Goal: Task Accomplishment & Management: Manage account settings

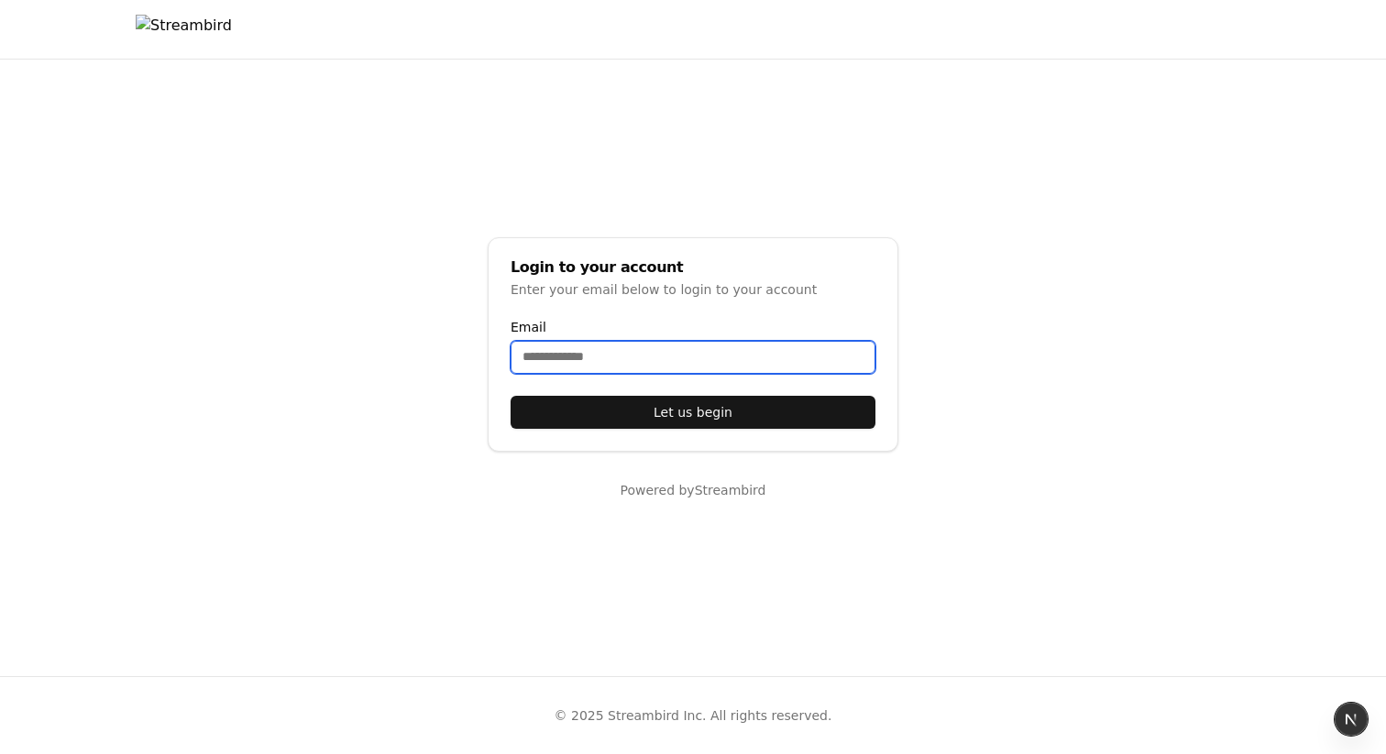
click at [564, 357] on input "Email" at bounding box center [693, 357] width 365 height 33
type input "**********"
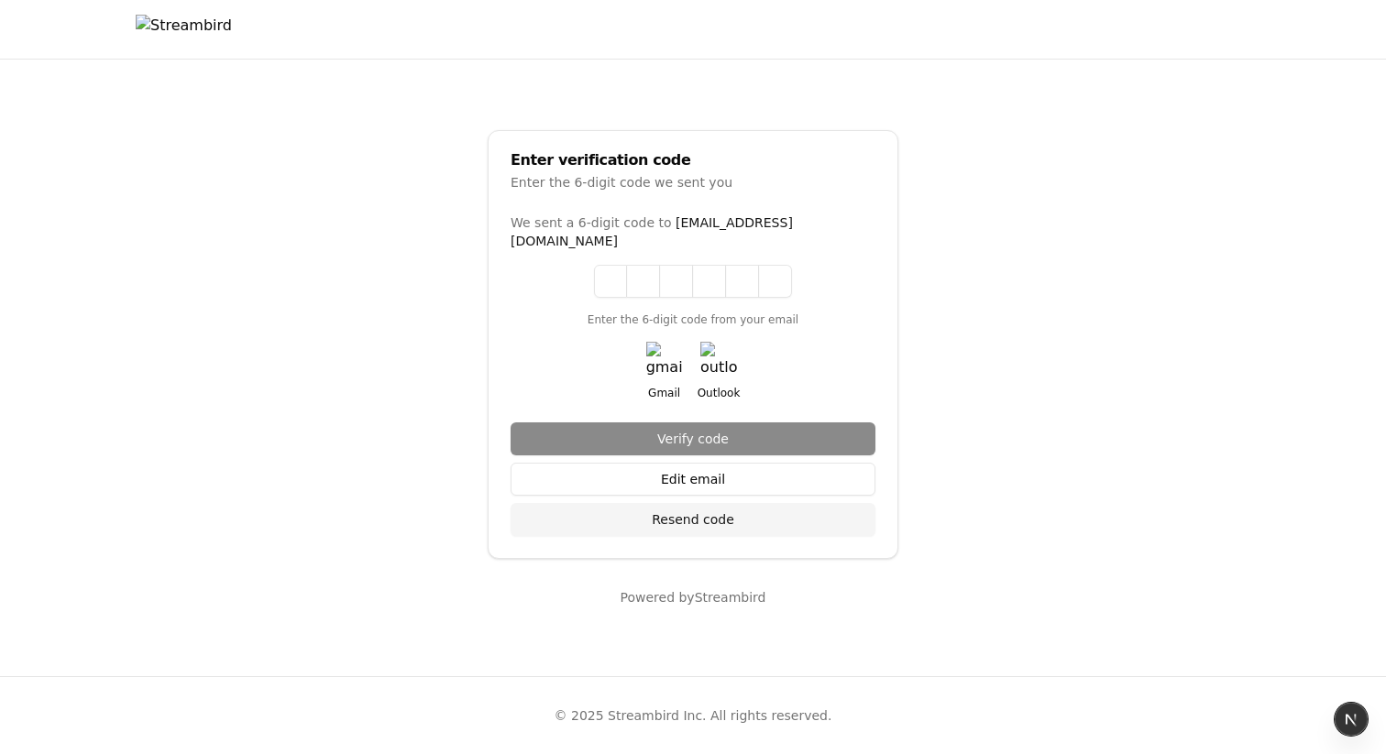
click at [1274, 97] on main "Enter verification code Enter the 6-digit code we sent you We sent a 6-digit co…" at bounding box center [693, 368] width 1386 height 617
click at [606, 265] on input at bounding box center [711, 281] width 235 height 33
paste input "******"
type input "******"
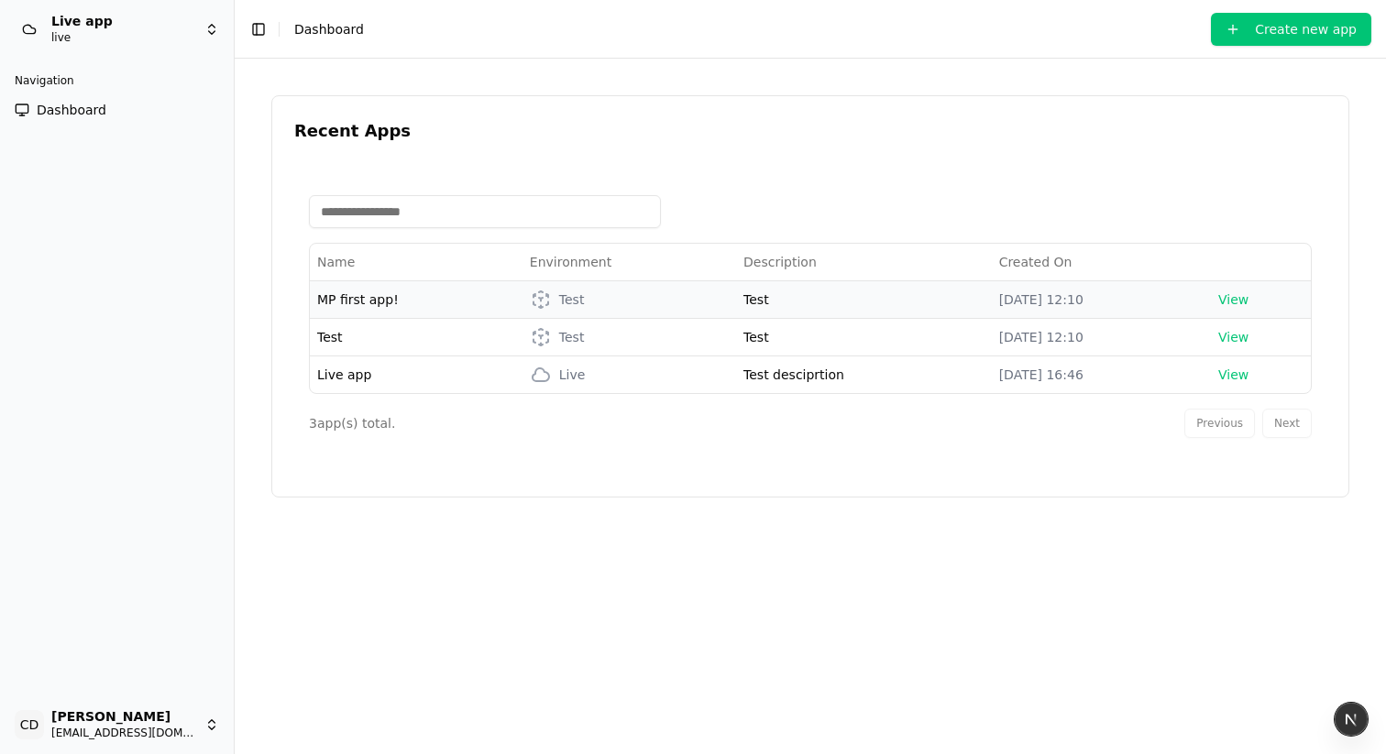
click at [366, 302] on span "MP first app!" at bounding box center [358, 299] width 82 height 15
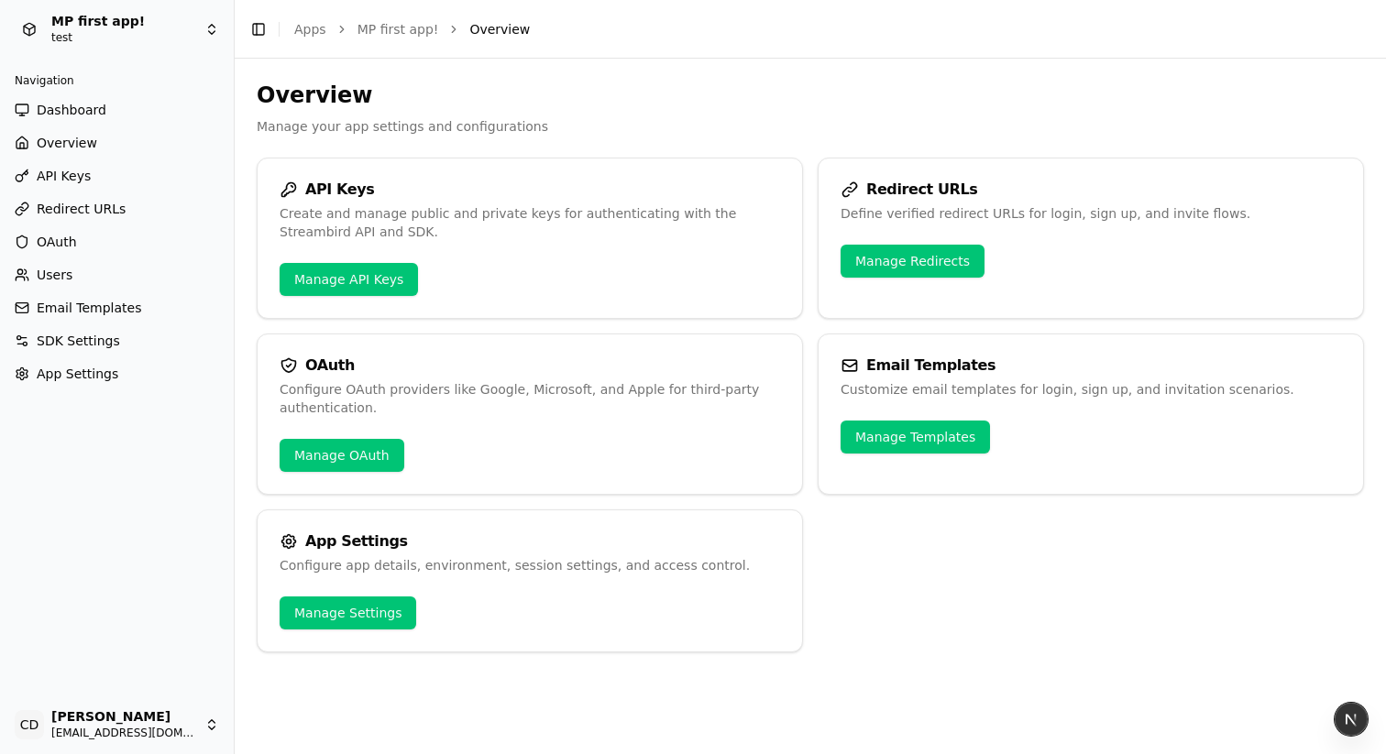
click at [58, 277] on span "Users" at bounding box center [55, 275] width 36 height 18
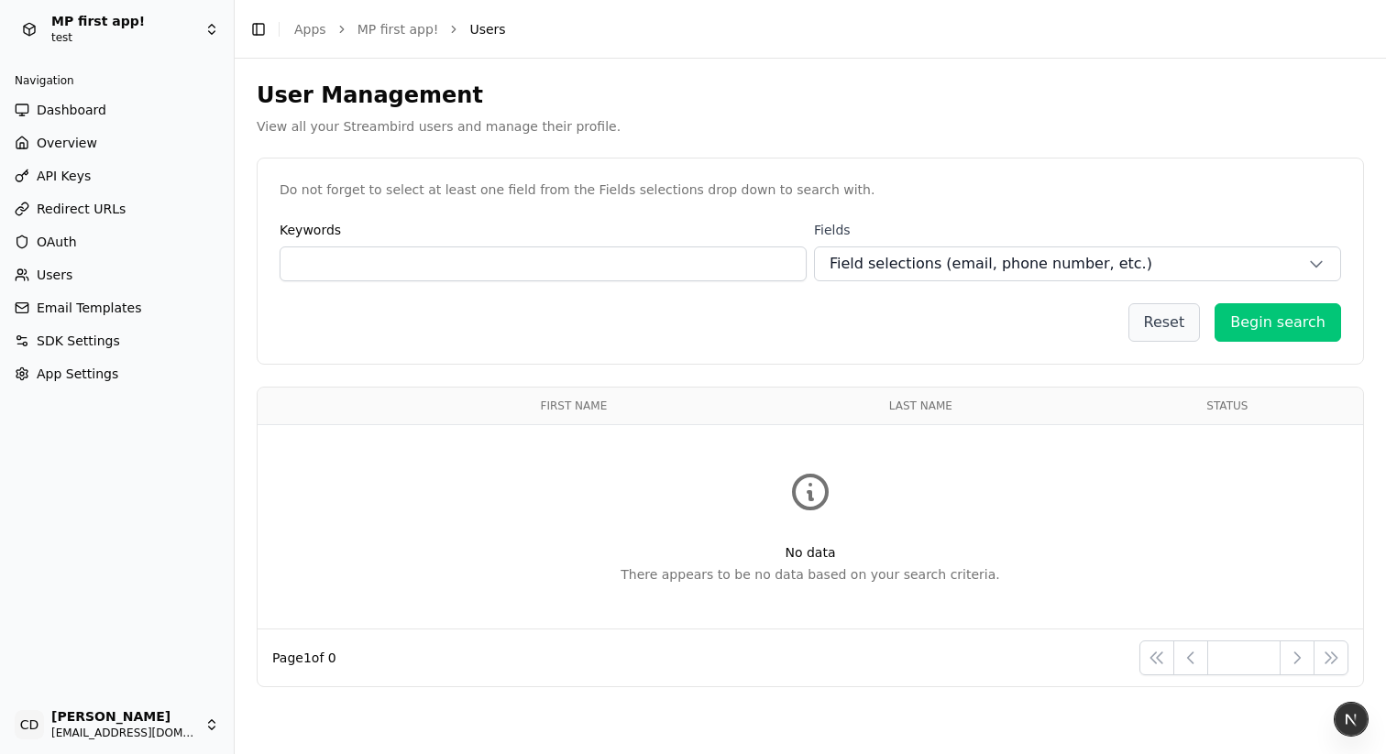
click at [937, 269] on span "Field selections (email, phone number, etc.)" at bounding box center [991, 264] width 323 height 22
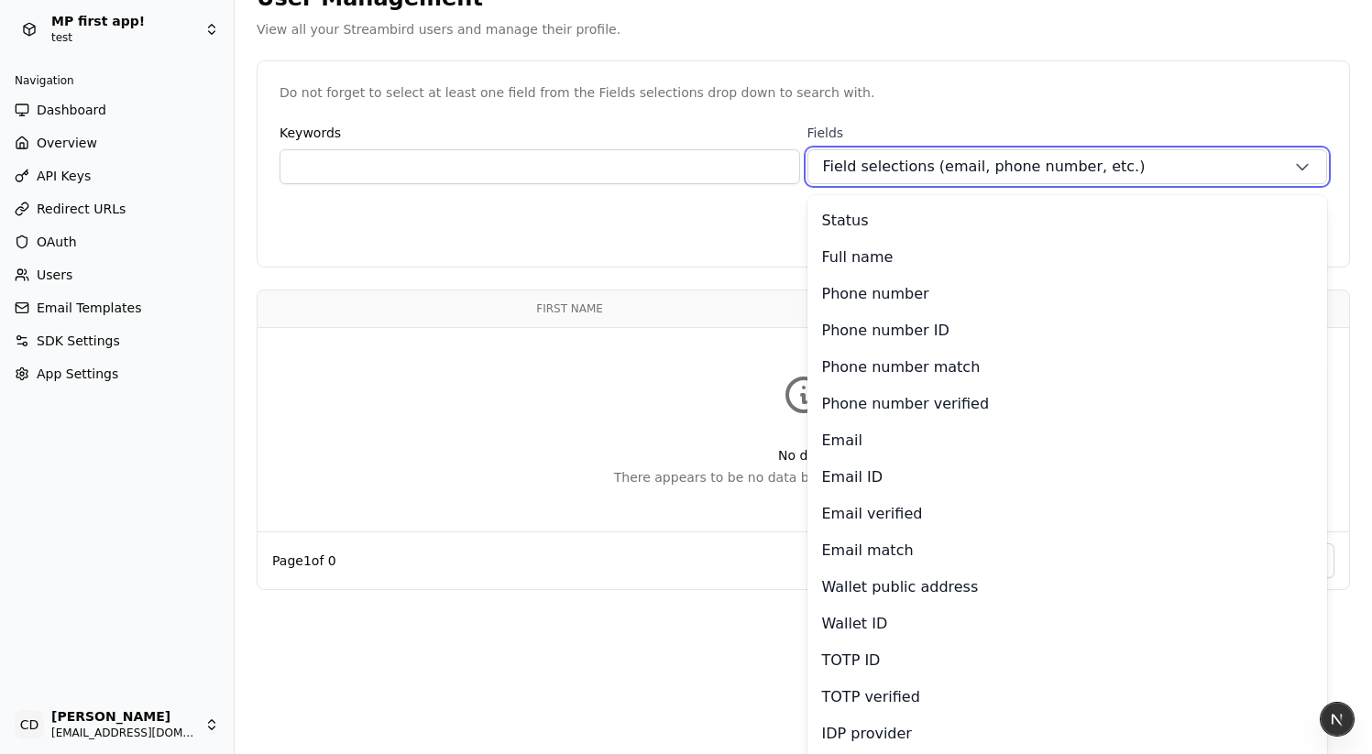
scroll to position [103, 0]
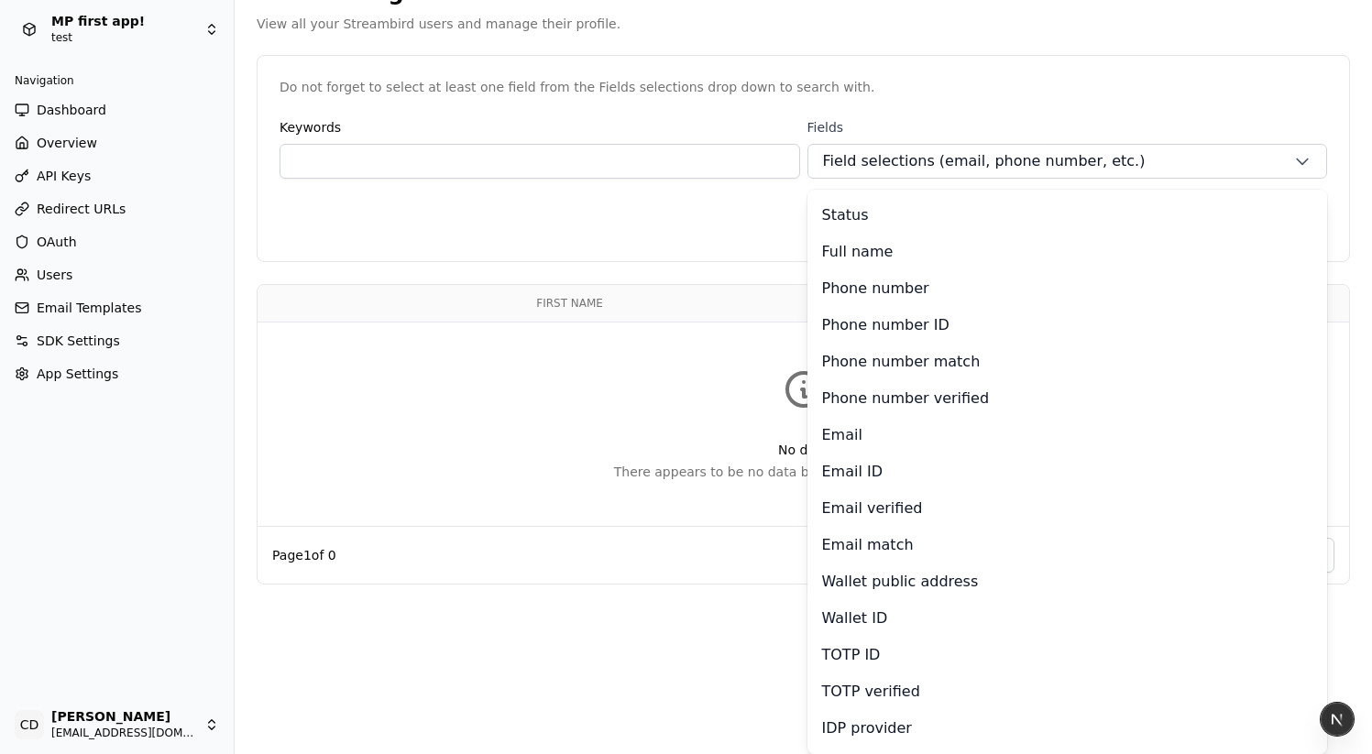
click at [886, 478] on div "Email ID" at bounding box center [1067, 472] width 491 height 22
click at [880, 467] on div "Email ID" at bounding box center [1067, 472] width 491 height 22
click at [876, 463] on p "Email ID" at bounding box center [852, 472] width 61 height 22
click at [845, 412] on div "Status Full name Phone number Phone number ID Phone number match Phone number v…" at bounding box center [1068, 472] width 521 height 565
click at [846, 400] on p "Phone number verified" at bounding box center [906, 399] width 168 height 22
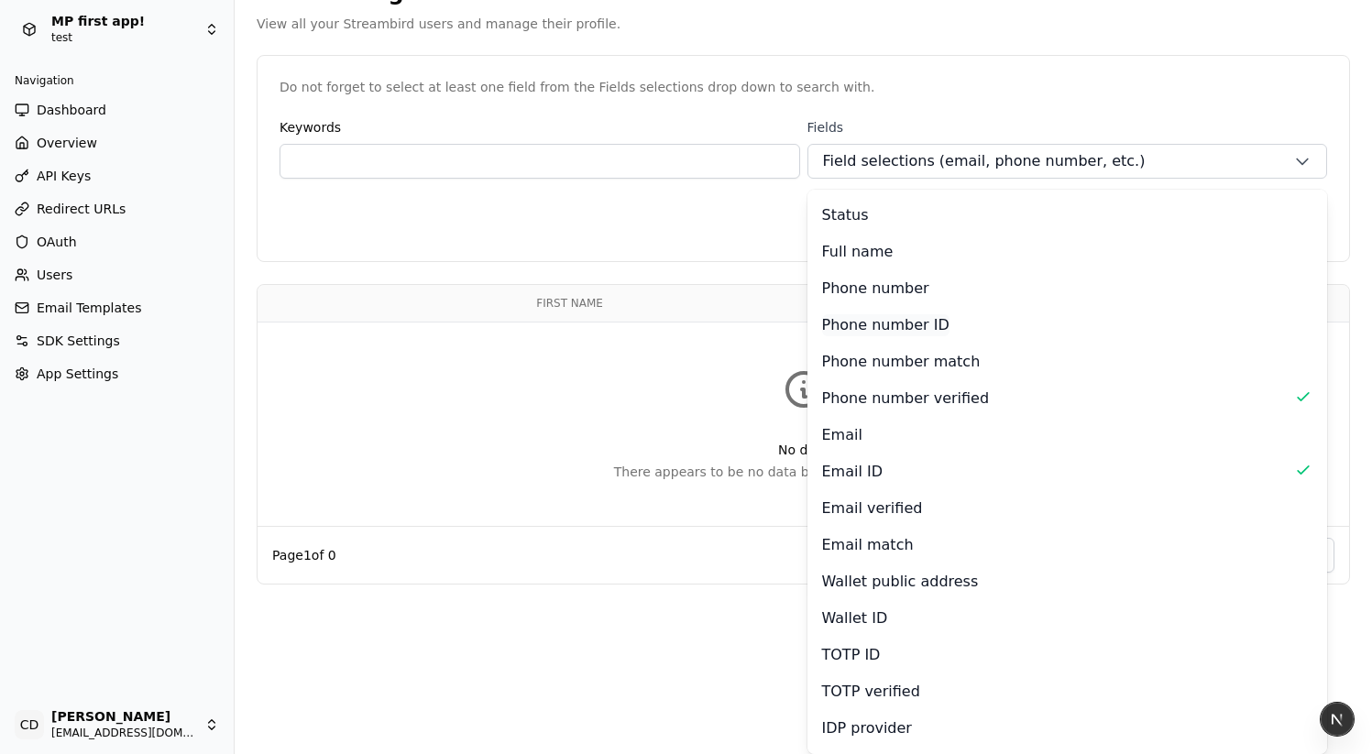
click at [853, 321] on p "Phone number ID" at bounding box center [885, 325] width 127 height 22
click at [854, 324] on p "Phone number ID" at bounding box center [885, 325] width 127 height 22
click at [853, 394] on p "Phone number verified" at bounding box center [906, 399] width 168 height 22
click at [858, 481] on p "Email ID" at bounding box center [852, 472] width 61 height 22
drag, startPoint x: 846, startPoint y: 240, endPoint x: 845, endPoint y: 223, distance: 17.4
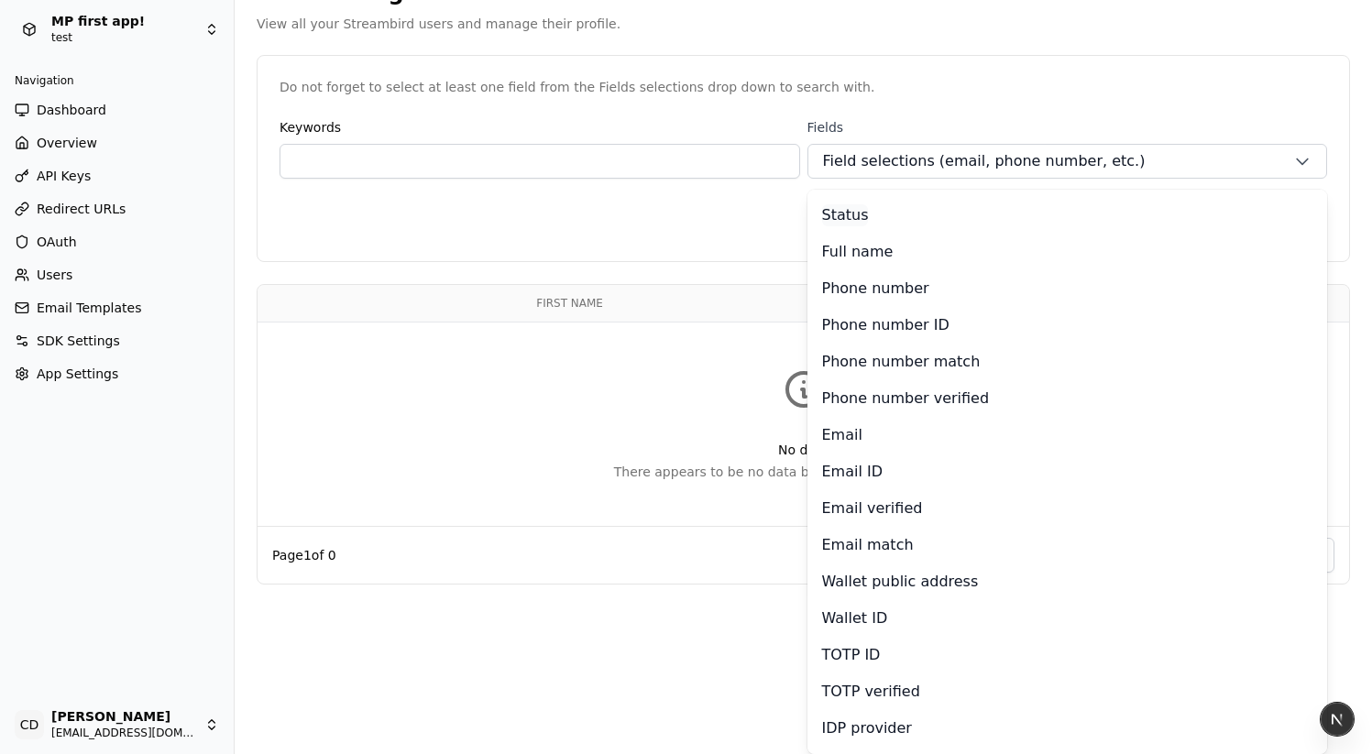
click at [846, 239] on div "Status Full name Phone number Phone number ID Phone number match Phone number v…" at bounding box center [1068, 472] width 521 height 565
click at [845, 219] on p "Status" at bounding box center [845, 215] width 47 height 22
click at [700, 225] on div "Reset Begin search" at bounding box center [804, 220] width 1048 height 38
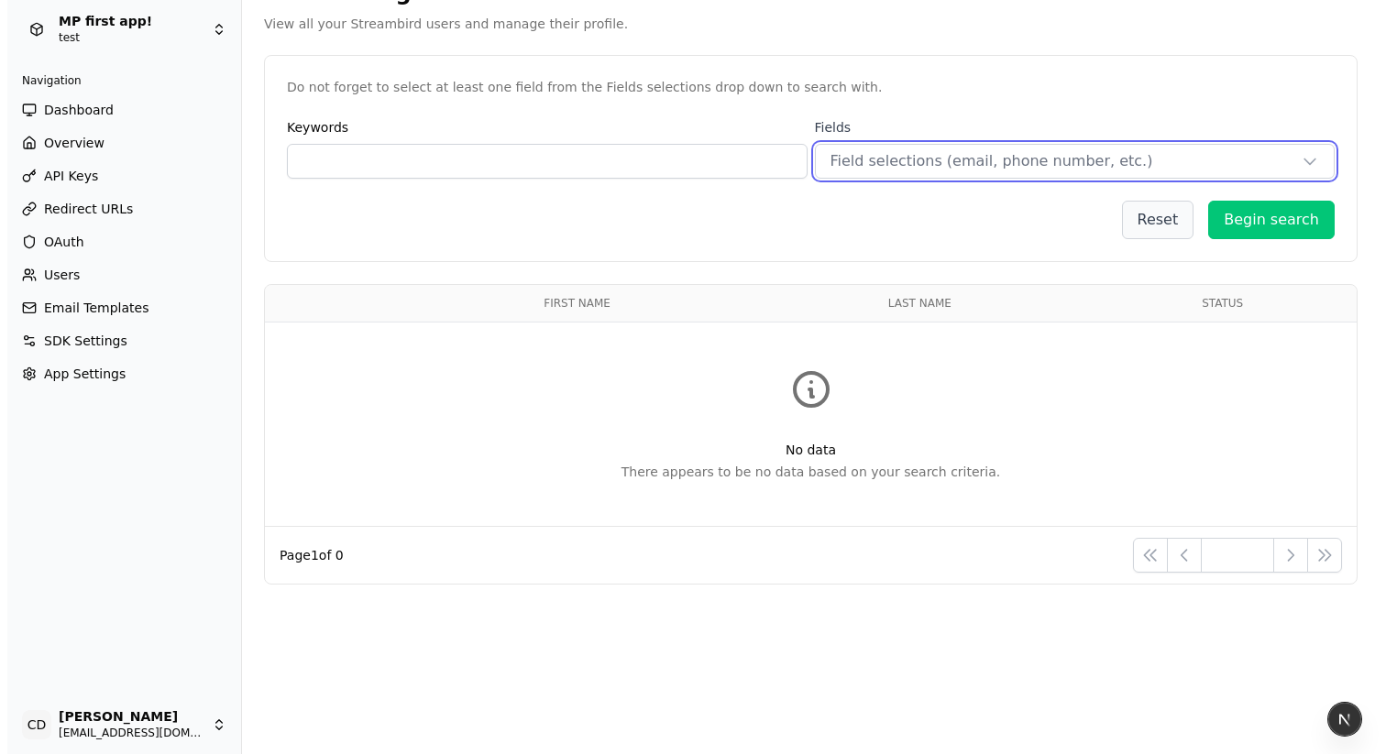
scroll to position [0, 0]
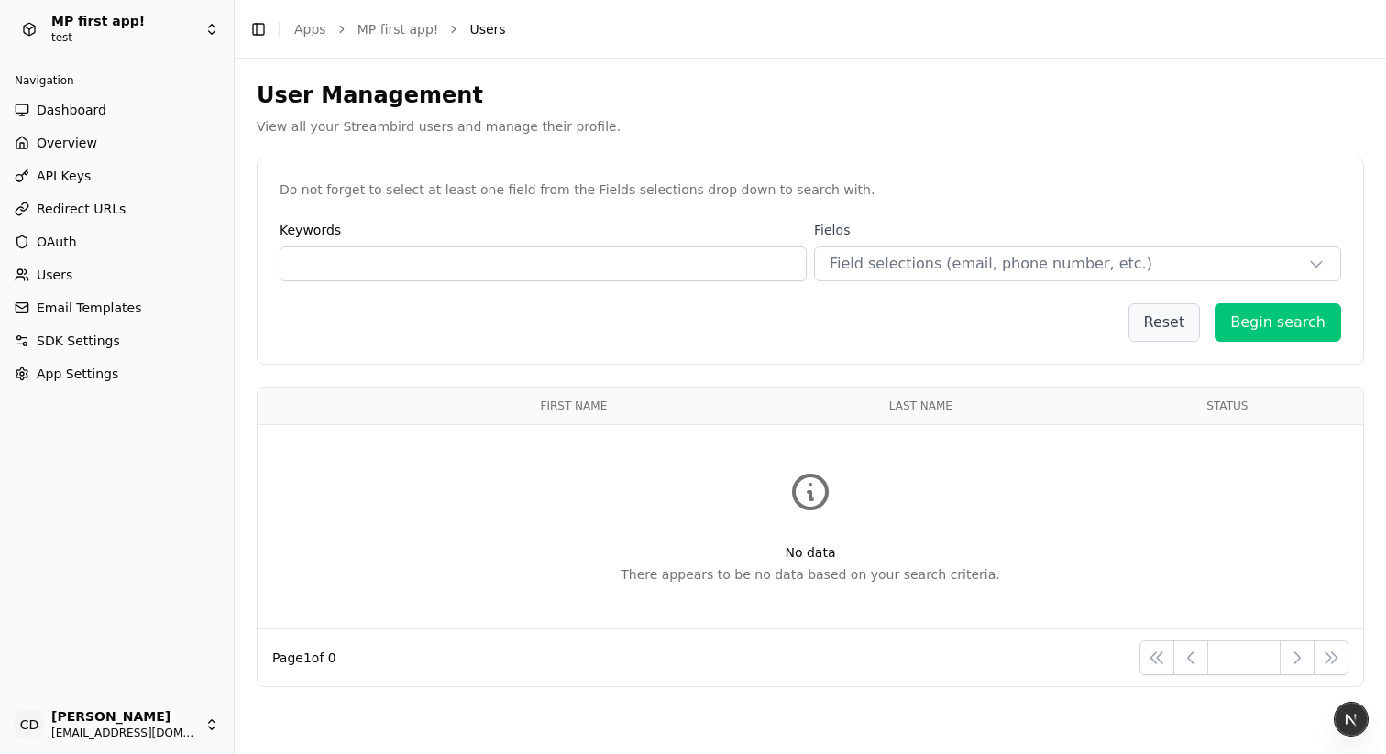
click at [578, 228] on label "Keywords" at bounding box center [543, 230] width 527 height 18
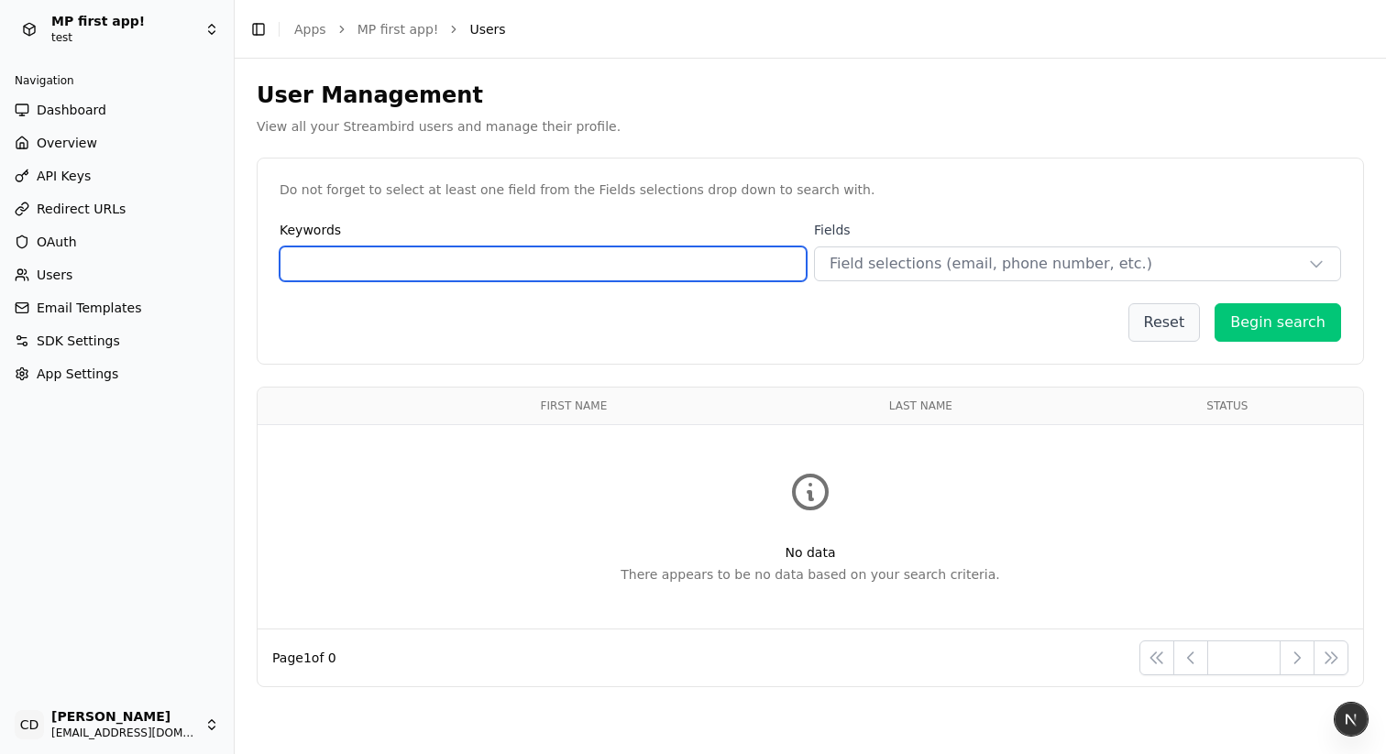
click at [533, 258] on input "text" at bounding box center [543, 264] width 527 height 35
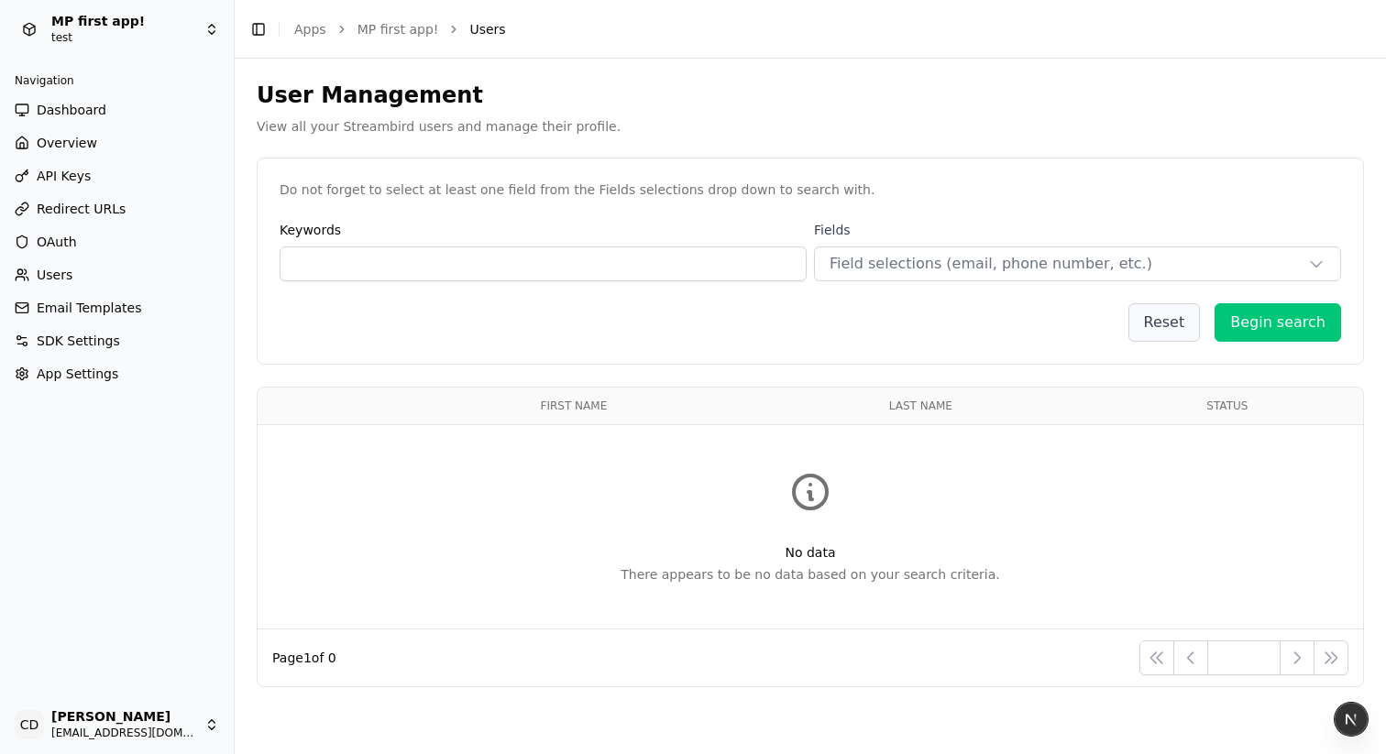
click at [81, 112] on span "Dashboard" at bounding box center [72, 110] width 70 height 18
click at [60, 250] on span "OAuth" at bounding box center [57, 242] width 40 height 18
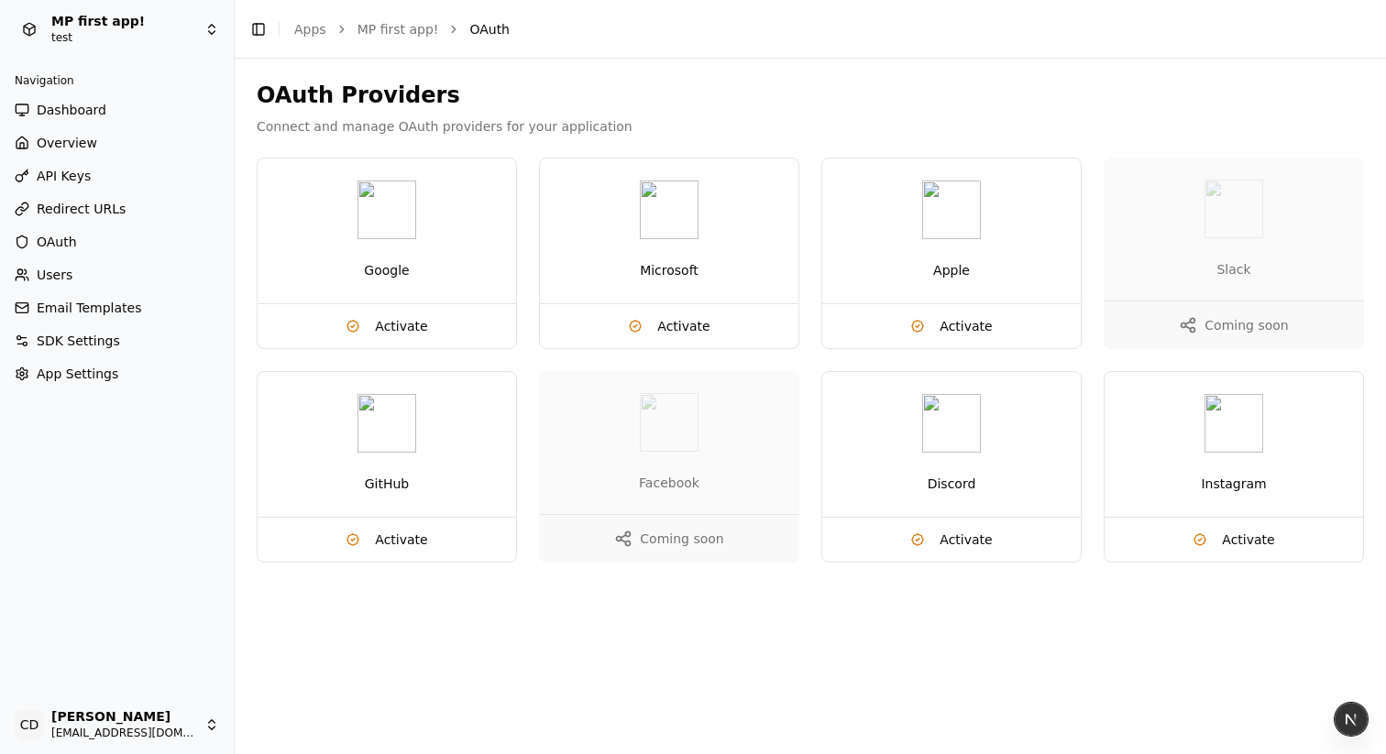
drag, startPoint x: 393, startPoint y: 217, endPoint x: 406, endPoint y: 217, distance: 12.8
click at [393, 217] on img at bounding box center [386, 210] width 59 height 59
click at [618, 238] on div "Microsoft" at bounding box center [669, 231] width 258 height 145
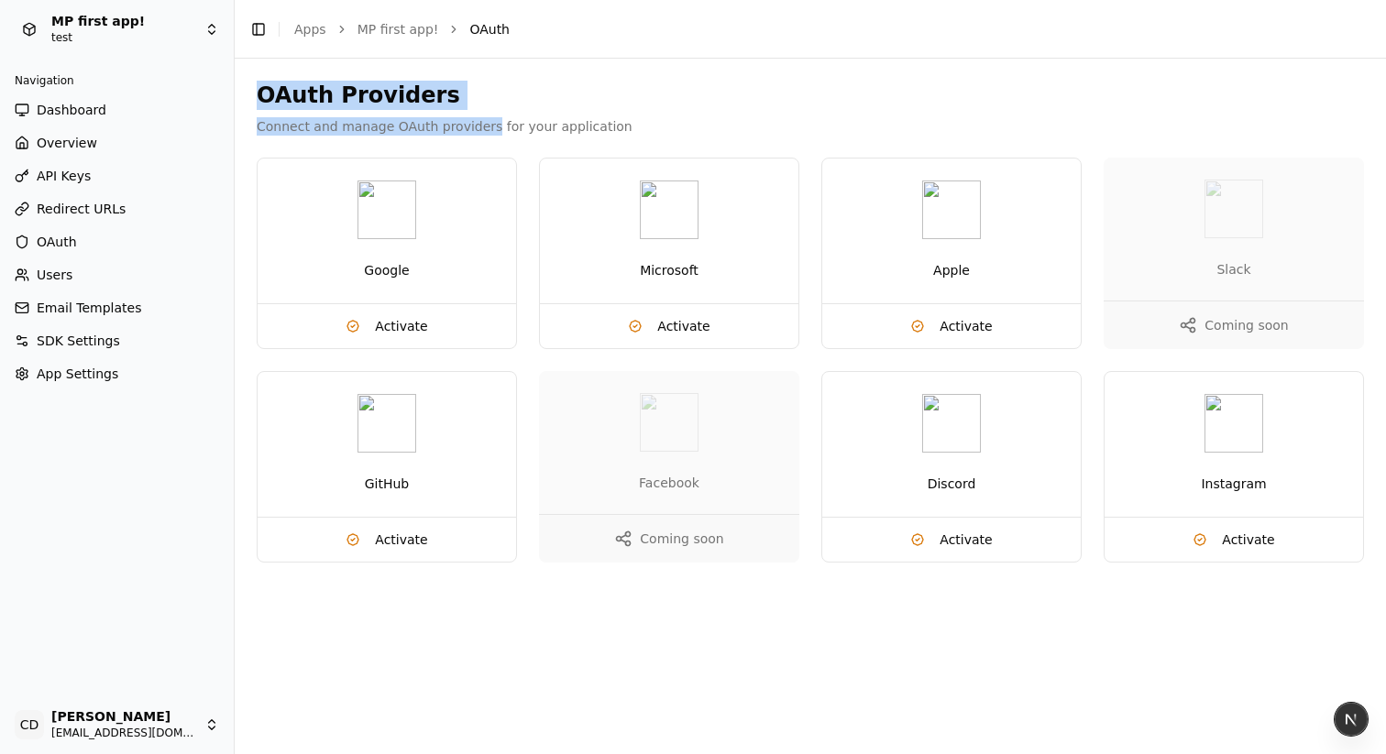
drag, startPoint x: 280, startPoint y: 105, endPoint x: 504, endPoint y: 126, distance: 224.6
click at [503, 126] on div "OAuth Providers Connect and manage OAuth providers for your application" at bounding box center [810, 108] width 1107 height 55
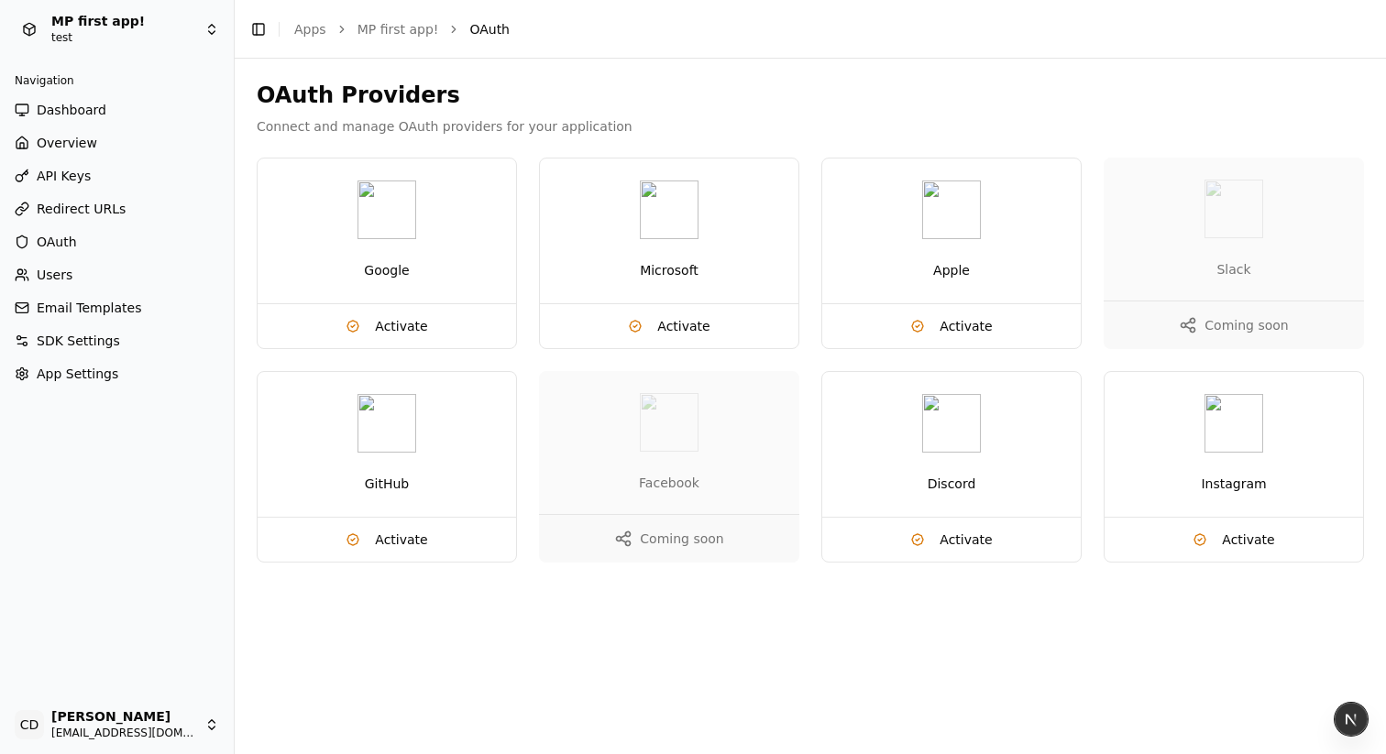
click at [505, 126] on p "Connect and manage OAuth providers for your application" at bounding box center [810, 126] width 1107 height 18
click at [443, 322] on button "Activate" at bounding box center [387, 326] width 258 height 44
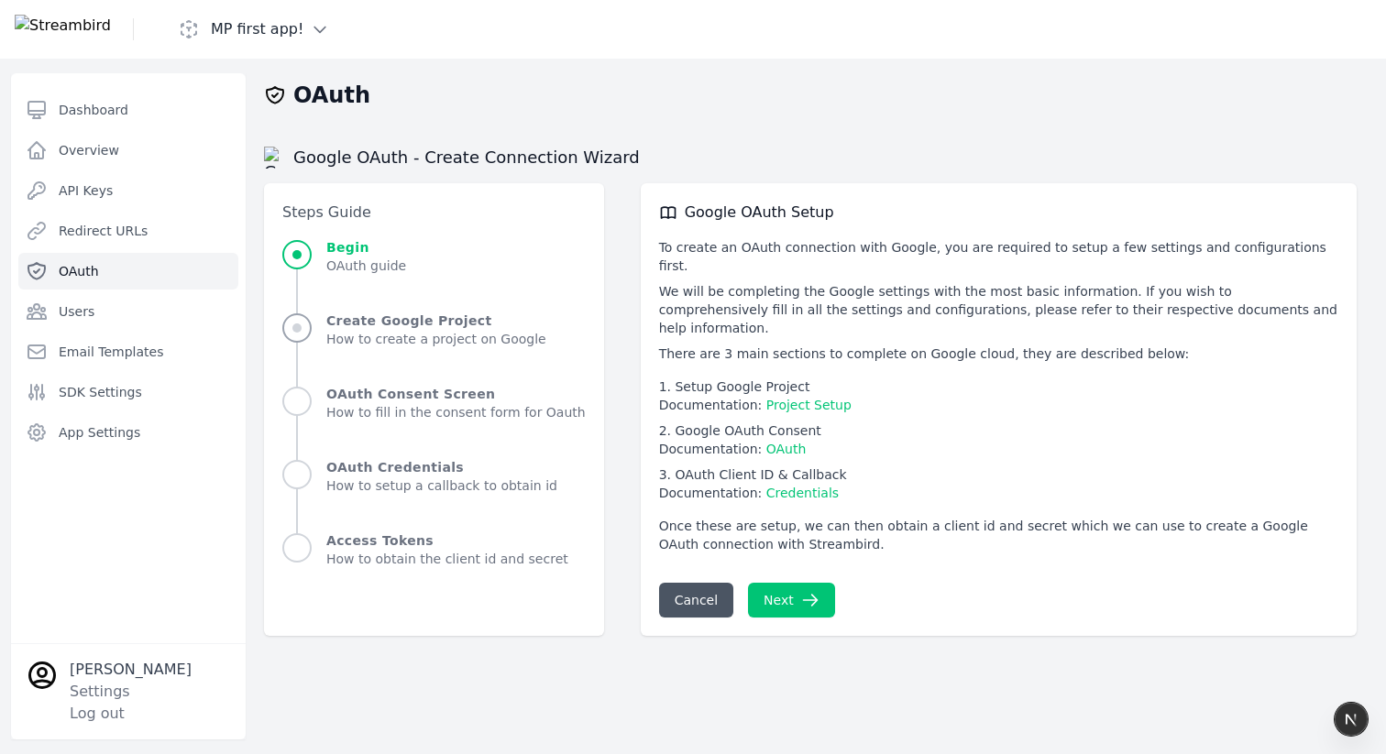
click at [316, 330] on div "Create Google Project How to create a project on Google" at bounding box center [433, 330] width 303 height 37
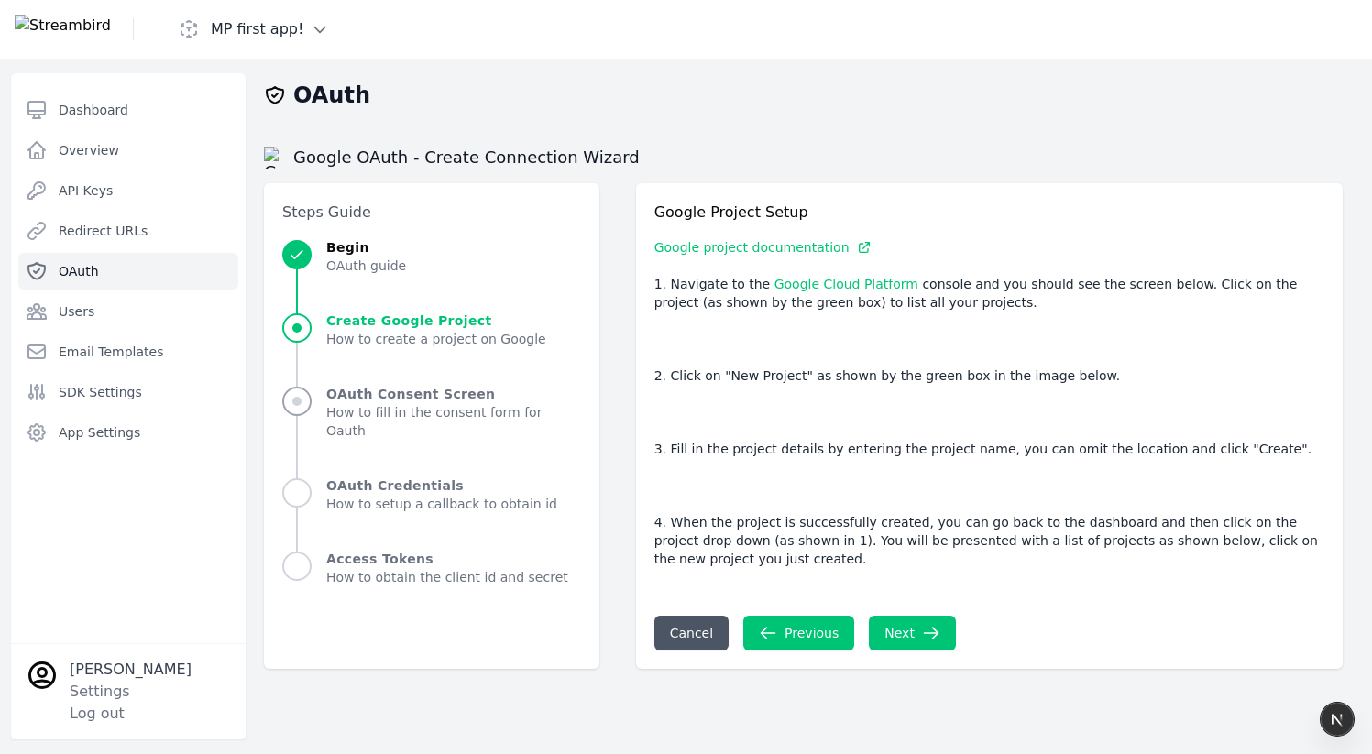
click at [349, 401] on span "OAuth Consent Screen" at bounding box center [453, 394] width 255 height 18
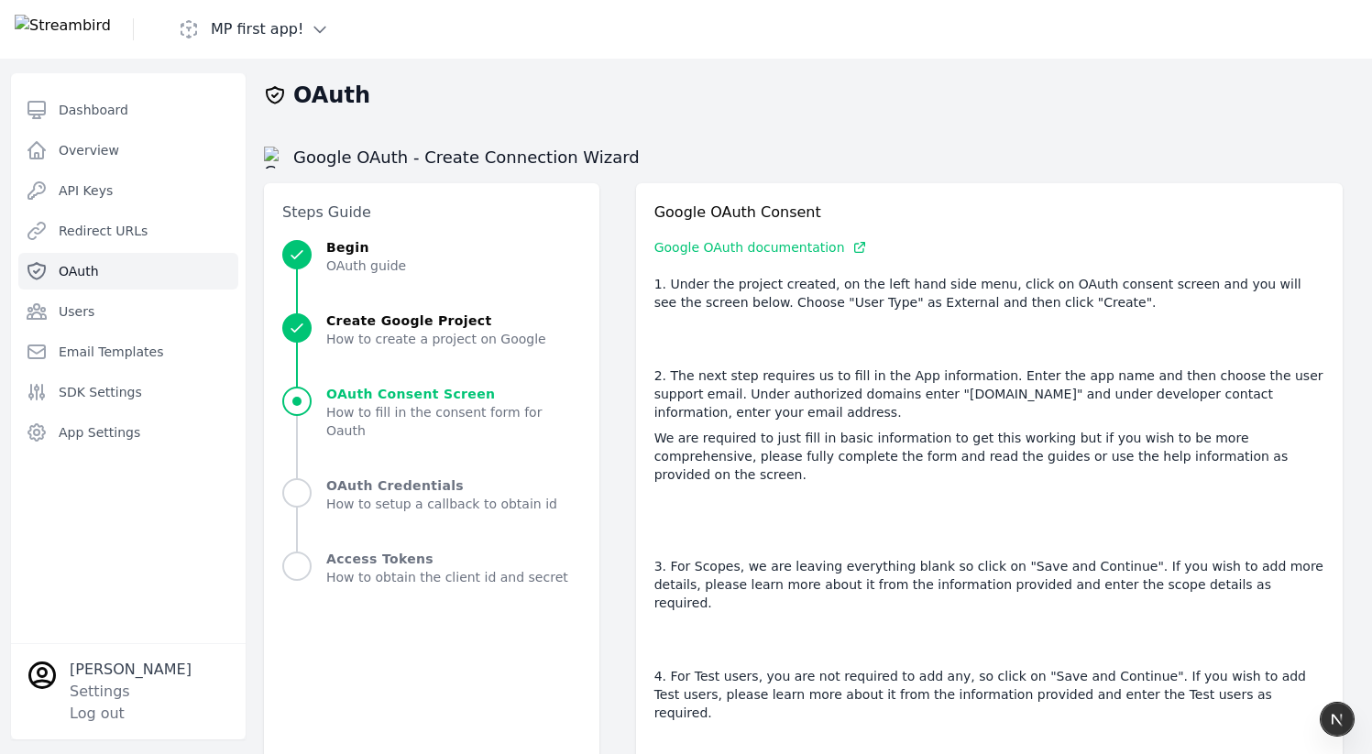
click at [324, 457] on li "OAuth Consent Screen How to fill in the consent form for Oauth" at bounding box center [431, 431] width 299 height 92
click at [304, 487] on span "Progress" at bounding box center [296, 493] width 29 height 33
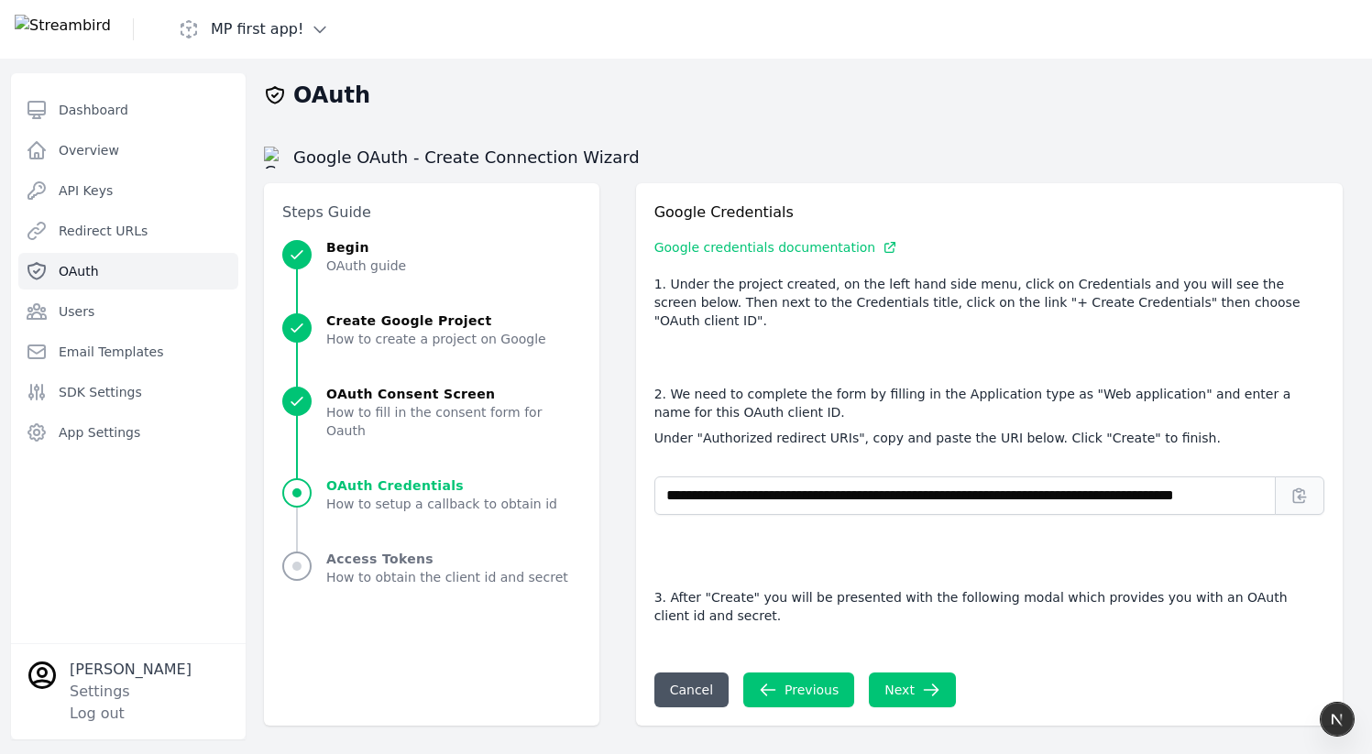
click at [321, 559] on div "Access Tokens How to obtain the client id and secret" at bounding box center [431, 568] width 299 height 37
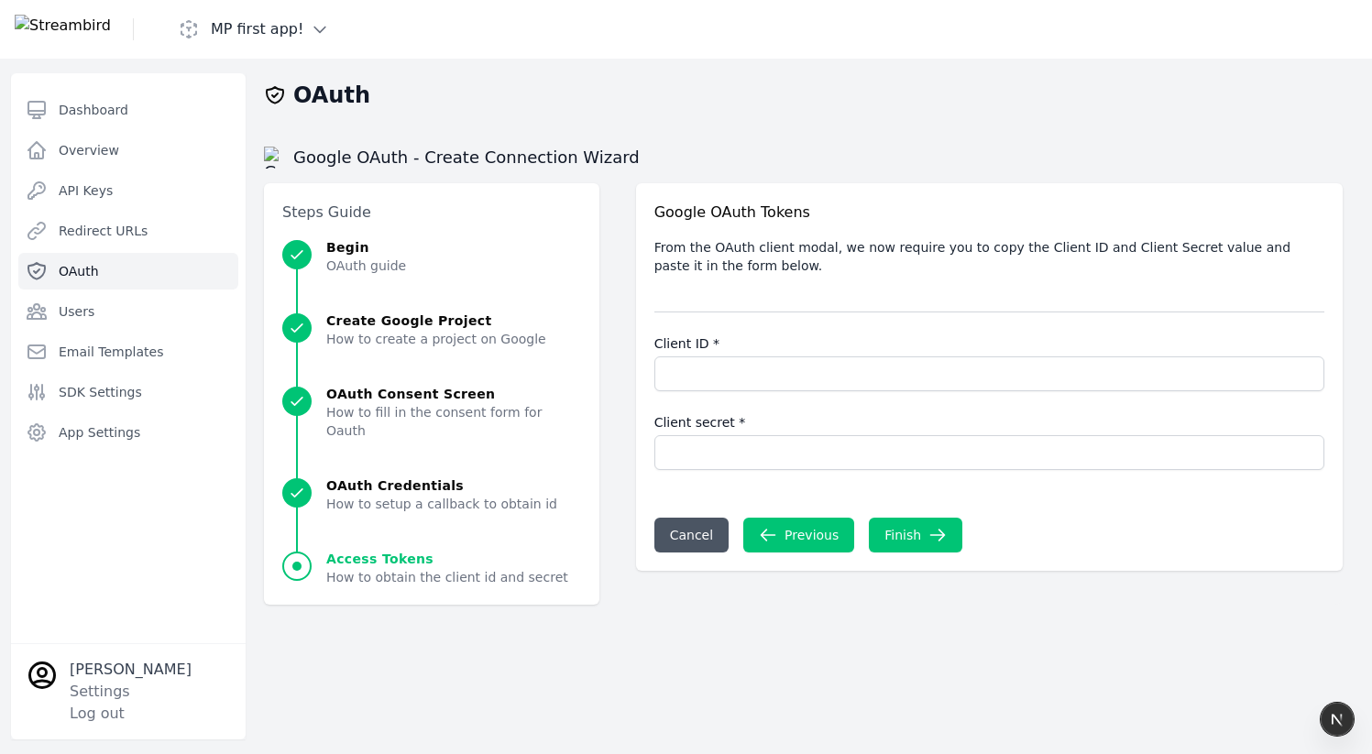
click at [300, 477] on span "Progress" at bounding box center [296, 493] width 29 height 33
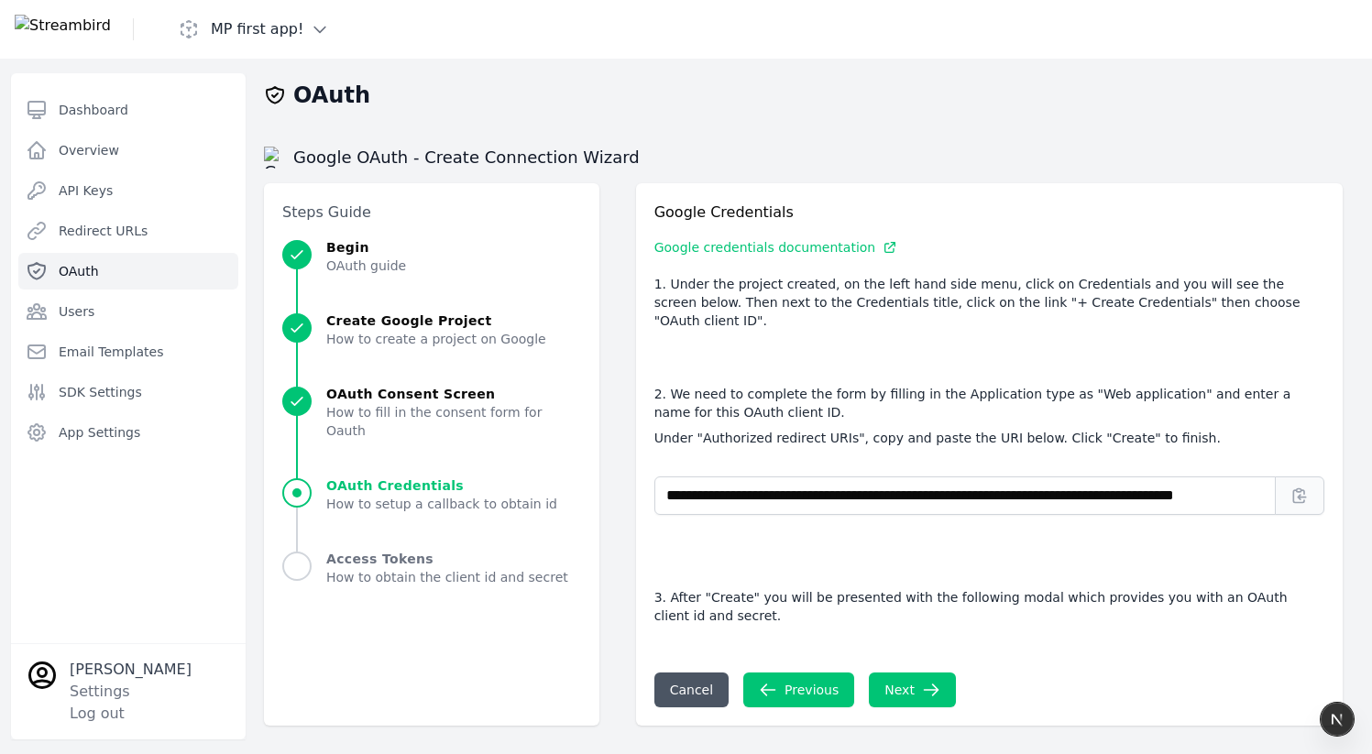
click at [307, 393] on span "Progress" at bounding box center [296, 401] width 29 height 29
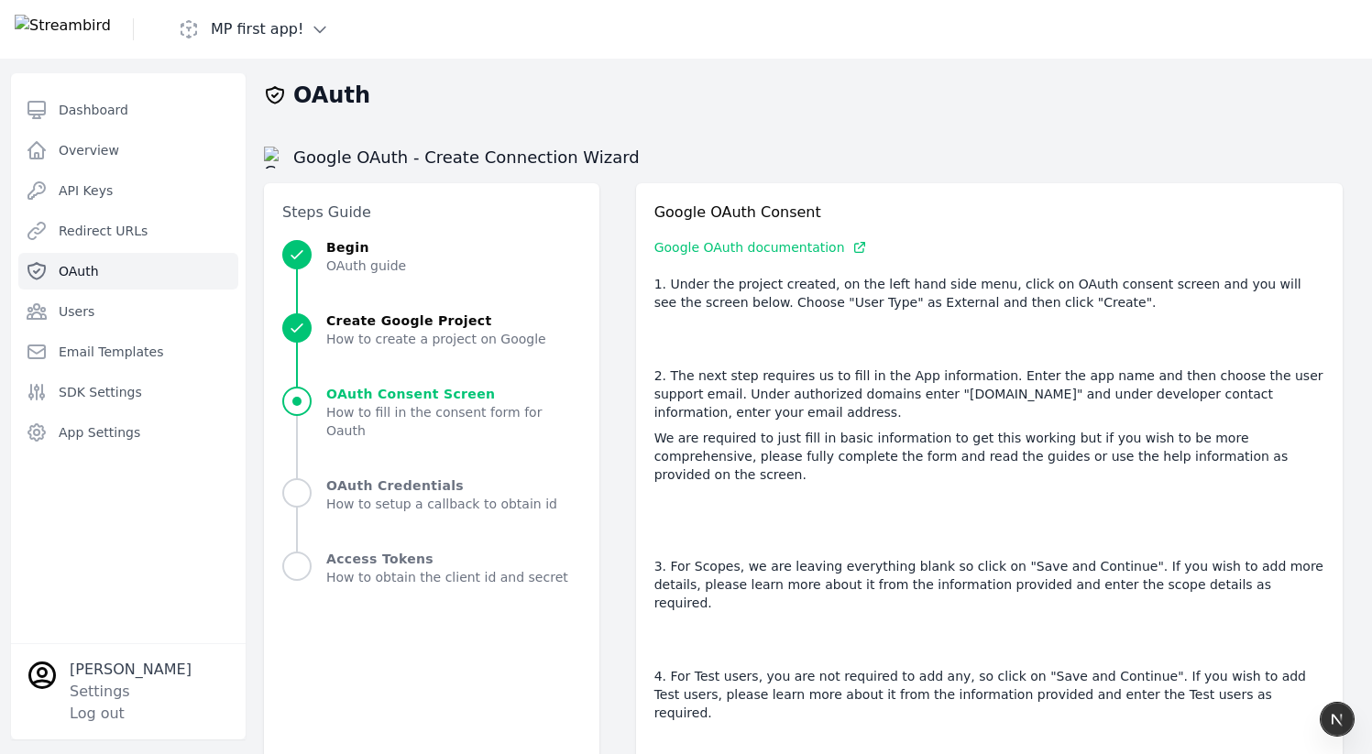
click at [316, 332] on div "Create Google Project How to create a project on Google" at bounding box center [431, 330] width 299 height 37
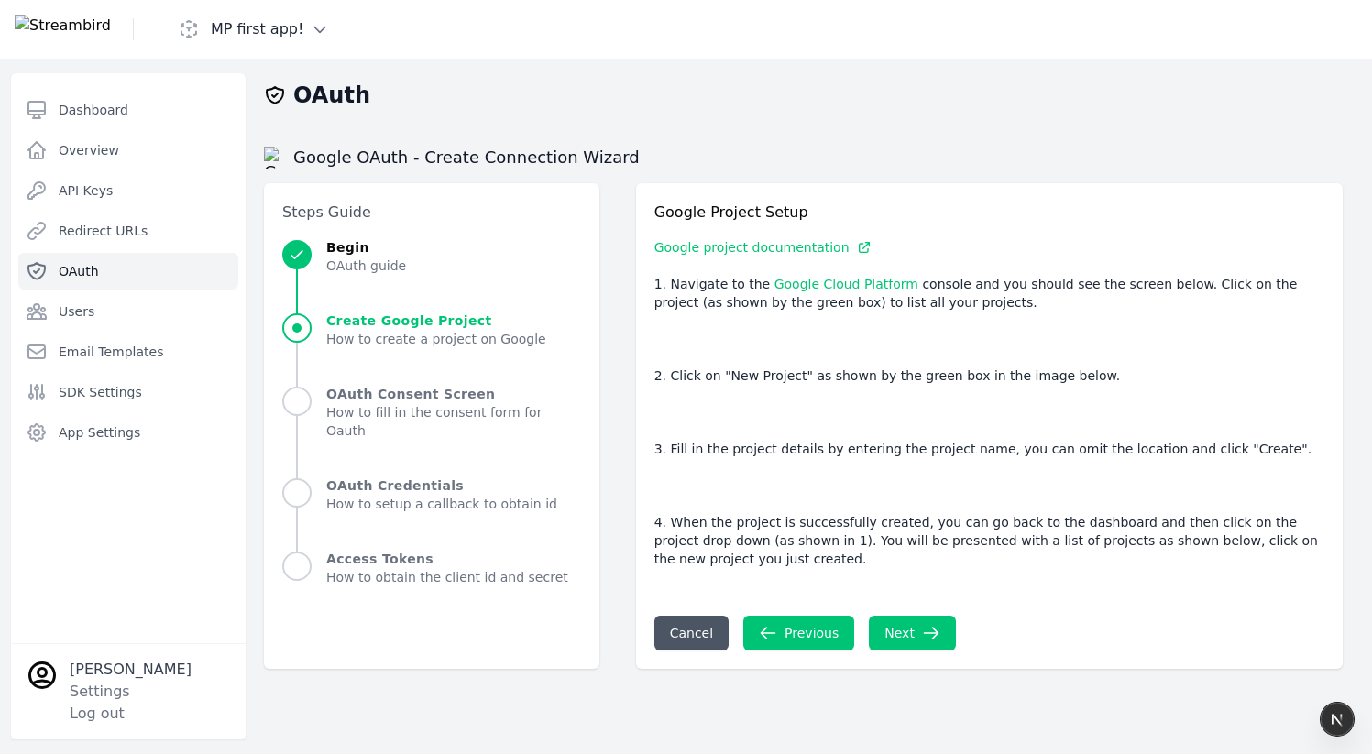
click at [317, 244] on div "Begin OAuth guide" at bounding box center [431, 256] width 299 height 37
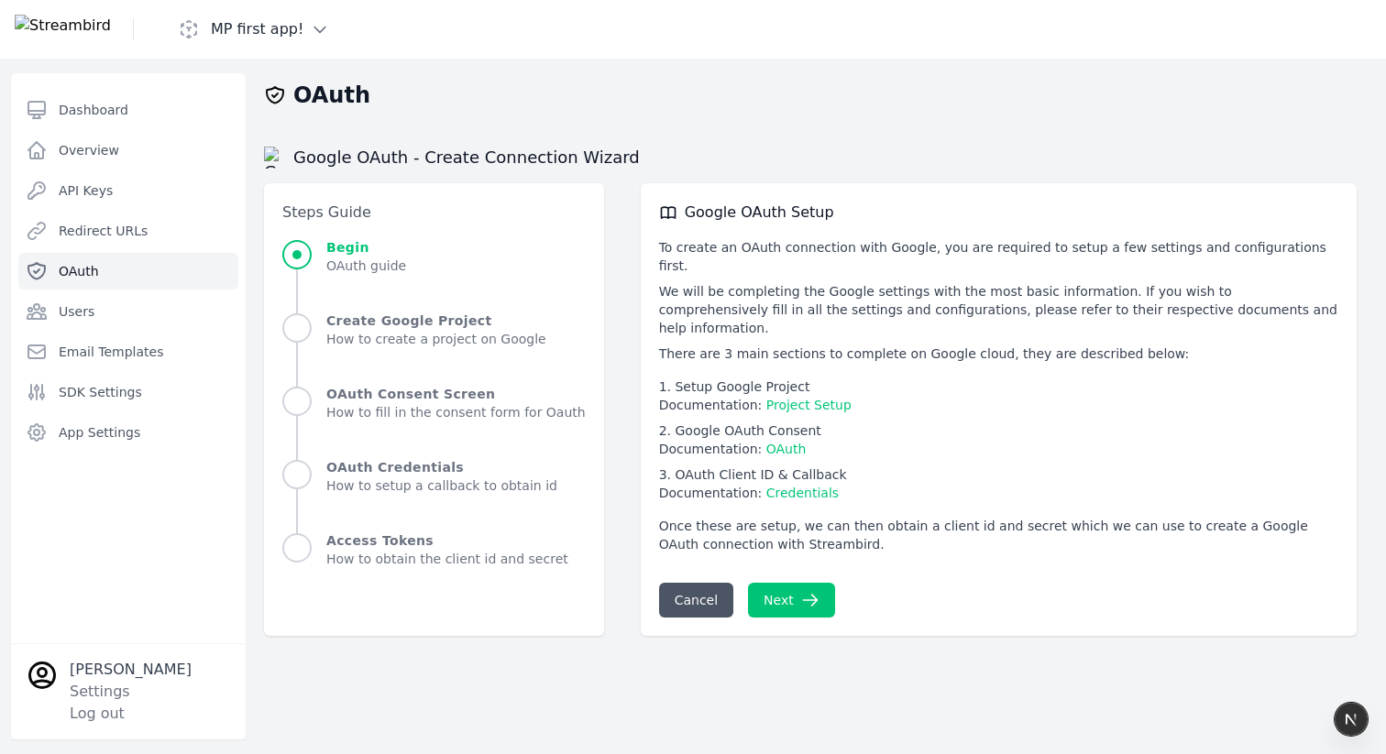
click at [132, 259] on link "OAuth" at bounding box center [128, 271] width 220 height 37
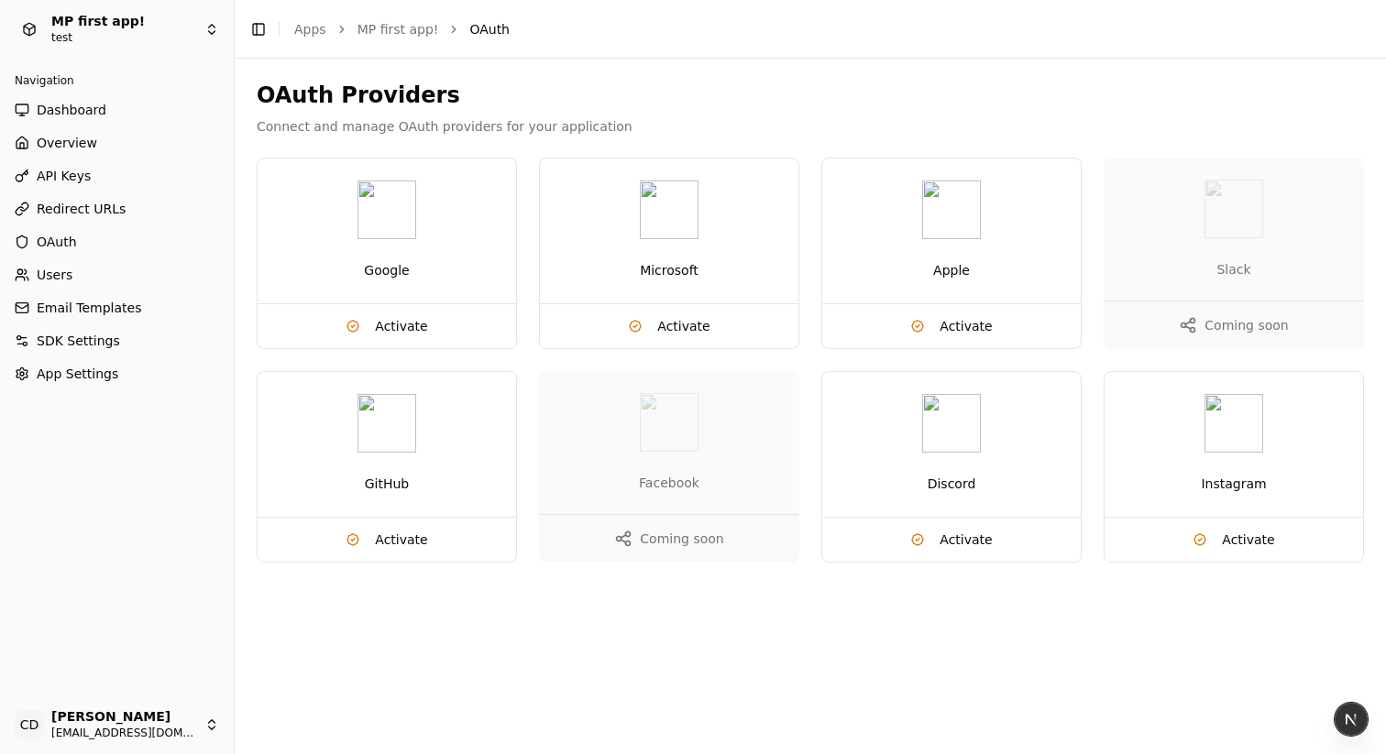
click at [661, 456] on div "Facebook" at bounding box center [669, 442] width 260 height 143
click at [86, 310] on span "Email Templates" at bounding box center [89, 308] width 104 height 18
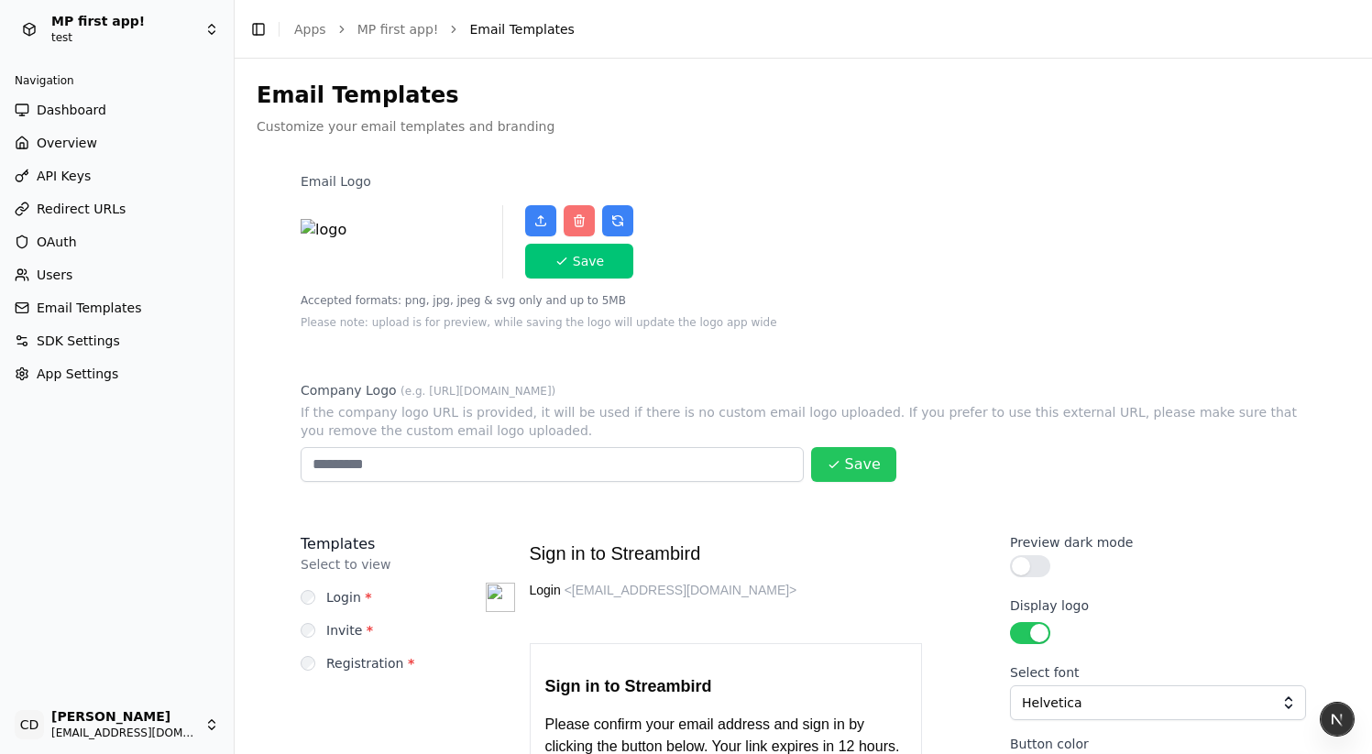
click at [95, 372] on span "App Settings" at bounding box center [78, 374] width 82 height 18
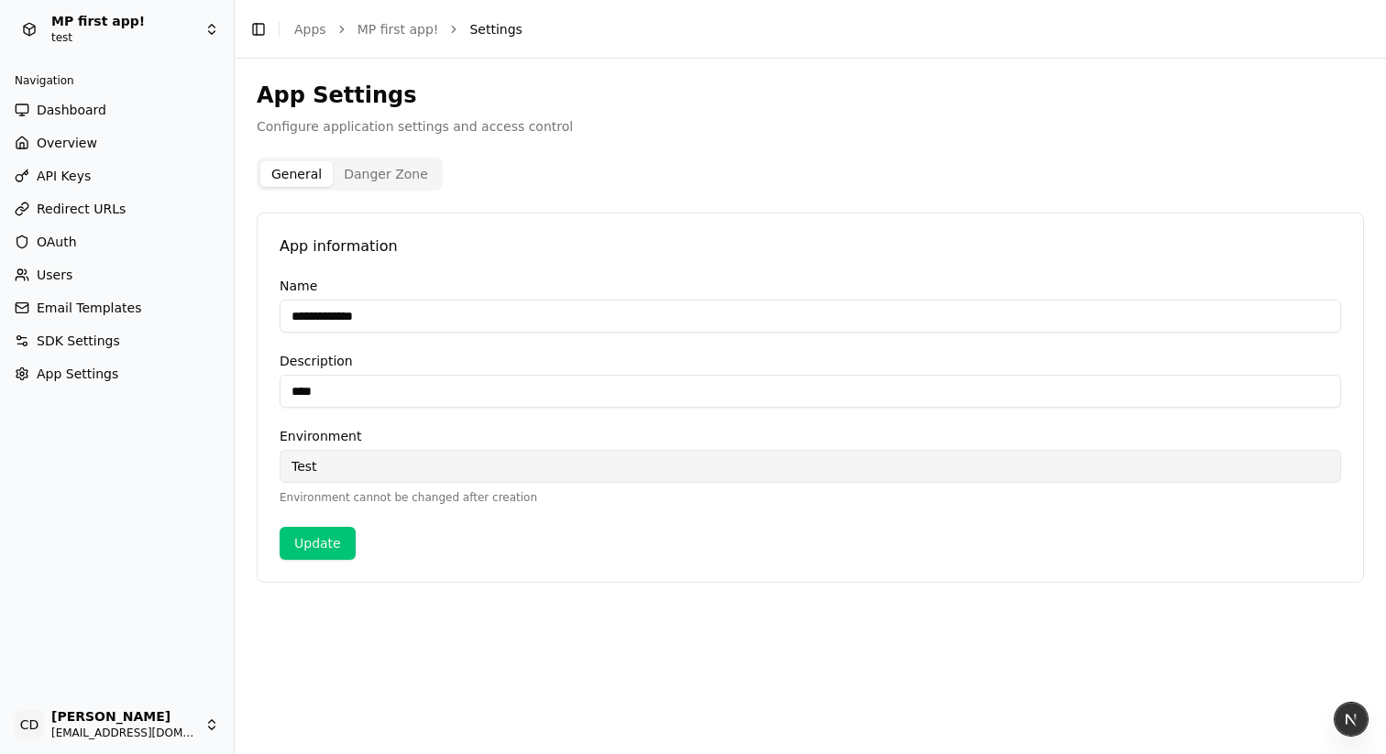
click at [111, 335] on span "SDK Settings" at bounding box center [78, 341] width 83 height 18
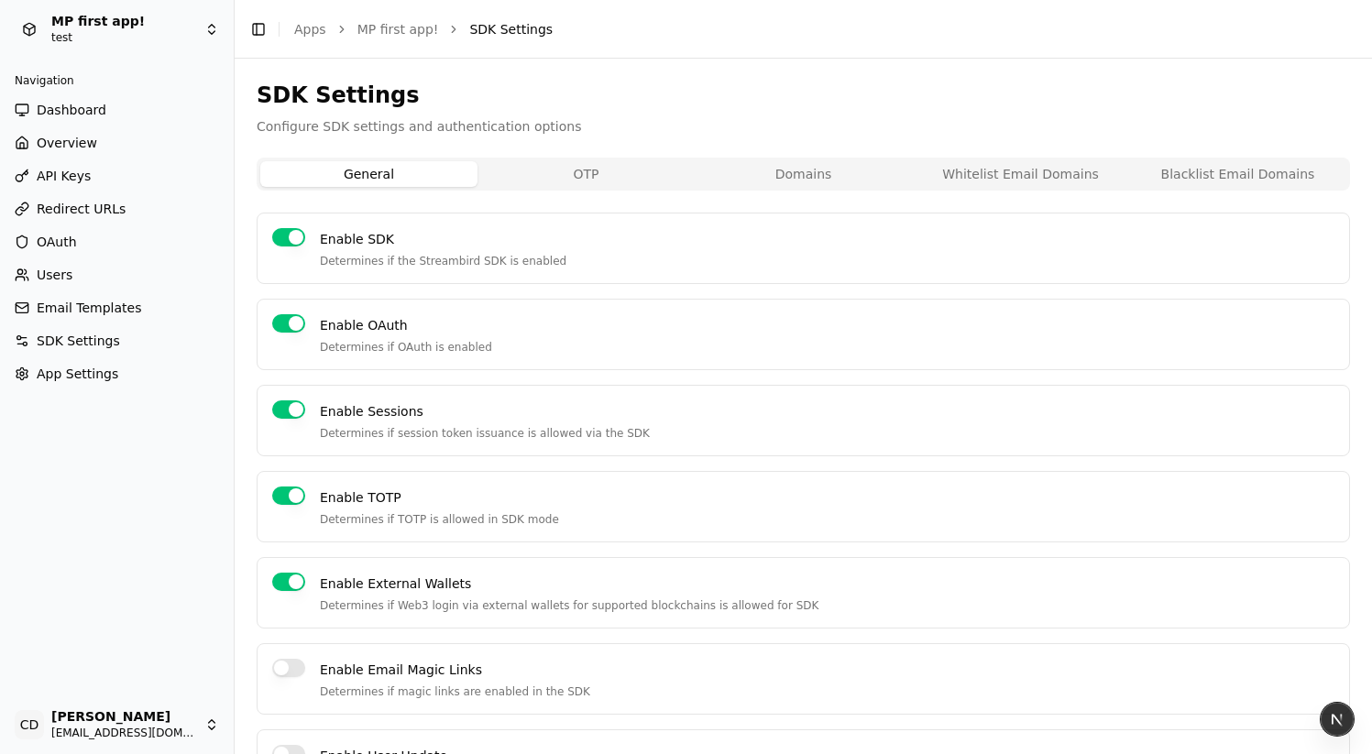
click at [114, 302] on span "Email Templates" at bounding box center [89, 308] width 104 height 18
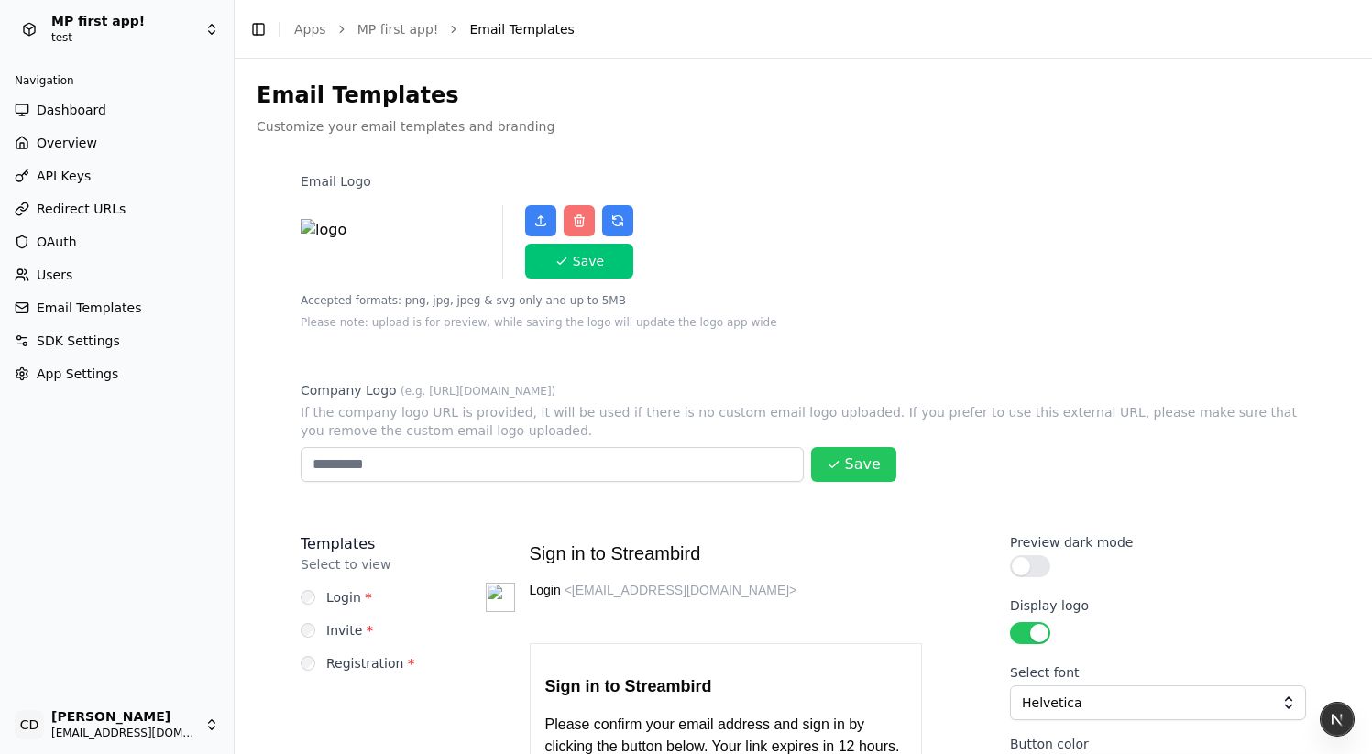
click at [332, 242] on img at bounding box center [392, 242] width 183 height 46
click at [561, 266] on icon "button" at bounding box center [562, 261] width 15 height 15
click at [621, 223] on icon "button" at bounding box center [618, 221] width 10 height 10
click at [536, 224] on icon at bounding box center [540, 221] width 15 height 15
click at [533, 214] on input "file" at bounding box center [533, 213] width 1 height 1
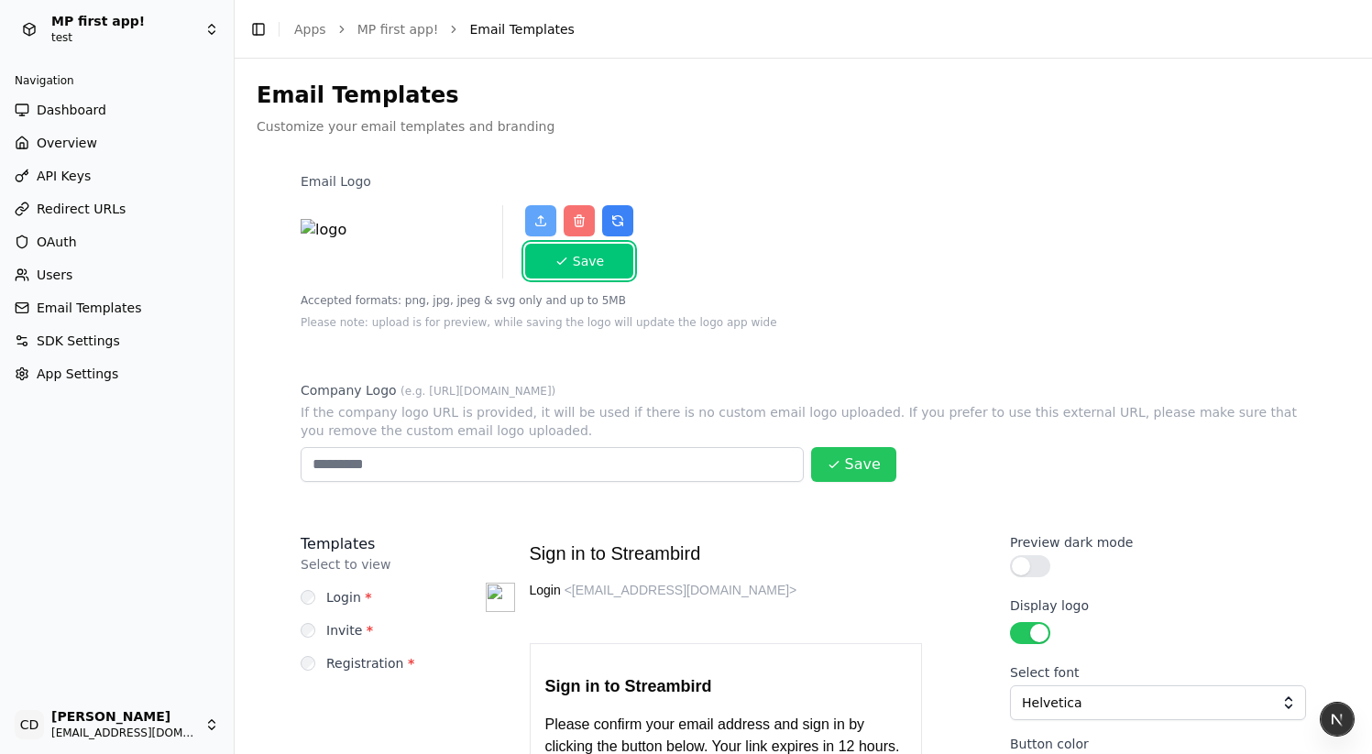
click at [556, 268] on icon "button" at bounding box center [562, 261] width 15 height 15
click at [536, 218] on icon at bounding box center [540, 221] width 15 height 15
click at [533, 214] on input "file" at bounding box center [533, 213] width 1 height 1
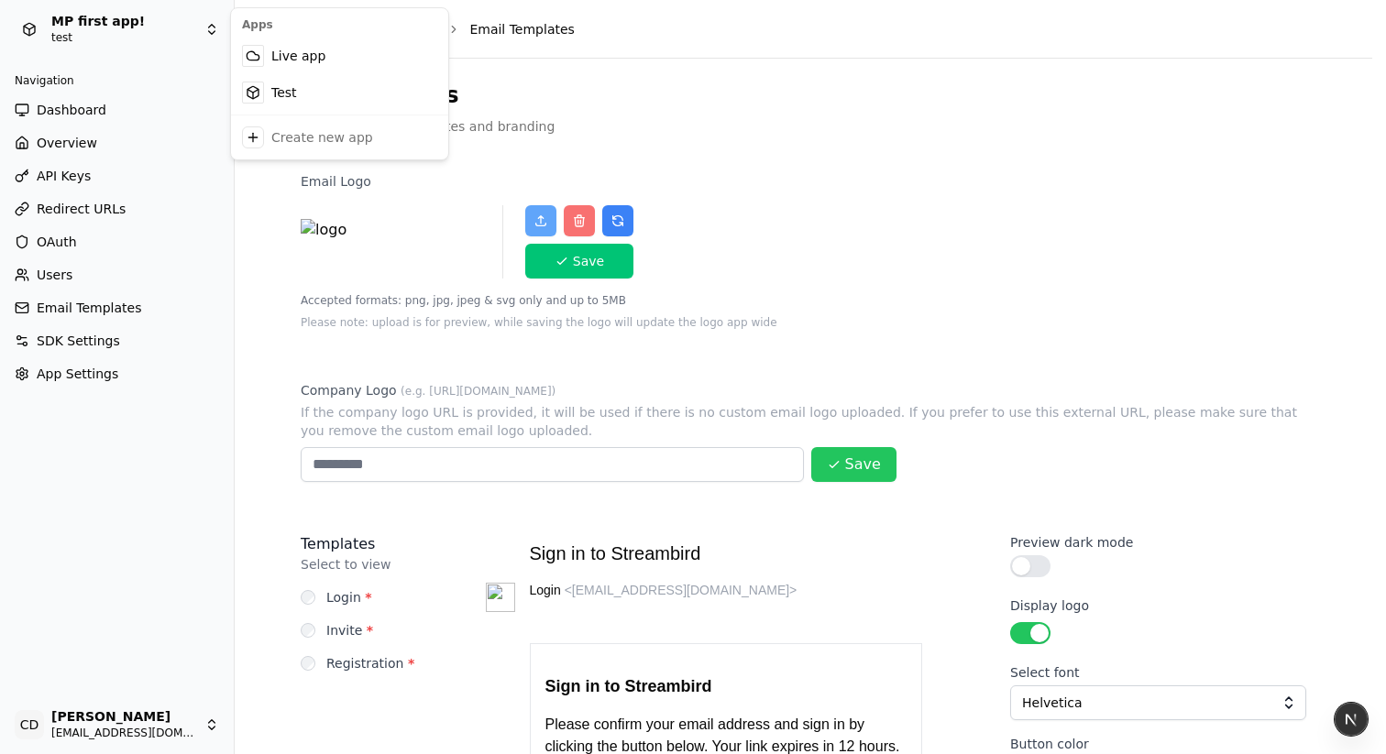
click at [76, 32] on html "MP first app! test Navigation Dashboard Overview API Keys Redirect URLs OAuth U…" at bounding box center [693, 377] width 1386 height 754
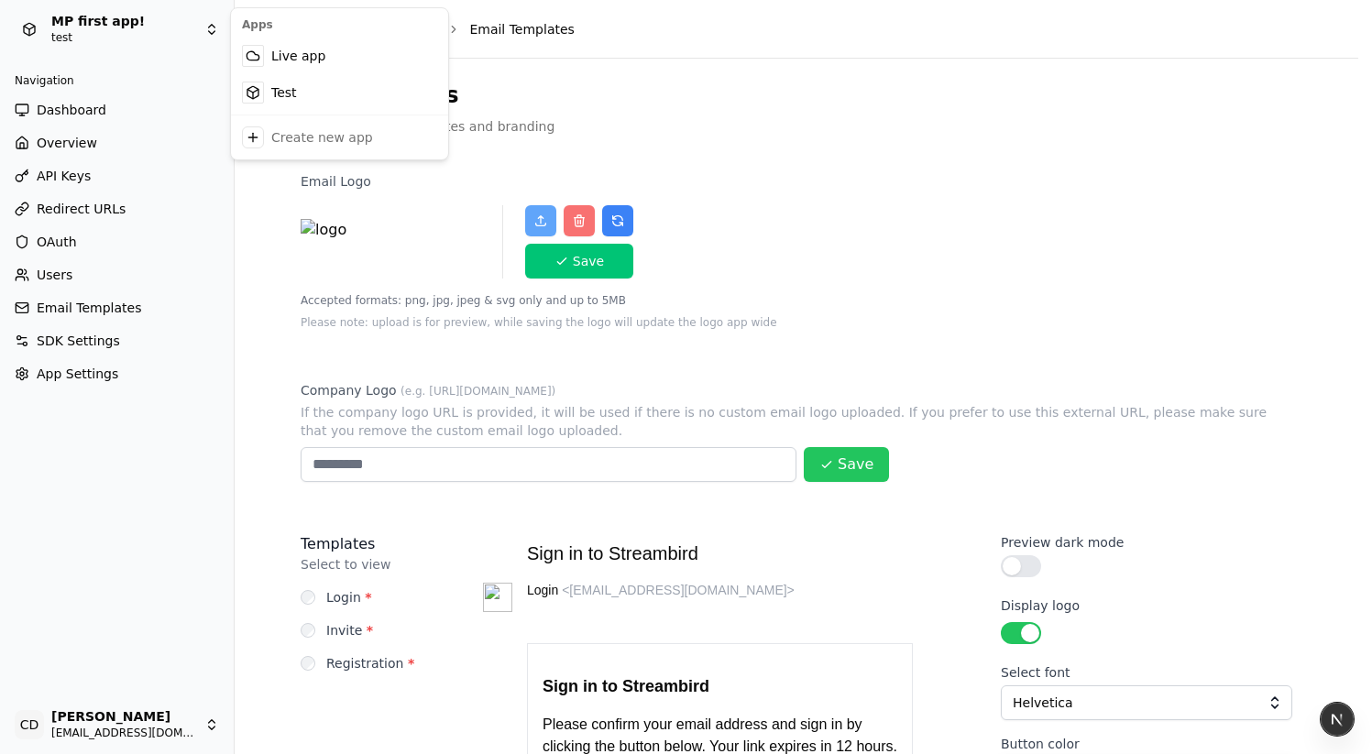
click at [141, 45] on html "MP first app! test Navigation Dashboard Overview API Keys Redirect URLs OAuth U…" at bounding box center [686, 377] width 1372 height 754
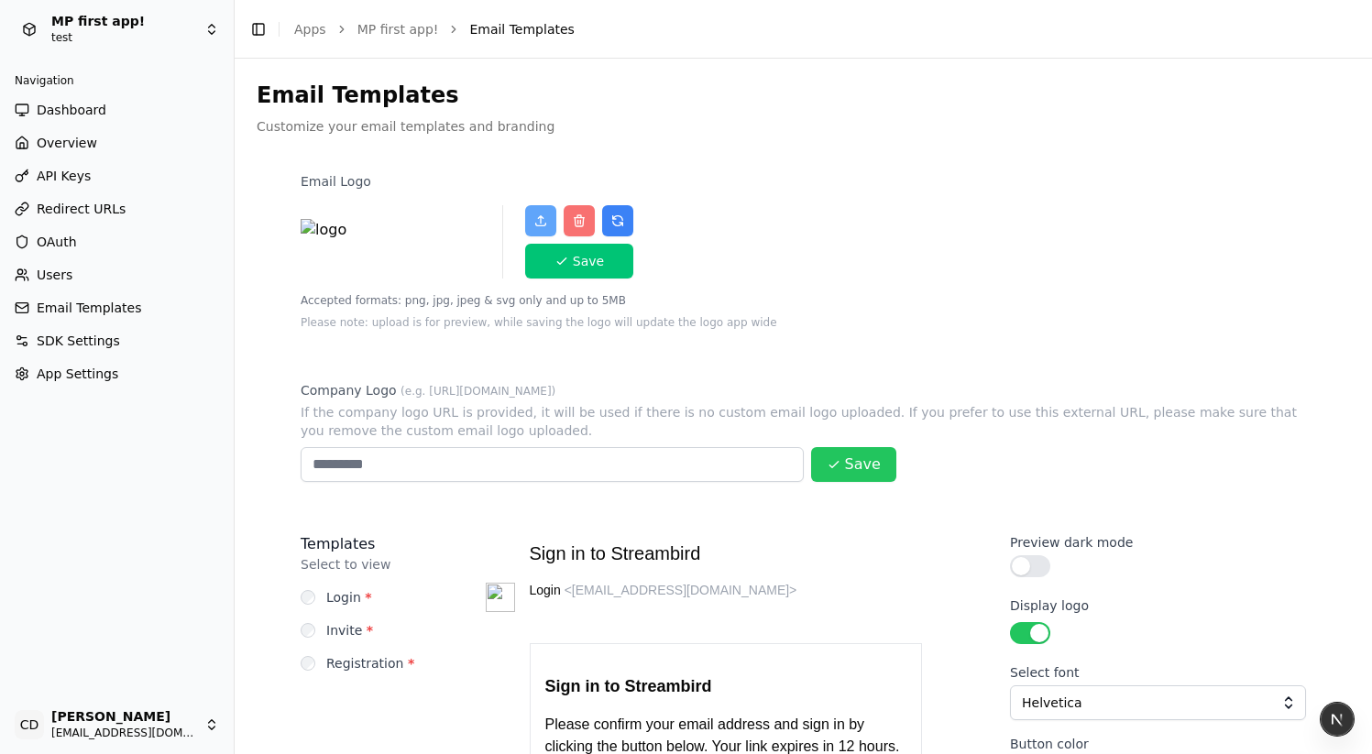
click at [71, 19] on html "MP first app! test Navigation Dashboard Overview API Keys Redirect URLs OAuth U…" at bounding box center [686, 377] width 1372 height 754
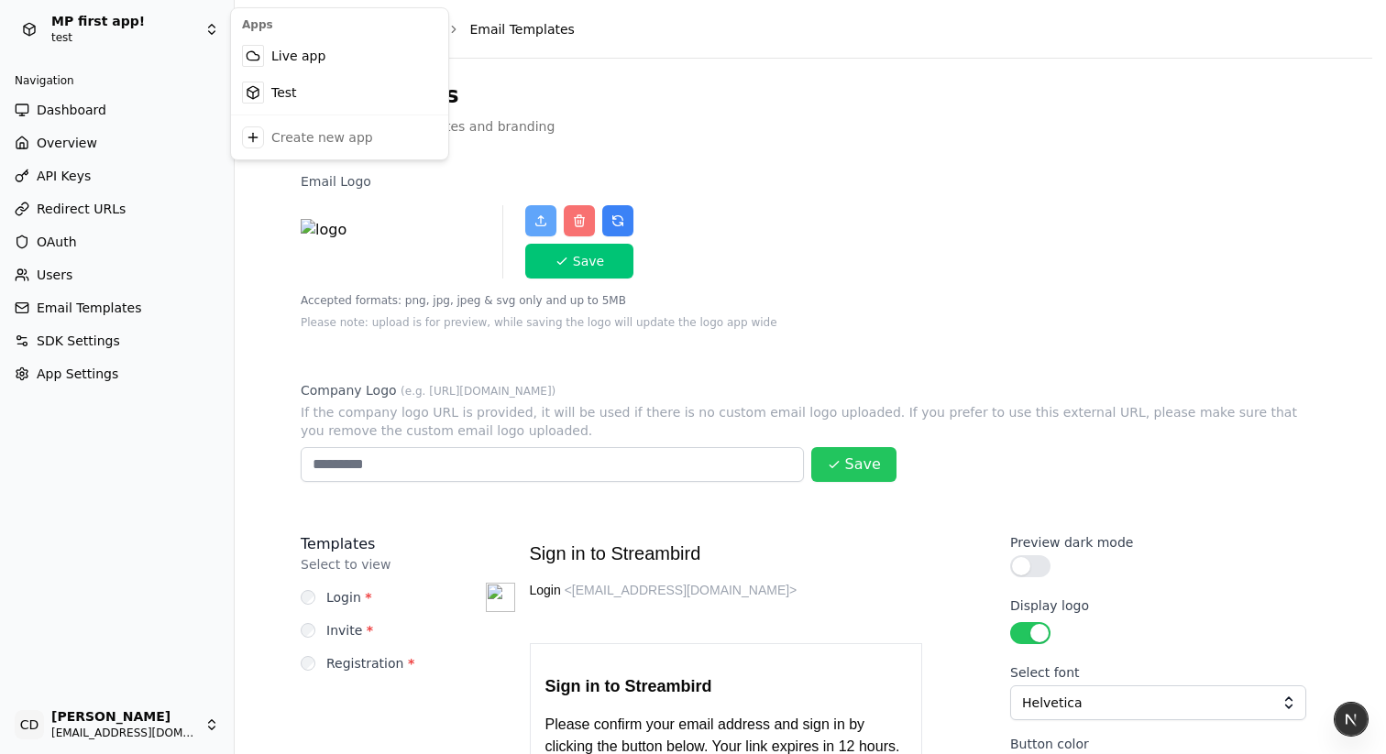
click at [46, 29] on html "MP first app! test Navigation Dashboard Overview API Keys Redirect URLs OAuth U…" at bounding box center [693, 377] width 1386 height 754
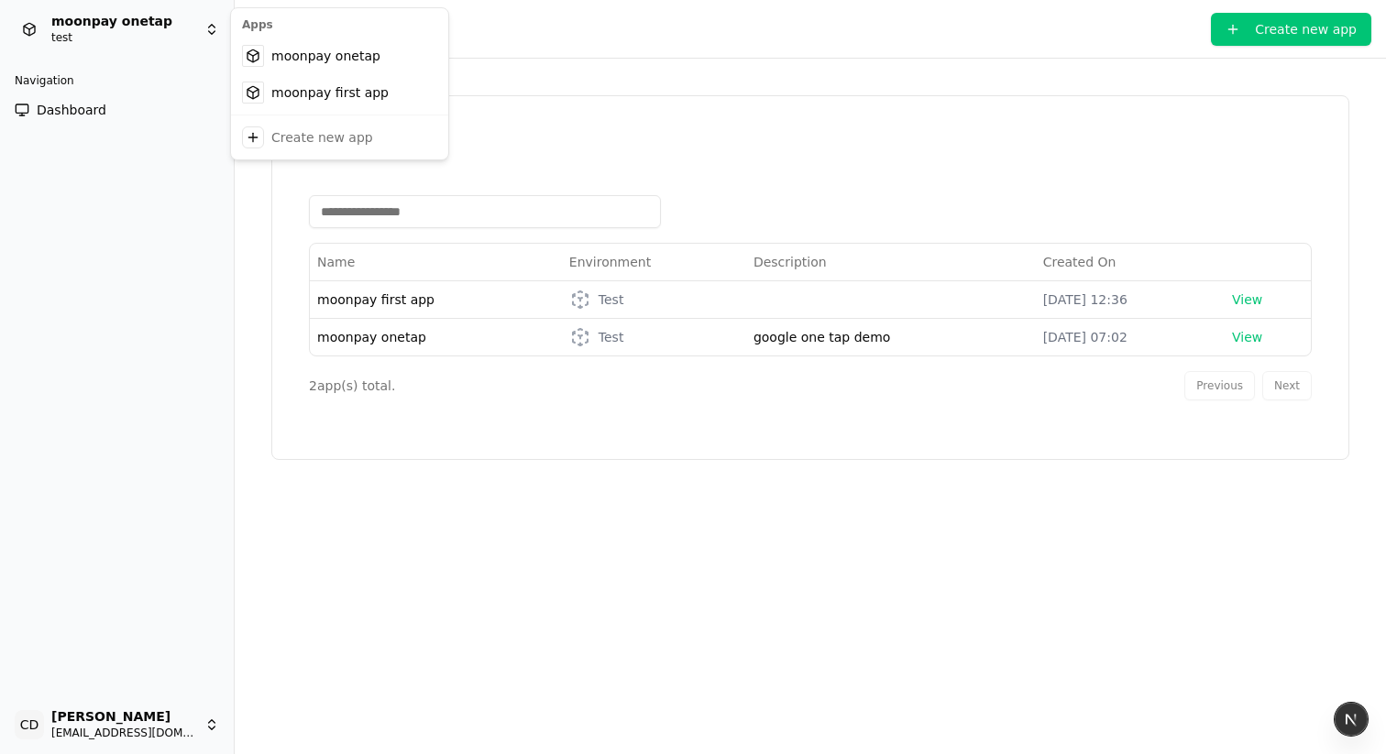
click at [131, 33] on html "moonpay onetap test Navigation Dashboard CD [PERSON_NAME] [EMAIL_ADDRESS][DOMAI…" at bounding box center [693, 377] width 1386 height 754
click at [584, 103] on html "moonpay onetap test Navigation Dashboard CD [PERSON_NAME] [EMAIL_ADDRESS][DOMAI…" at bounding box center [693, 377] width 1386 height 754
click at [392, 300] on span "moonpay first app" at bounding box center [375, 299] width 117 height 15
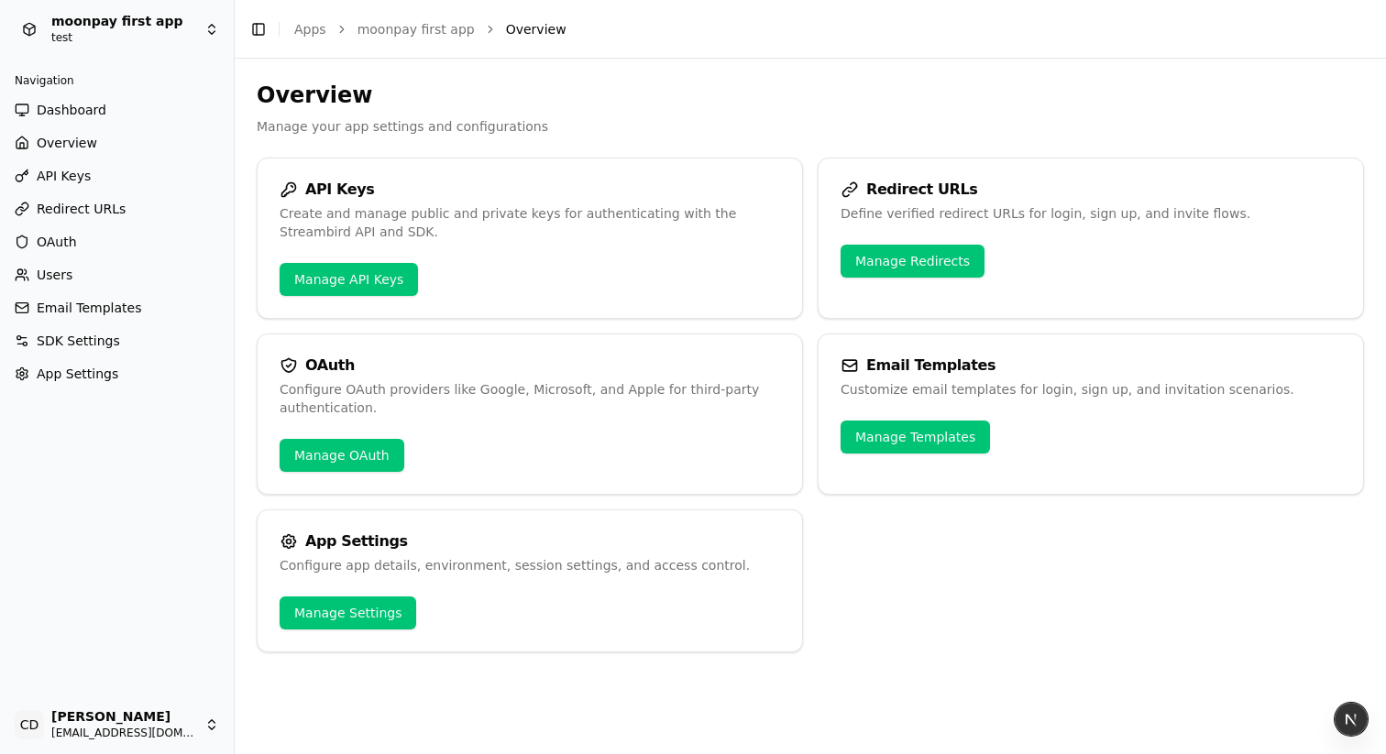
click at [64, 271] on span "Users" at bounding box center [55, 275] width 36 height 18
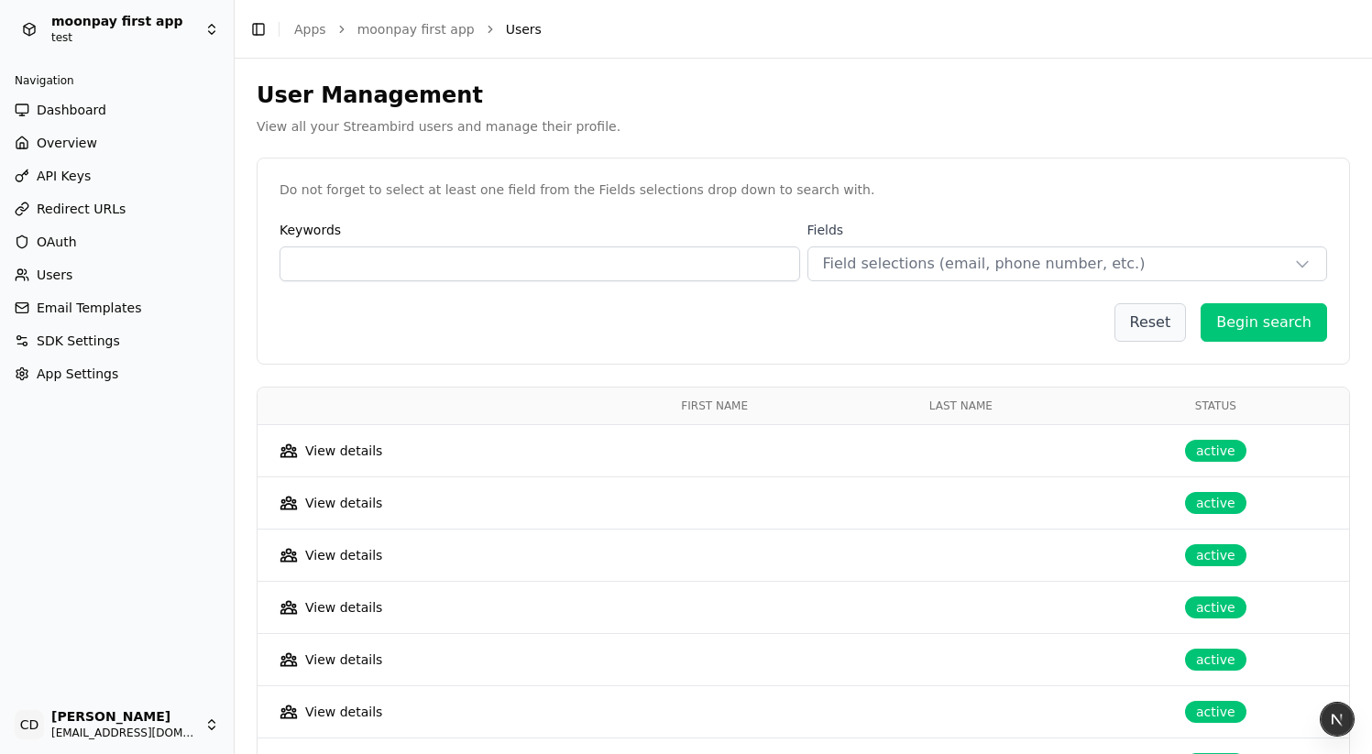
click at [1194, 453] on span "active" at bounding box center [1215, 451] width 61 height 22
click at [327, 438] on td "View details" at bounding box center [424, 451] width 332 height 52
click at [323, 445] on div "View details" at bounding box center [343, 451] width 77 height 18
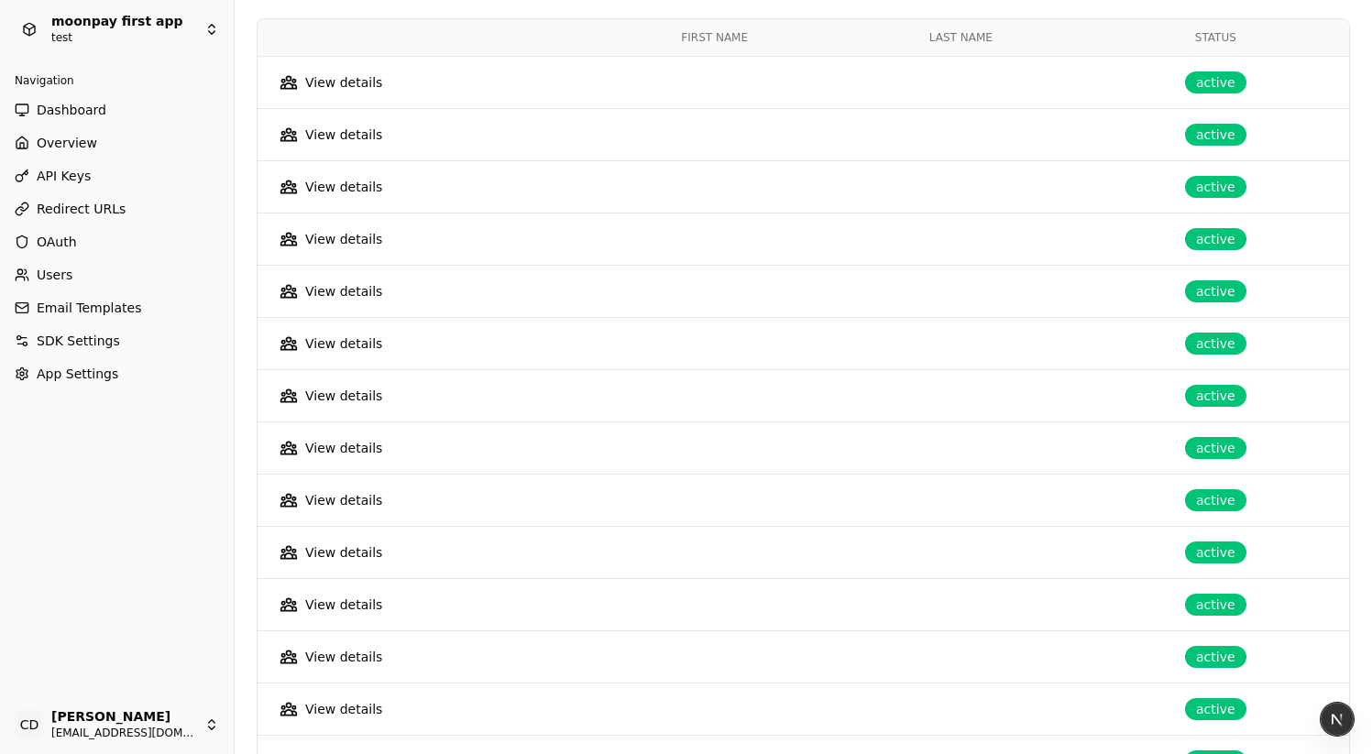
scroll to position [85, 0]
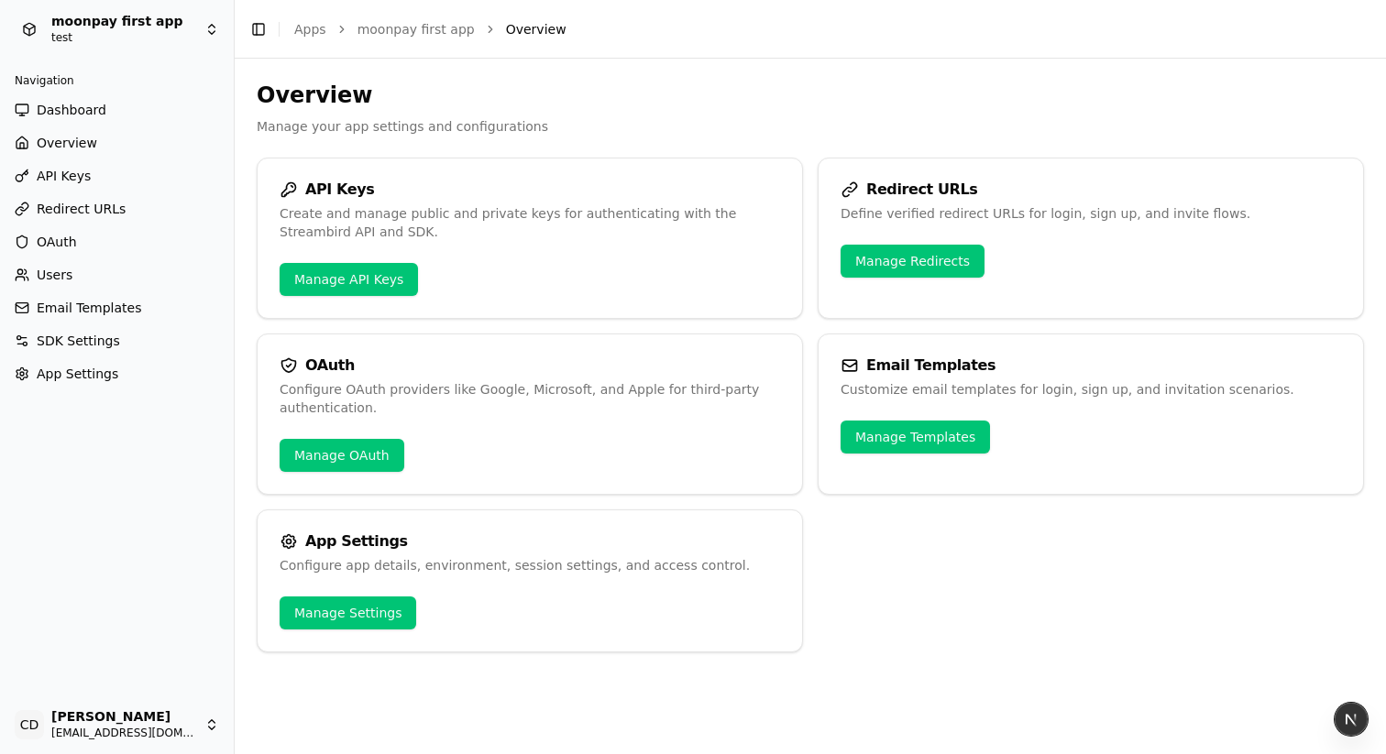
click at [132, 23] on html "moonpay first app test Navigation Dashboard Overview API Keys Redirect URLs OAu…" at bounding box center [693, 377] width 1386 height 754
click at [155, 387] on html "moonpay first app test Navigation Dashboard Overview API Keys Redirect URLs OAu…" at bounding box center [693, 377] width 1386 height 754
click at [88, 43] on html "moonpay first app test Navigation Dashboard Overview API Keys Redirect URLs OAu…" at bounding box center [693, 377] width 1386 height 754
click at [88, 115] on html "moonpay first app test Navigation Dashboard Overview API Keys Redirect URLs OAu…" at bounding box center [693, 377] width 1386 height 754
click at [81, 148] on span "Overview" at bounding box center [67, 143] width 60 height 18
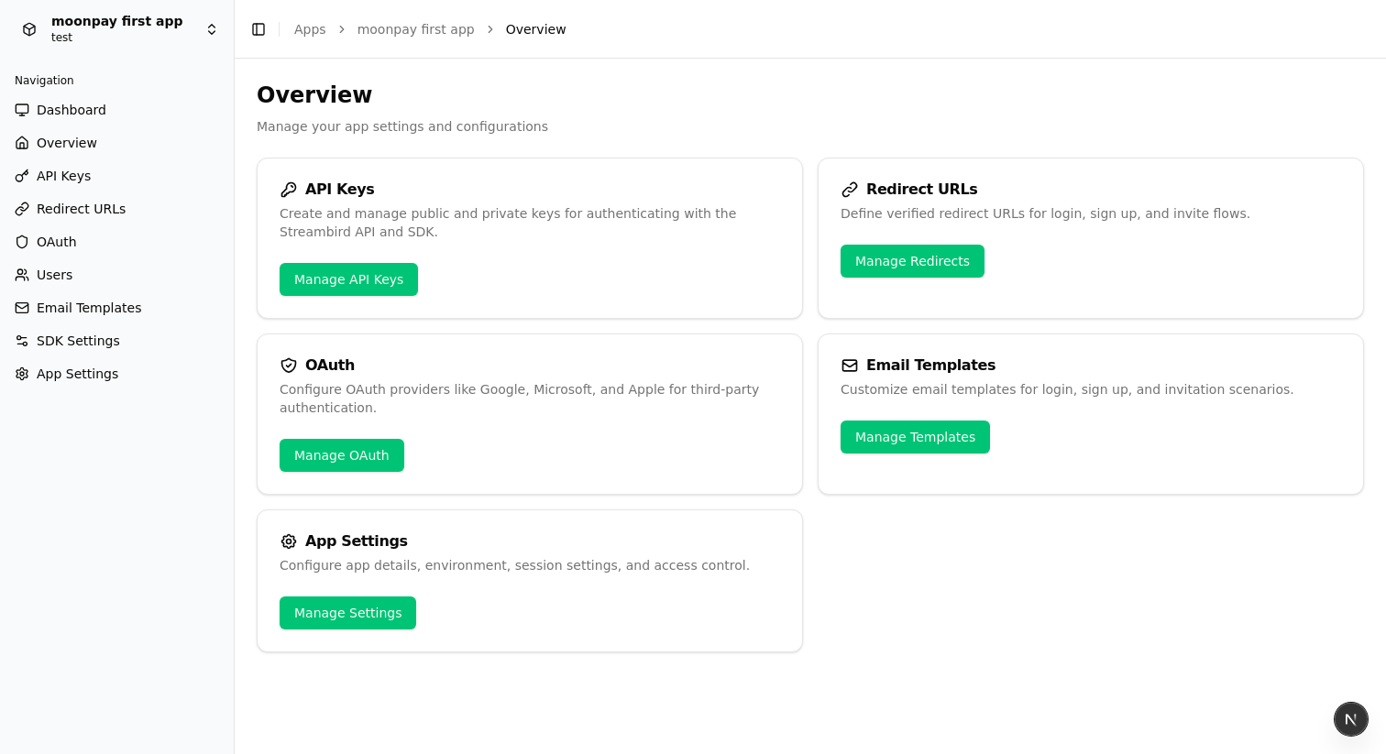
click at [63, 271] on span "Users" at bounding box center [55, 275] width 36 height 18
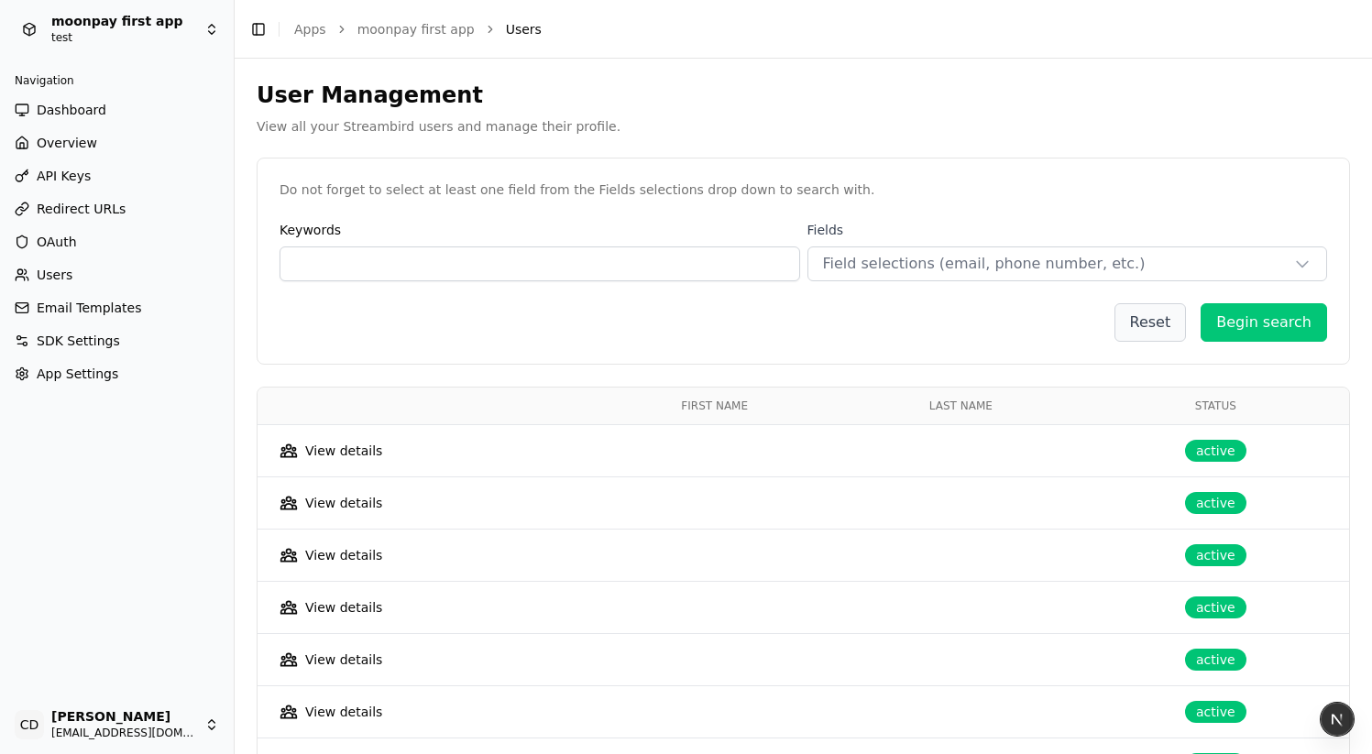
click at [62, 270] on span "Users" at bounding box center [55, 275] width 36 height 18
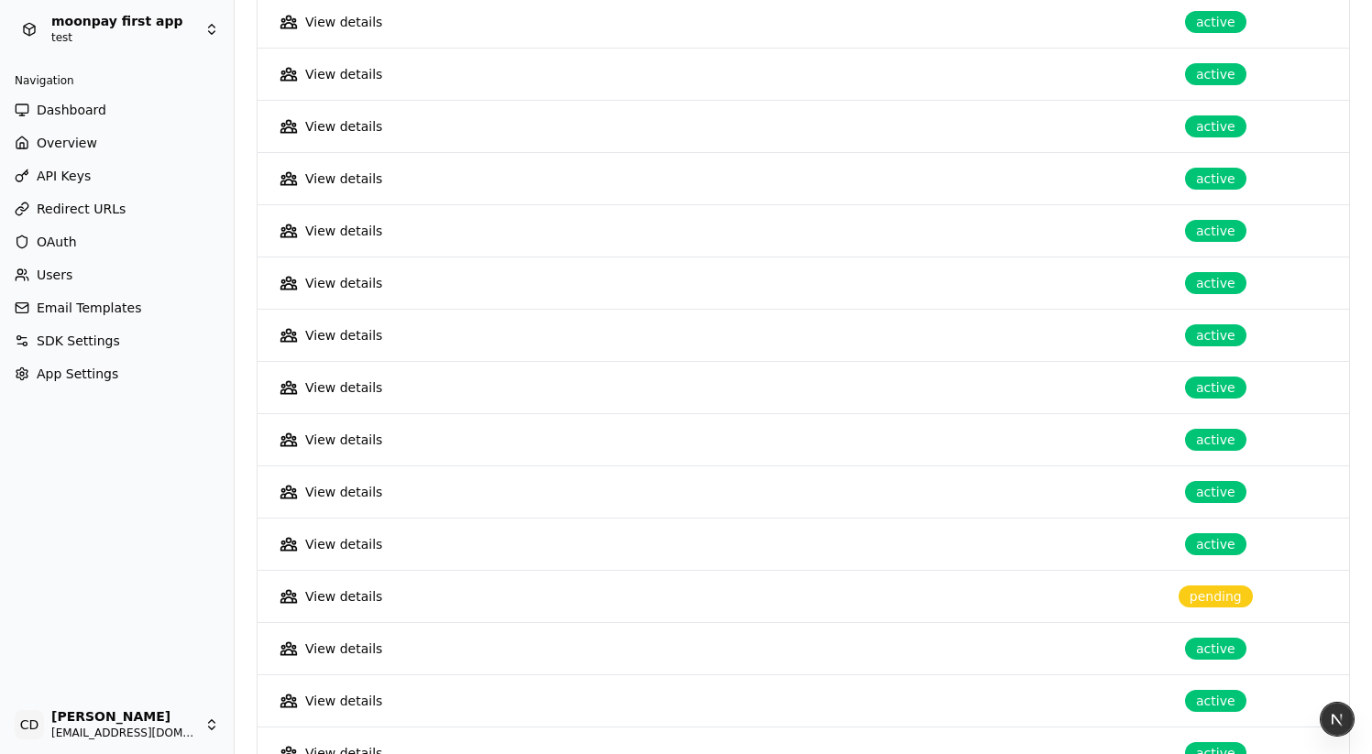
scroll to position [251, 0]
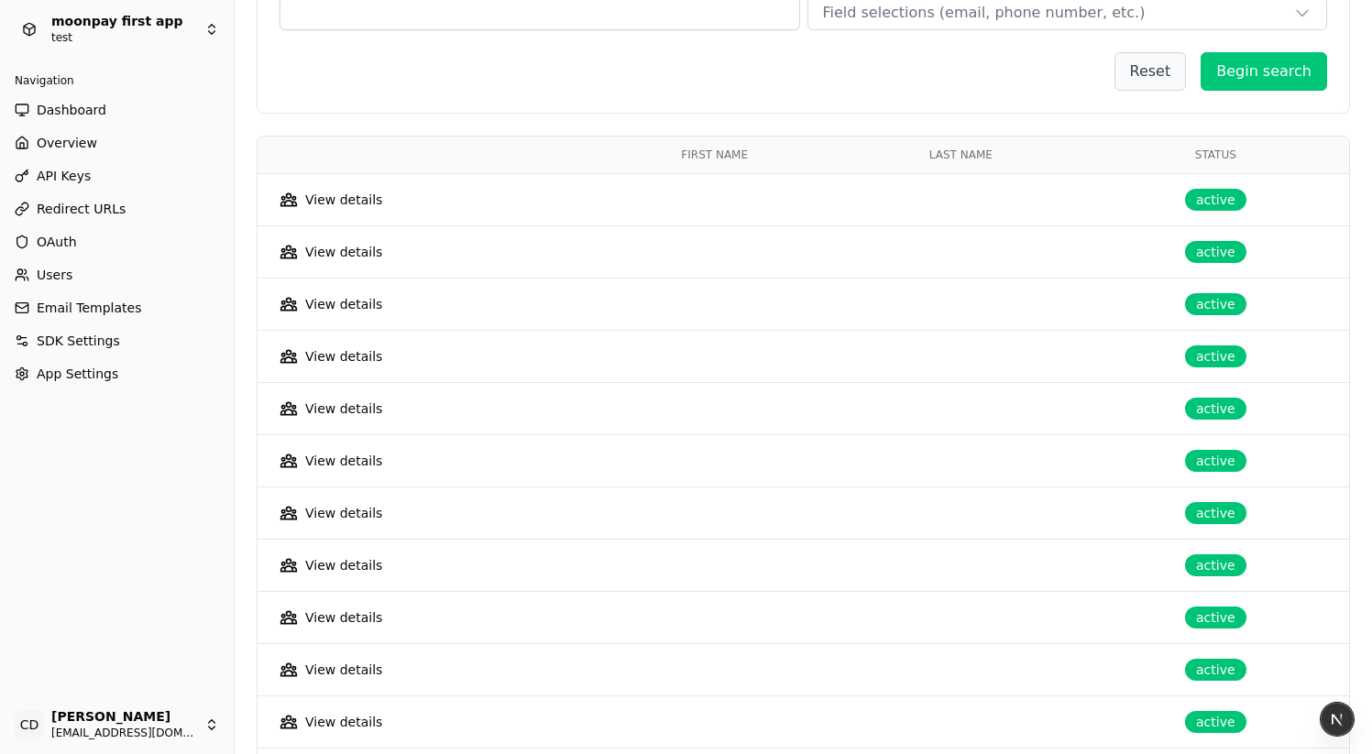
drag, startPoint x: 353, startPoint y: 203, endPoint x: 379, endPoint y: 194, distance: 27.0
click at [353, 203] on div "View details" at bounding box center [343, 200] width 77 height 18
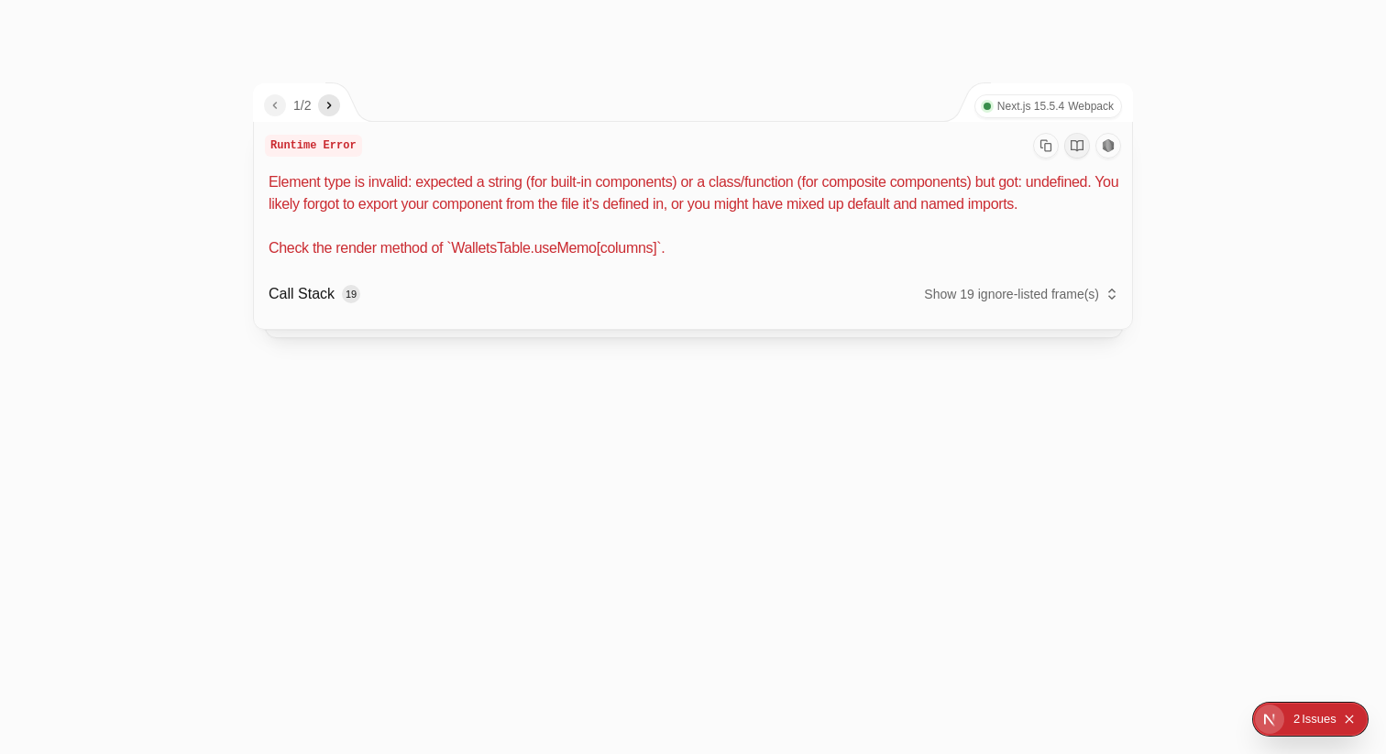
click at [511, 259] on p "Element type is invalid: expected a string (for built-in components) or a class…" at bounding box center [695, 215] width 852 height 88
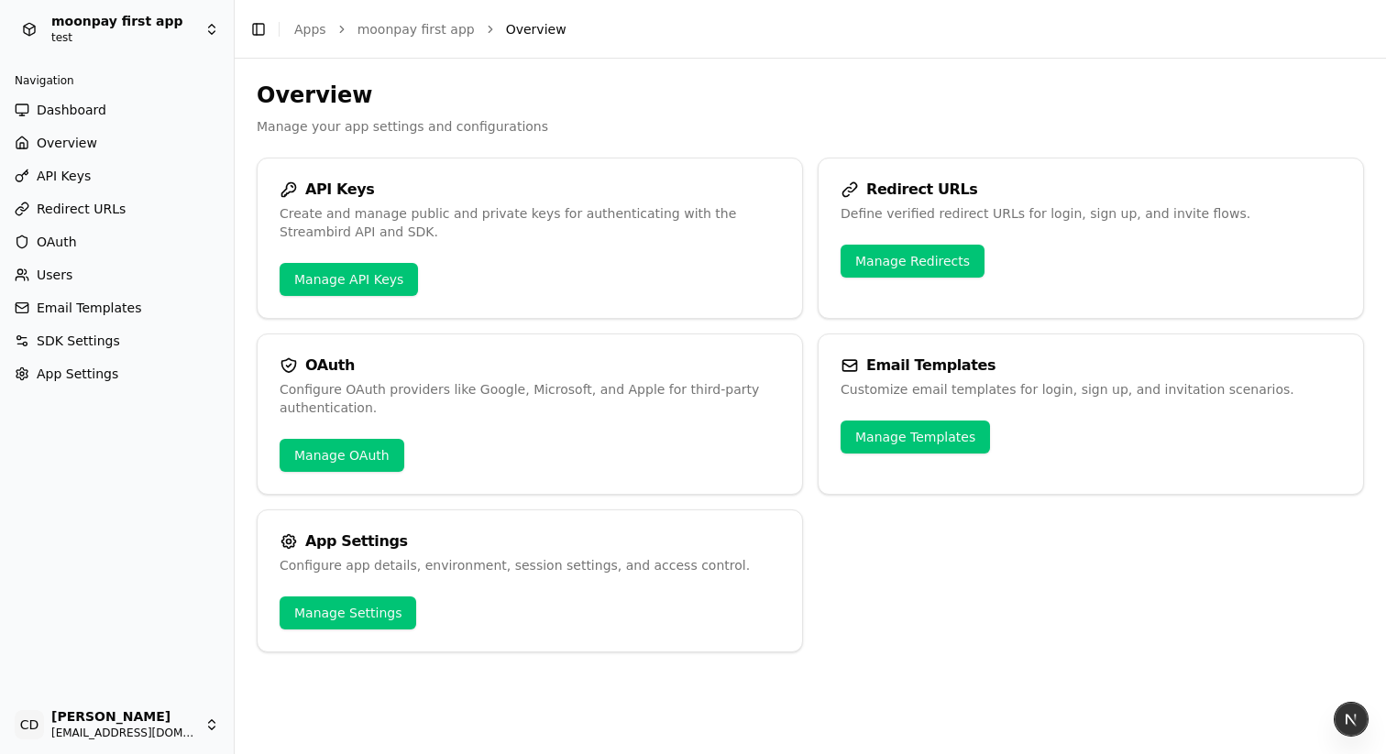
click at [79, 281] on link "Users" at bounding box center [116, 274] width 219 height 29
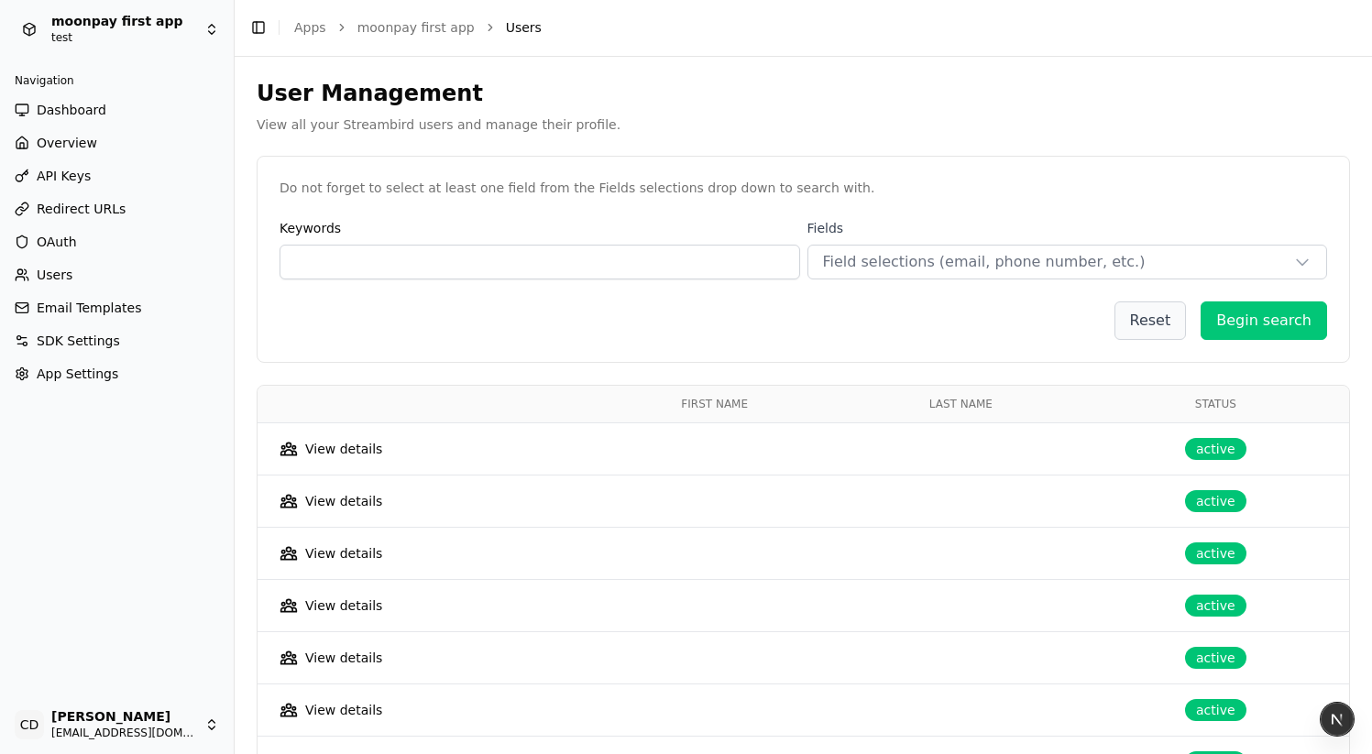
scroll to position [4, 0]
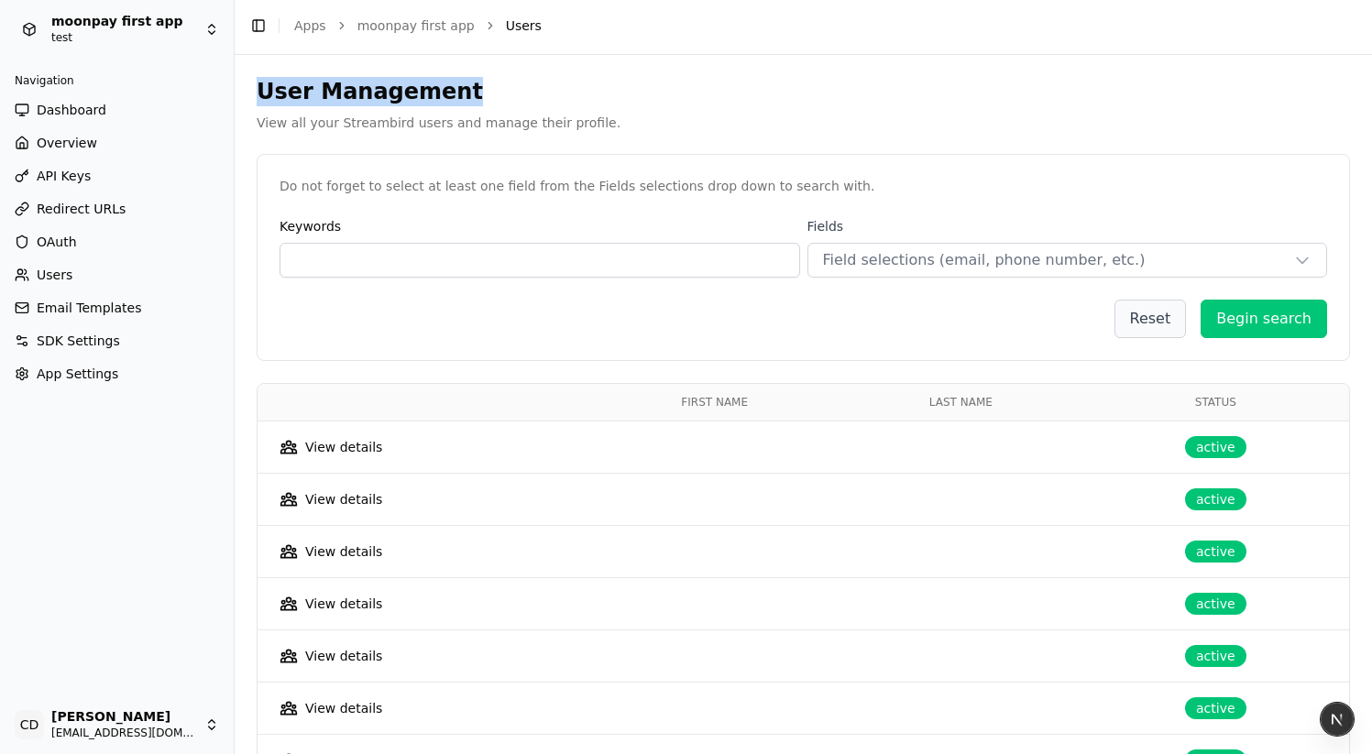
drag, startPoint x: 342, startPoint y: 86, endPoint x: 533, endPoint y: 102, distance: 192.2
click at [533, 102] on h2 "User Management" at bounding box center [804, 91] width 1094 height 29
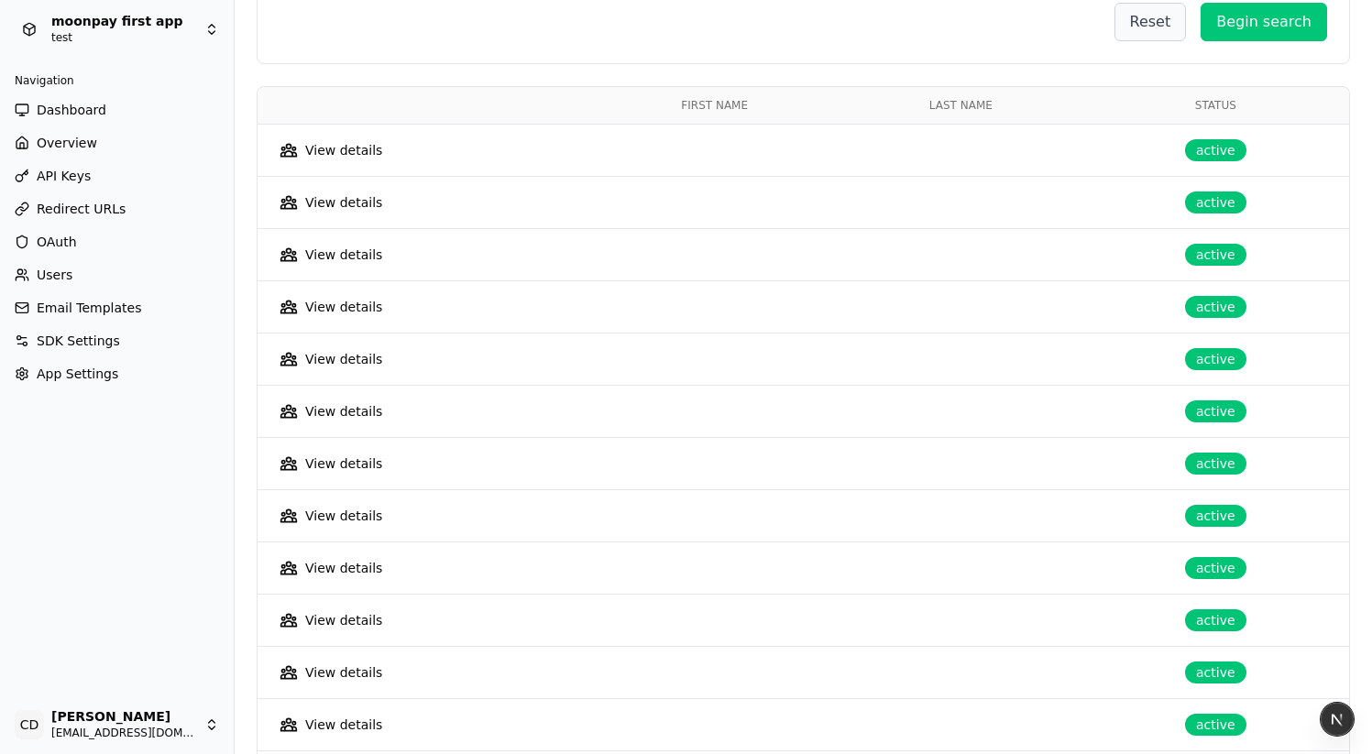
scroll to position [335, 0]
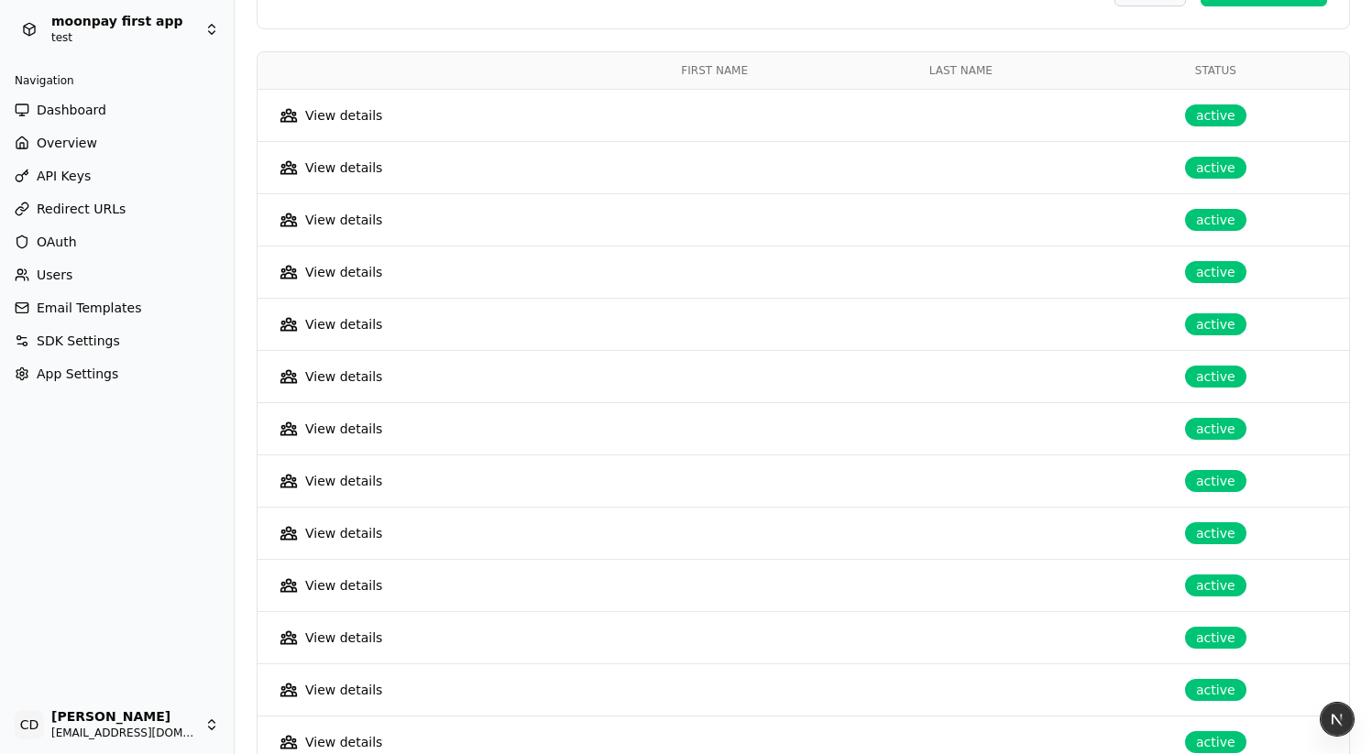
click at [335, 120] on div "View details" at bounding box center [343, 115] width 77 height 18
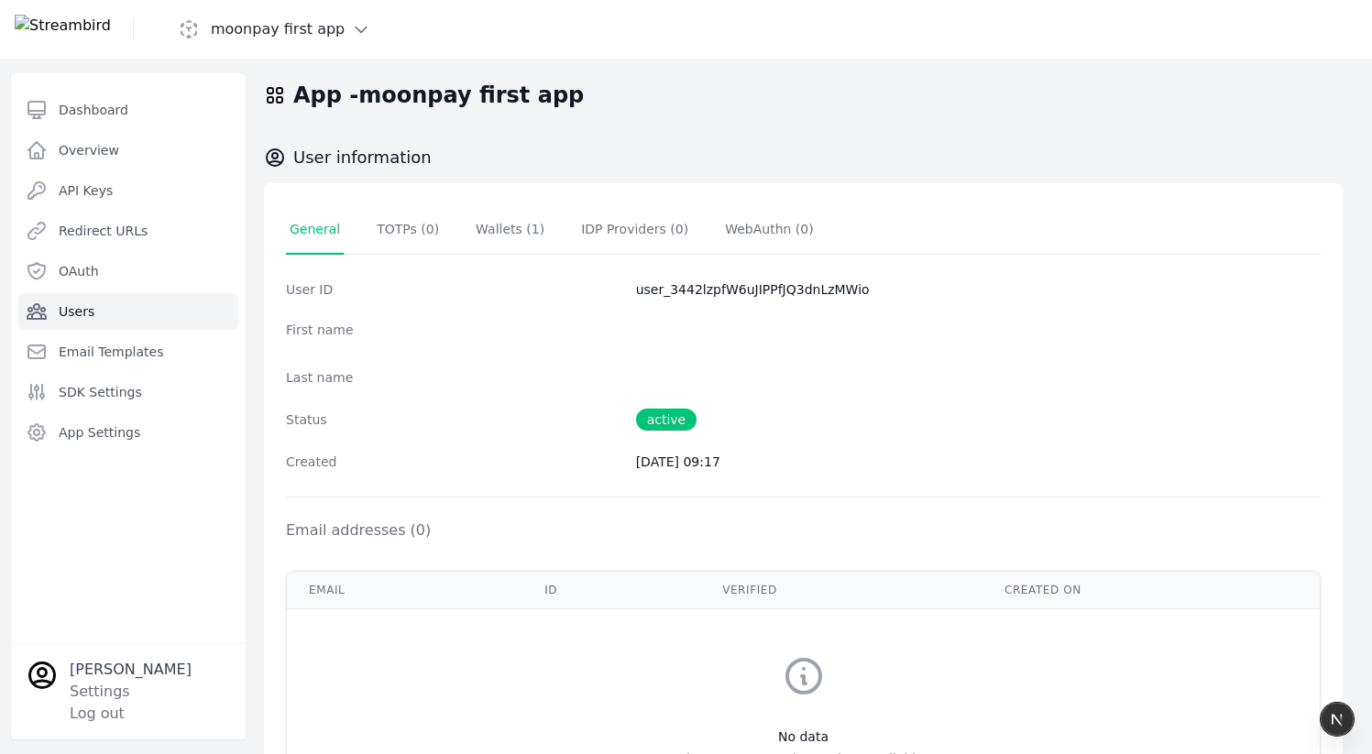
click at [85, 309] on span "Users" at bounding box center [77, 311] width 36 height 18
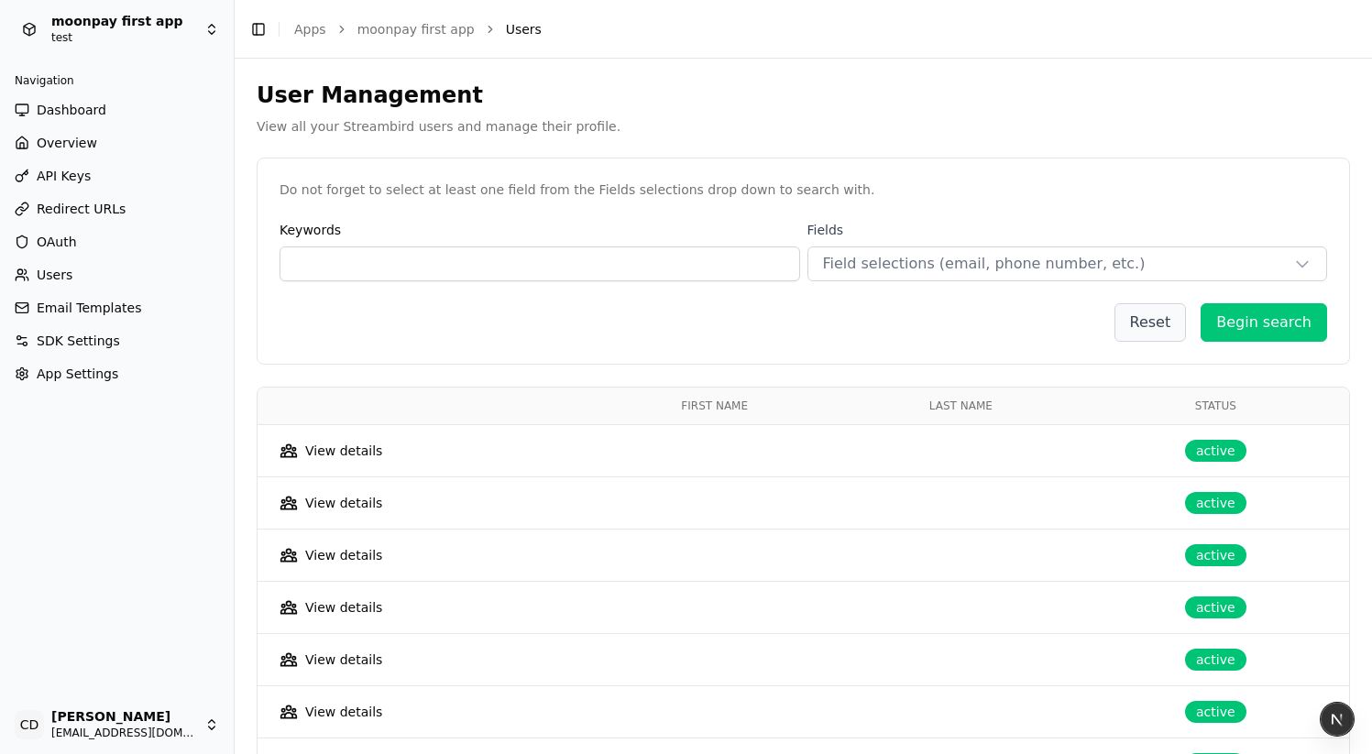
click at [333, 448] on div "View details" at bounding box center [343, 451] width 77 height 18
select select "**"
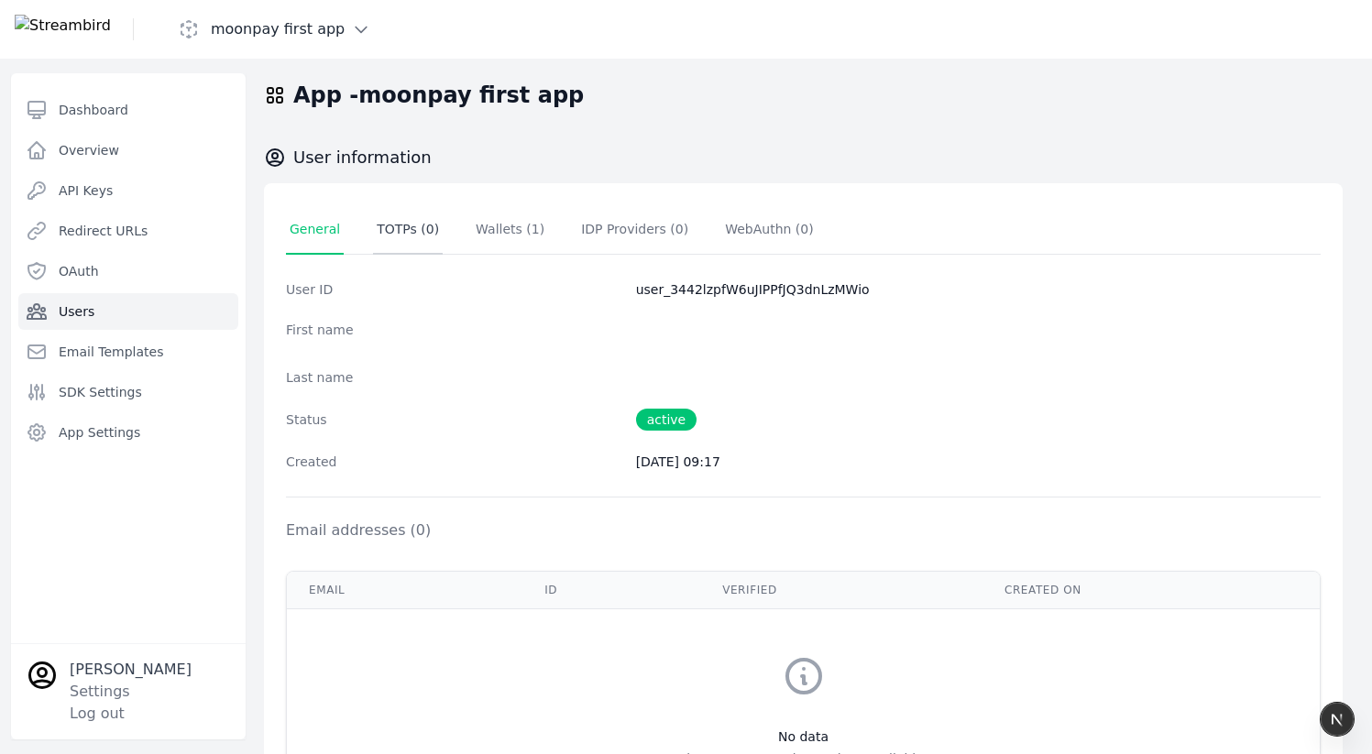
click at [419, 230] on span "TOTPs ( 0 )" at bounding box center [408, 229] width 62 height 15
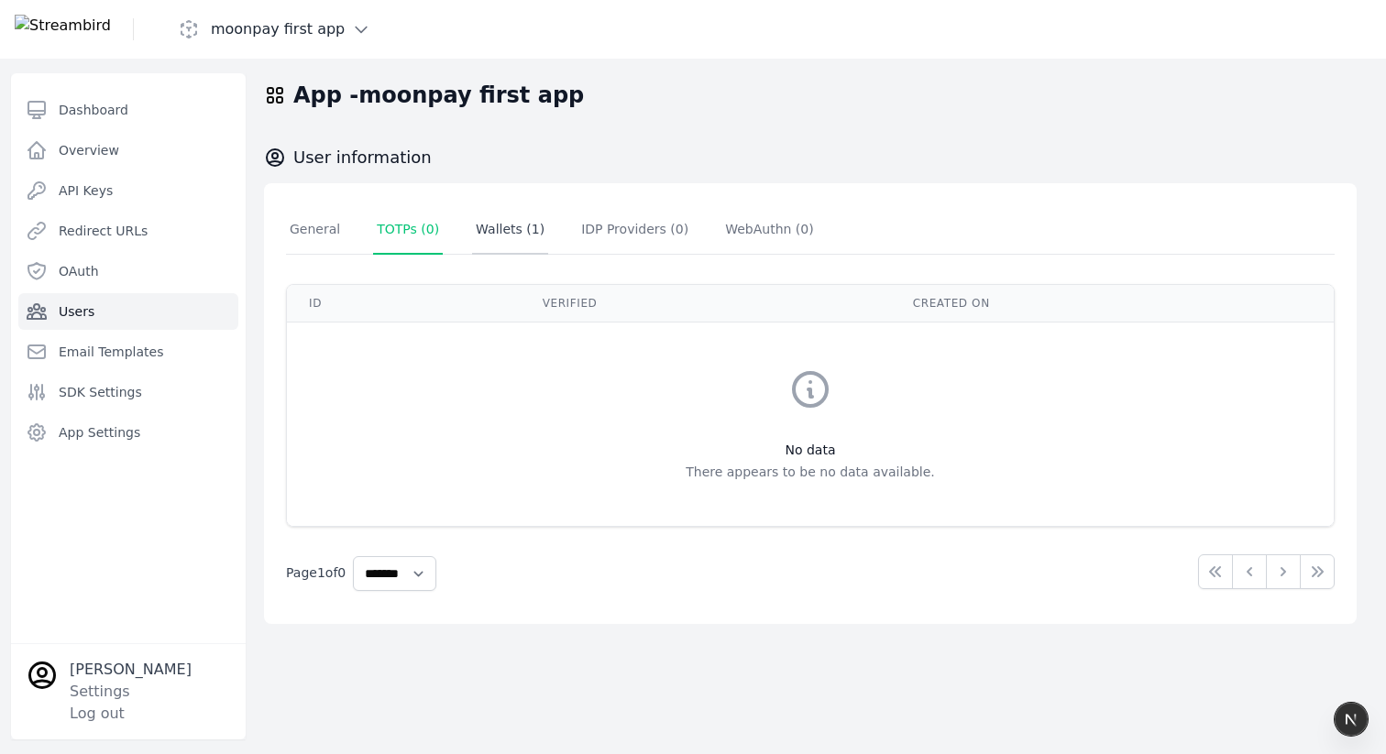
click at [511, 230] on span "Wallets ( 1 )" at bounding box center [510, 229] width 69 height 15
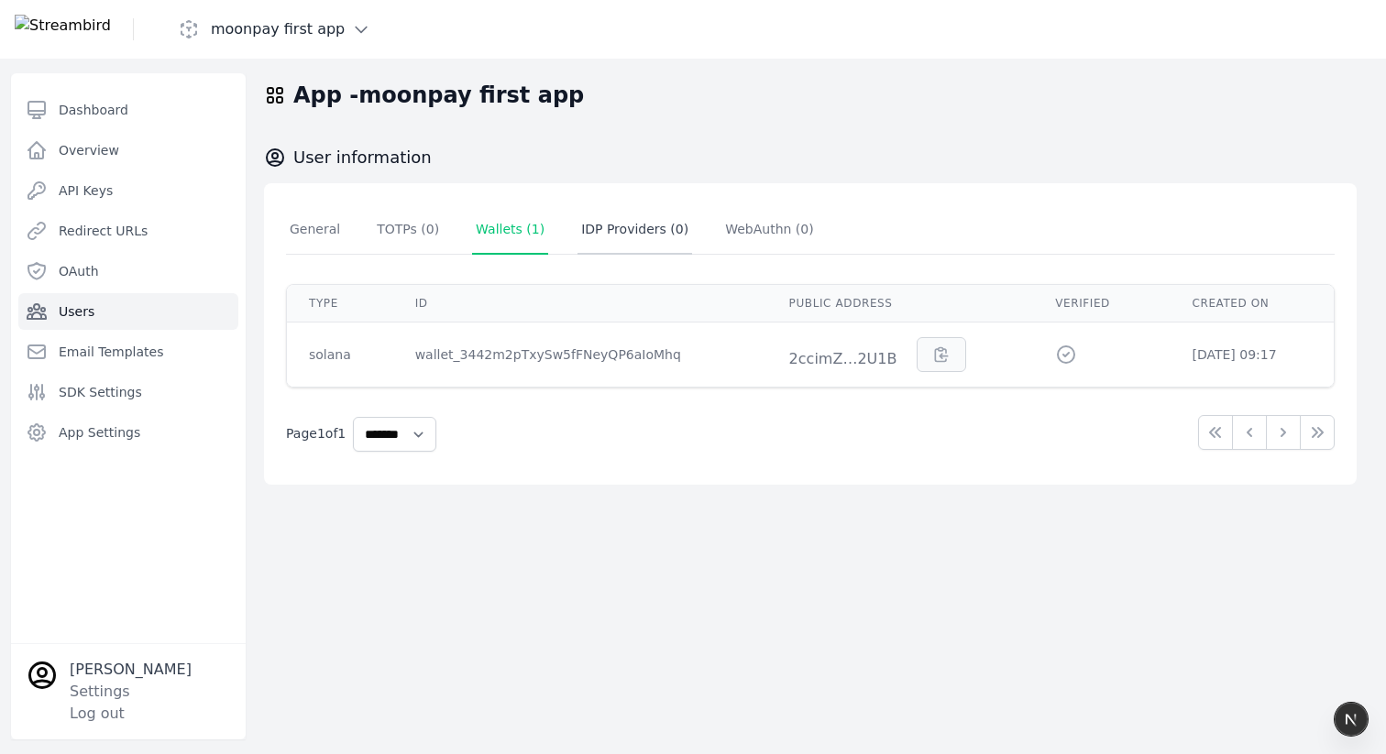
click at [632, 235] on span "IDP Providers ( 0 )" at bounding box center [634, 229] width 107 height 15
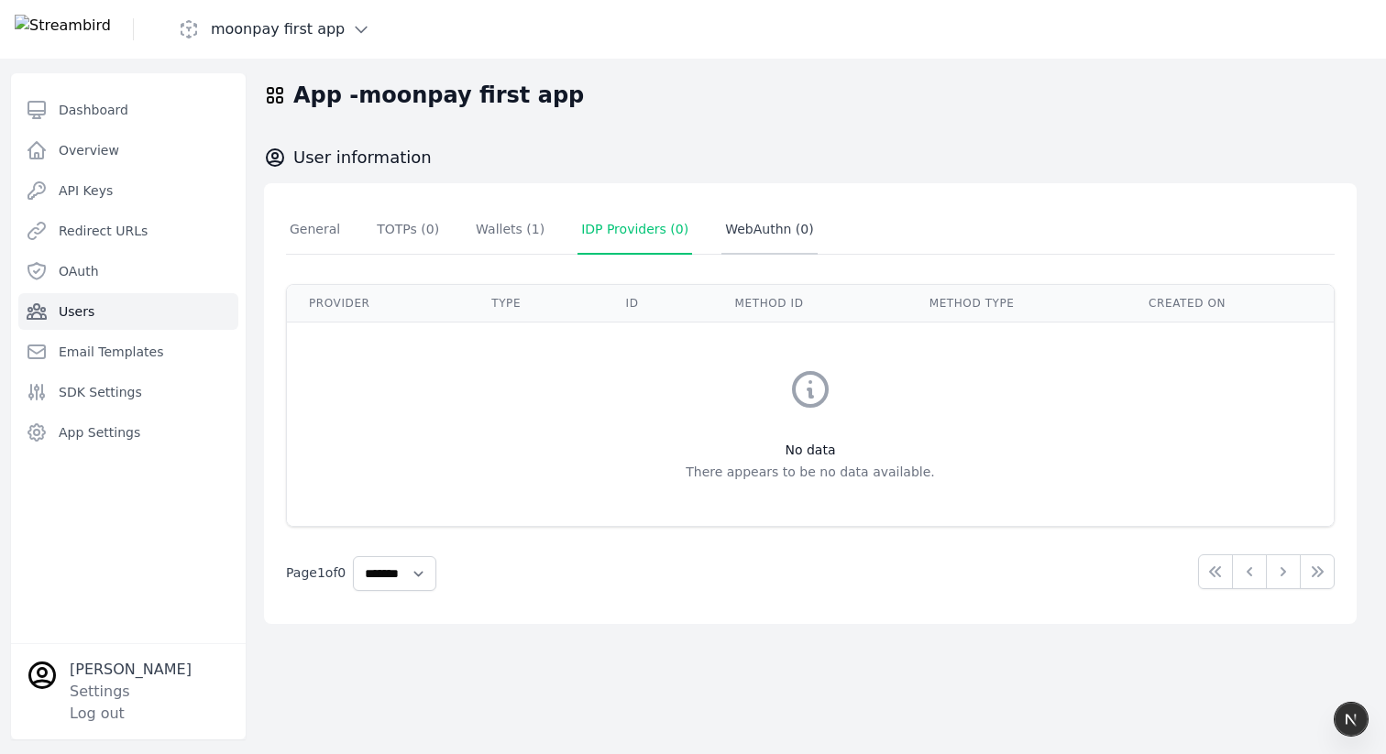
drag, startPoint x: 760, startPoint y: 229, endPoint x: 739, endPoint y: 229, distance: 21.1
click at [760, 229] on span "WebAuthn ( 0 )" at bounding box center [769, 229] width 89 height 15
click at [602, 231] on span "IDP Providers ( 0 )" at bounding box center [634, 229] width 107 height 15
click at [501, 231] on span "Wallets ( 1 )" at bounding box center [510, 229] width 69 height 15
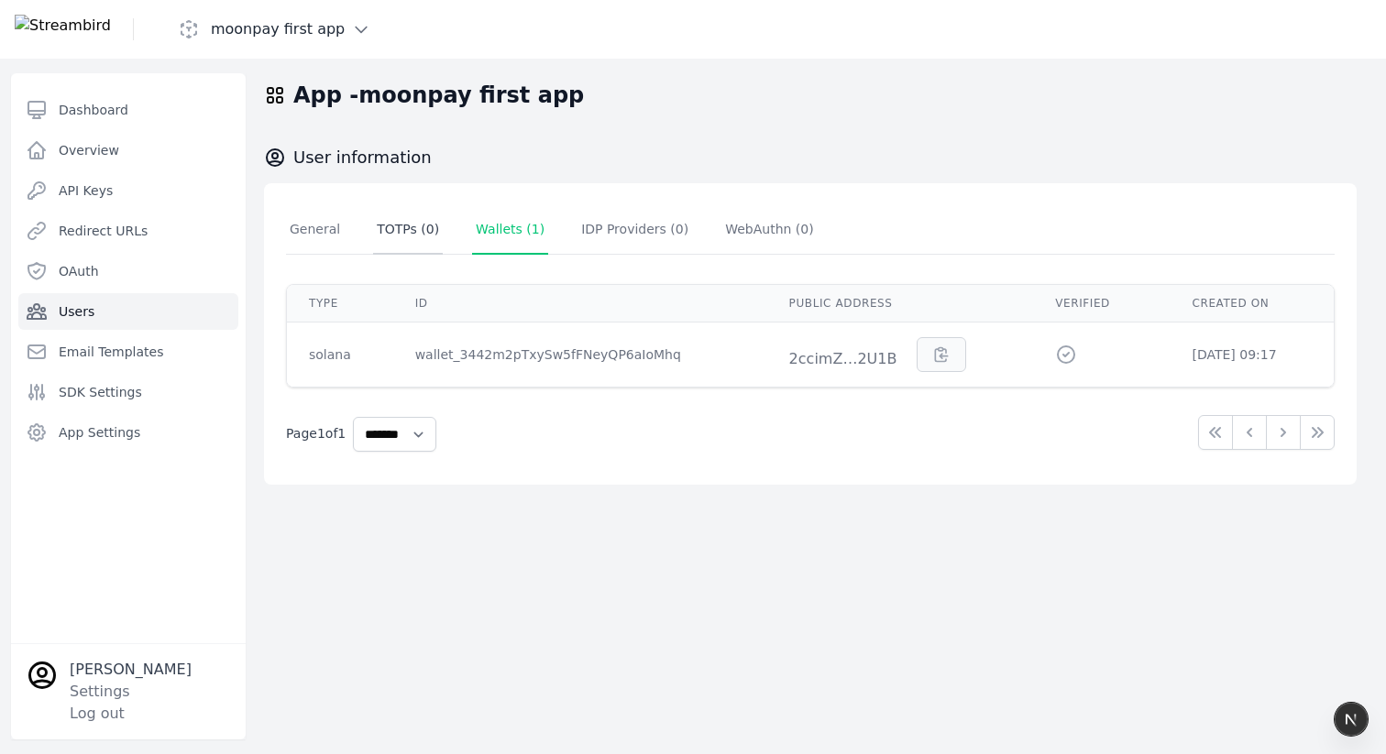
click at [385, 231] on span "TOTPs ( 0 )" at bounding box center [408, 229] width 62 height 15
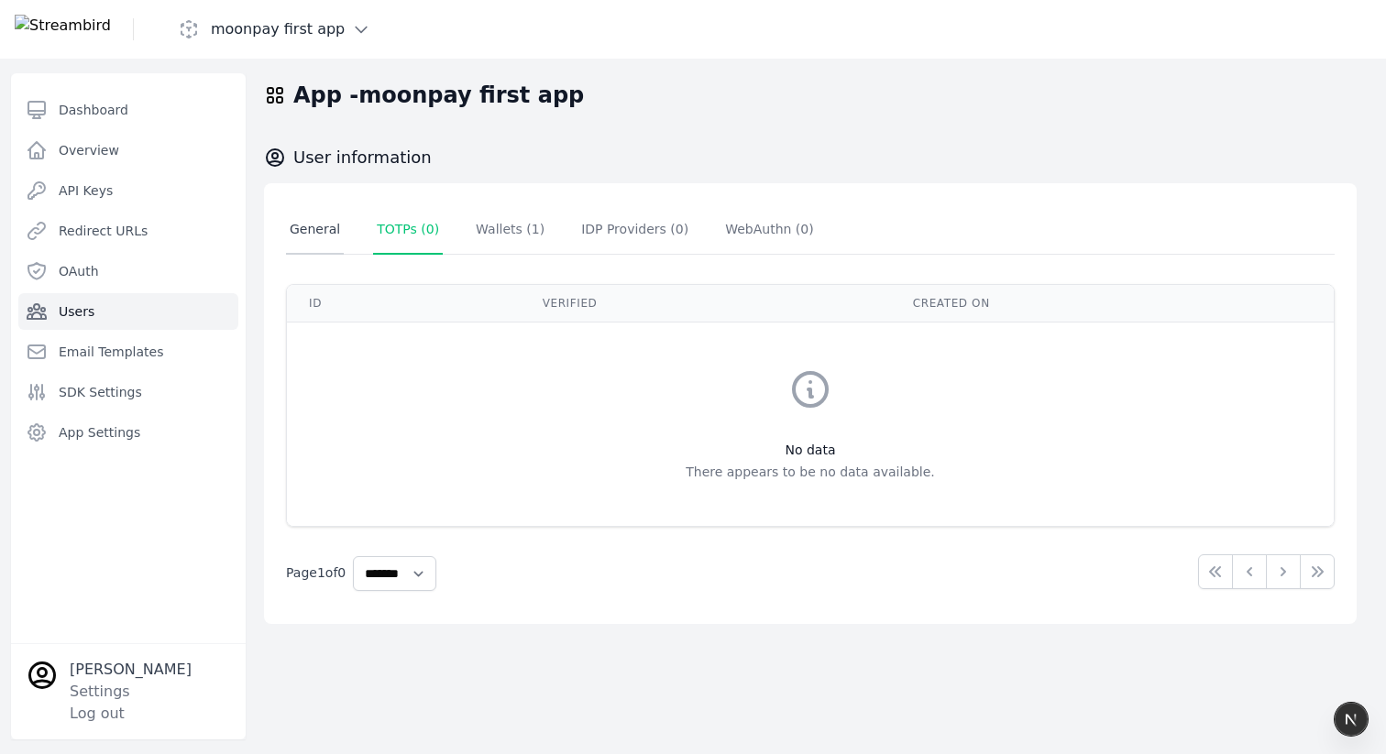
click at [295, 230] on span "General" at bounding box center [315, 229] width 50 height 15
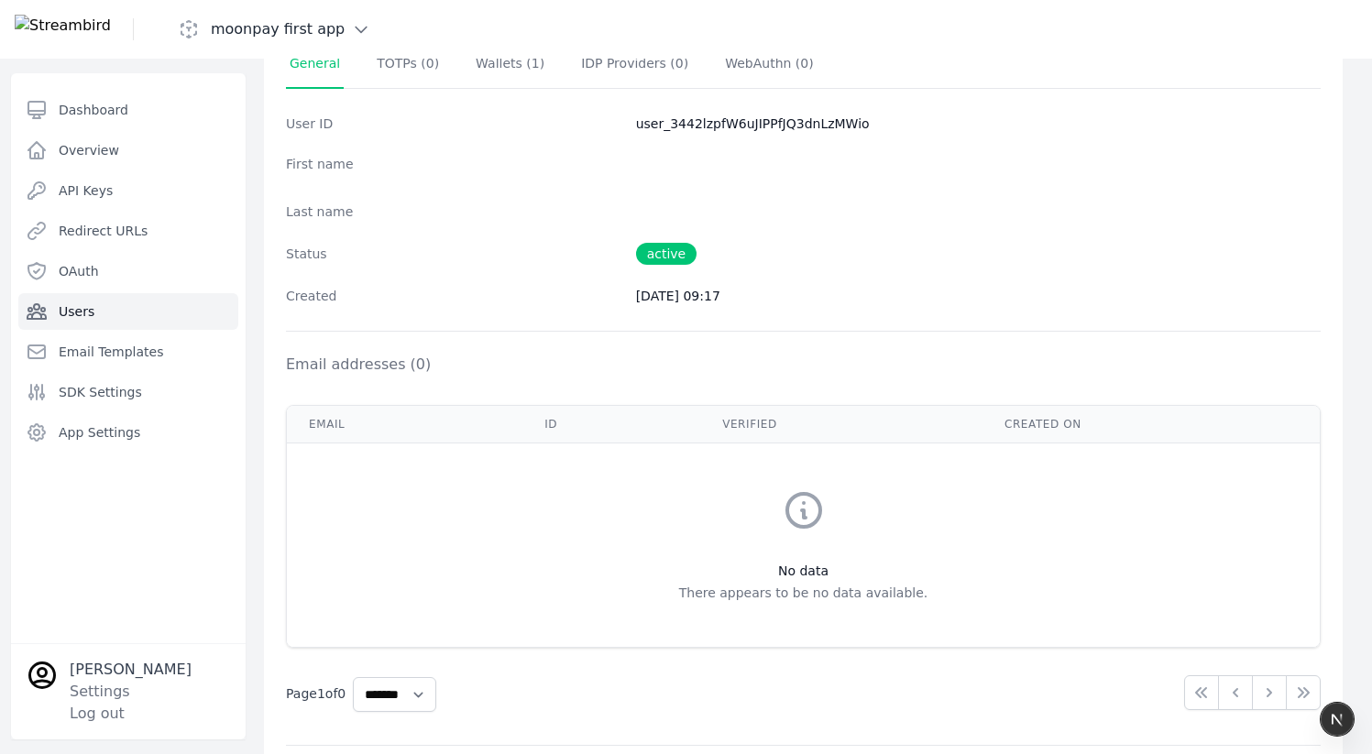
scroll to position [637, 0]
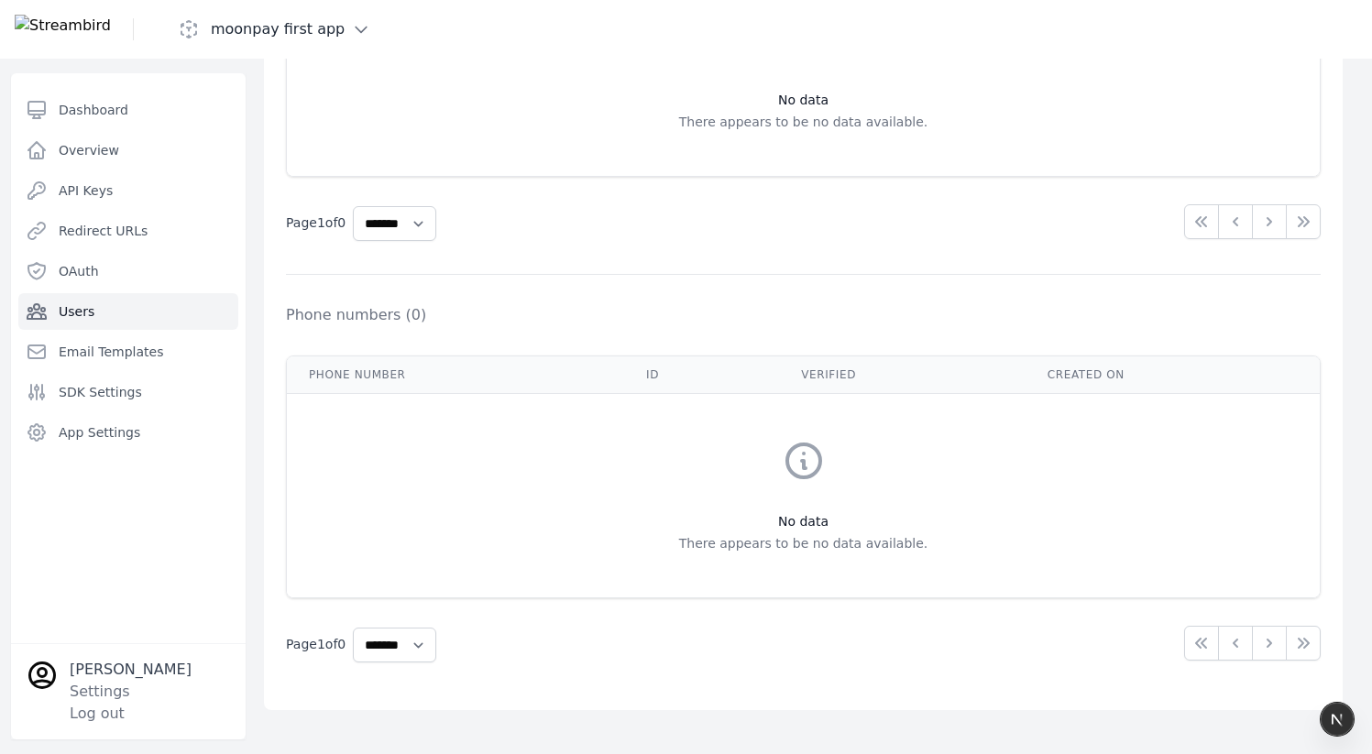
click at [70, 312] on span "Users" at bounding box center [77, 311] width 36 height 18
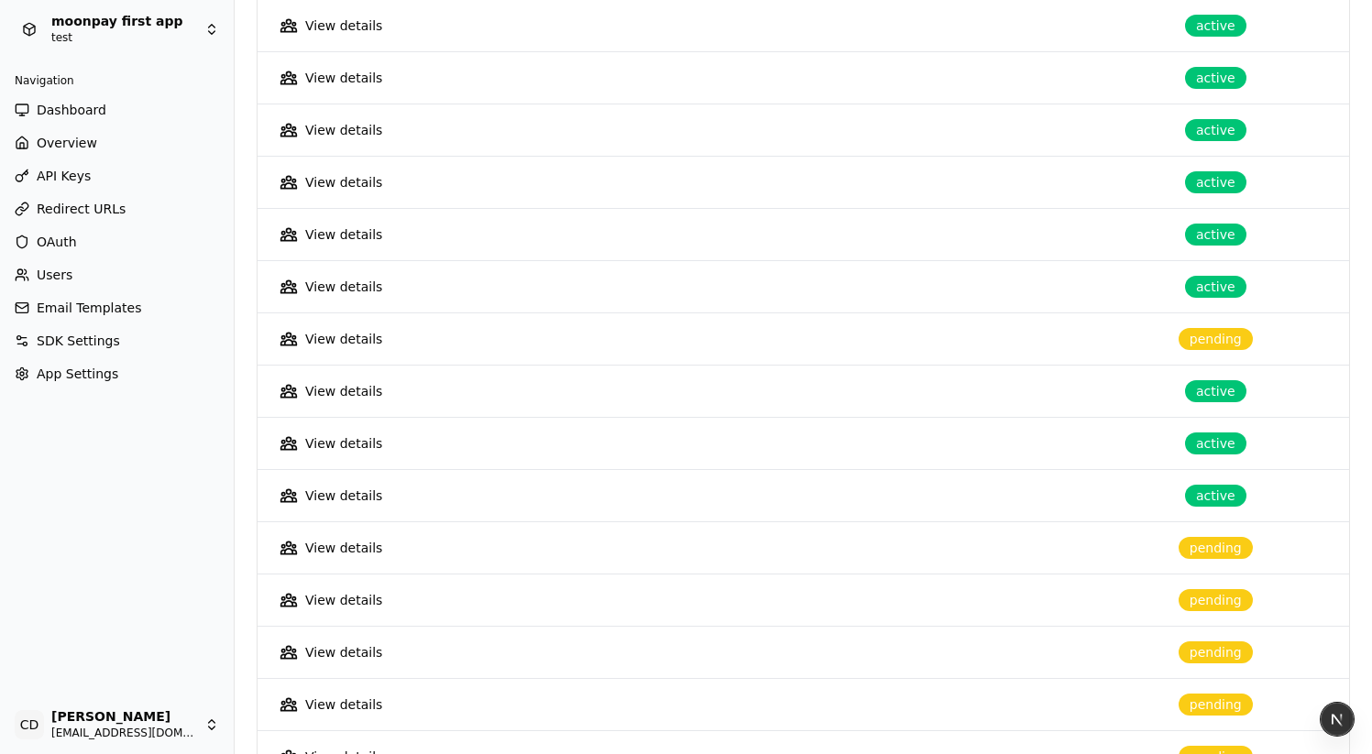
scroll to position [861, 0]
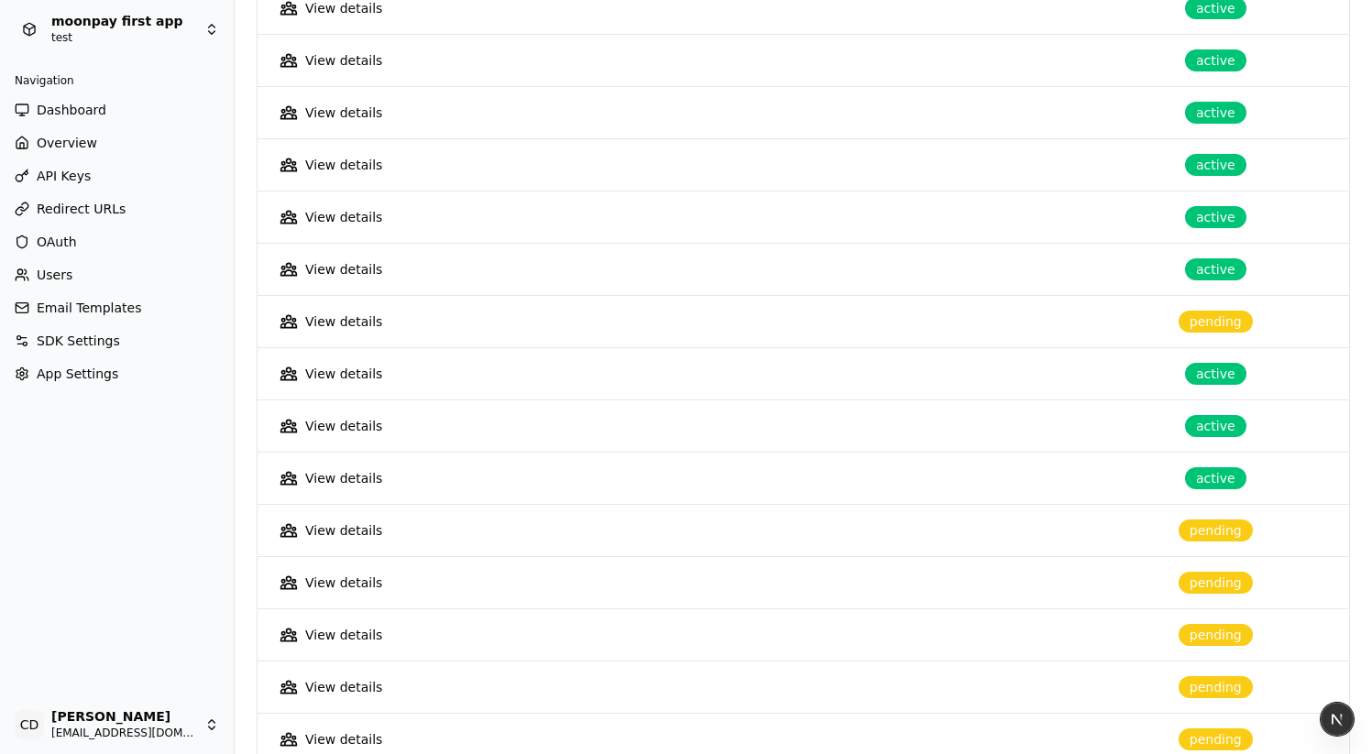
click at [346, 265] on div "View details" at bounding box center [343, 269] width 77 height 18
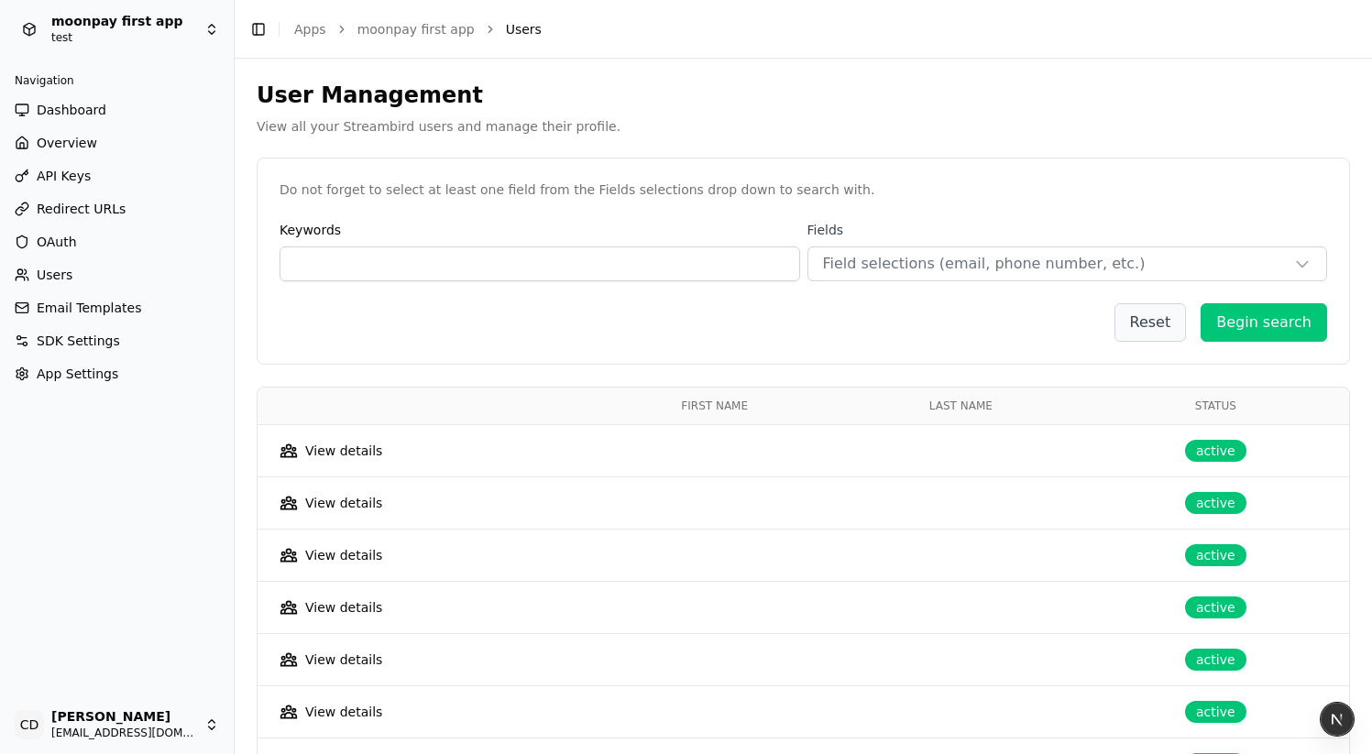
select select "**"
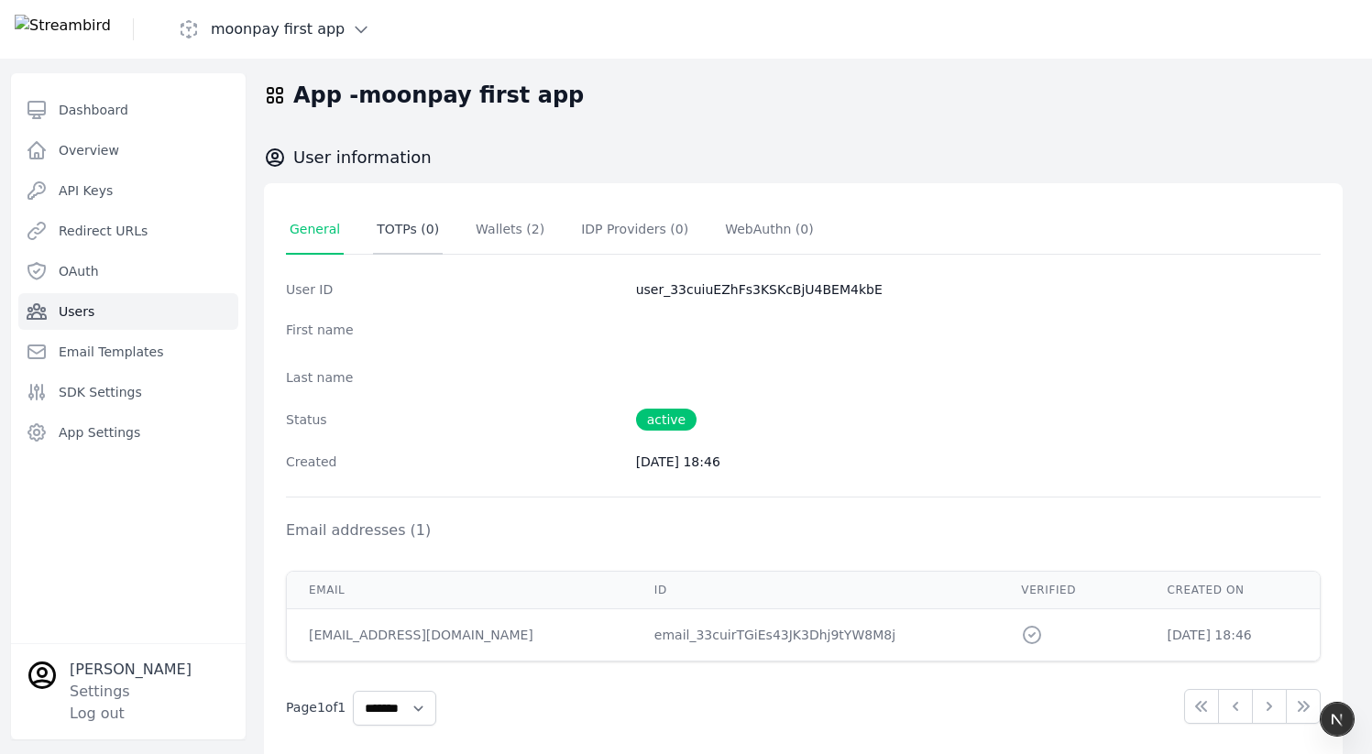
click at [408, 224] on span "TOTPs ( 0 )" at bounding box center [408, 229] width 62 height 15
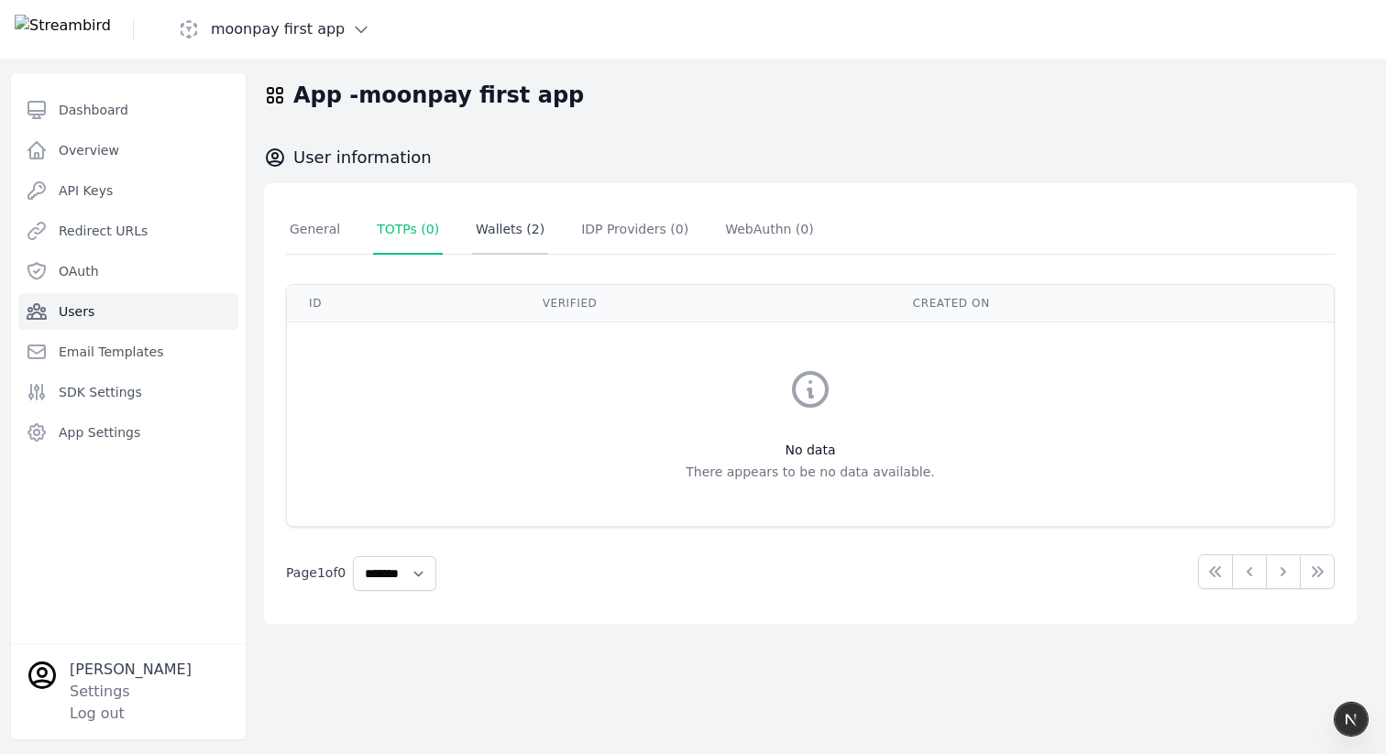
click at [509, 225] on span "Wallets ( 2 )" at bounding box center [510, 229] width 69 height 15
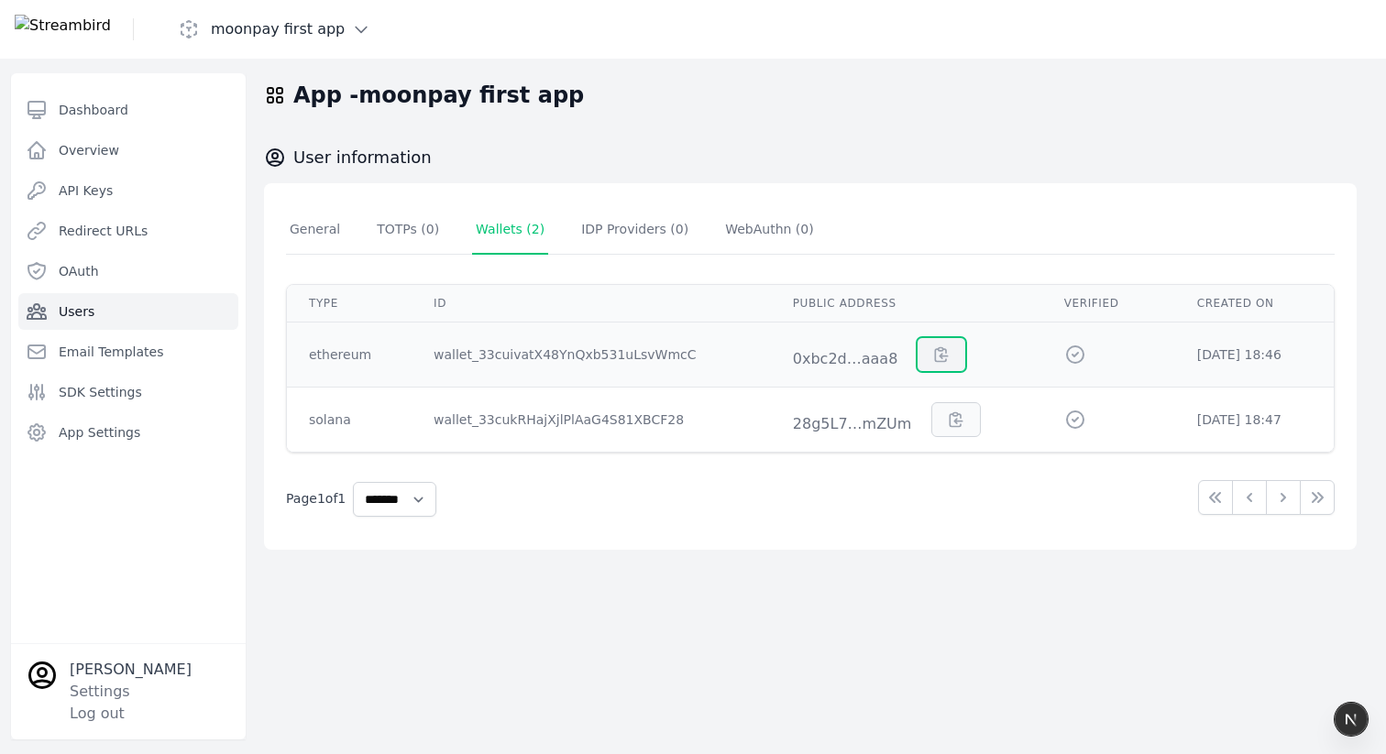
click at [927, 344] on button "button" at bounding box center [941, 354] width 49 height 35
click at [947, 421] on icon "button" at bounding box center [956, 420] width 18 height 18
click at [936, 348] on icon "button" at bounding box center [942, 355] width 12 height 14
click at [1064, 356] on icon at bounding box center [1075, 355] width 22 height 22
click at [628, 258] on div "Type ID Public address Verified Created On ethereum wallet_33cuivatX48YnQxb531u…" at bounding box center [810, 391] width 1049 height 273
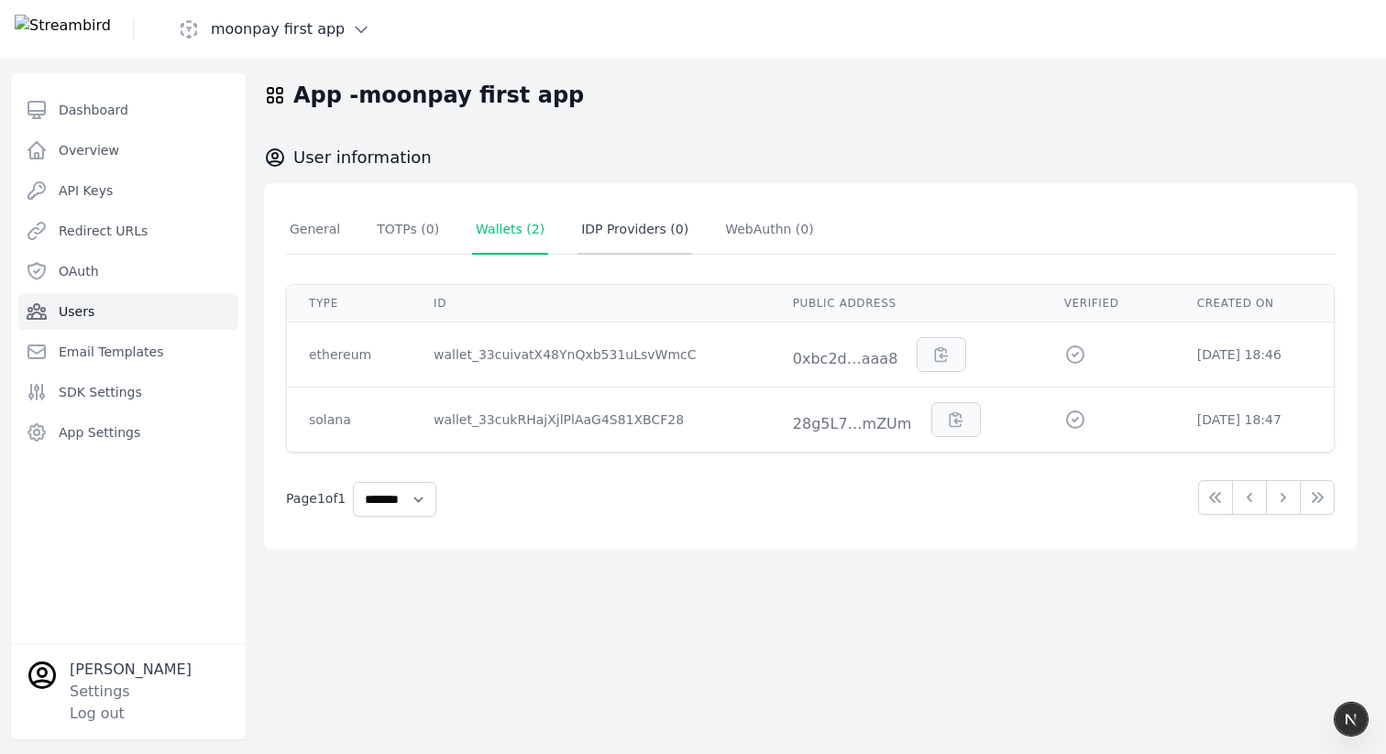
click at [630, 234] on span "IDP Providers ( 0 )" at bounding box center [634, 229] width 107 height 15
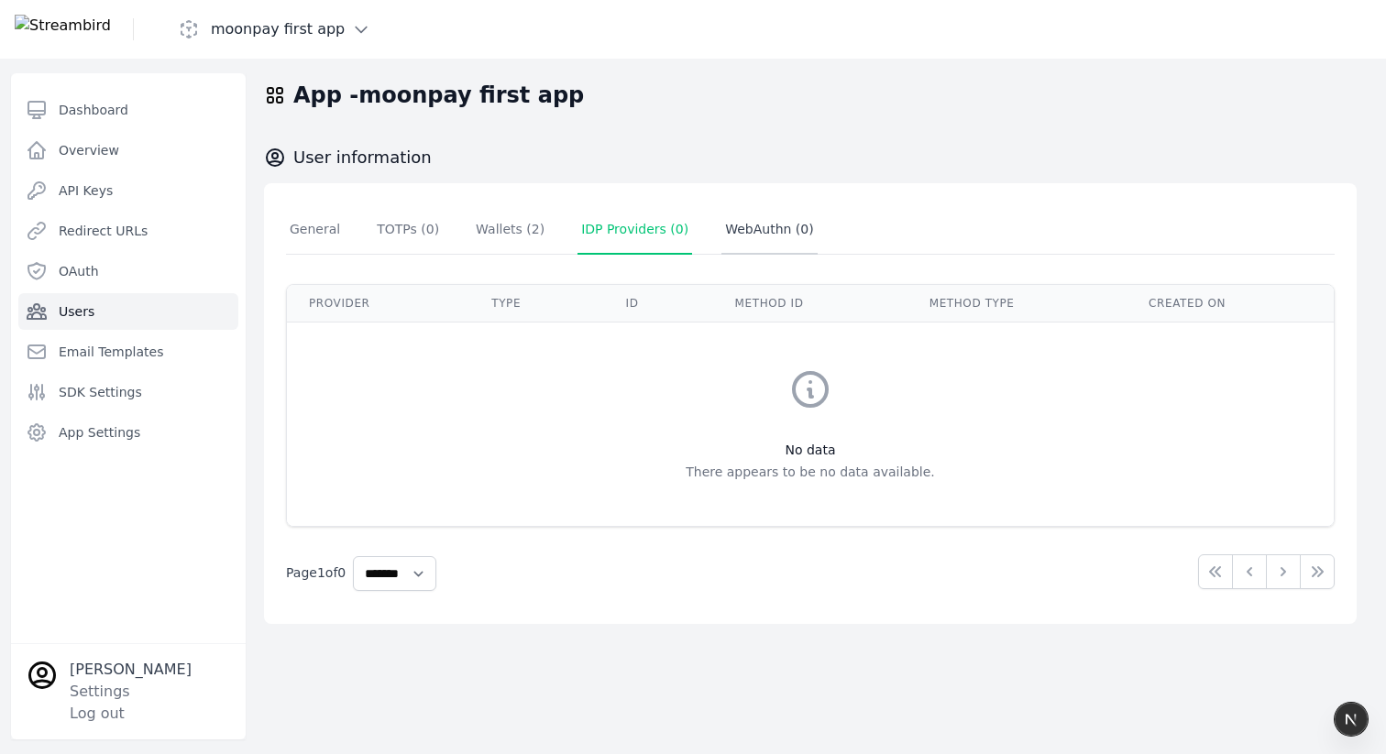
click at [764, 233] on span "WebAuthn ( 0 )" at bounding box center [769, 229] width 89 height 15
click at [328, 224] on span "General" at bounding box center [315, 229] width 50 height 15
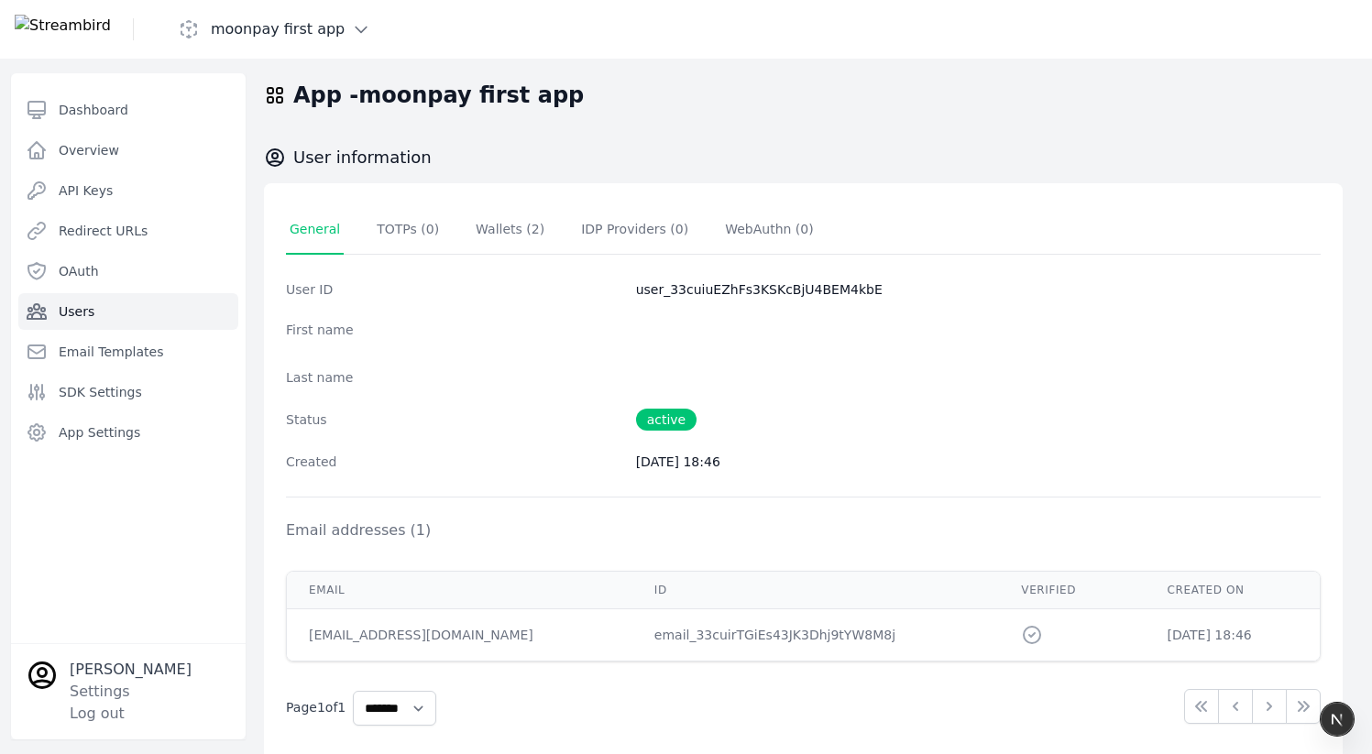
click at [94, 311] on link "Users" at bounding box center [128, 311] width 220 height 37
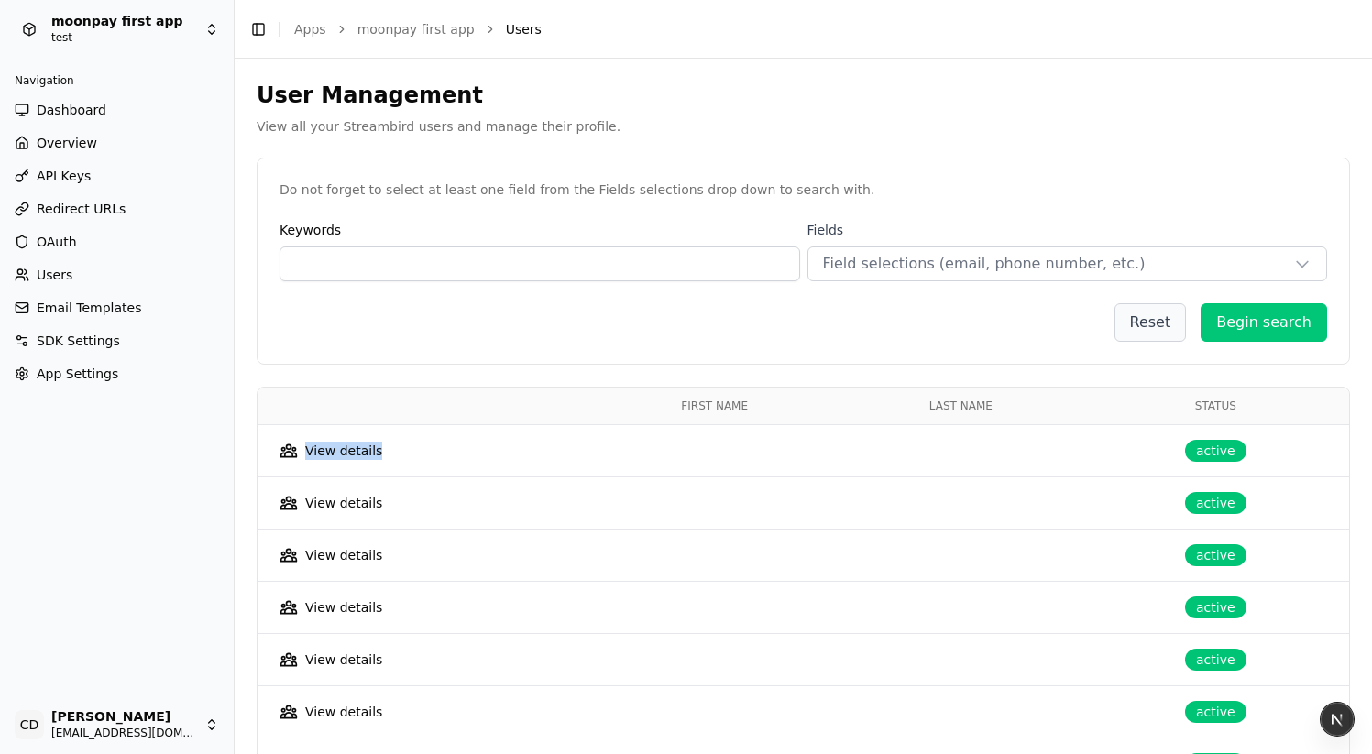
drag, startPoint x: 400, startPoint y: 450, endPoint x: 346, endPoint y: 435, distance: 55.1
click at [300, 449] on div "View details" at bounding box center [424, 451] width 288 height 18
copy div "View details"
click at [945, 400] on th "Last Name" at bounding box center [961, 407] width 243 height 38
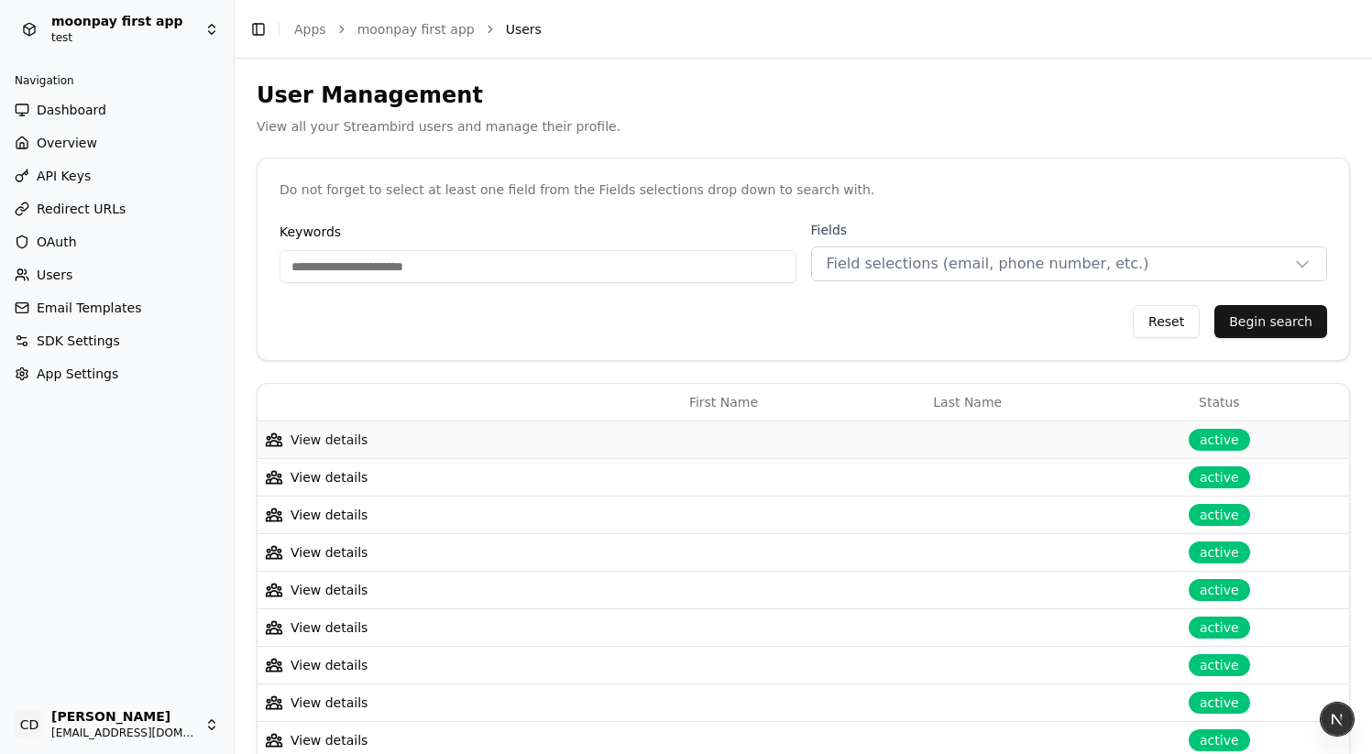
click at [344, 434] on span "View details" at bounding box center [329, 440] width 77 height 18
select select "**"
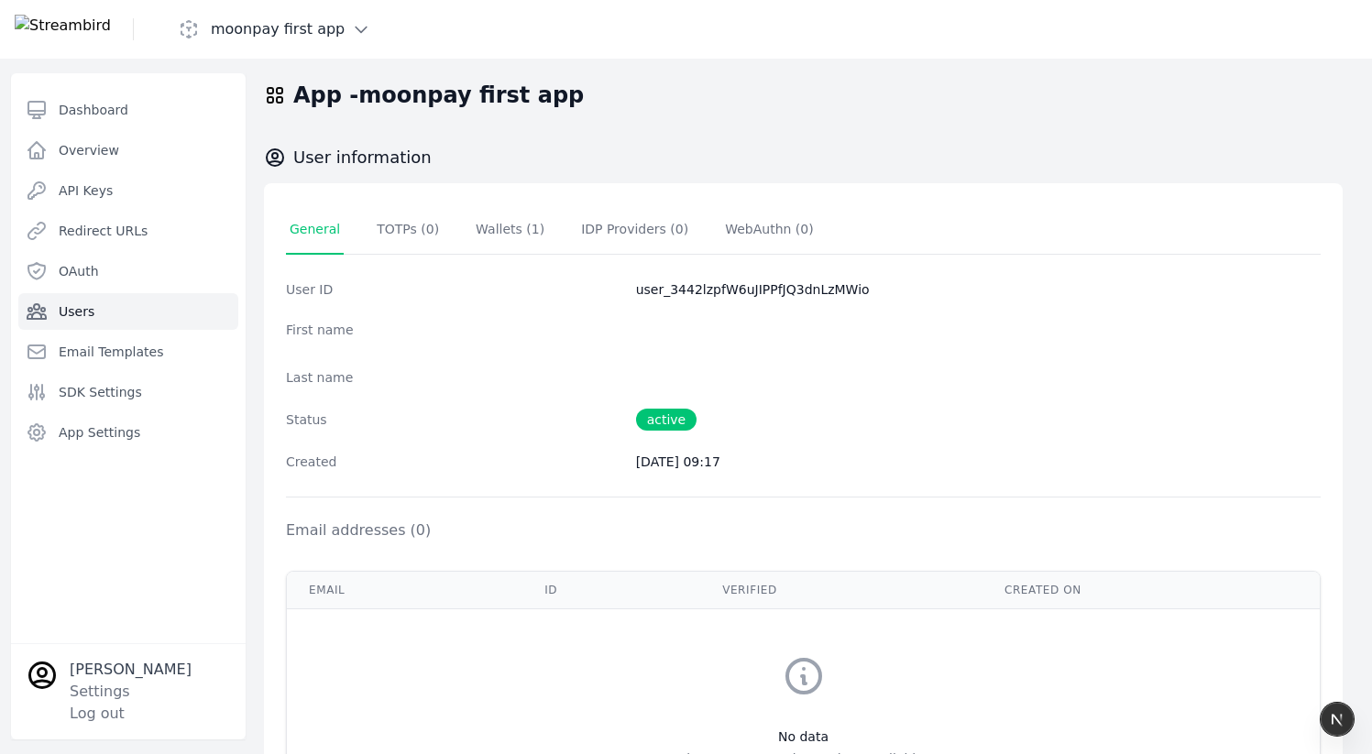
click at [679, 286] on dd "user_3442lzpfW6uJIPPfJQ3dnLzMWio" at bounding box center [978, 289] width 685 height 18
copy dd "user_3442lzpfW6uJIPPfJQ3dnLzMWio"
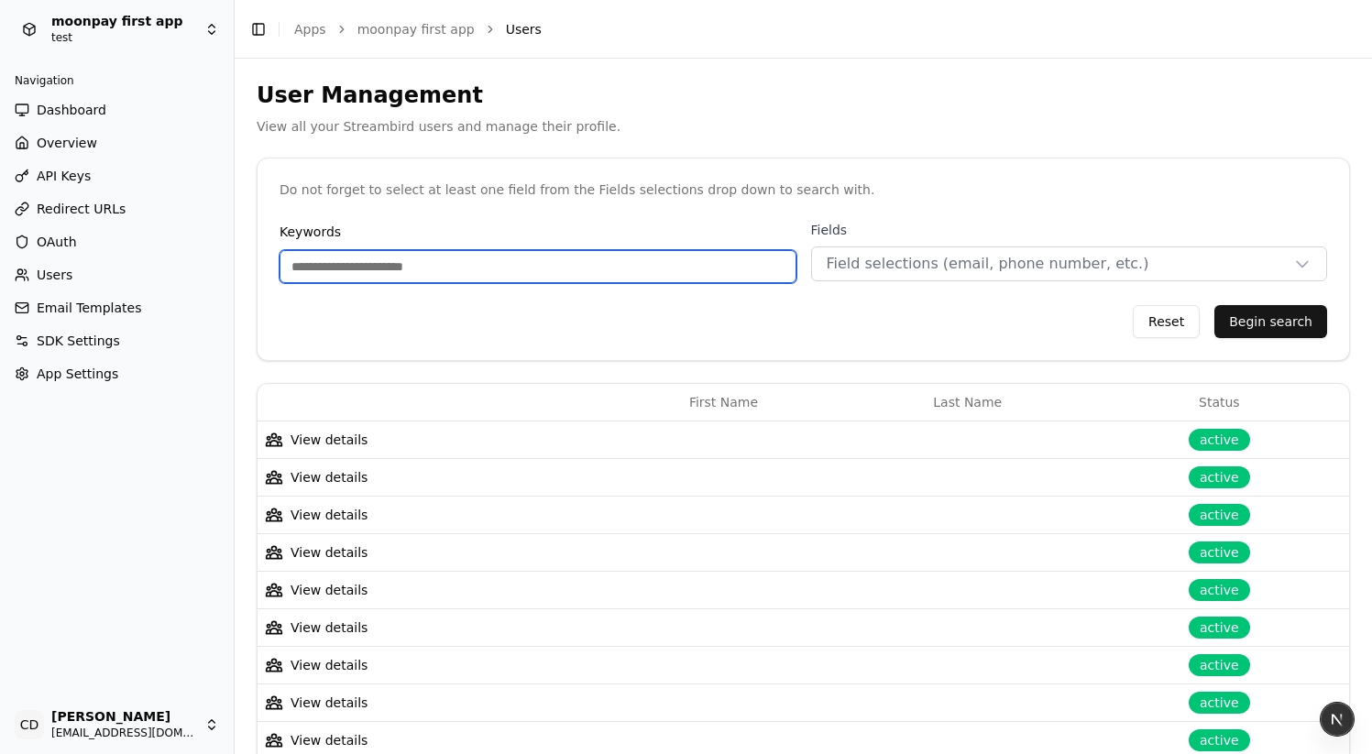
click at [505, 278] on input "Keywords" at bounding box center [538, 266] width 517 height 33
click at [819, 272] on button "Field selections (email, phone number, etc.)" at bounding box center [1069, 264] width 517 height 35
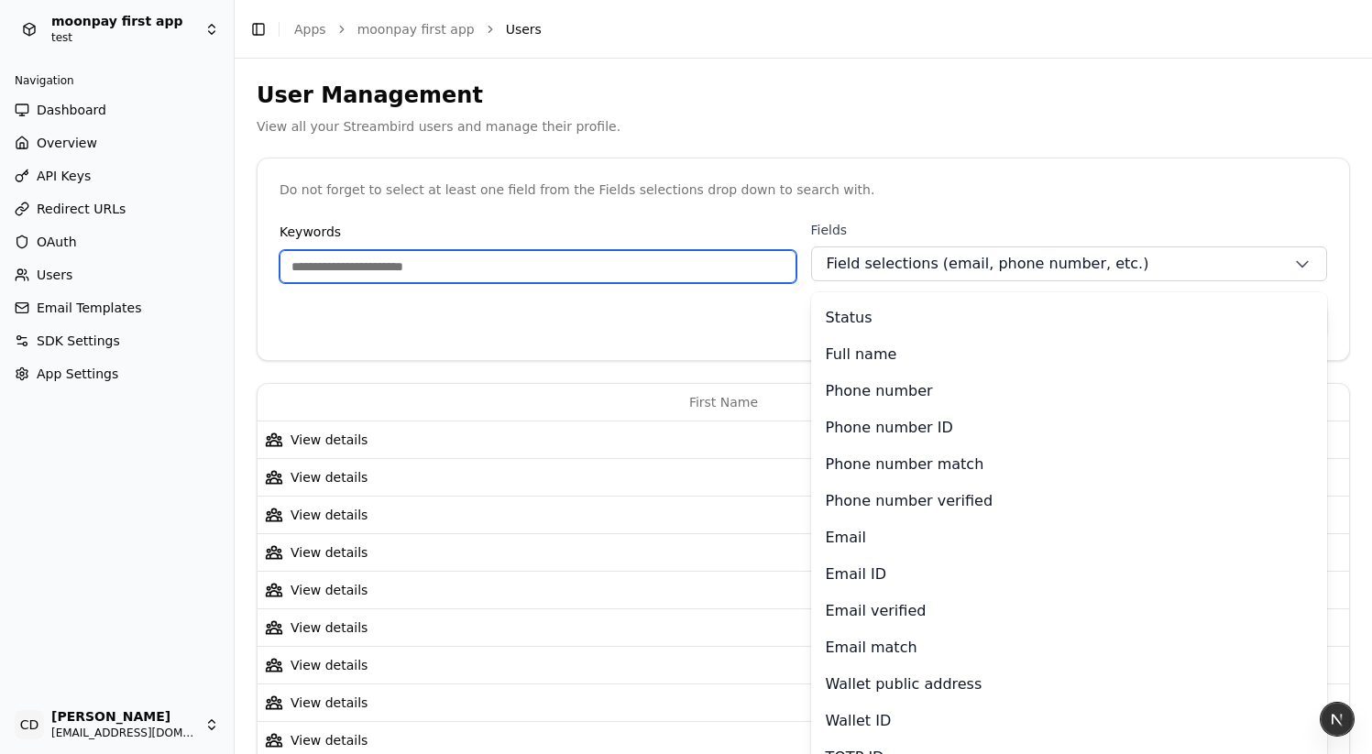
click at [711, 280] on input "Keywords" at bounding box center [538, 266] width 517 height 33
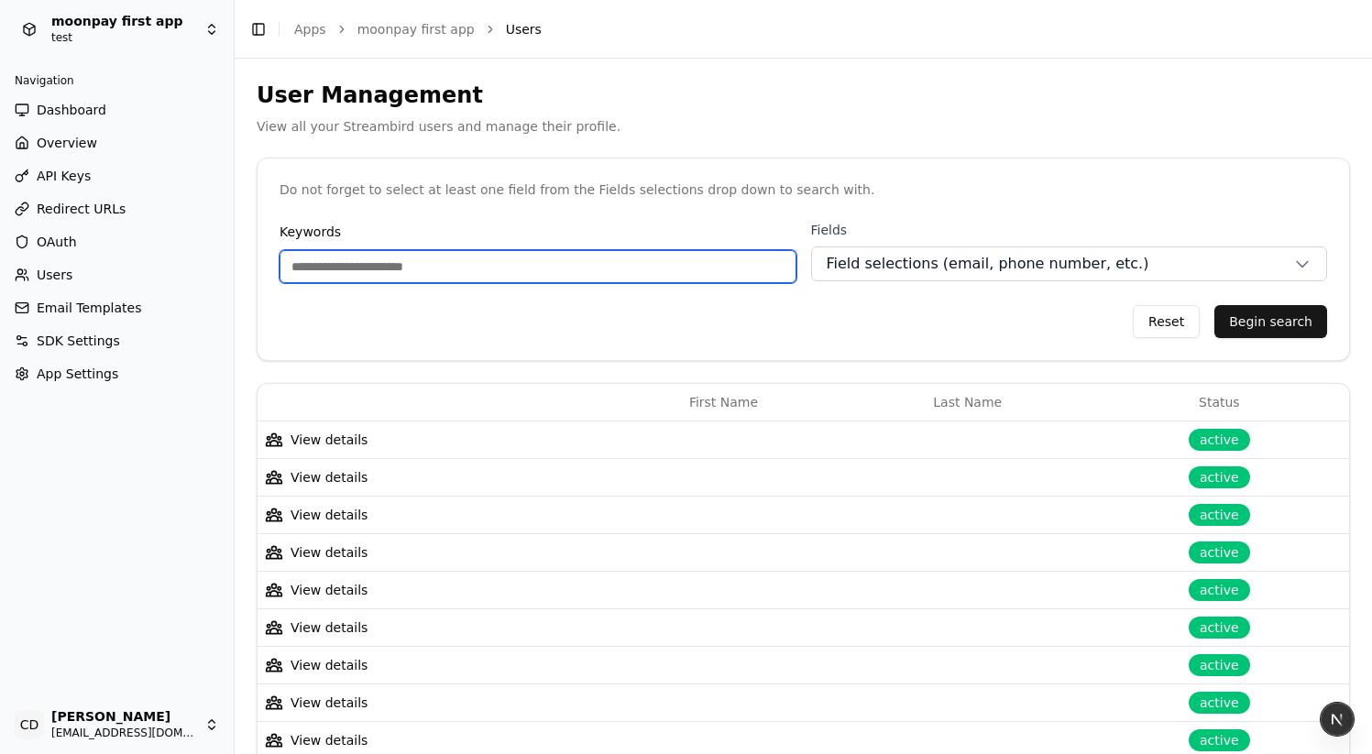
click at [918, 264] on span "Field selections (email, phone number, etc.)" at bounding box center [988, 264] width 323 height 22
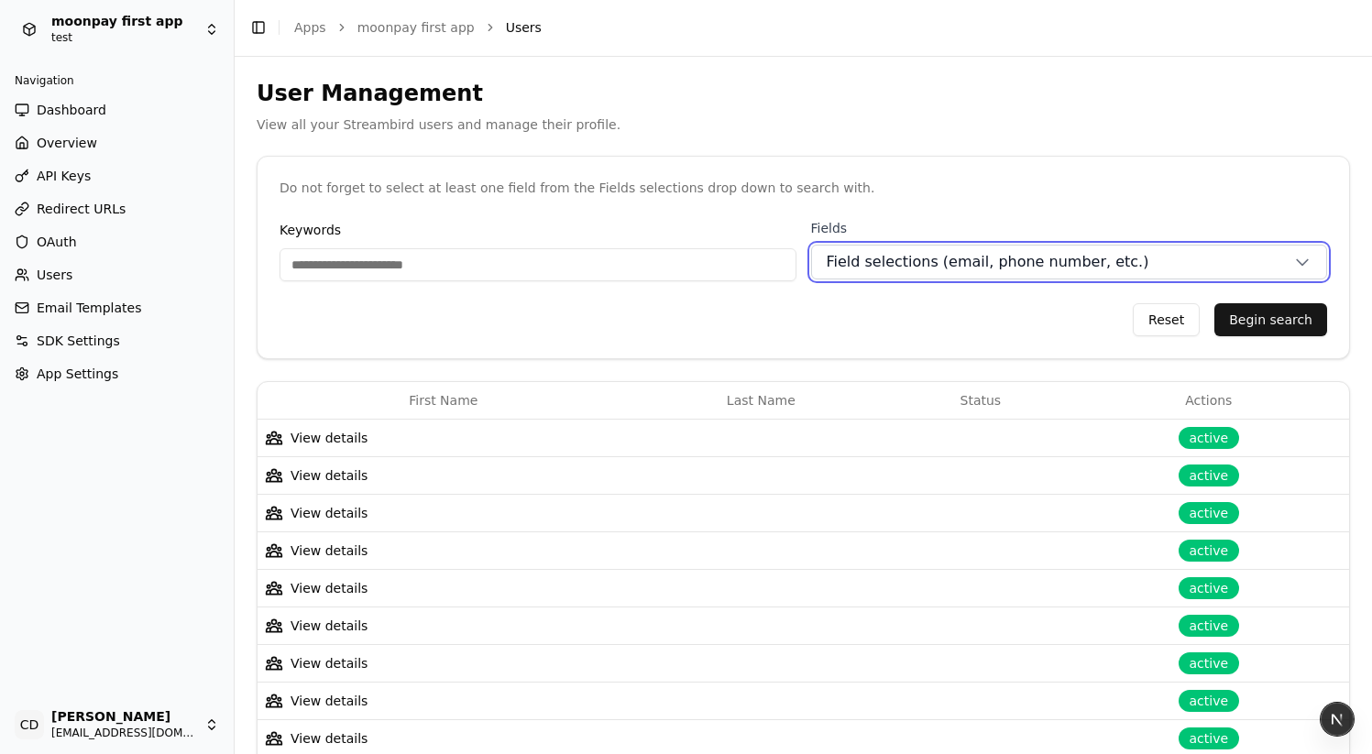
scroll to position [20, 0]
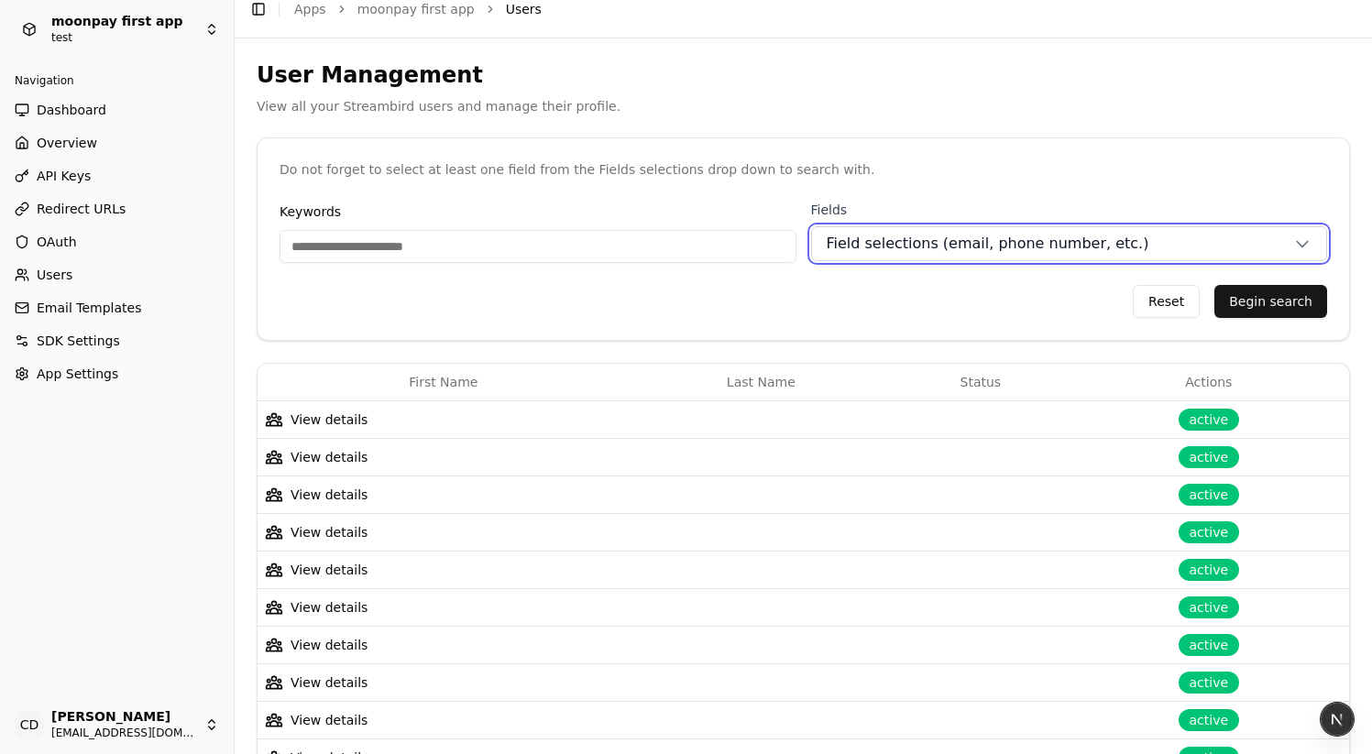
click at [879, 256] on button "Field selections (email, phone number, etc.)" at bounding box center [1069, 243] width 517 height 35
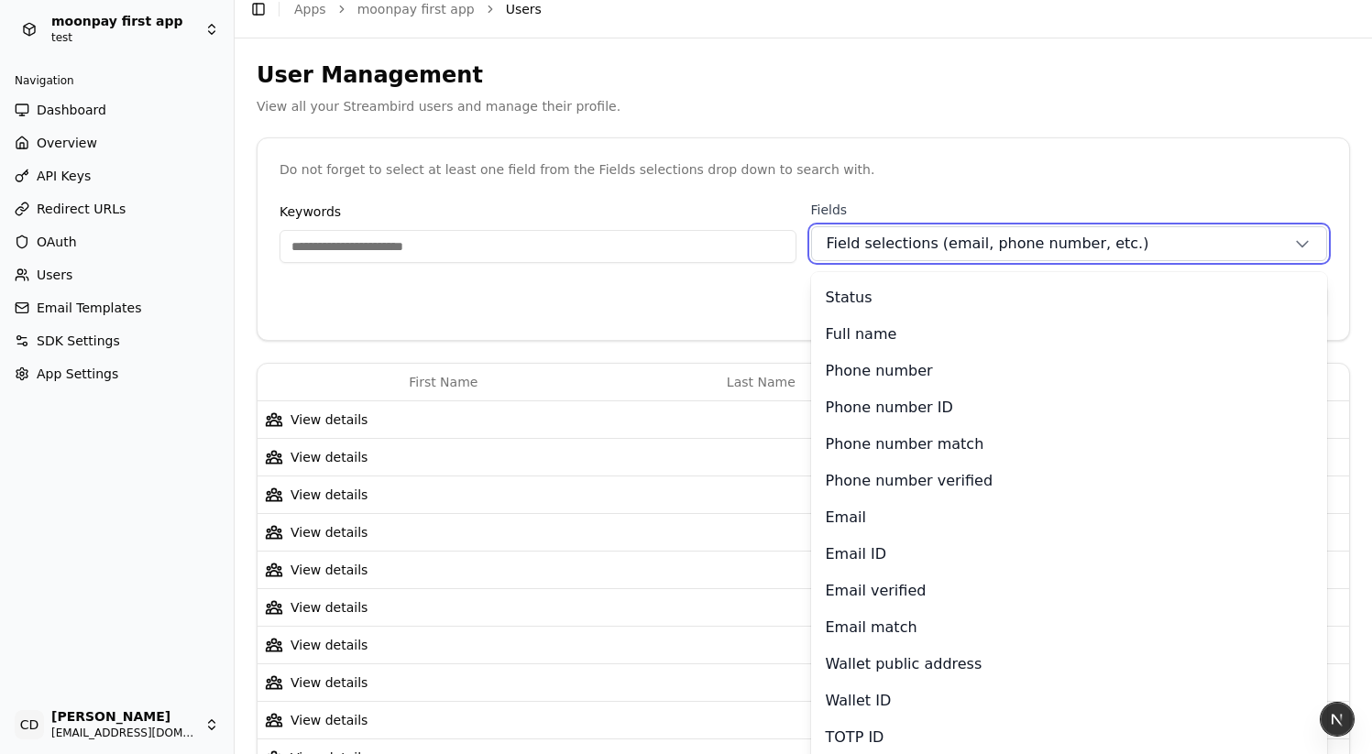
click at [875, 255] on button "Field selections (email, phone number, etc.)" at bounding box center [1069, 243] width 517 height 35
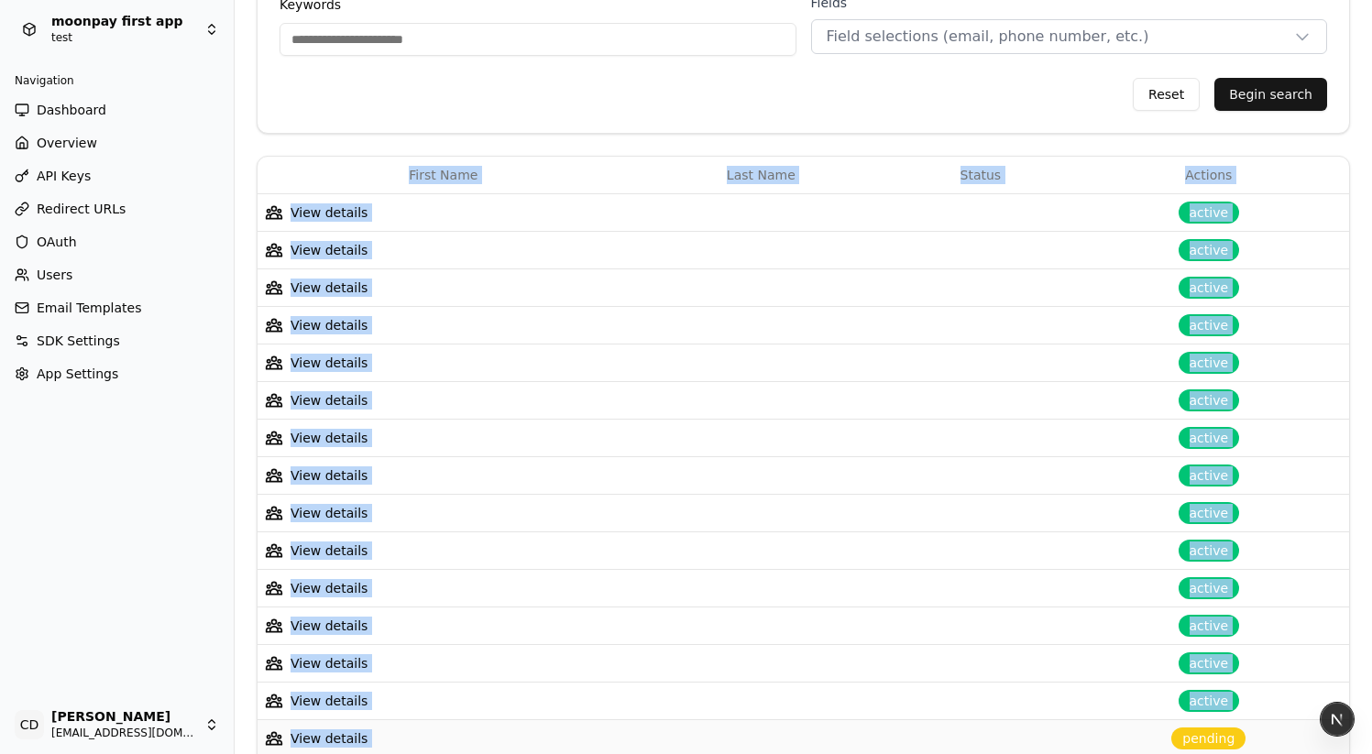
drag, startPoint x: 1367, startPoint y: 749, endPoint x: 1254, endPoint y: 726, distance: 115.0
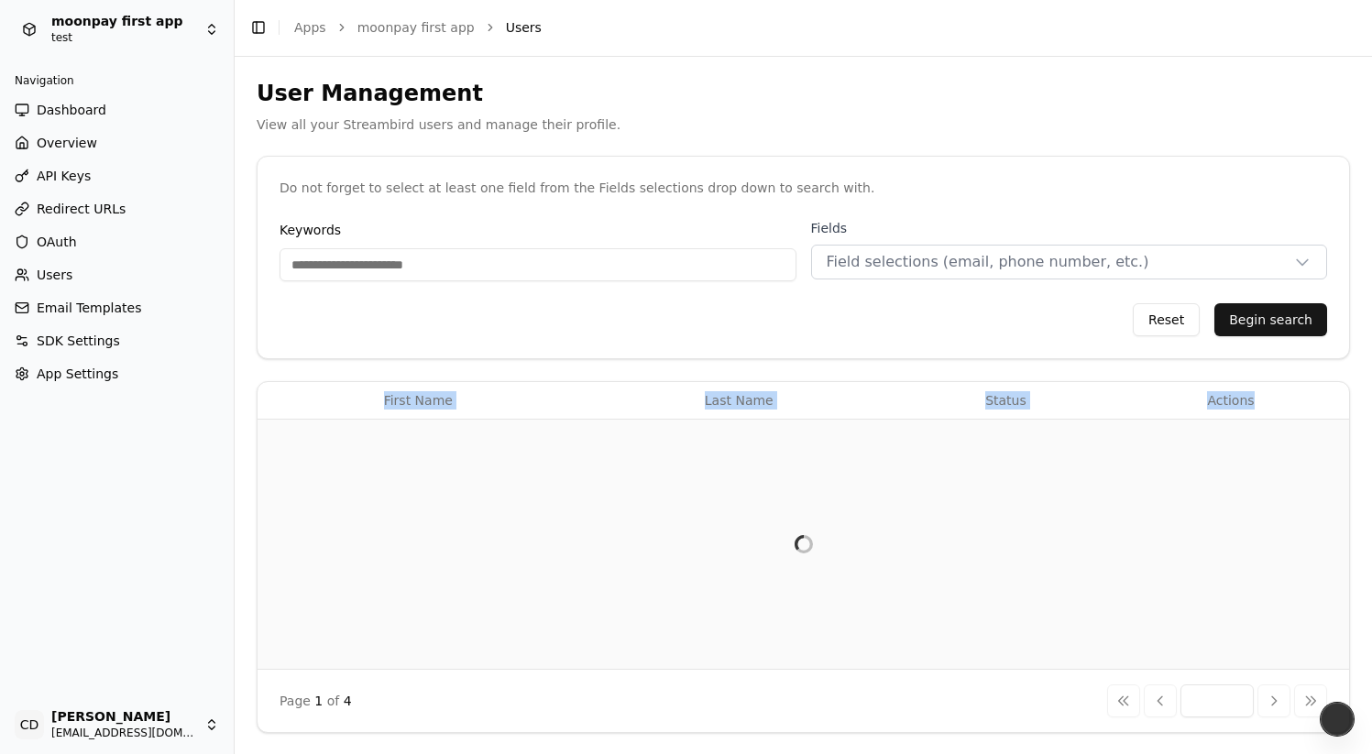
scroll to position [1631, 0]
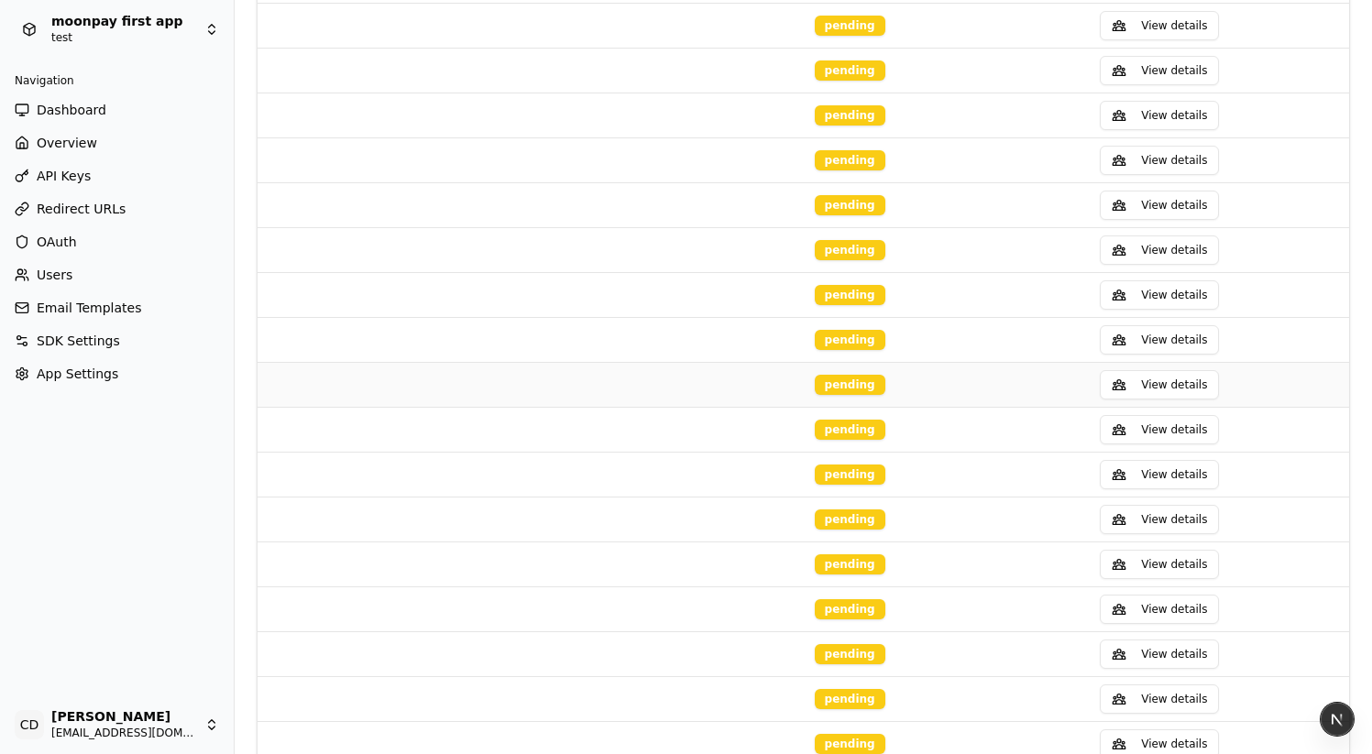
click at [956, 383] on td "pending" at bounding box center [850, 384] width 241 height 45
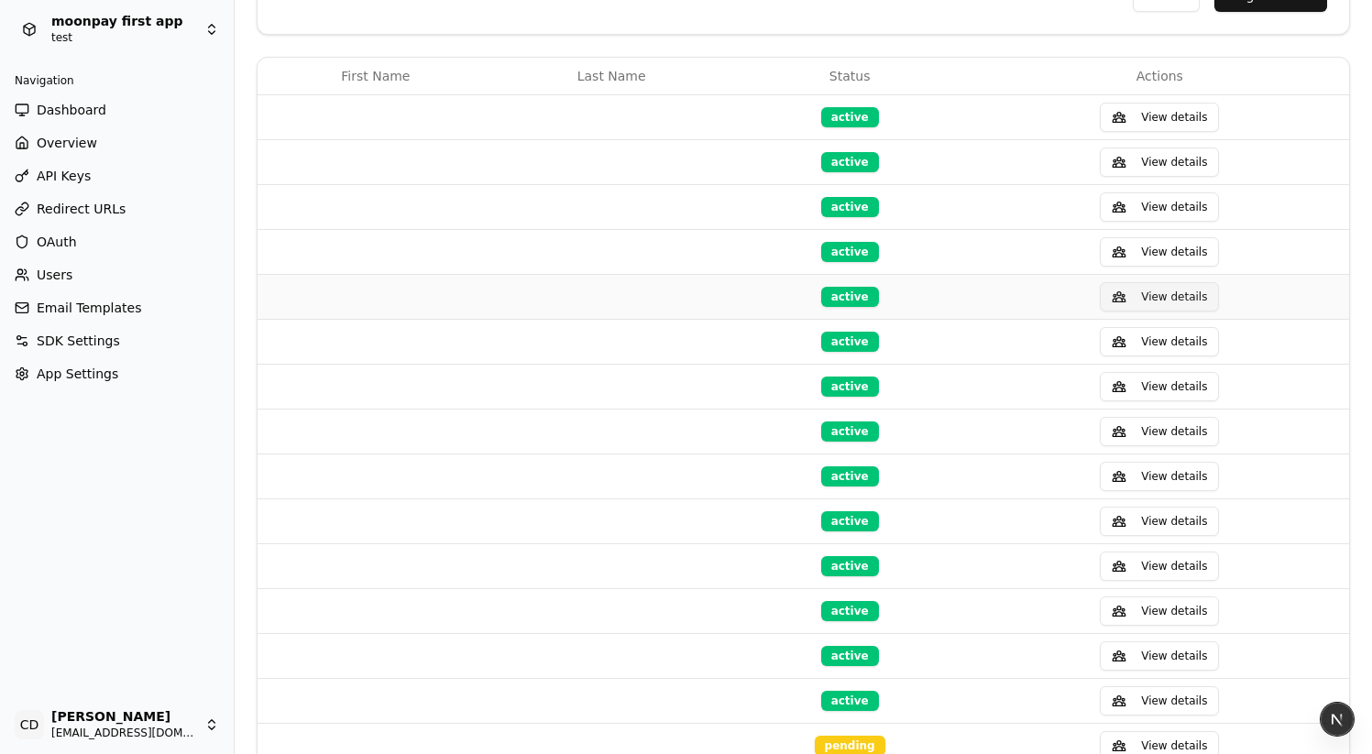
scroll to position [0, 0]
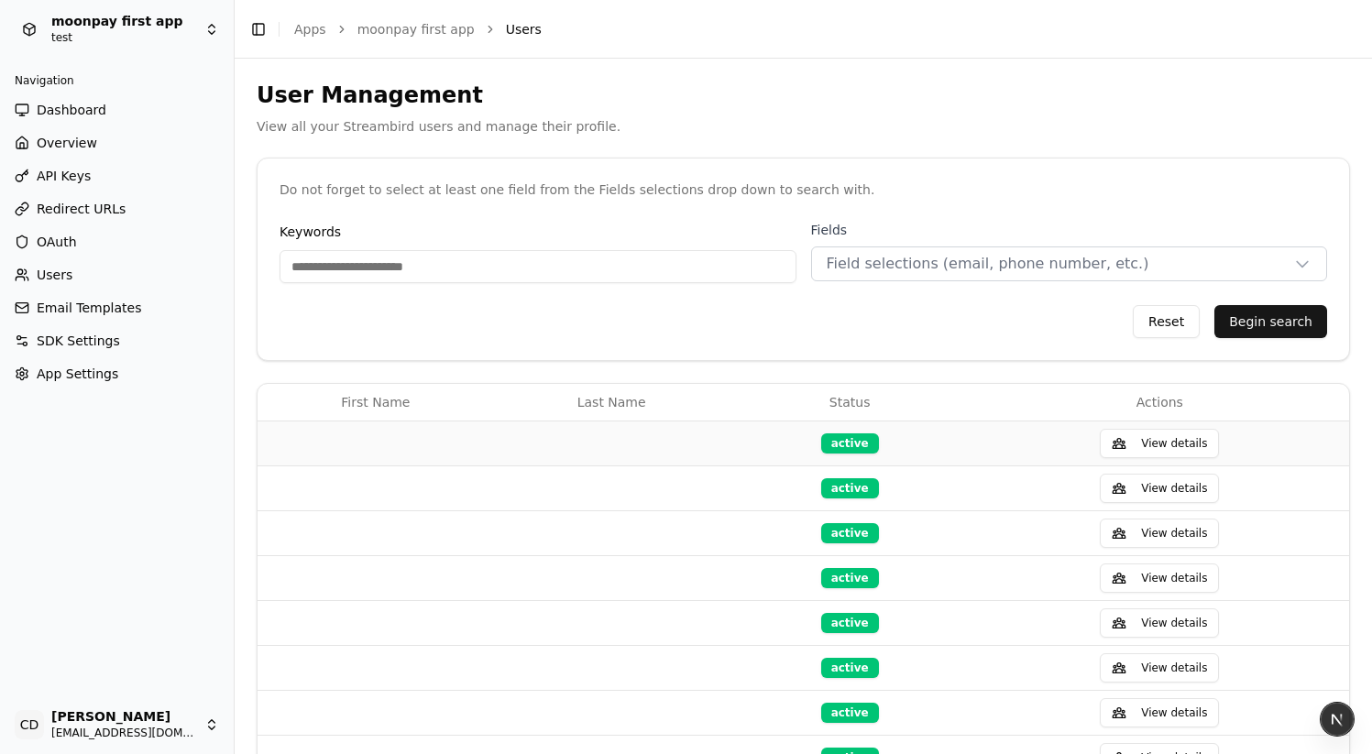
click at [509, 434] on td at bounding box center [612, 443] width 236 height 45
click at [1138, 443] on button "View details" at bounding box center [1159, 443] width 119 height 29
select select "**"
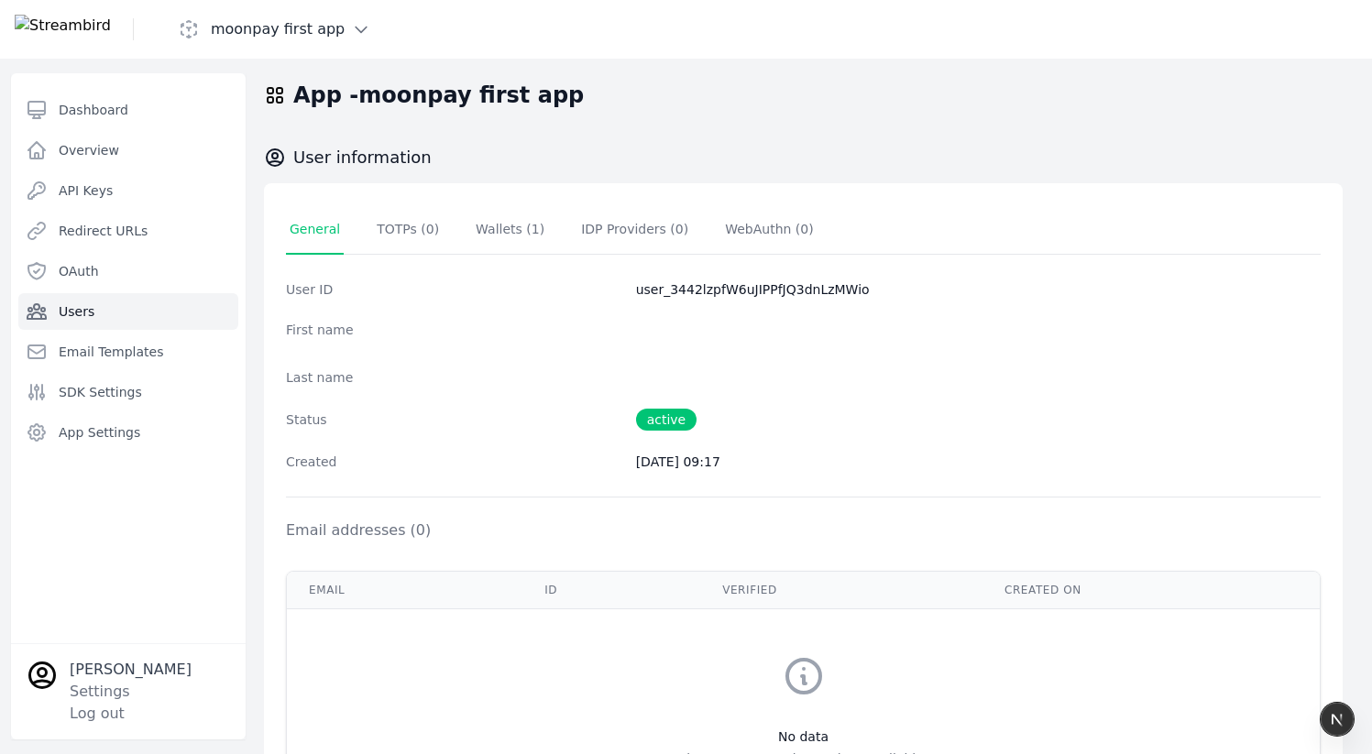
click at [686, 293] on dd "user_3442lzpfW6uJIPPfJQ3dnLzMWio" at bounding box center [978, 289] width 685 height 18
click at [710, 285] on dd "user_3442lzpfW6uJIPPfJQ3dnLzMWio" at bounding box center [978, 289] width 685 height 18
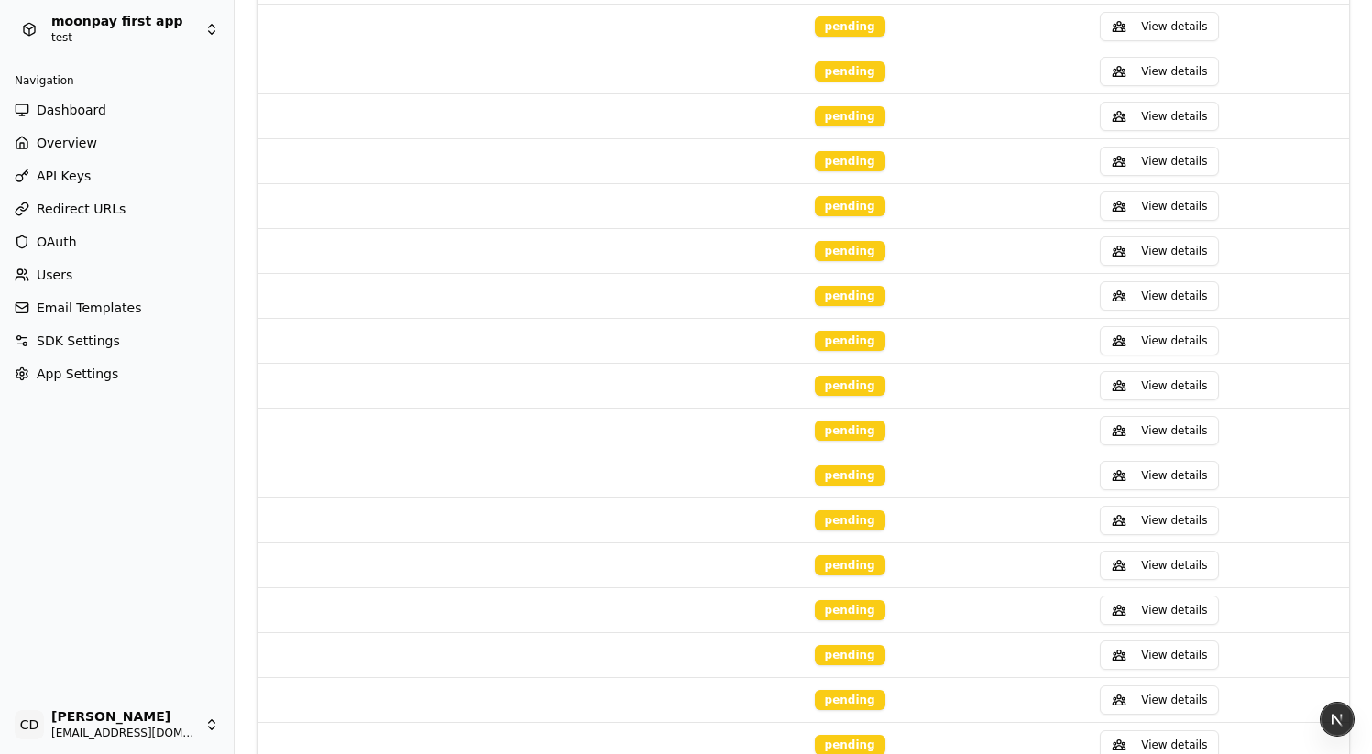
scroll to position [1997, 0]
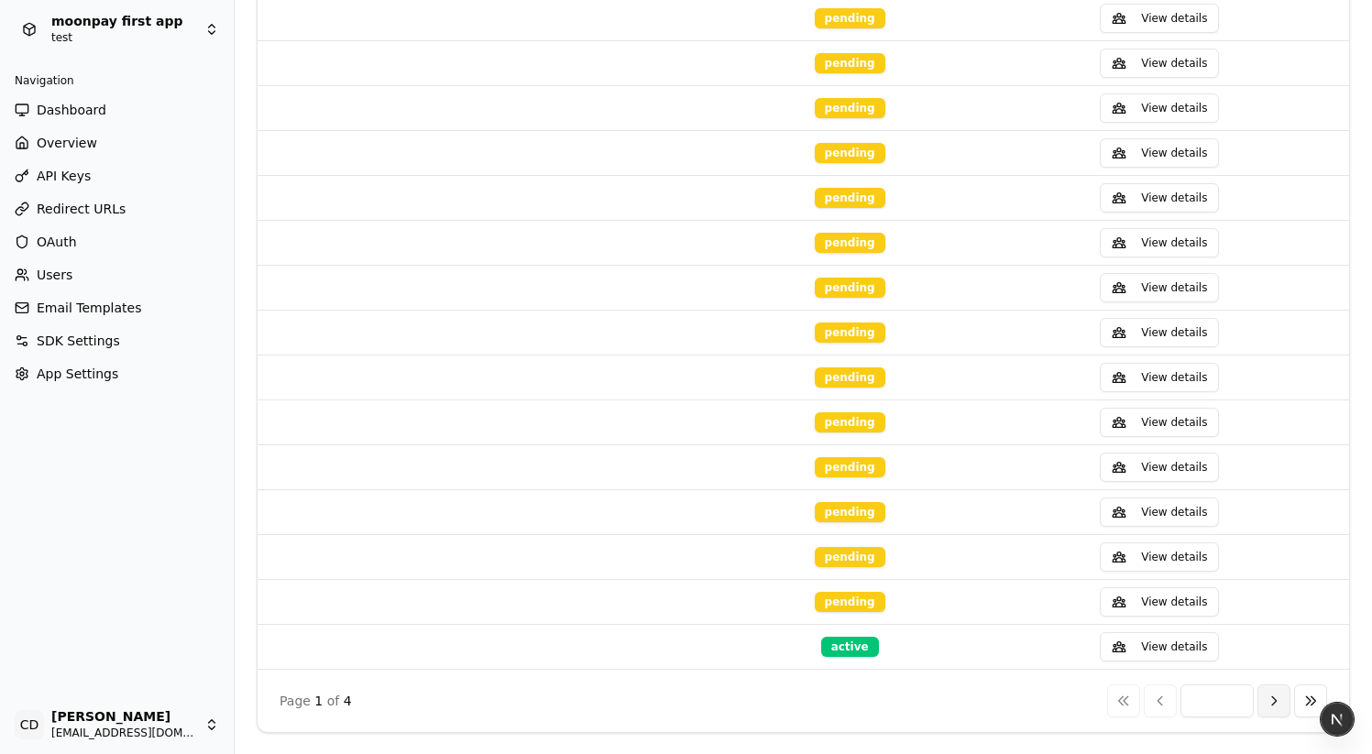
click at [1272, 701] on button "Next" at bounding box center [1274, 701] width 33 height 33
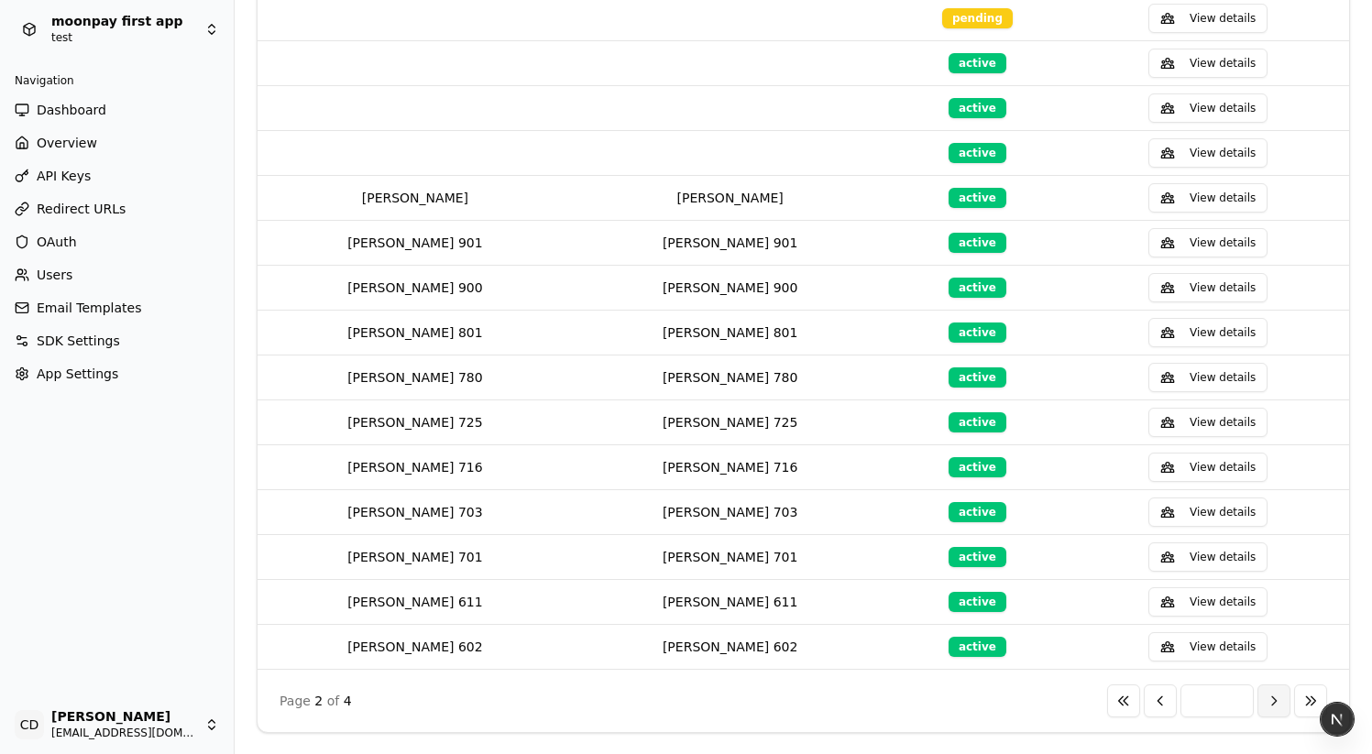
click at [1276, 698] on button "Next" at bounding box center [1274, 701] width 33 height 33
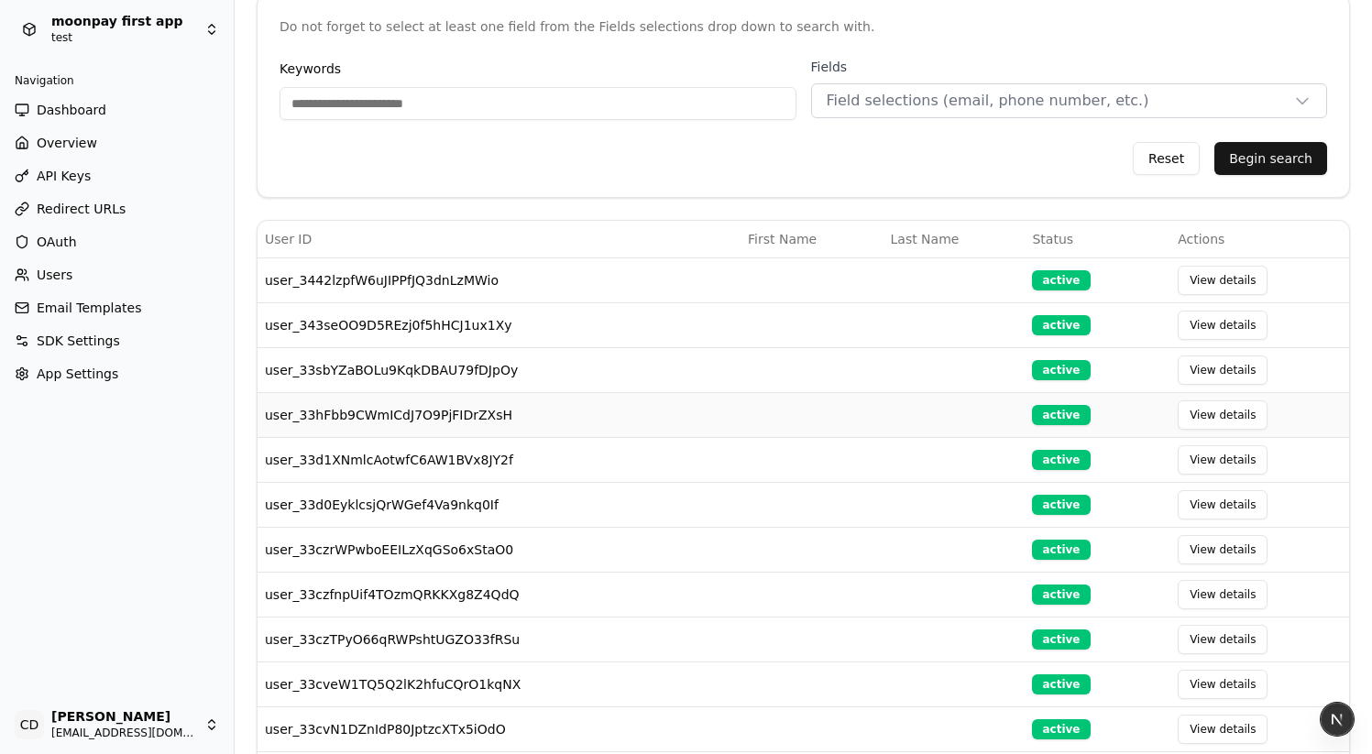
scroll to position [0, 0]
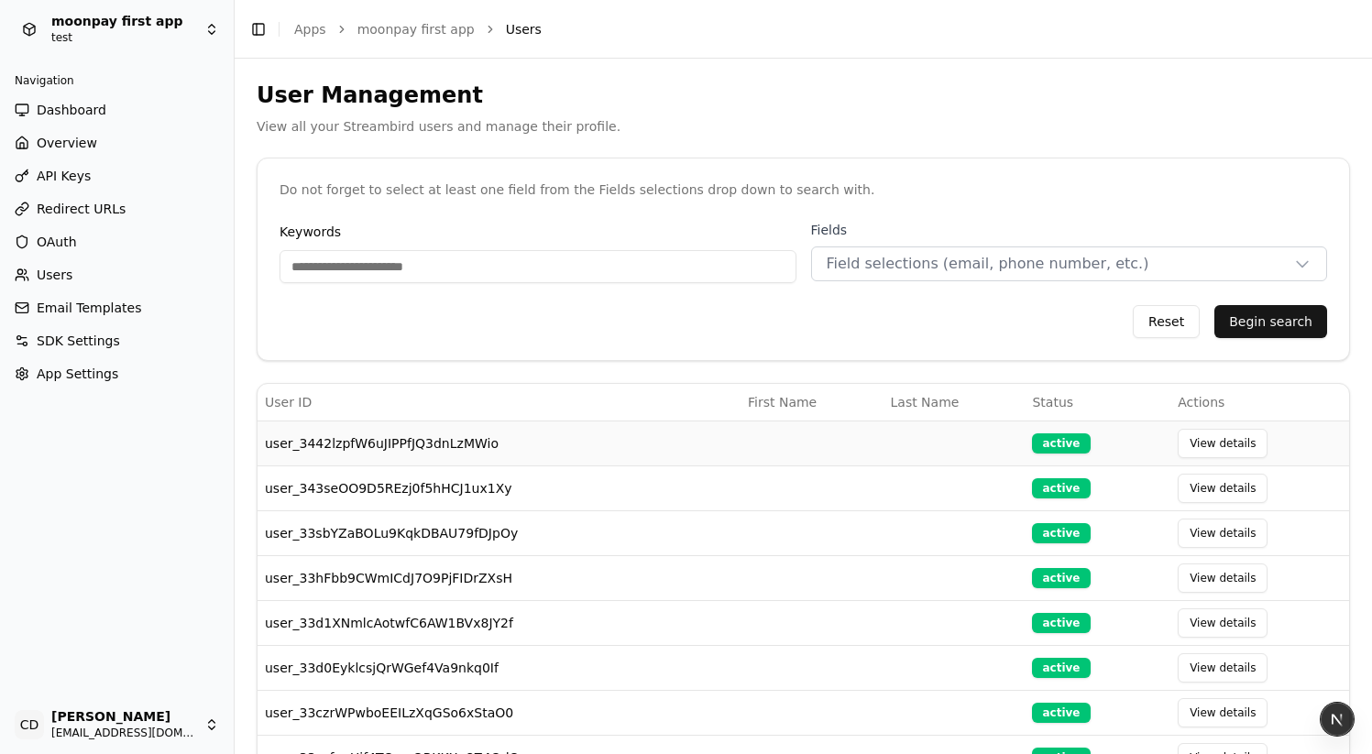
click at [350, 445] on td "user_3442lzpfW6uJIPPfJQ3dnLzMWio" at bounding box center [499, 443] width 483 height 45
click at [349, 445] on td "user_3442lzpfW6uJIPPfJQ3dnLzMWio" at bounding box center [499, 443] width 483 height 45
copy td "user_3442lzpfW6uJIPPfJQ3dnLzMWio"
click at [910, 262] on span "Field selections (email, phone number, etc.)" at bounding box center [988, 264] width 323 height 22
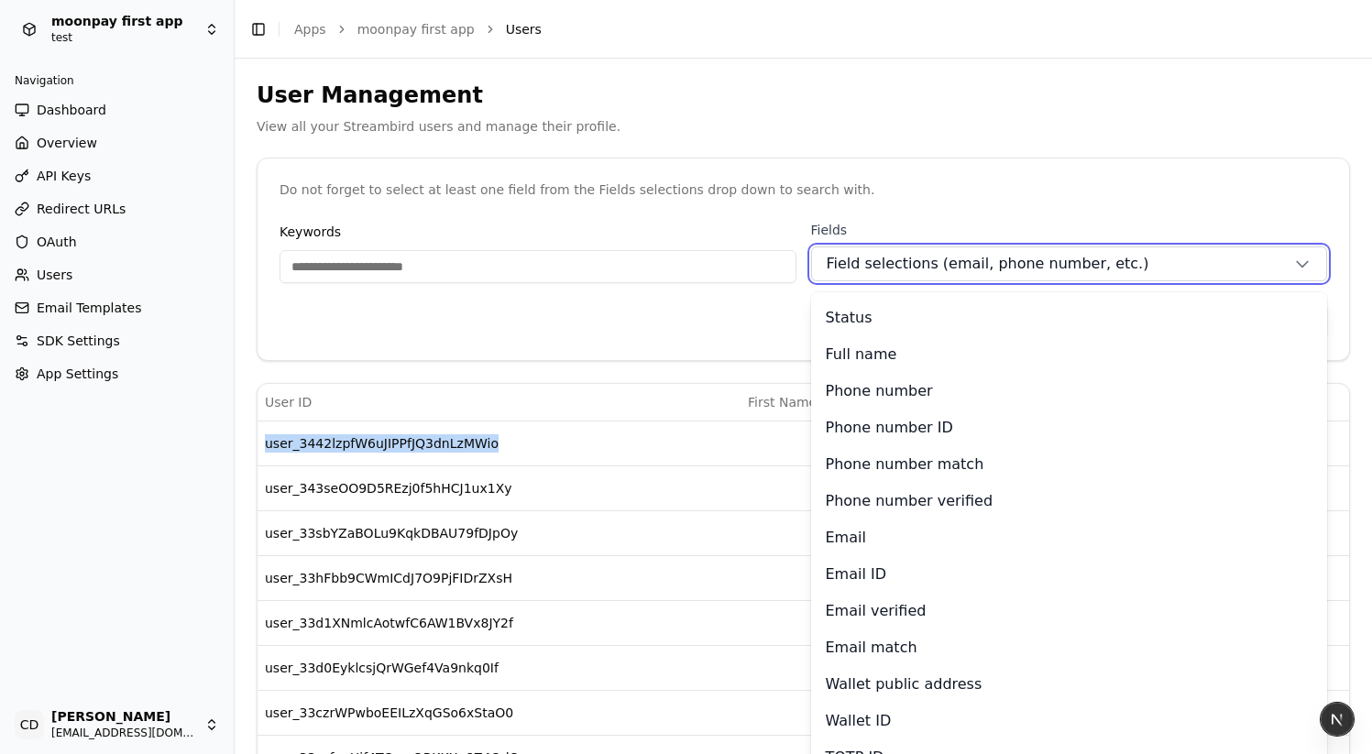
click at [1000, 269] on span "Field selections (email, phone number, etc.)" at bounding box center [988, 264] width 323 height 22
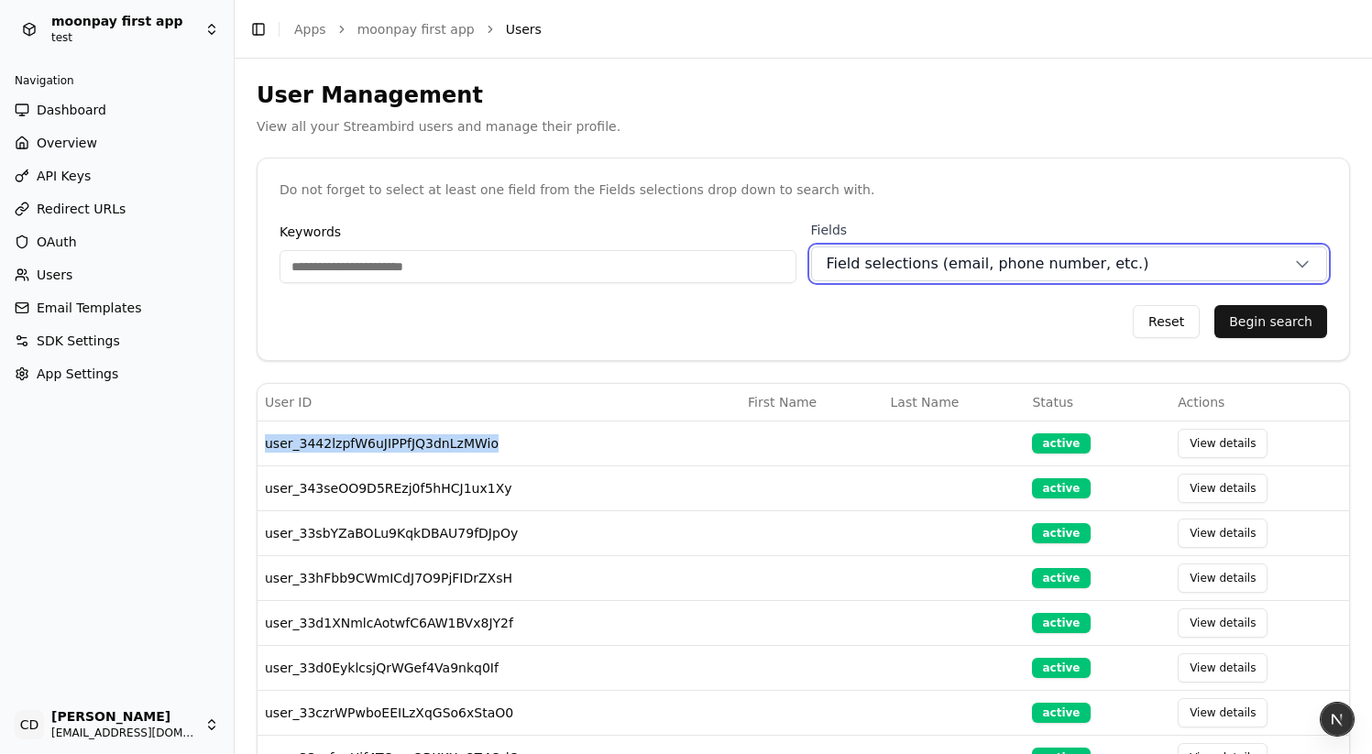
click at [992, 263] on span "Field selections (email, phone number, etc.)" at bounding box center [988, 264] width 323 height 22
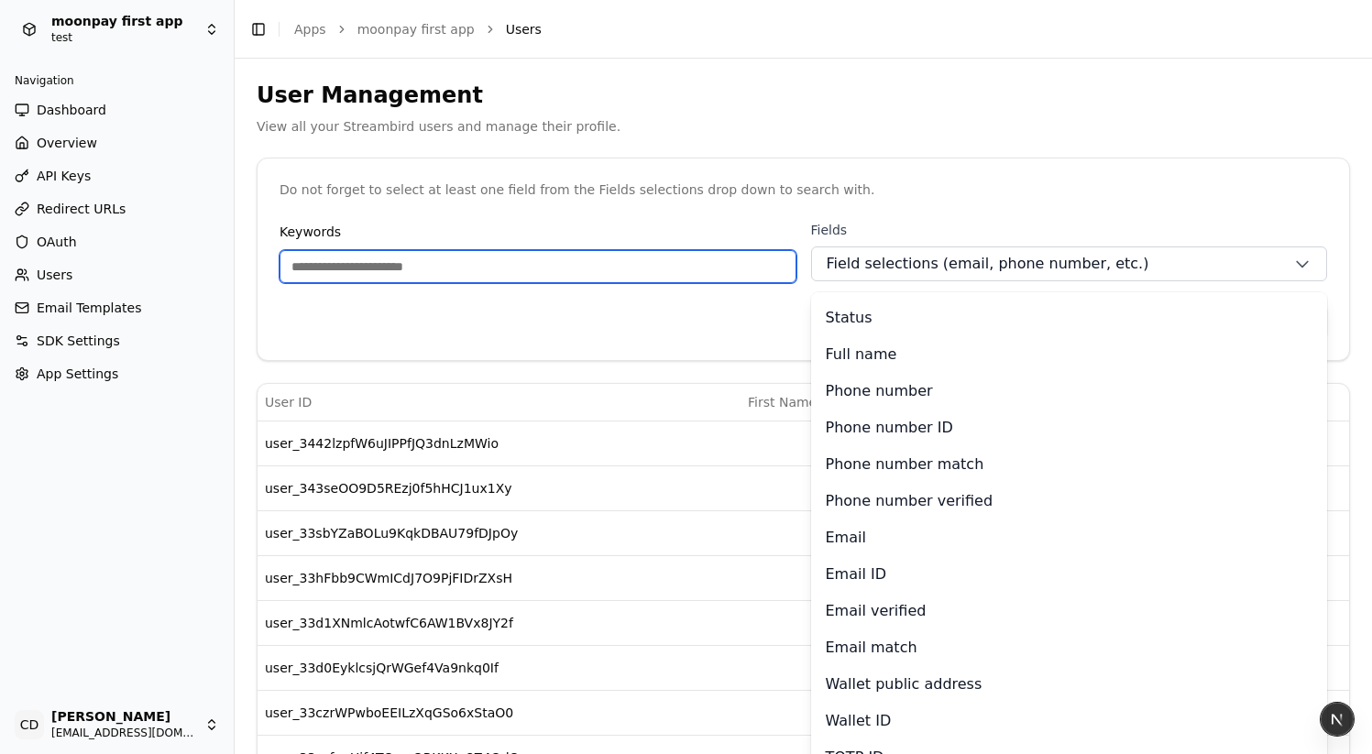
click at [426, 250] on input "Keywords" at bounding box center [538, 266] width 517 height 33
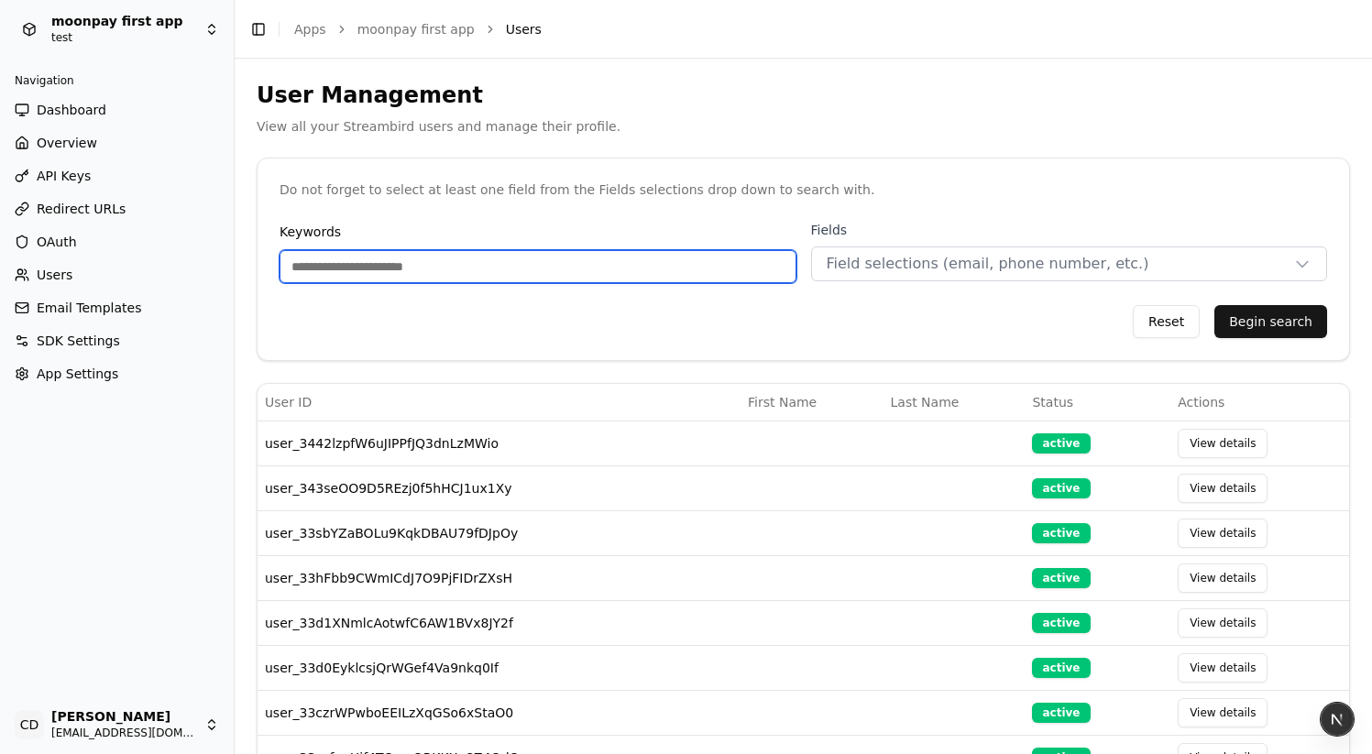
paste input "**********"
type input "**********"
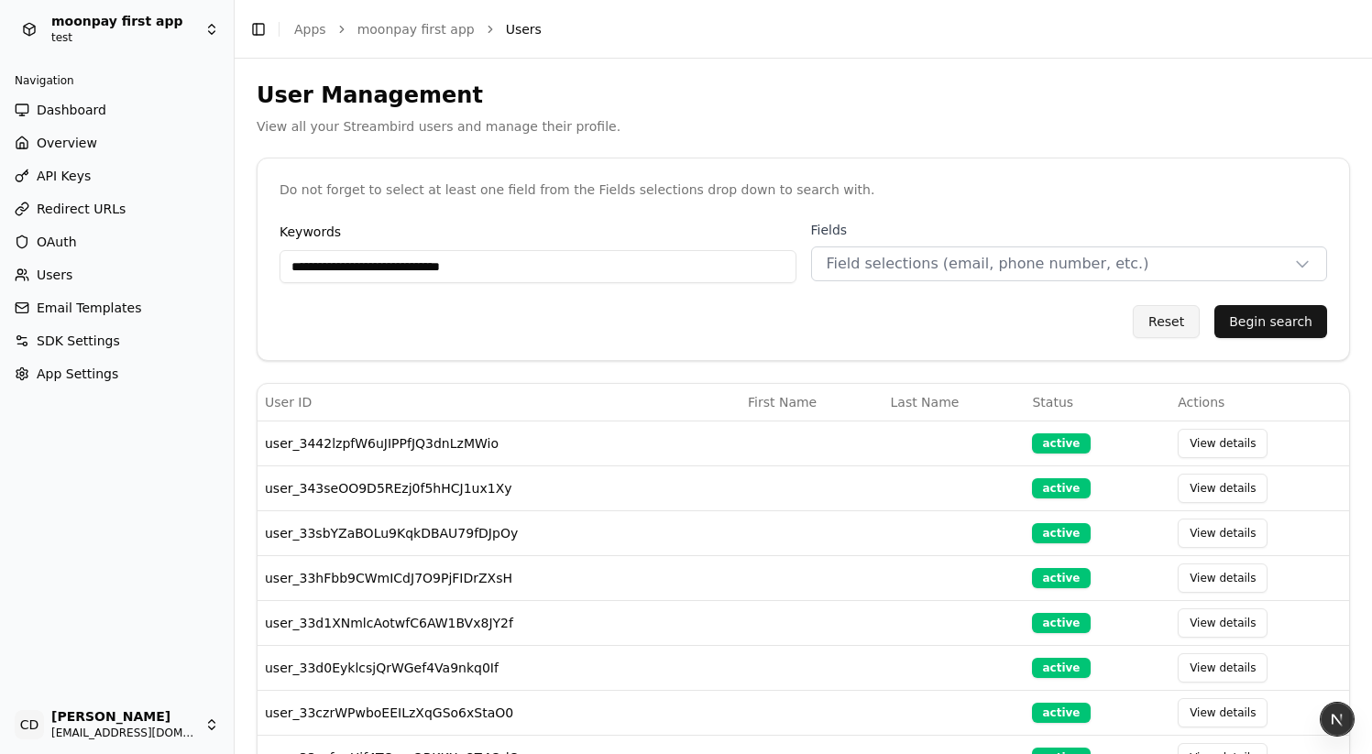
click at [1266, 317] on button "Begin search" at bounding box center [1271, 321] width 113 height 33
click at [1250, 323] on button "Begin search" at bounding box center [1271, 321] width 113 height 33
click at [1061, 258] on span "Field selections (email, phone number, etc.)" at bounding box center [988, 264] width 323 height 22
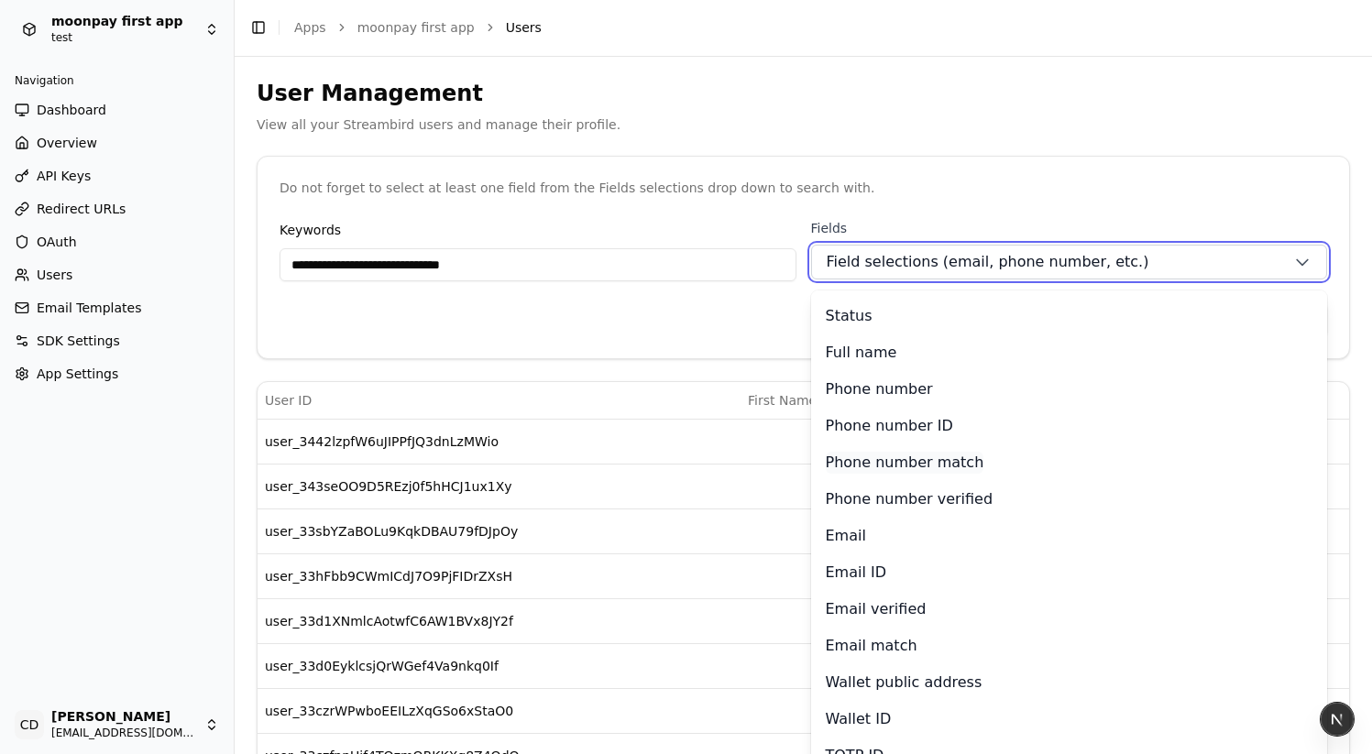
scroll to position [4, 0]
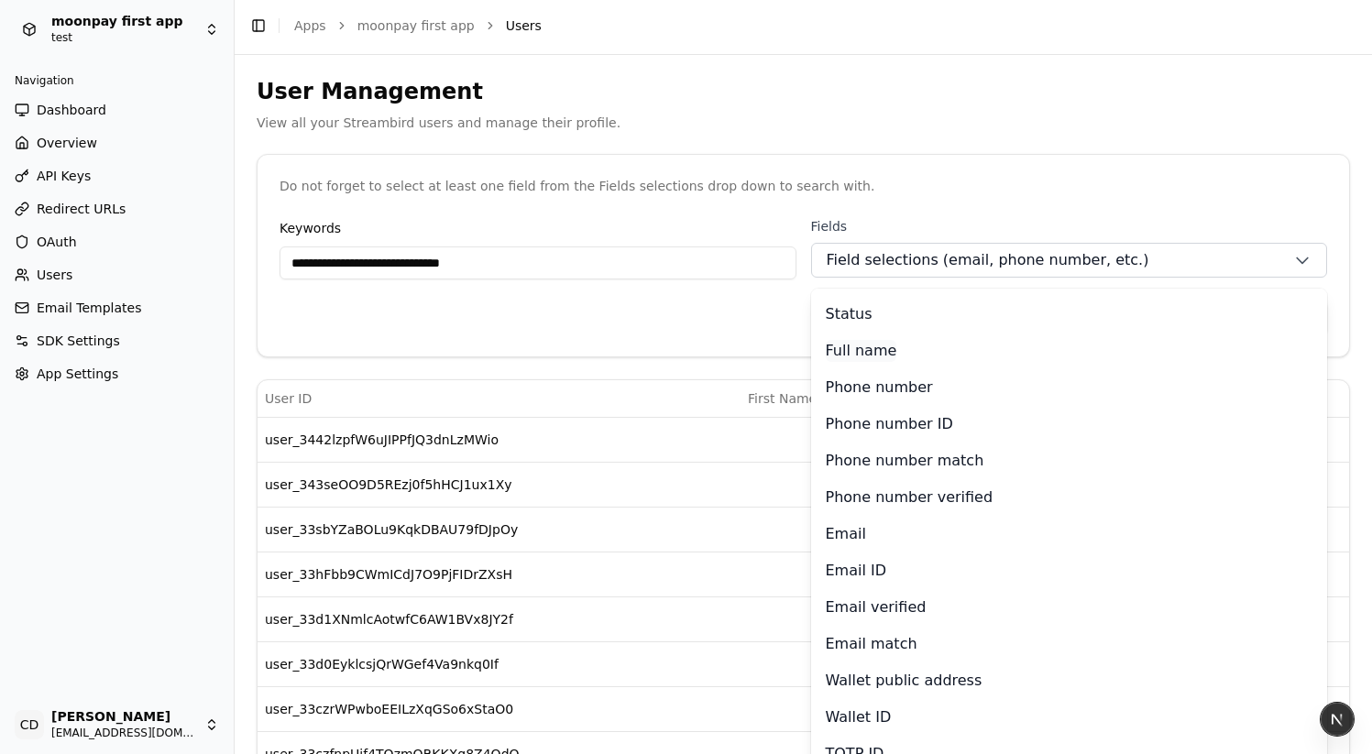
click at [851, 340] on p "Full name" at bounding box center [861, 351] width 71 height 22
click at [879, 439] on div "Status Full name Phone number Phone number ID Phone number match Phone number v…" at bounding box center [1069, 571] width 517 height 565
click at [876, 466] on p "Phone number match" at bounding box center [905, 461] width 159 height 22
click at [684, 313] on div "Reset Begin search" at bounding box center [804, 318] width 1048 height 33
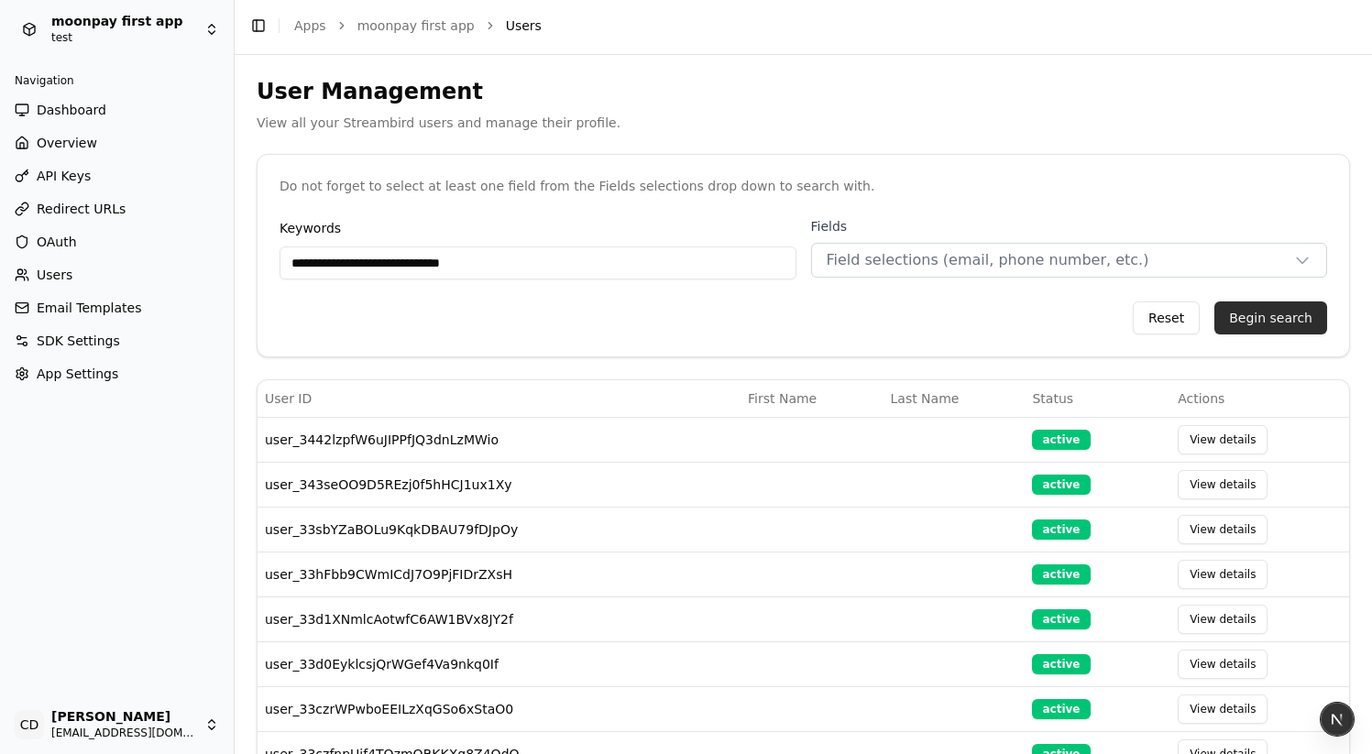
click at [1272, 308] on button "Begin search" at bounding box center [1271, 318] width 113 height 33
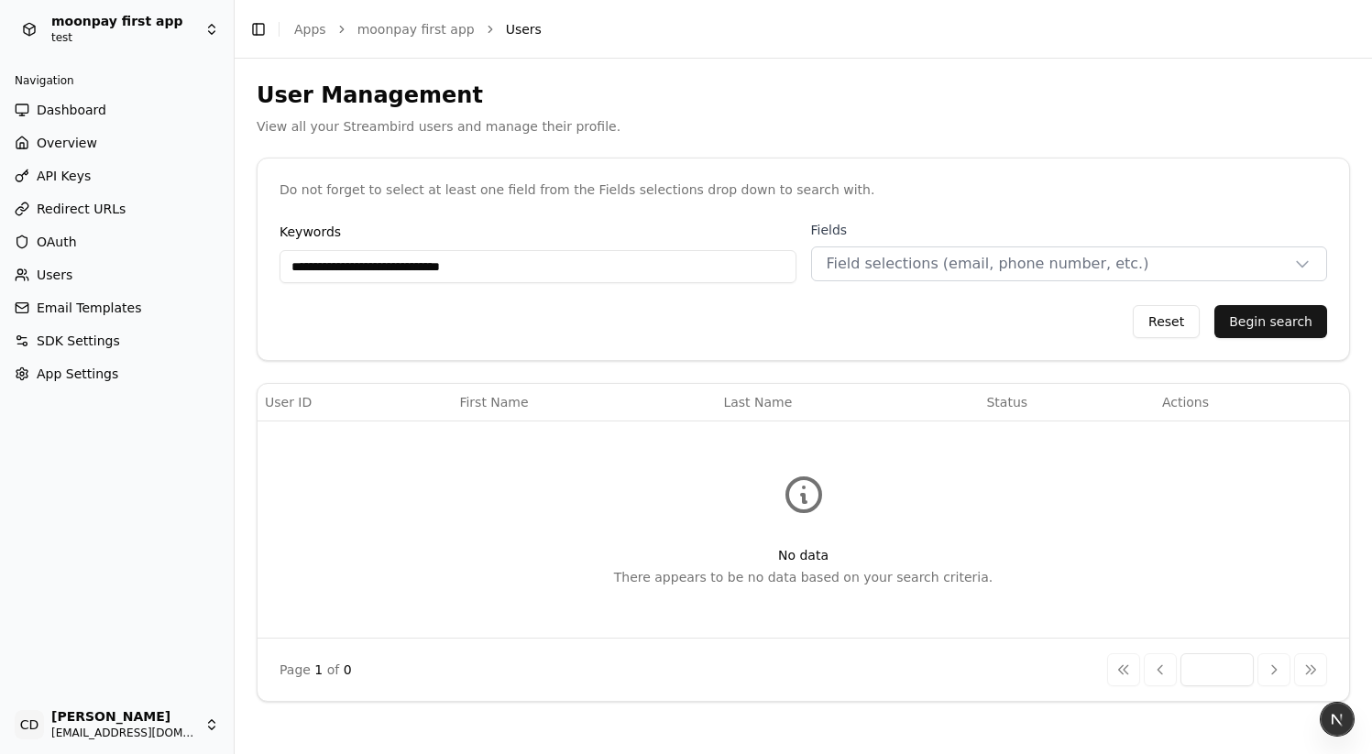
scroll to position [0, 0]
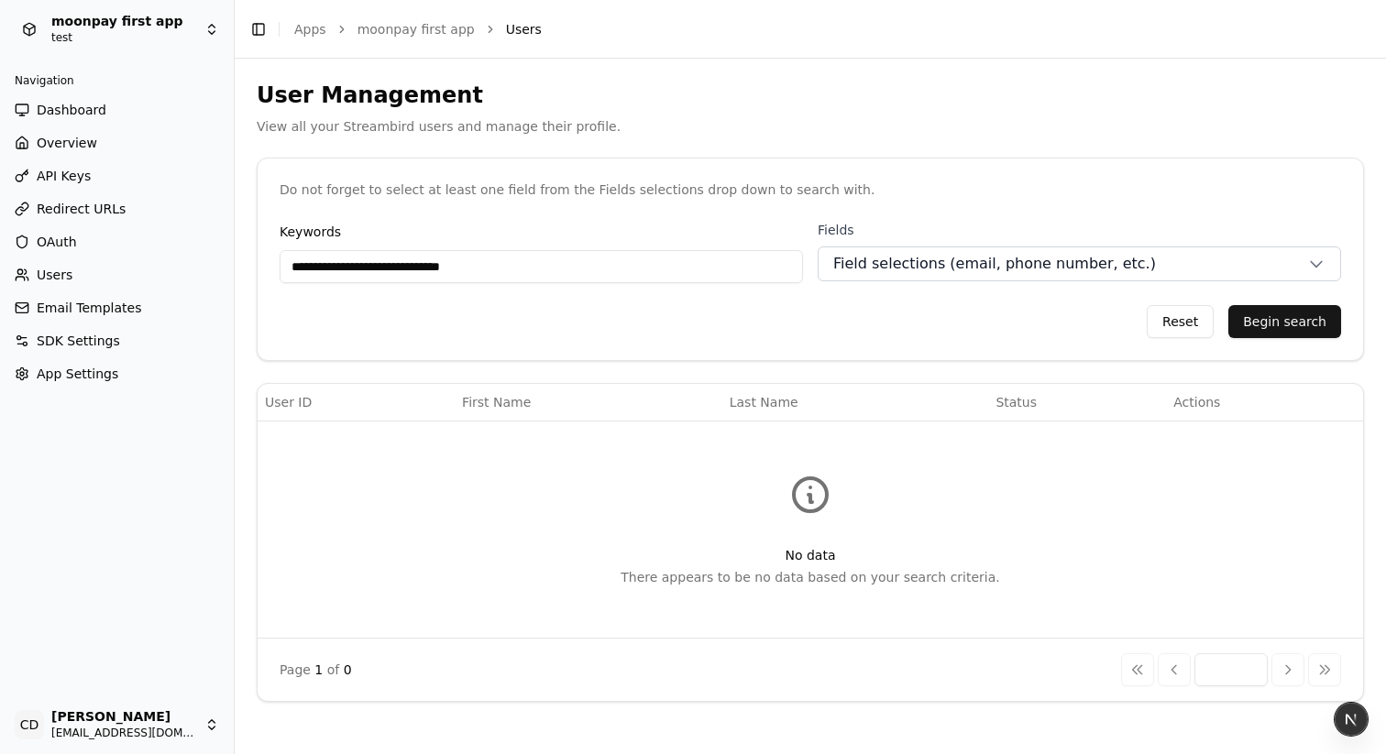
click at [991, 258] on span "Field selections (email, phone number, etc.)" at bounding box center [994, 264] width 323 height 22
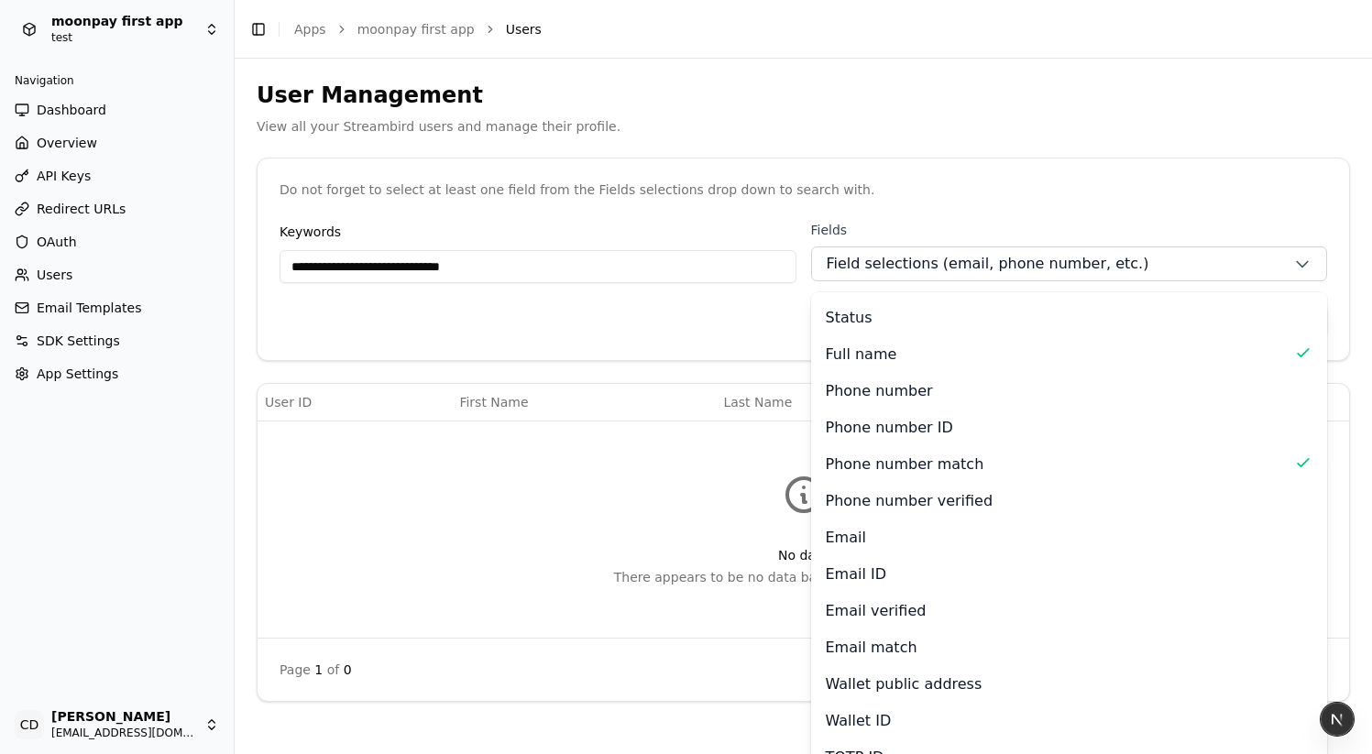
click at [874, 320] on div "Status" at bounding box center [1070, 318] width 488 height 22
click at [868, 346] on p "Full name" at bounding box center [861, 355] width 71 height 22
click at [933, 494] on p "Phone number verified" at bounding box center [910, 501] width 168 height 22
click at [934, 461] on p "Phone number match" at bounding box center [905, 465] width 159 height 22
click at [938, 498] on p "Phone number verified" at bounding box center [910, 501] width 168 height 22
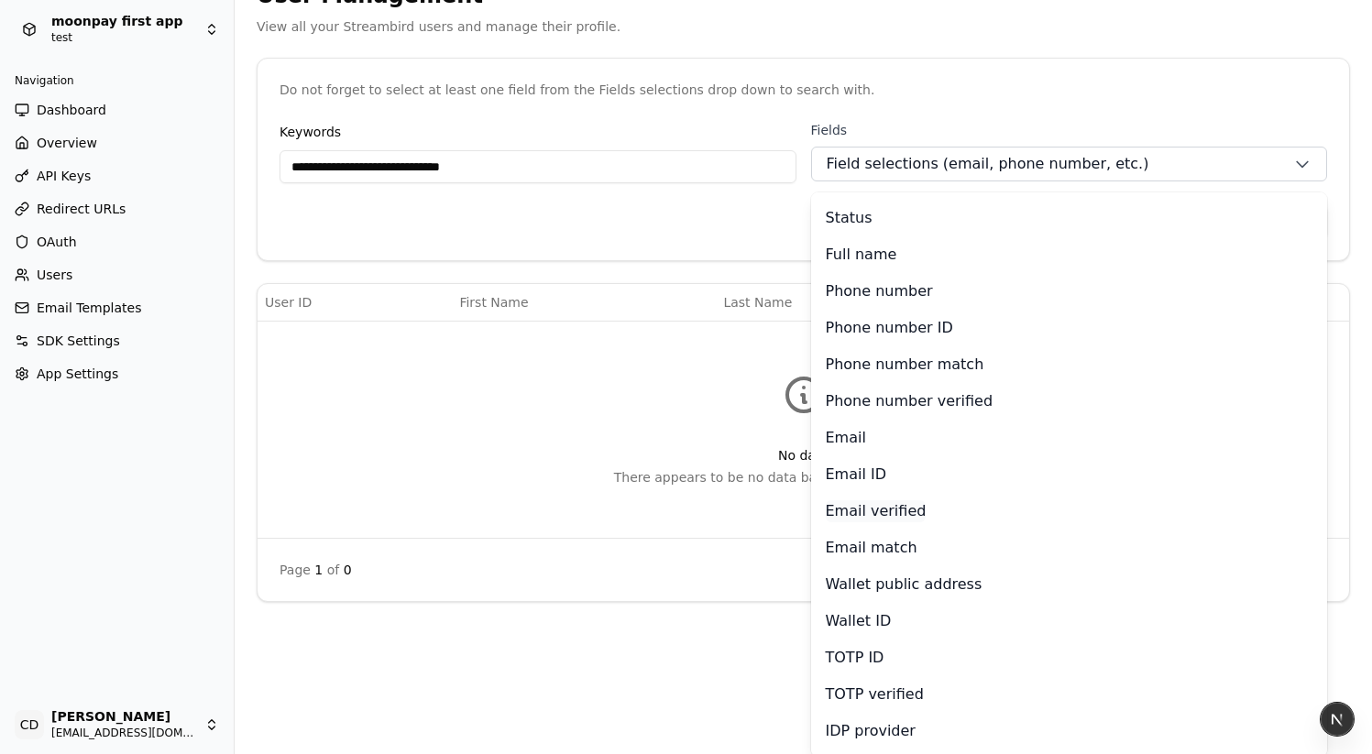
scroll to position [103, 0]
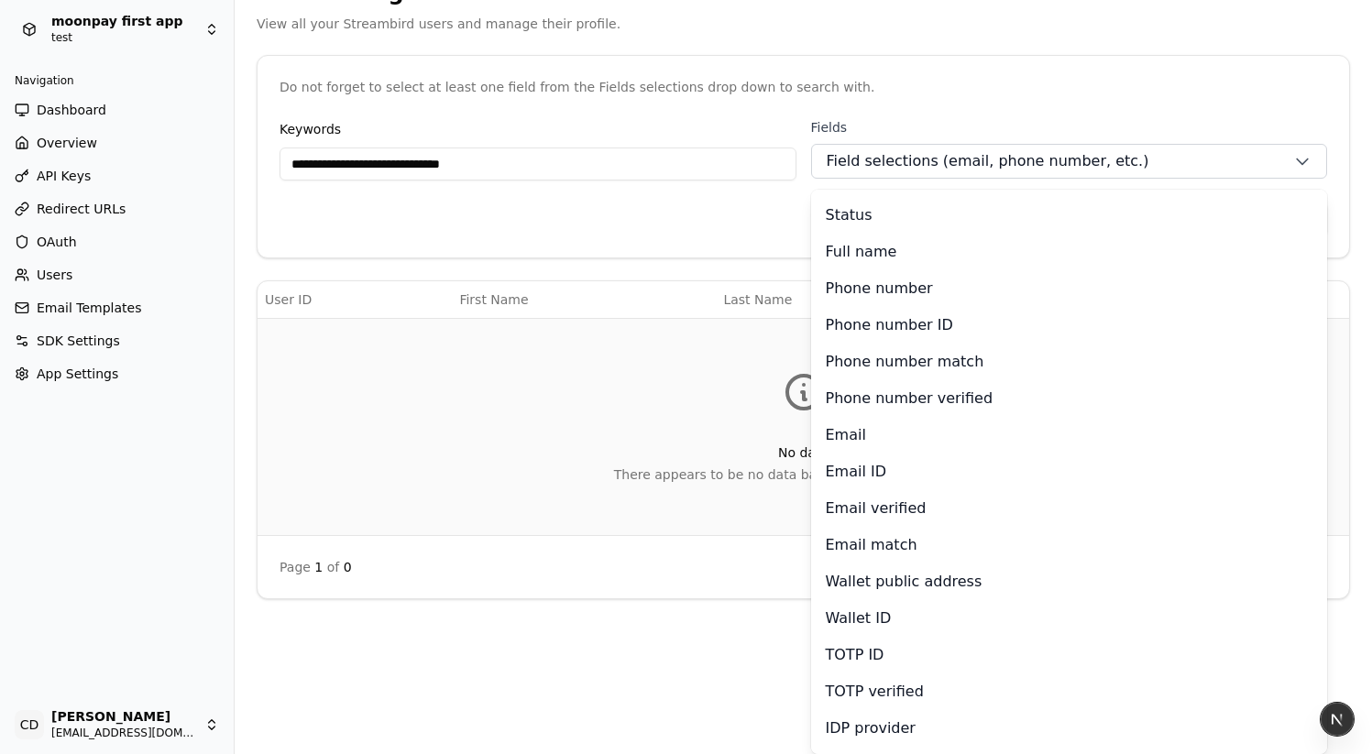
click at [524, 344] on div "No data There appears to be no data based on your search criteria." at bounding box center [803, 427] width 1077 height 202
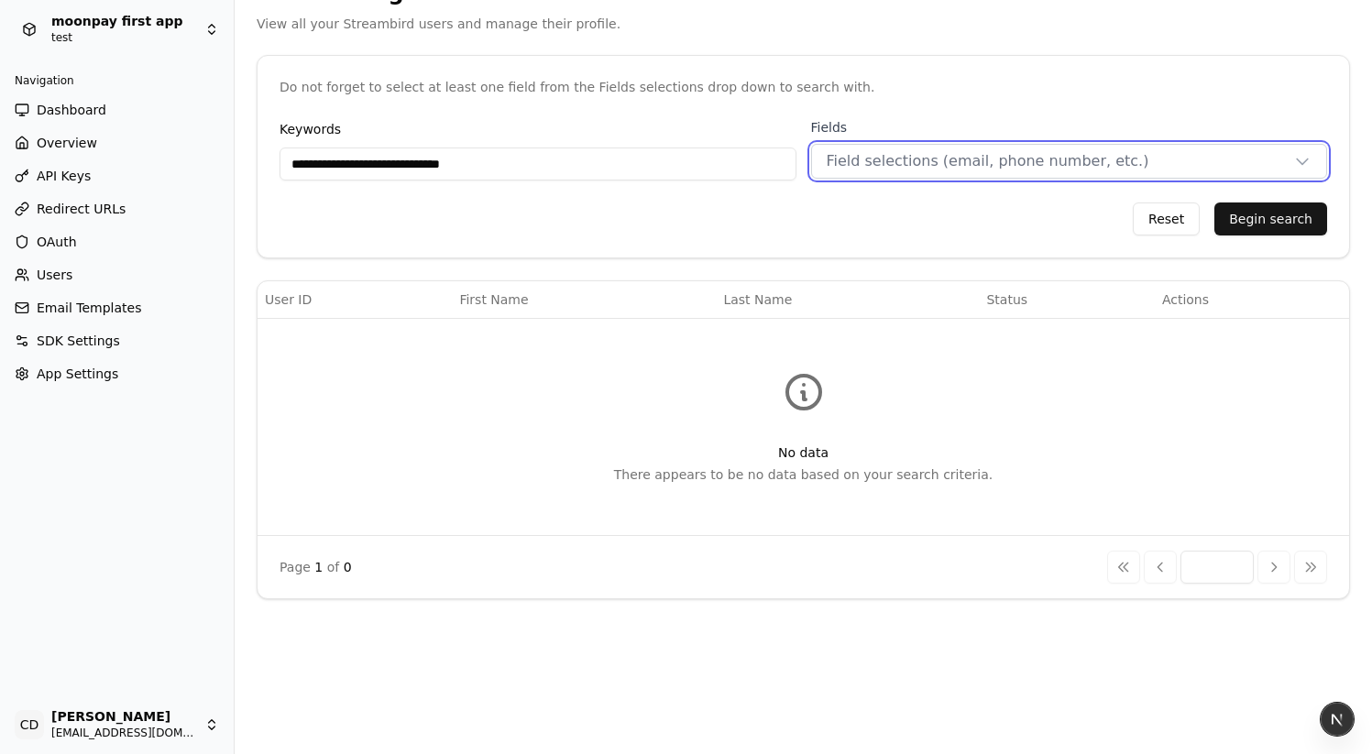
scroll to position [0, 0]
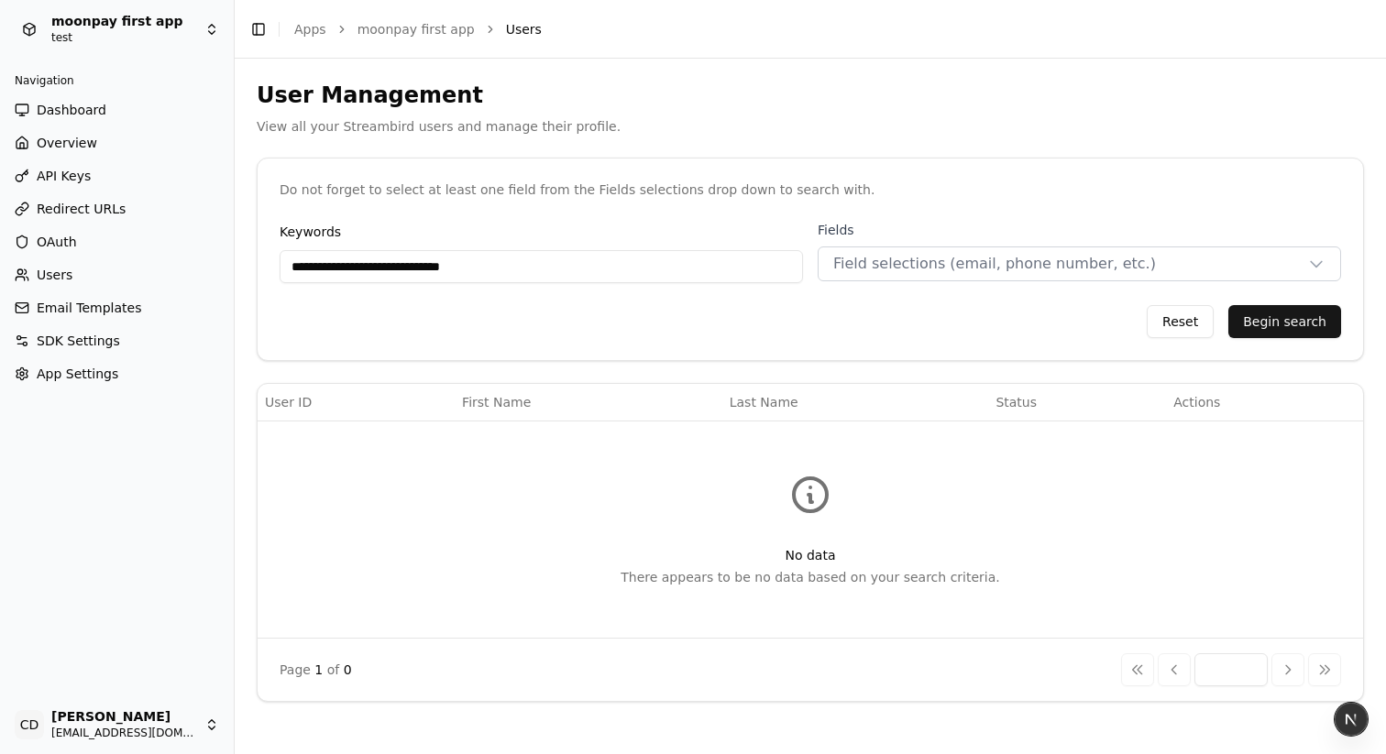
click at [501, 163] on div "Do not forget to select at least one field from the Fields selections drop down…" at bounding box center [810, 190] width 1105 height 62
click at [516, 238] on div "**********" at bounding box center [541, 252] width 523 height 62
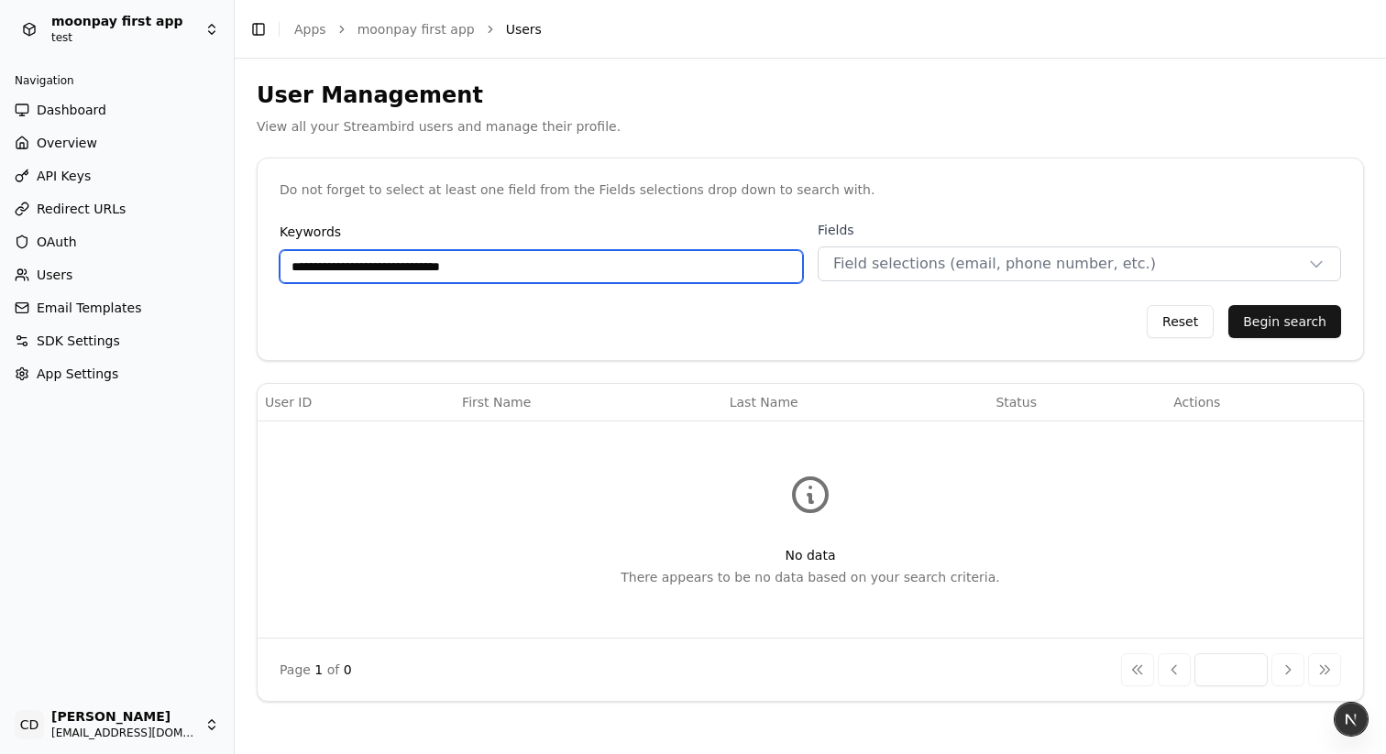
click at [514, 257] on input "**********" at bounding box center [541, 266] width 523 height 33
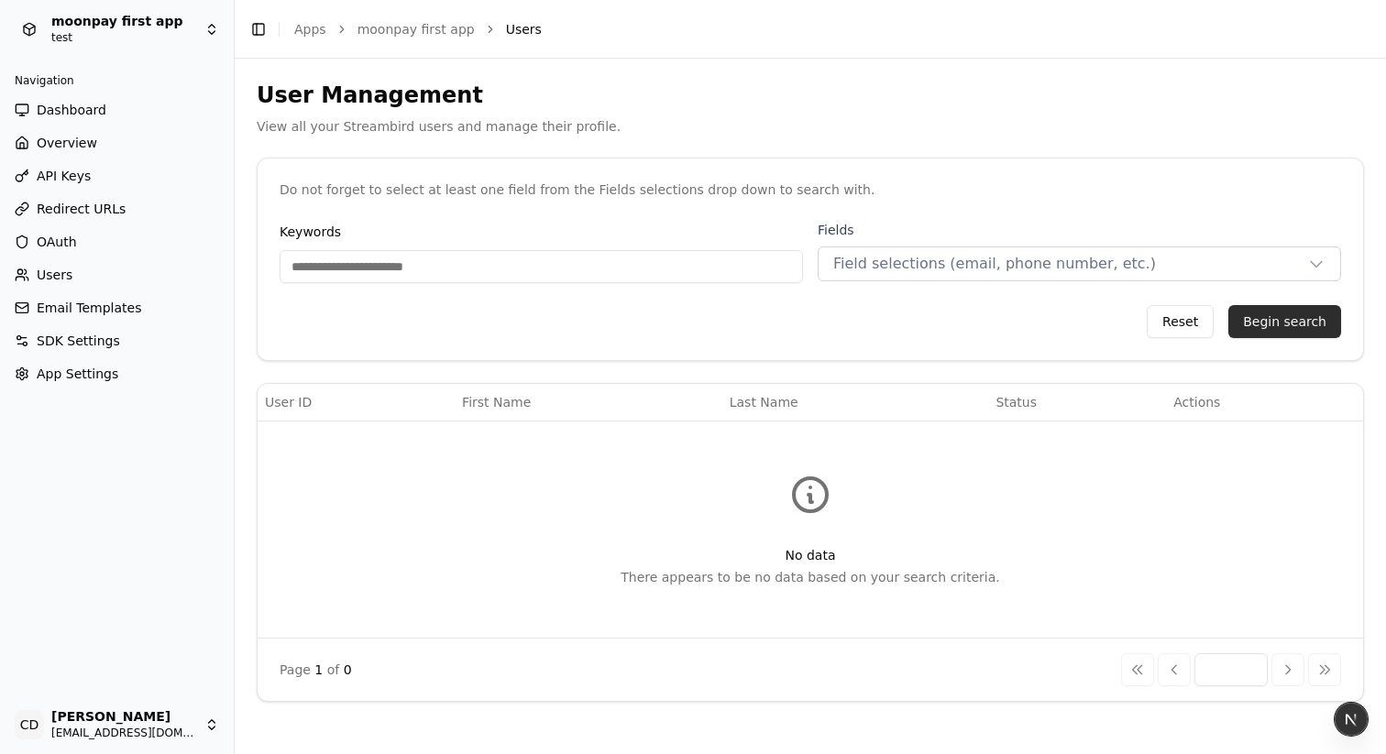
click at [1235, 318] on button "Begin search" at bounding box center [1284, 321] width 113 height 33
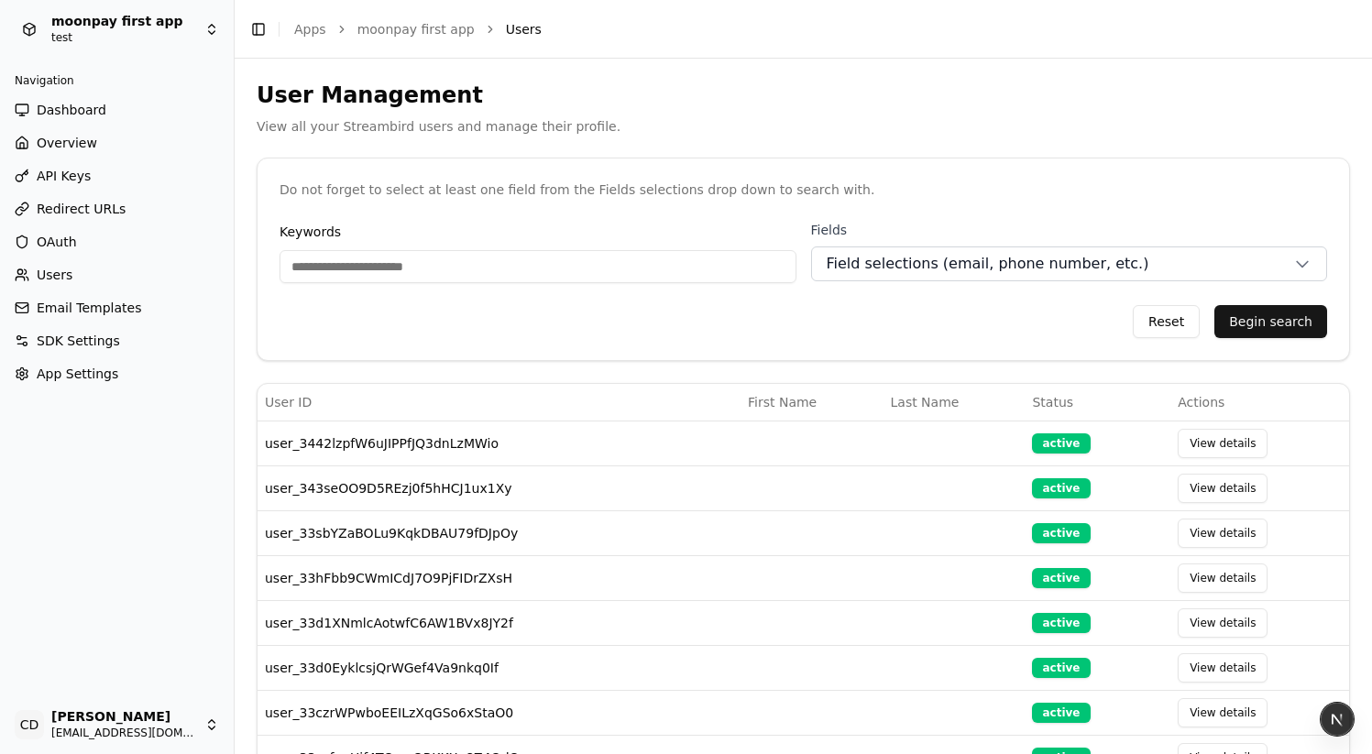
click at [913, 274] on span "Field selections (email, phone number, etc.)" at bounding box center [988, 264] width 323 height 22
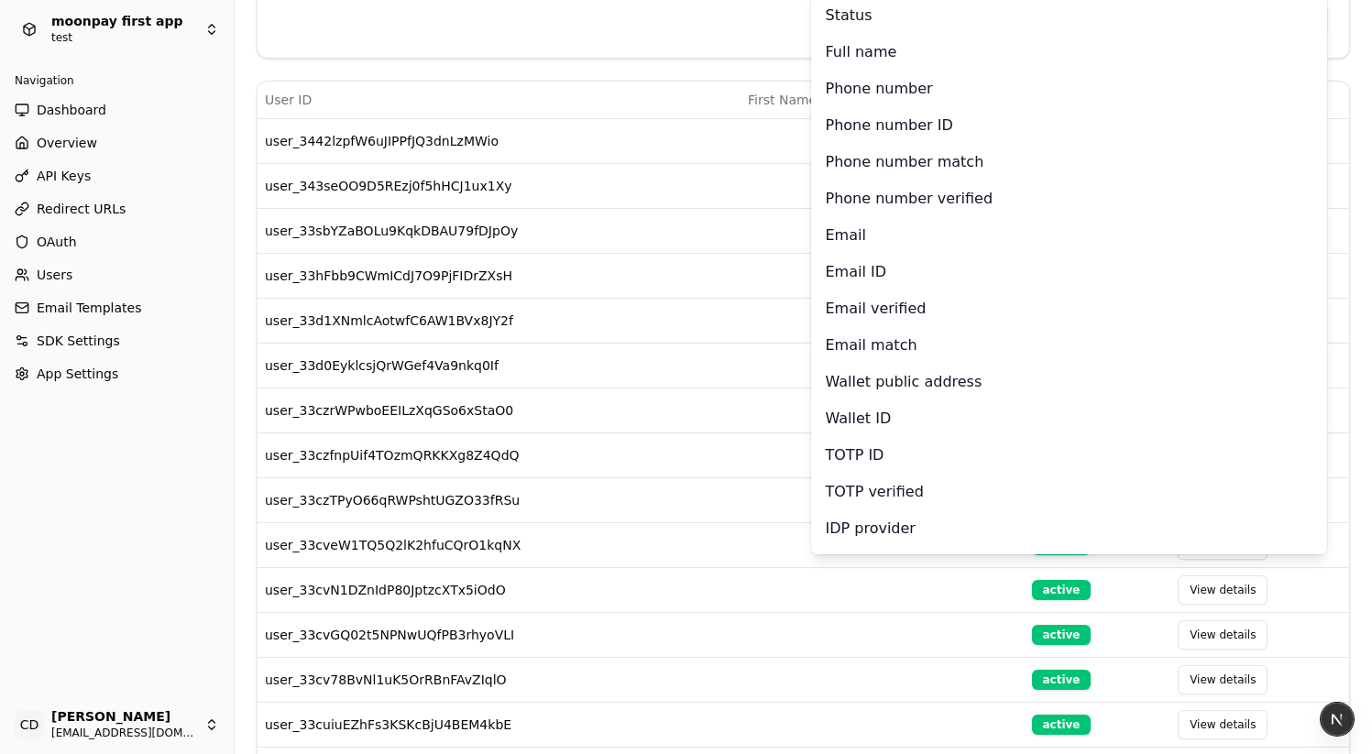
scroll to position [293, 0]
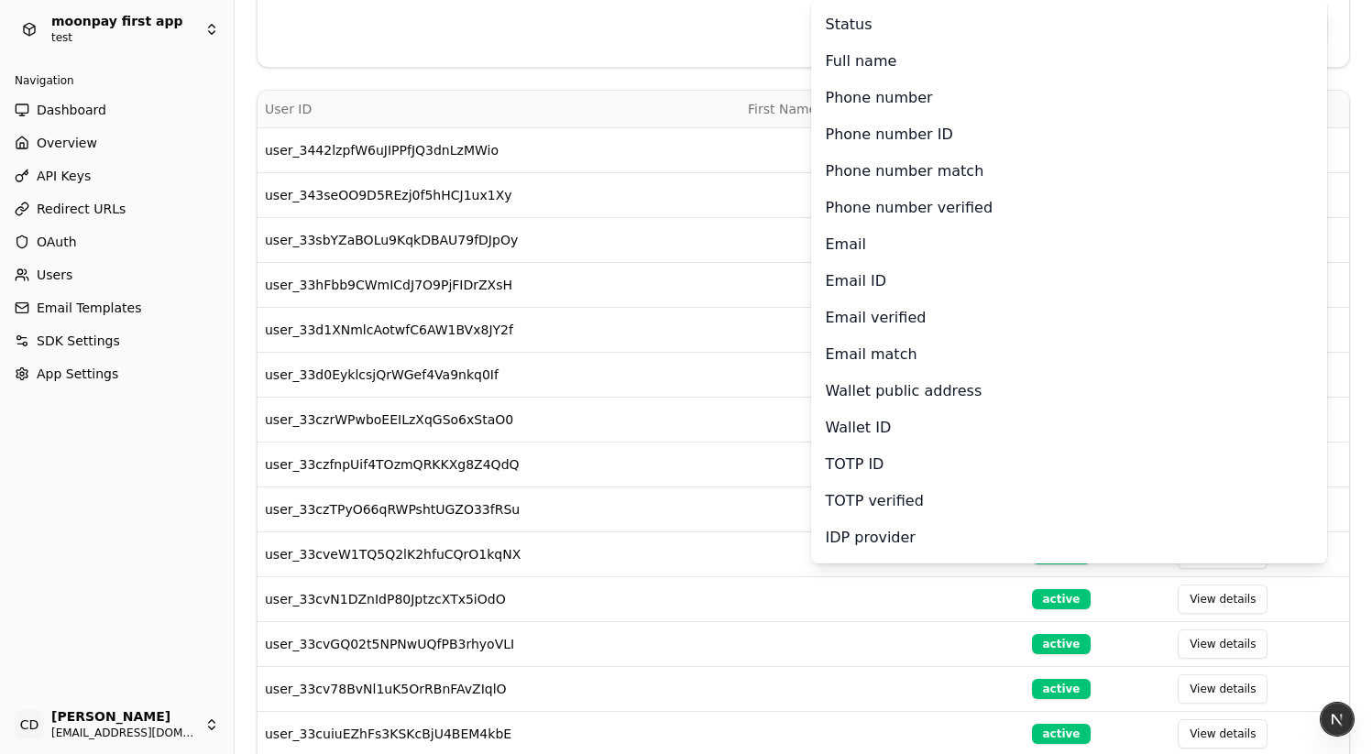
click at [552, 122] on th "User ID" at bounding box center [499, 109] width 483 height 37
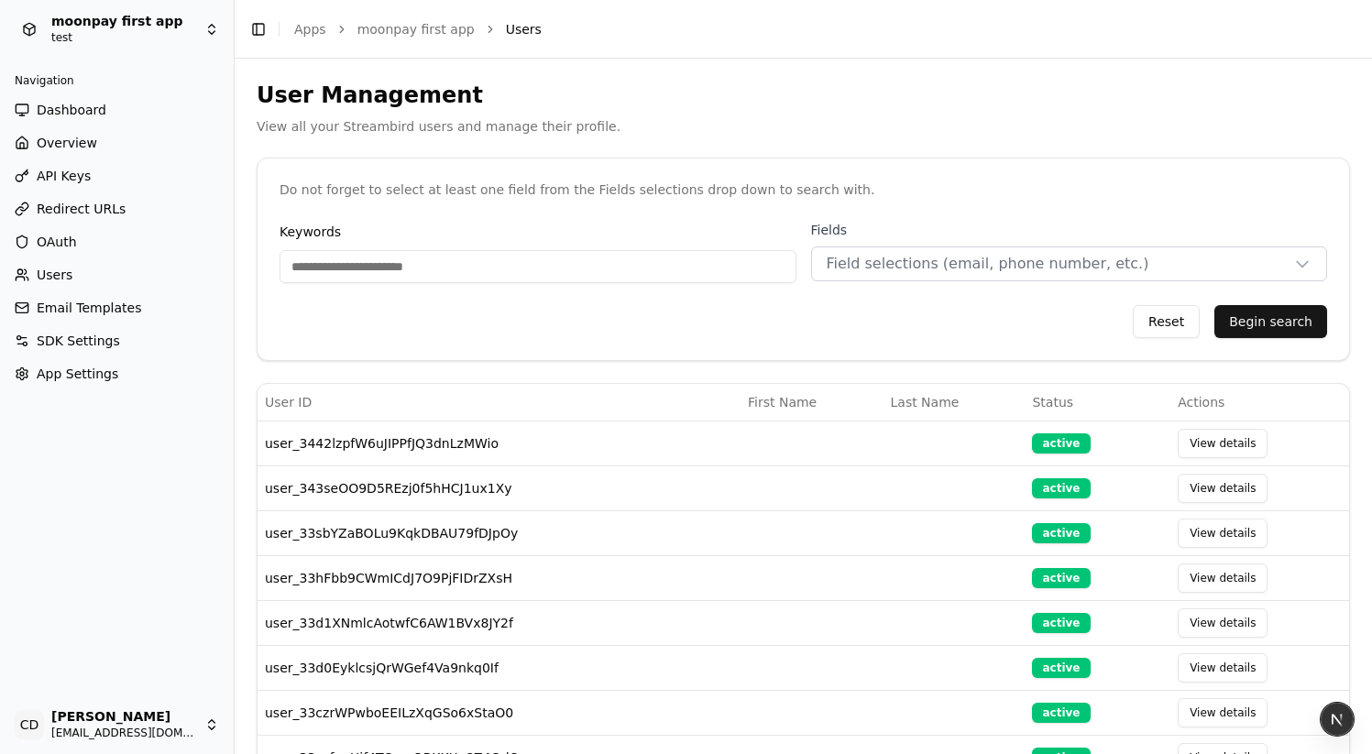
click at [1013, 287] on div "Keywords Fields Field selections (email, phone number, etc.) Reset Begin search" at bounding box center [804, 290] width 1092 height 139
click at [1010, 274] on button "Field selections (email, phone number, etc.)" at bounding box center [1069, 264] width 517 height 35
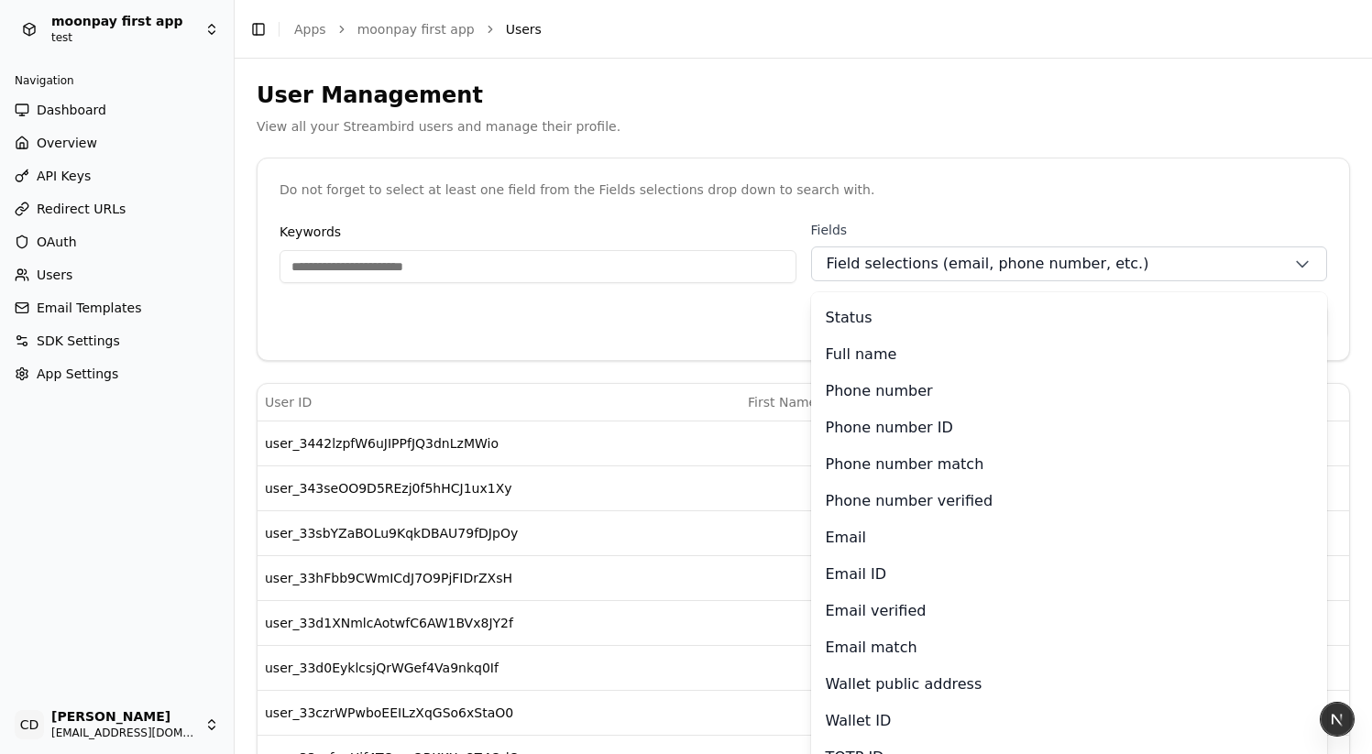
click at [690, 303] on div "Keywords Fields Field selections (email, phone number, etc.) Status Full name P…" at bounding box center [804, 290] width 1092 height 139
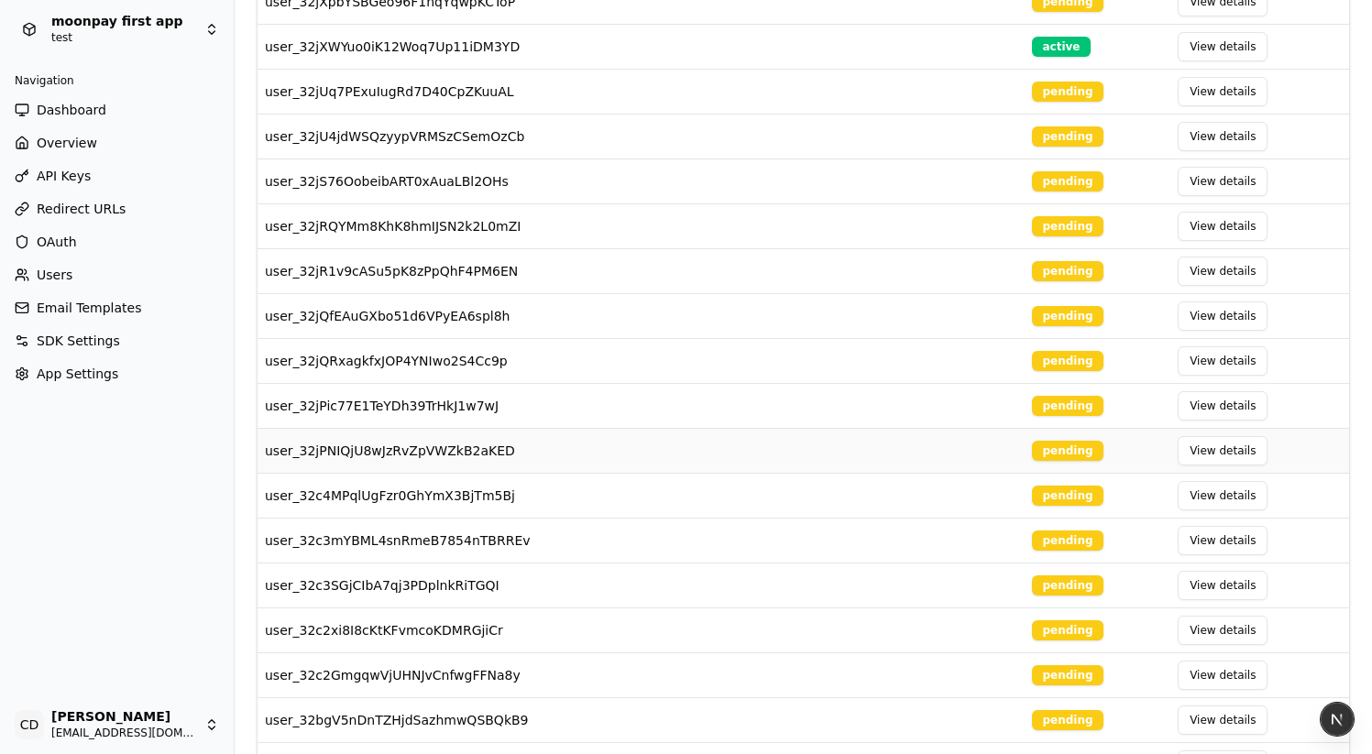
scroll to position [1997, 0]
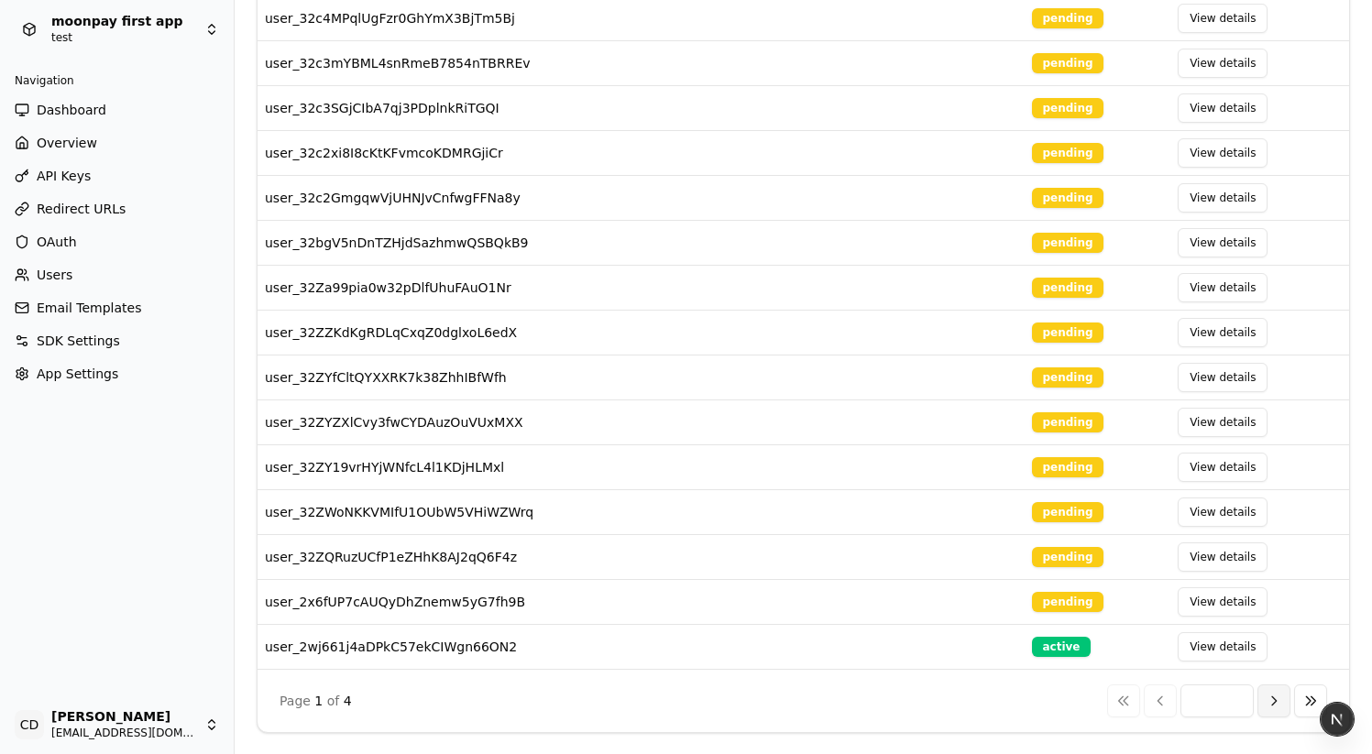
click at [1272, 698] on button "Next" at bounding box center [1274, 701] width 33 height 33
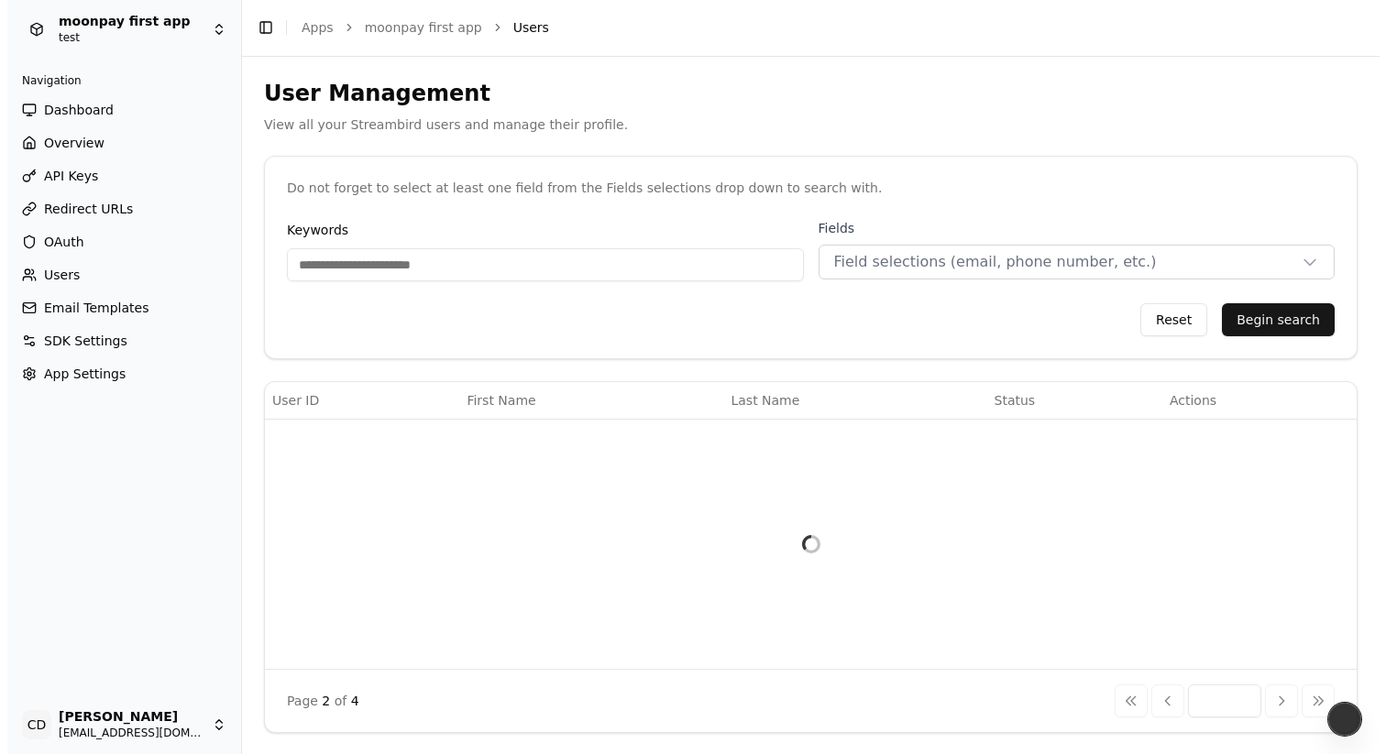
scroll to position [0, 0]
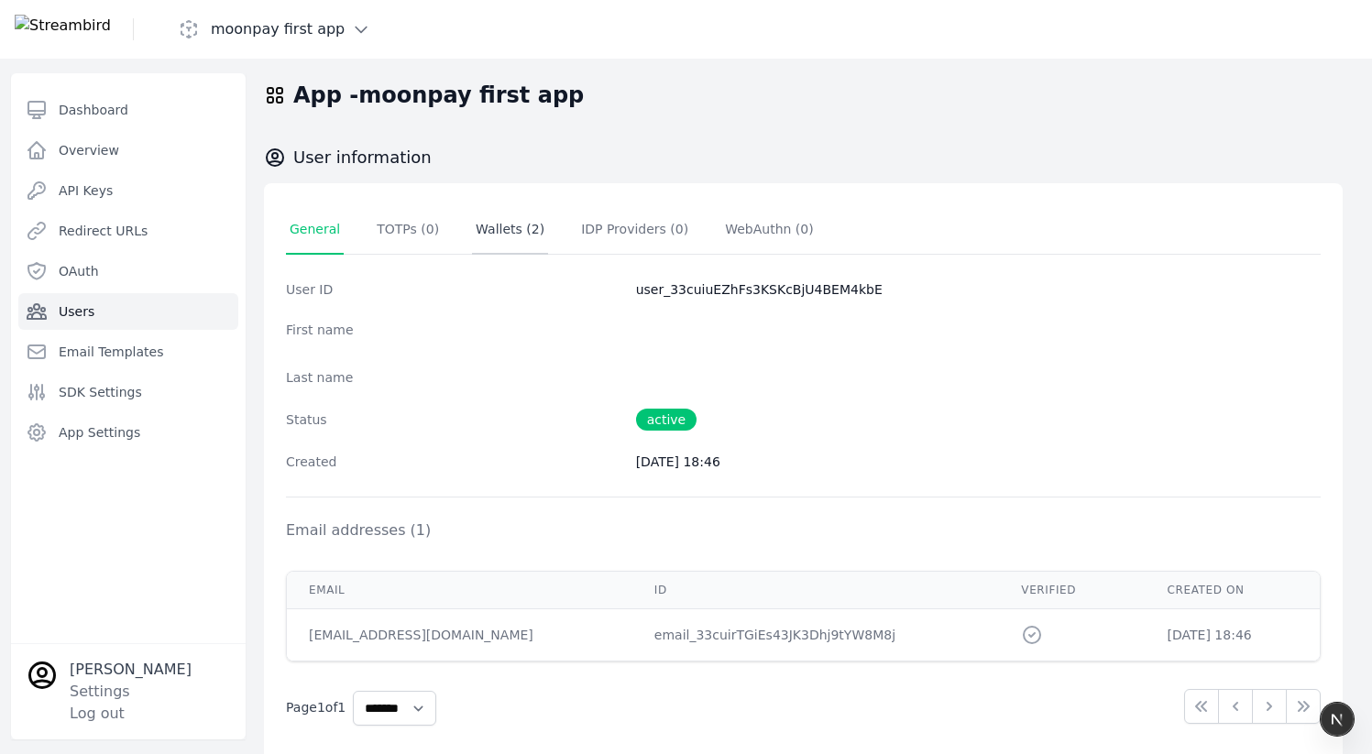
click at [500, 229] on span "Wallets ( 2 )" at bounding box center [510, 229] width 69 height 15
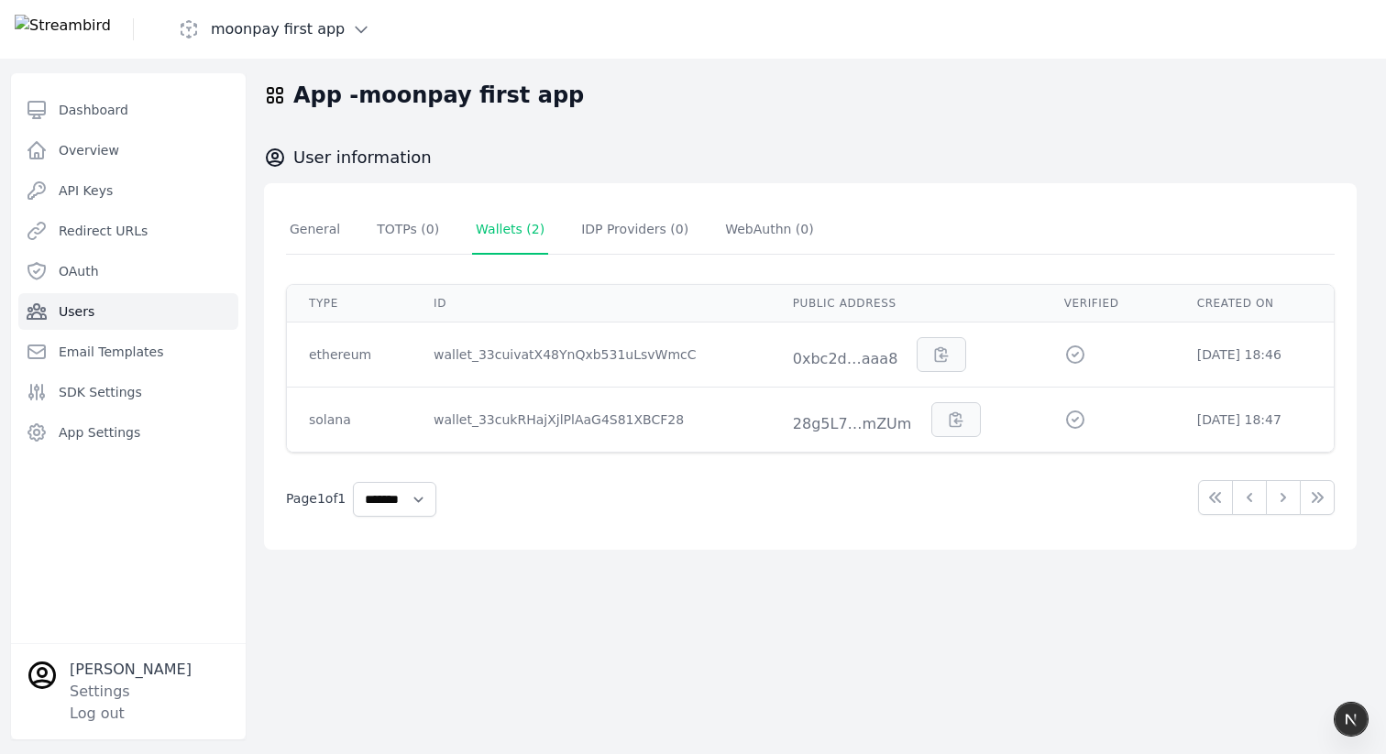
click at [504, 223] on span "Wallets ( 2 )" at bounding box center [510, 229] width 69 height 15
click at [525, 347] on div "wallet_33cuivatX48YnQxb531uLsvWmcC" at bounding box center [591, 355] width 315 height 18
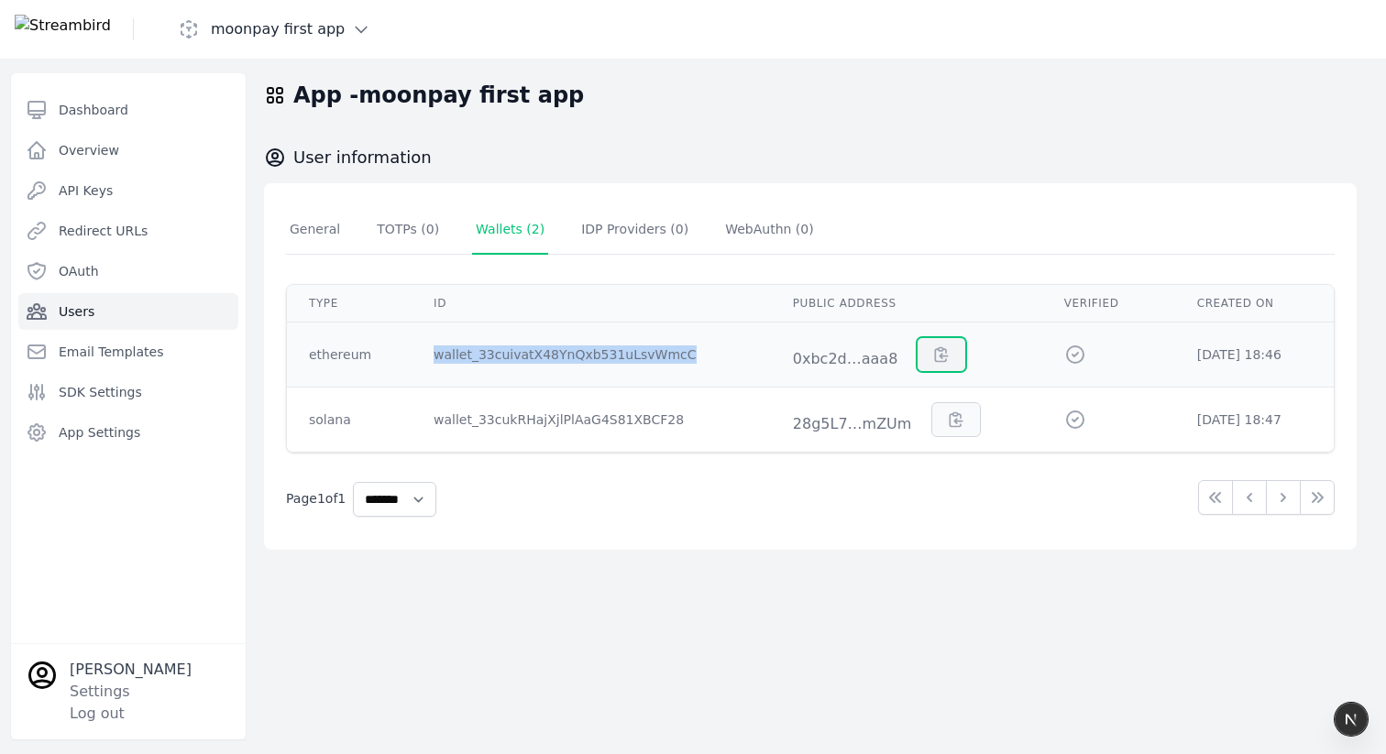
click at [932, 352] on icon "button" at bounding box center [941, 355] width 18 height 18
copy div "wallet_33cuivatX48YnQxb531uLsvWmcC"
click at [100, 313] on link "Users" at bounding box center [128, 311] width 220 height 37
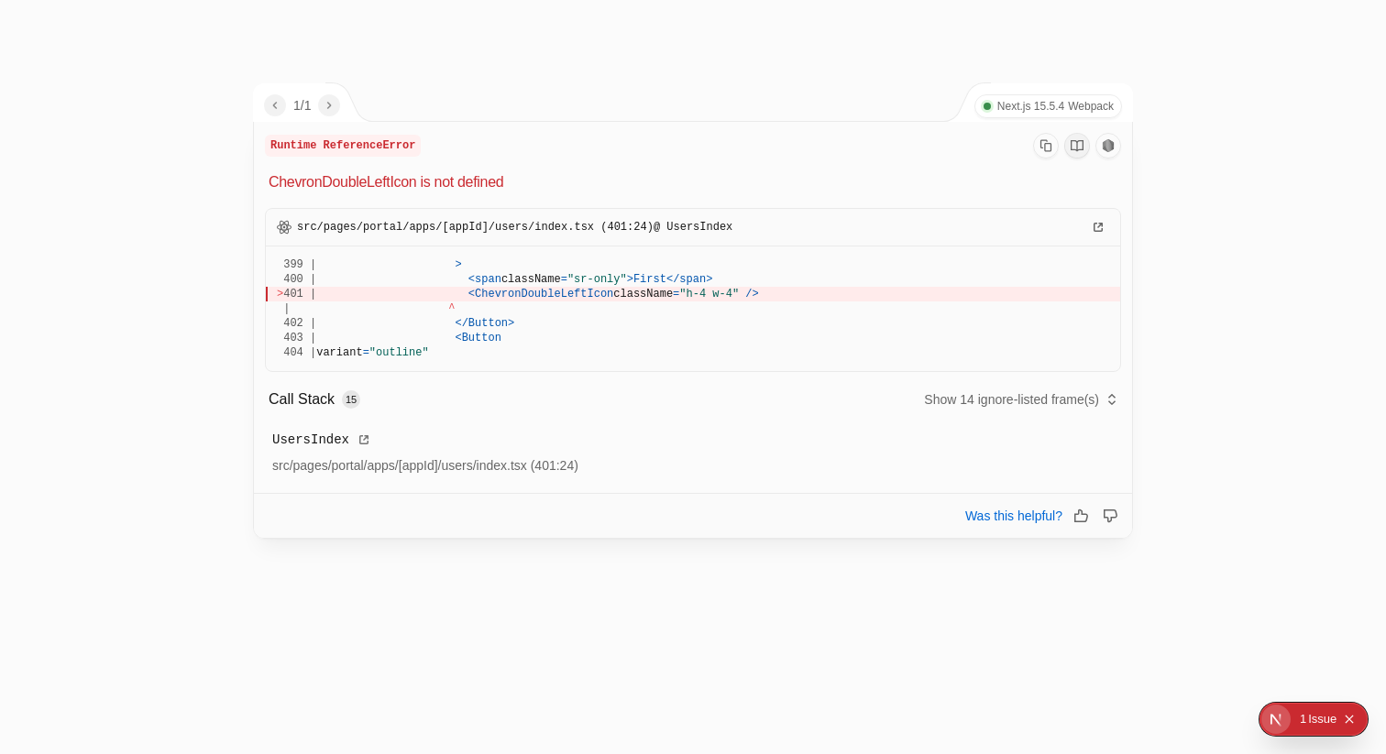
click at [82, 311] on div at bounding box center [693, 377] width 1386 height 754
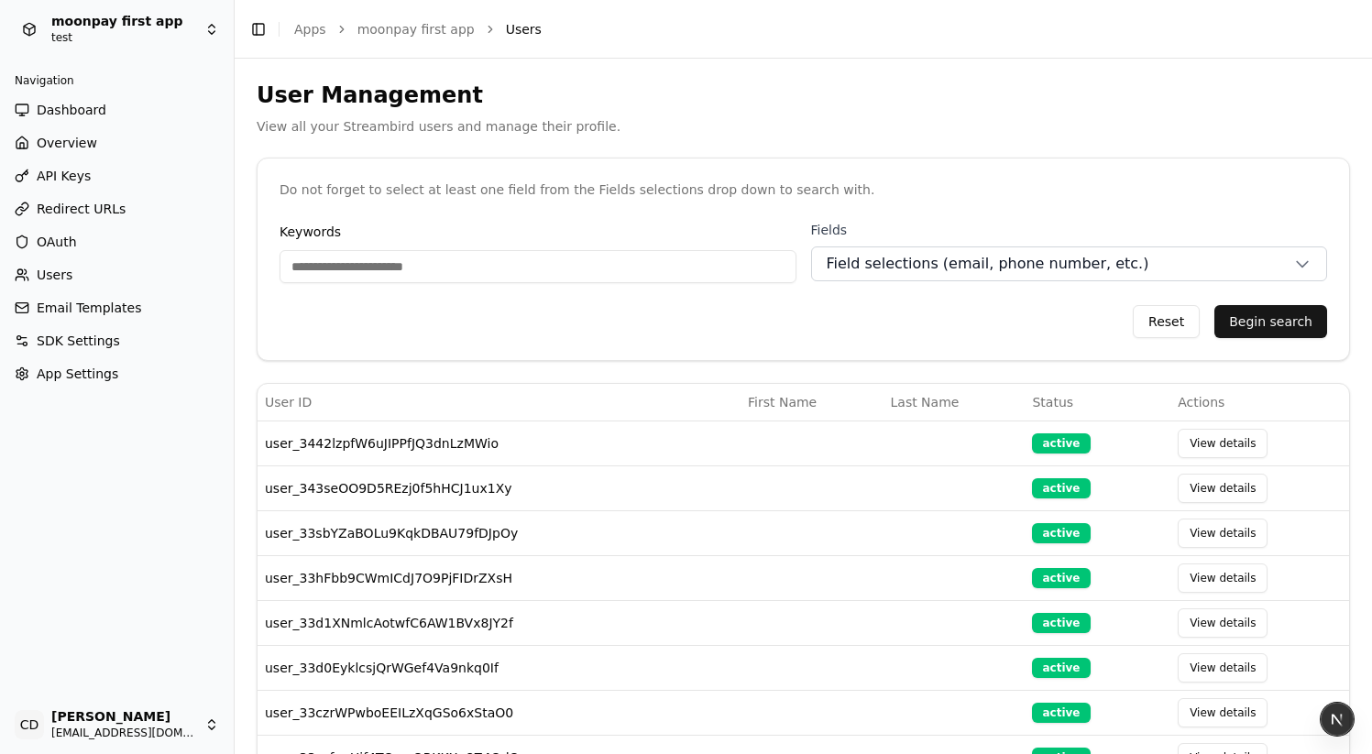
click at [876, 264] on span "Field selections (email, phone number, etc.)" at bounding box center [988, 264] width 323 height 22
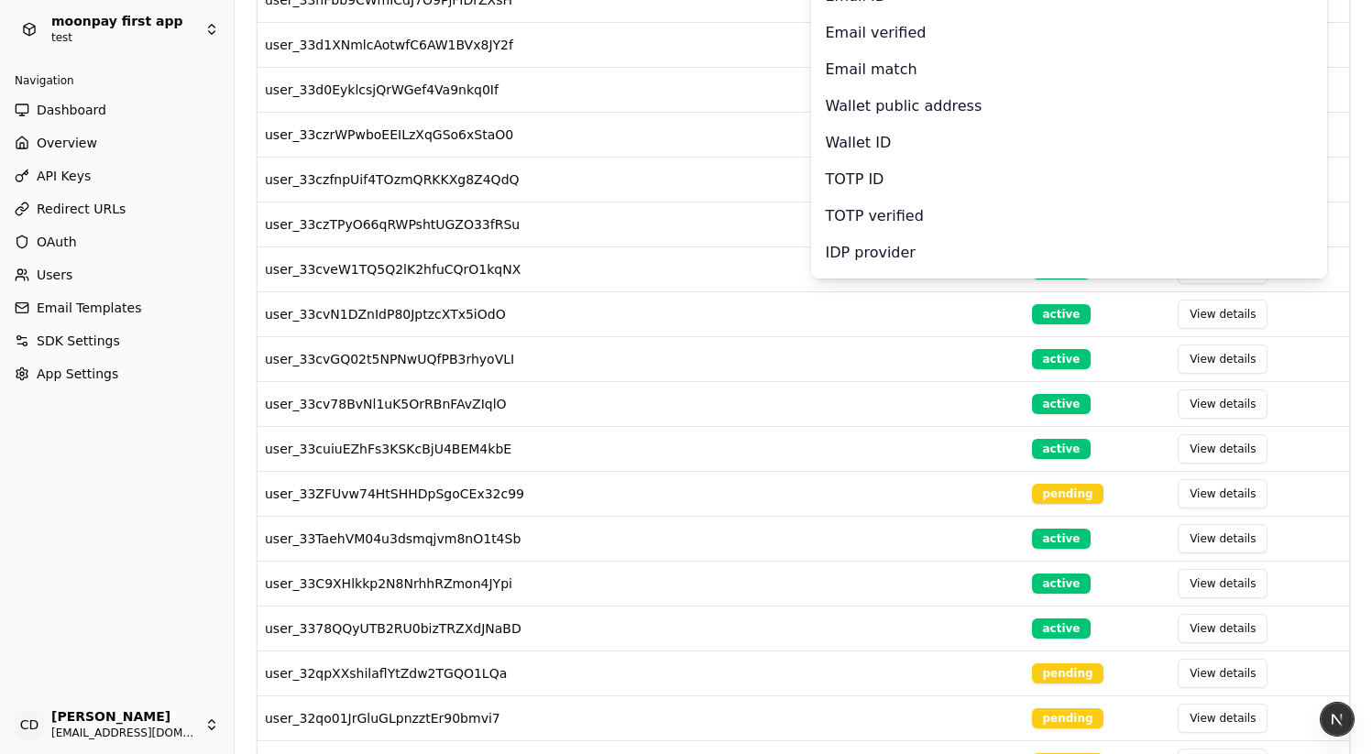
scroll to position [451, 0]
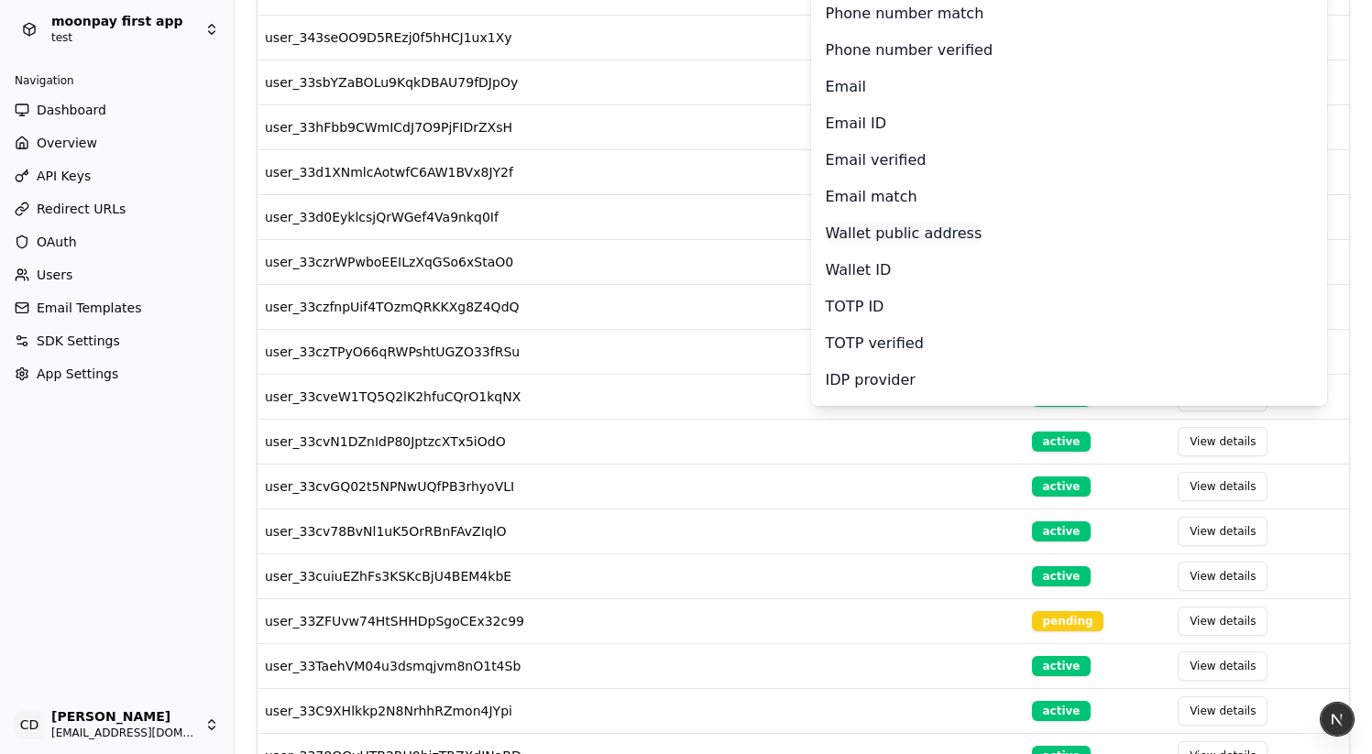
click at [889, 231] on p "Wallet public address" at bounding box center [904, 234] width 157 height 22
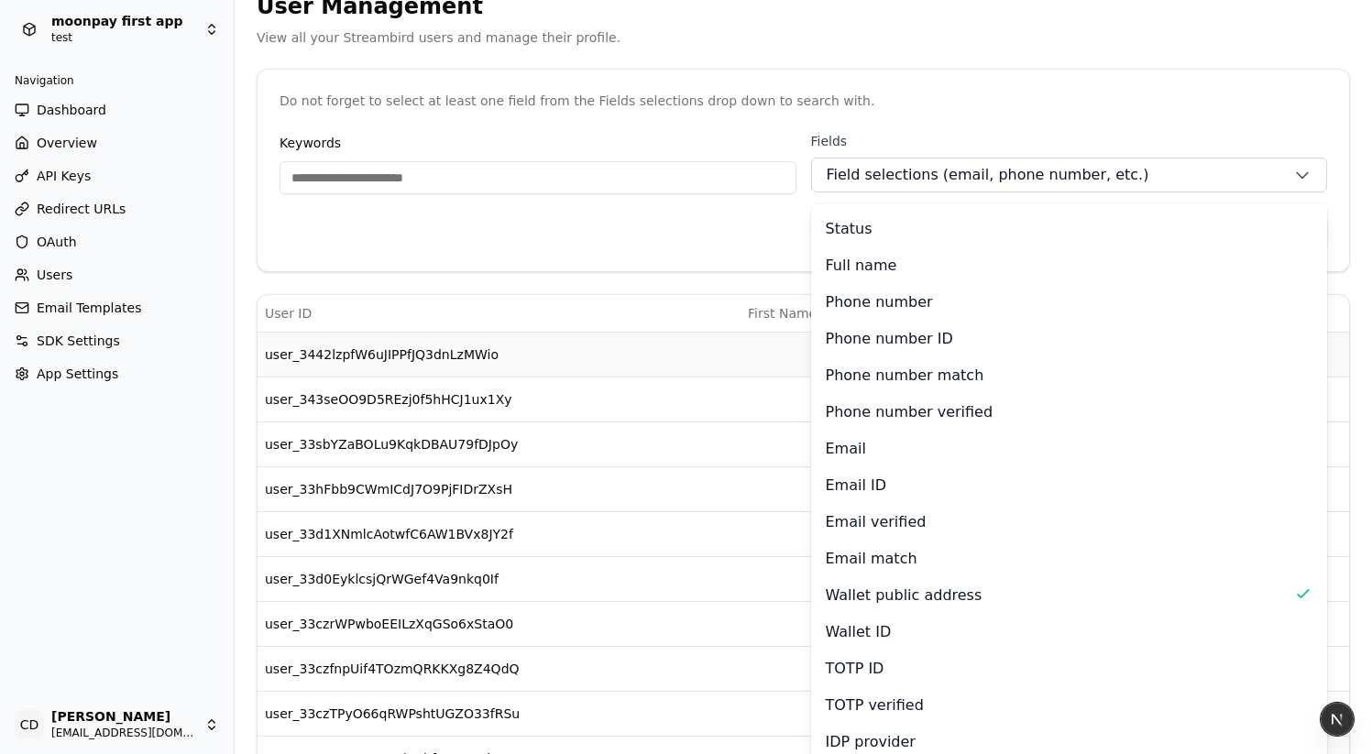
scroll to position [0, 0]
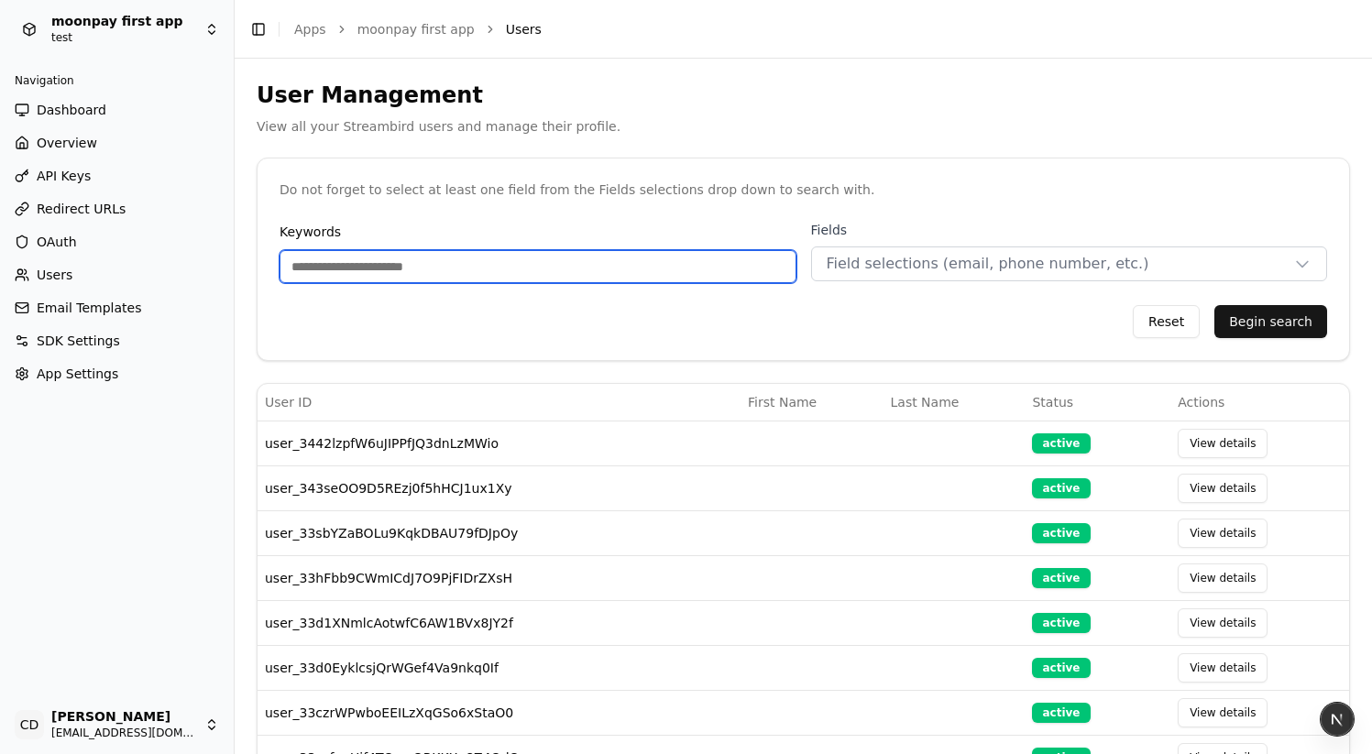
click at [383, 263] on input "Keywords" at bounding box center [538, 266] width 517 height 33
paste input "**********"
type input "**********"
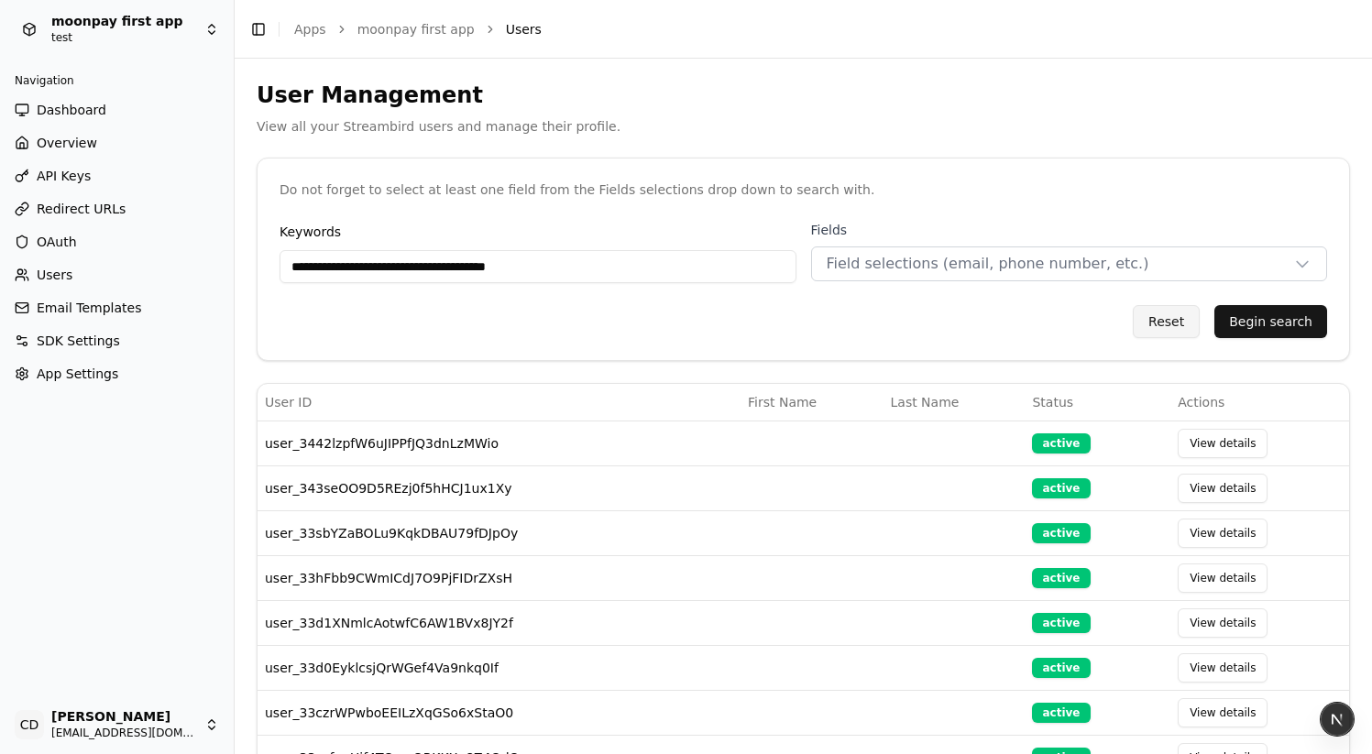
click at [1260, 319] on button "Begin search" at bounding box center [1271, 321] width 113 height 33
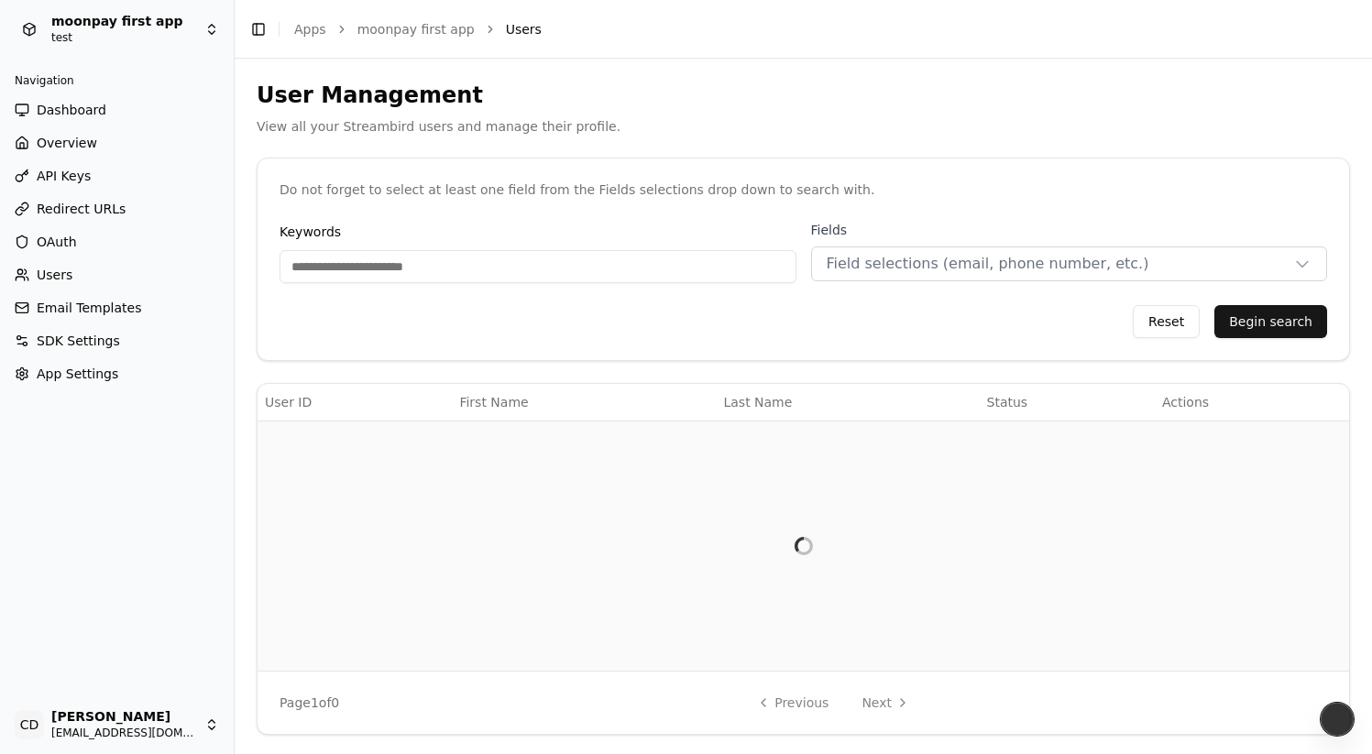
click at [444, 444] on div at bounding box center [803, 546] width 1077 height 235
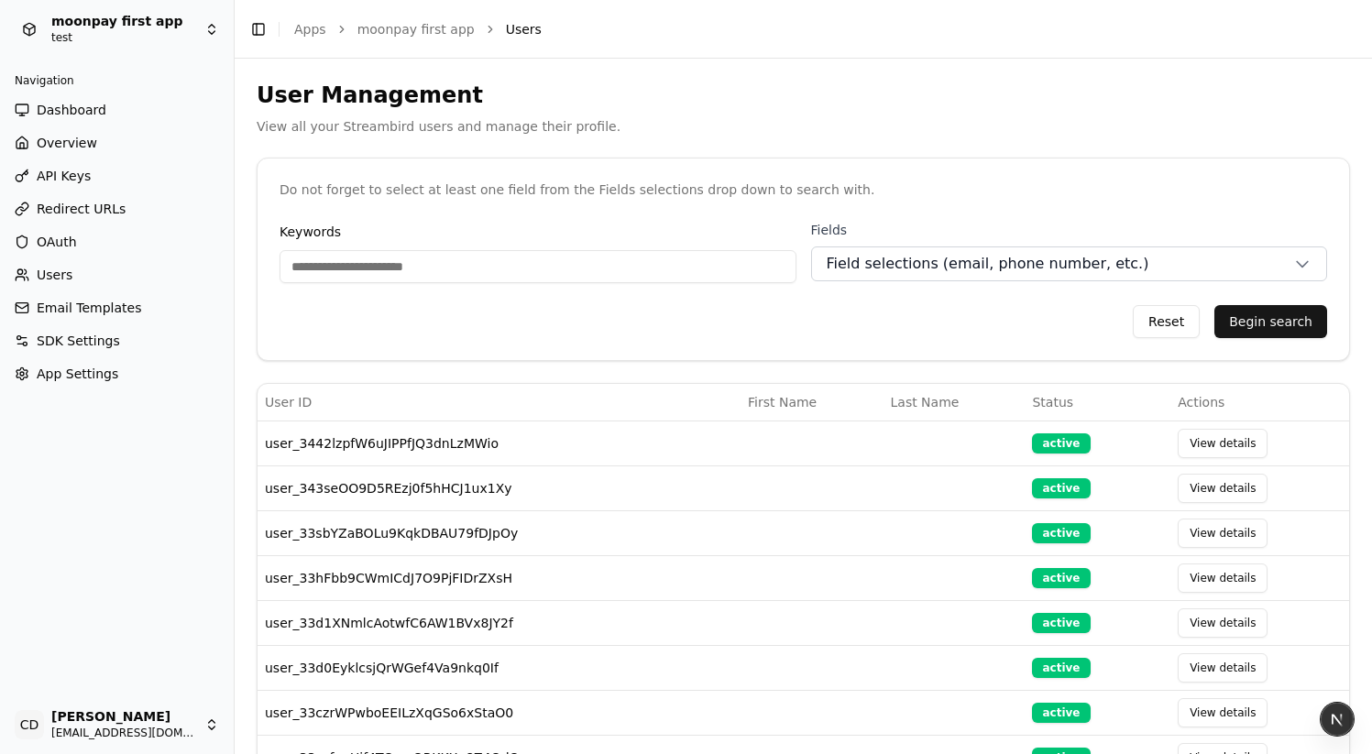
click at [928, 267] on span "Field selections (email, phone number, etc.)" at bounding box center [988, 264] width 323 height 22
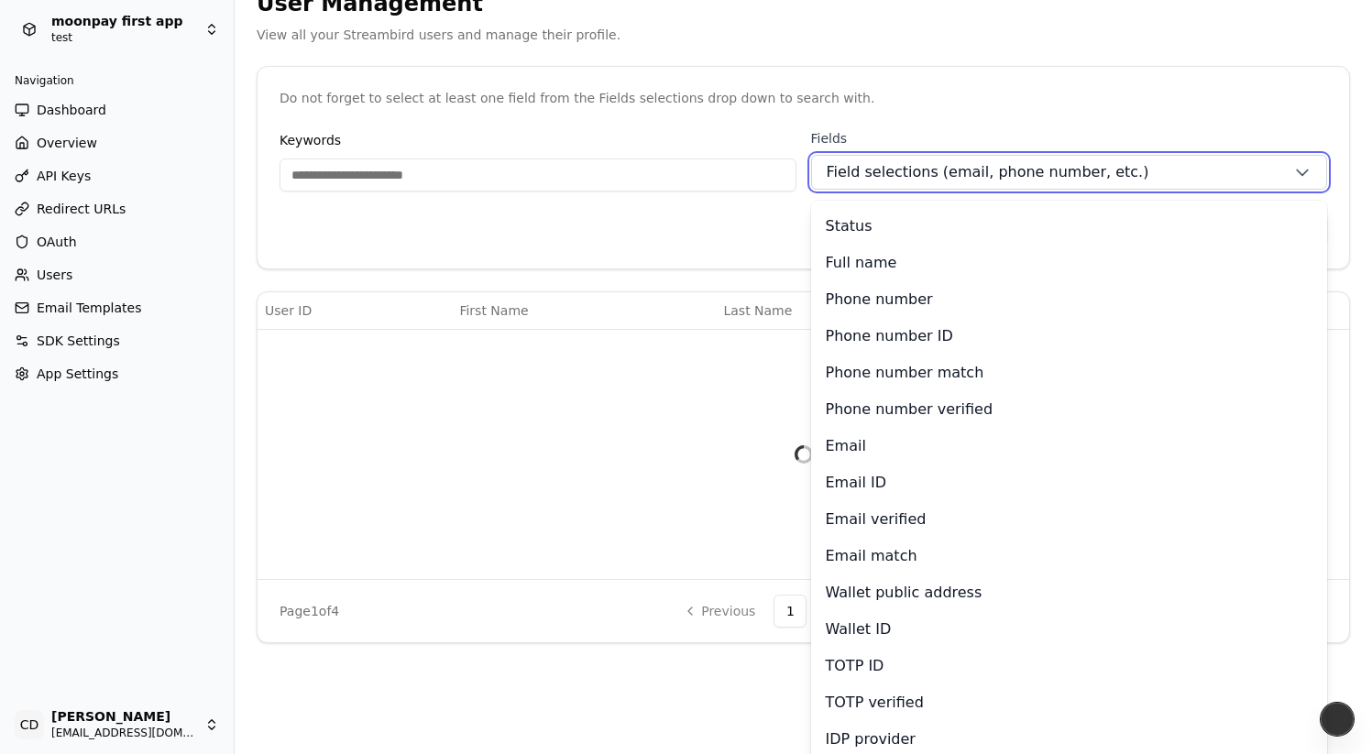
scroll to position [103, 0]
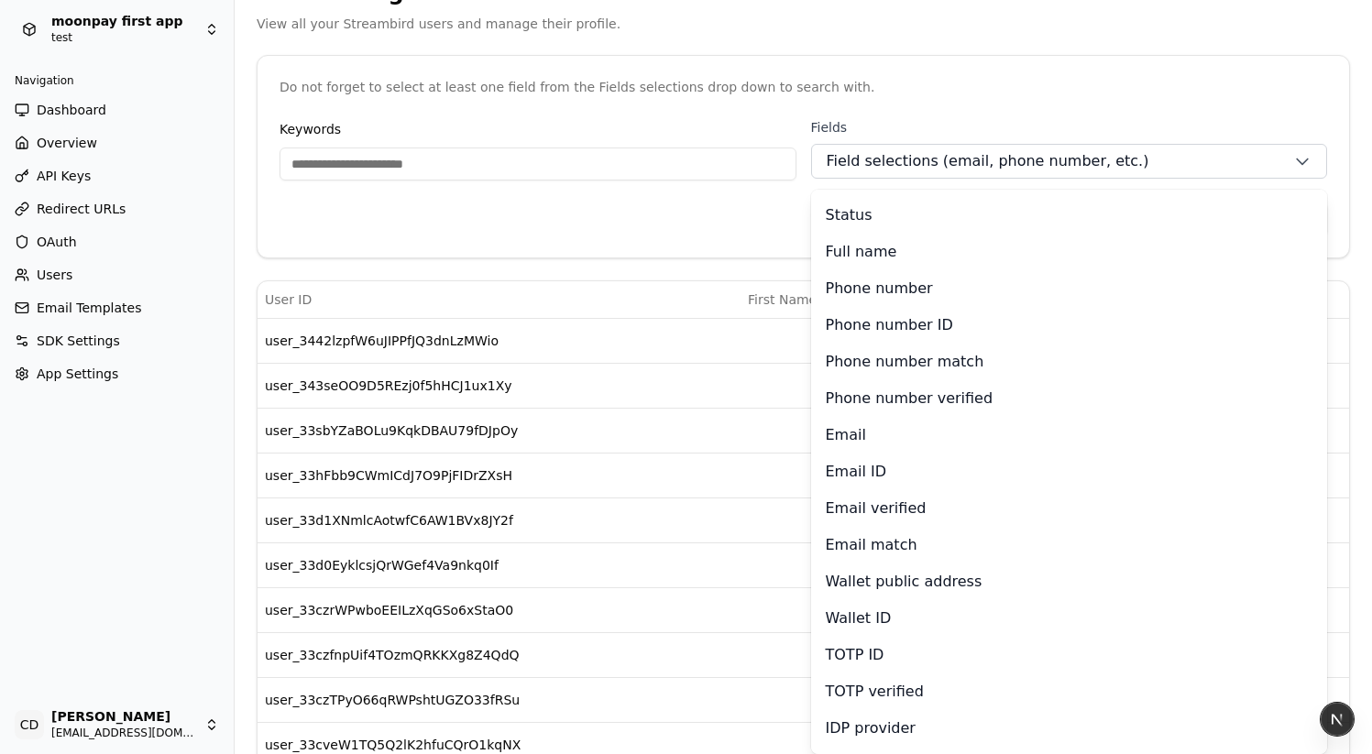
click at [603, 240] on div "Keywords Fields Field selections (email, phone number, etc.) Status Full name P…" at bounding box center [804, 187] width 1092 height 139
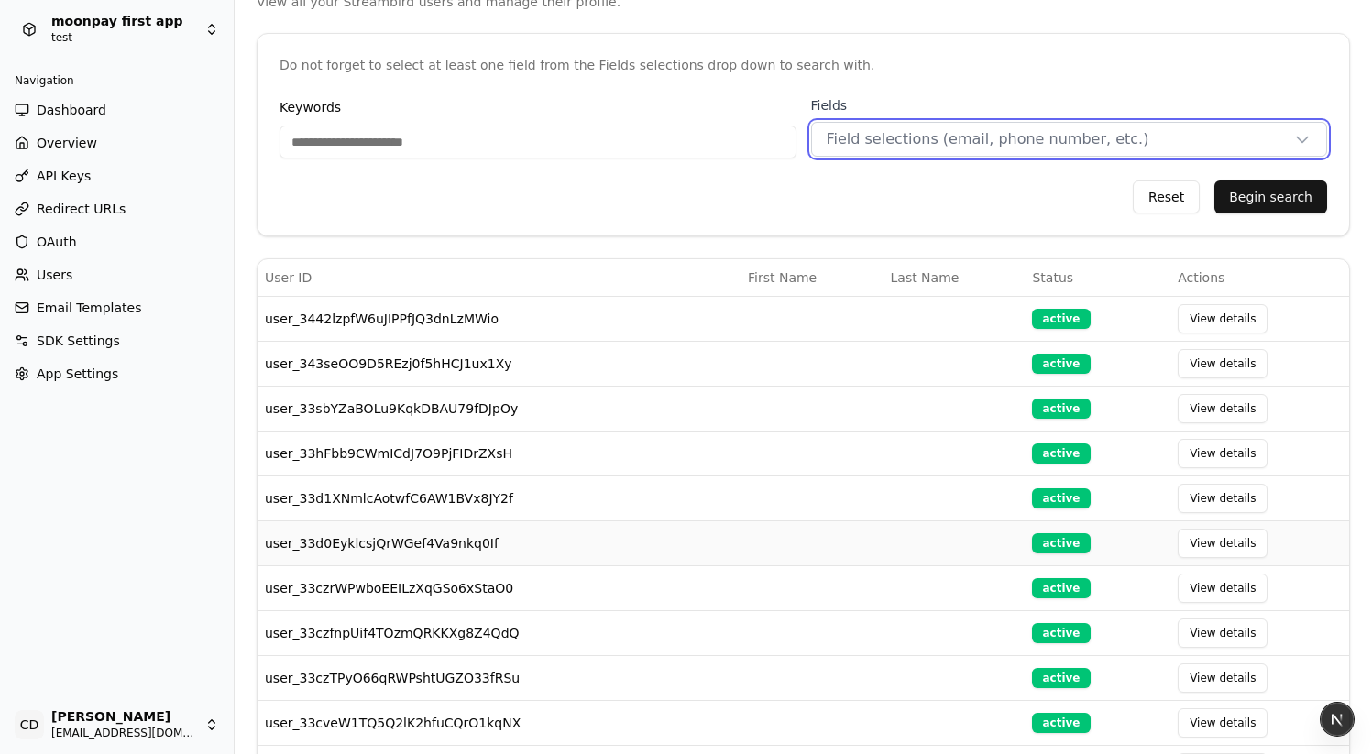
scroll to position [0, 0]
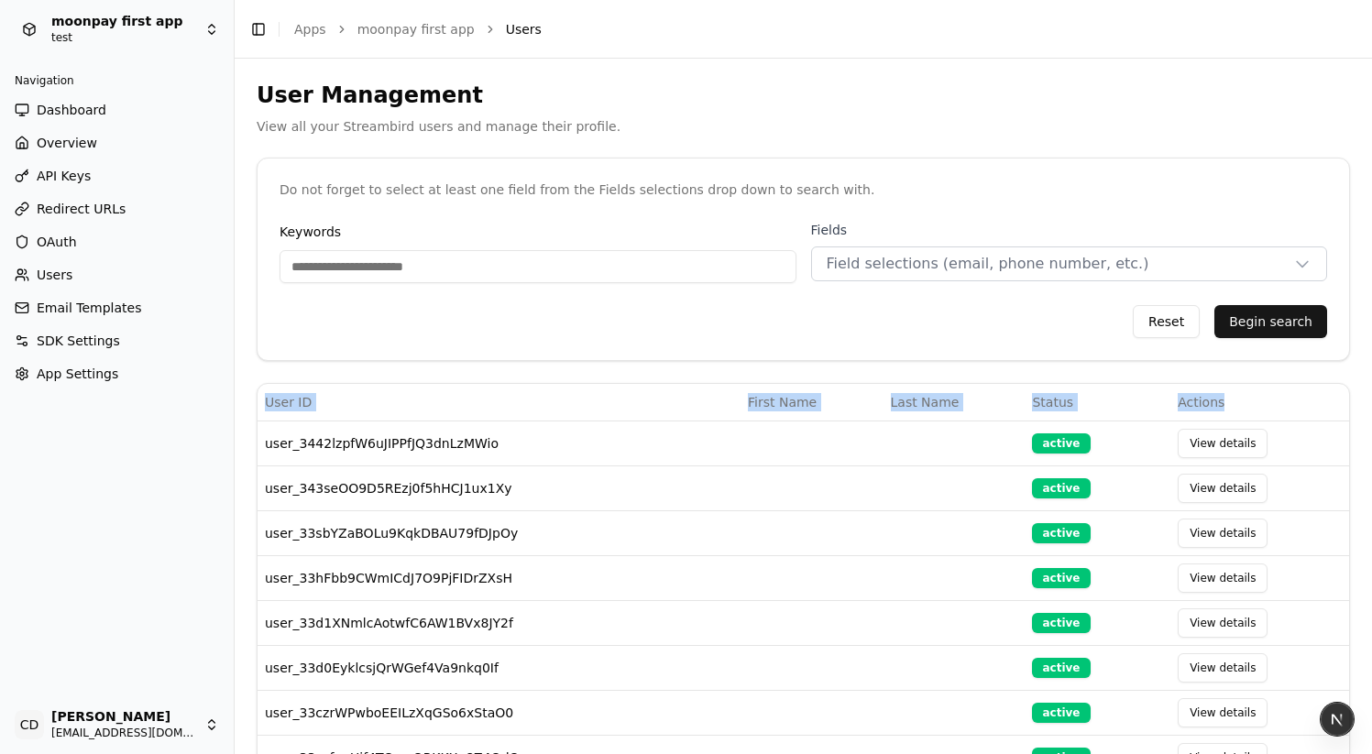
drag, startPoint x: 1090, startPoint y: 399, endPoint x: 247, endPoint y: 395, distance: 842.4
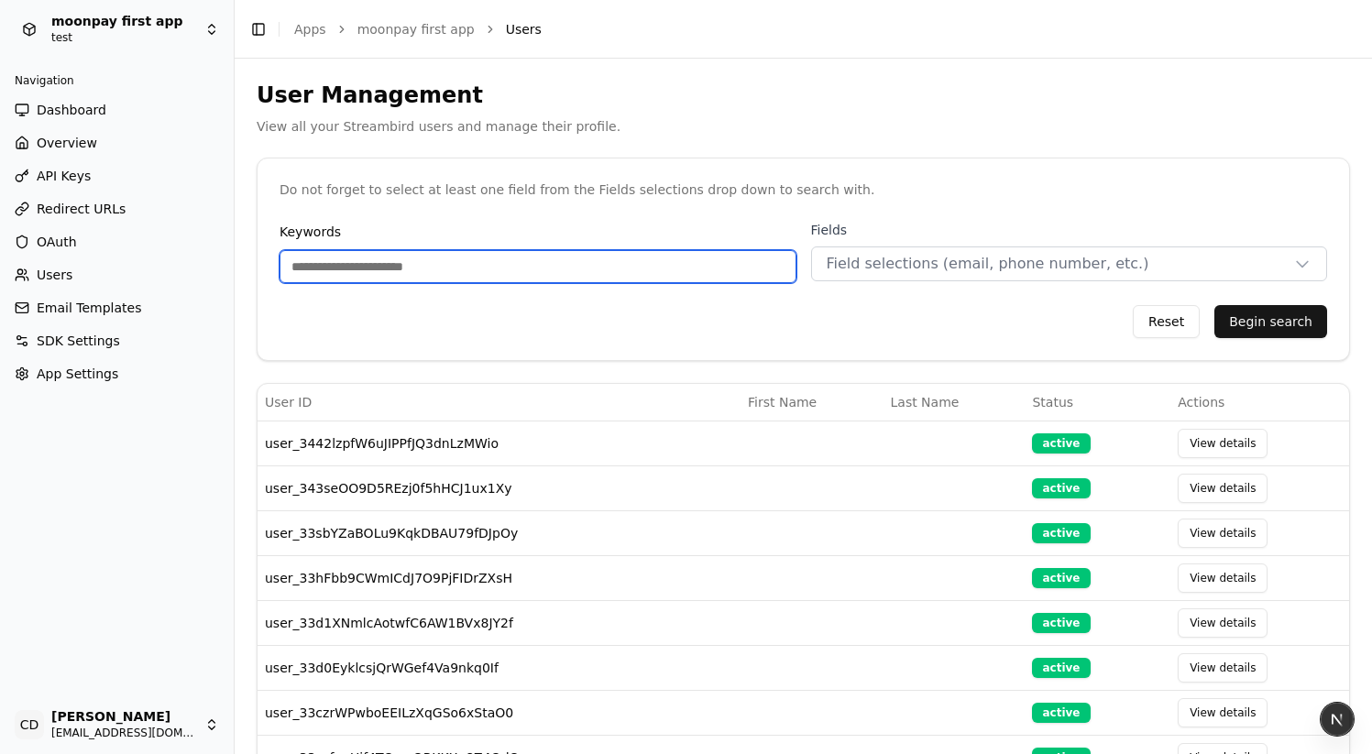
click at [462, 270] on input "Keywords" at bounding box center [538, 266] width 517 height 33
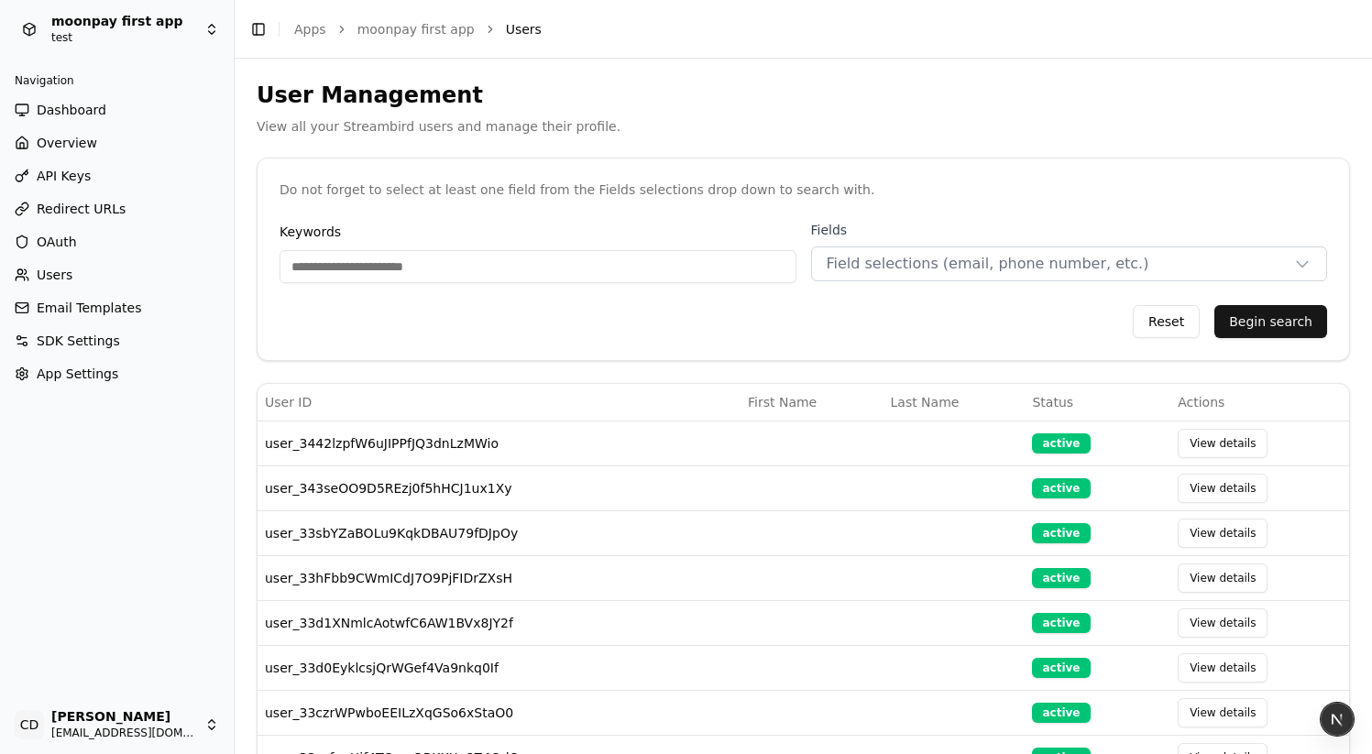
click at [424, 202] on div "Do not forget to select at least one field from the Fields selections drop down…" at bounding box center [804, 190] width 1092 height 62
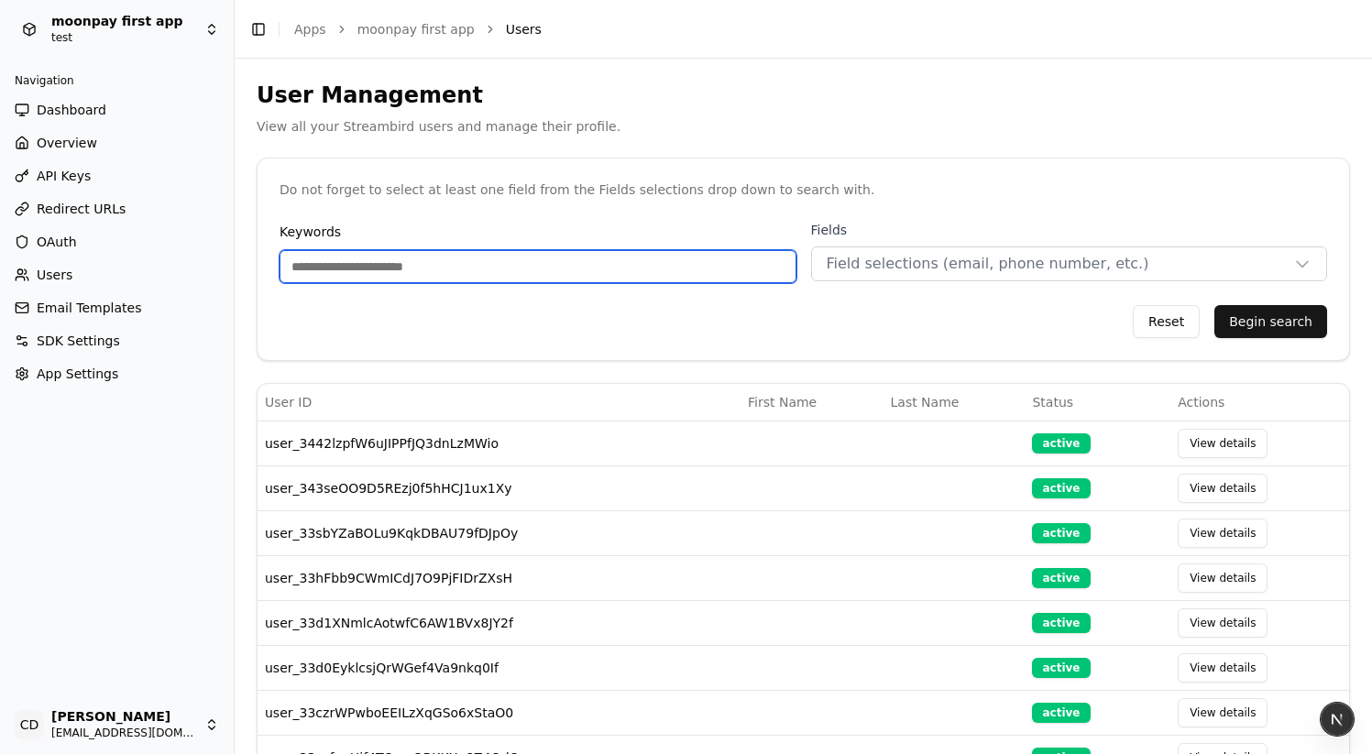
click at [385, 268] on input "Keywords" at bounding box center [538, 266] width 517 height 33
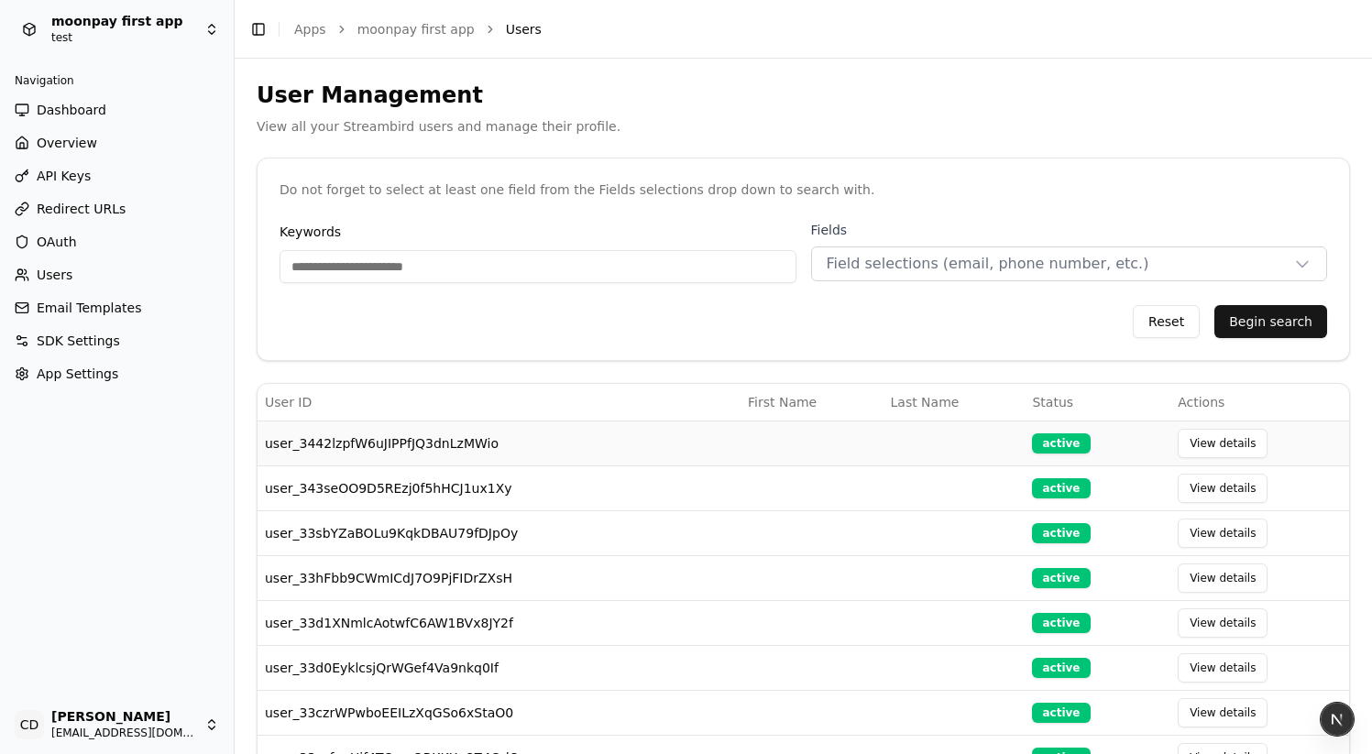
click at [366, 444] on td "user_3442lzpfW6uJIPPfJQ3dnLzMWio" at bounding box center [499, 443] width 483 height 45
copy td "user_3442lzpfW6uJIPPfJQ3dnLzMWio"
click at [901, 260] on span "Field selections (email, phone number, etc.)" at bounding box center [988, 264] width 323 height 22
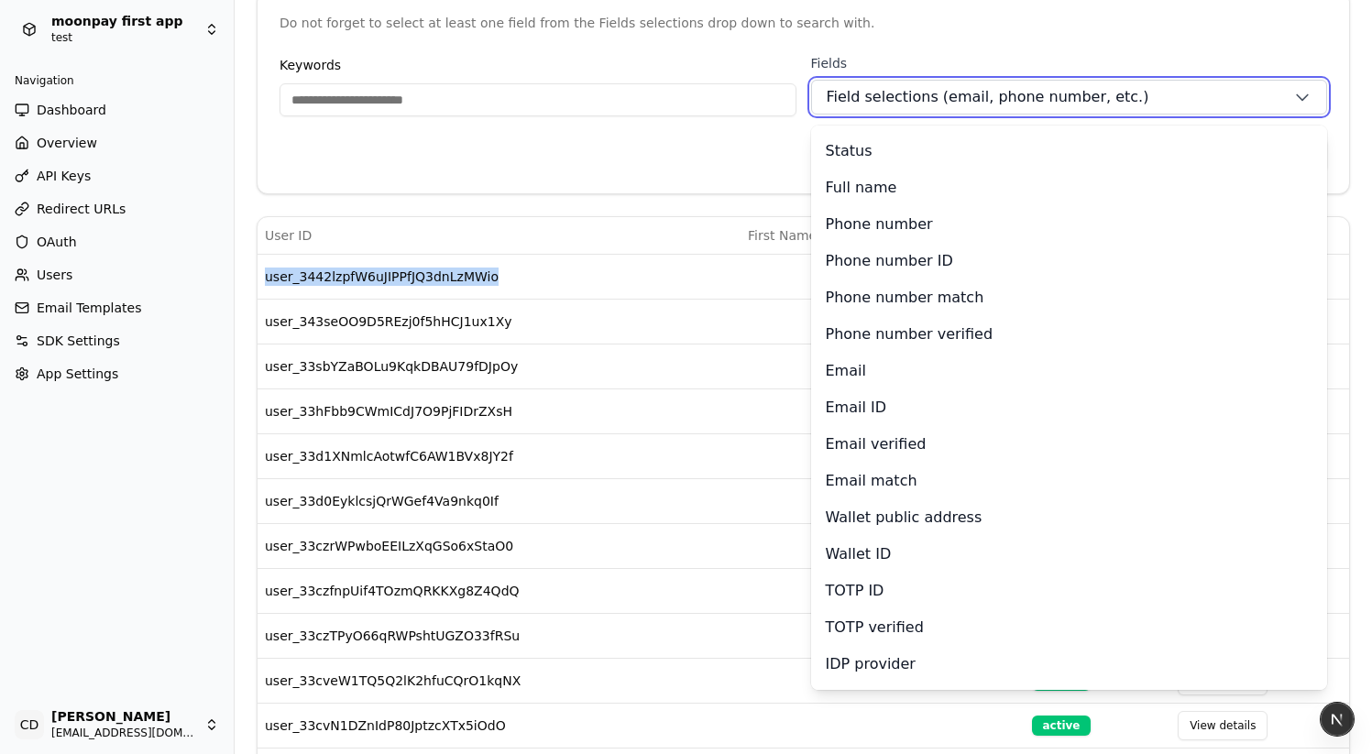
scroll to position [88, 0]
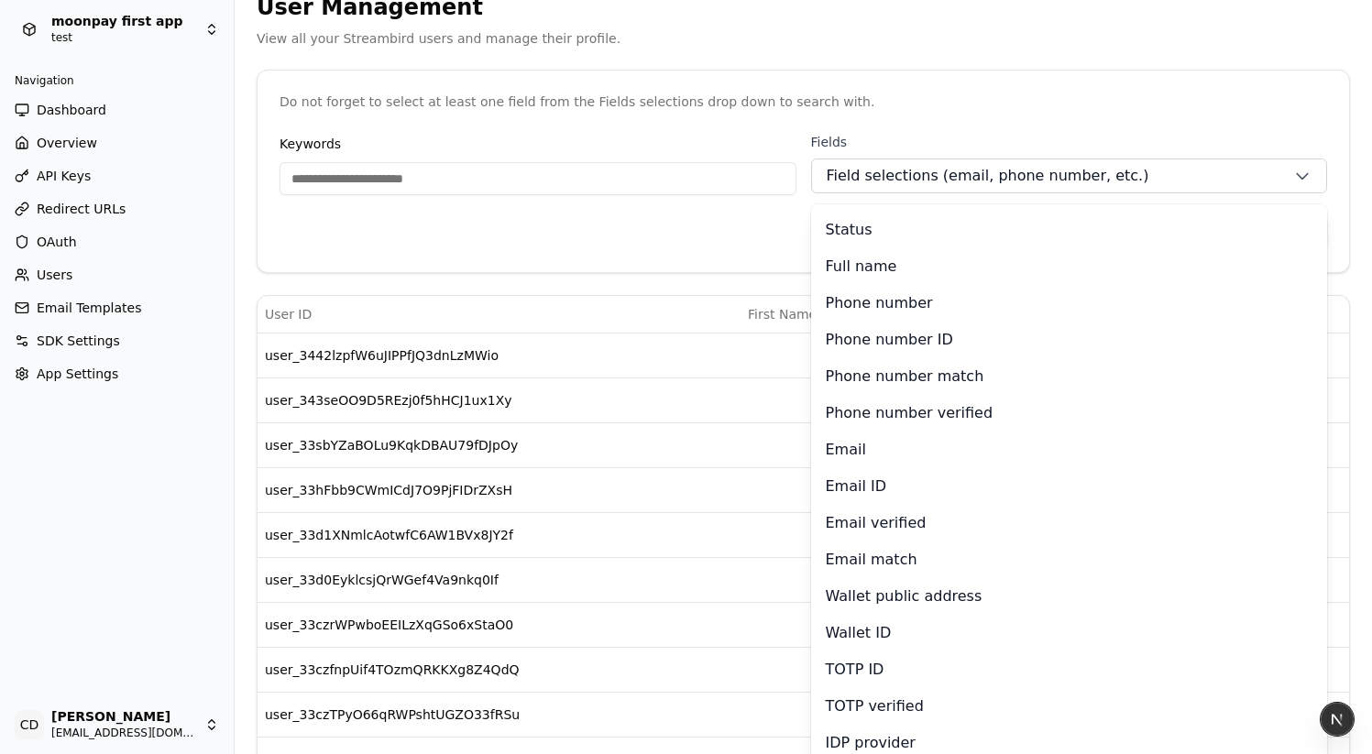
click at [599, 224] on div "Reset Begin search" at bounding box center [804, 233] width 1048 height 33
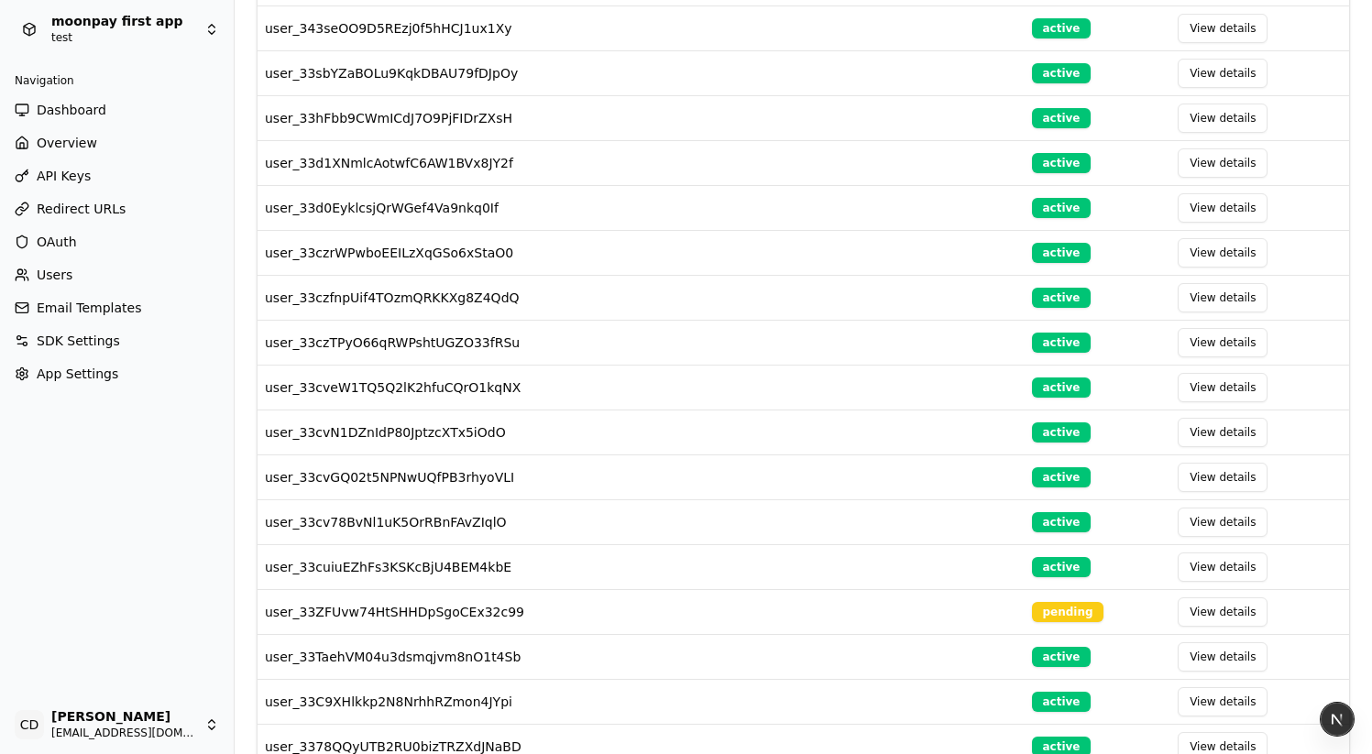
scroll to position [0, 0]
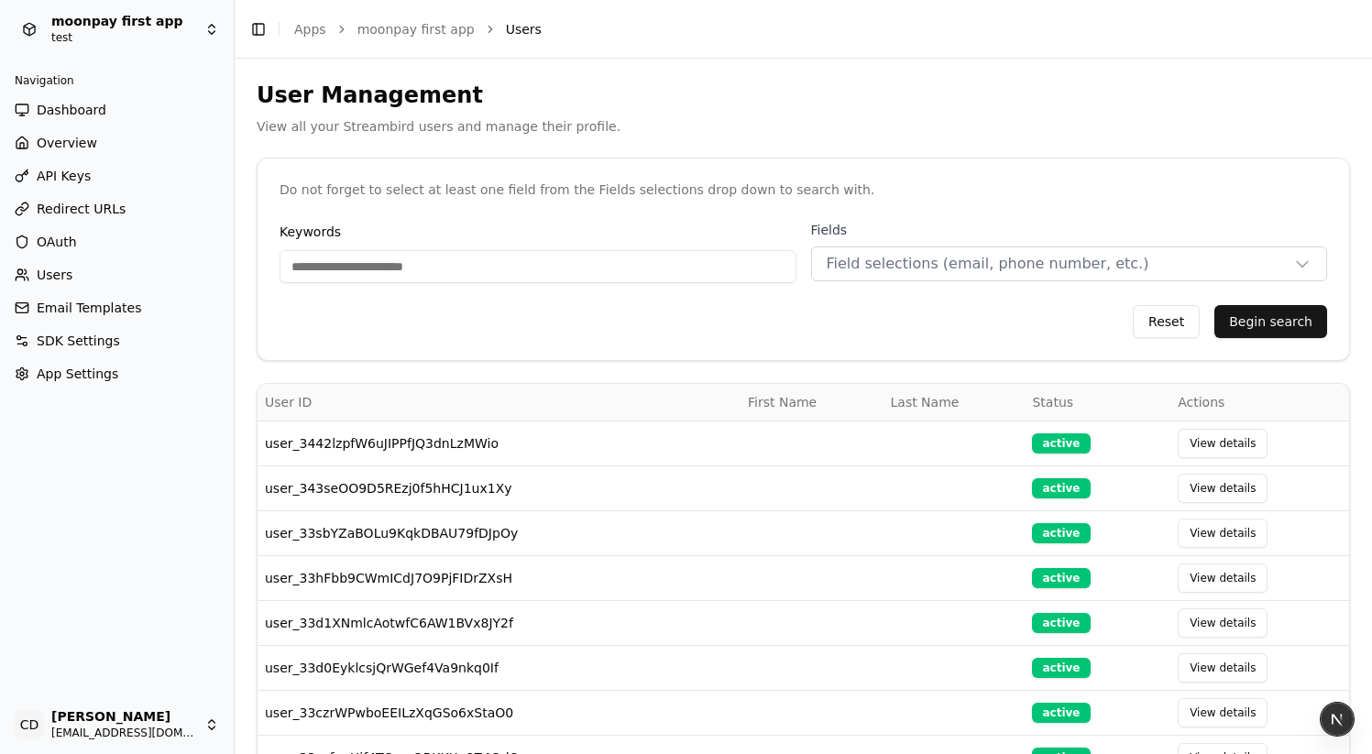
click at [1056, 401] on th "Status" at bounding box center [1098, 402] width 146 height 37
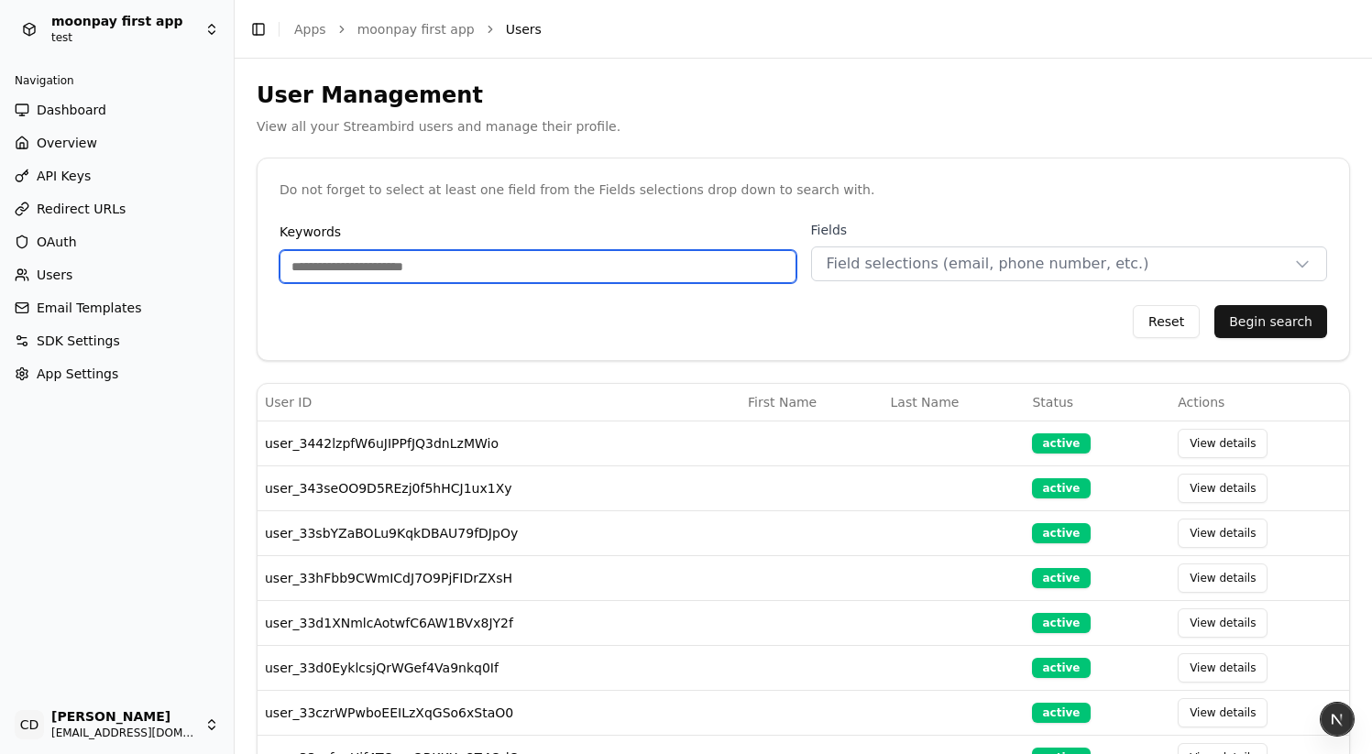
click at [440, 259] on input "Keywords" at bounding box center [538, 266] width 517 height 33
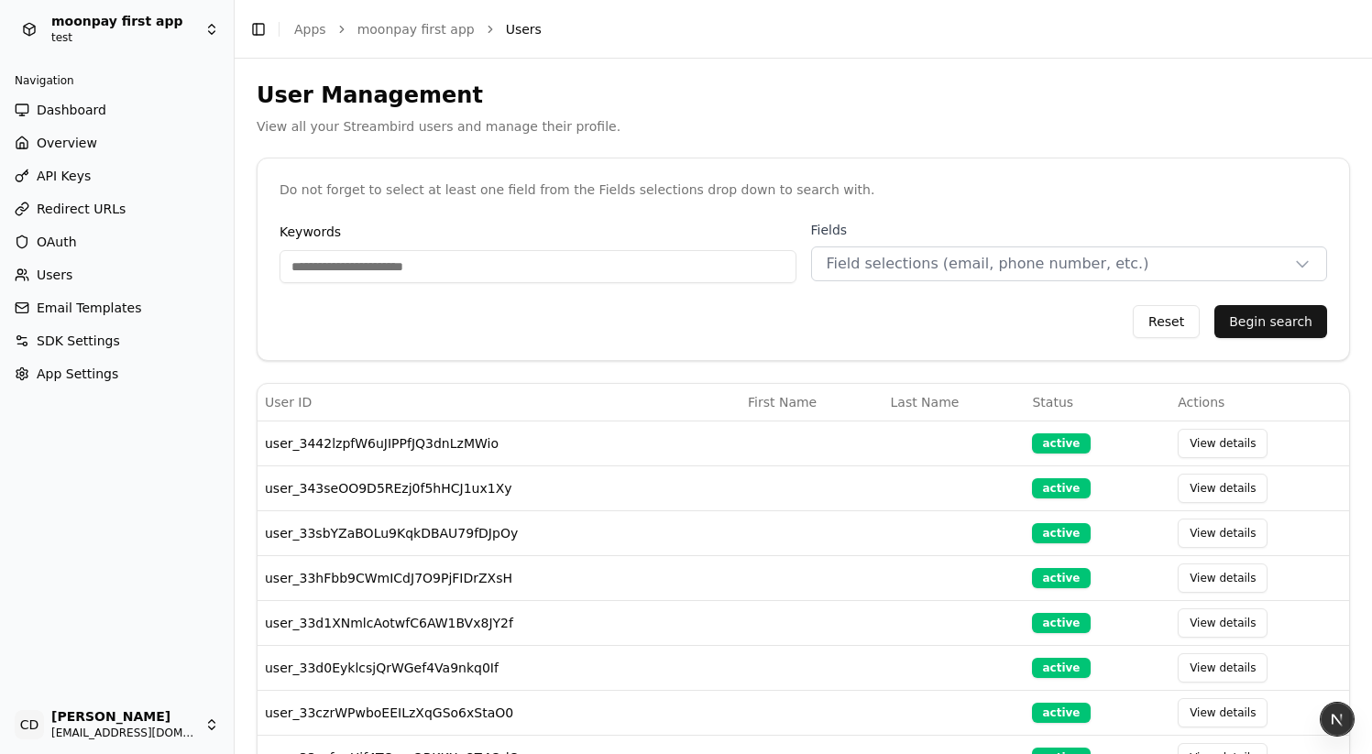
click at [402, 128] on p "View all your Streambird users and manage their profile." at bounding box center [804, 126] width 1094 height 18
click at [1227, 448] on button "View details" at bounding box center [1223, 443] width 90 height 29
select select "**"
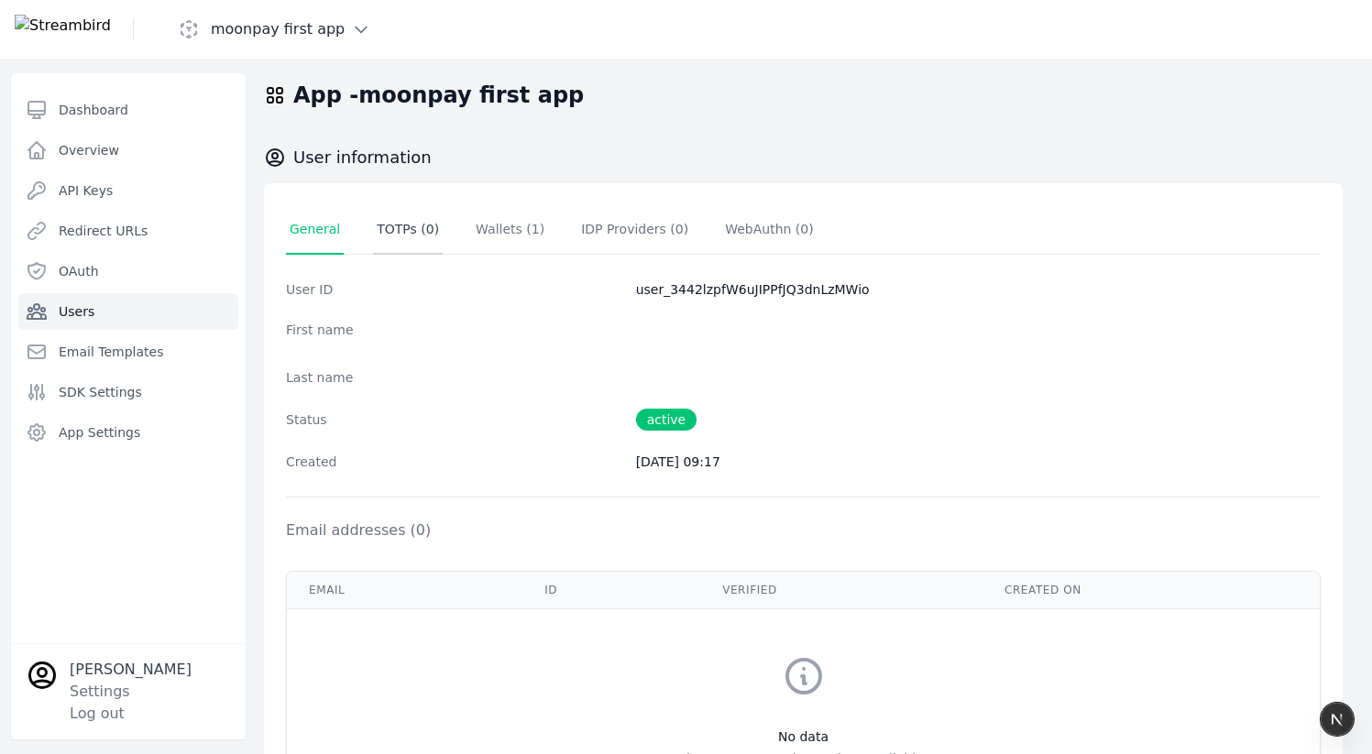
click at [397, 225] on span "TOTPs ( 0 )" at bounding box center [408, 229] width 62 height 15
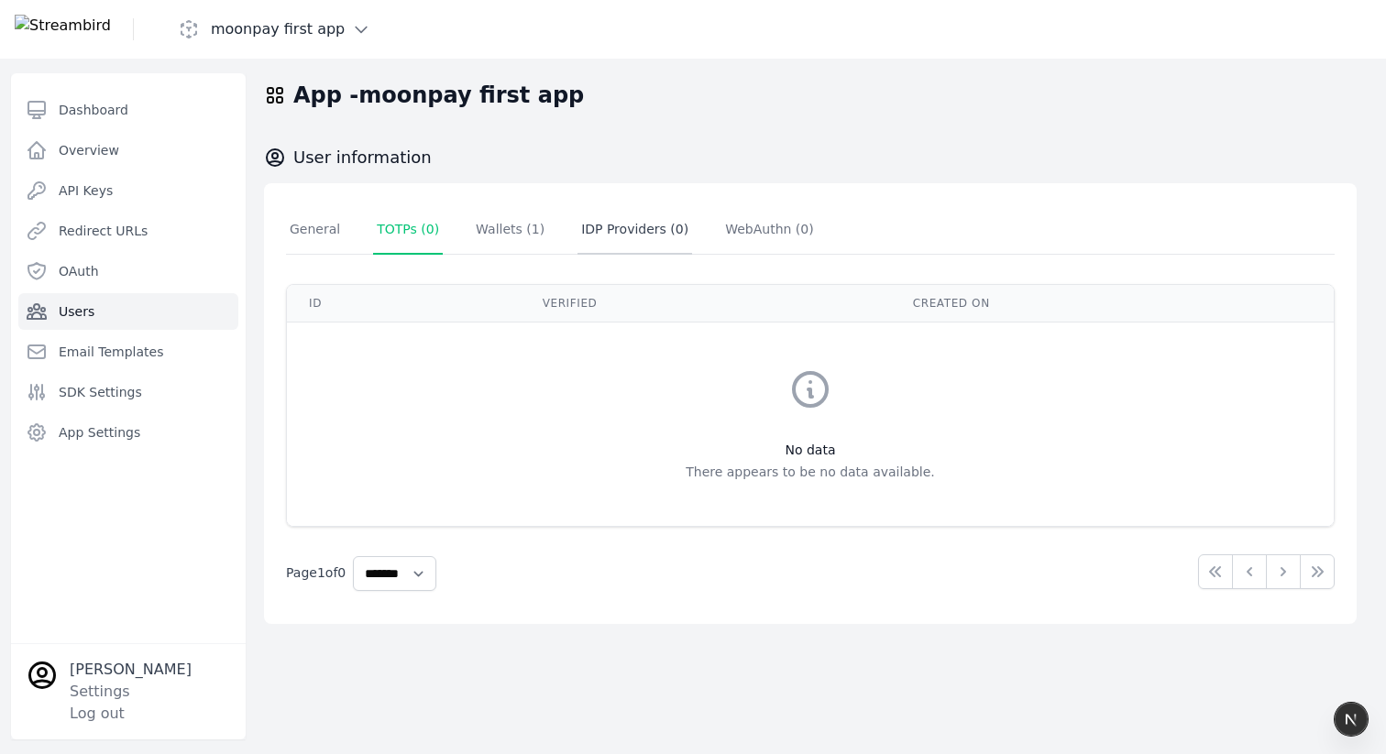
click at [577, 235] on link "IDP Providers ( 0 )" at bounding box center [634, 229] width 115 height 49
click at [725, 229] on span "WebAuthn ( 0 )" at bounding box center [769, 229] width 89 height 15
click at [541, 236] on link "Wallets ( 1 )" at bounding box center [510, 229] width 76 height 49
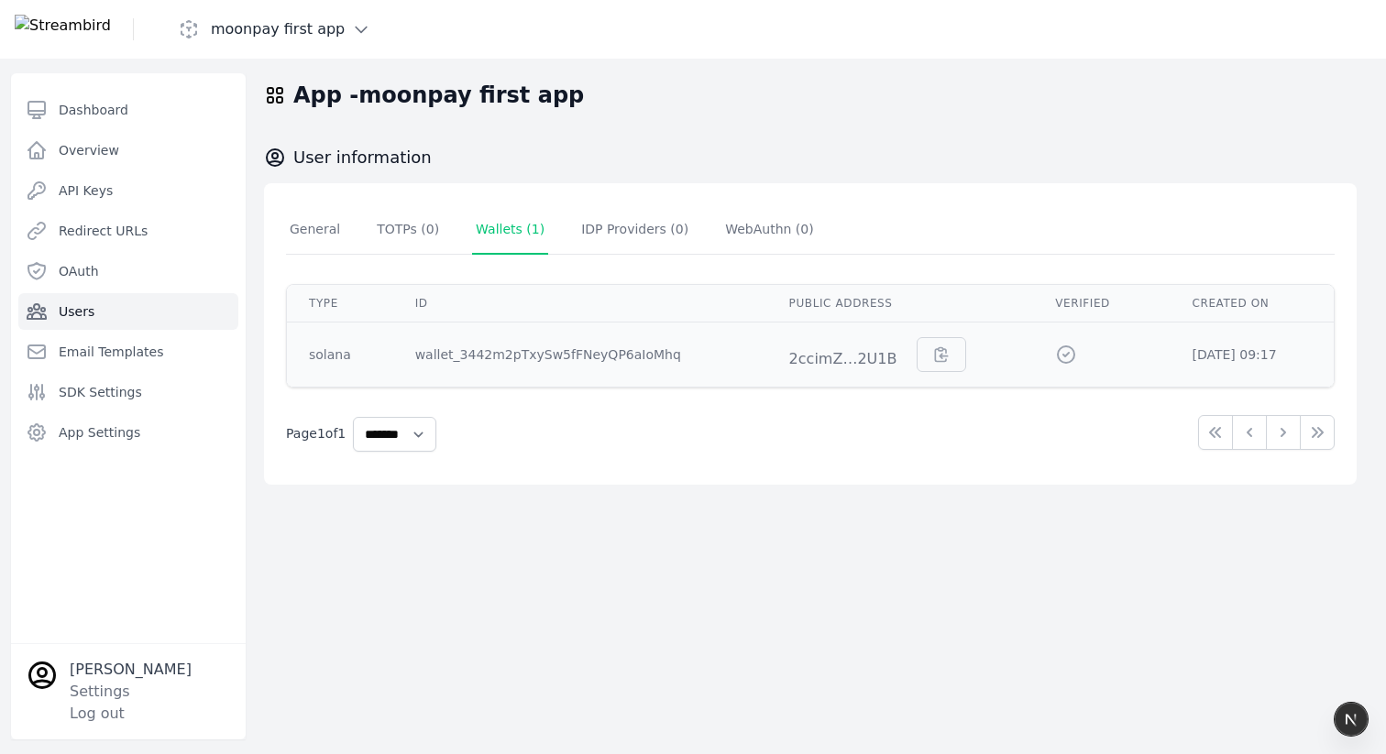
drag, startPoint x: 1044, startPoint y: 355, endPoint x: 1081, endPoint y: 357, distance: 36.7
click at [1081, 357] on div at bounding box center [1101, 355] width 93 height 22
click at [426, 444] on select "**** * **** ** **** **" at bounding box center [394, 434] width 83 height 35
click at [357, 417] on select "**** * **** ** **** **" at bounding box center [394, 434] width 83 height 35
click at [412, 440] on select "**** * **** ** **** **" at bounding box center [394, 434] width 83 height 35
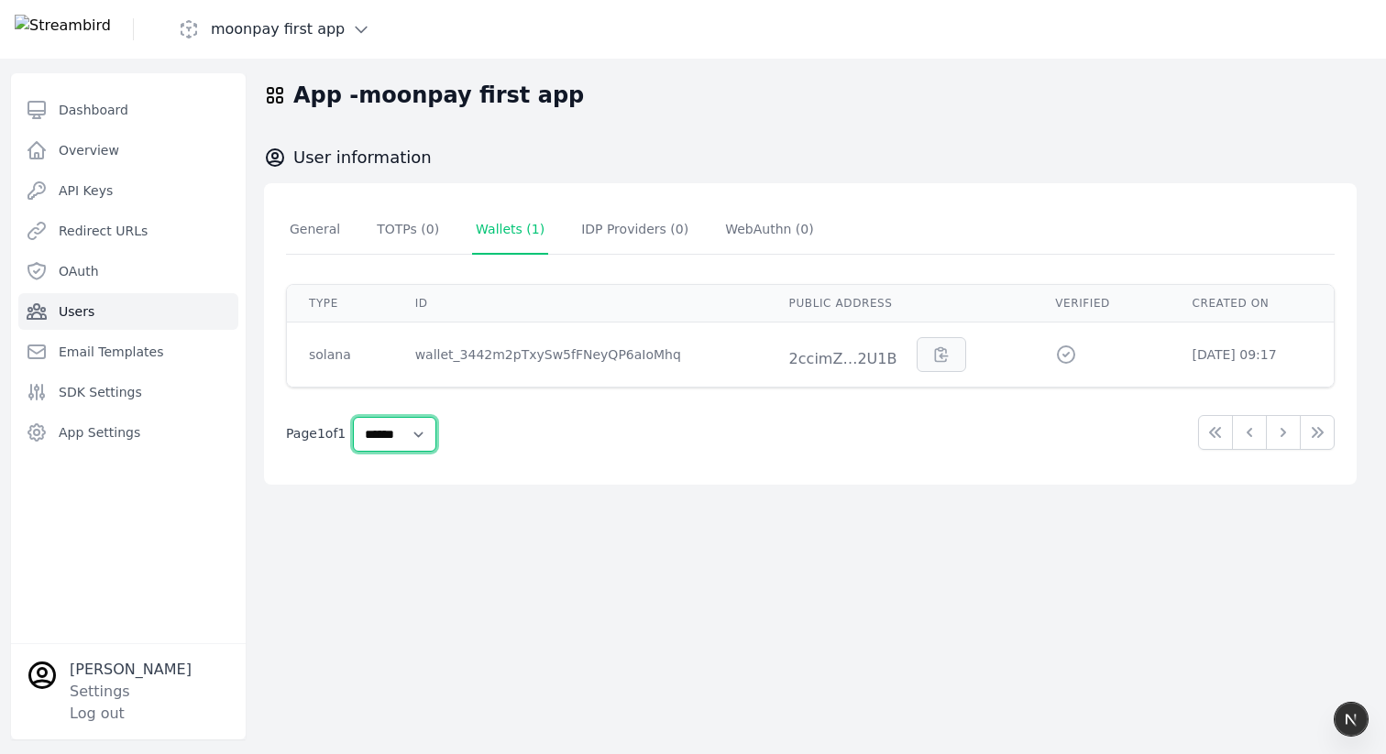
select select "**"
click at [357, 417] on select "**** * **** ** **** **" at bounding box center [394, 434] width 83 height 35
click at [302, 241] on link "General" at bounding box center [315, 229] width 58 height 49
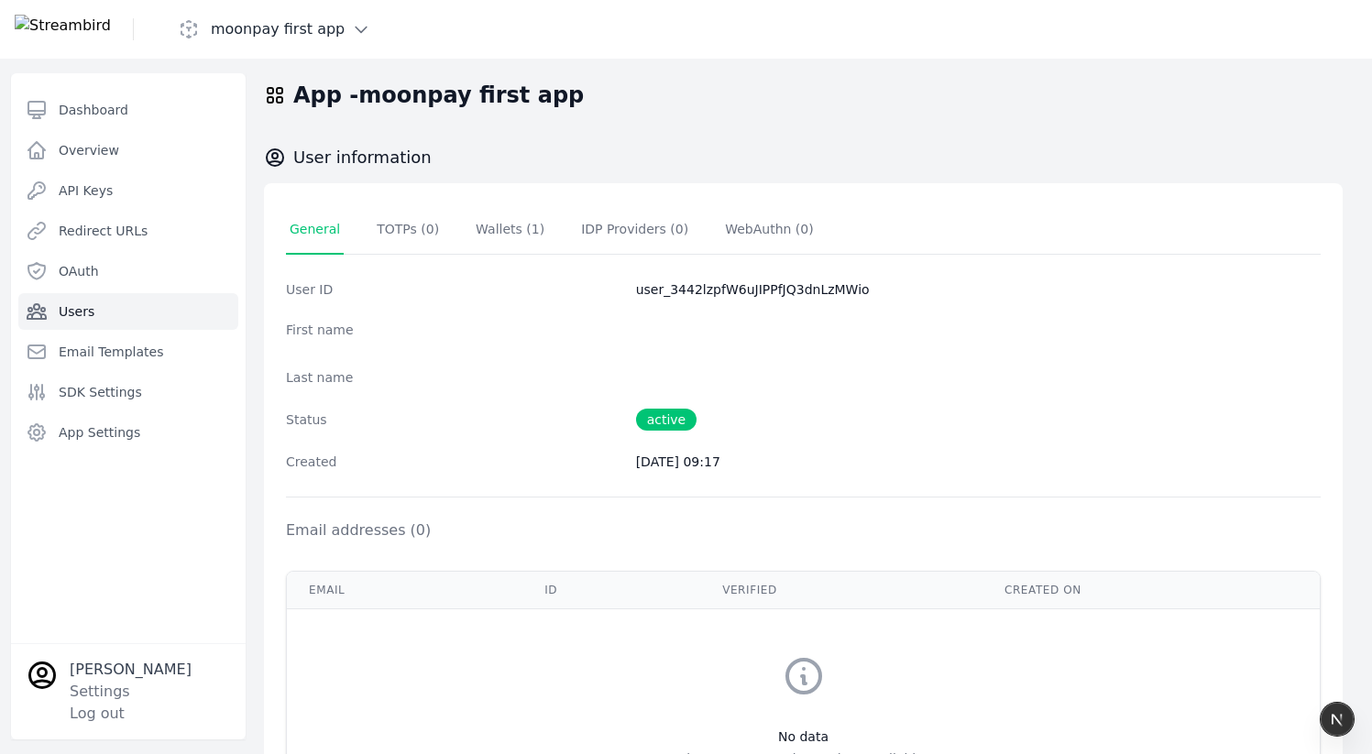
click at [112, 312] on link "Users" at bounding box center [128, 311] width 220 height 37
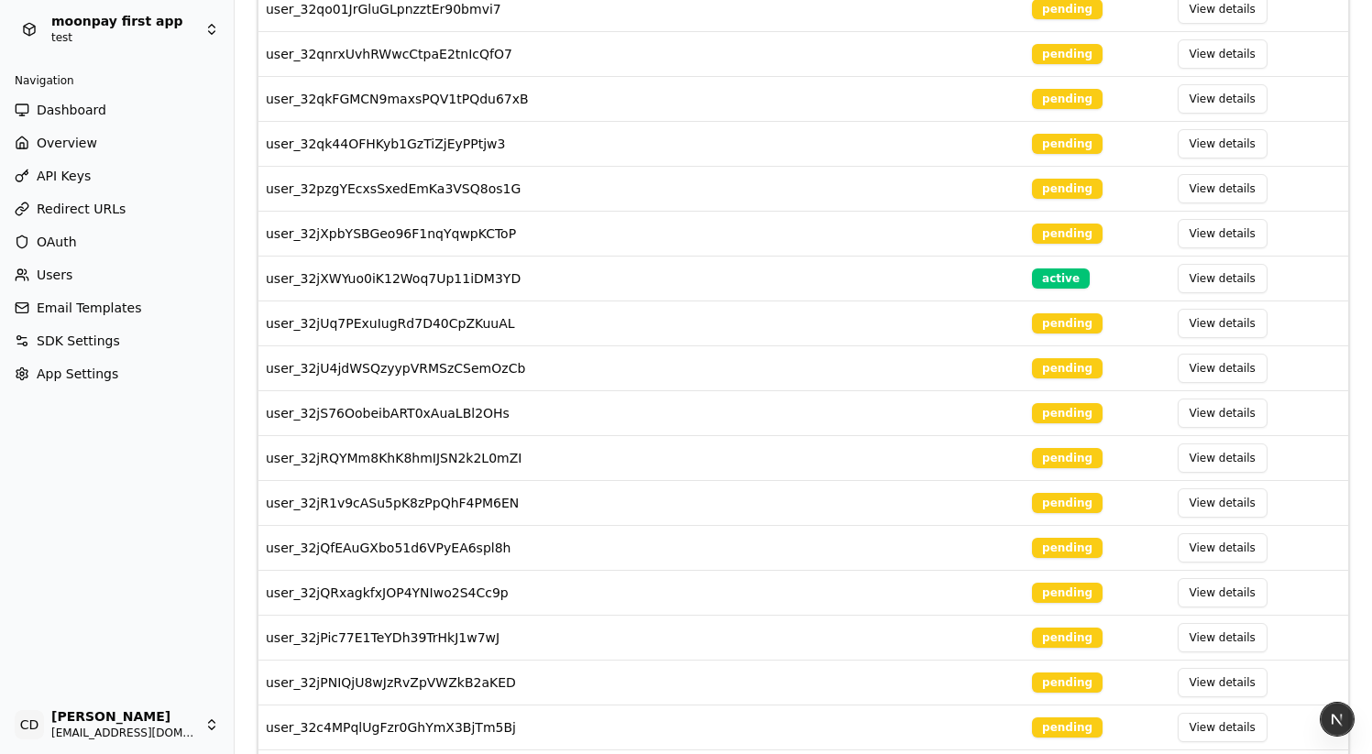
scroll to position [1995, 0]
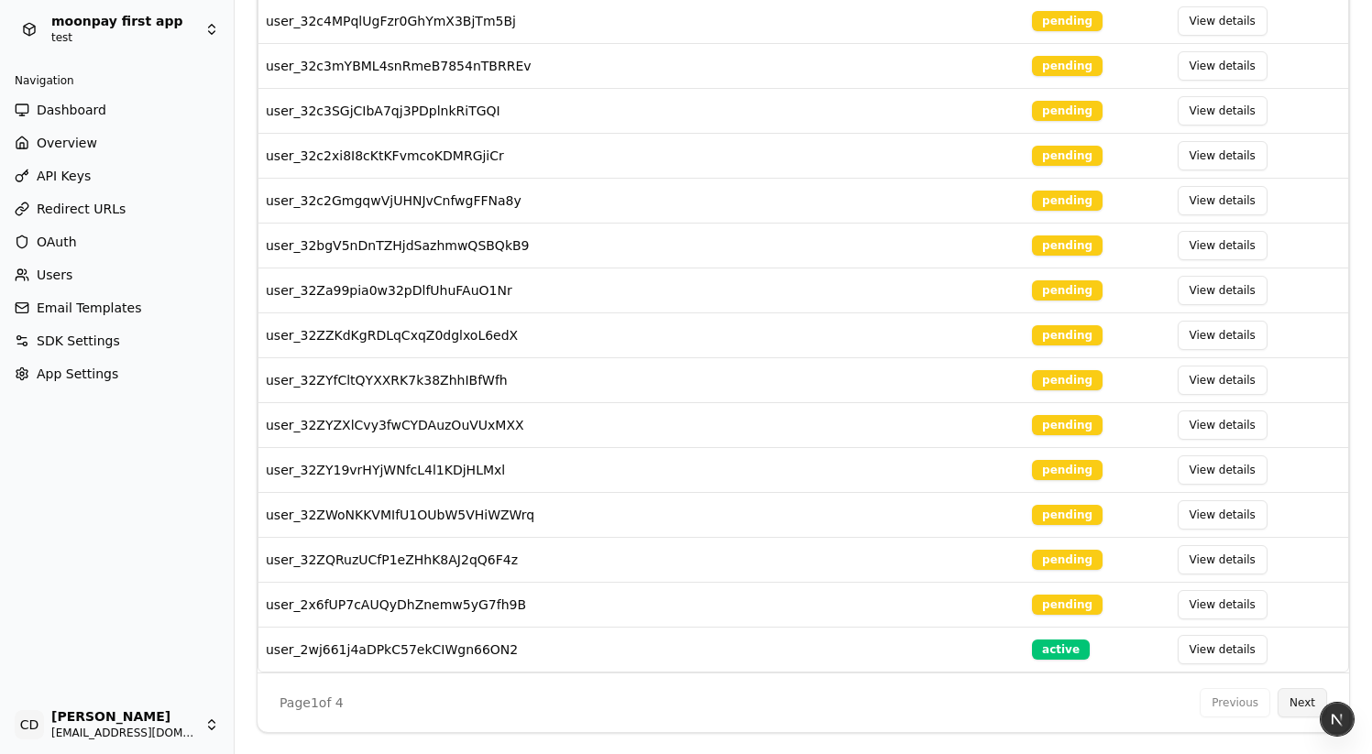
click at [1302, 699] on button "Next" at bounding box center [1302, 702] width 49 height 29
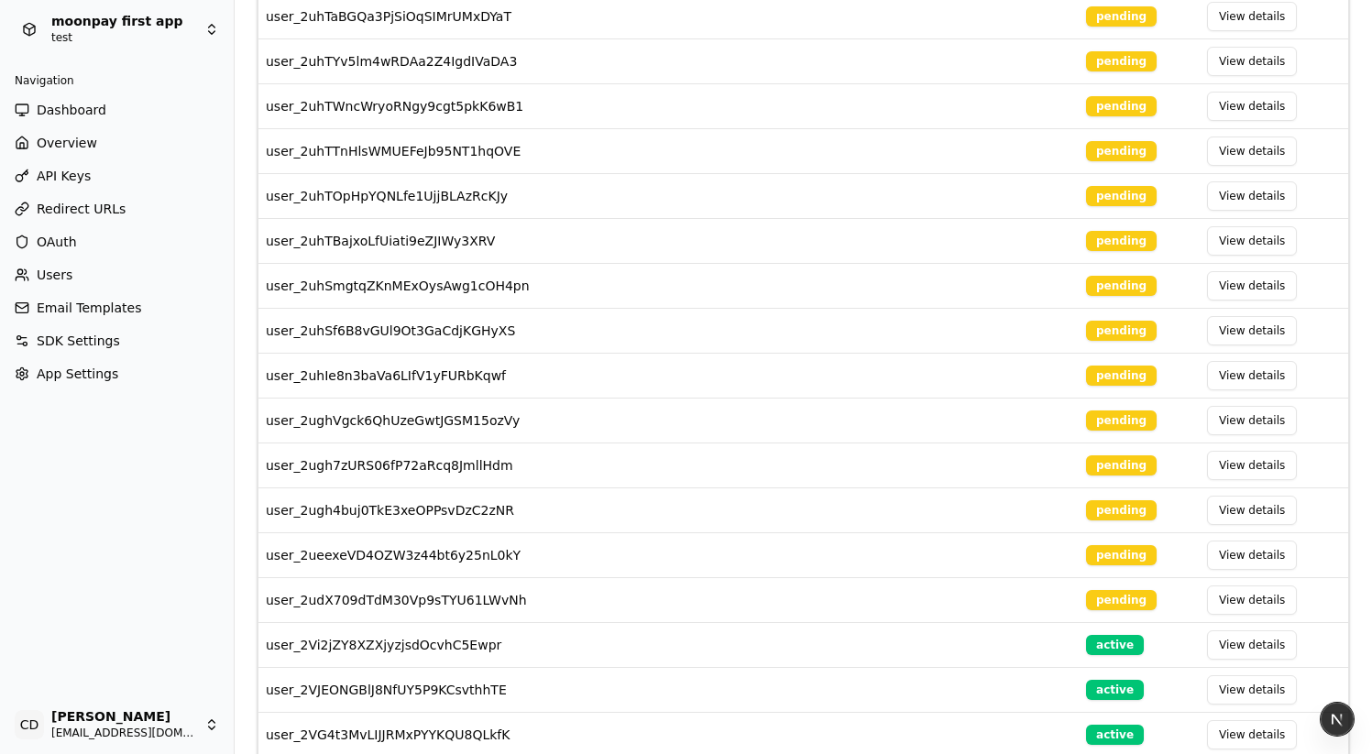
scroll to position [99, 0]
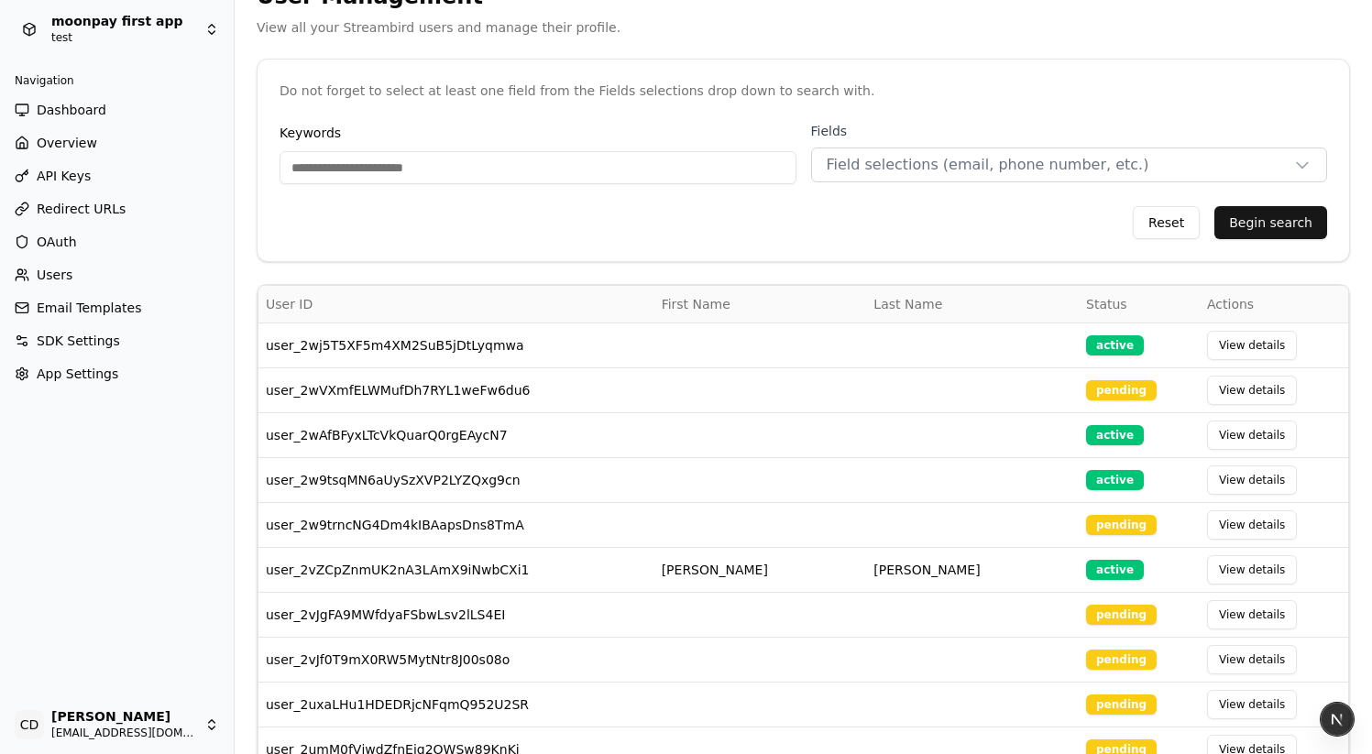
click at [1079, 303] on th "Status" at bounding box center [1139, 304] width 121 height 37
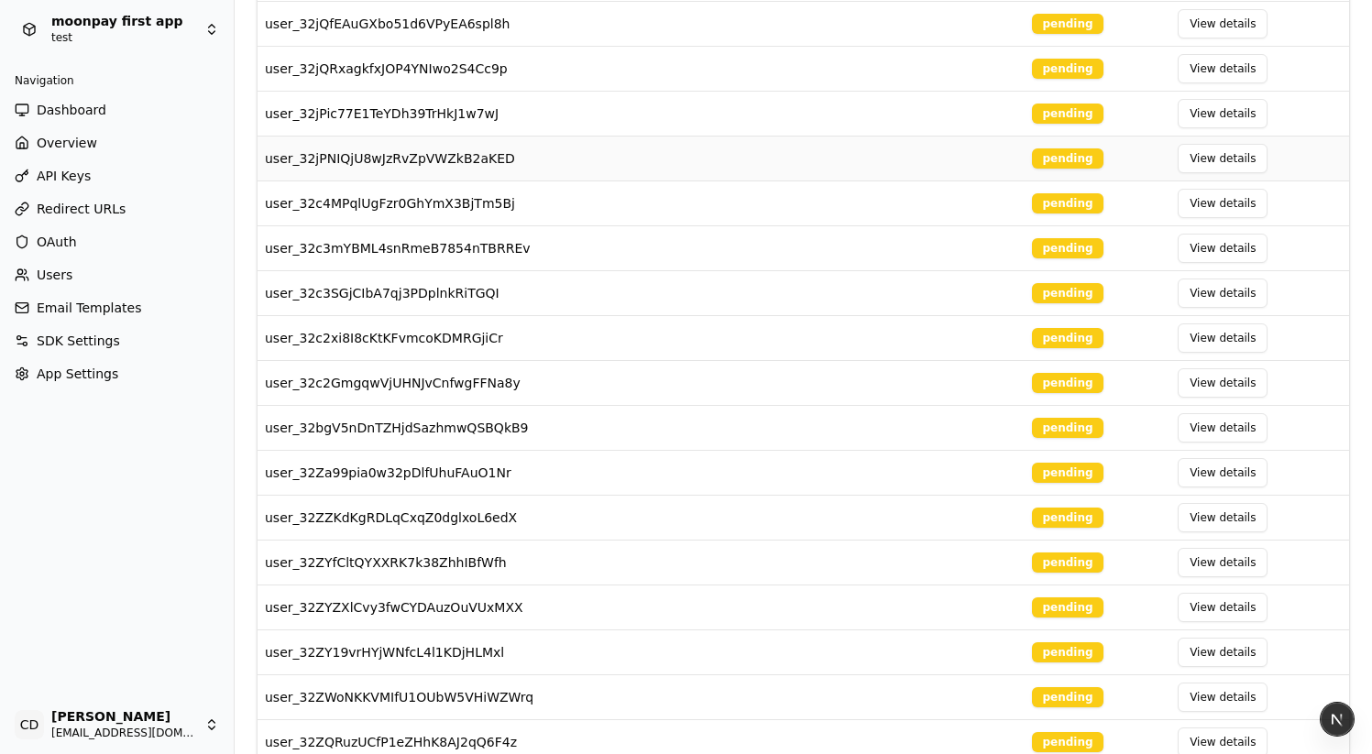
scroll to position [1994, 0]
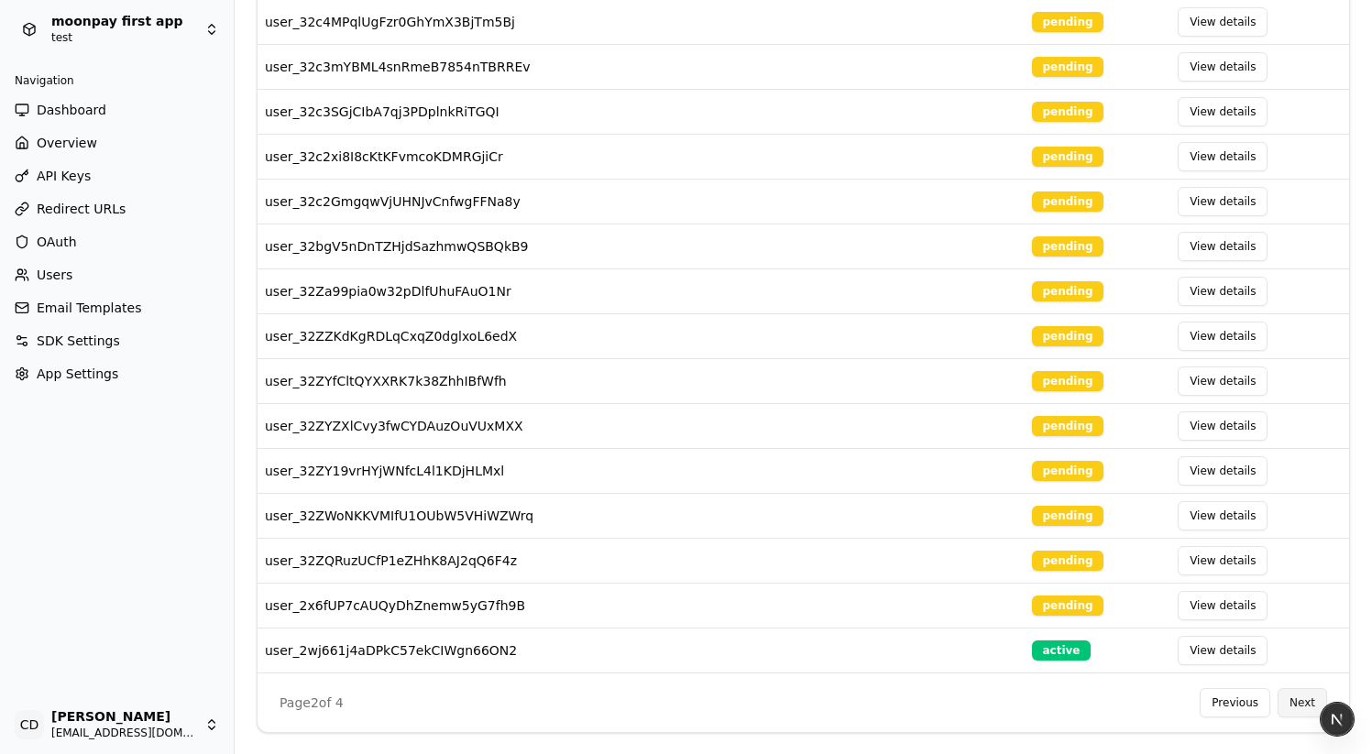
click at [1282, 700] on button "Next" at bounding box center [1302, 702] width 49 height 29
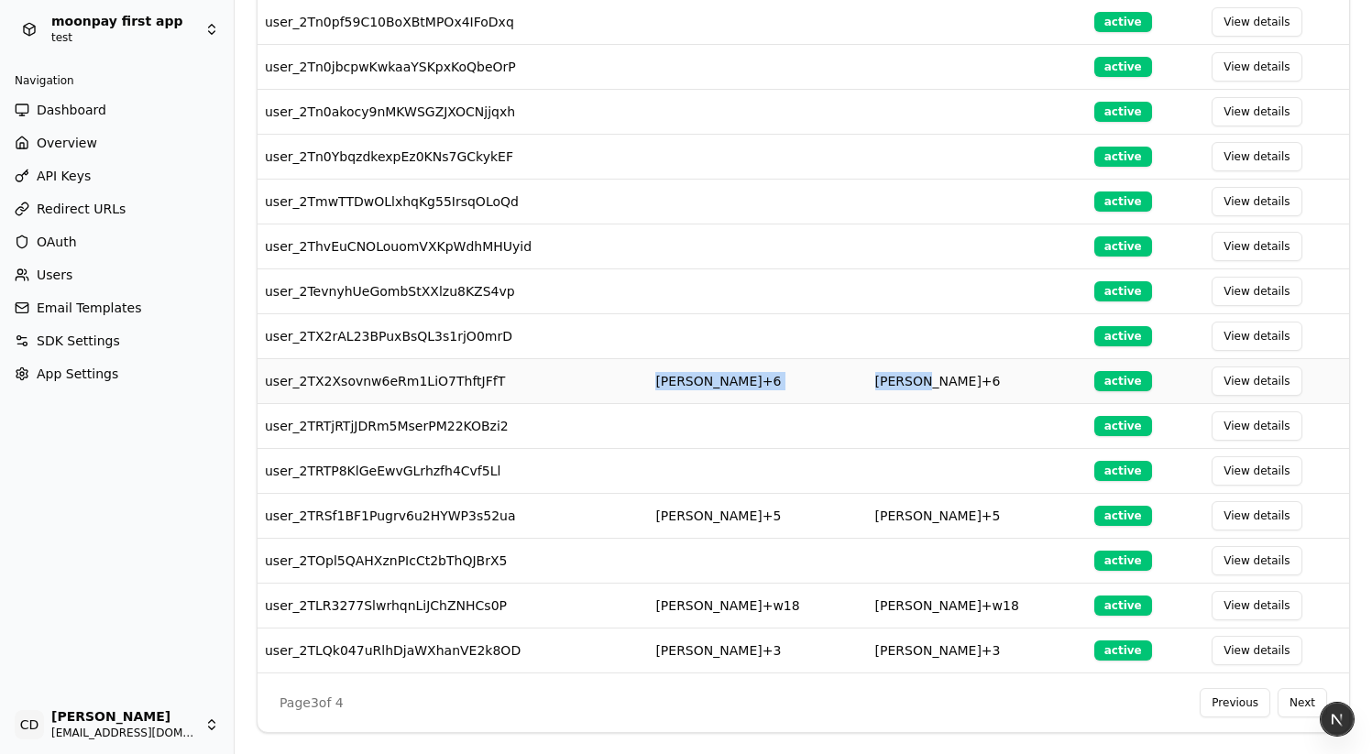
drag, startPoint x: 949, startPoint y: 379, endPoint x: 702, endPoint y: 375, distance: 246.6
click at [703, 375] on tr "user_2TX2Xsovnw6eRm1LiO7ThftJFfT [PERSON_NAME]+6 [PERSON_NAME]+6 active View de…" at bounding box center [804, 380] width 1092 height 45
click at [648, 375] on td "user_2TX2Xsovnw6eRm1LiO7ThftJFfT" at bounding box center [453, 380] width 390 height 45
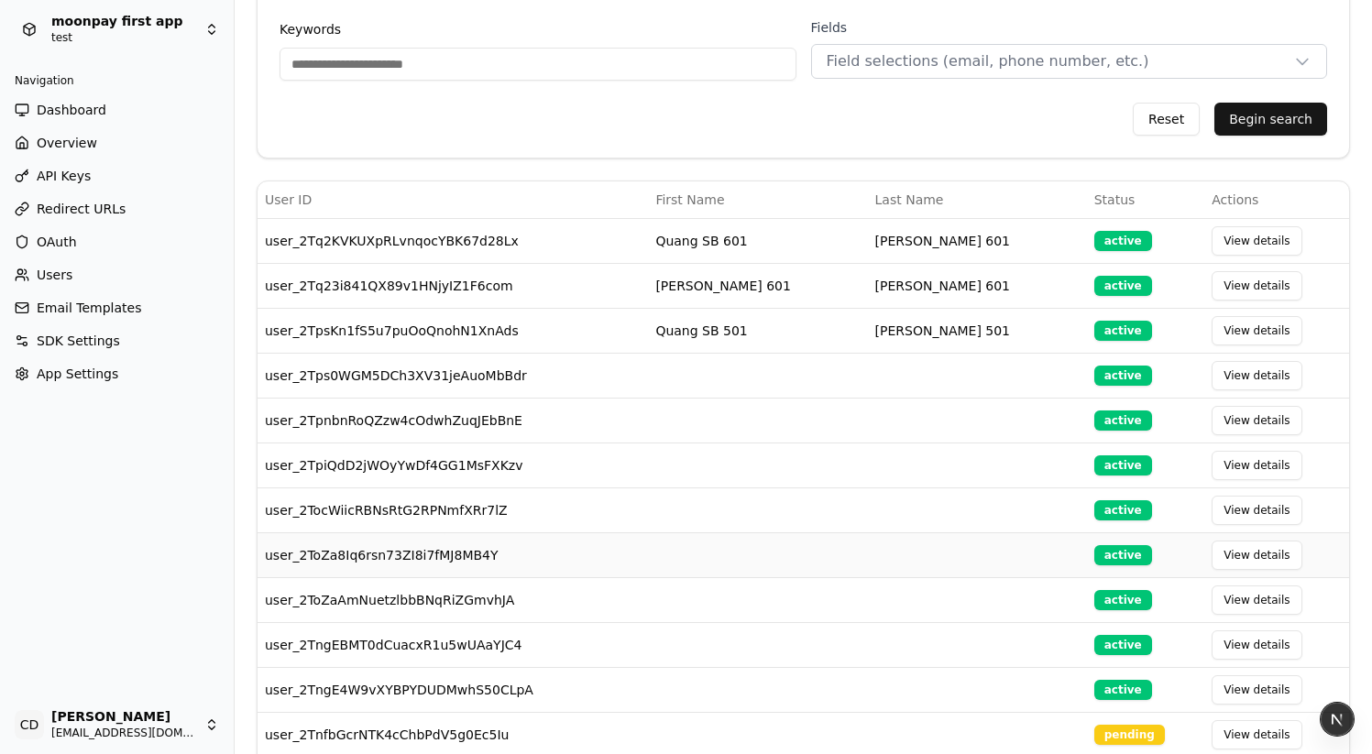
scroll to position [0, 0]
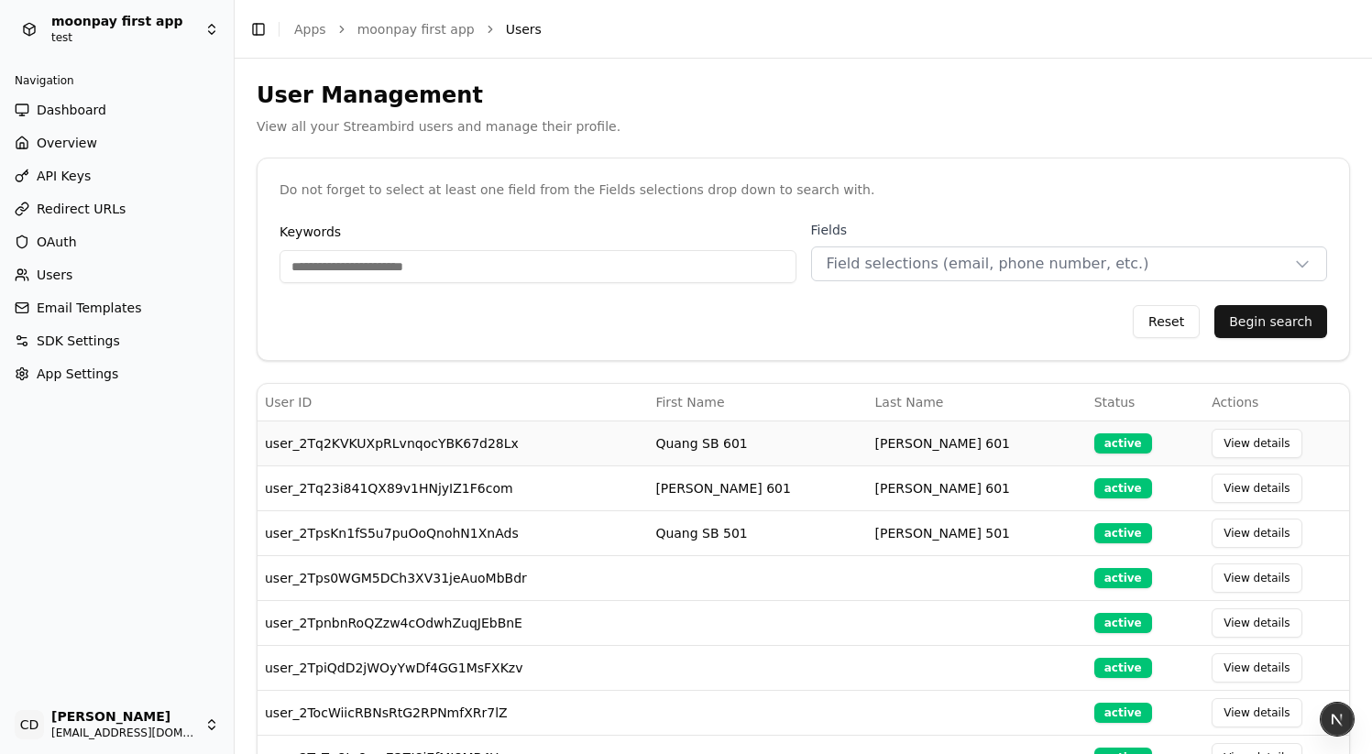
click at [765, 439] on td "Quang SB 601" at bounding box center [757, 443] width 219 height 45
copy td "Quang SB 601"
click at [885, 265] on span "Field selections (email, phone number, etc.)" at bounding box center [988, 264] width 323 height 22
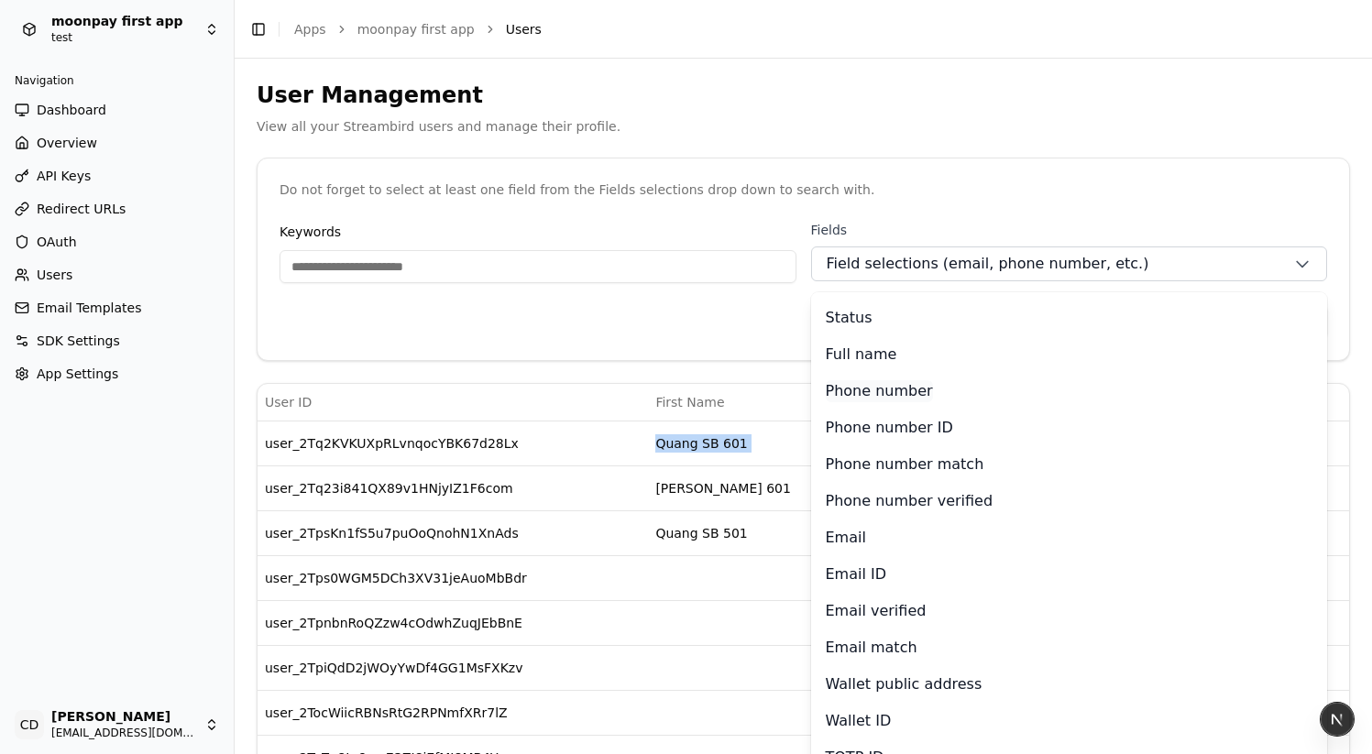
click at [872, 387] on p "Phone number" at bounding box center [879, 391] width 107 height 22
click at [866, 349] on p "Full name" at bounding box center [861, 355] width 71 height 22
click at [877, 398] on p "Phone number" at bounding box center [879, 391] width 107 height 22
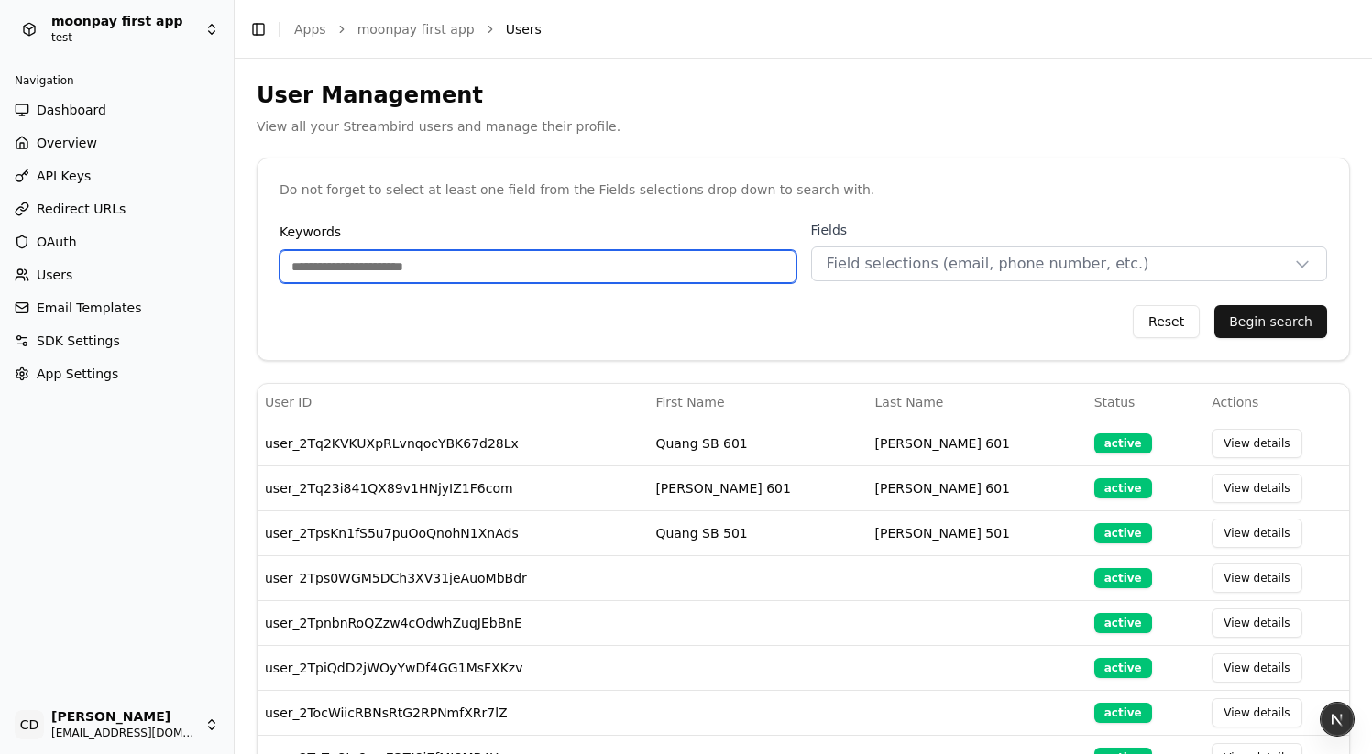
drag, startPoint x: 543, startPoint y: 280, endPoint x: 533, endPoint y: 269, distance: 14.3
click at [543, 280] on input "Keywords" at bounding box center [538, 266] width 517 height 33
paste input "**********"
type input "**********"
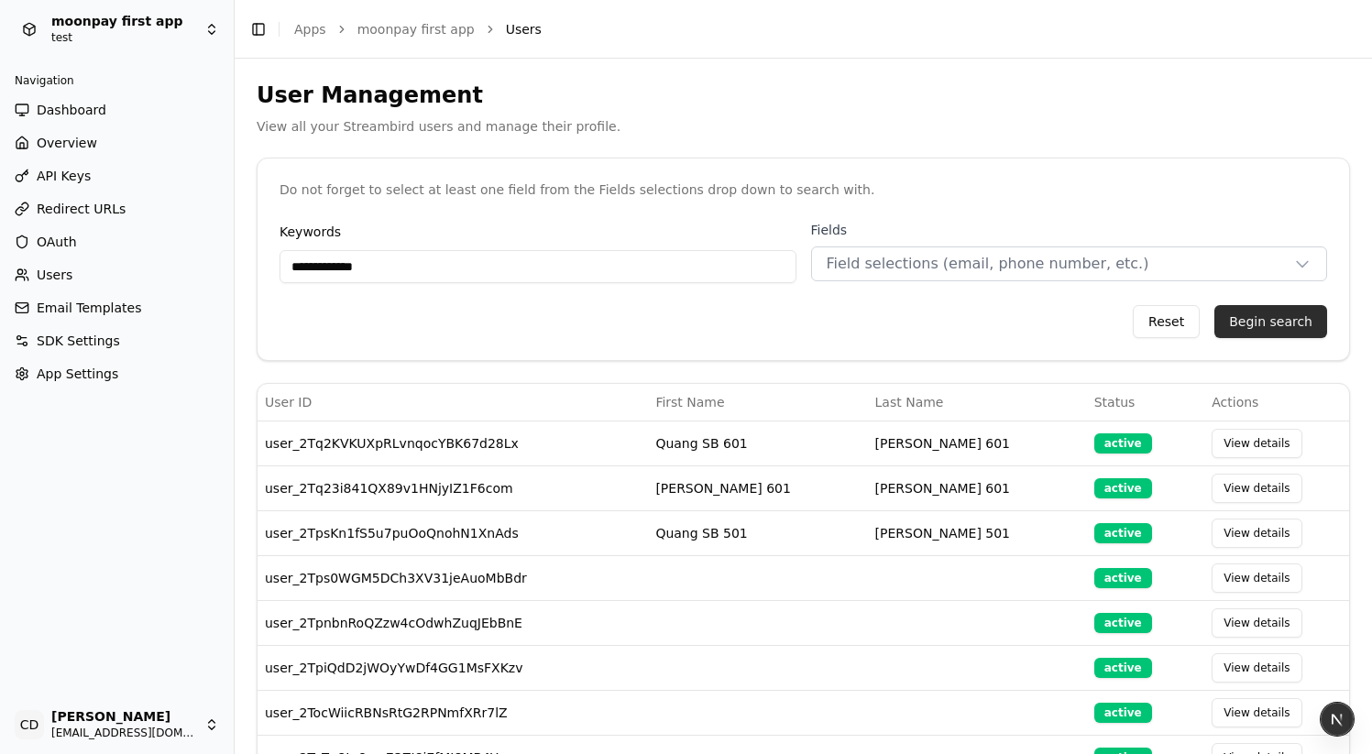
click at [1277, 325] on button "Begin search" at bounding box center [1271, 321] width 113 height 33
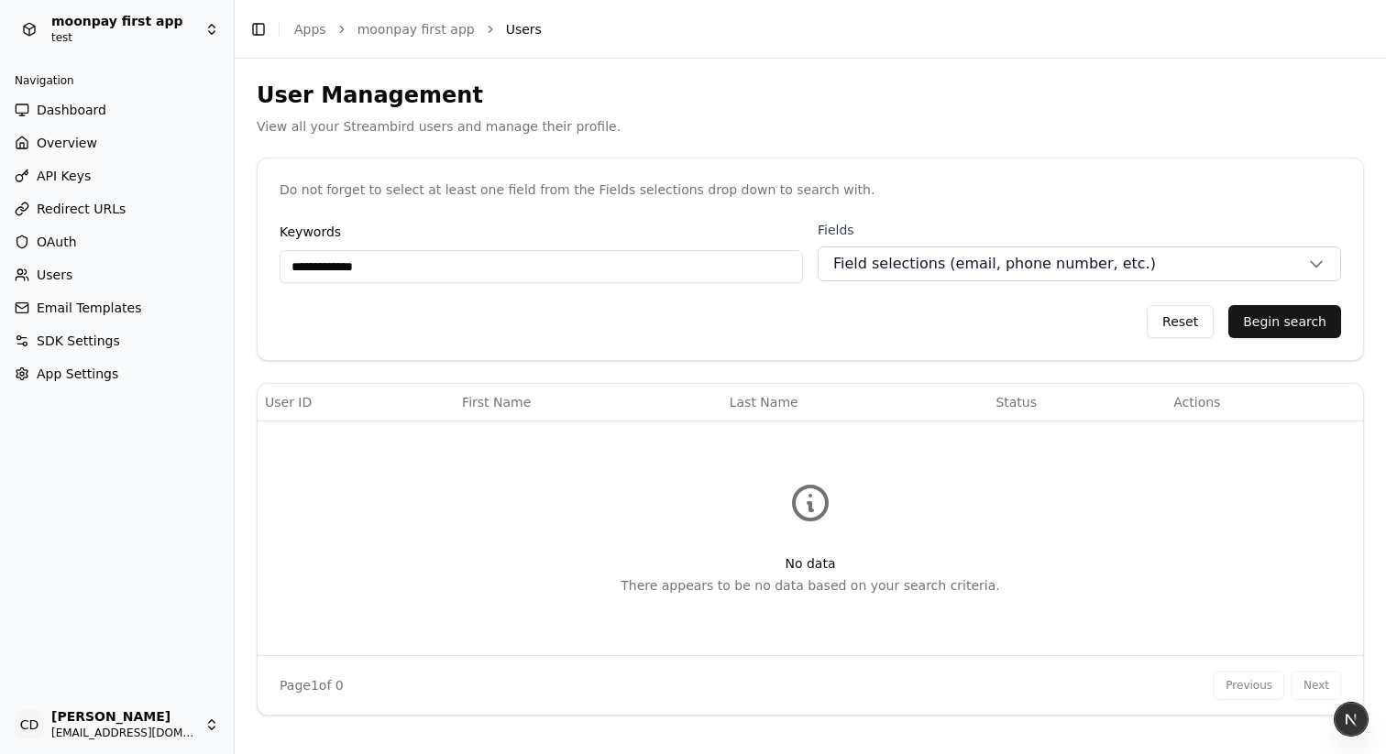
click at [1024, 262] on span "Field selections (email, phone number, etc.)" at bounding box center [994, 264] width 323 height 22
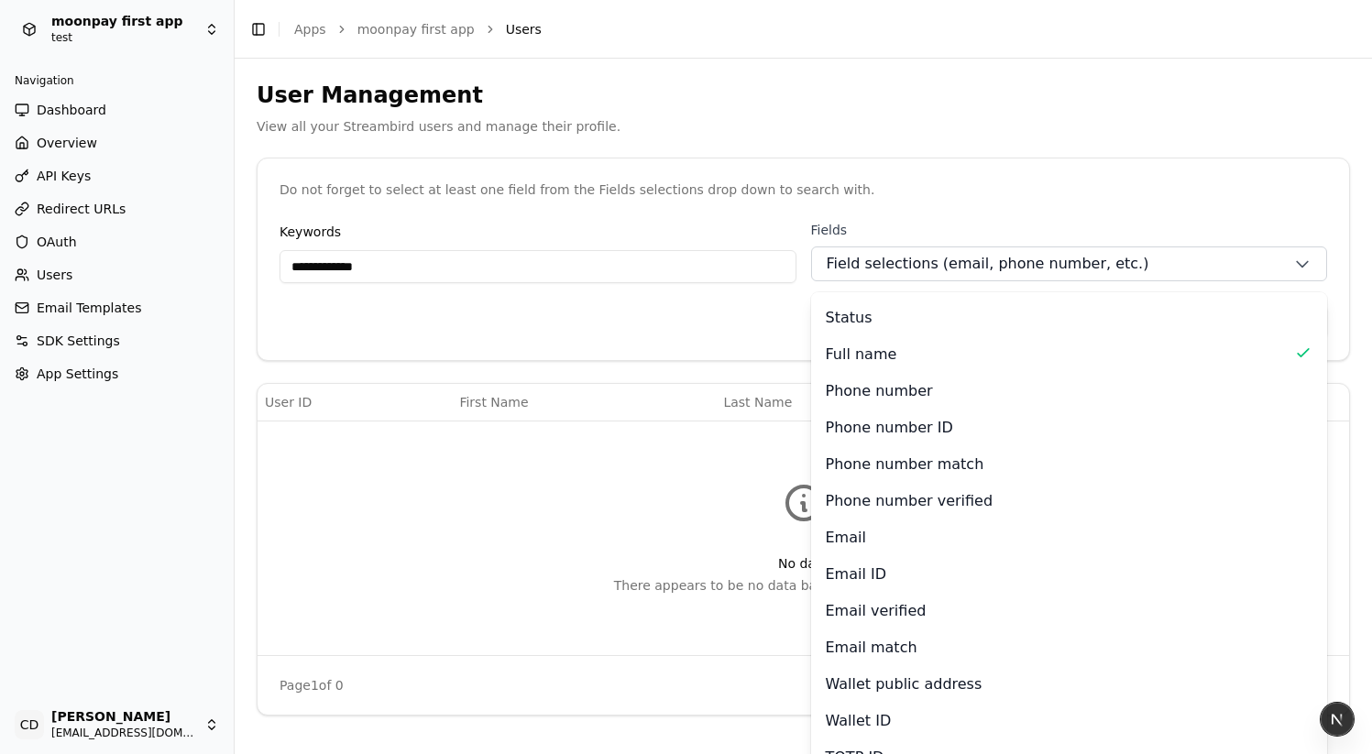
click at [904, 358] on div "Full name" at bounding box center [1070, 355] width 488 height 22
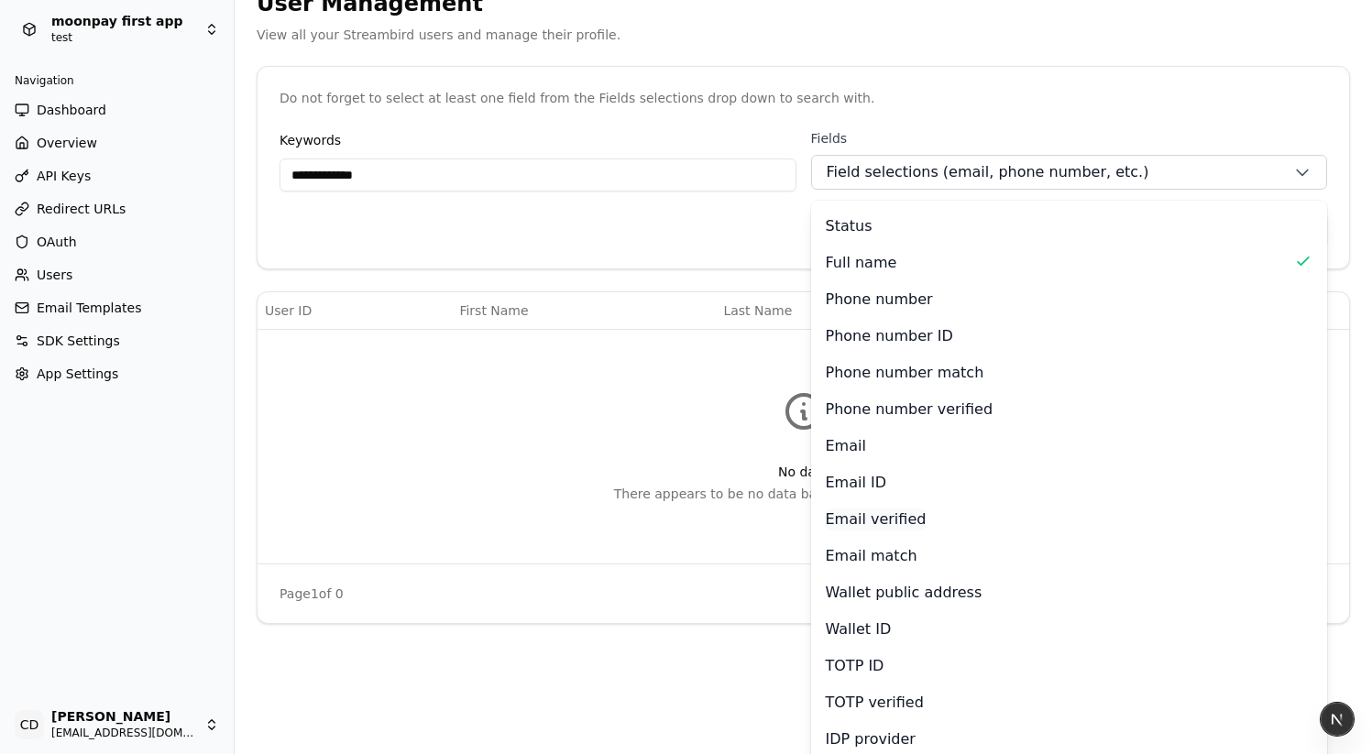
scroll to position [103, 0]
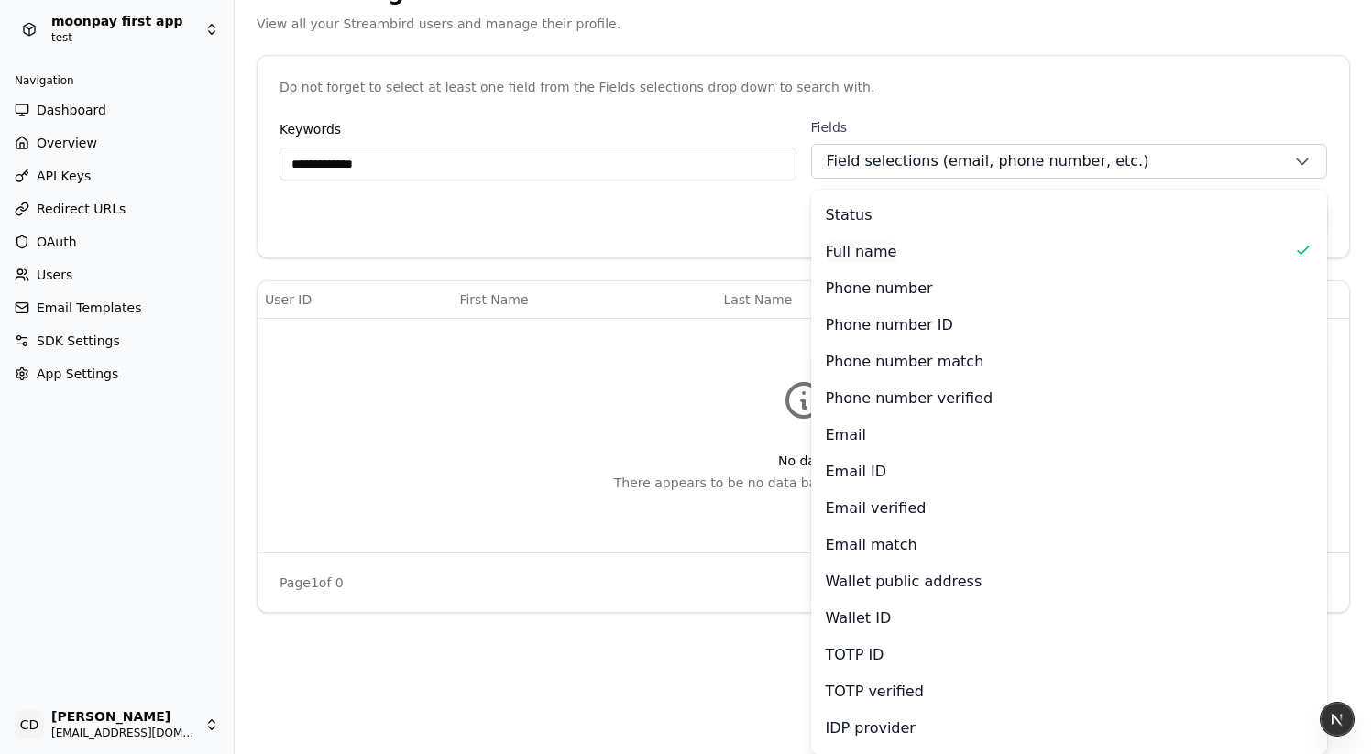
click at [863, 253] on p "Full name" at bounding box center [861, 252] width 71 height 22
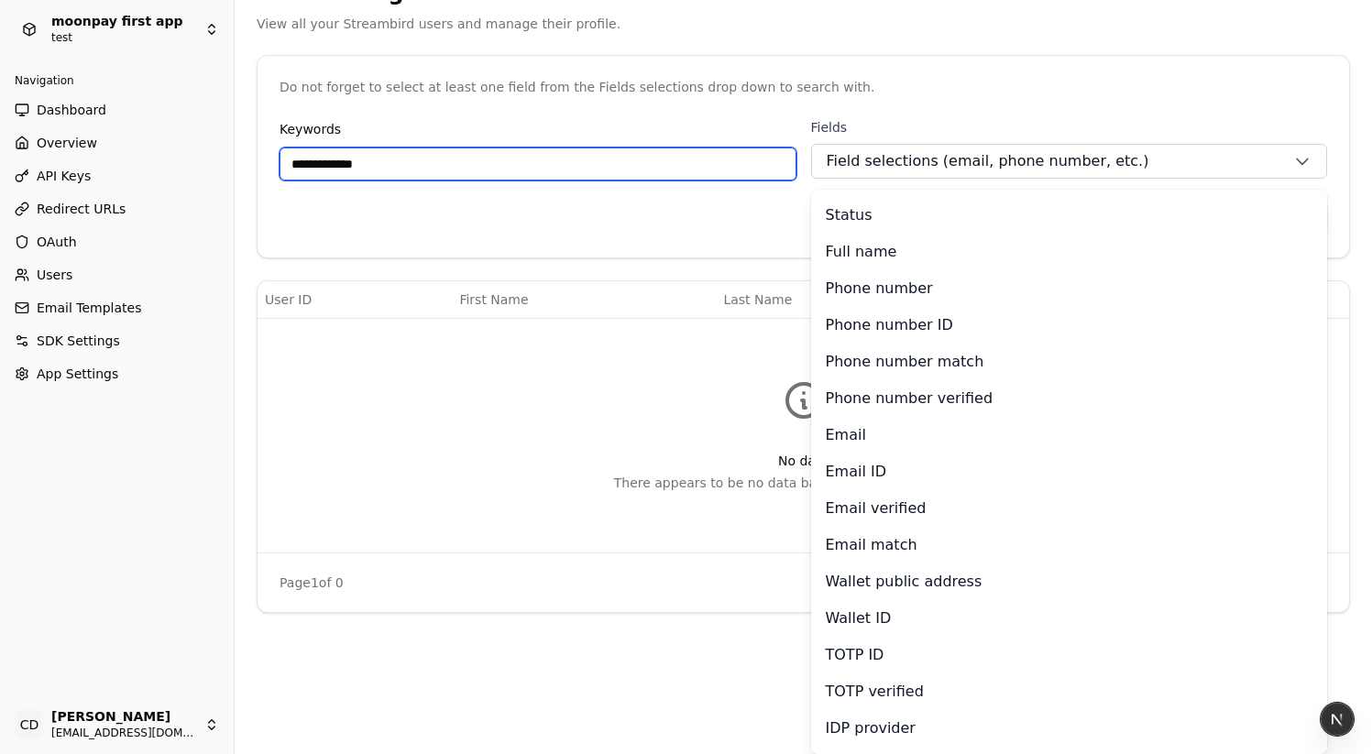
click at [516, 171] on input "**********" at bounding box center [538, 164] width 517 height 33
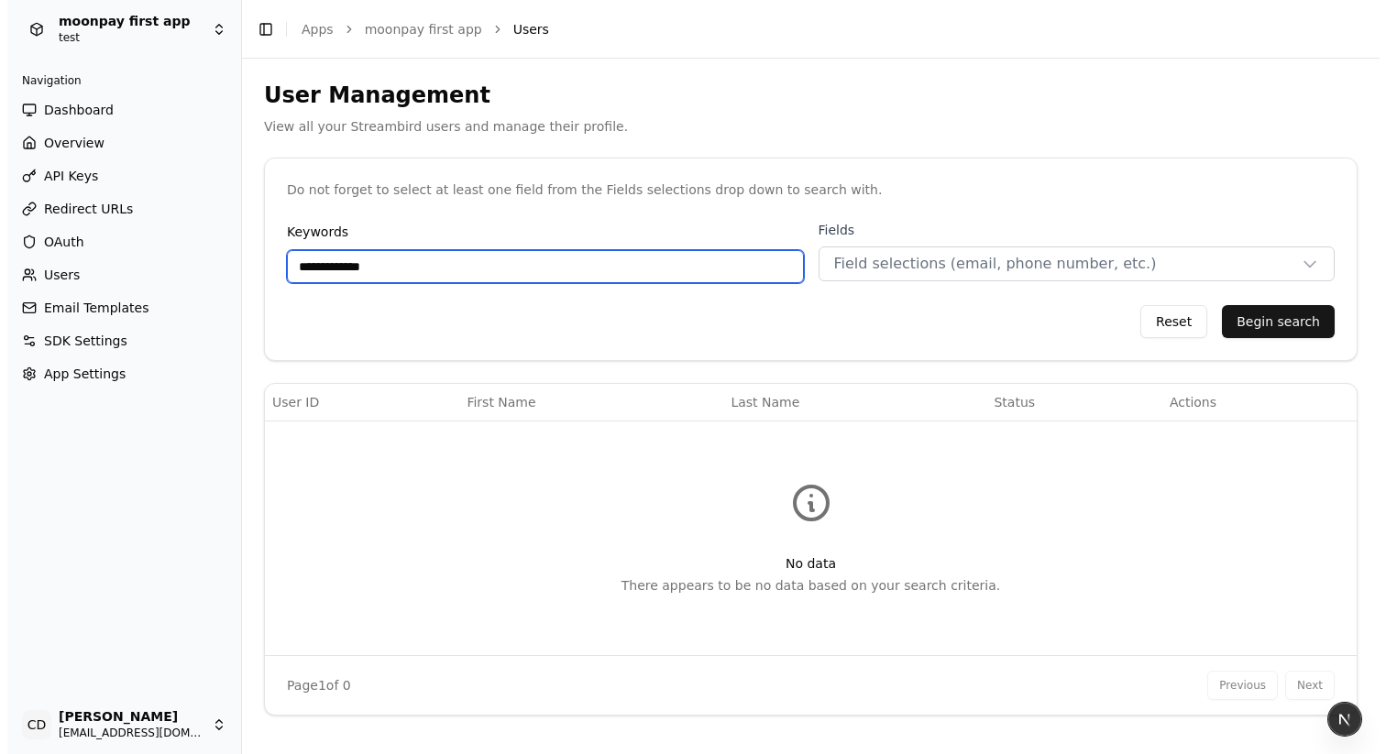
scroll to position [0, 0]
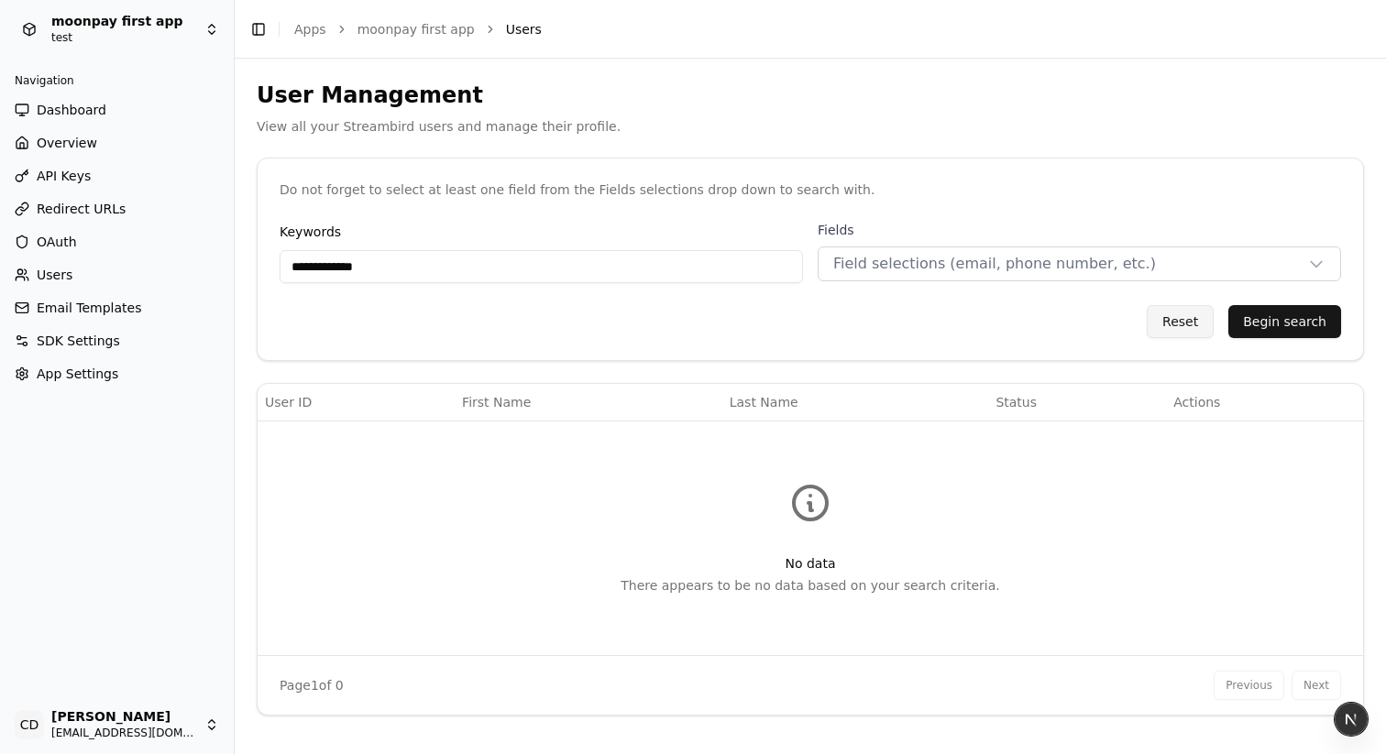
click at [1180, 324] on button "Reset" at bounding box center [1180, 321] width 67 height 33
click at [1164, 323] on button "Reset" at bounding box center [1180, 321] width 67 height 33
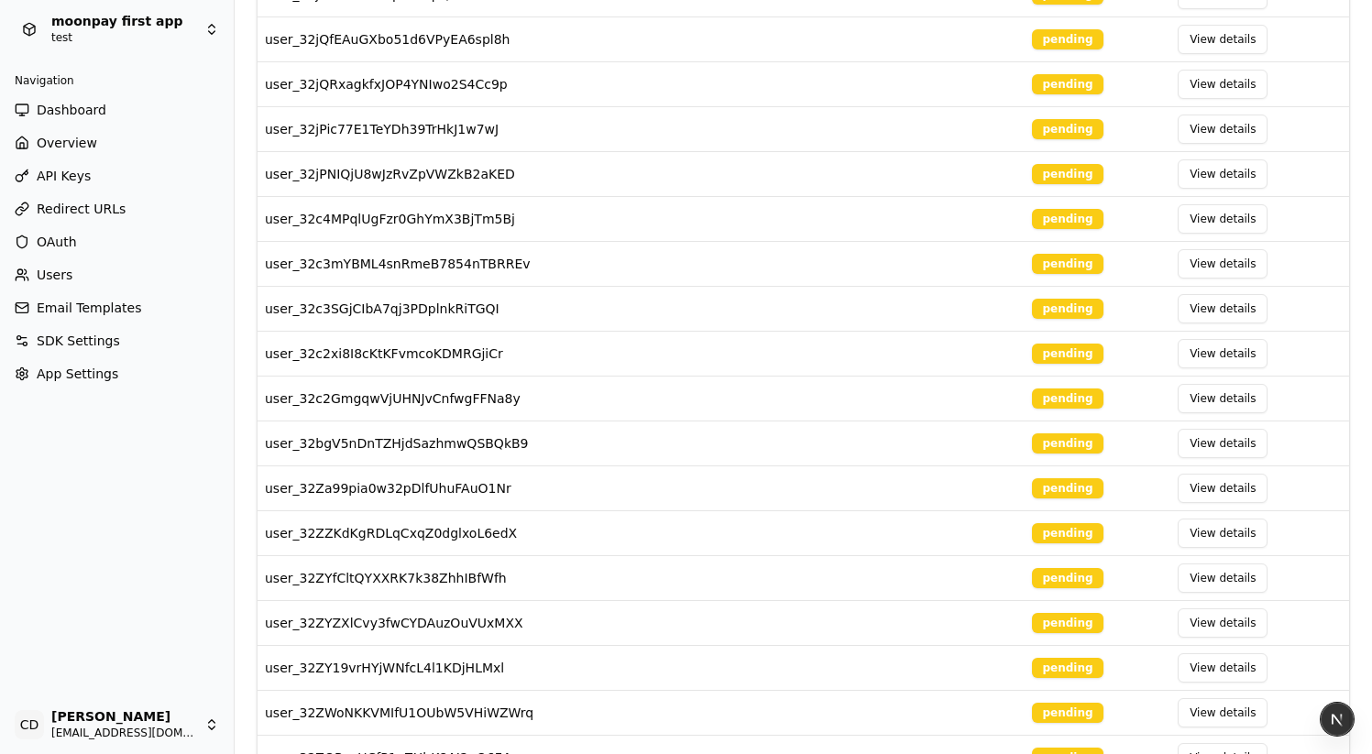
scroll to position [1994, 0]
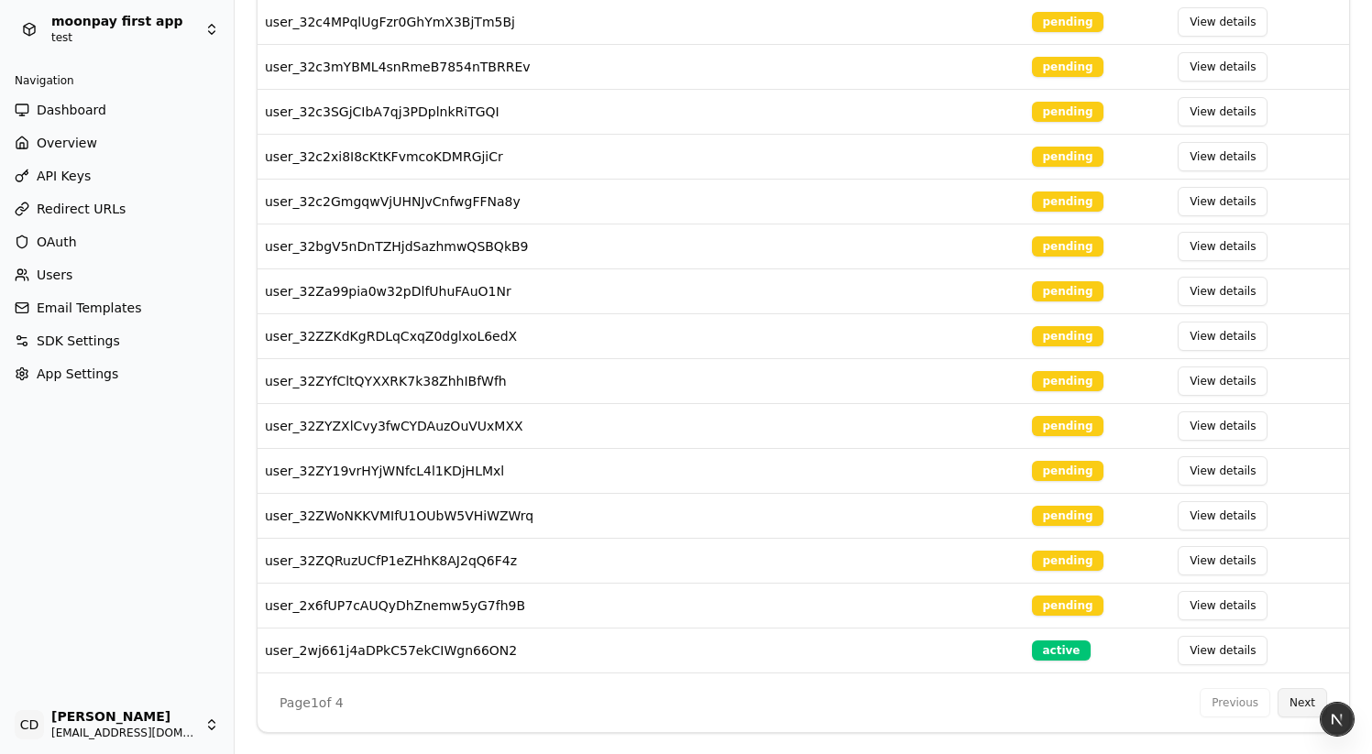
click at [1294, 702] on button "Next" at bounding box center [1302, 702] width 49 height 29
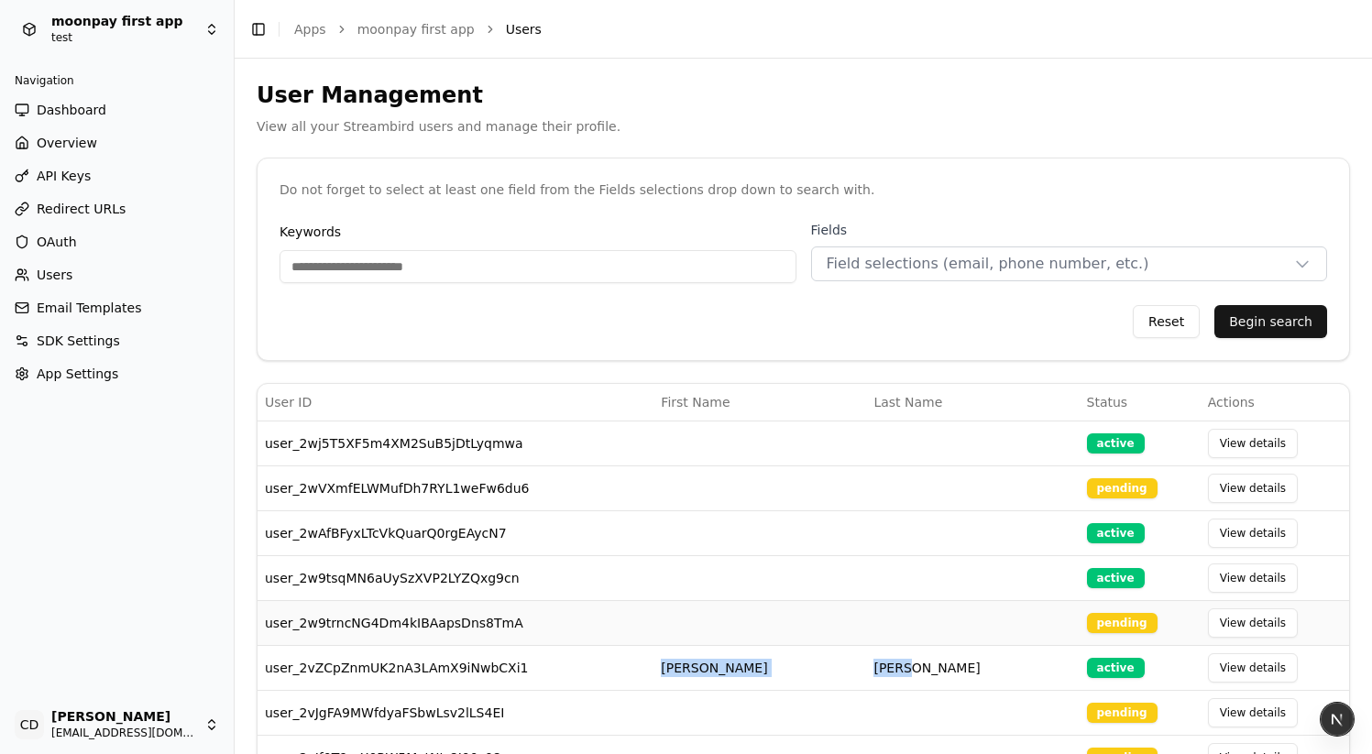
drag, startPoint x: 945, startPoint y: 661, endPoint x: 725, endPoint y: 629, distance: 222.3
click at [739, 661] on tr "user_2vZCpZnmUK2nA3LAmX9iNwbCXi1 [PERSON_NAME] active View details" at bounding box center [804, 667] width 1092 height 45
copy tr "[PERSON_NAME]"
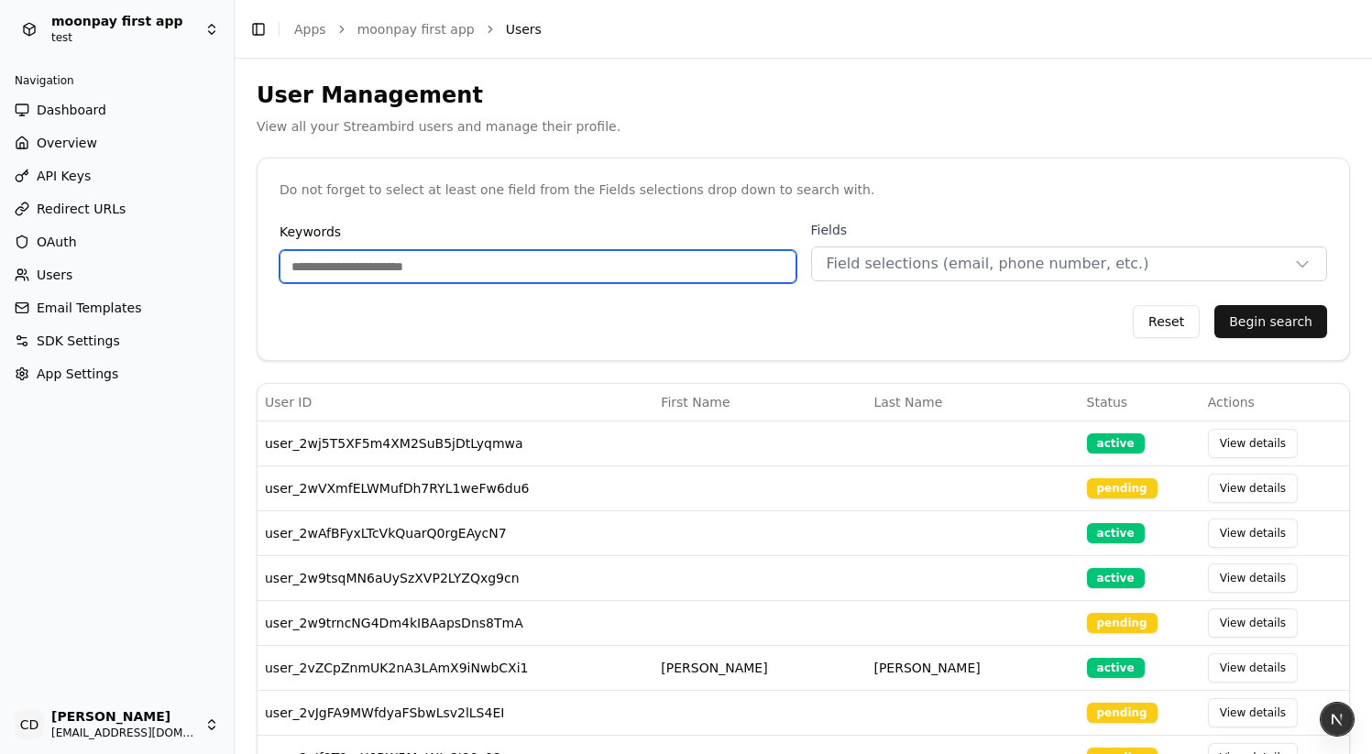
click at [438, 261] on input "Keywords" at bounding box center [538, 266] width 517 height 33
paste input "**********"
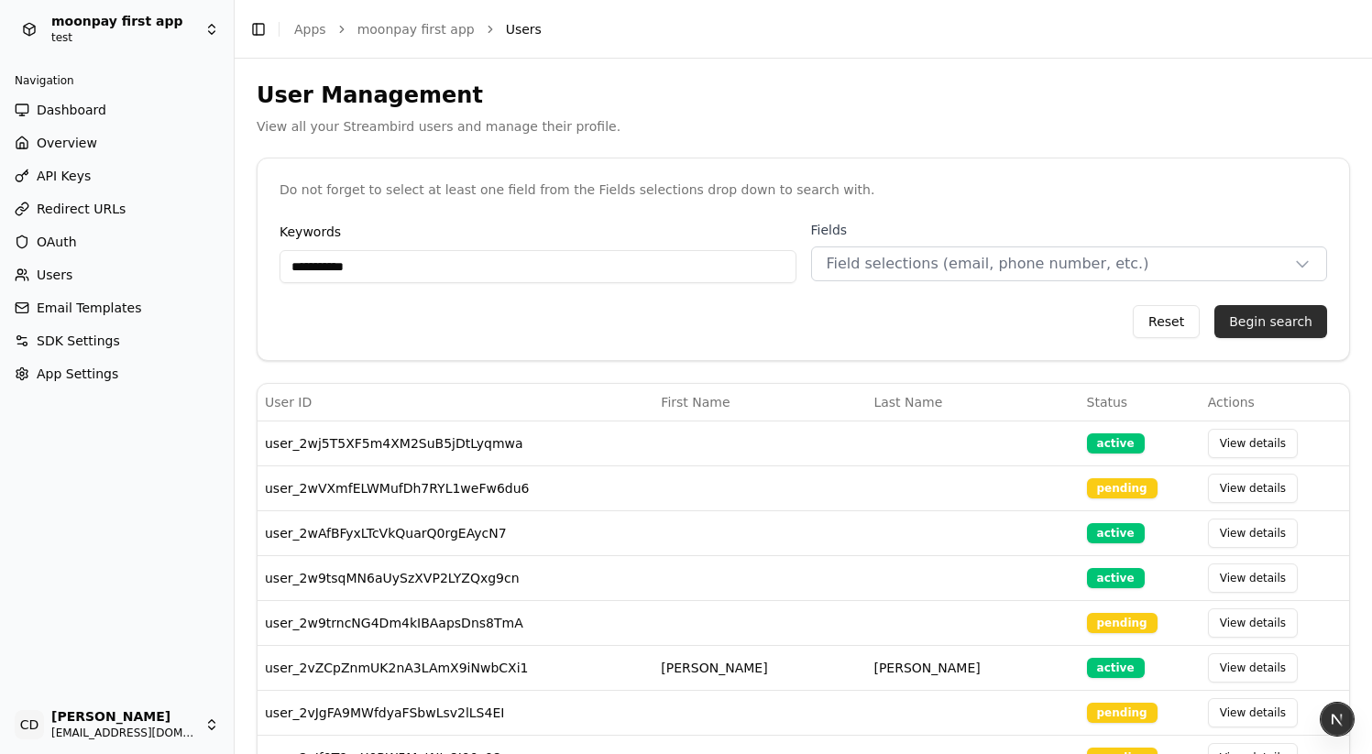
click at [1264, 319] on button "Begin search" at bounding box center [1271, 321] width 113 height 33
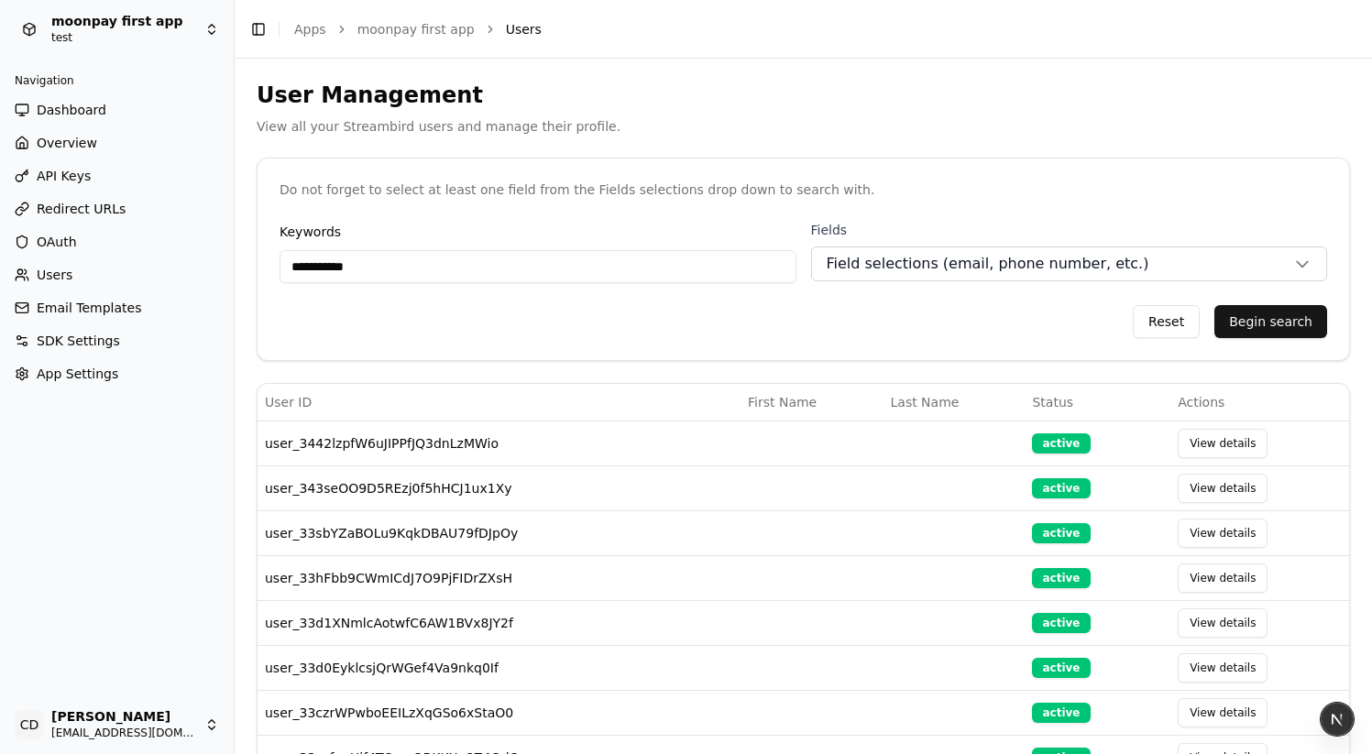
click at [1063, 267] on span "Field selections (email, phone number, etc.)" at bounding box center [988, 264] width 323 height 22
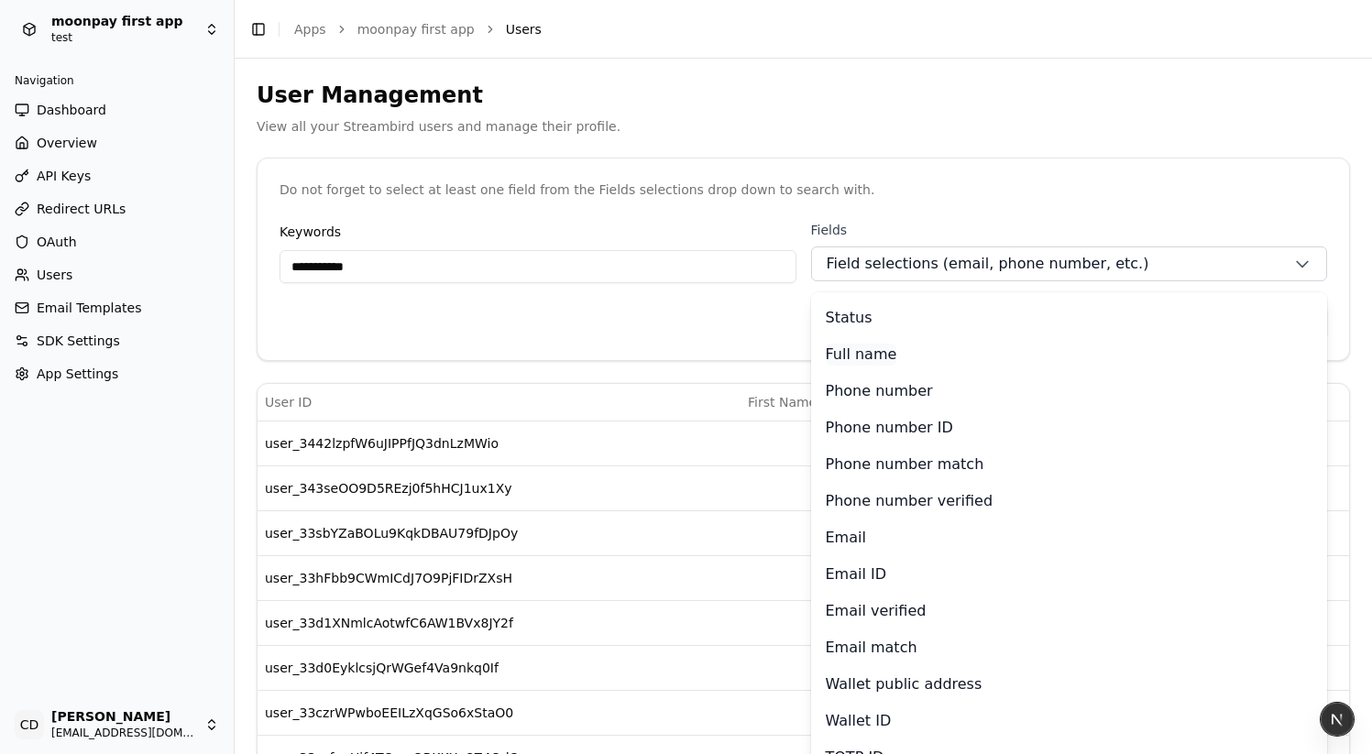
click at [858, 360] on p "Full name" at bounding box center [861, 355] width 71 height 22
click at [1215, 217] on div "Do not forget to select at least one field from the Fields selections drop down…" at bounding box center [804, 190] width 1092 height 62
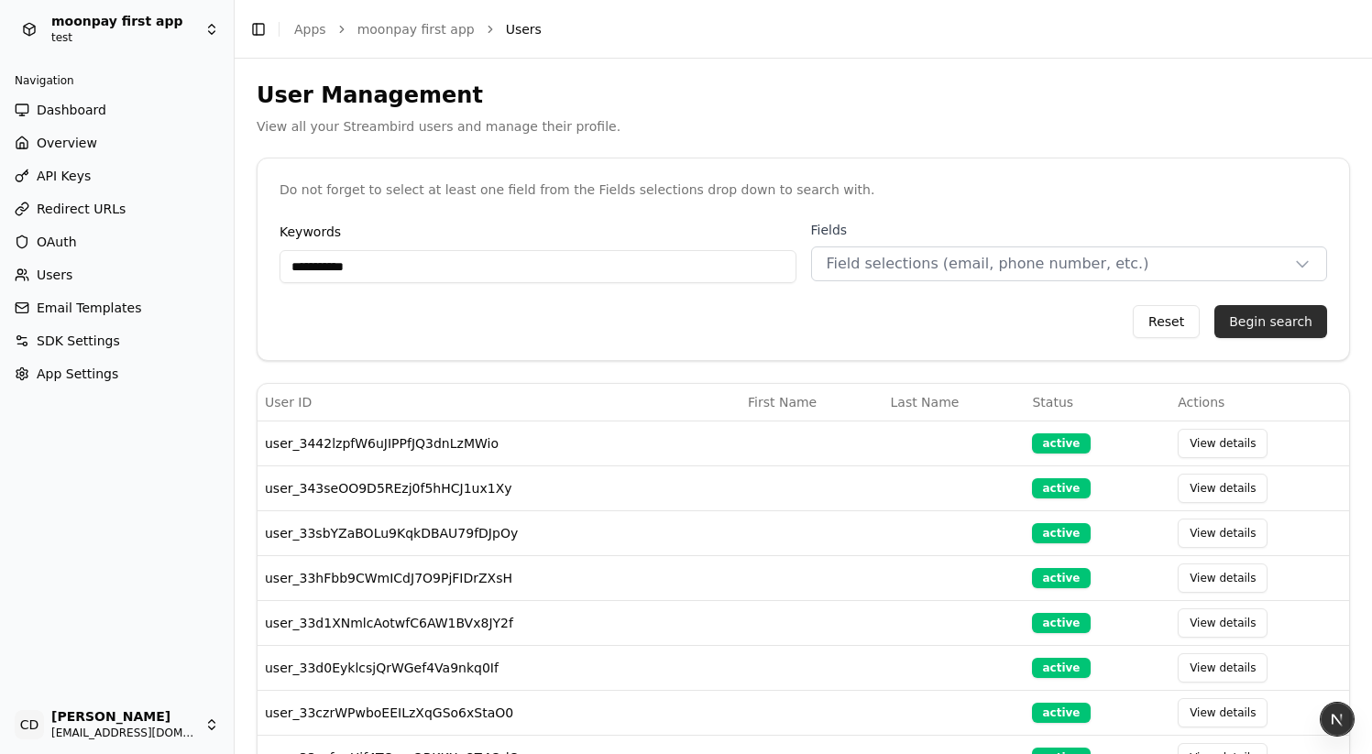
click at [1272, 316] on button "Begin search" at bounding box center [1271, 321] width 113 height 33
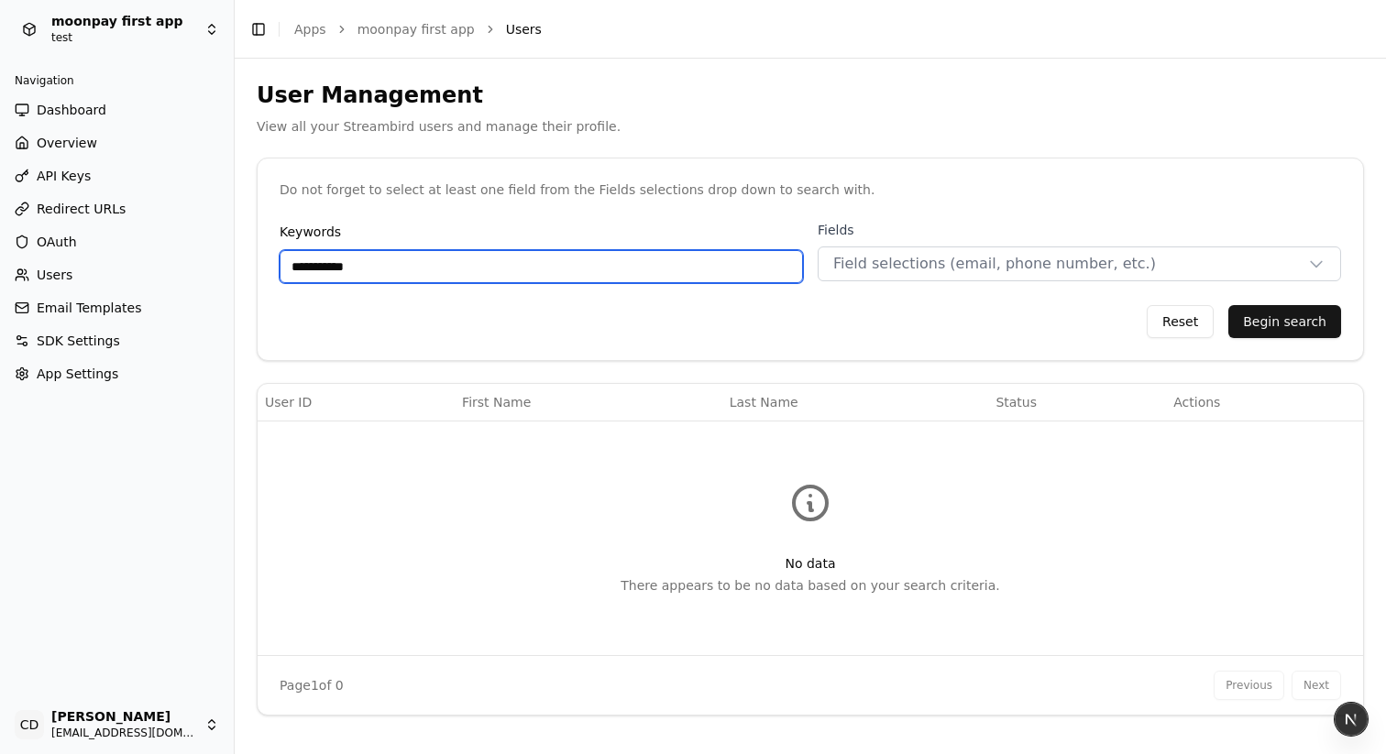
click at [334, 264] on input "**********" at bounding box center [541, 266] width 523 height 33
type input "**********"
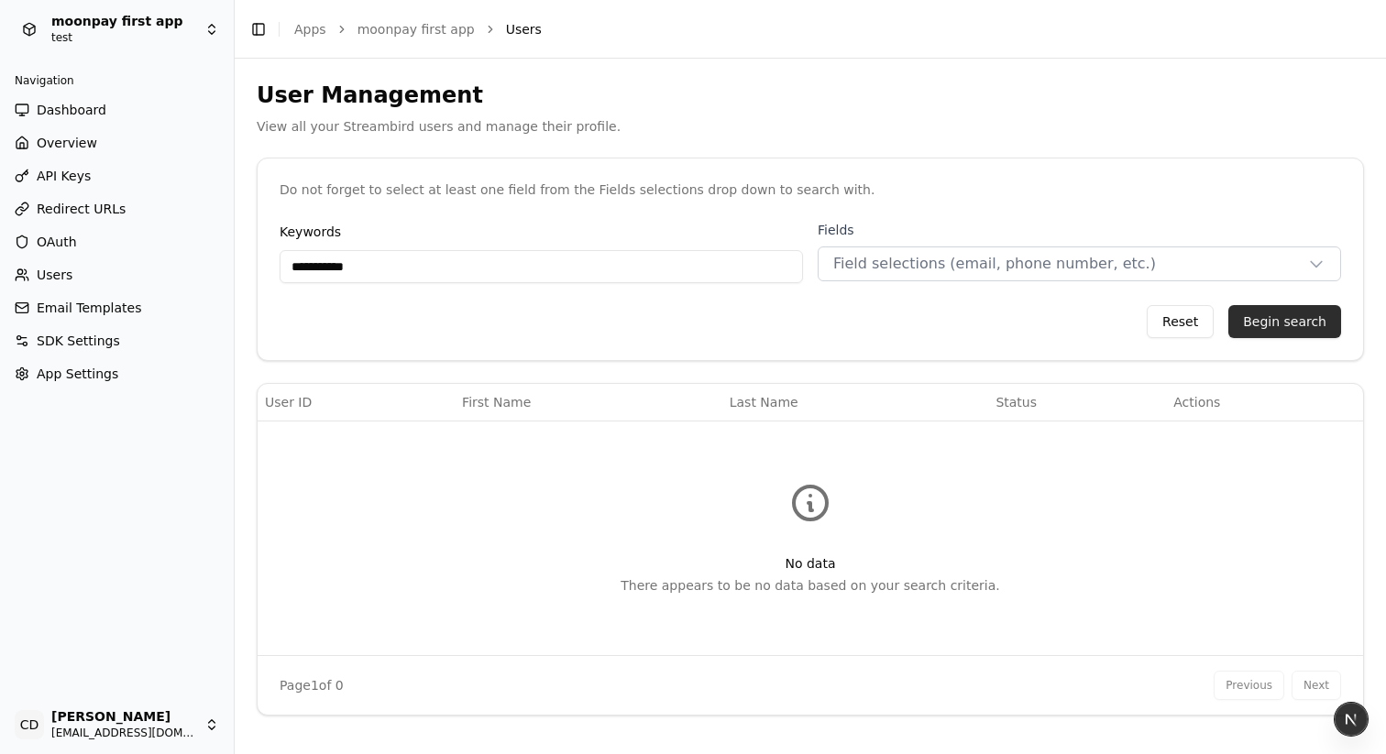
click at [1237, 318] on button "Begin search" at bounding box center [1284, 321] width 113 height 33
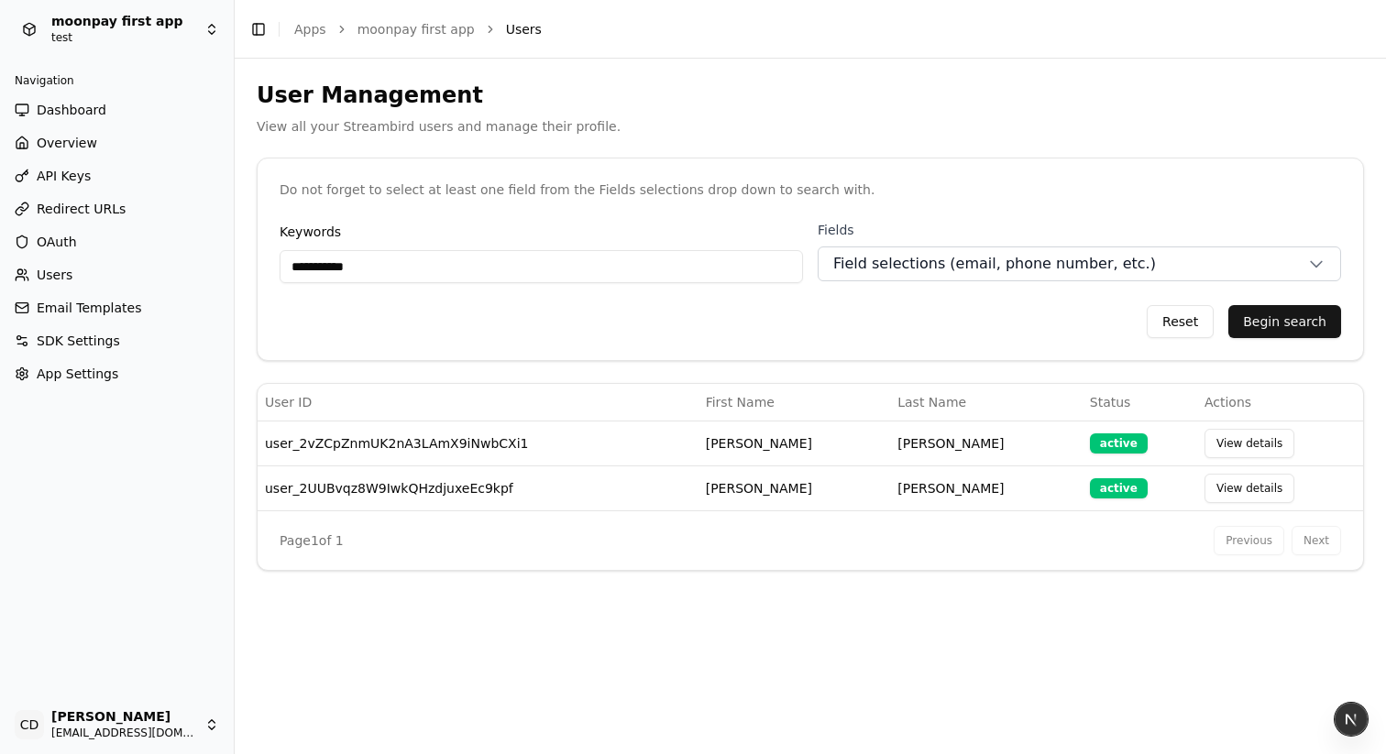
click at [973, 271] on span "Field selections (email, phone number, etc.)" at bounding box center [994, 264] width 323 height 22
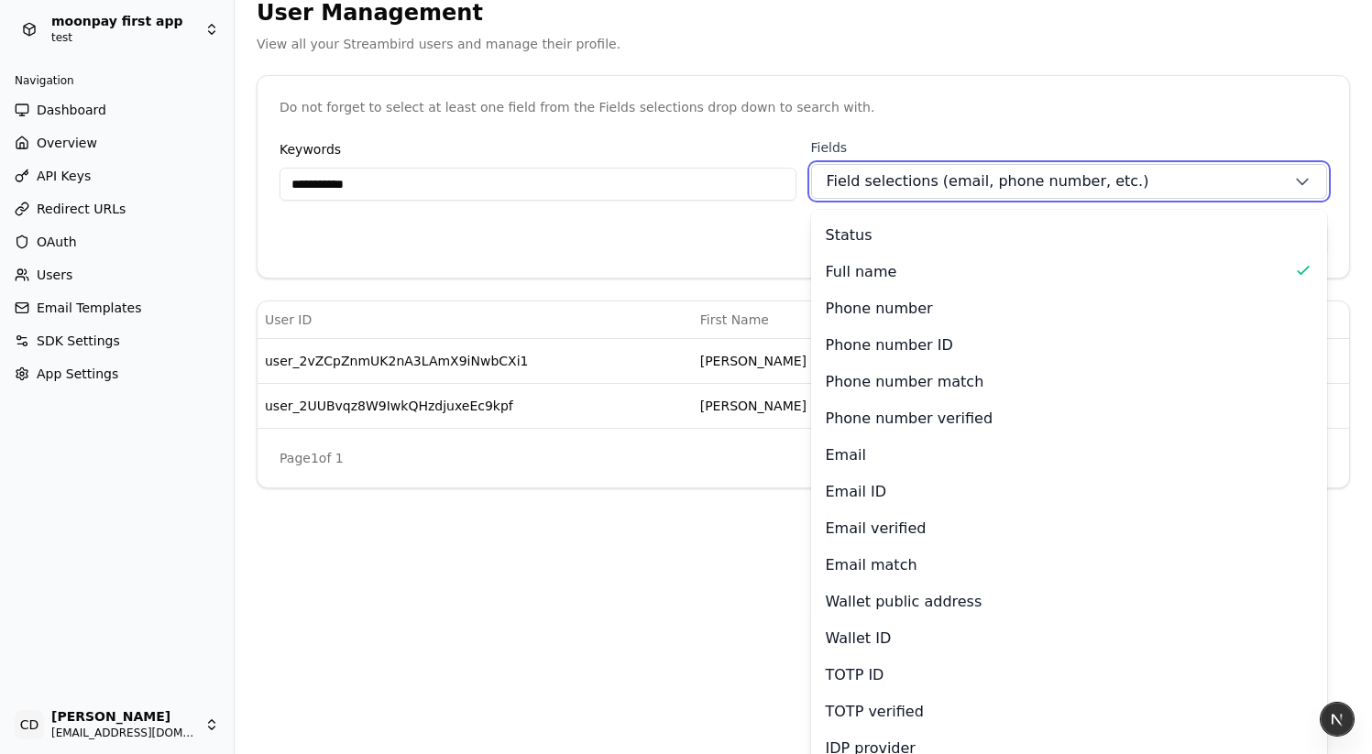
scroll to position [103, 0]
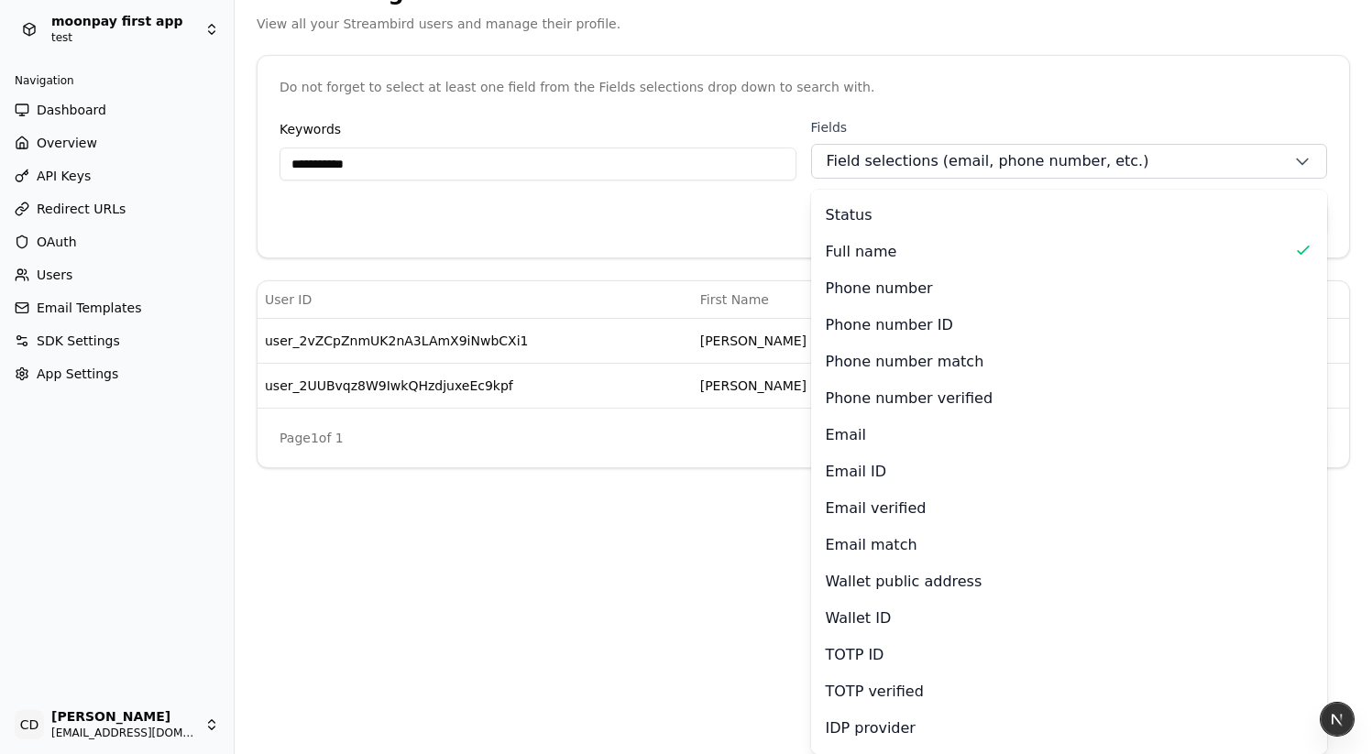
click at [607, 613] on div "**********" at bounding box center [804, 304] width 1138 height 696
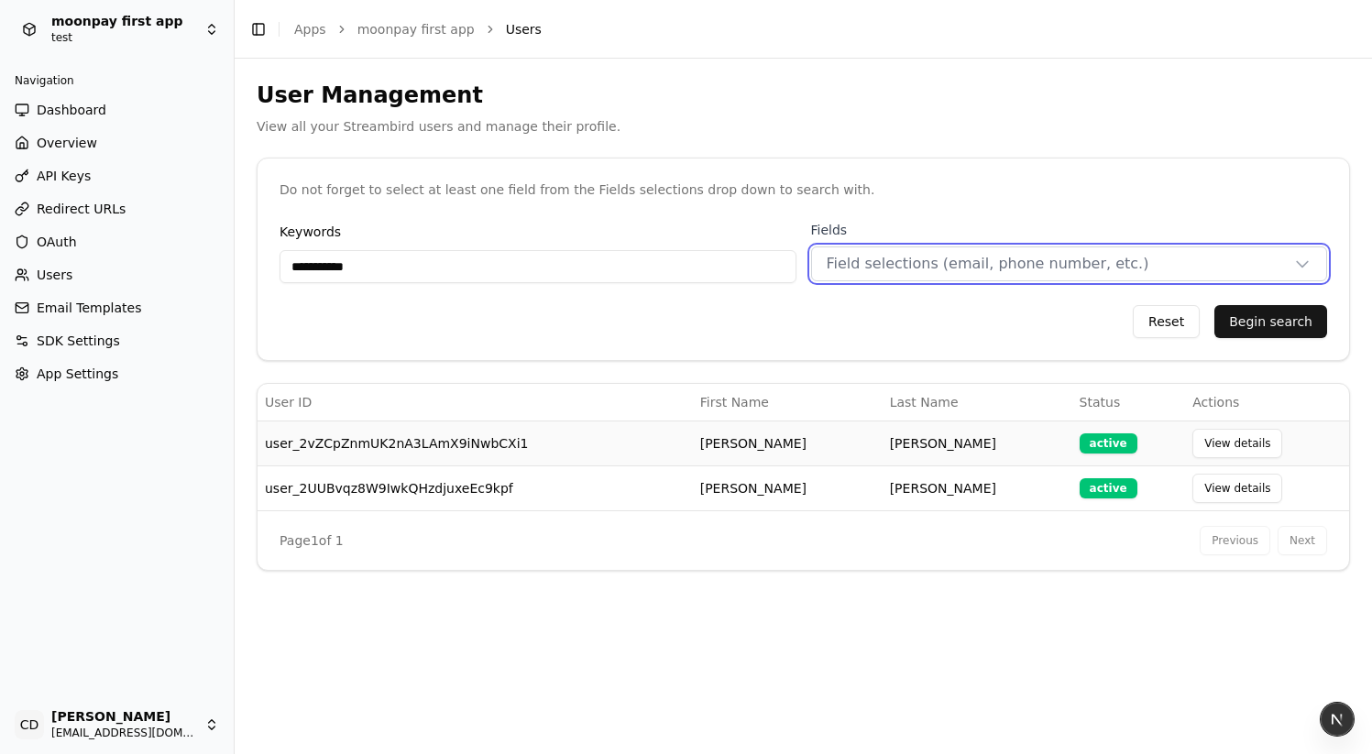
scroll to position [0, 0]
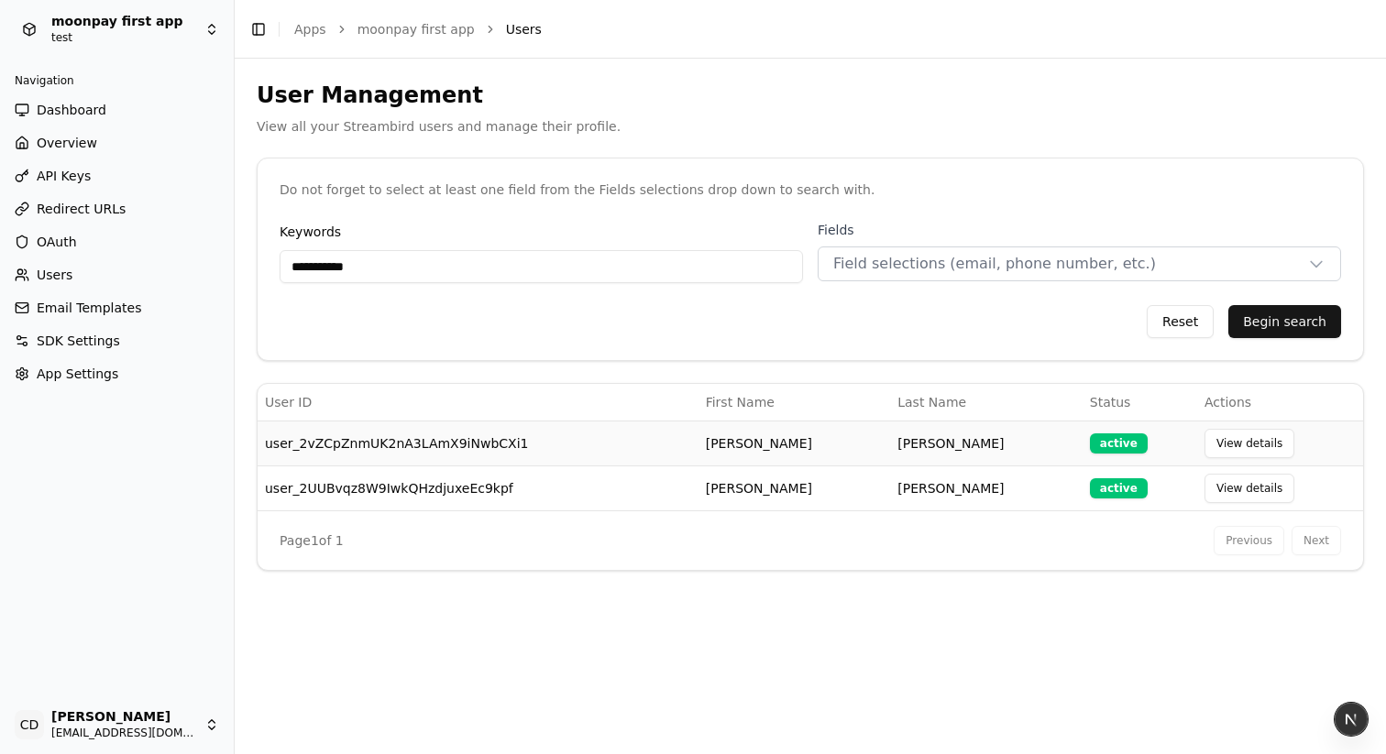
click at [1090, 441] on div "active" at bounding box center [1119, 444] width 58 height 20
click at [1232, 444] on button "View details" at bounding box center [1249, 443] width 90 height 29
select select "**"
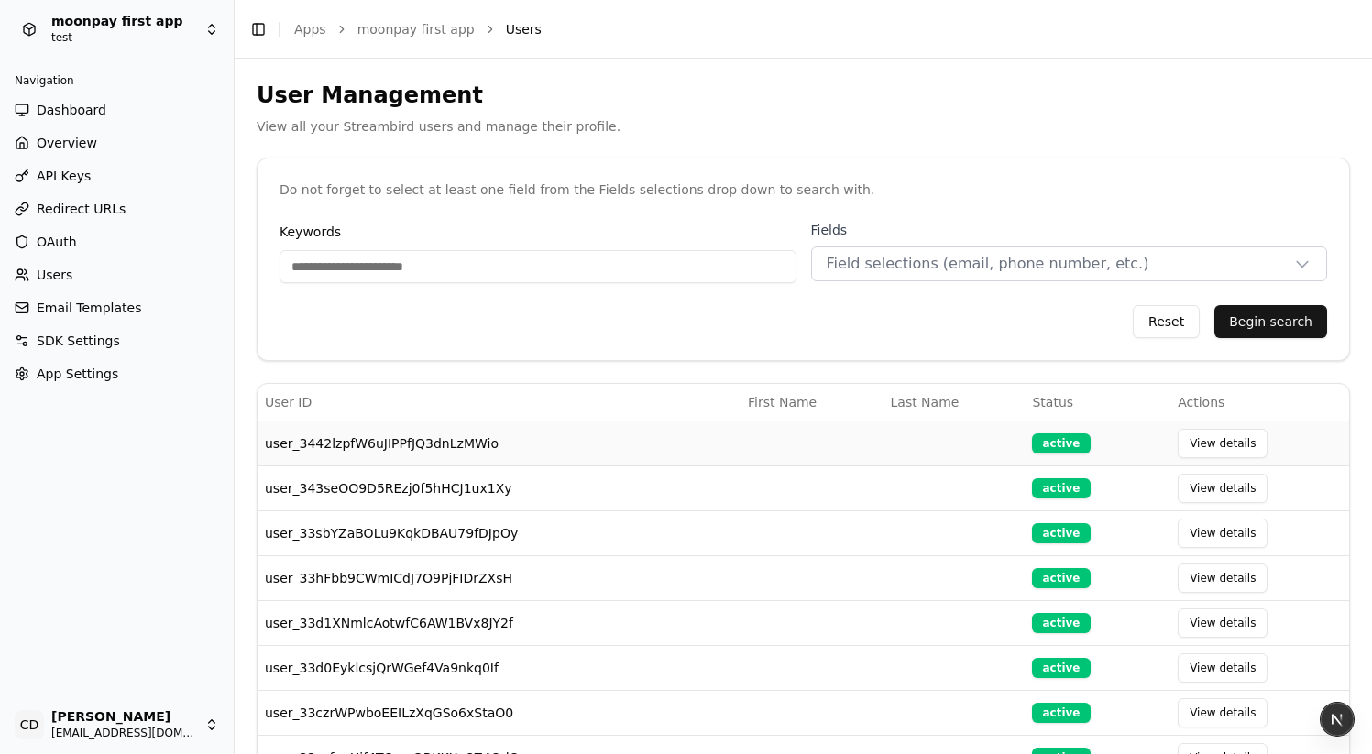
click at [413, 435] on td "user_3442lzpfW6uJIPPfJQ3dnLzMWio" at bounding box center [499, 443] width 483 height 45
click at [1268, 323] on button "Begin search" at bounding box center [1271, 321] width 113 height 33
click at [1267, 323] on button "Begin search" at bounding box center [1271, 321] width 113 height 33
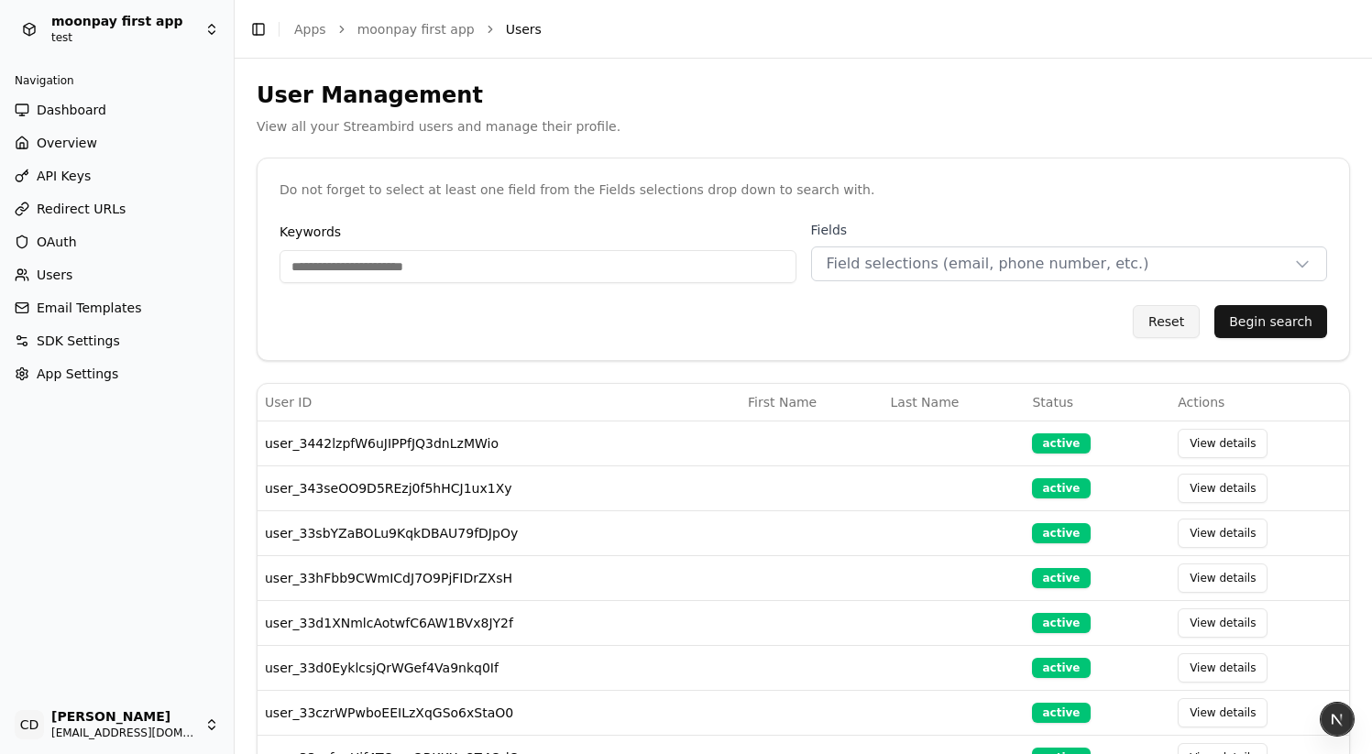
click at [1267, 324] on button "Begin search" at bounding box center [1271, 321] width 113 height 33
click at [1263, 325] on button "Begin search" at bounding box center [1271, 321] width 113 height 33
click at [1223, 316] on button "Begin search" at bounding box center [1271, 321] width 113 height 33
click at [1291, 320] on button "Begin search" at bounding box center [1271, 321] width 113 height 33
click at [927, 273] on span "Field selections (email, phone number, etc.)" at bounding box center [988, 264] width 323 height 22
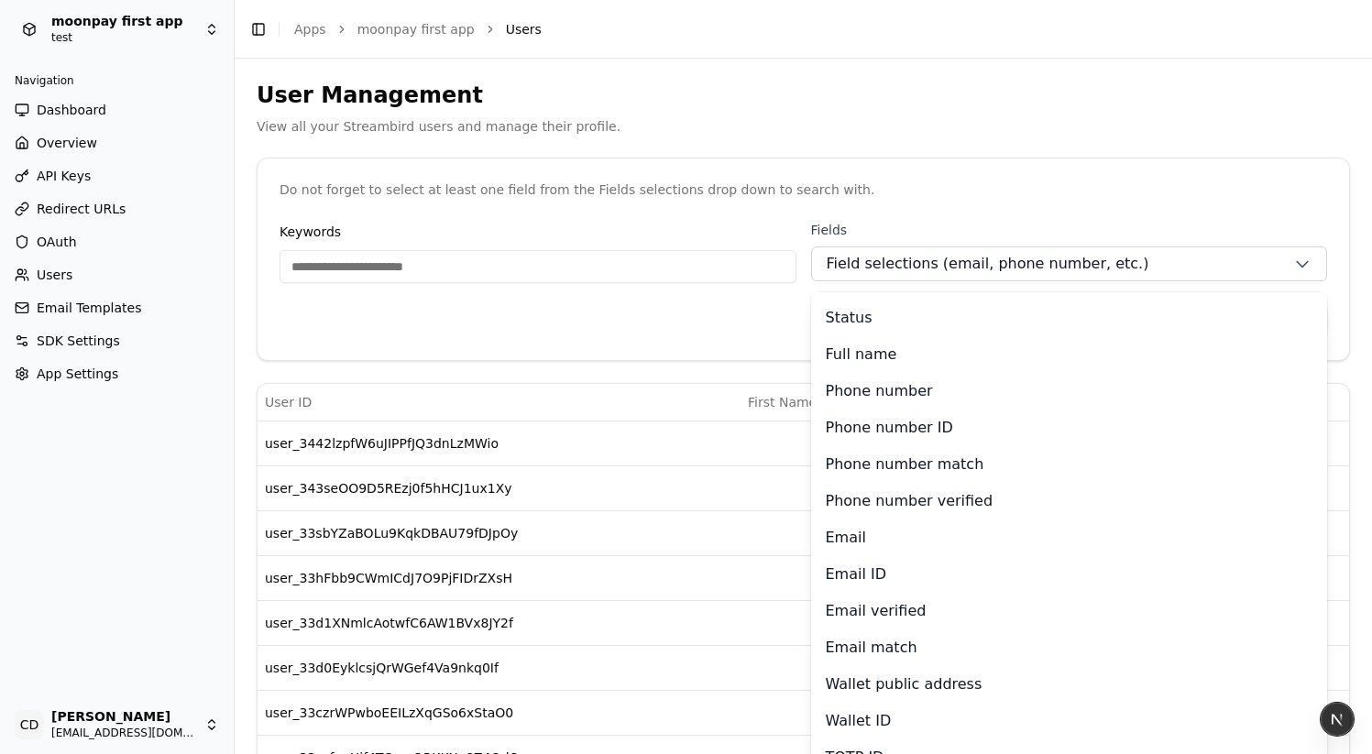
click at [897, 223] on label "Fields" at bounding box center [1069, 230] width 517 height 18
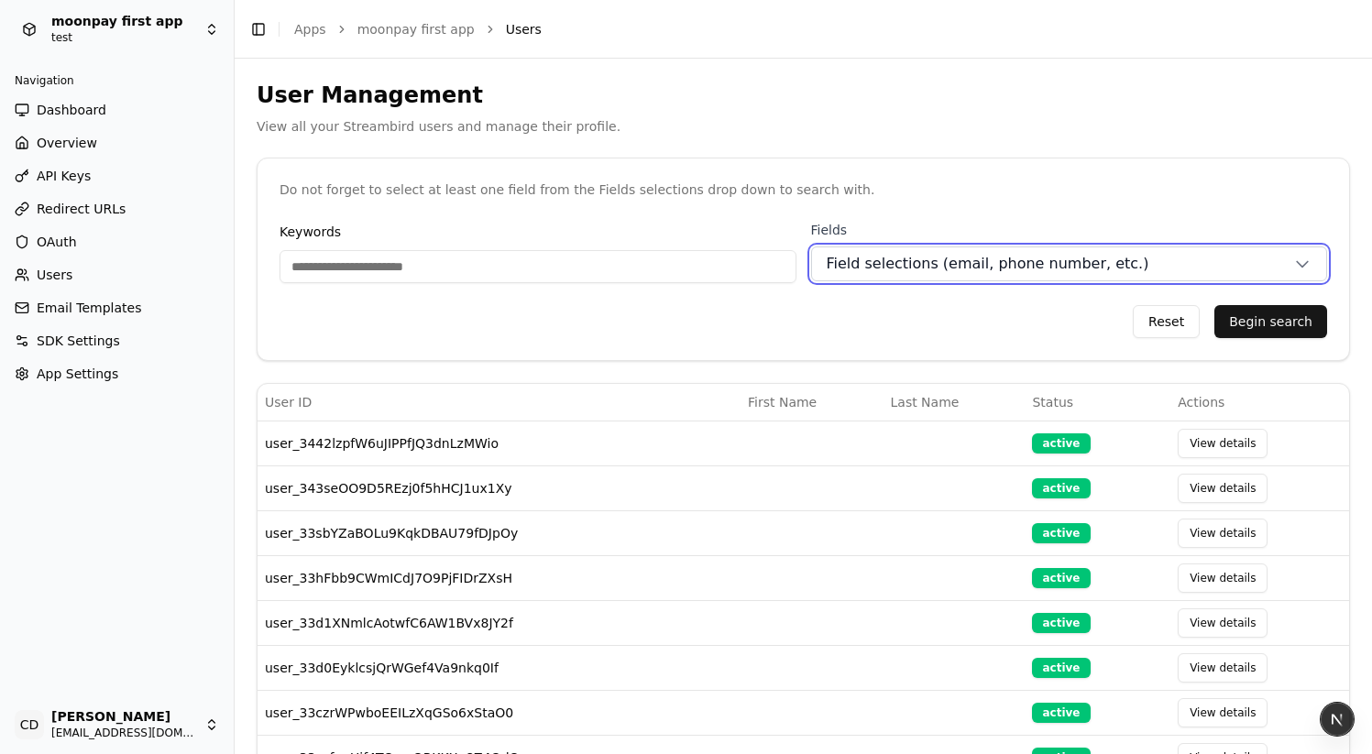
click at [977, 262] on span "Field selections (email, phone number, etc.)" at bounding box center [988, 264] width 323 height 22
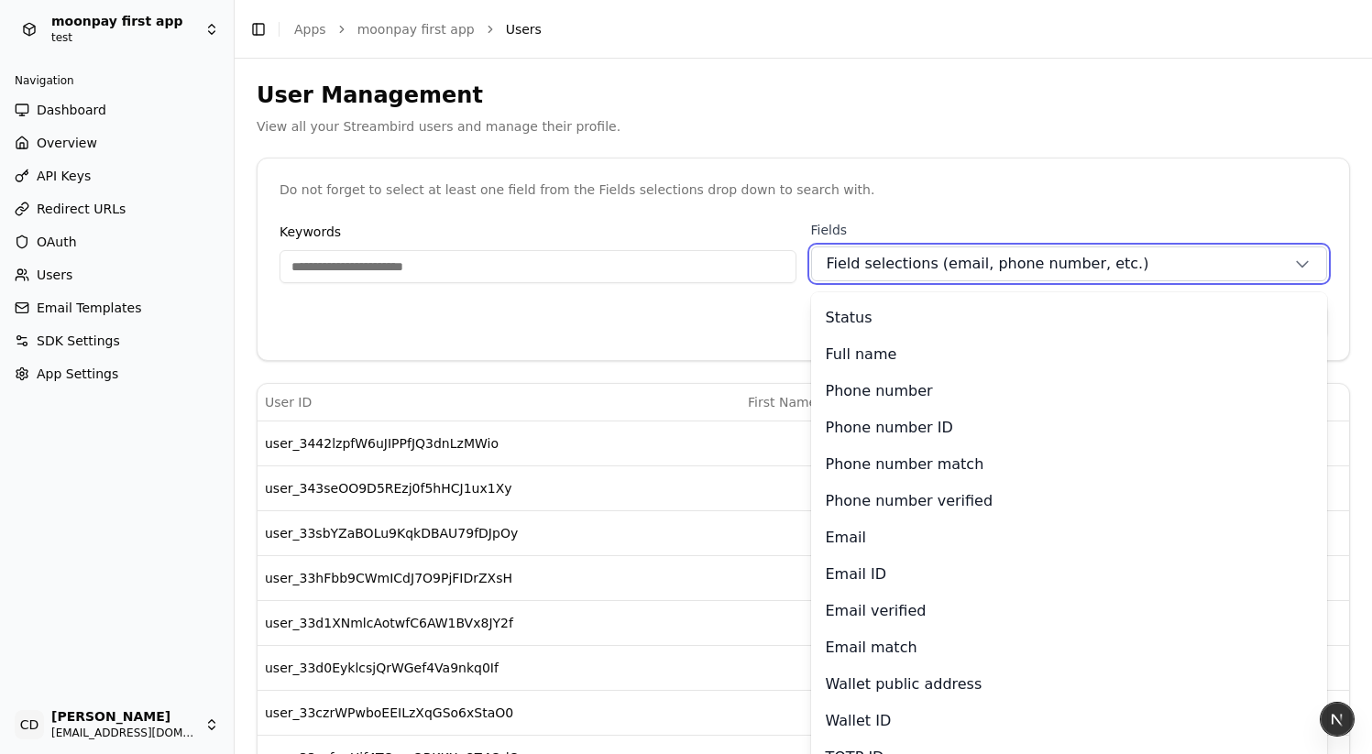
click at [977, 262] on span "Field selections (email, phone number, etc.)" at bounding box center [988, 264] width 323 height 22
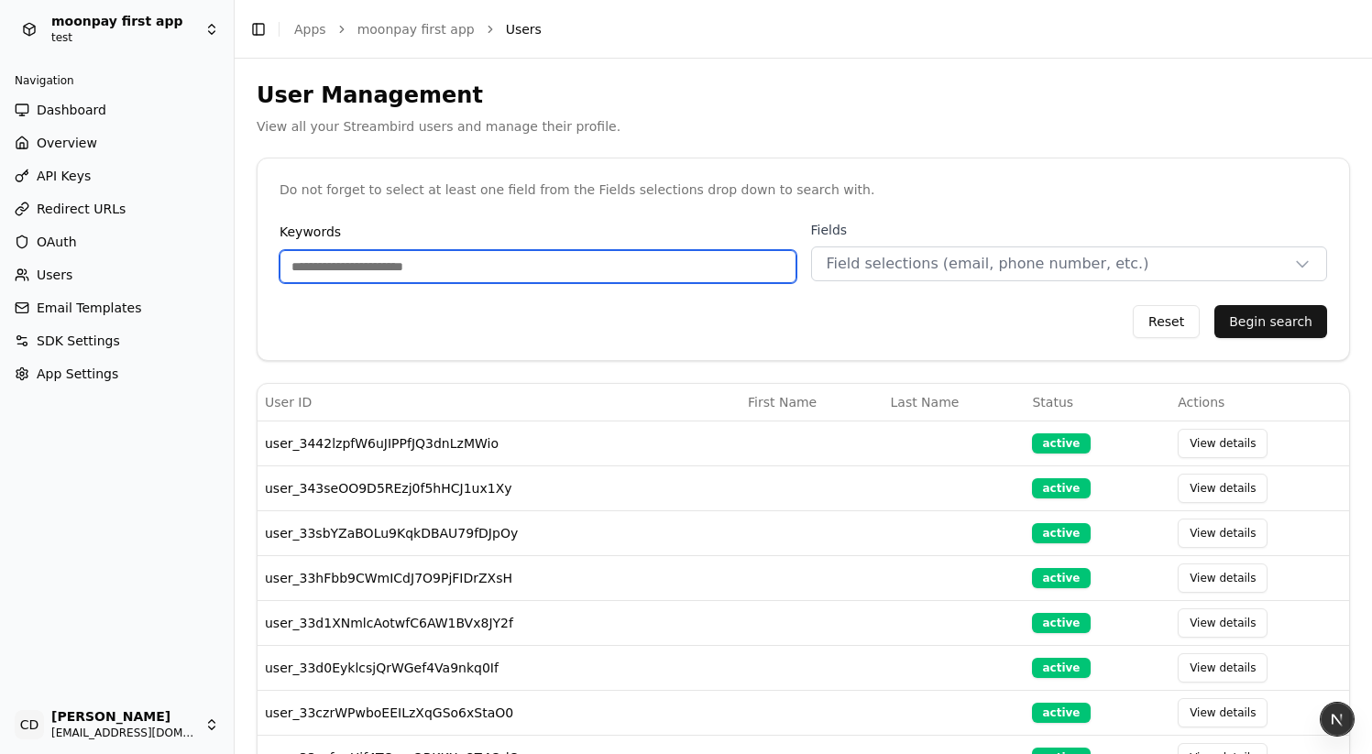
click at [634, 261] on input "Keywords" at bounding box center [538, 266] width 517 height 33
paste input "*******"
type input "*******"
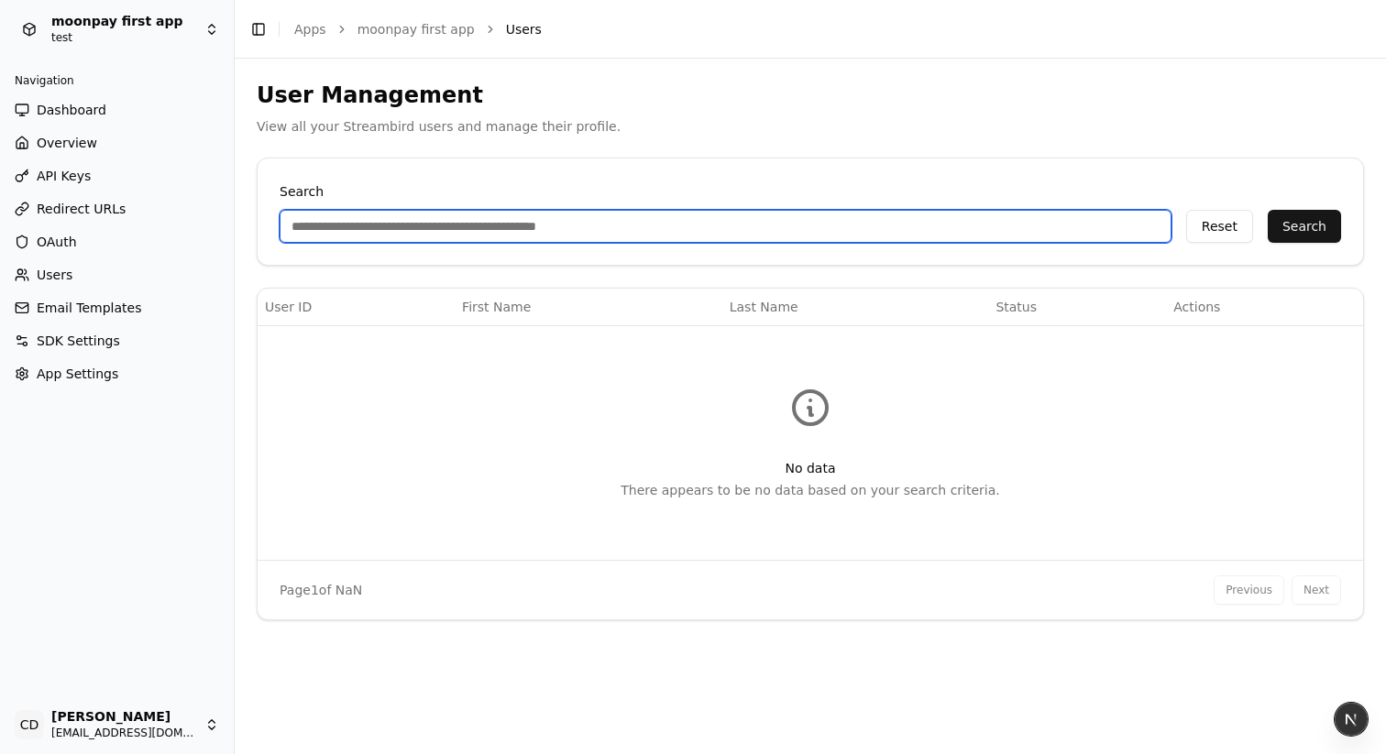
click at [557, 230] on input "Search" at bounding box center [726, 226] width 892 height 33
paste input "*******"
type input "*******"
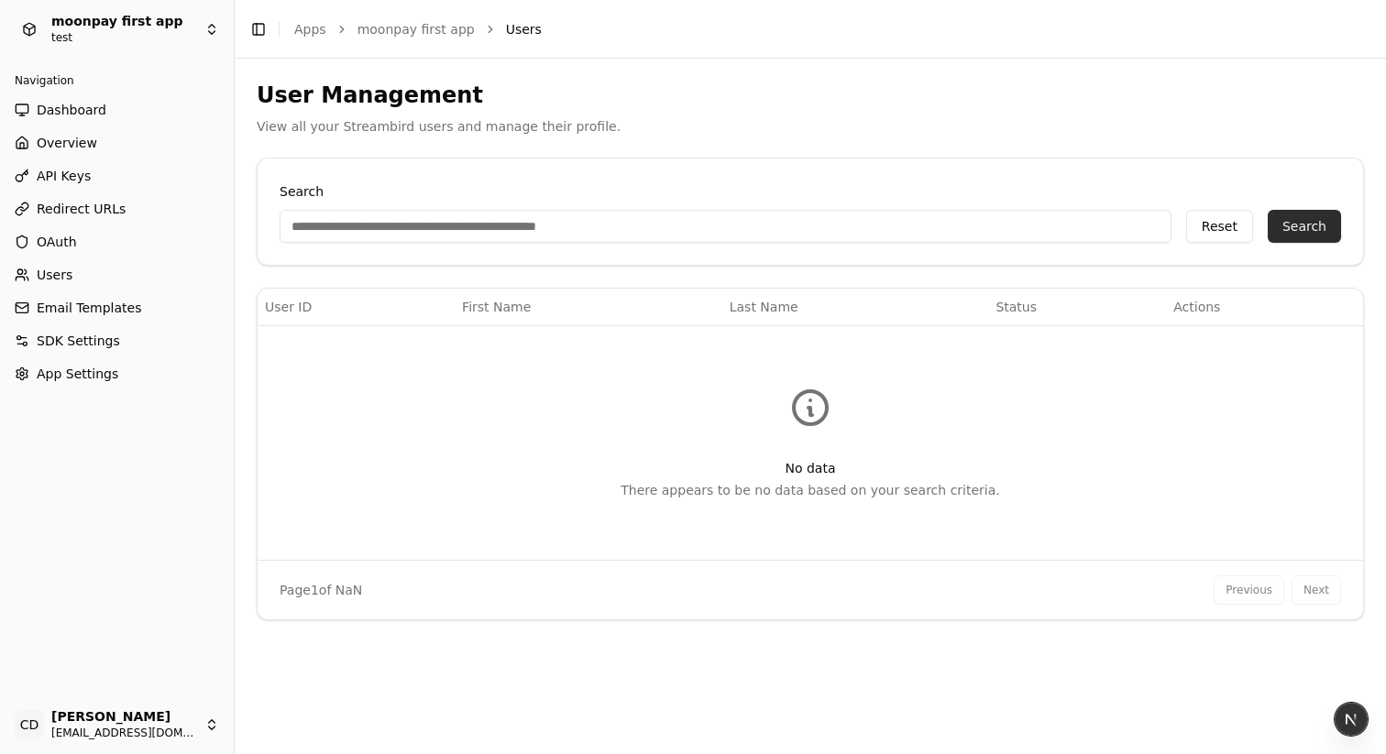
click at [1314, 223] on button "Search" at bounding box center [1304, 226] width 73 height 33
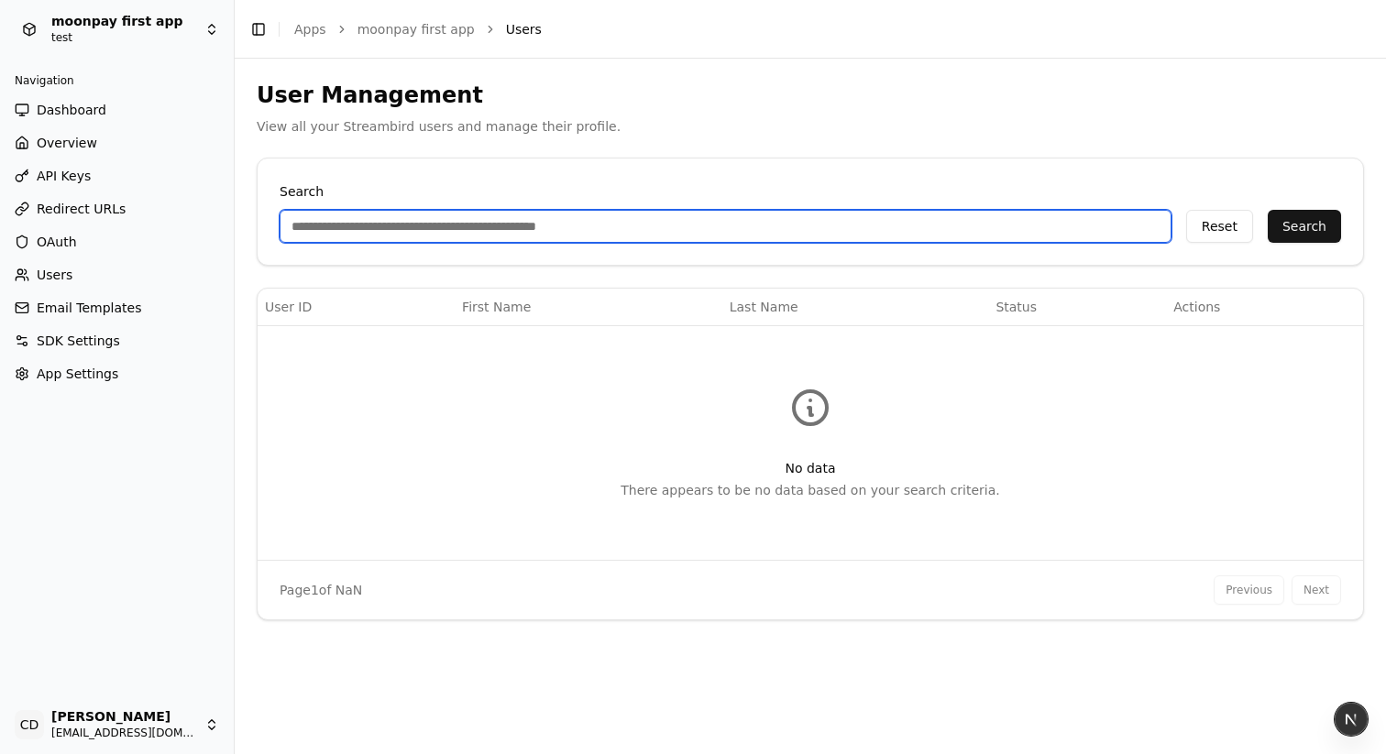
click at [598, 229] on input "Search" at bounding box center [726, 226] width 892 height 33
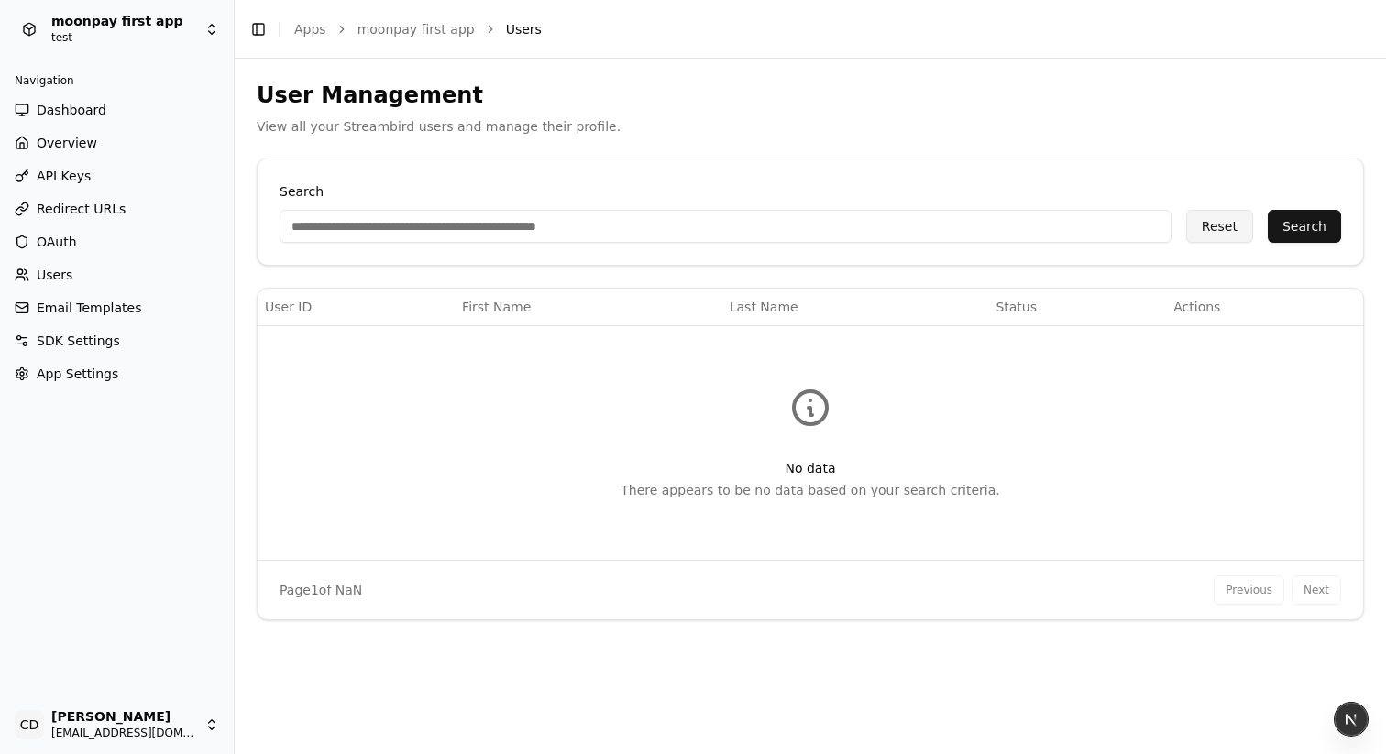
click at [1206, 225] on button "Reset" at bounding box center [1219, 226] width 67 height 33
click at [634, 246] on div "Search Reset Search" at bounding box center [810, 212] width 1105 height 106
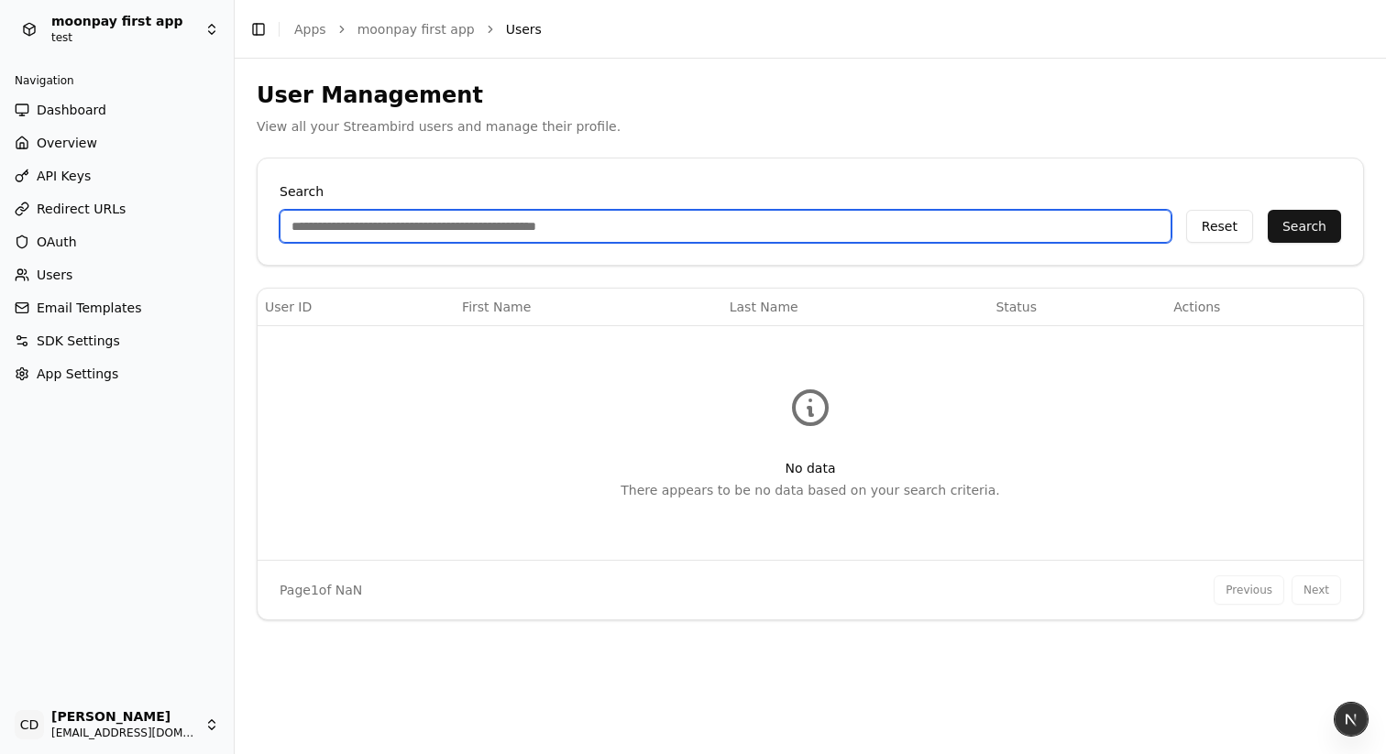
click at [611, 229] on input "Search" at bounding box center [726, 226] width 892 height 33
click at [699, 215] on input "Search" at bounding box center [726, 226] width 892 height 33
click at [335, 224] on input "Search" at bounding box center [726, 226] width 892 height 33
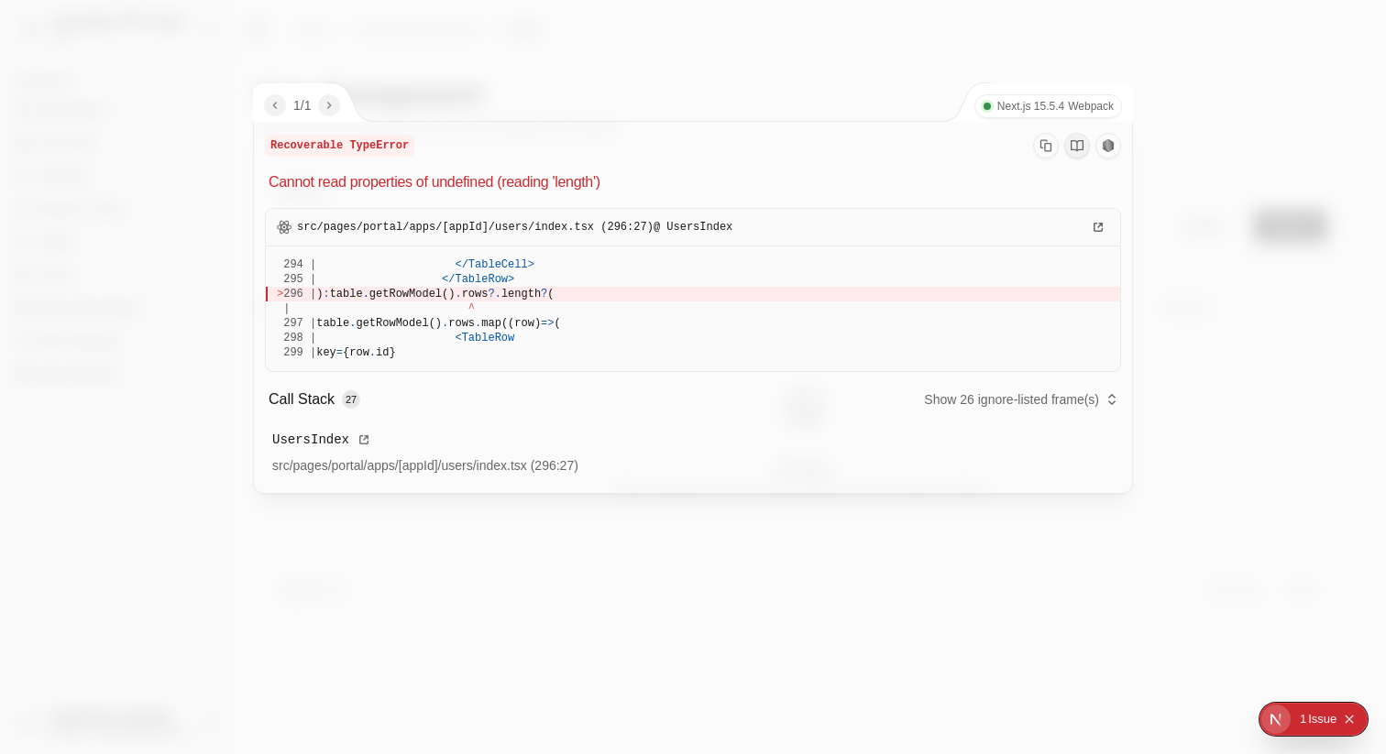
click at [1049, 144] on icon "Copy Error Info" at bounding box center [1045, 145] width 13 height 13
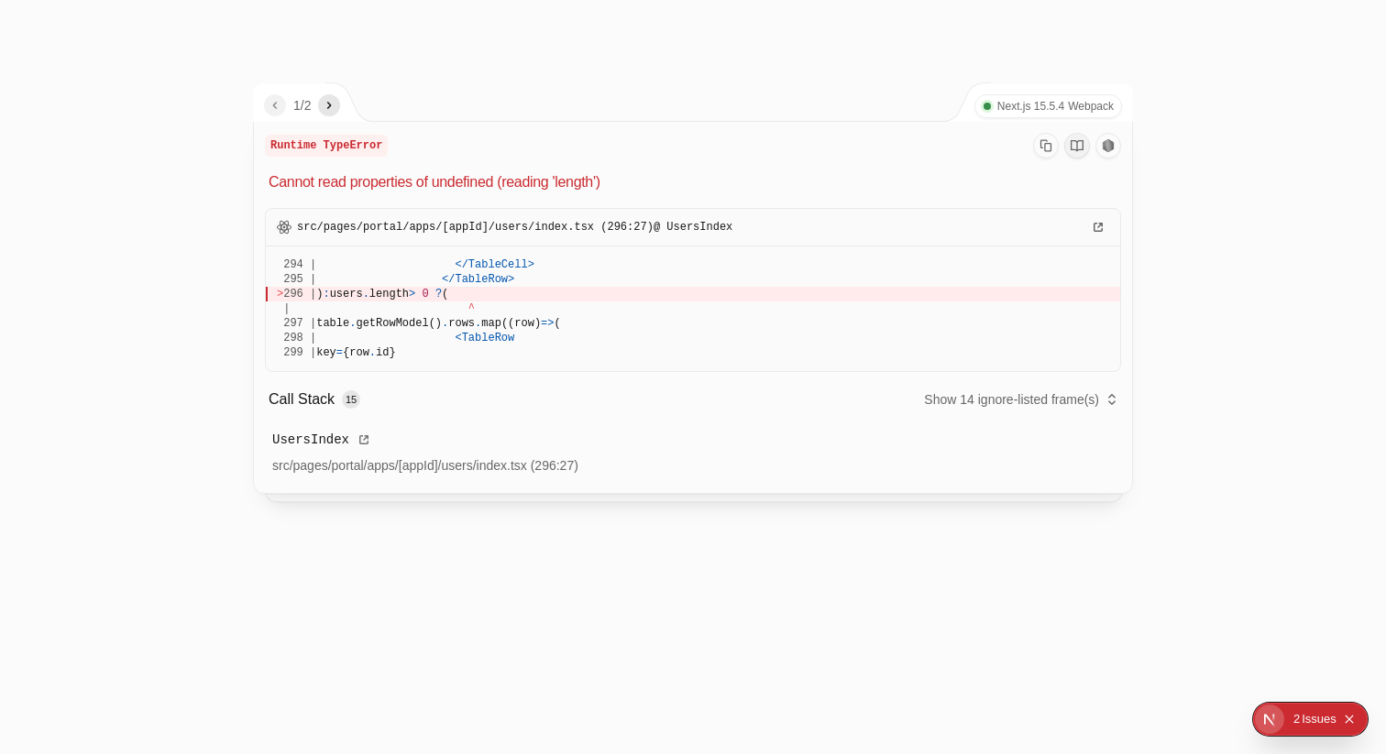
click at [1033, 156] on span at bounding box center [1077, 146] width 88 height 26
click at [1047, 150] on icon "Copy Error Info" at bounding box center [1045, 146] width 11 height 12
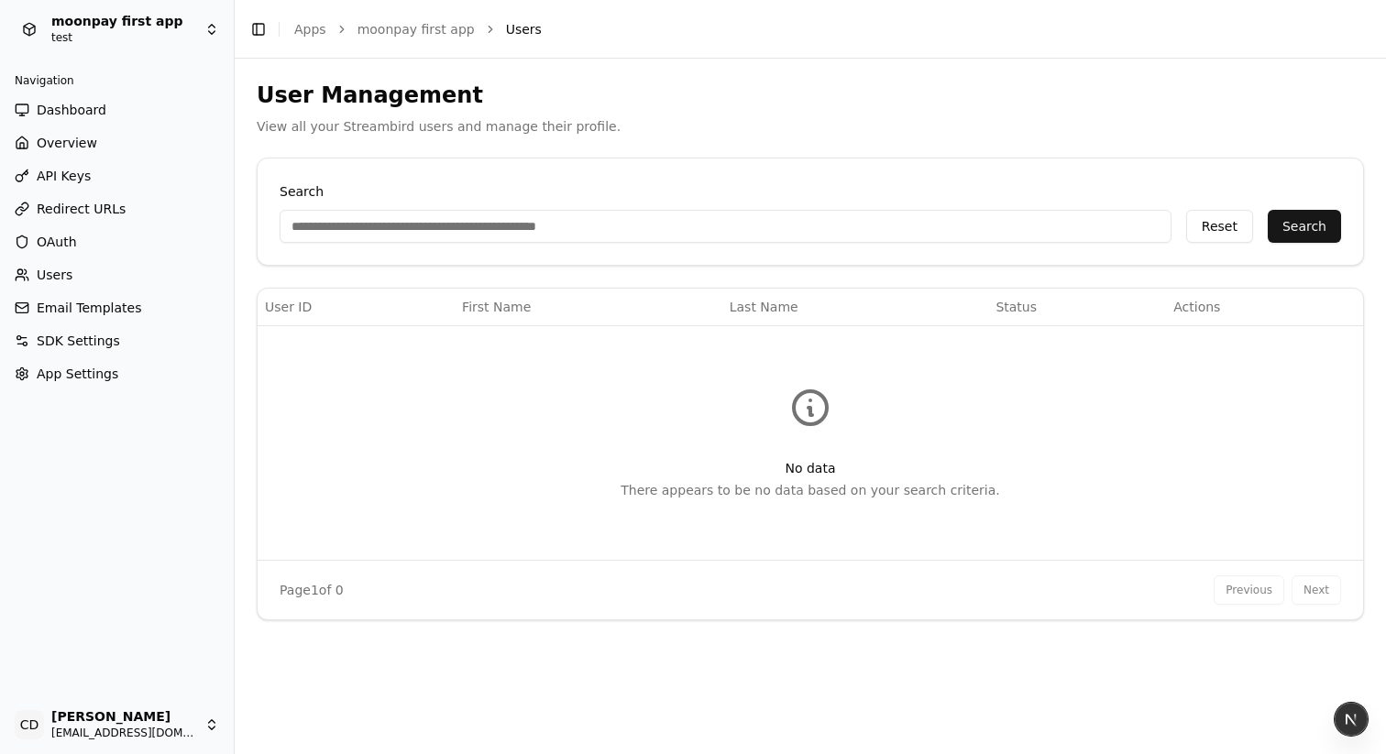
click at [332, 88] on h2 "User Management" at bounding box center [810, 95] width 1107 height 29
click at [572, 128] on p "View all your Streambird users and manage their profile." at bounding box center [810, 126] width 1107 height 18
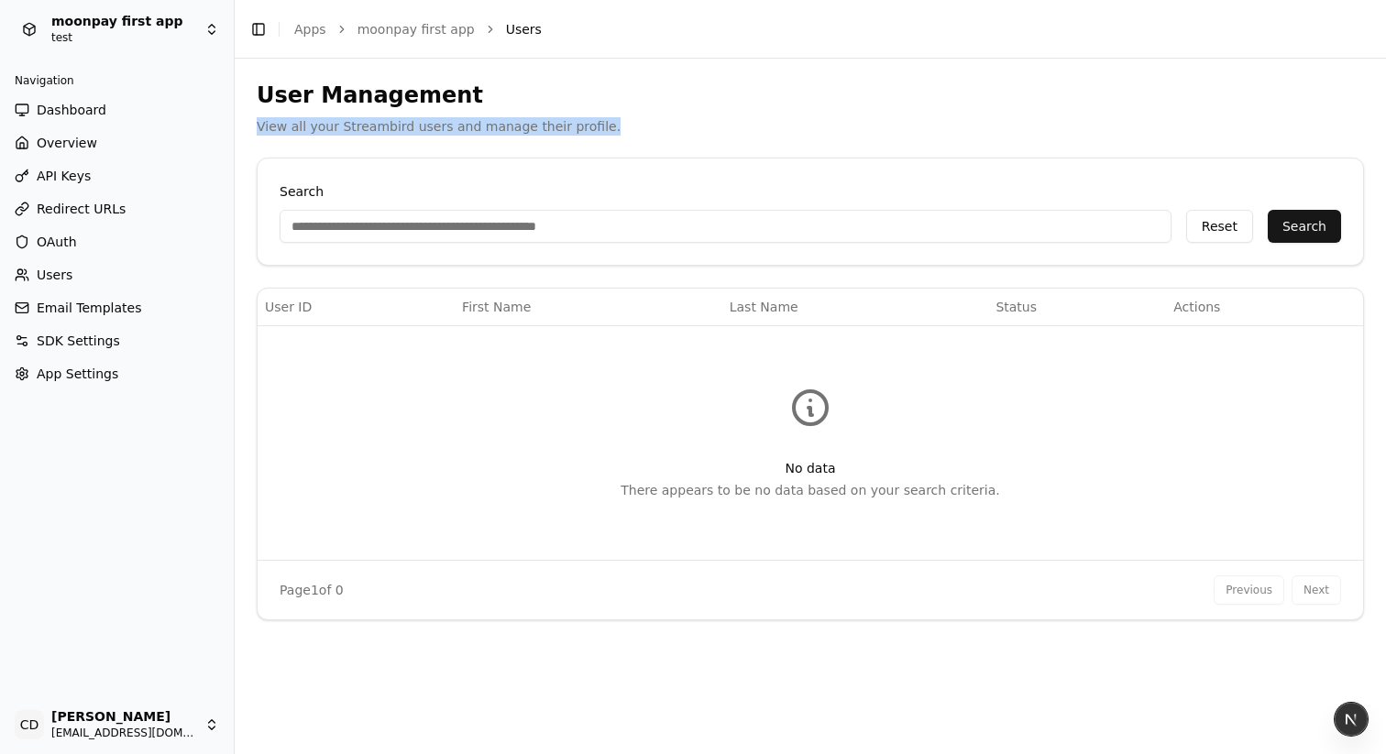
click at [572, 128] on p "View all your Streambird users and manage their profile." at bounding box center [810, 126] width 1107 height 18
click at [672, 130] on p "View all your Streambird users and manage their profile." at bounding box center [810, 126] width 1107 height 18
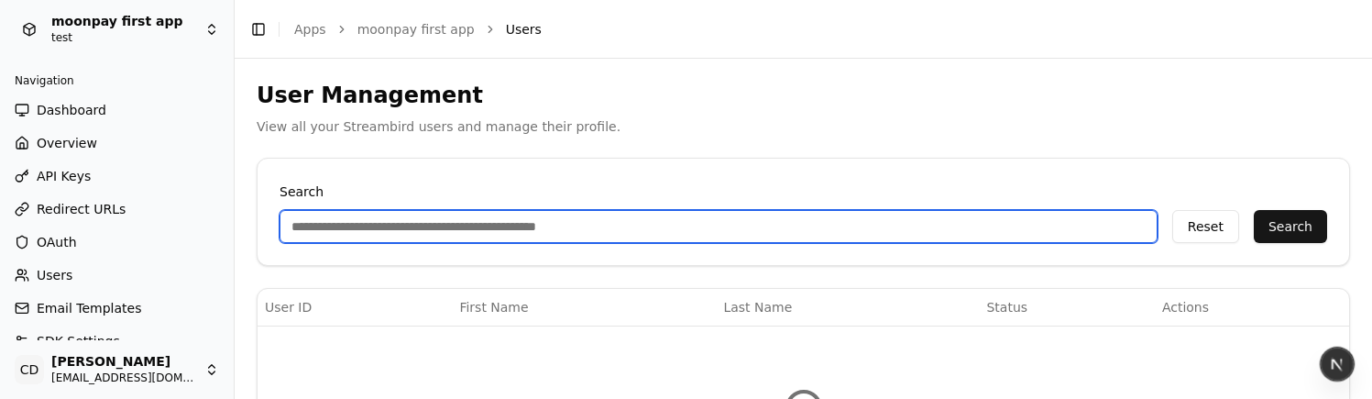
click at [361, 228] on input "Search" at bounding box center [719, 226] width 878 height 33
click at [427, 223] on input "Search" at bounding box center [719, 226] width 878 height 33
paste input "**********"
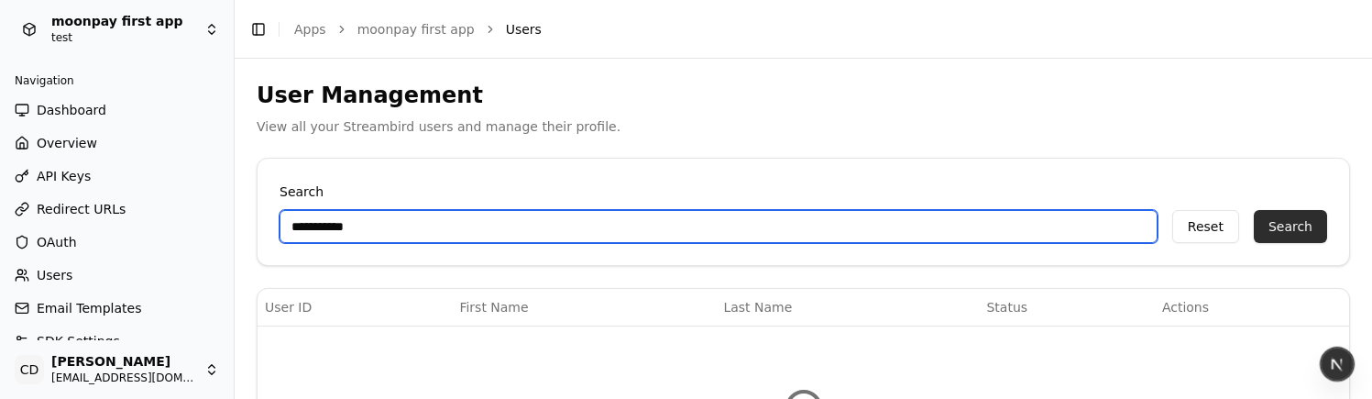
type input "**********"
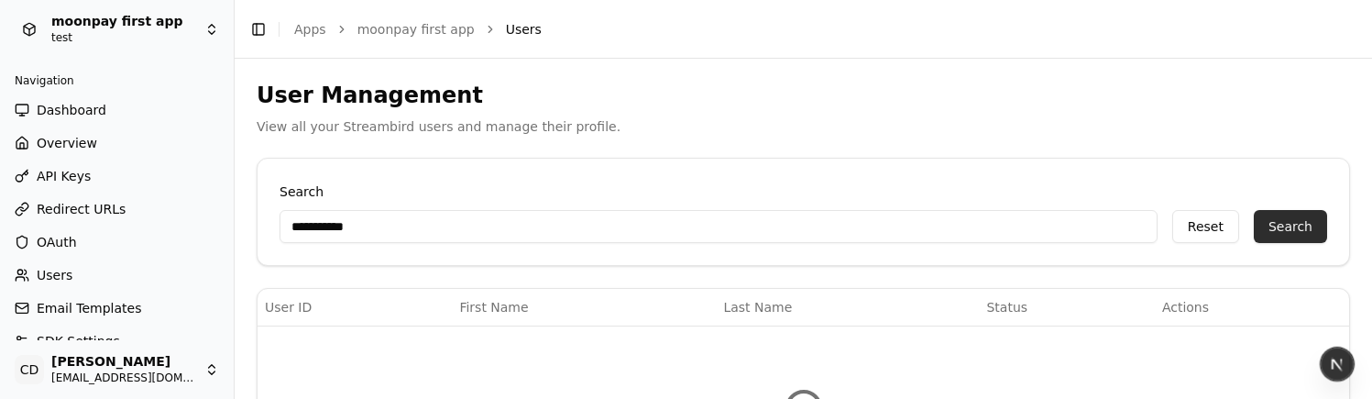
click at [1270, 230] on button "Search" at bounding box center [1290, 226] width 73 height 33
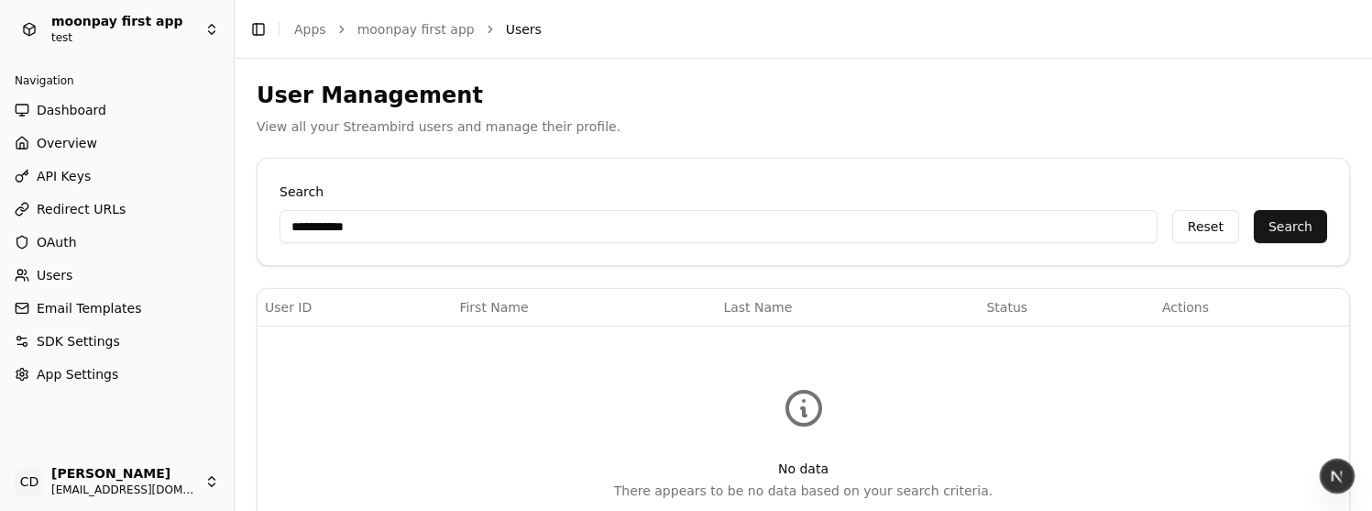
click at [1285, 243] on div "**********" at bounding box center [804, 212] width 1092 height 106
click at [1273, 222] on button "Search" at bounding box center [1290, 226] width 73 height 33
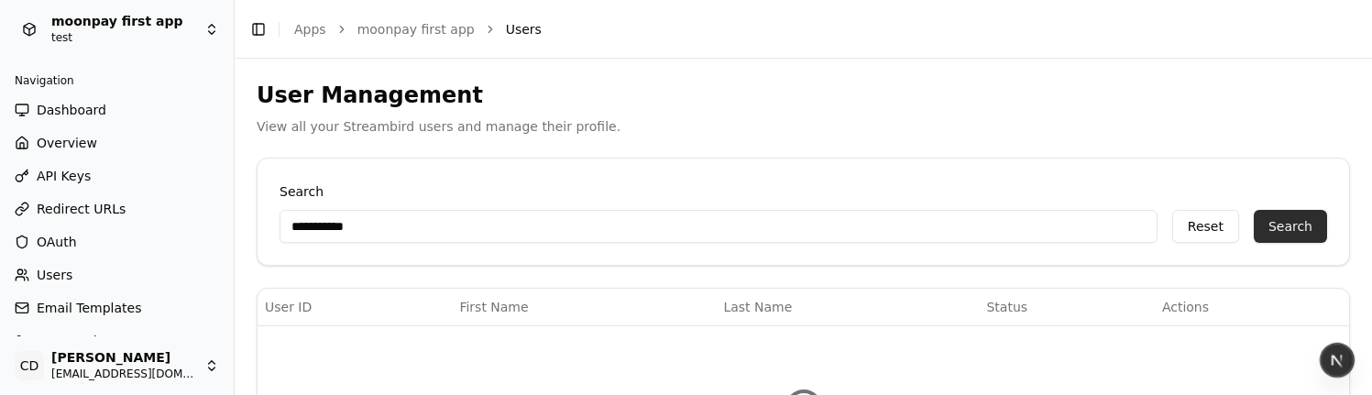
click at [1288, 224] on button "Search" at bounding box center [1290, 226] width 73 height 33
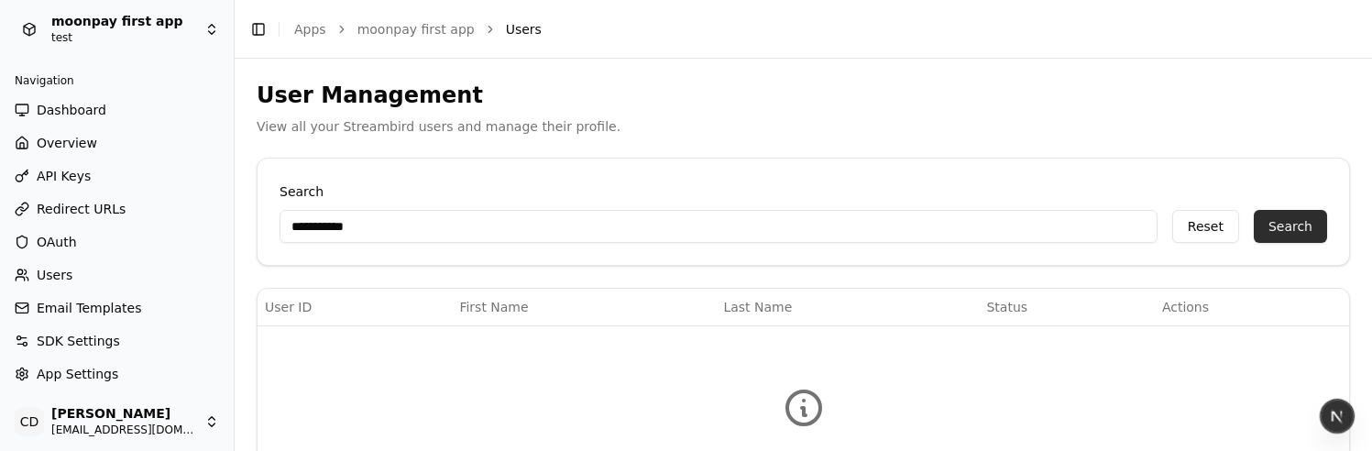
click at [1293, 236] on button "Search" at bounding box center [1290, 226] width 73 height 33
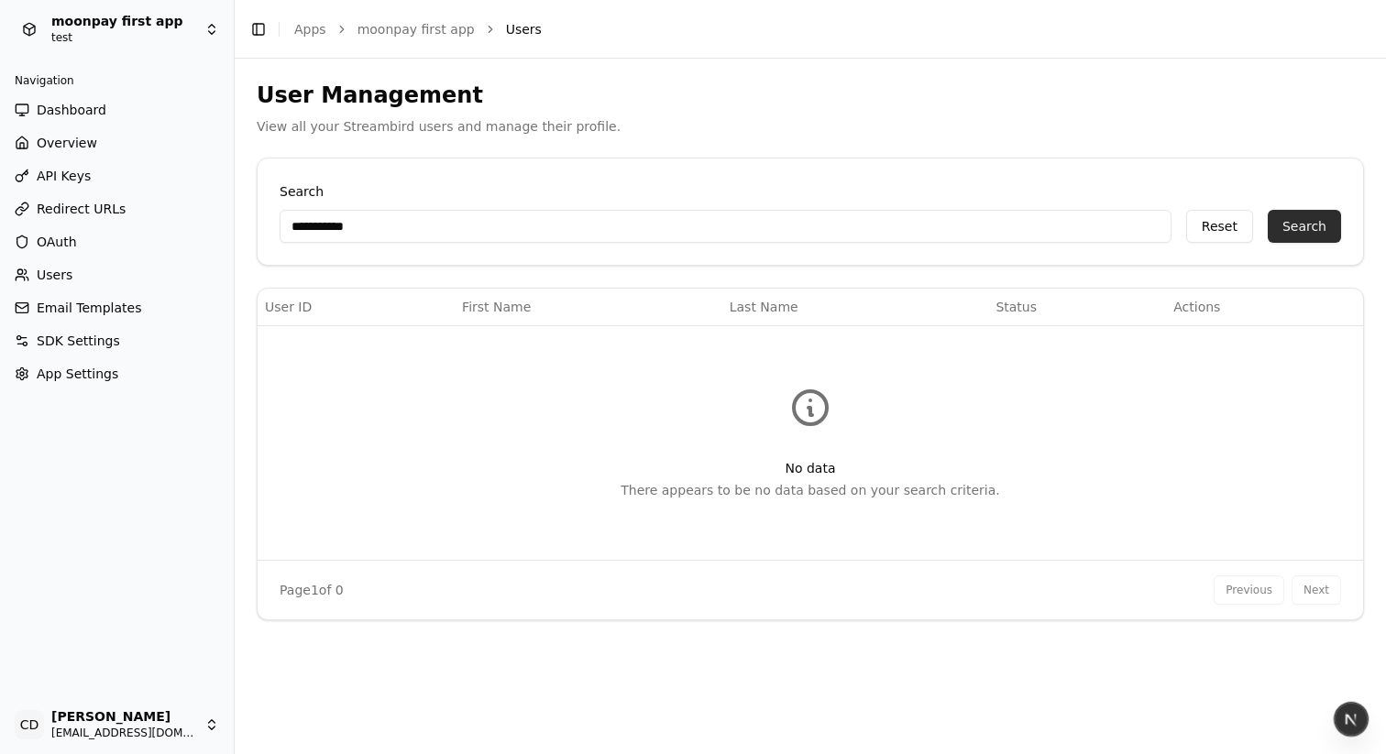
click at [1300, 223] on button "Search" at bounding box center [1304, 226] width 73 height 33
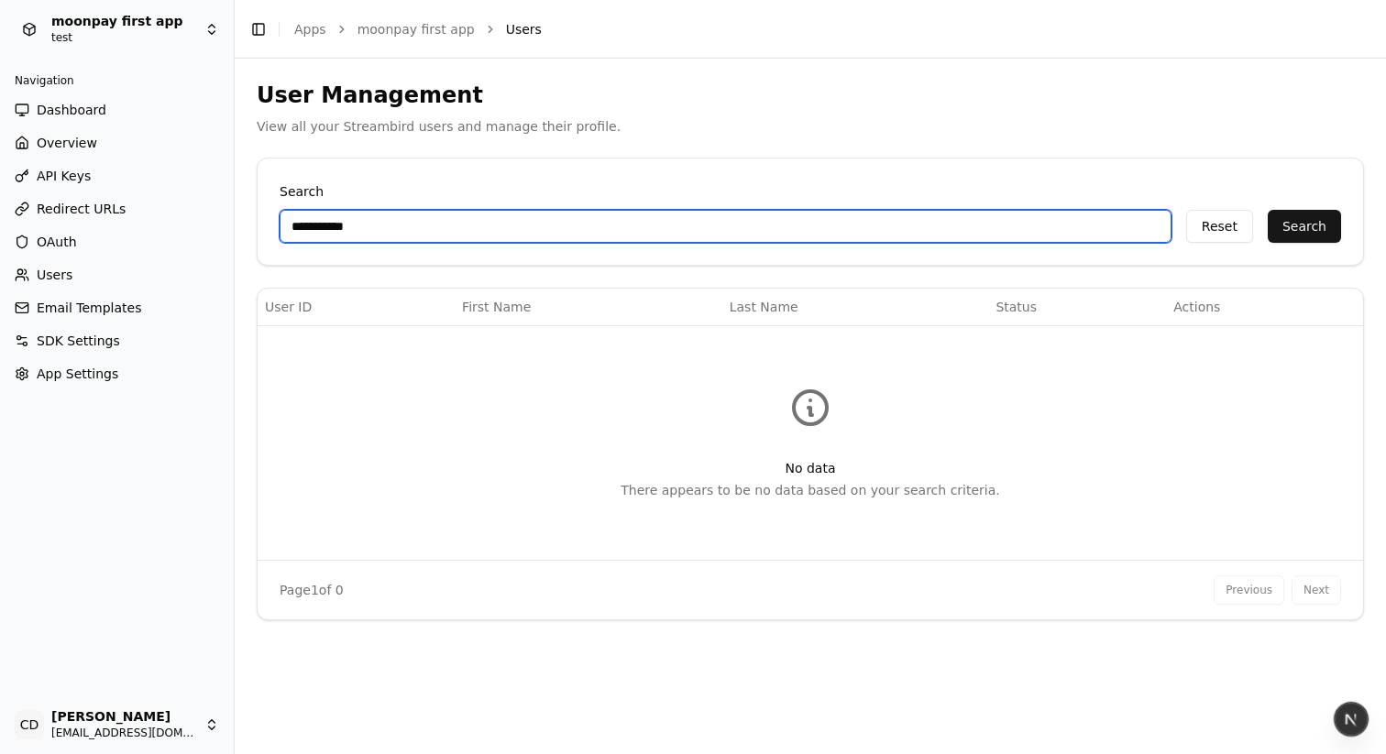
click at [380, 222] on input "**********" at bounding box center [726, 226] width 892 height 33
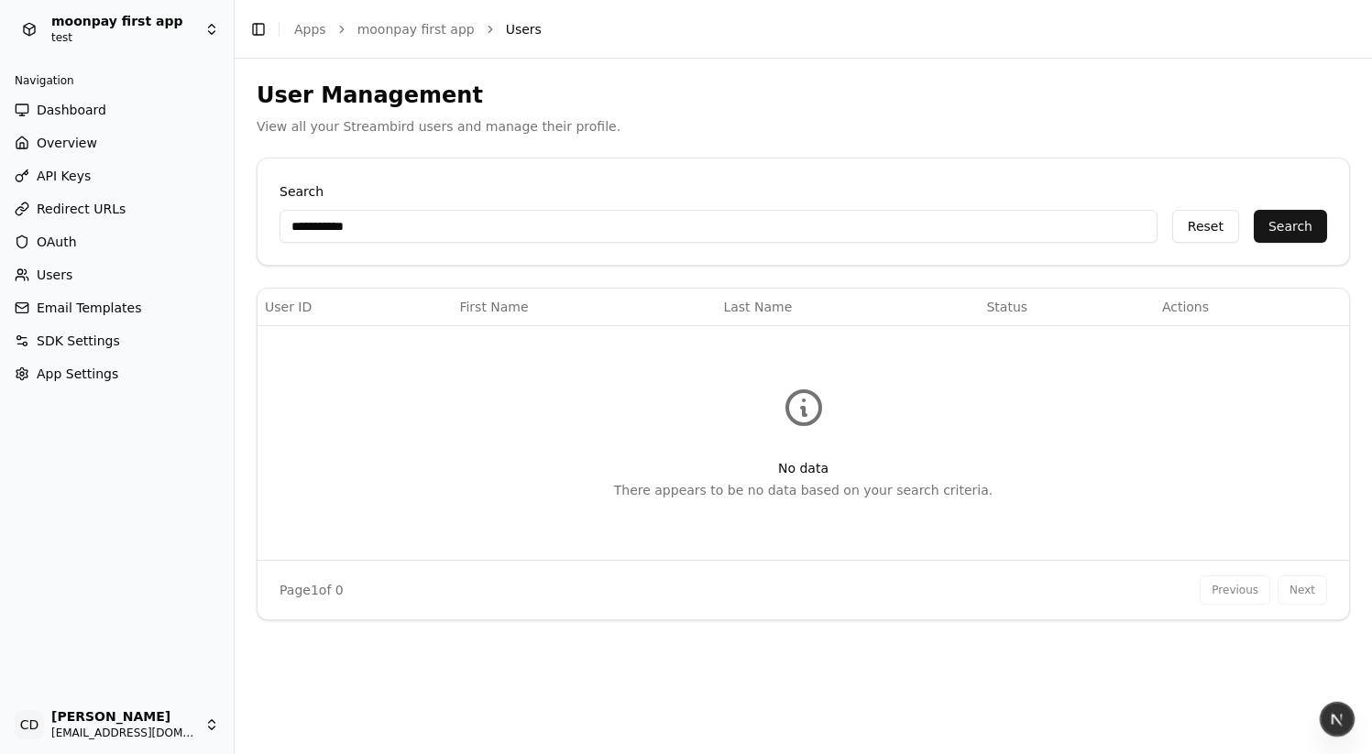
select select "**"
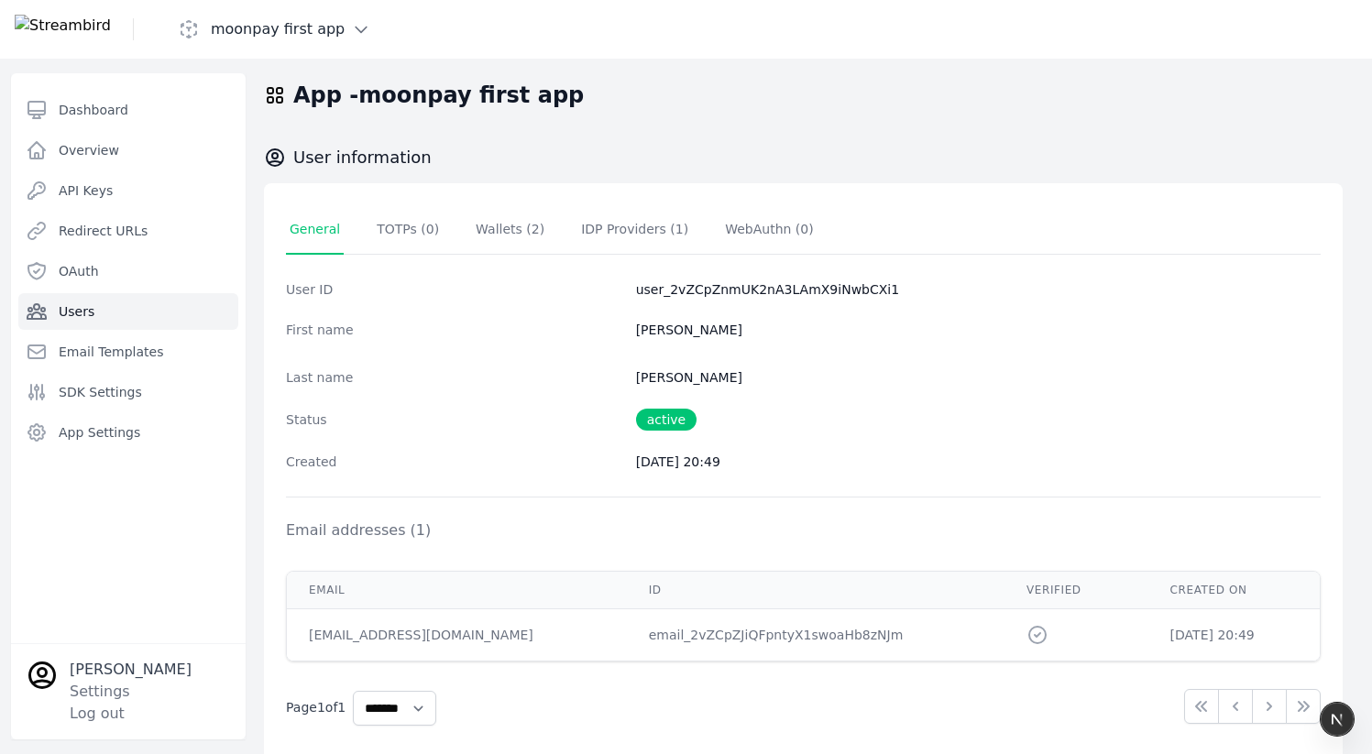
click at [71, 317] on span "Users" at bounding box center [77, 311] width 36 height 18
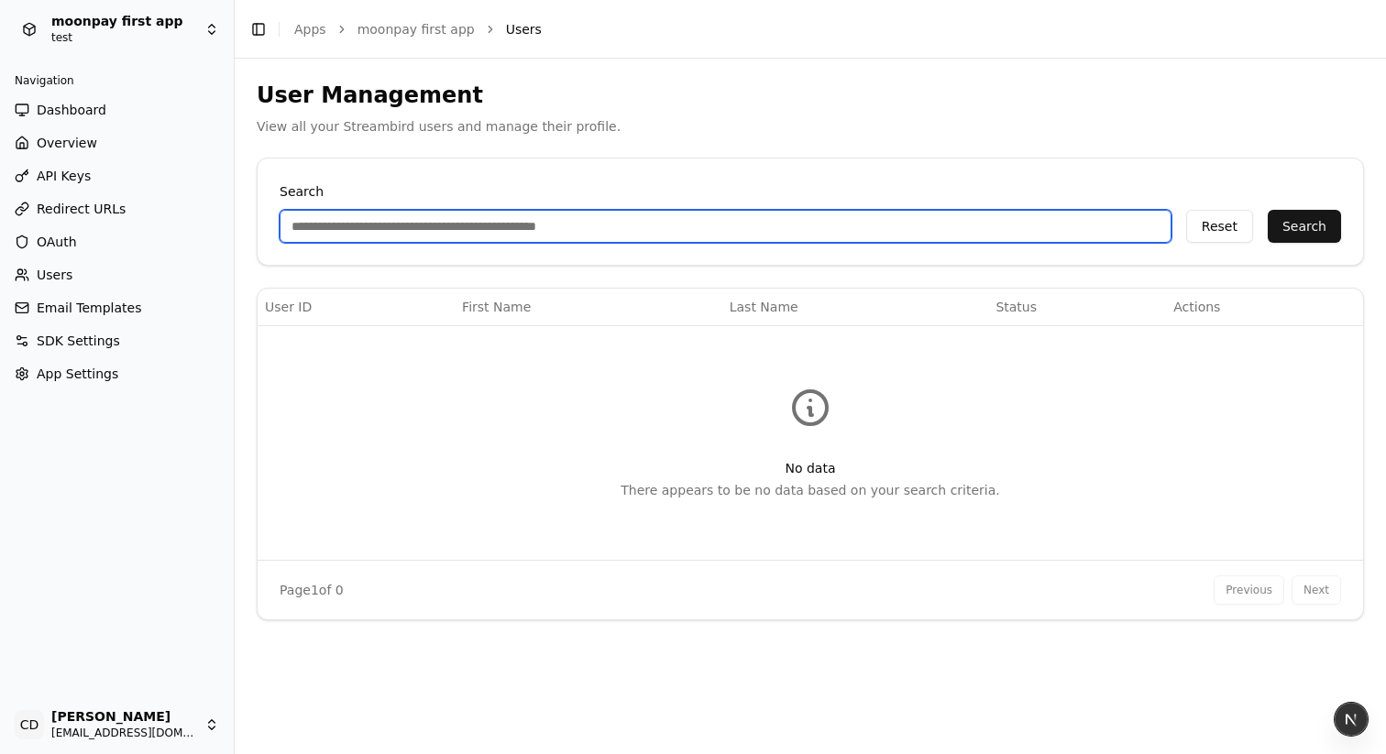
click at [356, 217] on input "Search" at bounding box center [726, 226] width 892 height 33
paste input "**********"
type input "**********"
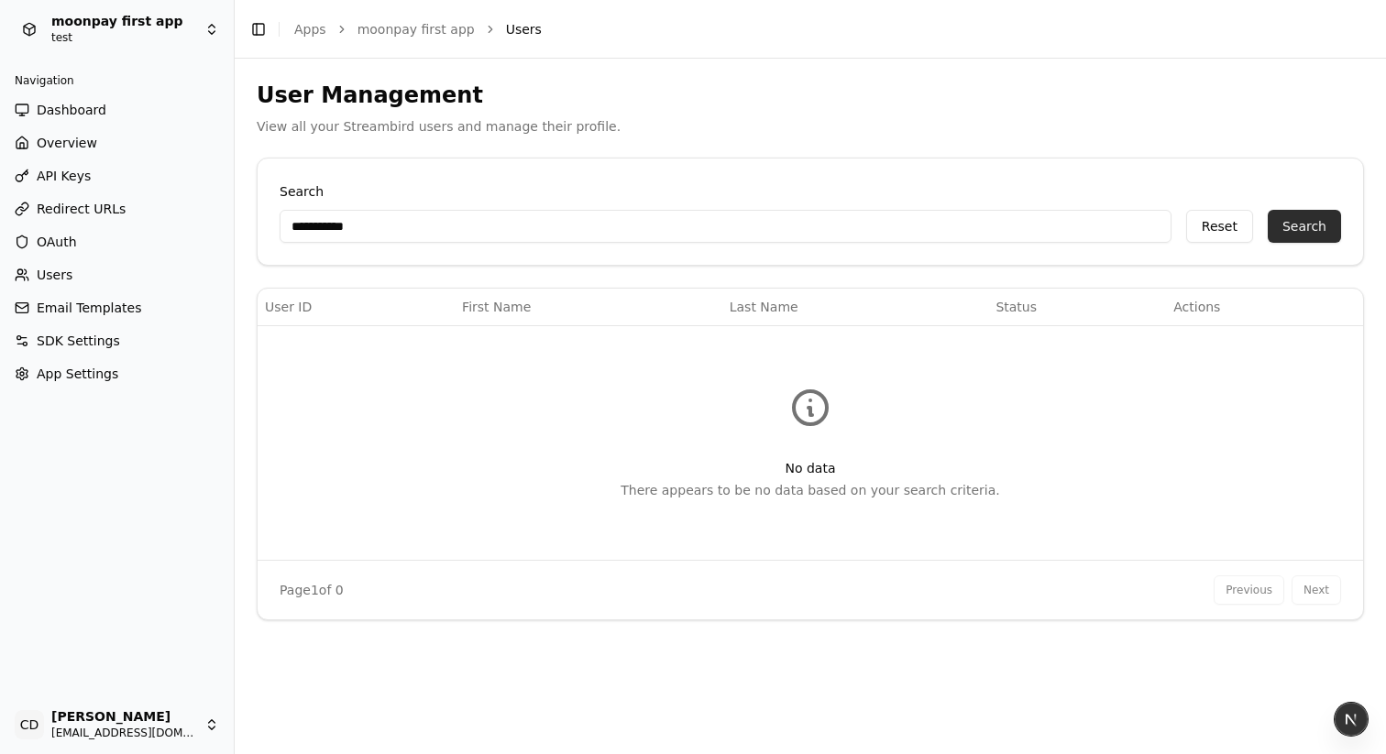
click at [1301, 217] on button "Search" at bounding box center [1304, 226] width 73 height 33
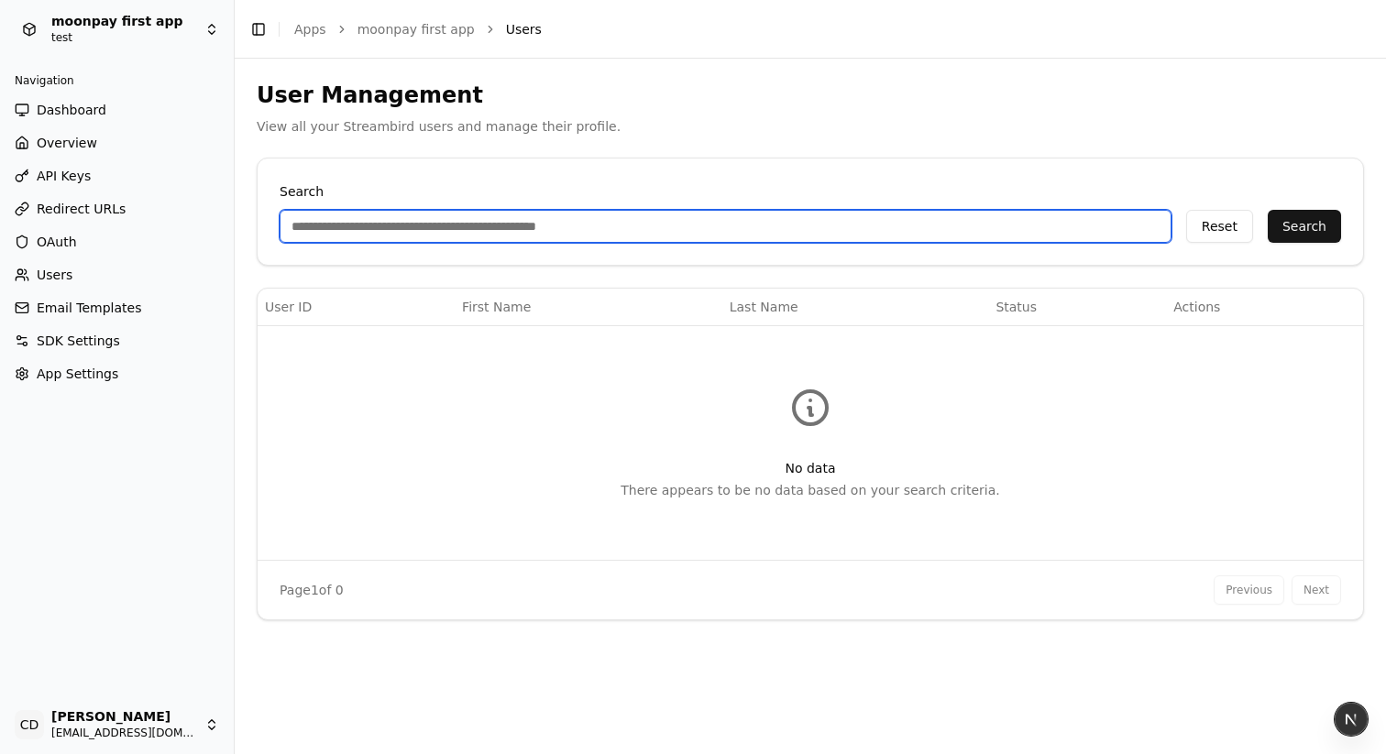
click at [441, 210] on input "Search" at bounding box center [726, 226] width 892 height 33
paste input "**********"
type input "**********"
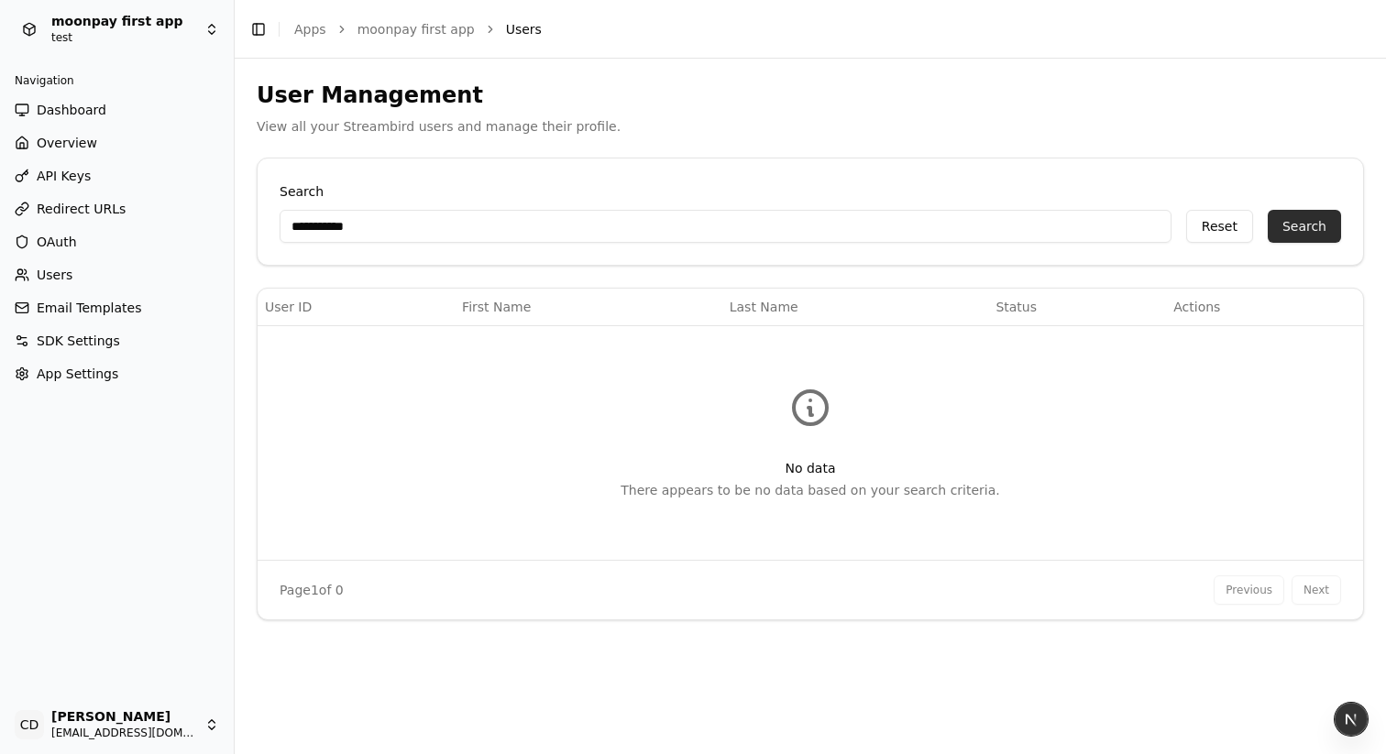
click at [1295, 228] on button "Search" at bounding box center [1304, 226] width 73 height 33
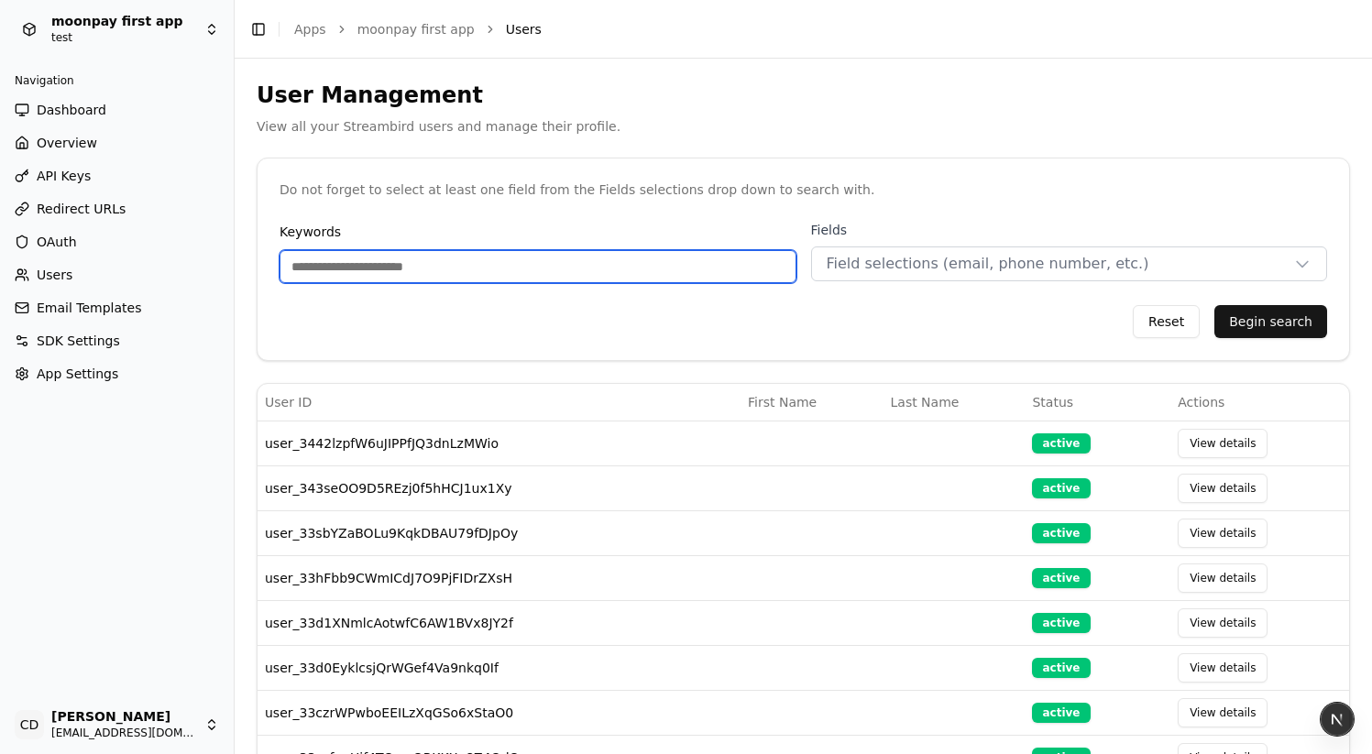
click at [467, 270] on input "Keywords" at bounding box center [538, 266] width 517 height 33
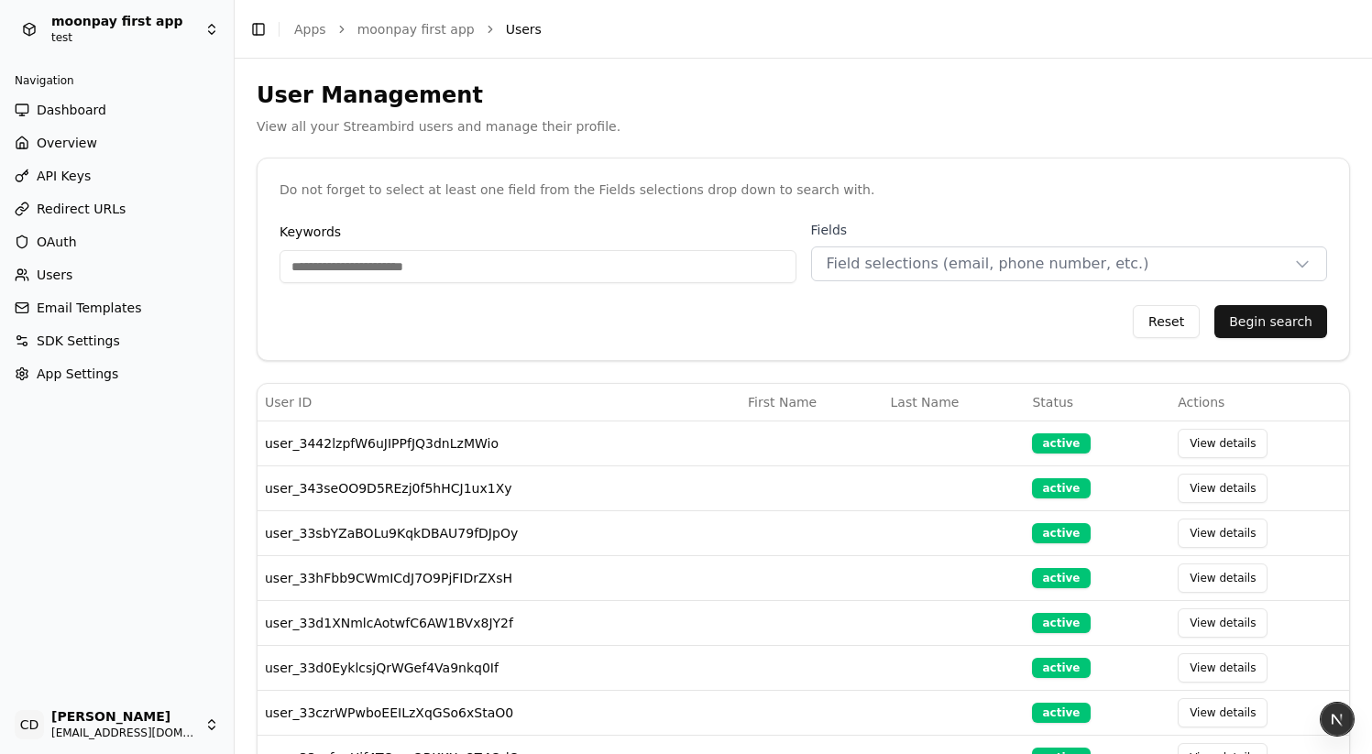
click at [797, 272] on div "Keywords Fields Field selections (email, phone number, etc.)" at bounding box center [804, 252] width 1048 height 62
click at [886, 261] on span "Field selections (email, phone number, etc.)" at bounding box center [988, 264] width 323 height 22
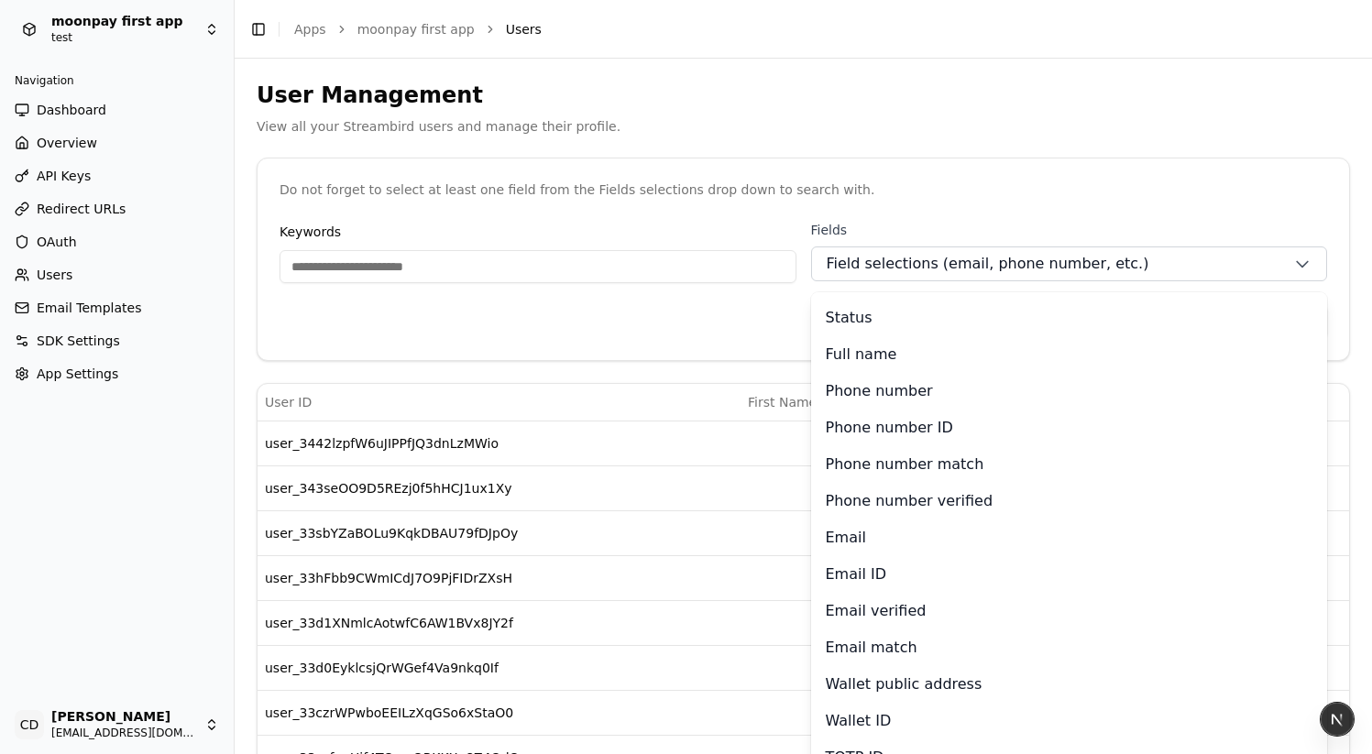
click at [730, 328] on div "Reset Begin search" at bounding box center [804, 321] width 1048 height 33
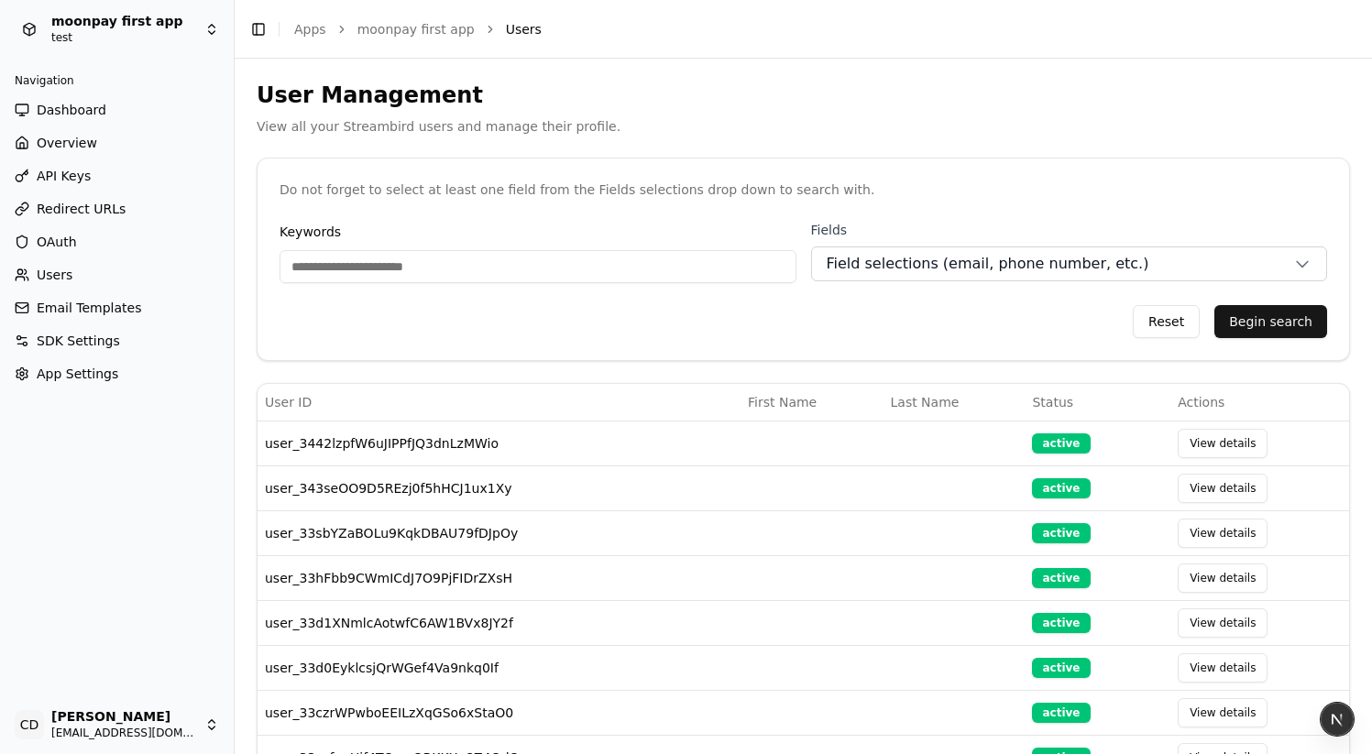
click at [887, 276] on button "Field selections (email, phone number, etc.)" at bounding box center [1069, 264] width 517 height 35
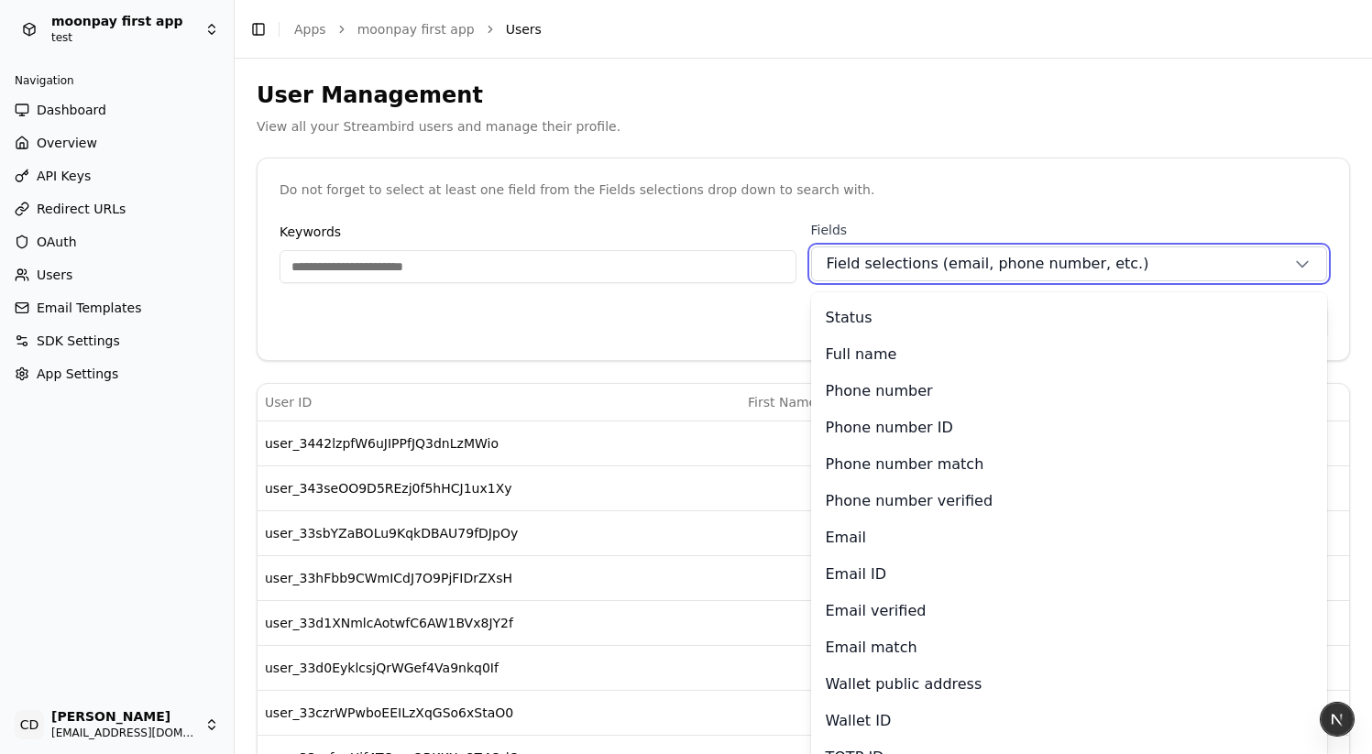
click at [886, 274] on span "Field selections (email, phone number, etc.)" at bounding box center [988, 264] width 323 height 22
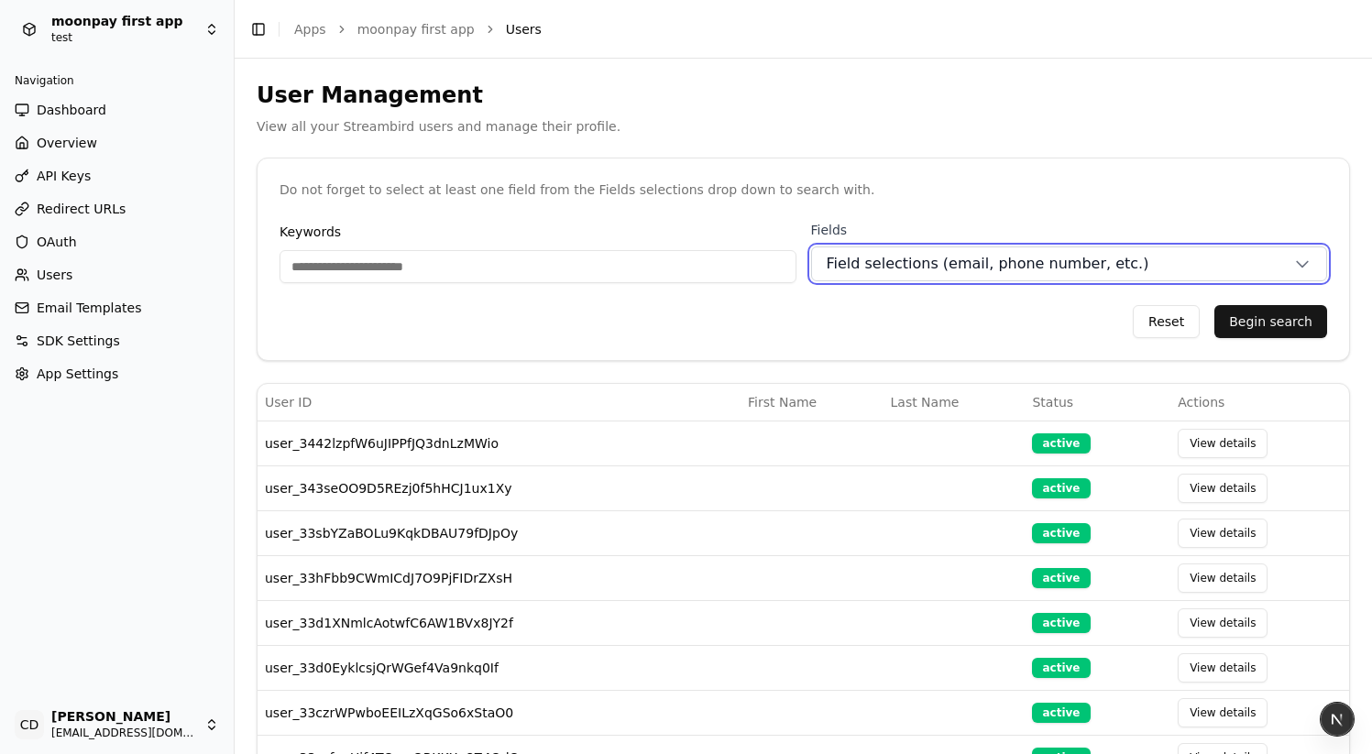
click at [901, 268] on span "Field selections (email, phone number, etc.)" at bounding box center [988, 264] width 323 height 22
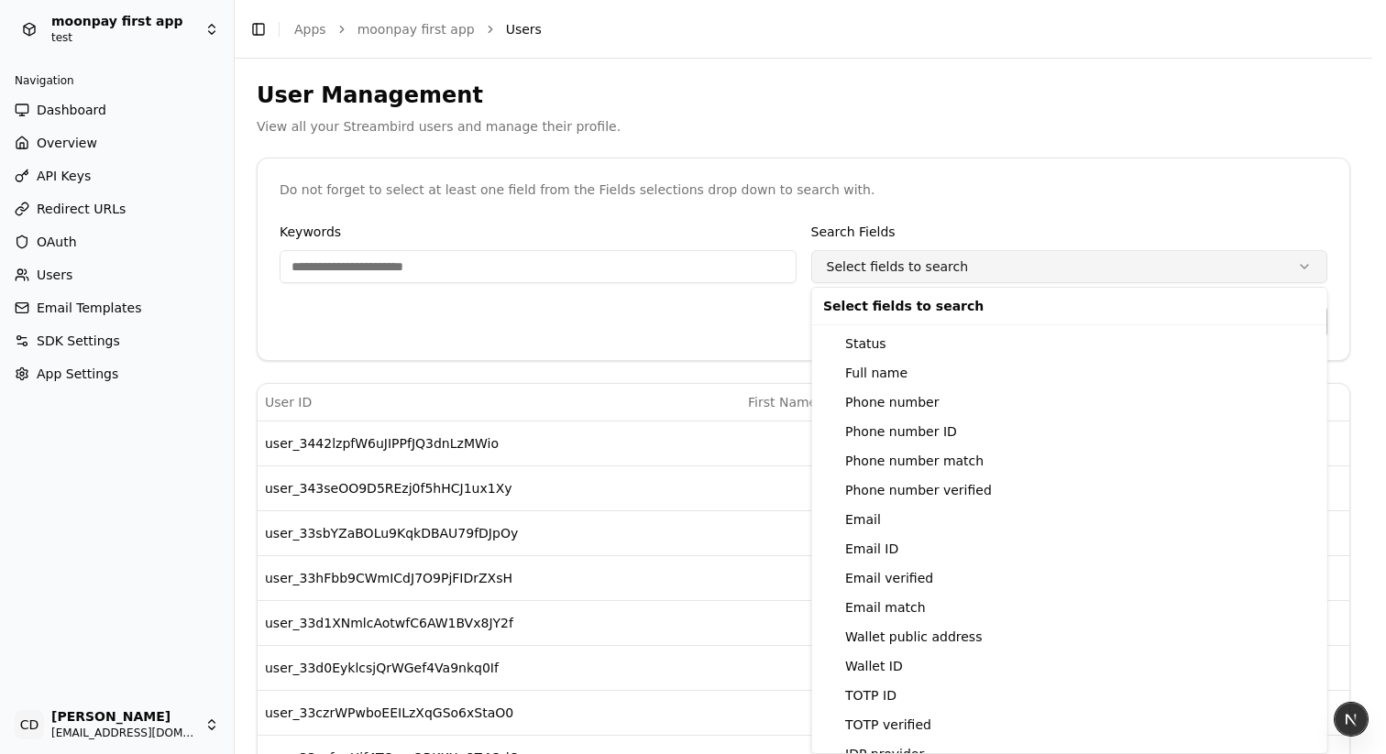
click at [918, 264] on html "moonpay first app test Navigation Dashboard Overview API Keys Redirect URLs OAu…" at bounding box center [693, 377] width 1386 height 754
click at [883, 382] on div "Full name" at bounding box center [1070, 372] width 508 height 29
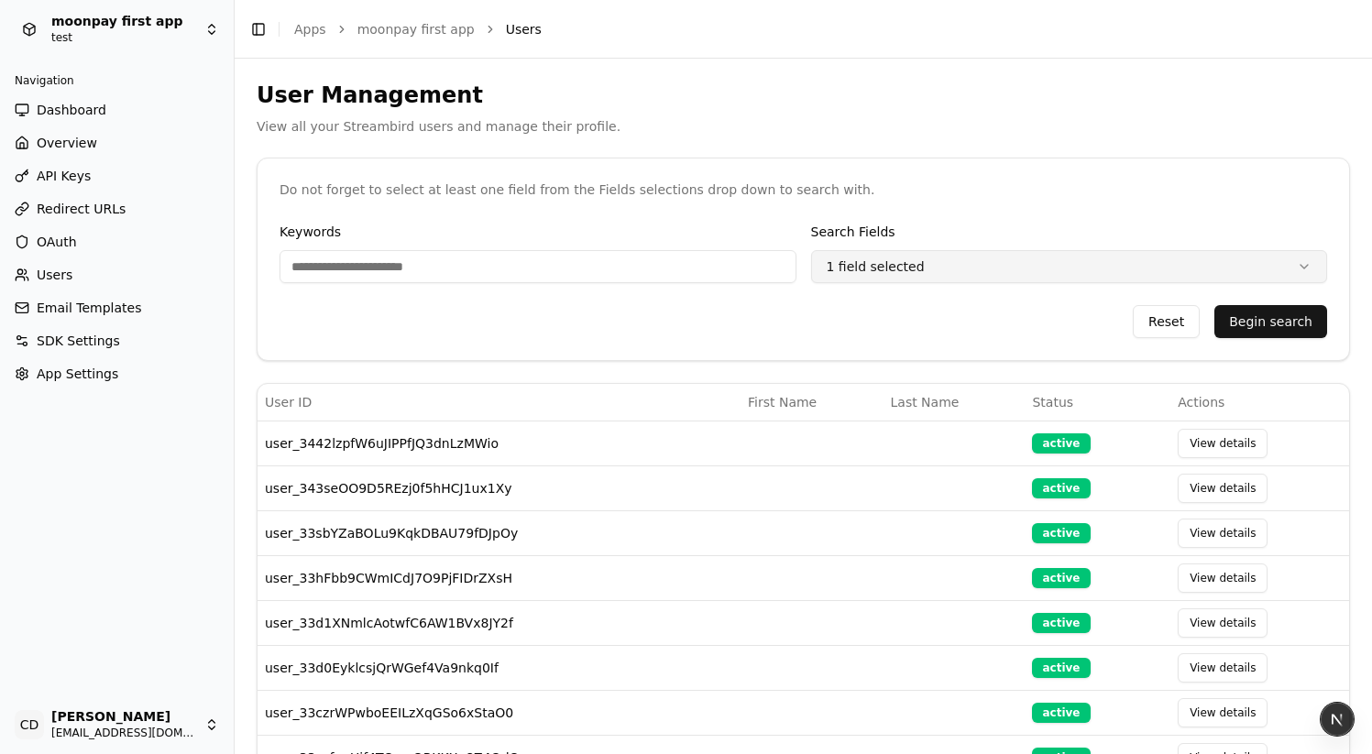
click at [895, 274] on html "moonpay first app test Navigation Dashboard Overview API Keys Redirect URLs OAu…" at bounding box center [686, 377] width 1372 height 754
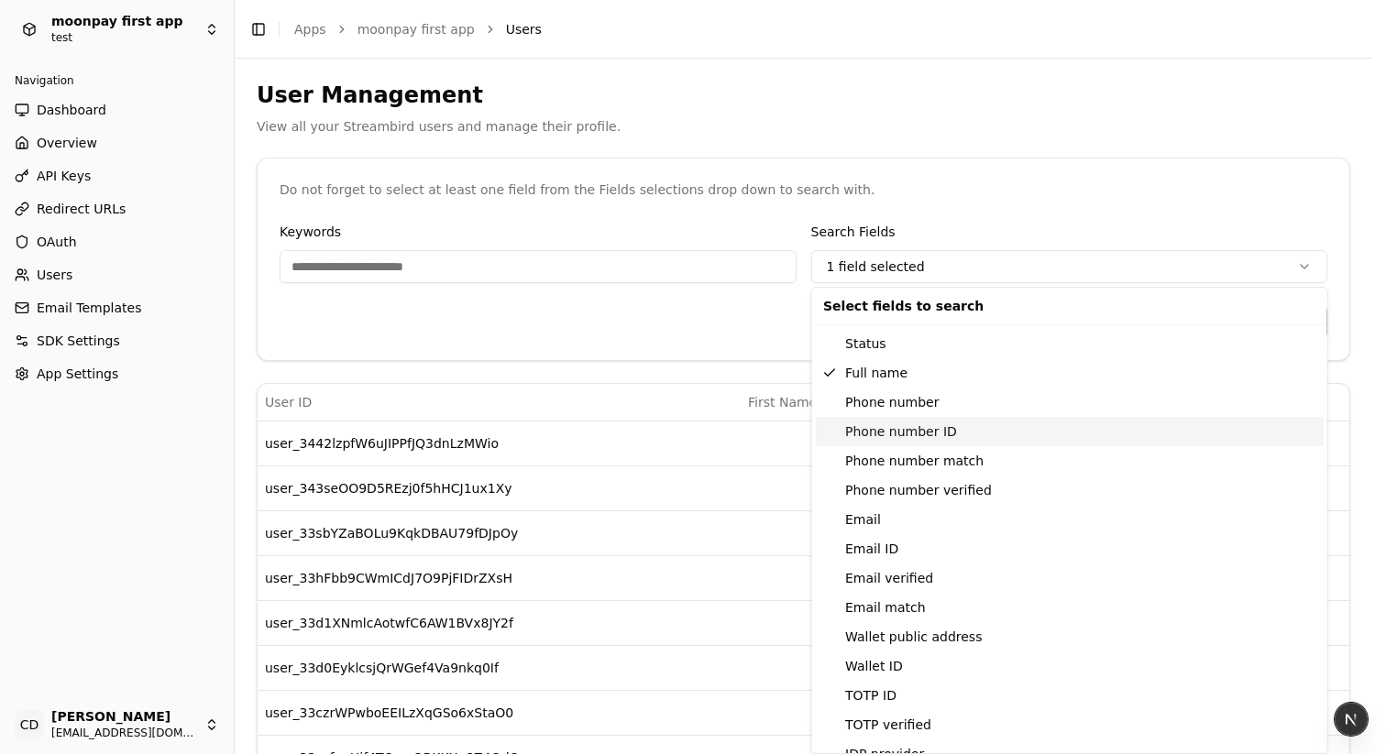
click at [916, 435] on div "Phone number ID" at bounding box center [1070, 431] width 508 height 29
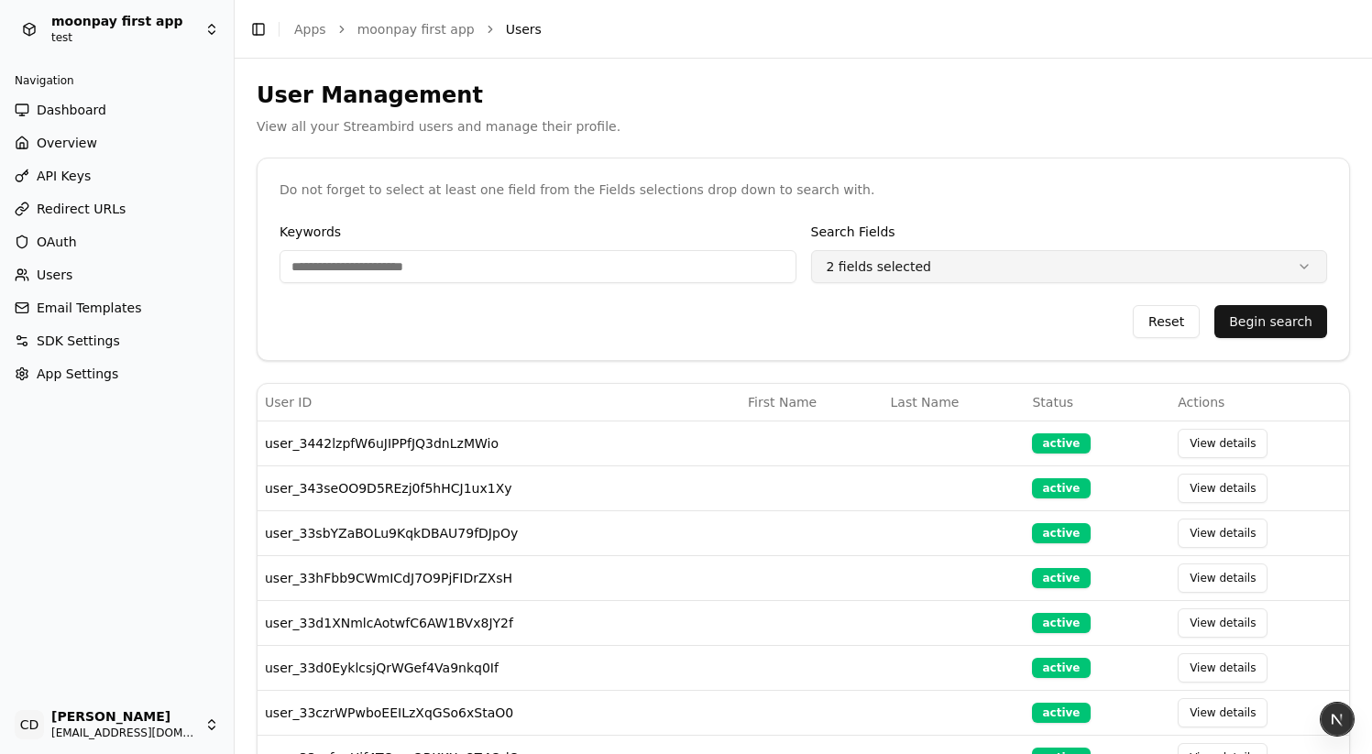
click at [892, 263] on html "moonpay first app test Navigation Dashboard Overview API Keys Redirect URLs OAu…" at bounding box center [686, 377] width 1372 height 754
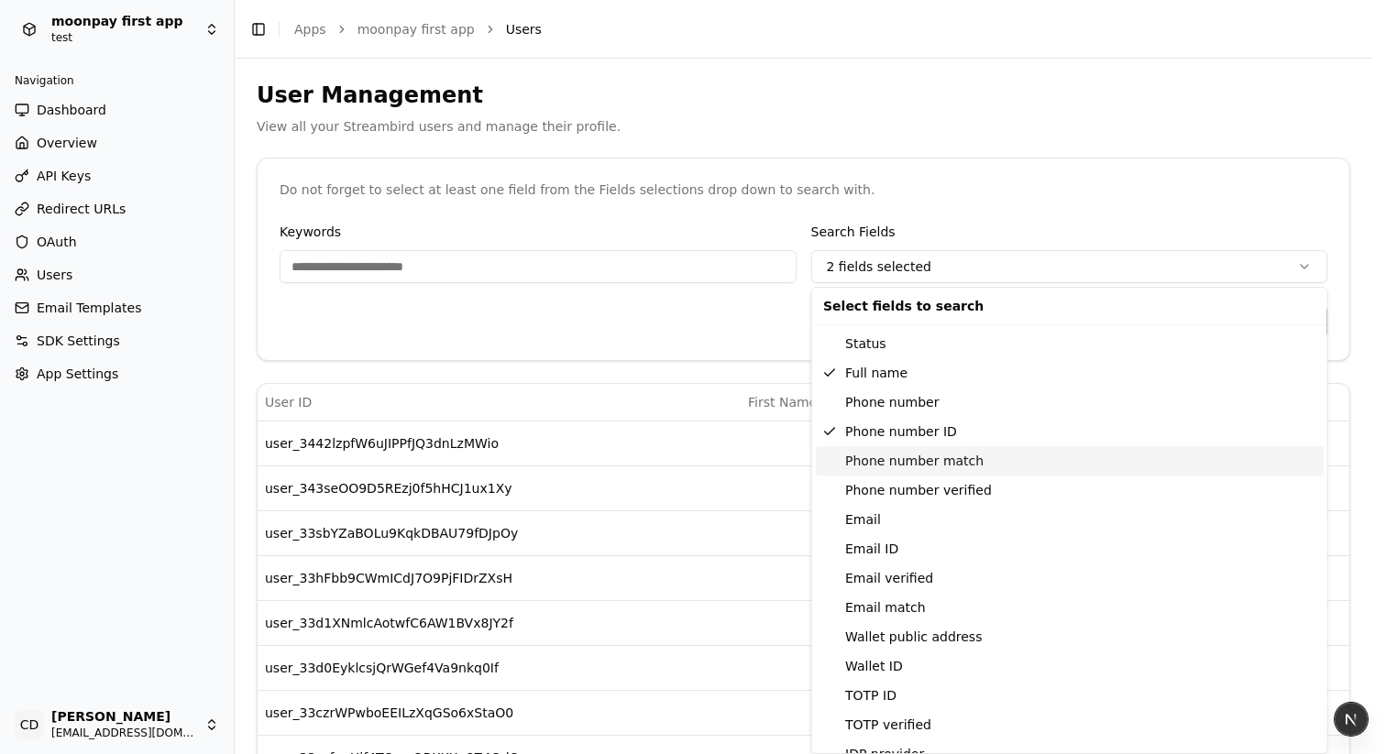
click at [884, 450] on div "Phone number match" at bounding box center [1070, 460] width 508 height 29
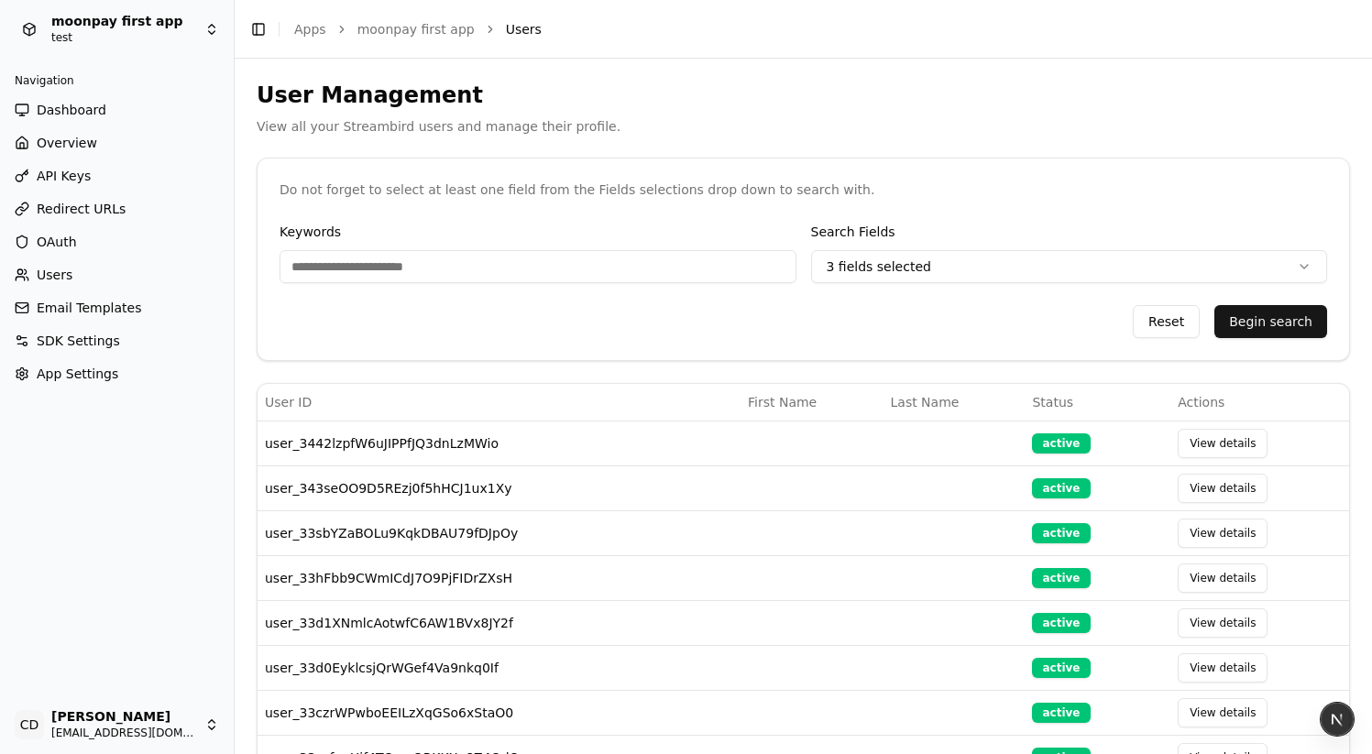
click at [882, 247] on div "Search Fields 3 fields selected" at bounding box center [1069, 252] width 517 height 62
click at [890, 276] on html "moonpay first app test Navigation Dashboard Overview API Keys Redirect URLs OAu…" at bounding box center [686, 377] width 1372 height 754
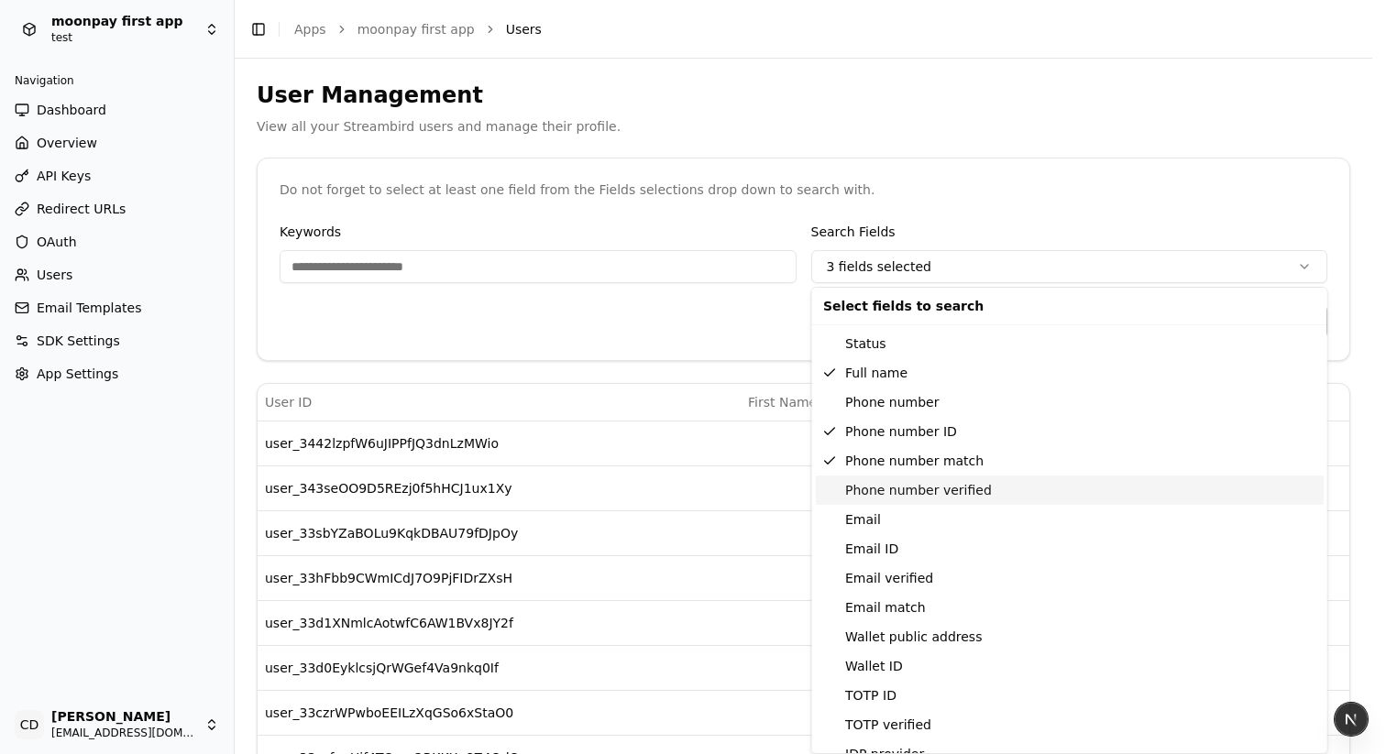
click at [876, 450] on div "Phone number verified" at bounding box center [1070, 490] width 508 height 29
click at [873, 261] on html "moonpay first app test Navigation Dashboard Overview API Keys Redirect URLs OAu…" at bounding box center [693, 377] width 1386 height 754
click at [887, 450] on div "Email ID" at bounding box center [1070, 548] width 508 height 29
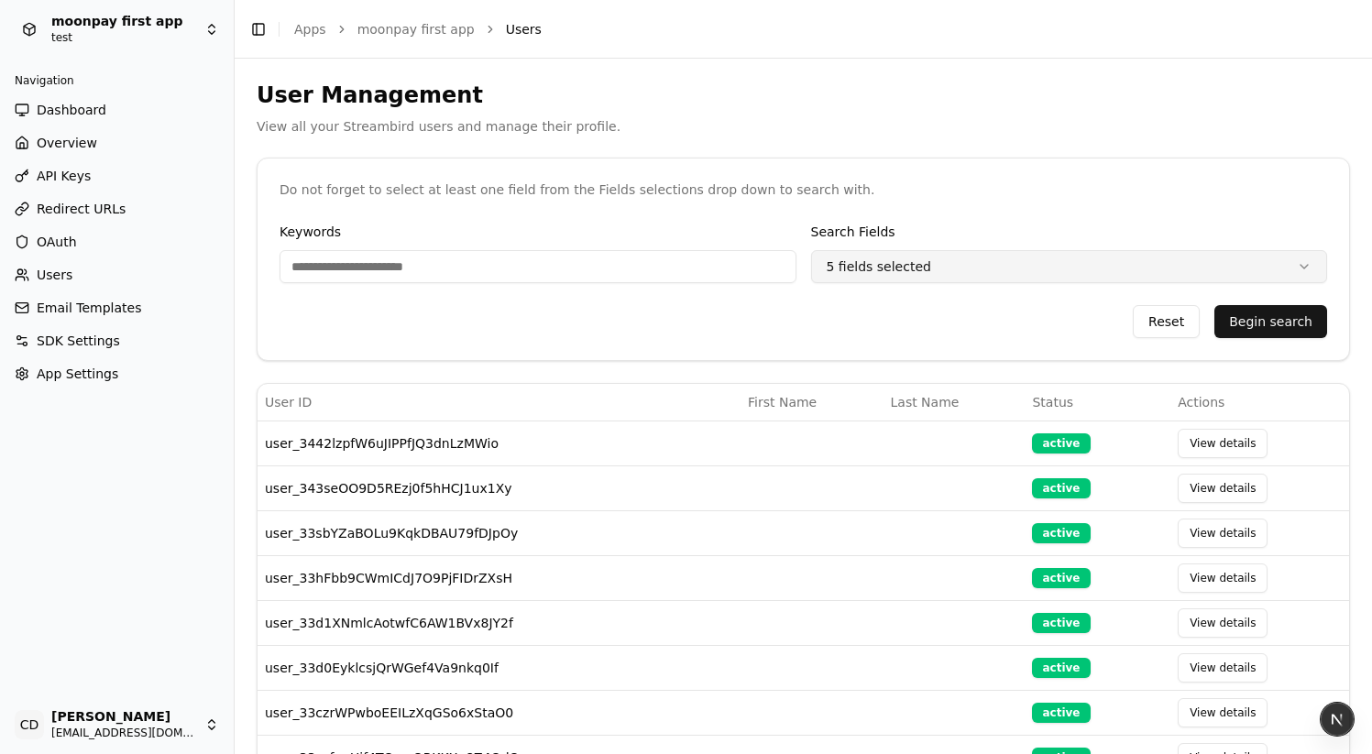
click at [863, 282] on html "moonpay first app test Navigation Dashboard Overview API Keys Redirect URLs OAu…" at bounding box center [686, 377] width 1372 height 754
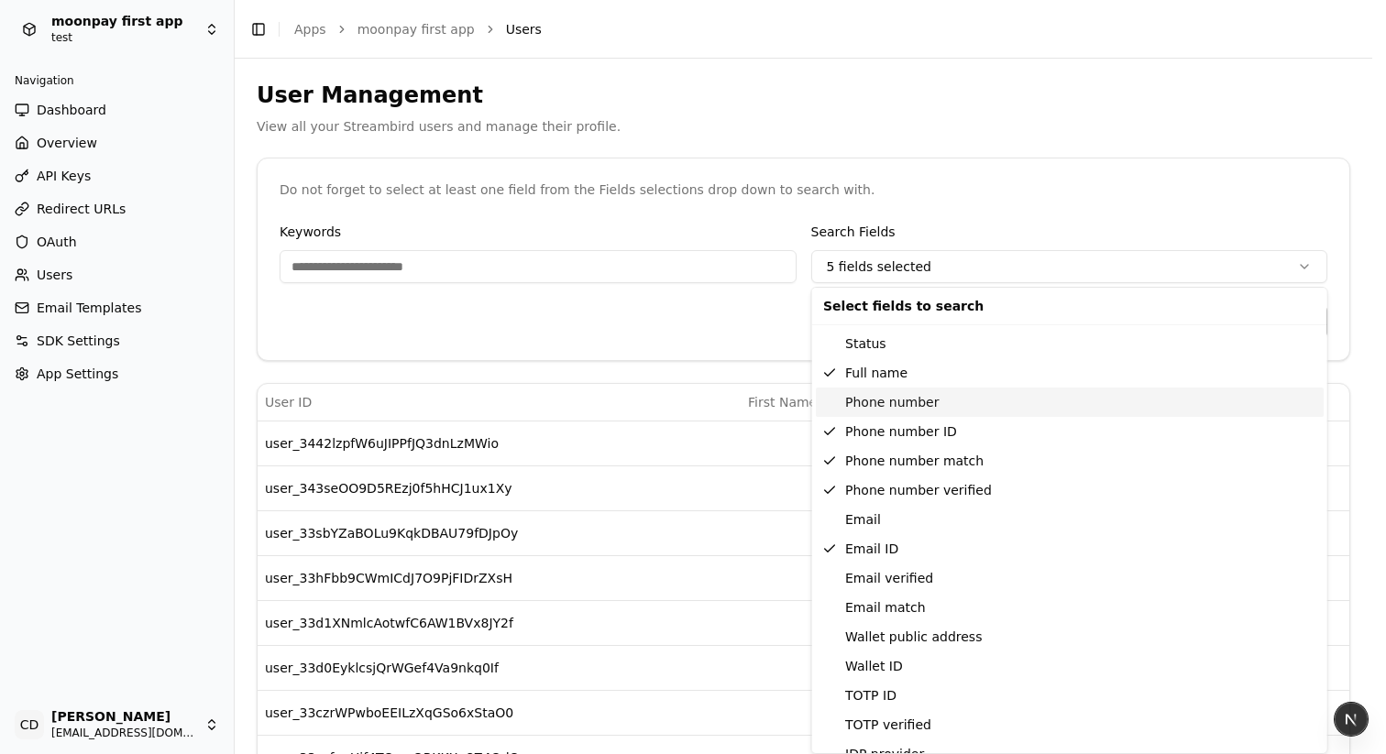
click at [870, 394] on div "Phone number" at bounding box center [1070, 402] width 508 height 29
click at [865, 450] on div "Email" at bounding box center [1070, 519] width 508 height 29
click at [881, 450] on div "Email verified" at bounding box center [1070, 578] width 508 height 29
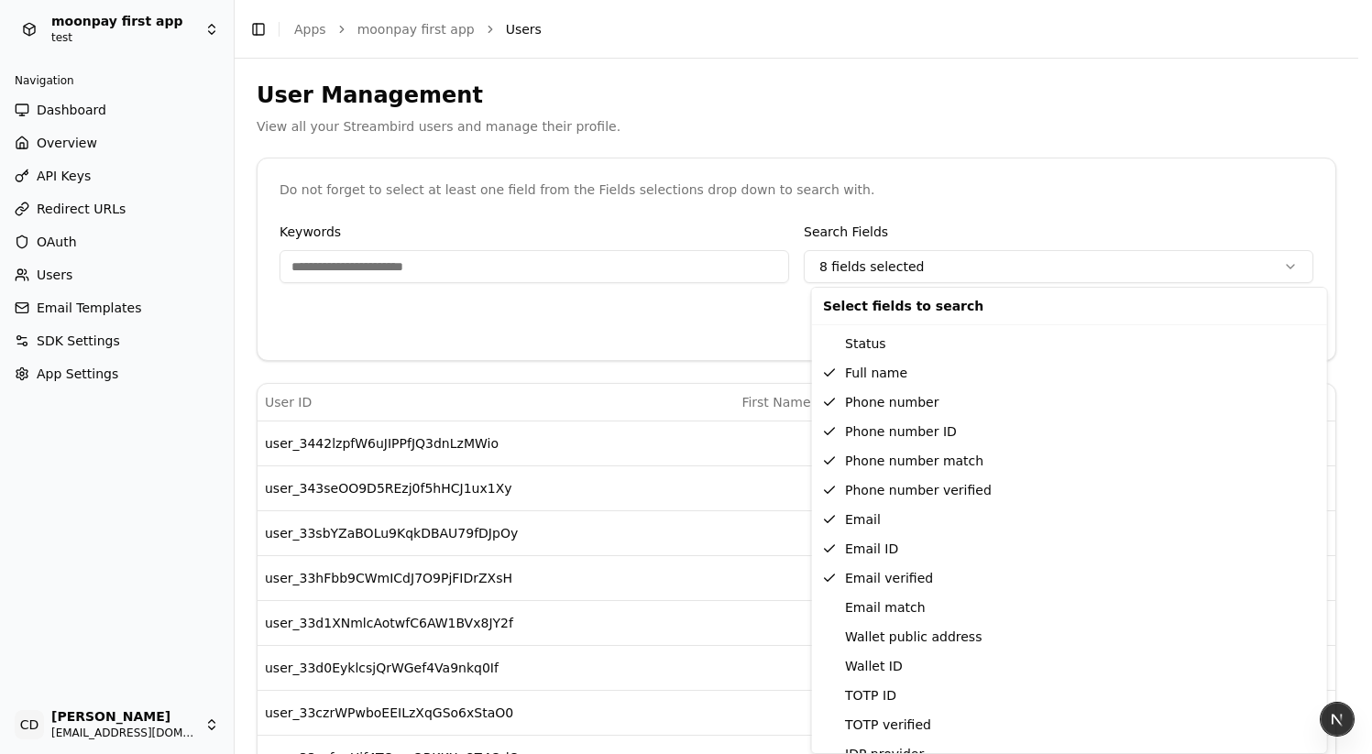
click at [651, 279] on html "moonpay first app test Navigation Dashboard Overview API Keys Redirect URLs OAu…" at bounding box center [686, 377] width 1372 height 754
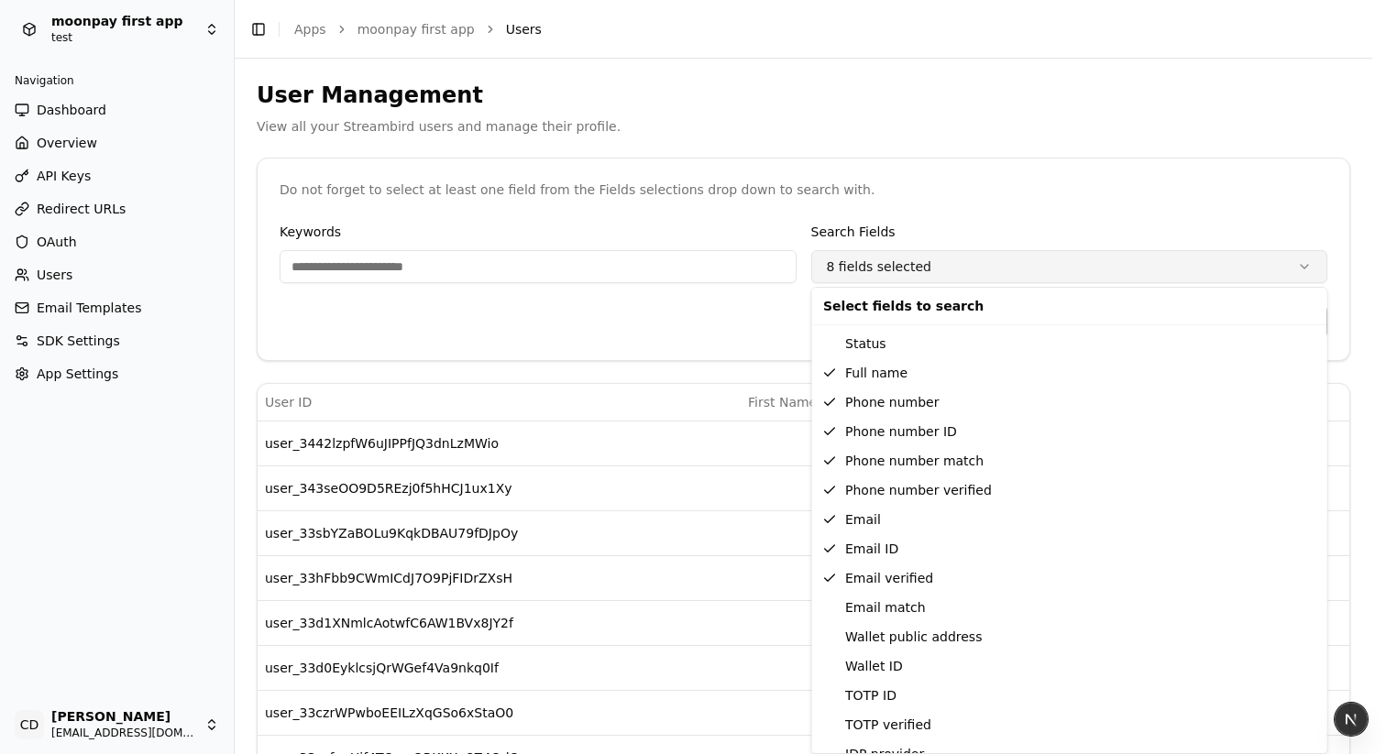
click at [924, 274] on html "moonpay first app test Navigation Dashboard Overview API Keys Redirect URLs OAu…" at bounding box center [693, 377] width 1386 height 754
click at [855, 371] on div "Full name" at bounding box center [1070, 372] width 508 height 29
click at [855, 411] on div "Phone number" at bounding box center [1070, 402] width 508 height 29
click at [852, 448] on div "Phone number match" at bounding box center [1070, 460] width 508 height 29
drag, startPoint x: 853, startPoint y: 476, endPoint x: 730, endPoint y: 371, distance: 162.0
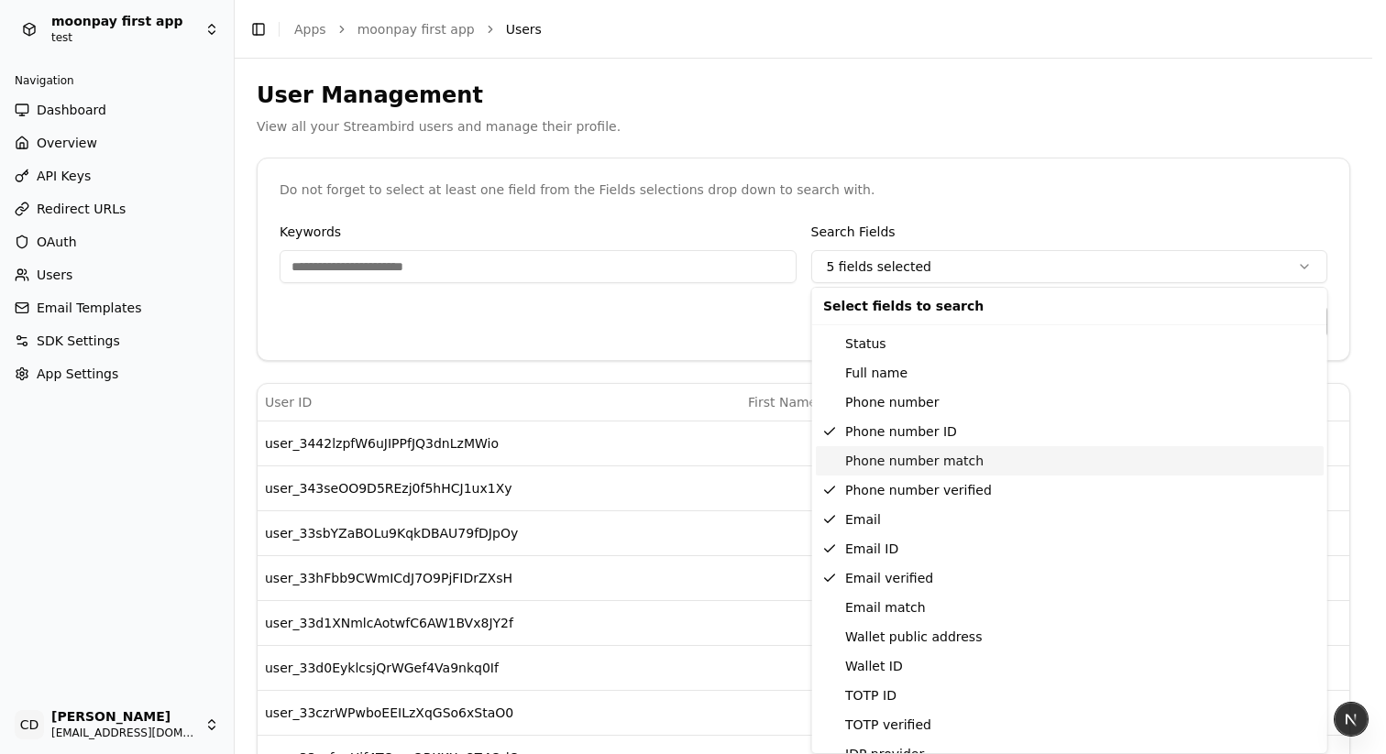
click at [852, 450] on div "Select fields to search Status Full name Phone number Phone number ID Phone num…" at bounding box center [1069, 520] width 517 height 467
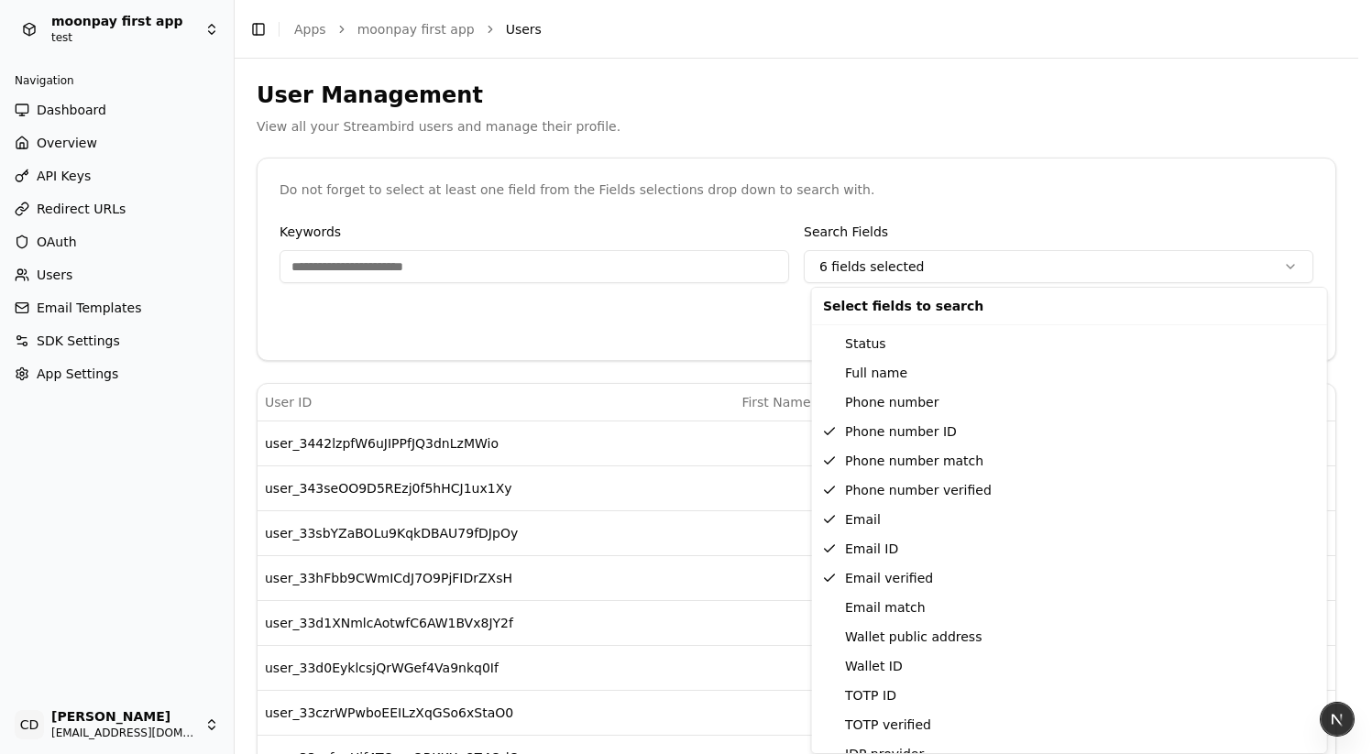
click at [675, 334] on html "moonpay first app test Navigation Dashboard Overview API Keys Redirect URLs OAu…" at bounding box center [686, 377] width 1372 height 754
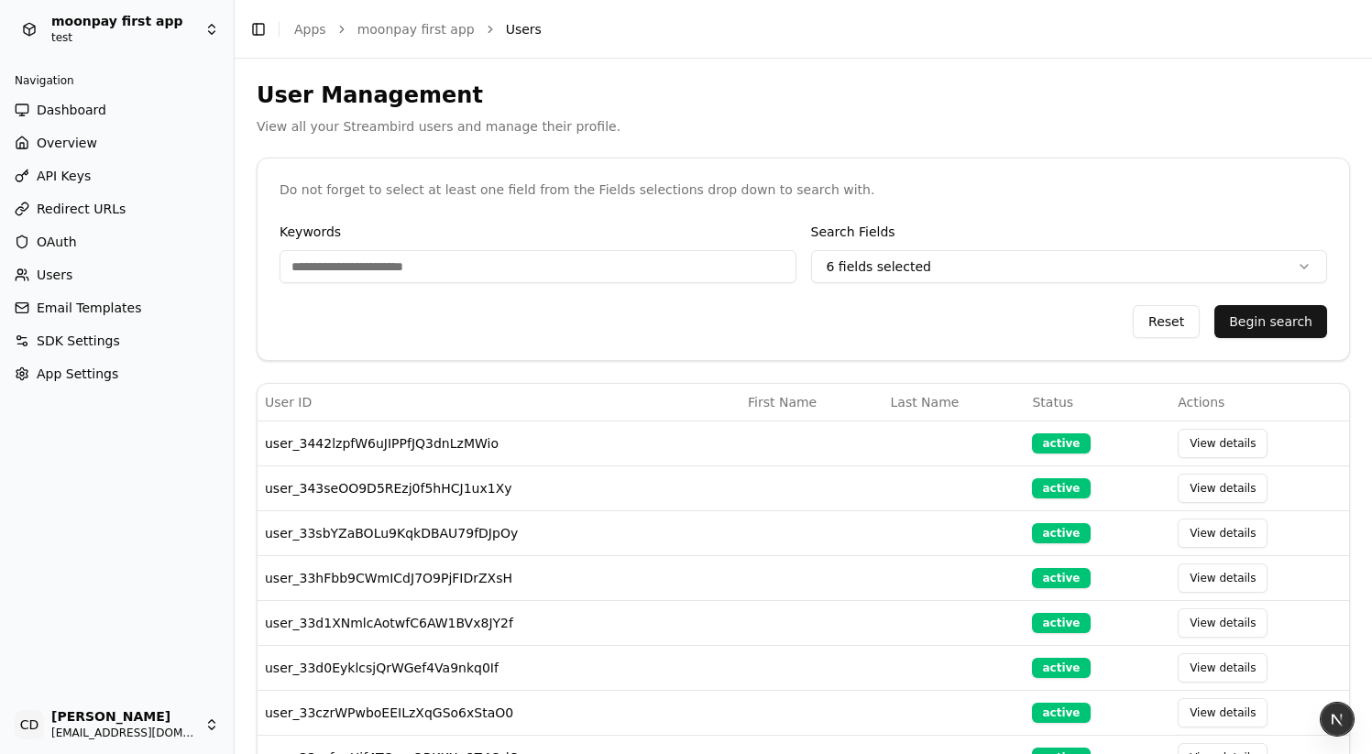
click at [995, 283] on div "Keywords Search Fields 6 fields selected Reset Begin search" at bounding box center [804, 290] width 1092 height 139
click at [392, 436] on td "user_3442lzpfW6uJIPPfJQ3dnLzMWio" at bounding box center [499, 443] width 483 height 45
drag, startPoint x: 392, startPoint y: 436, endPoint x: 390, endPoint y: 420, distance: 16.6
click at [392, 435] on td "user_3442lzpfW6uJIPPfJQ3dnLzMWio" at bounding box center [499, 443] width 483 height 45
copy td "user_3442lzpfW6uJIPPfJQ3dnLzMWio"
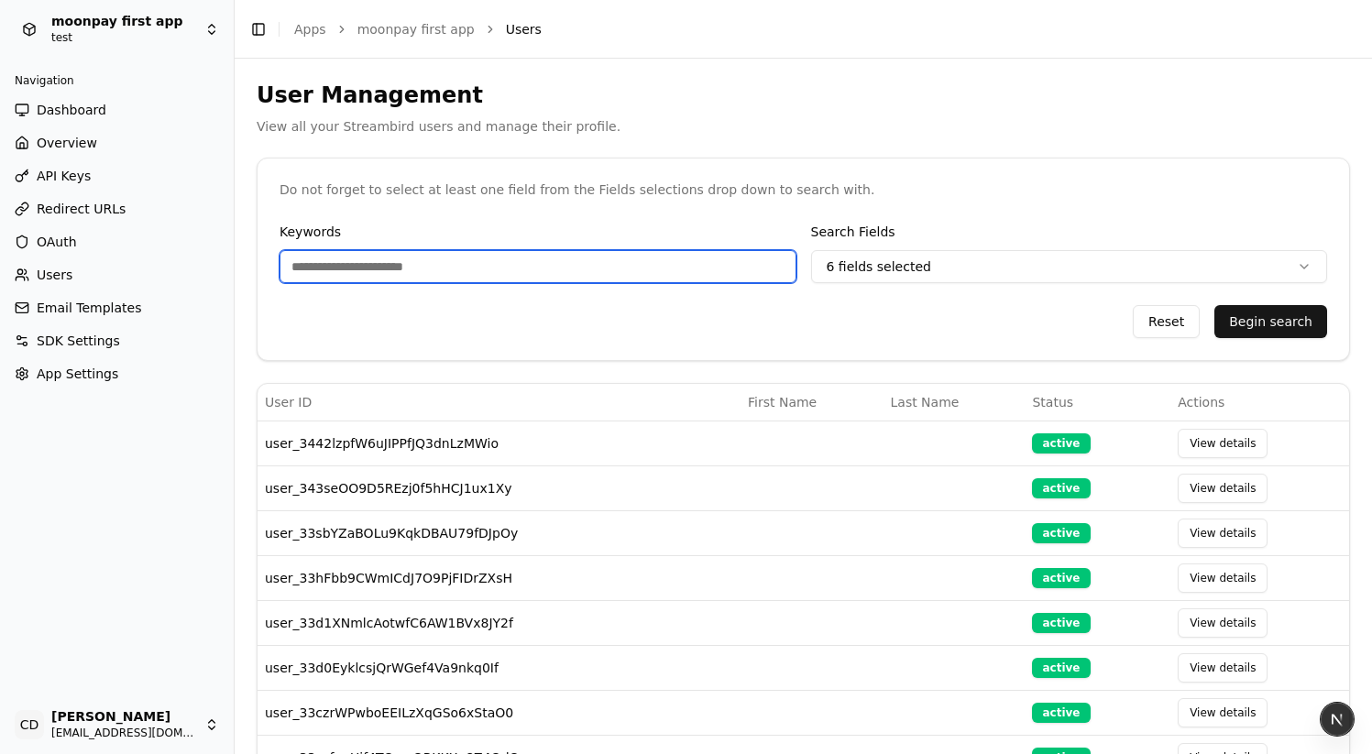
click at [343, 258] on input "Keywords" at bounding box center [538, 266] width 517 height 33
paste input "**********"
type input "**********"
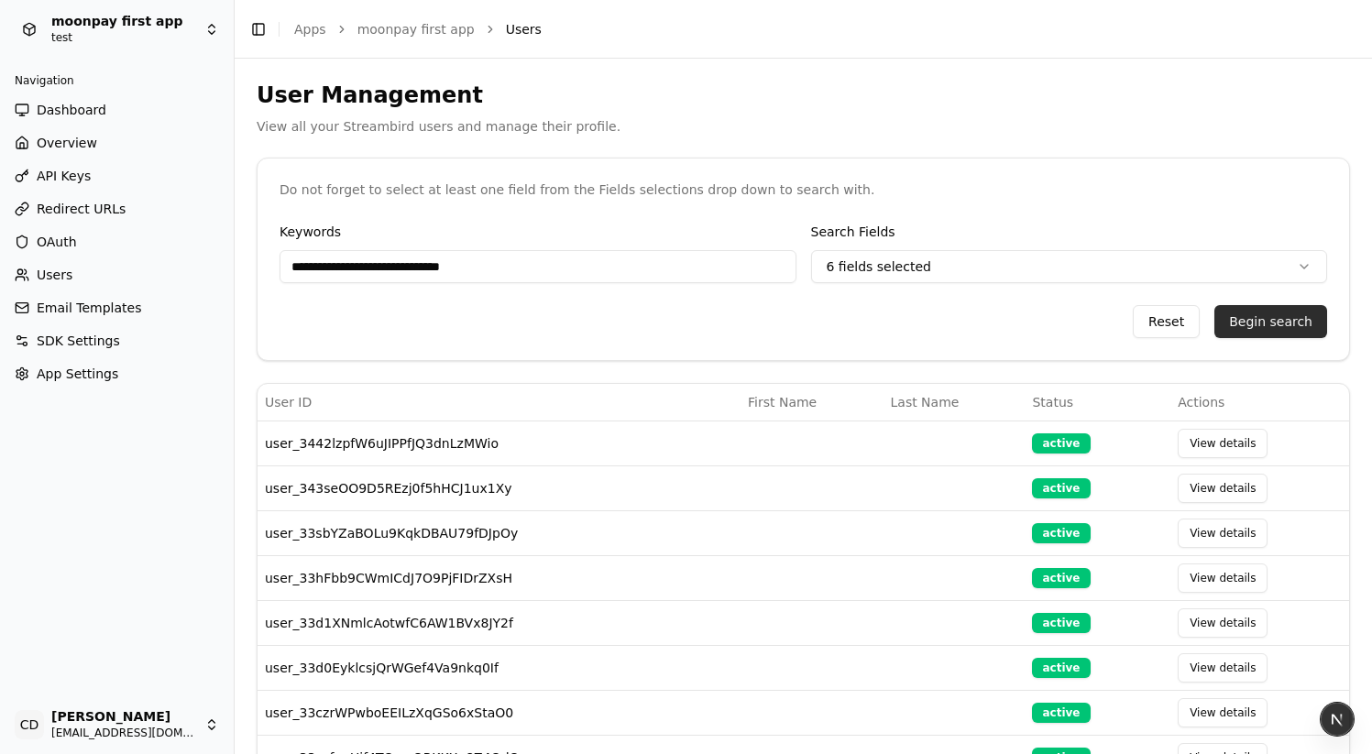
click at [1239, 325] on button "Begin search" at bounding box center [1271, 321] width 113 height 33
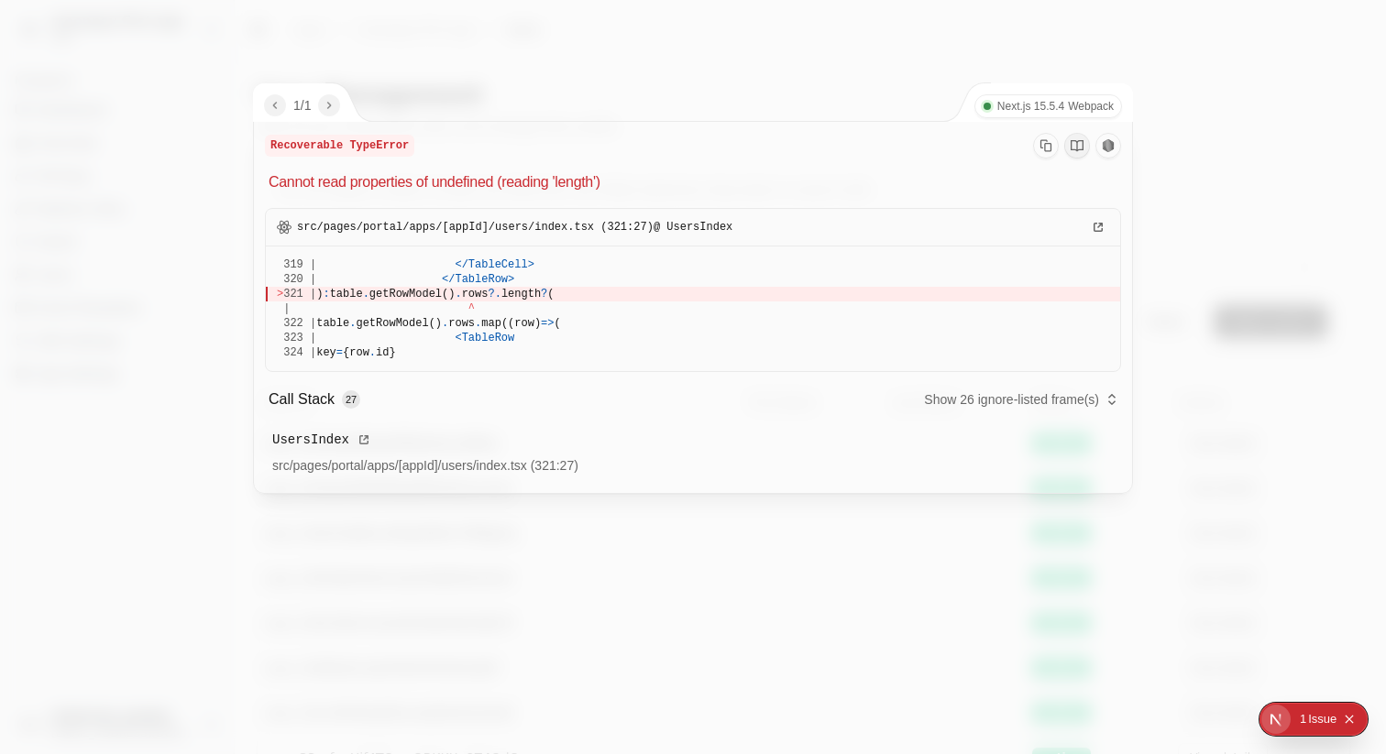
click at [550, 97] on div "1 / 1 Next.js 15.5.4 Webpack" at bounding box center [694, 102] width 880 height 38
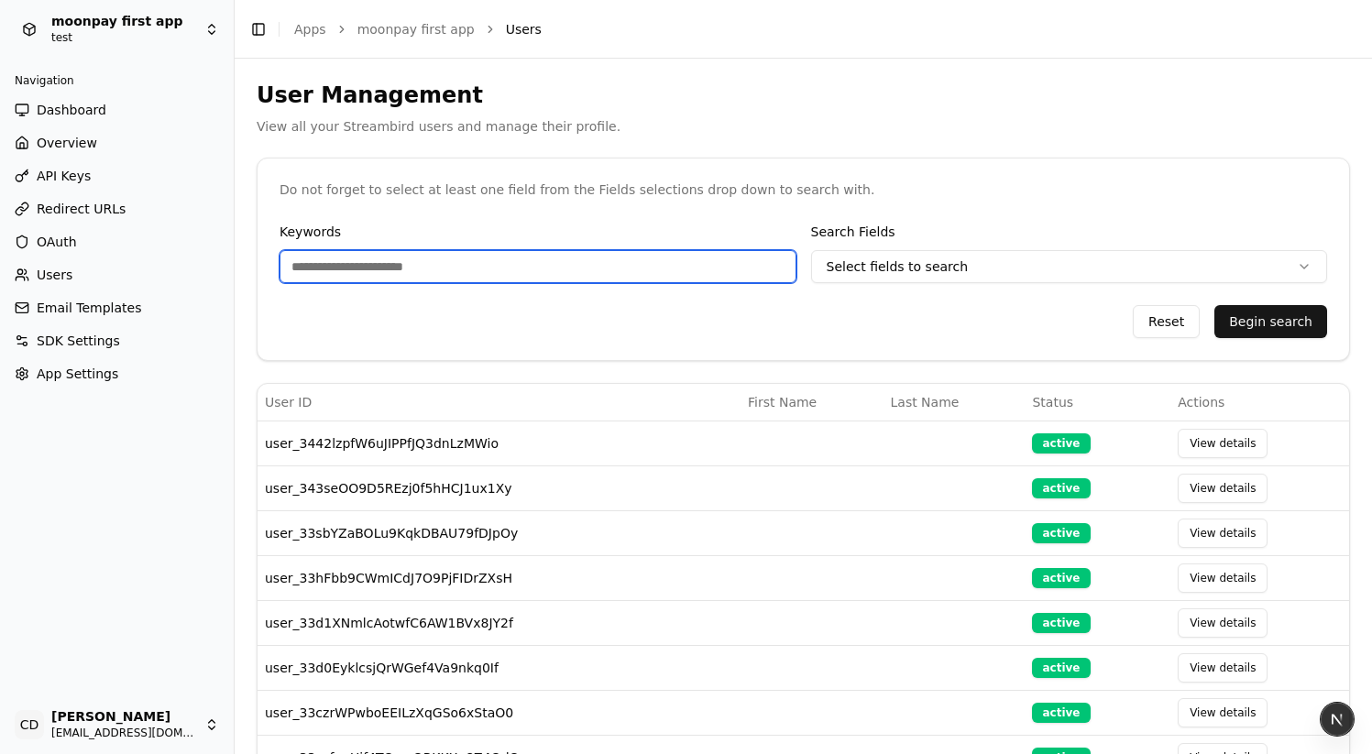
click at [544, 273] on input "Keywords" at bounding box center [538, 266] width 517 height 33
paste input "**********"
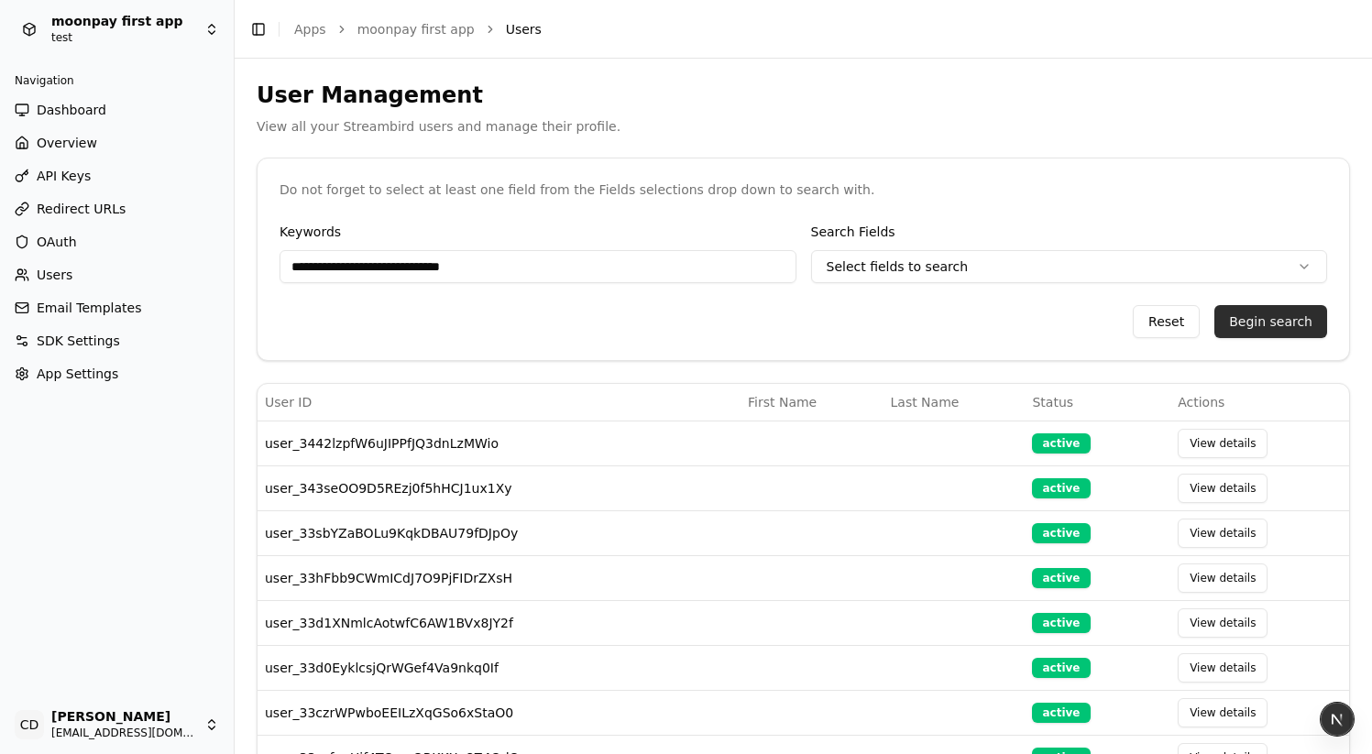
click at [1242, 309] on button "Begin search" at bounding box center [1271, 321] width 113 height 33
click at [1263, 317] on button "Begin search" at bounding box center [1271, 321] width 113 height 33
click at [461, 434] on td "user_3442lzpfW6uJIPPfJQ3dnLzMWio" at bounding box center [499, 443] width 483 height 45
copy td "user_3442lzpfW6uJIPPfJQ3dnLzMWio"
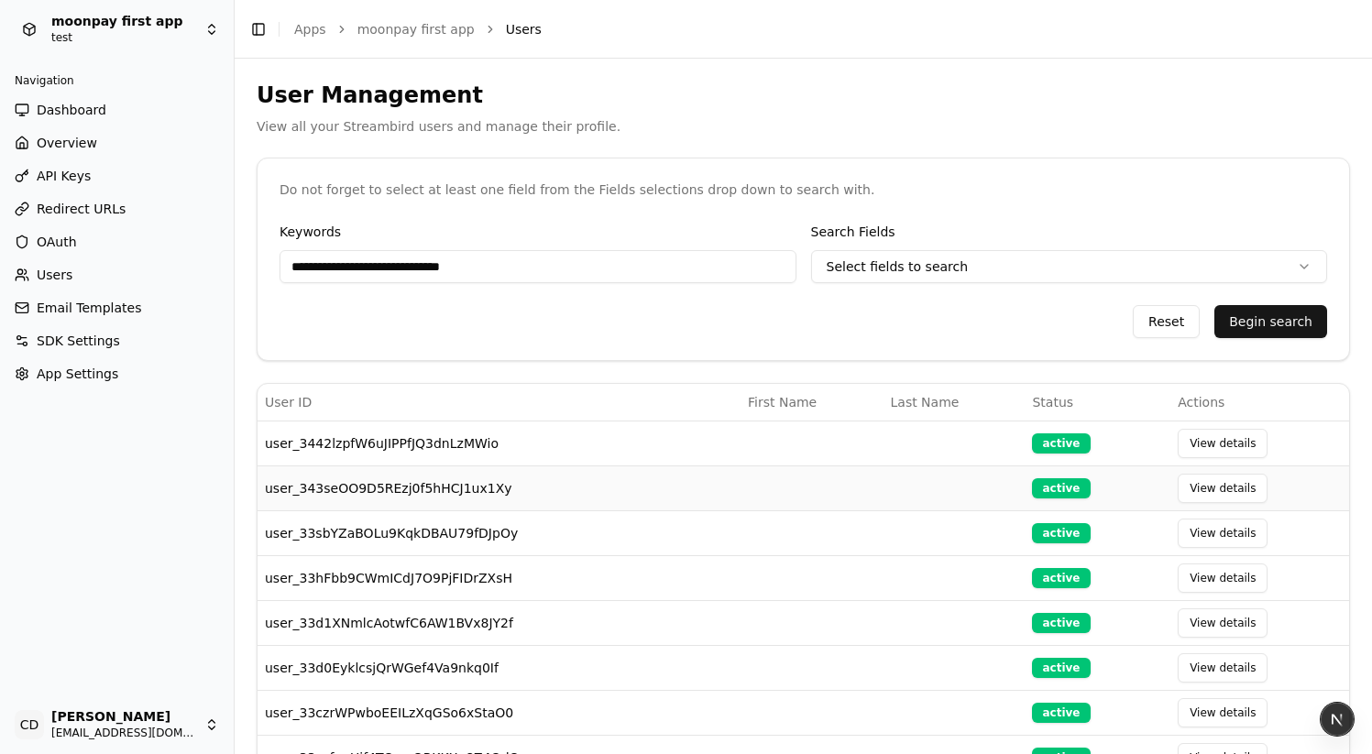
click at [474, 484] on td "user_343seOO9D5REzj0f5hHCJ1ux1Xy" at bounding box center [499, 488] width 483 height 45
copy td "user_343seOO9D5REzj0f5hHCJ1ux1Xy"
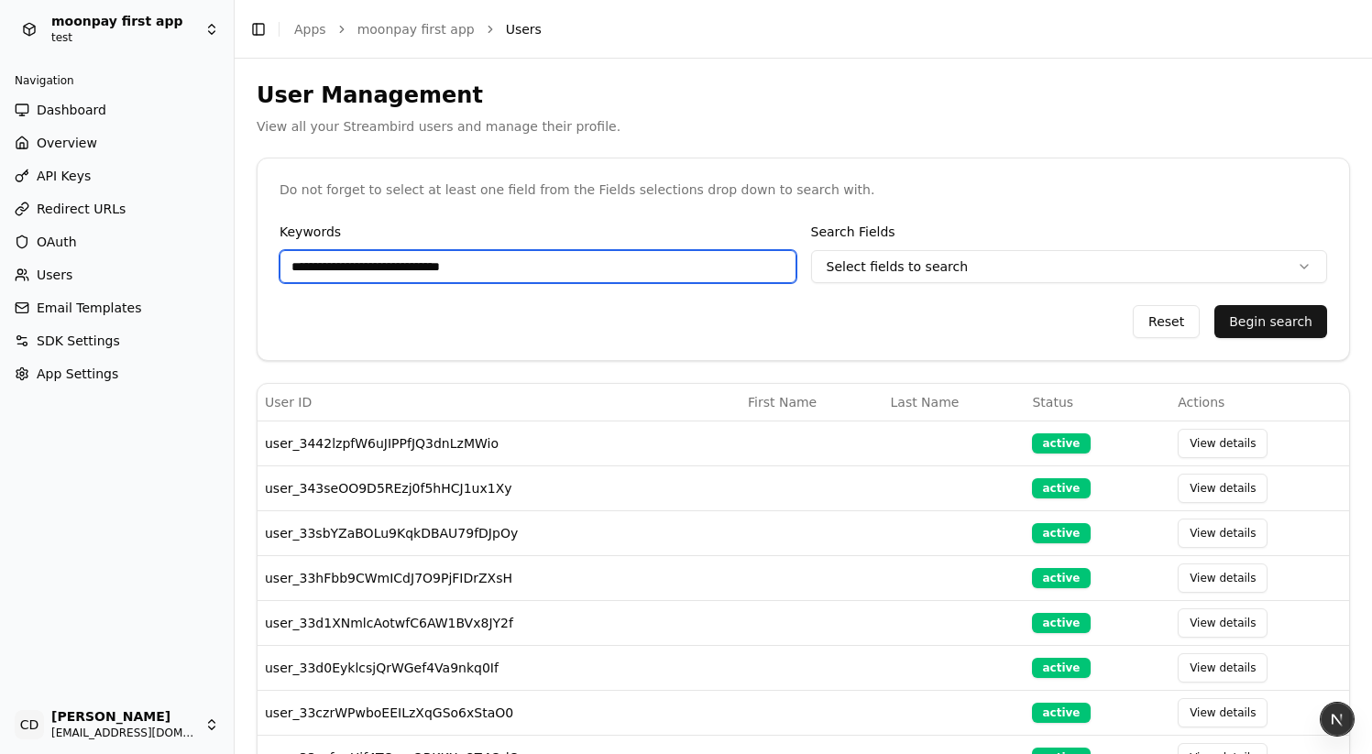
click at [455, 265] on input "**********" at bounding box center [538, 266] width 517 height 33
paste input "text"
type input "**********"
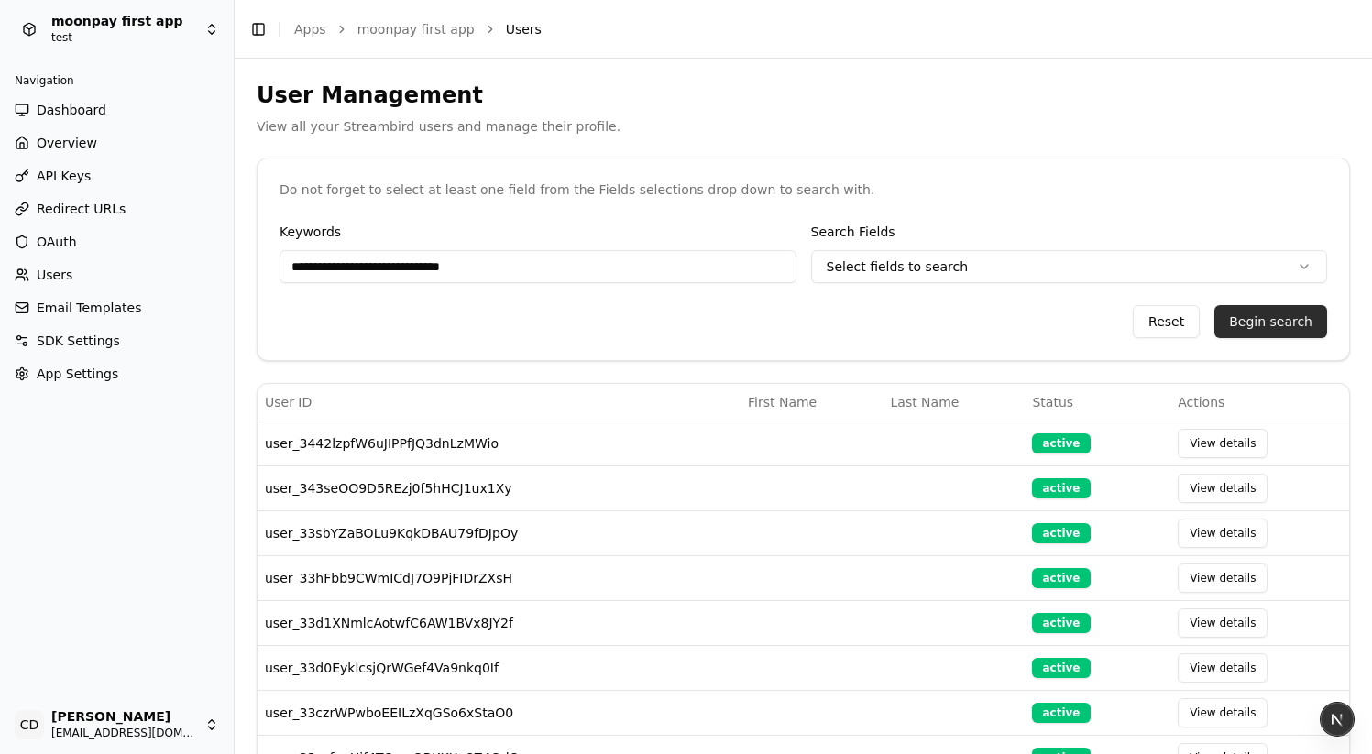
click at [1277, 320] on button "Begin search" at bounding box center [1271, 321] width 113 height 33
click at [990, 274] on html "**********" at bounding box center [686, 377] width 1372 height 754
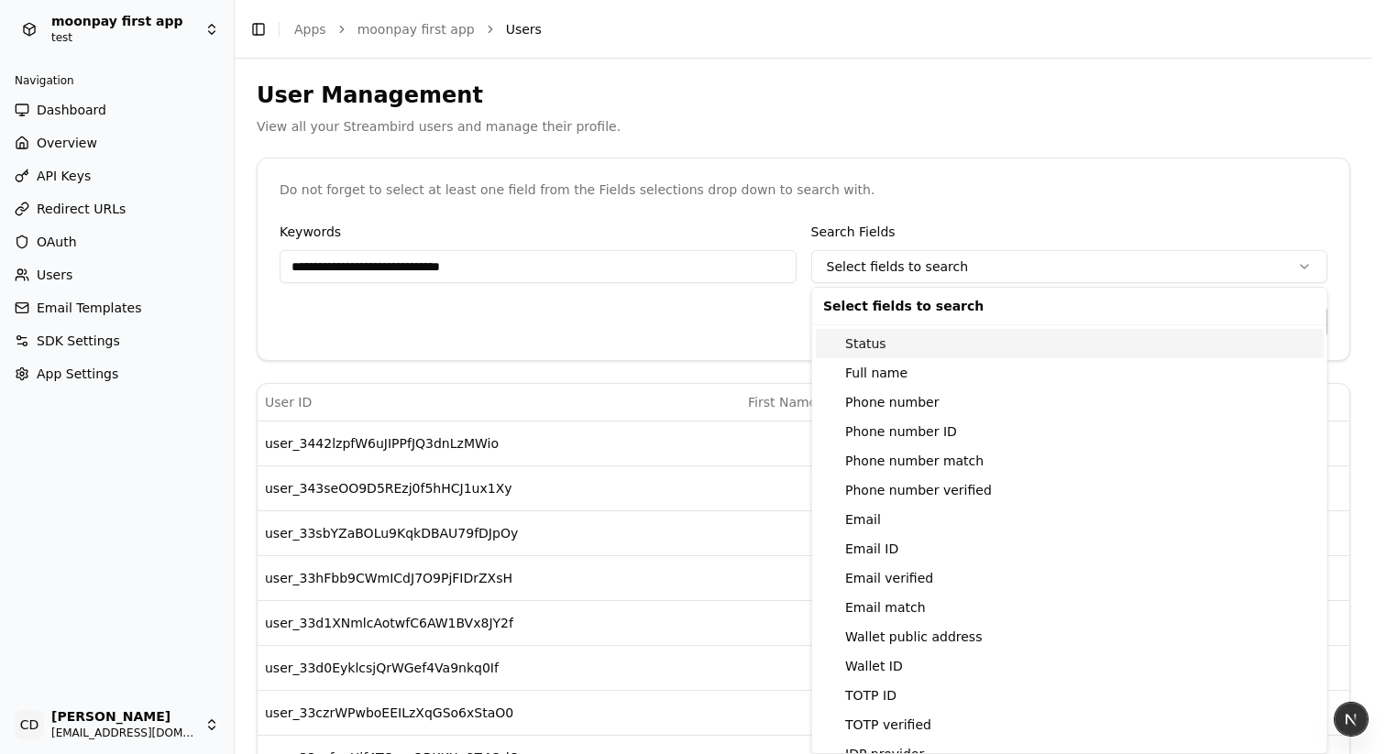
click at [929, 347] on div "Status" at bounding box center [1070, 343] width 508 height 29
click at [895, 370] on div "Full name" at bounding box center [1070, 372] width 508 height 29
click at [887, 441] on div "Phone number ID" at bounding box center [1070, 431] width 508 height 29
click at [891, 501] on div "Phone number verified" at bounding box center [1070, 490] width 508 height 29
click at [944, 225] on html "**********" at bounding box center [693, 377] width 1386 height 754
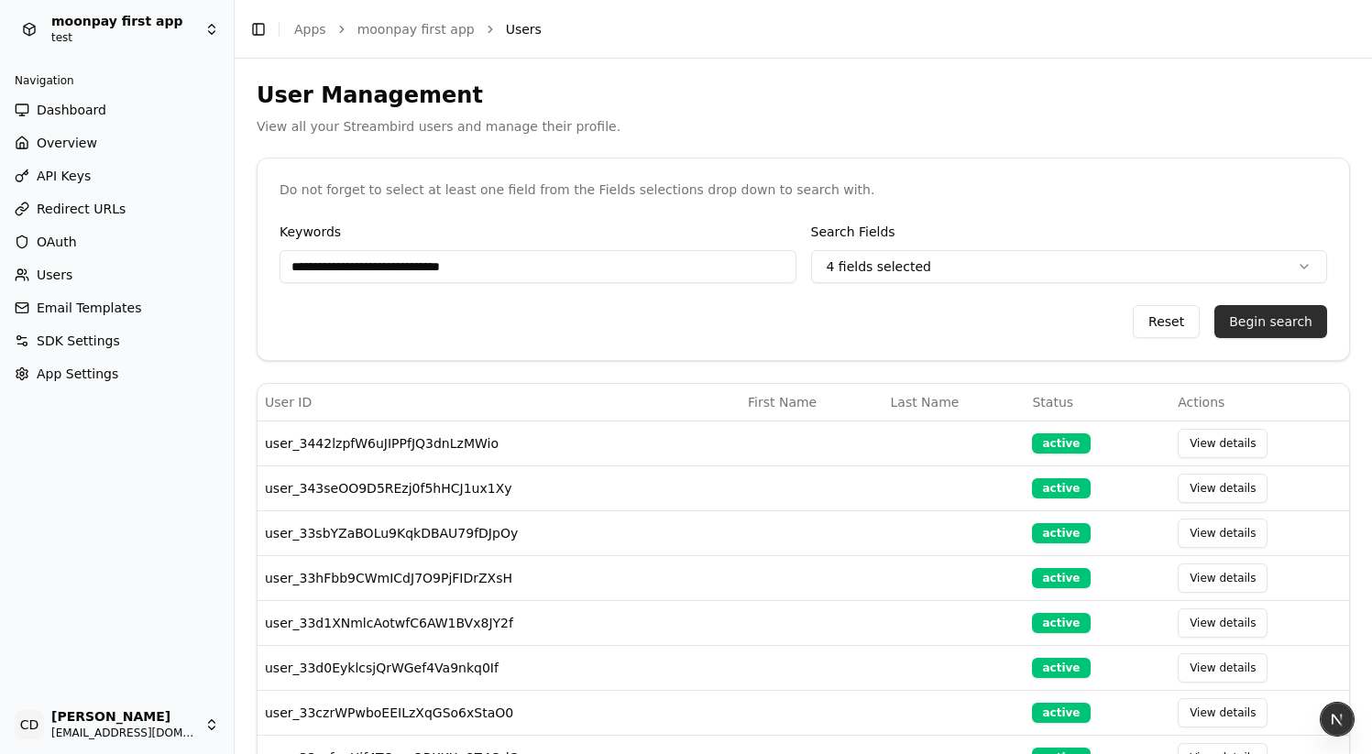
click at [1272, 327] on button "Begin search" at bounding box center [1271, 321] width 113 height 33
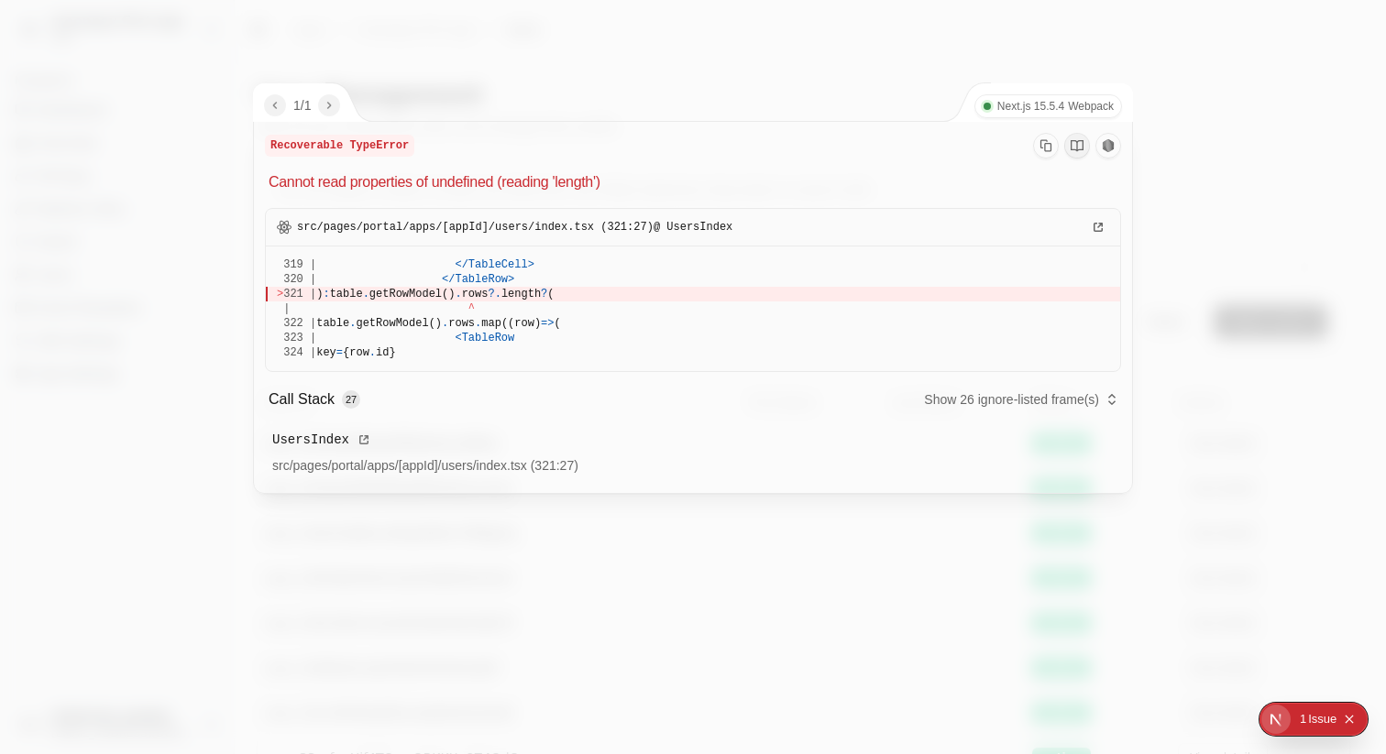
click at [822, 99] on div "1 / 1 Next.js 15.5.4 Webpack" at bounding box center [694, 102] width 880 height 38
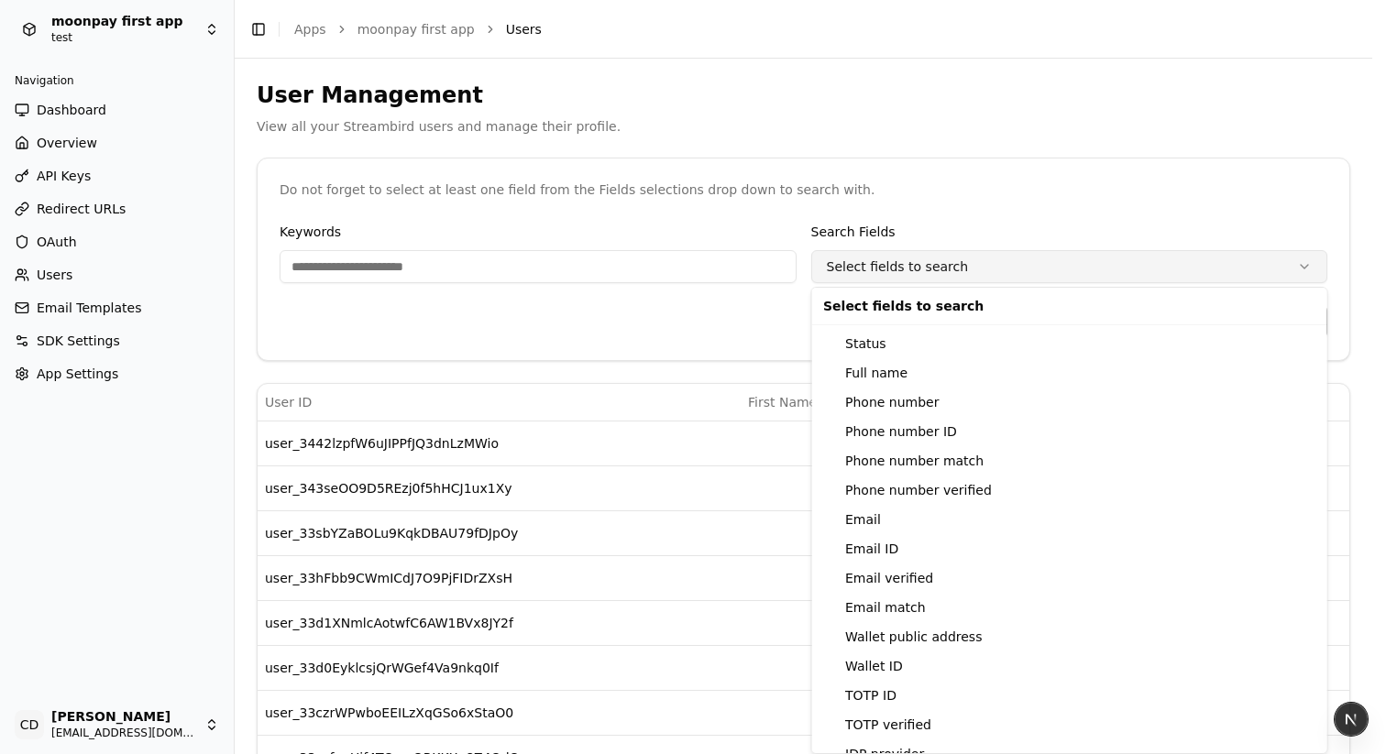
click at [995, 258] on html "moonpay first app test Navigation Dashboard Overview API Keys Redirect URLs OAu…" at bounding box center [693, 377] width 1386 height 754
click at [933, 507] on div "Email" at bounding box center [1070, 519] width 508 height 29
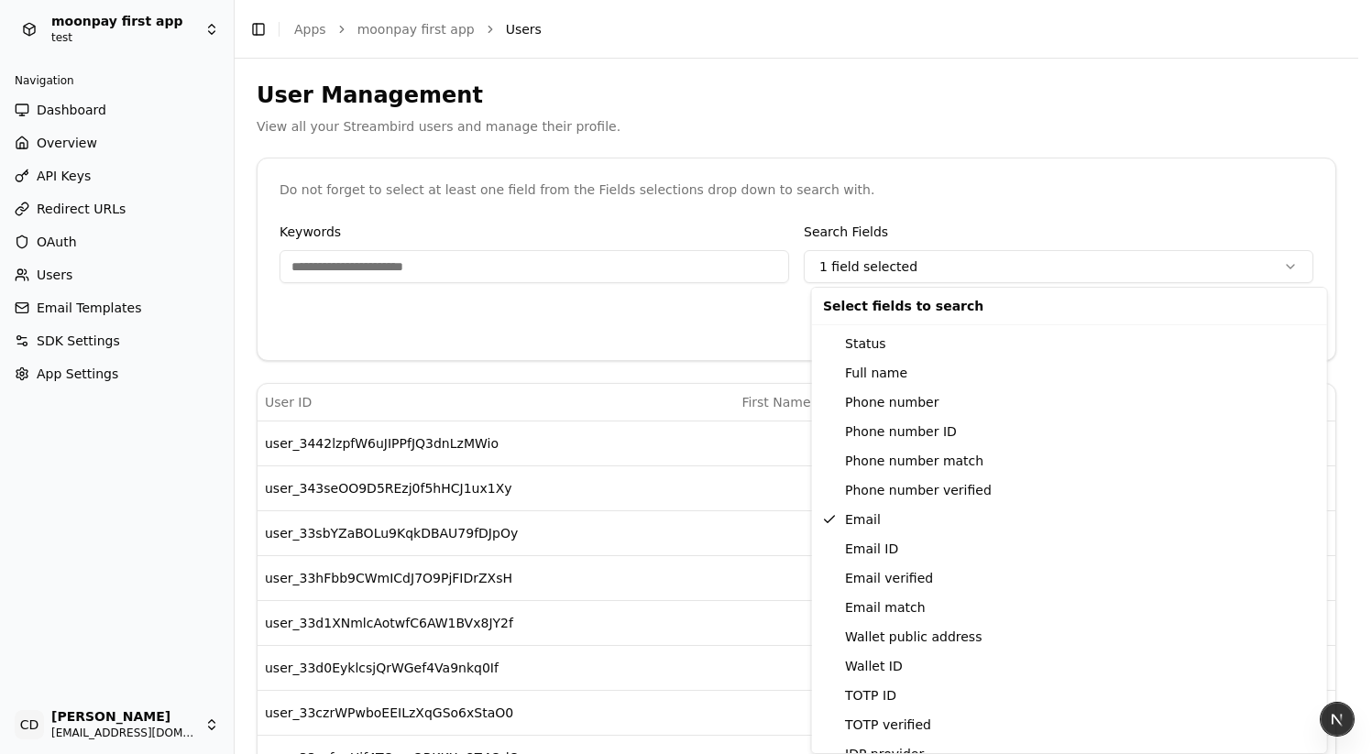
click at [1045, 192] on html "moonpay first app test Navigation Dashboard Overview API Keys Redirect URLs OAu…" at bounding box center [686, 377] width 1372 height 754
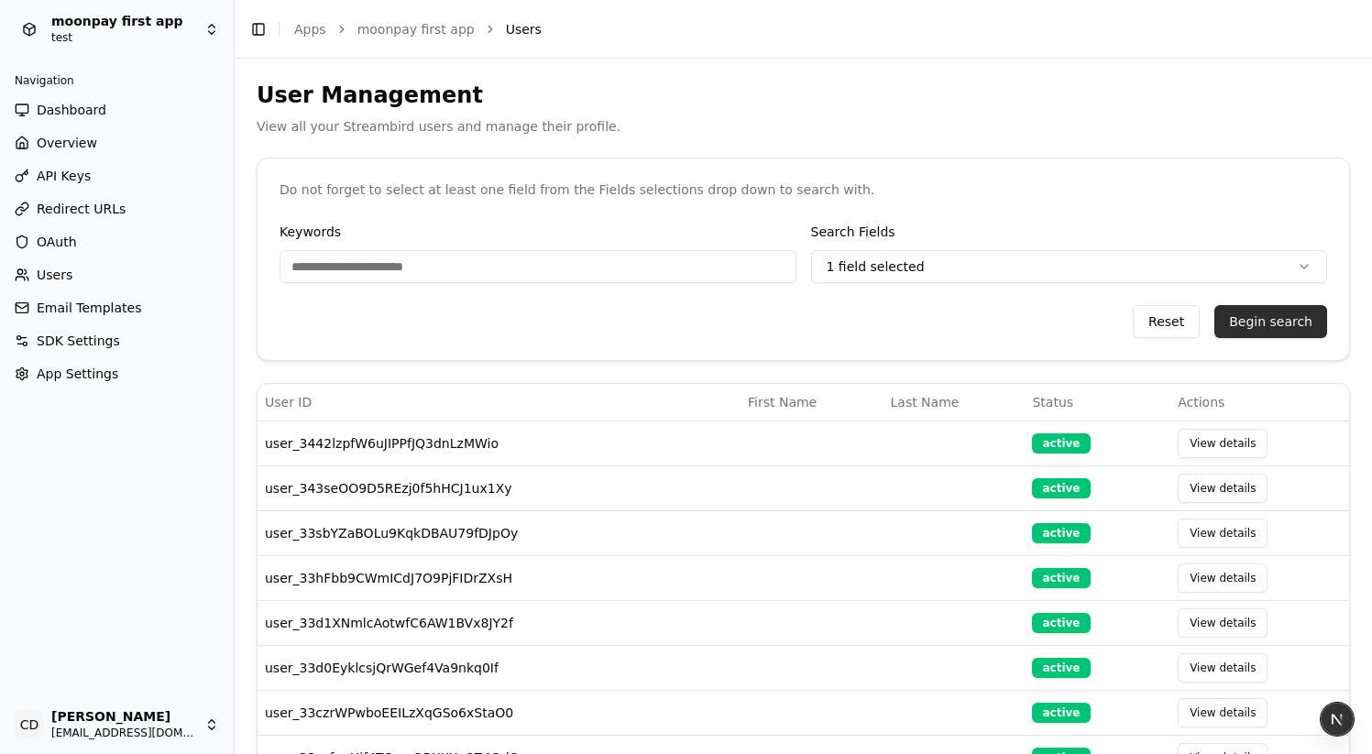
click at [1272, 331] on button "Begin search" at bounding box center [1271, 321] width 113 height 33
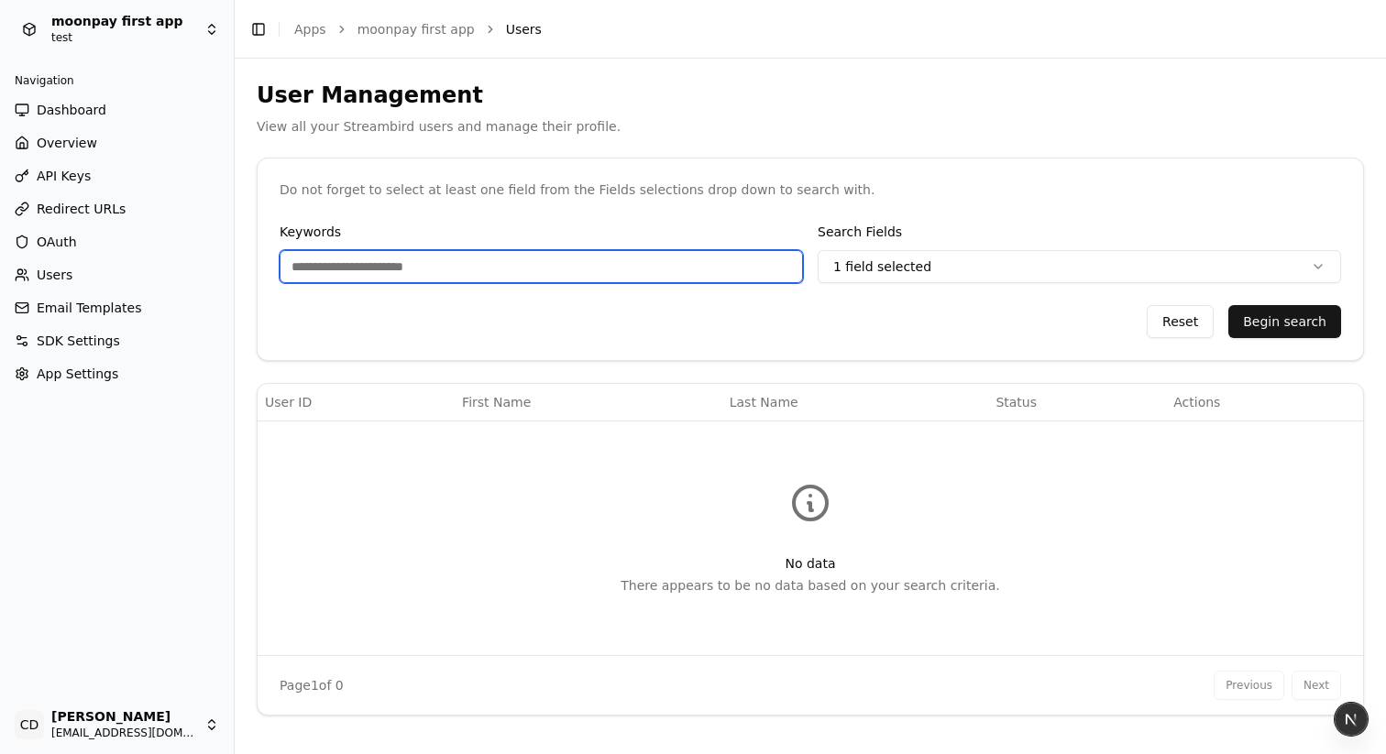
click at [674, 272] on input "Keywords" at bounding box center [541, 266] width 523 height 33
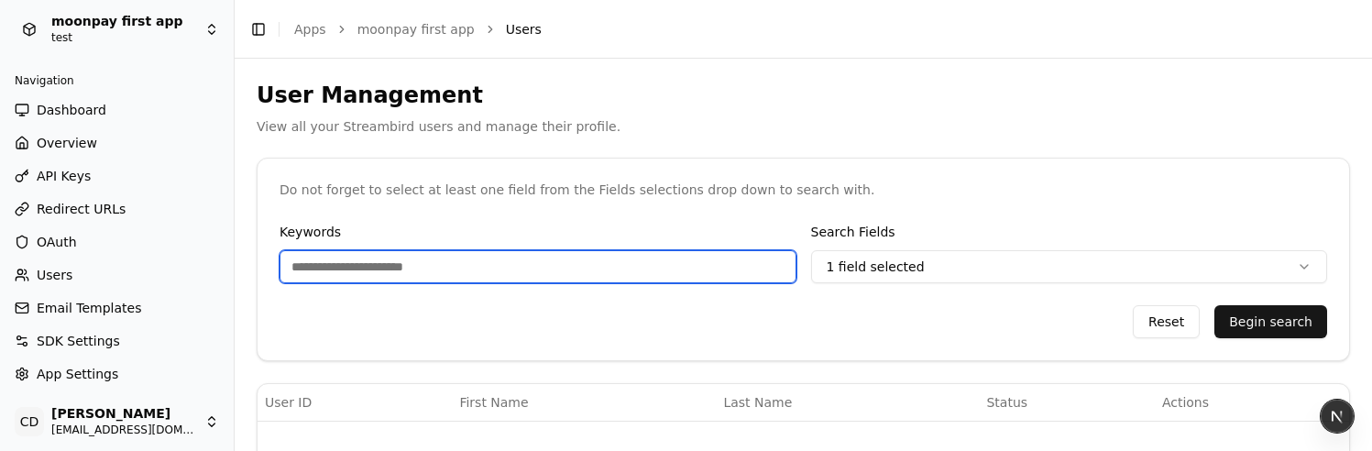
drag, startPoint x: 377, startPoint y: 252, endPoint x: 383, endPoint y: 259, distance: 9.7
click at [377, 253] on input "Keywords" at bounding box center [538, 266] width 517 height 33
paste input "**********"
type input "**********"
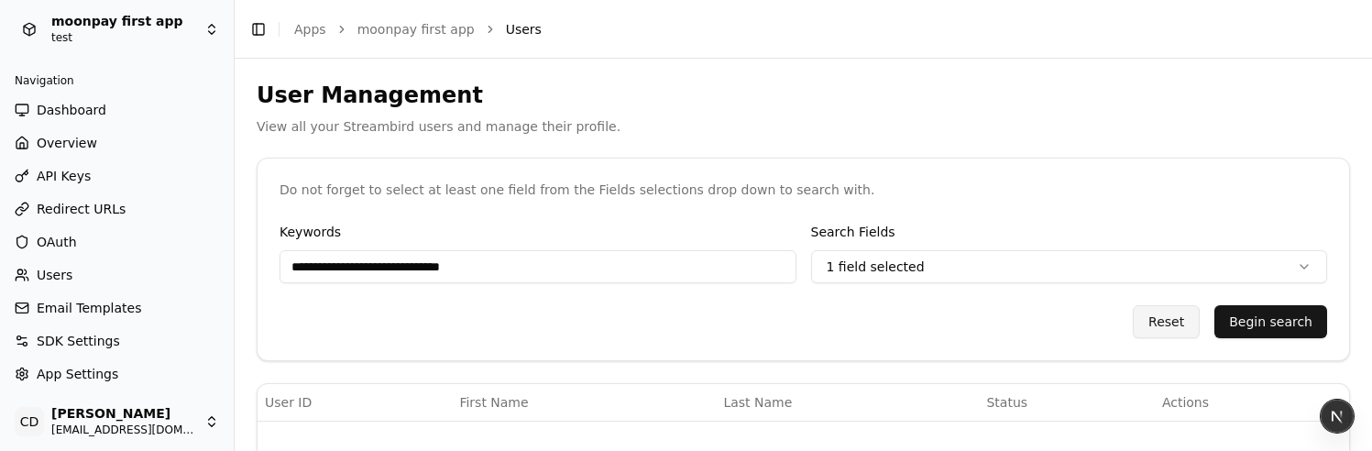
click at [1256, 324] on button "Begin search" at bounding box center [1271, 321] width 113 height 33
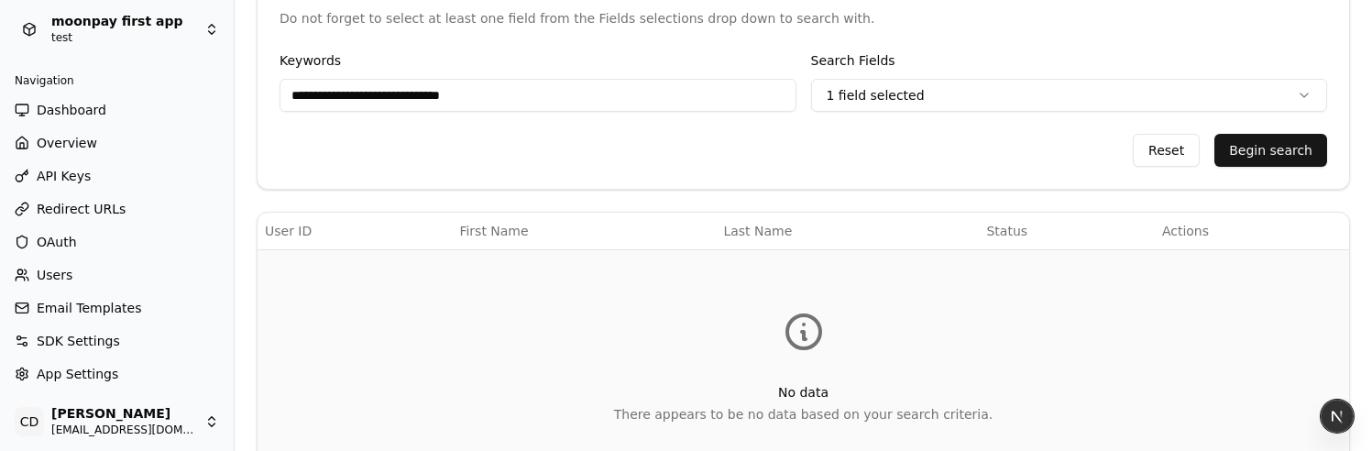
scroll to position [178, 0]
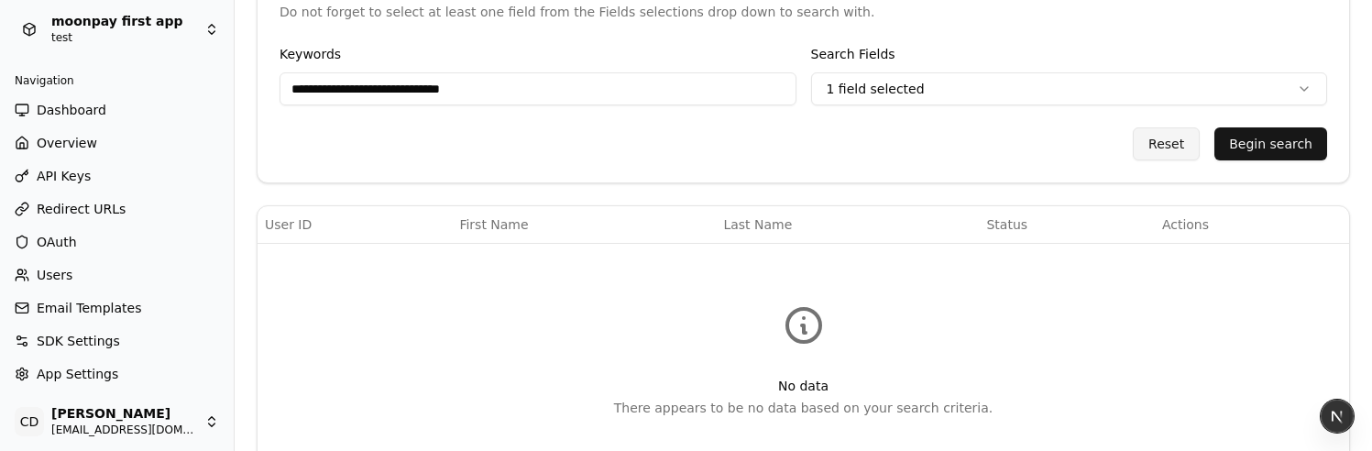
click at [1227, 145] on button "Begin search" at bounding box center [1271, 143] width 113 height 33
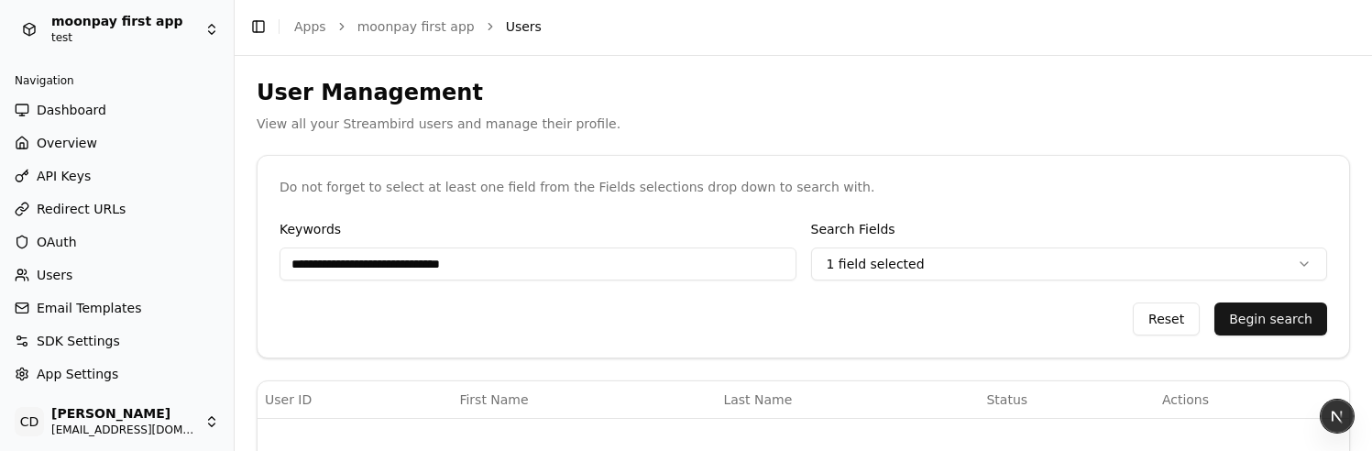
scroll to position [0, 0]
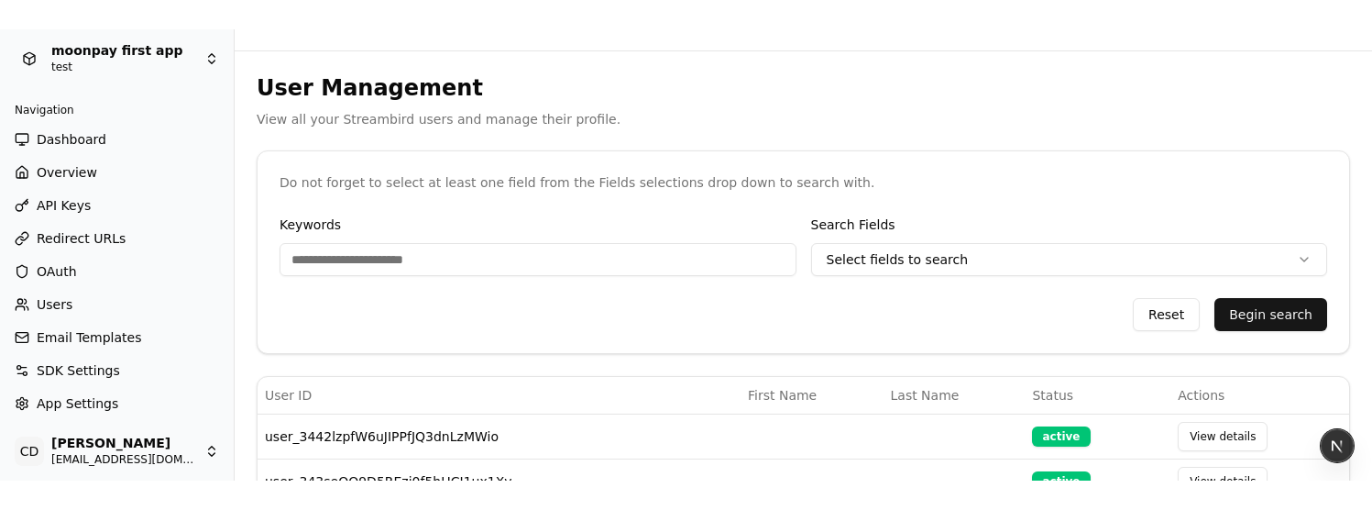
scroll to position [38, 0]
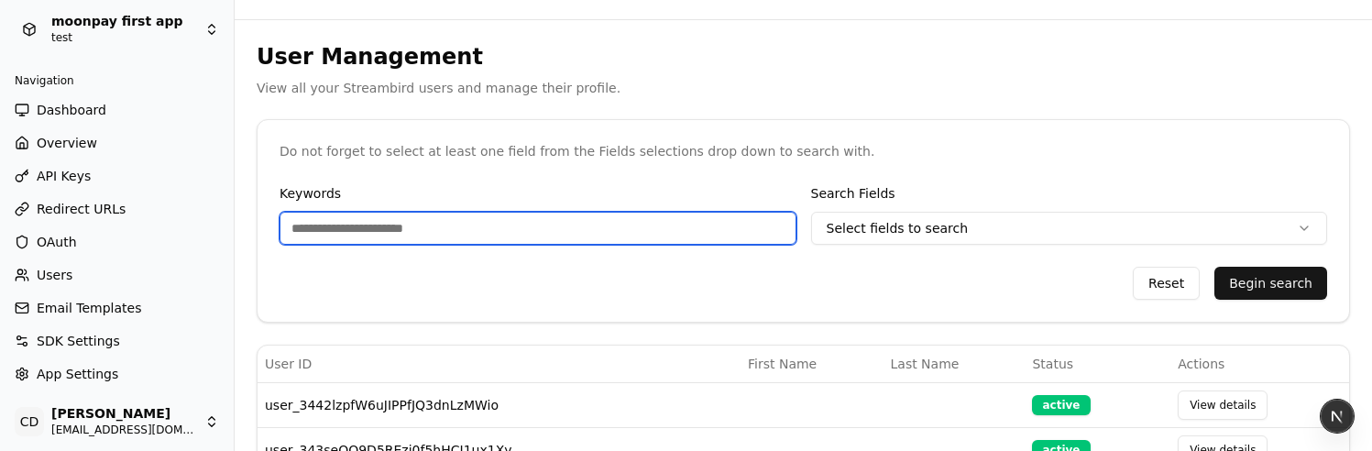
click at [401, 237] on input "Keywords" at bounding box center [538, 228] width 517 height 33
paste input "**********"
type input "**********"
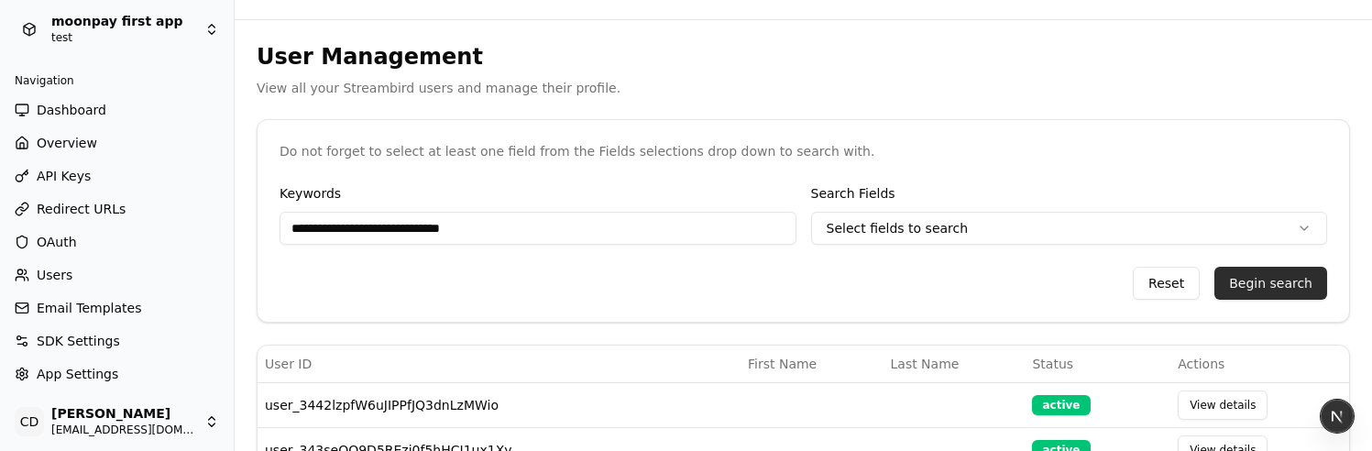
click at [1266, 284] on button "Begin search" at bounding box center [1271, 283] width 113 height 33
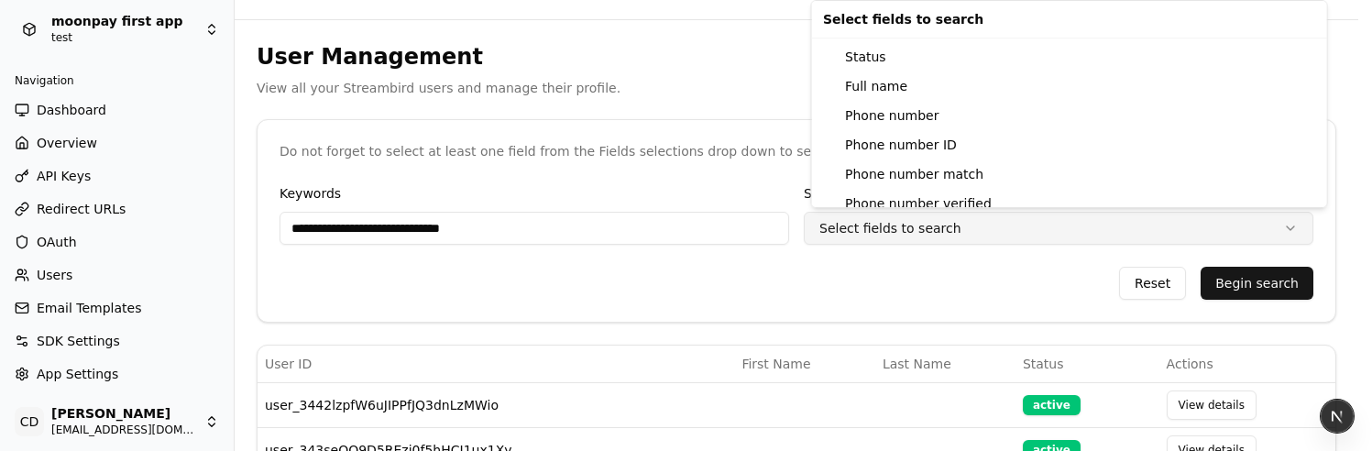
click at [901, 226] on html "**********" at bounding box center [686, 187] width 1372 height 451
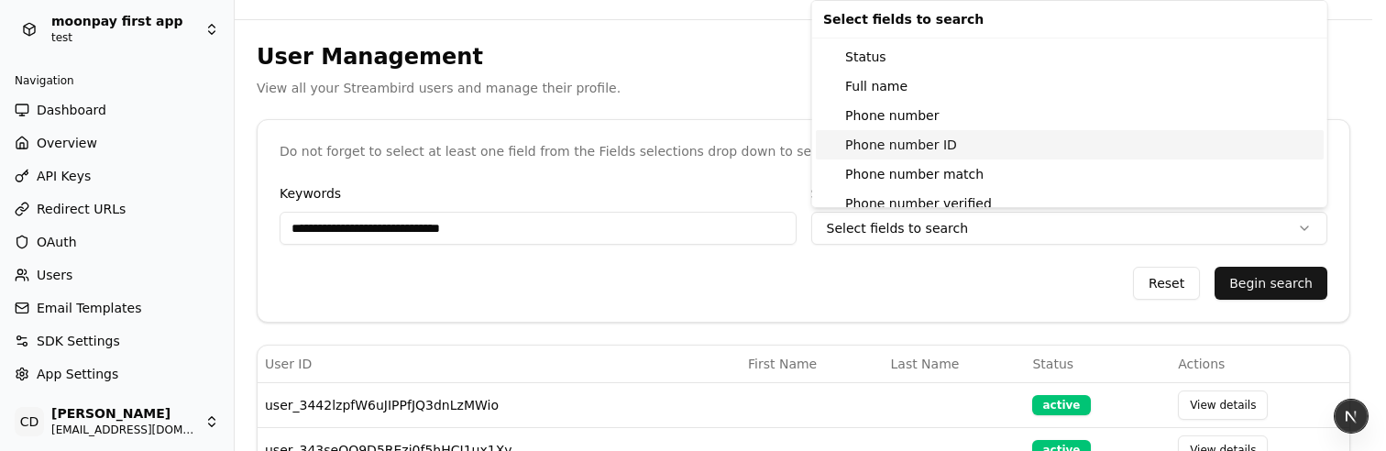
click at [858, 134] on div "Phone number ID" at bounding box center [1070, 144] width 508 height 29
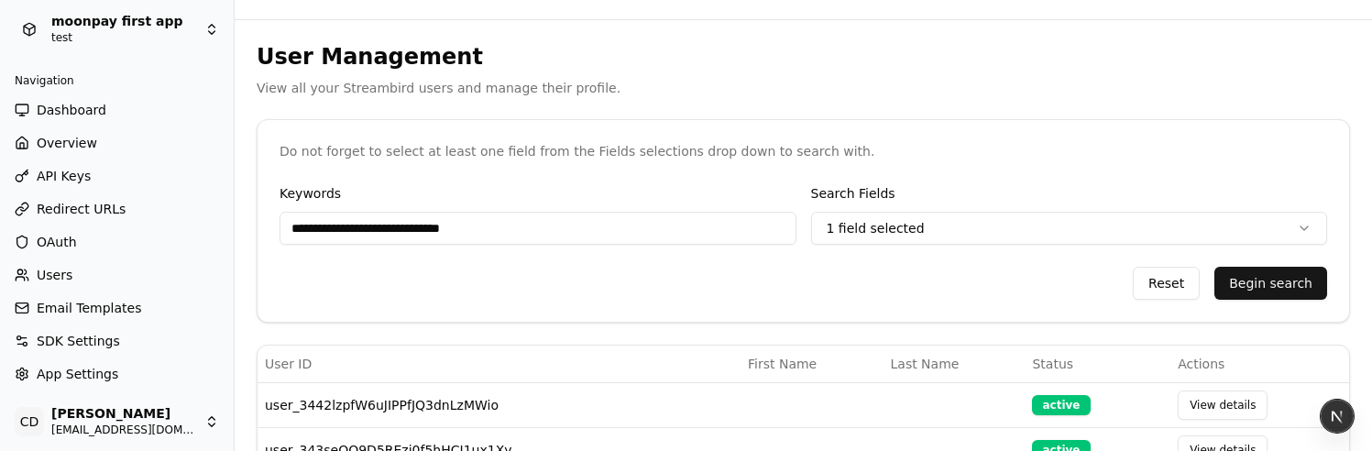
click at [704, 294] on html "**********" at bounding box center [686, 187] width 1372 height 451
click at [1243, 290] on button "Begin search" at bounding box center [1271, 283] width 113 height 33
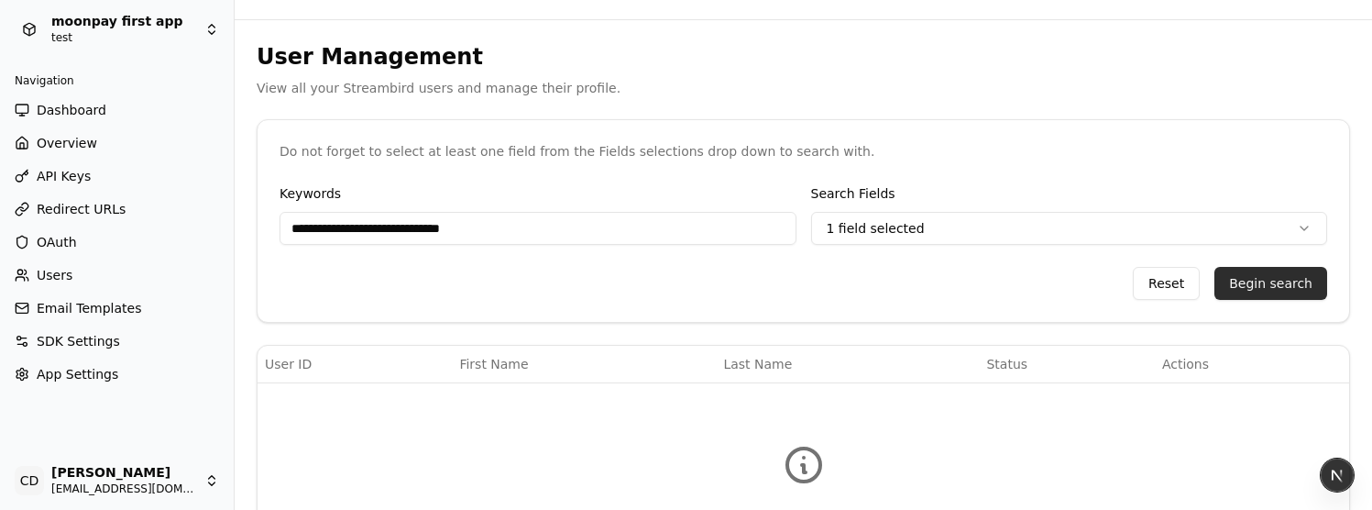
click at [1251, 293] on button "Begin search" at bounding box center [1271, 283] width 113 height 33
click at [719, 247] on div "**********" at bounding box center [804, 251] width 1092 height 139
click at [706, 246] on div "**********" at bounding box center [804, 251] width 1092 height 139
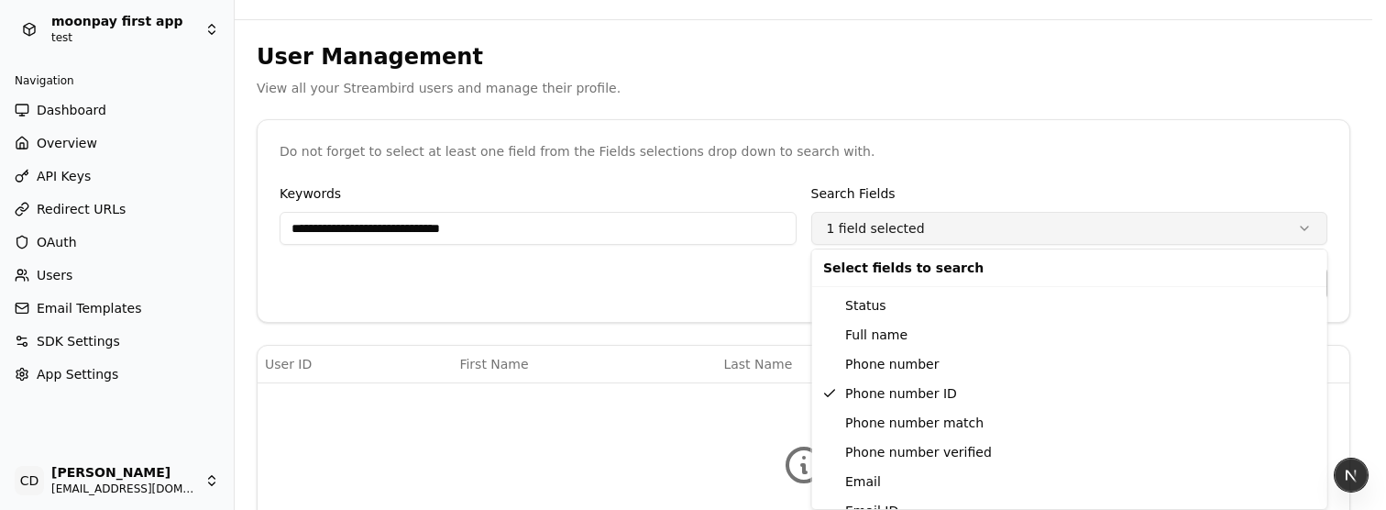
click at [972, 234] on html "**********" at bounding box center [693, 217] width 1386 height 510
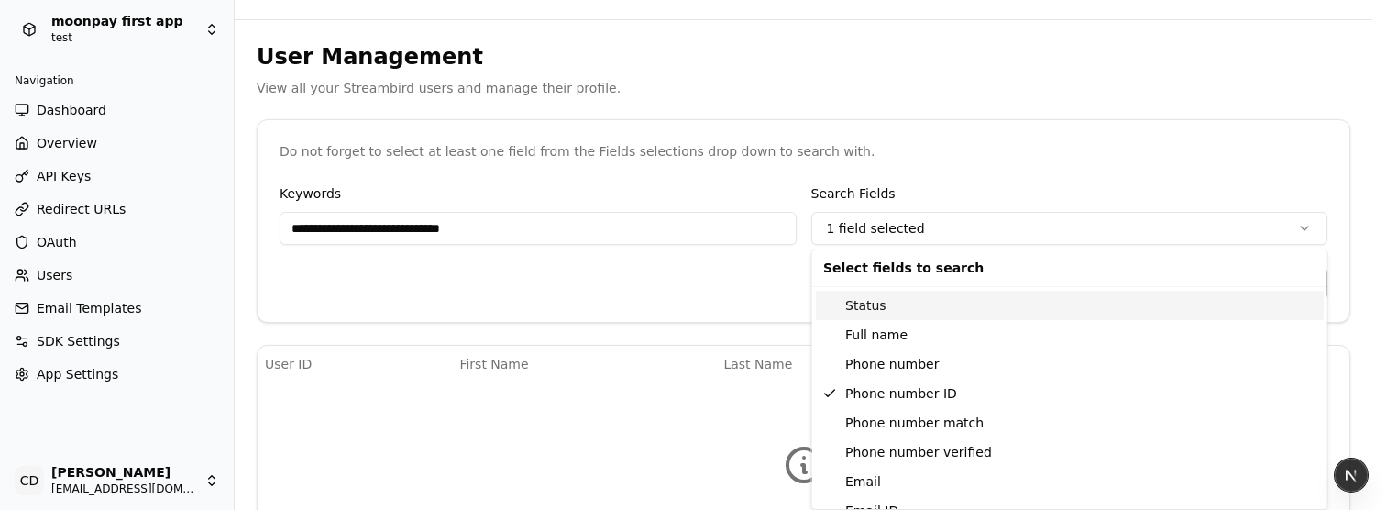
click at [907, 304] on div "Status" at bounding box center [1070, 305] width 508 height 29
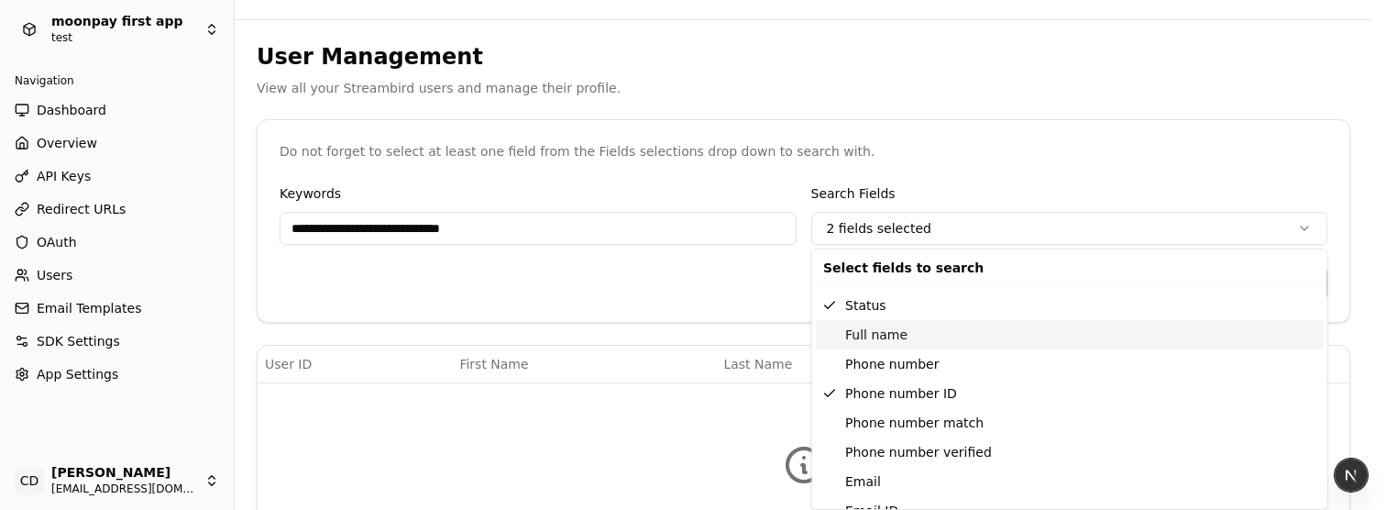
click at [897, 342] on div "Full name" at bounding box center [1070, 334] width 508 height 29
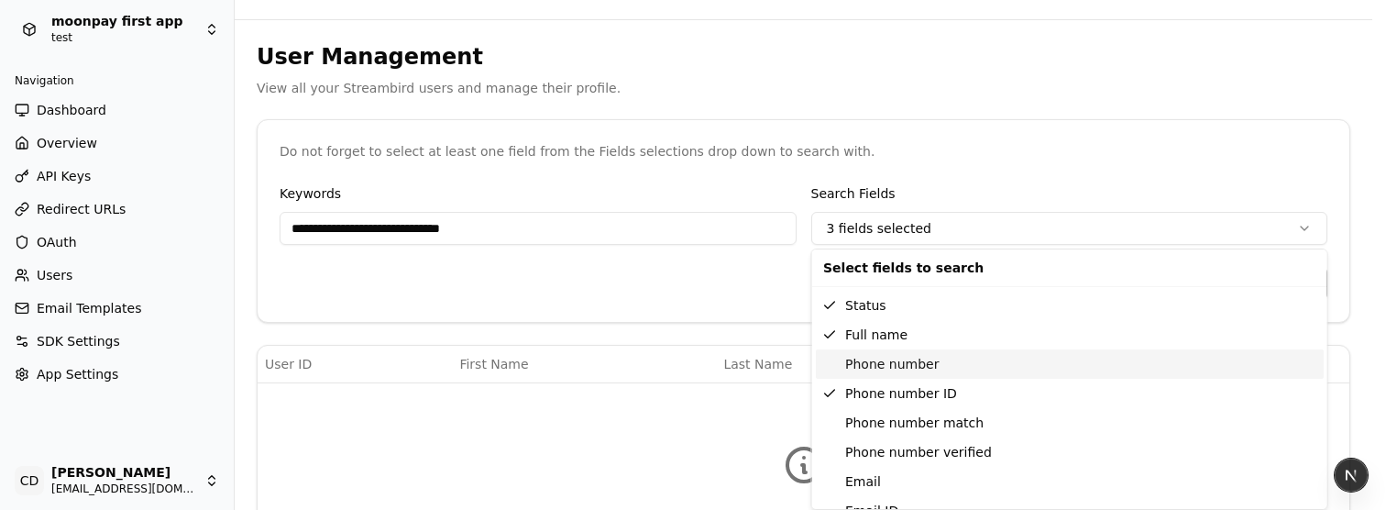
click at [897, 376] on div "Phone number" at bounding box center [1070, 363] width 508 height 29
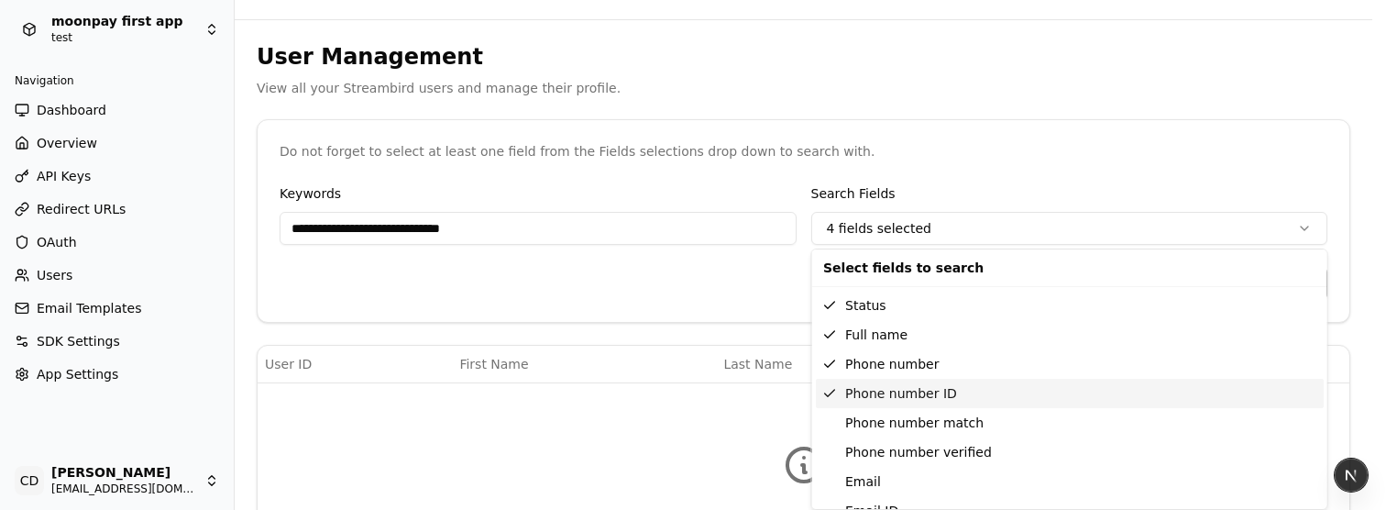
click at [885, 396] on div "Phone number ID" at bounding box center [1070, 393] width 508 height 29
drag, startPoint x: 863, startPoint y: 434, endPoint x: 863, endPoint y: 420, distance: 14.7
click at [863, 434] on div "Phone number match" at bounding box center [1070, 422] width 508 height 29
click at [862, 396] on div "Phone number ID" at bounding box center [1070, 393] width 508 height 29
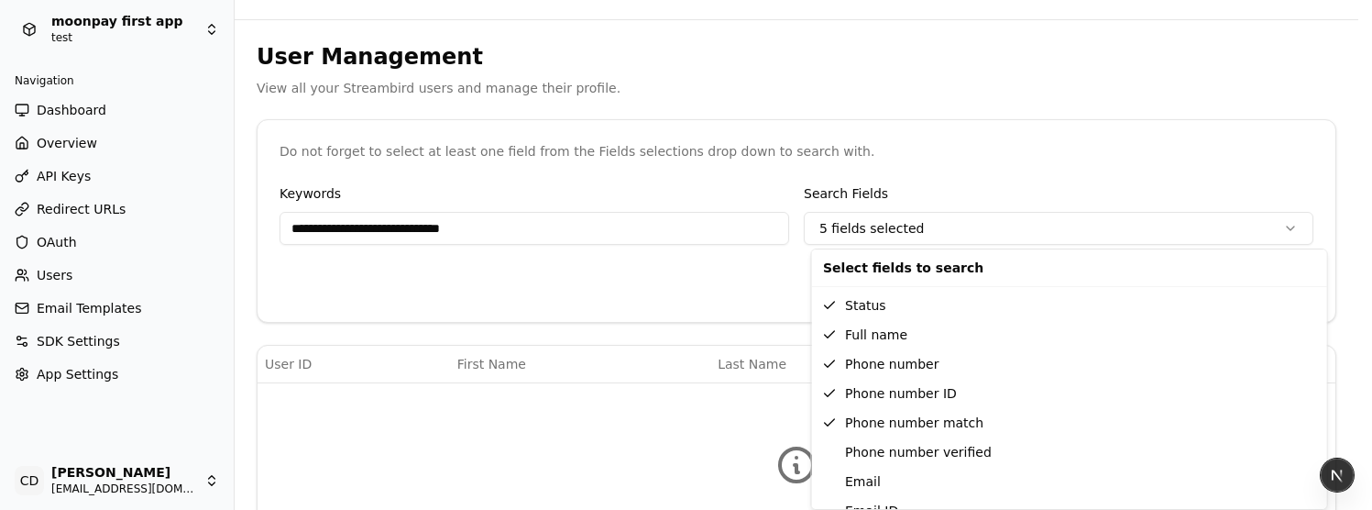
click at [606, 342] on html "**********" at bounding box center [686, 217] width 1372 height 510
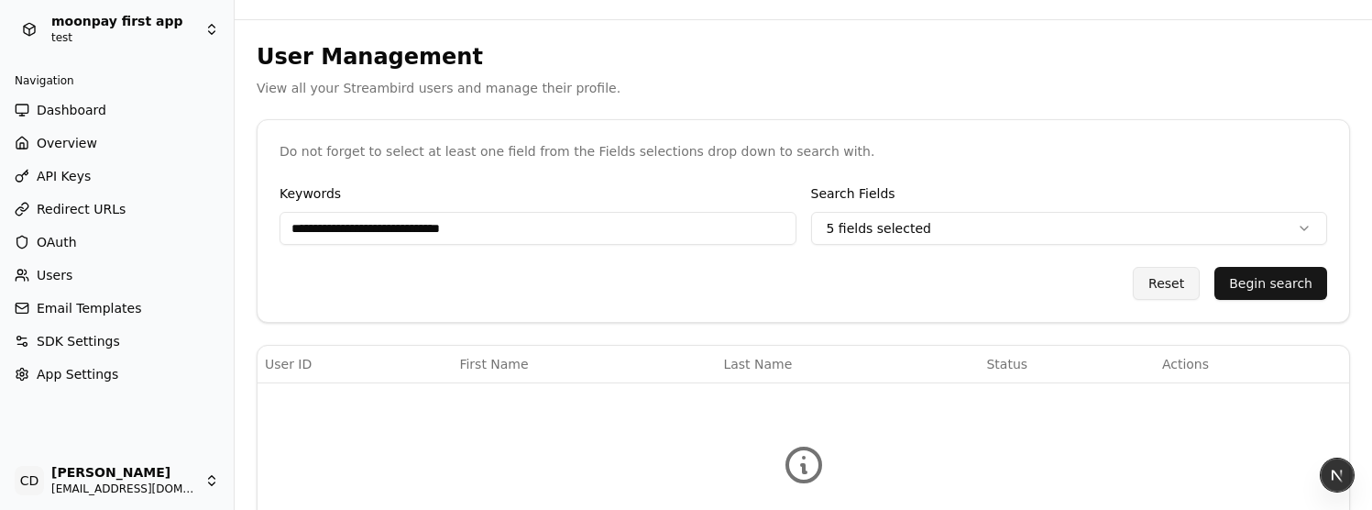
click at [1247, 281] on button "Begin search" at bounding box center [1271, 283] width 113 height 33
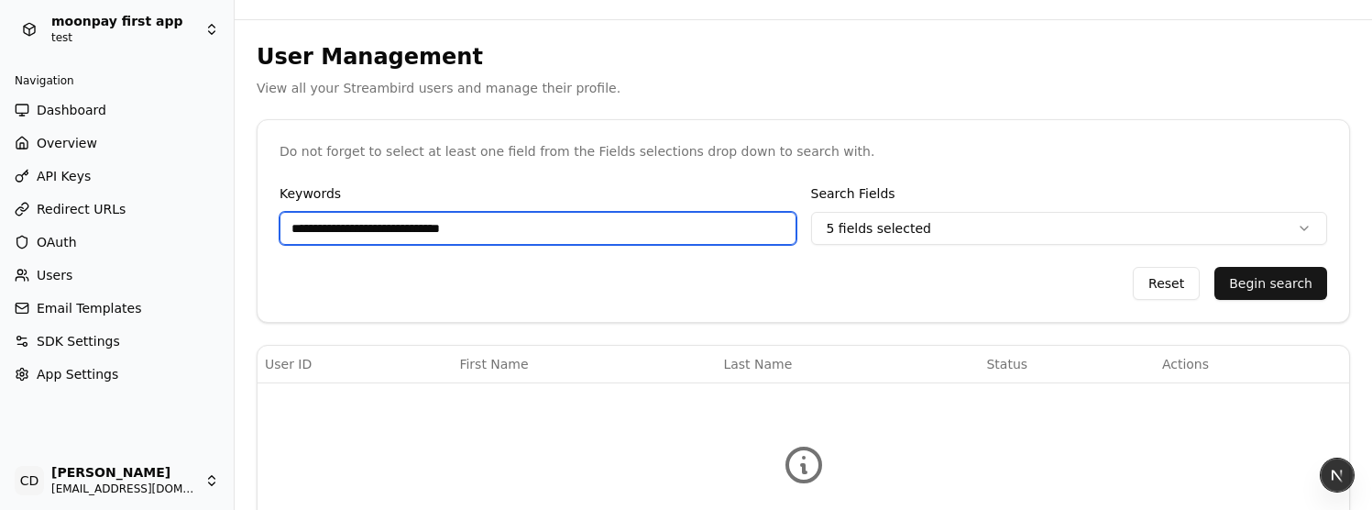
click at [559, 239] on input "**********" at bounding box center [538, 228] width 517 height 33
click at [577, 239] on input "**********" at bounding box center [538, 228] width 517 height 33
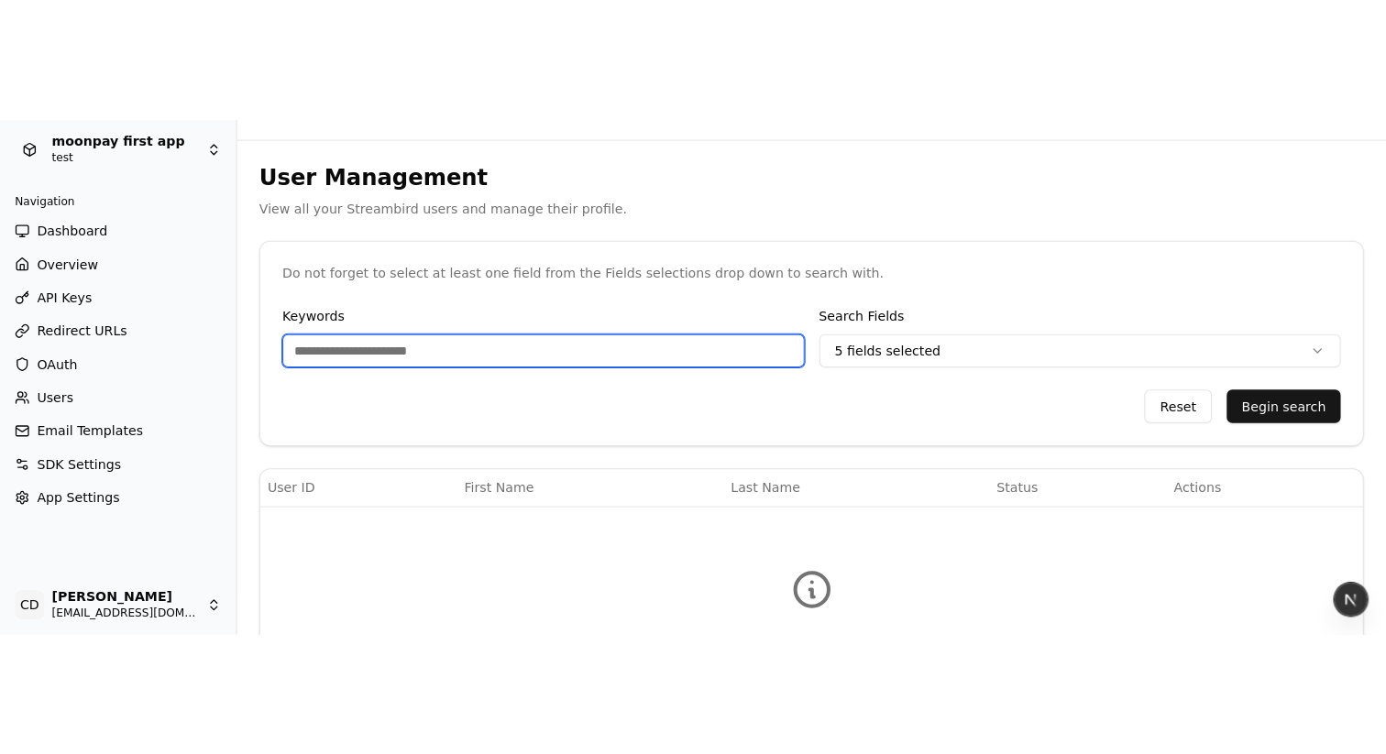
scroll to position [0, 0]
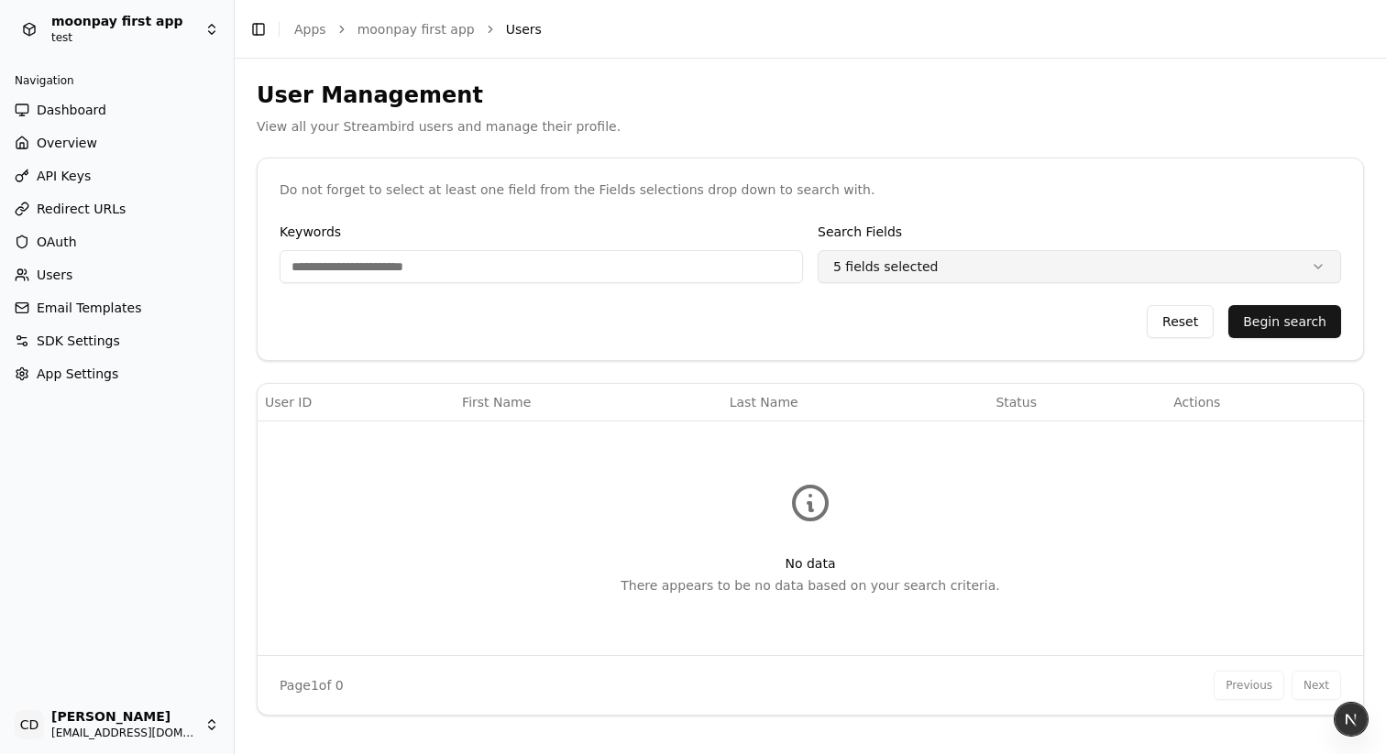
click at [920, 268] on html "moonpay first app test Navigation Dashboard Overview API Keys Redirect URLs OAu…" at bounding box center [693, 377] width 1386 height 754
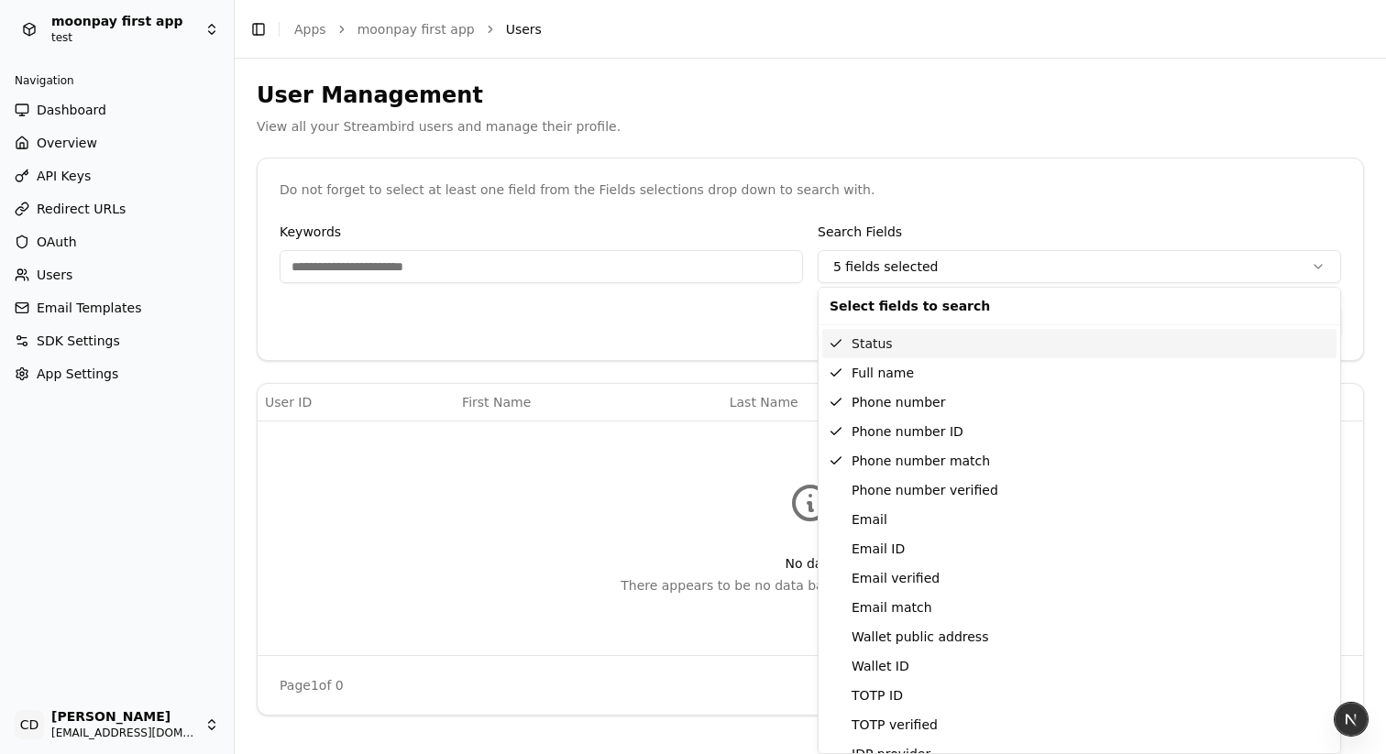
click at [883, 344] on div "Status" at bounding box center [1079, 343] width 514 height 29
click at [884, 373] on div "Full name" at bounding box center [1079, 372] width 514 height 29
click at [881, 408] on div "Phone number" at bounding box center [1079, 402] width 514 height 29
drag, startPoint x: 874, startPoint y: 433, endPoint x: 875, endPoint y: 443, distance: 10.2
click at [874, 433] on div "Phone number ID" at bounding box center [1079, 431] width 514 height 29
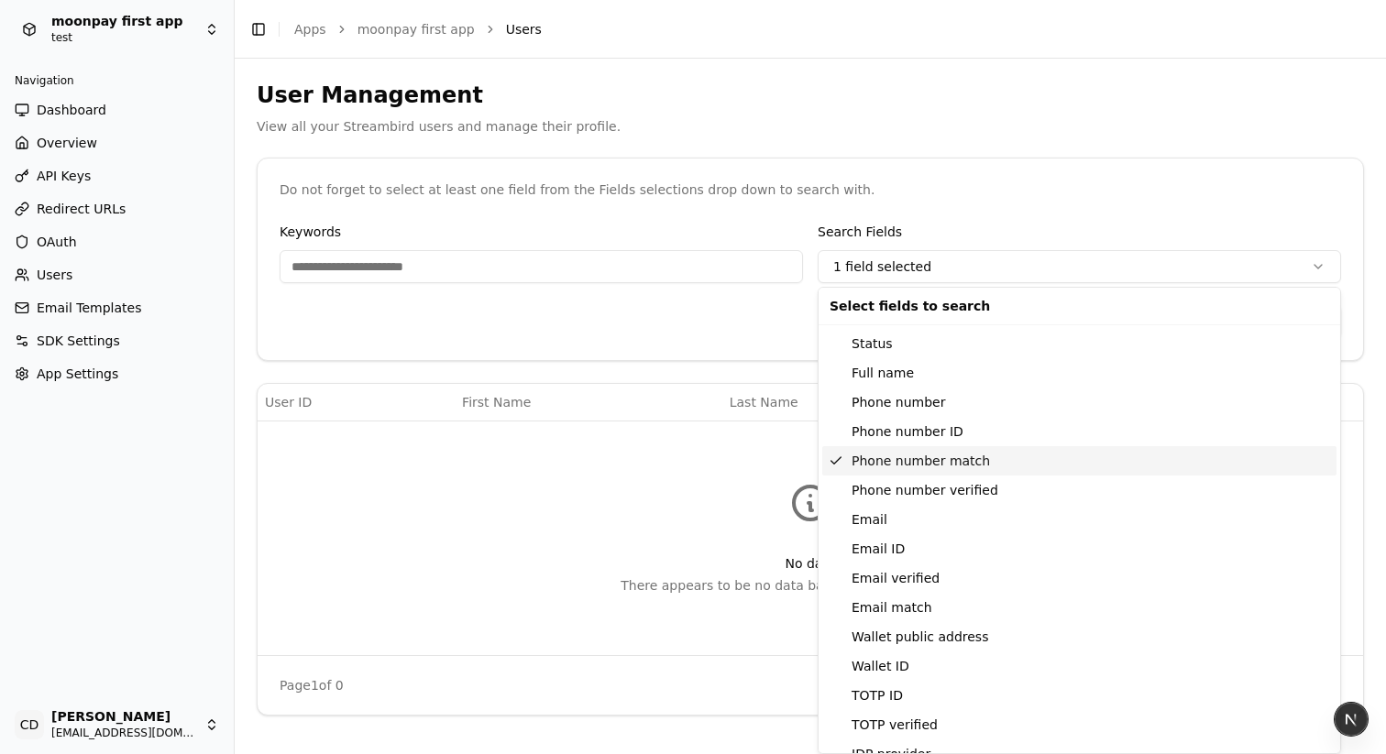
click at [876, 450] on div "Phone number match" at bounding box center [1079, 460] width 514 height 29
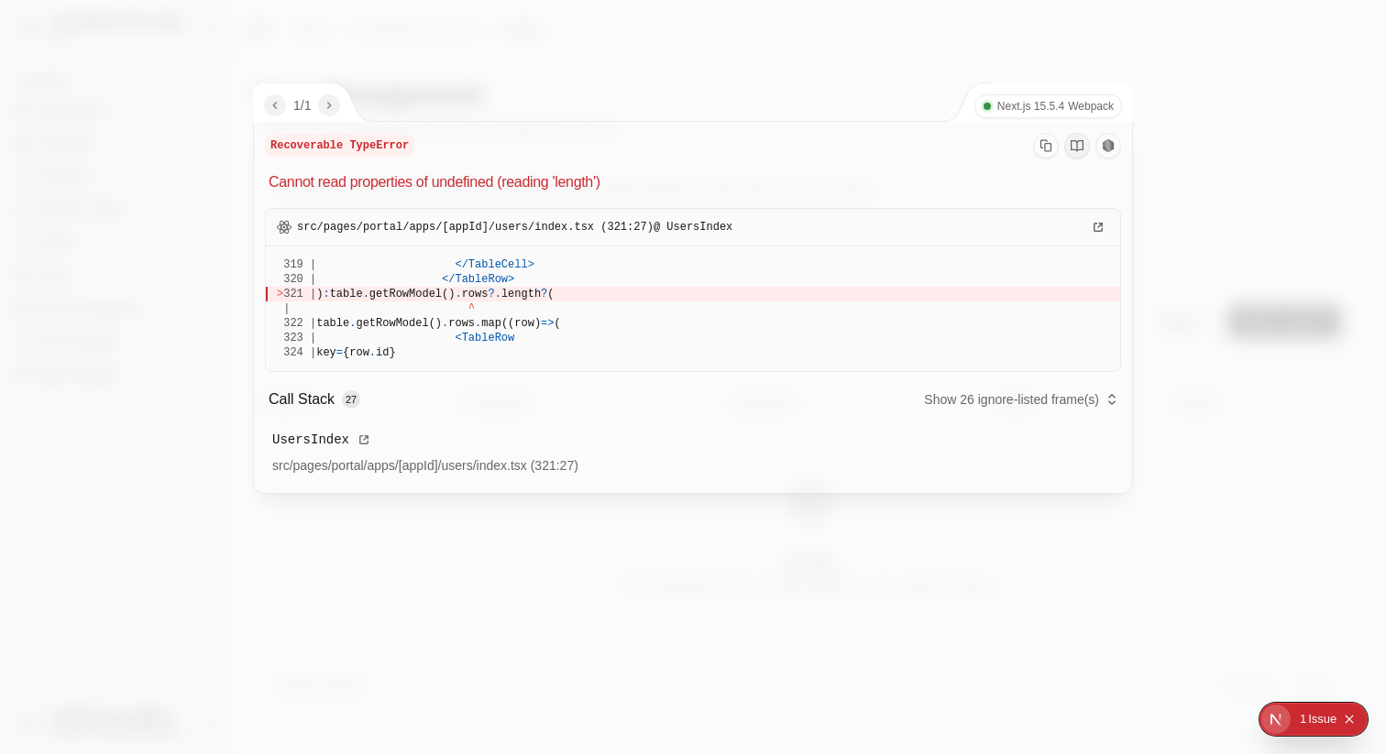
click at [618, 75] on div at bounding box center [693, 377] width 1386 height 754
click at [770, 85] on div "1 / 1 Next.js 15.5.4 Webpack" at bounding box center [694, 102] width 880 height 38
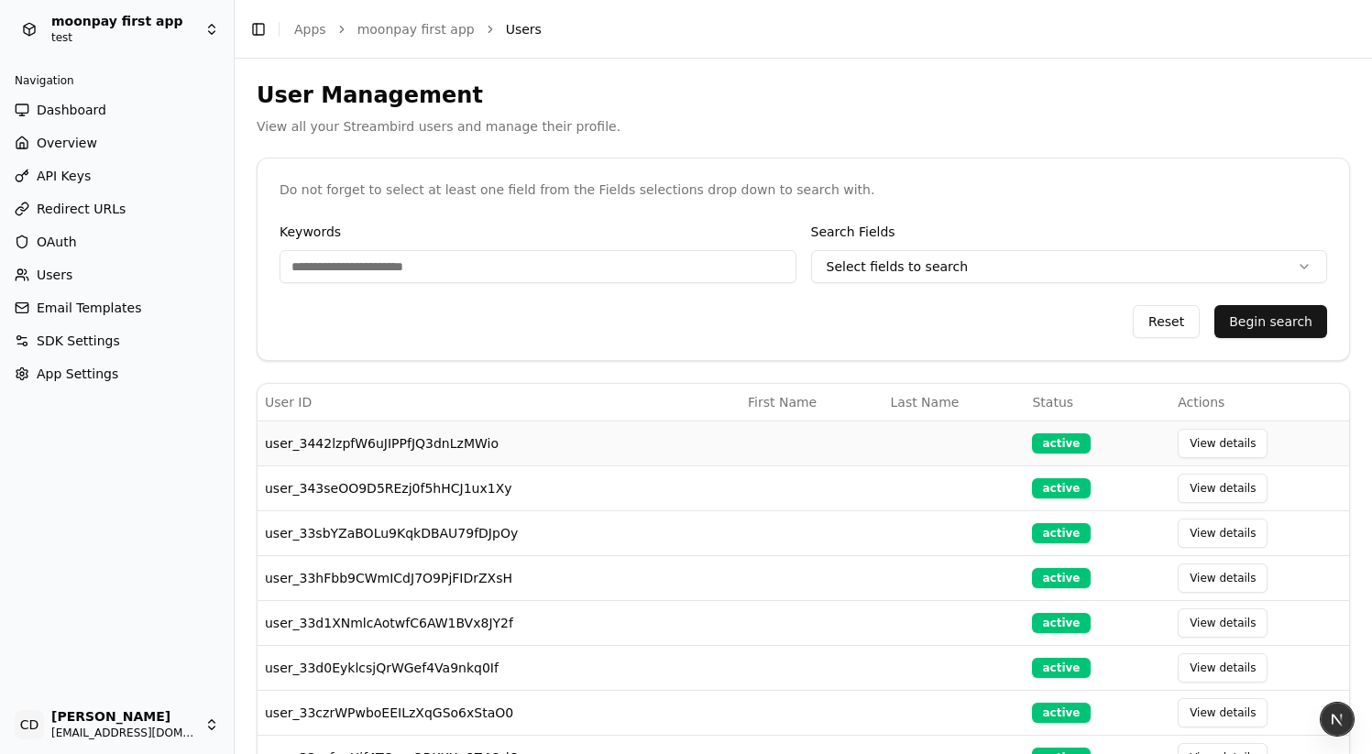
click at [476, 441] on td "user_3442lzpfW6uJIPPfJQ3dnLzMWio" at bounding box center [499, 443] width 483 height 45
copy td "user_3442lzpfW6uJIPPfJQ3dnLzMWio"
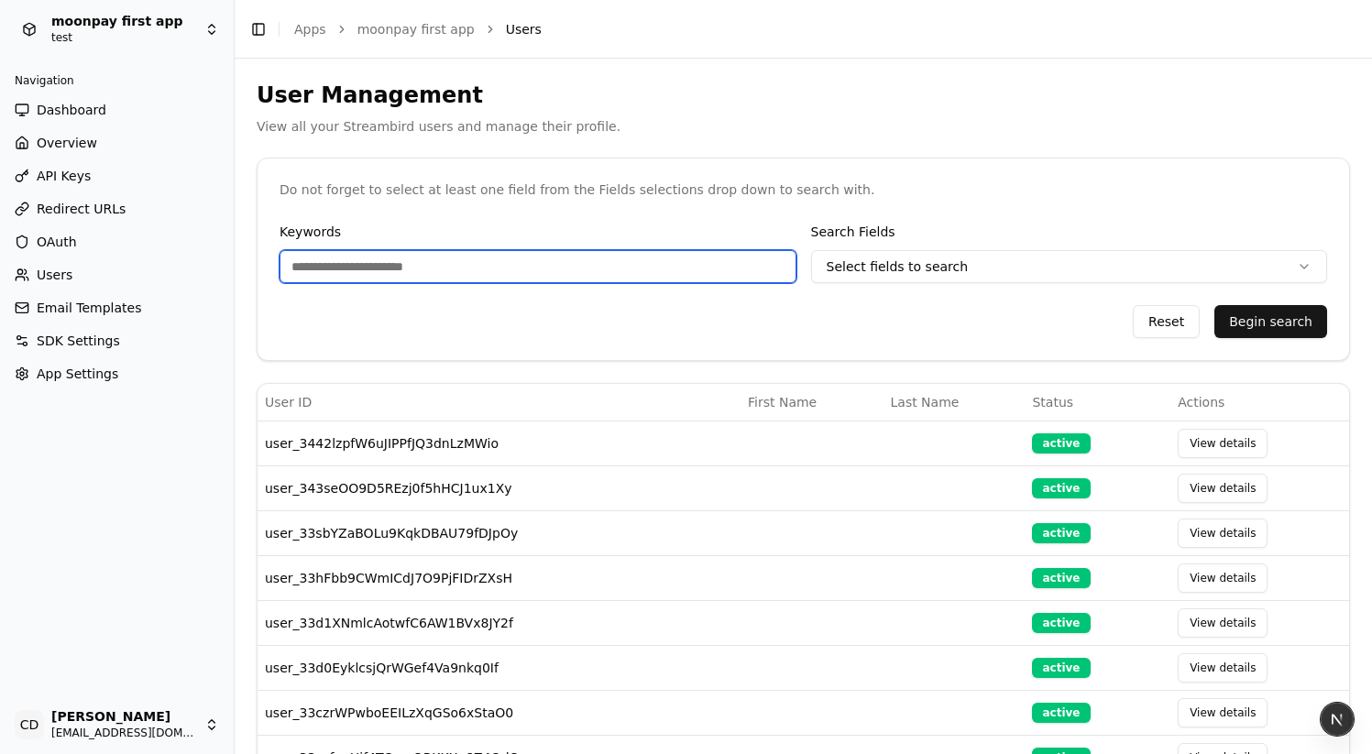
click at [408, 263] on input "Keywords" at bounding box center [538, 266] width 517 height 33
paste input "**********"
type input "**********"
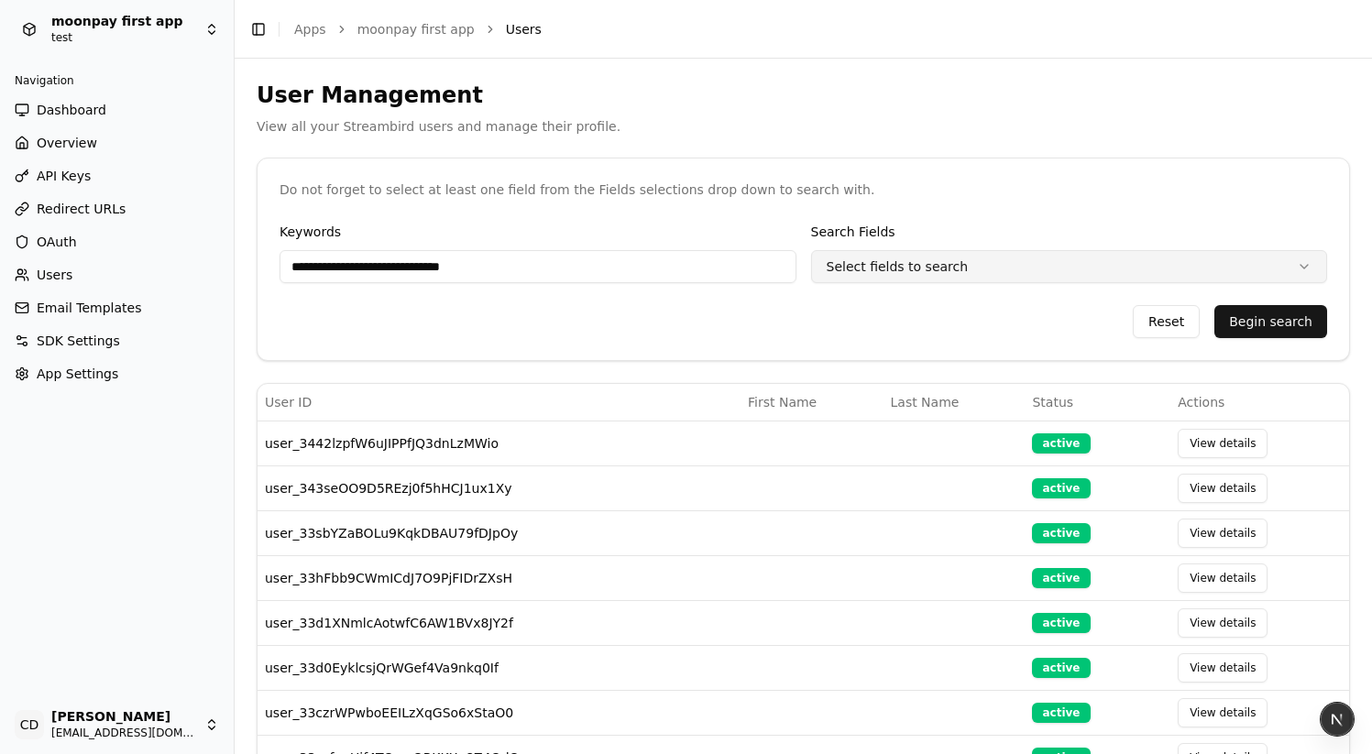
click at [1031, 257] on html "**********" at bounding box center [686, 377] width 1372 height 754
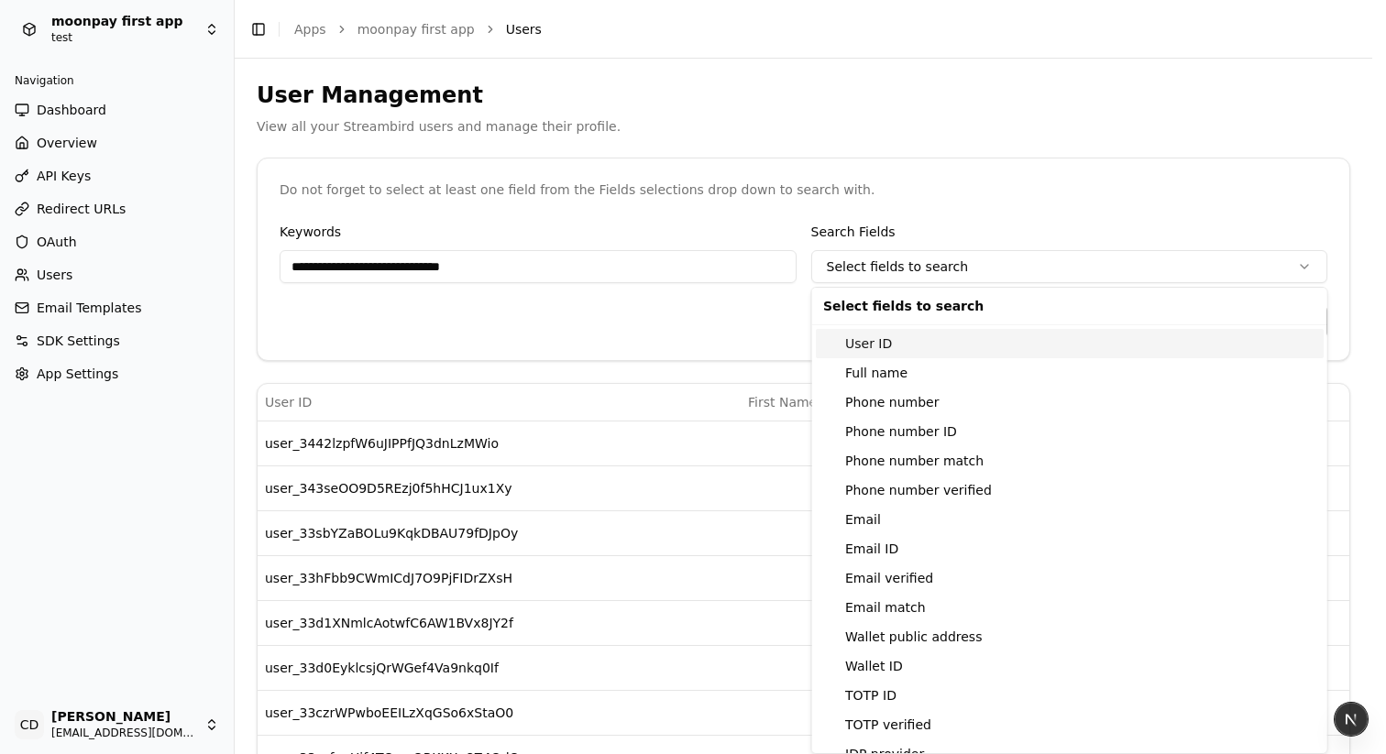
click at [863, 350] on div "User ID" at bounding box center [1070, 343] width 508 height 29
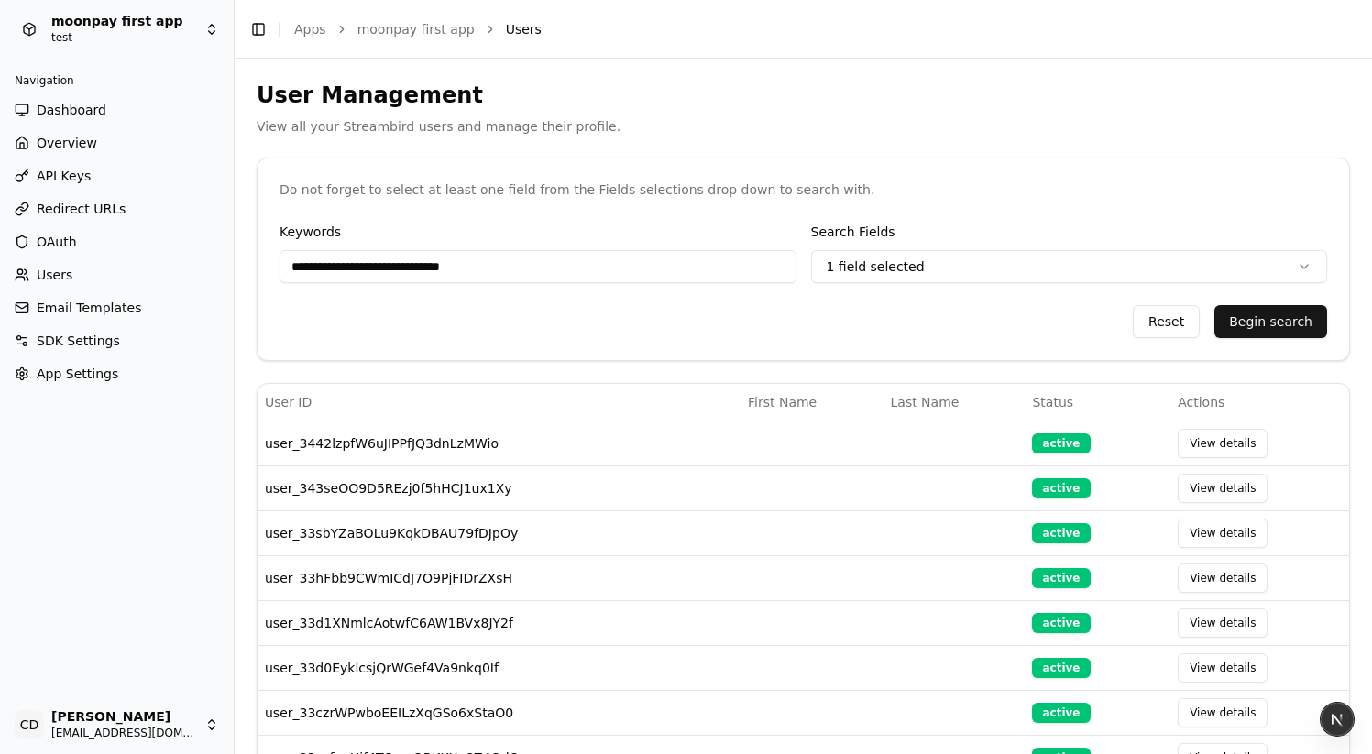
click at [1150, 222] on html "**********" at bounding box center [686, 377] width 1372 height 754
click at [1267, 345] on div "**********" at bounding box center [804, 290] width 1092 height 139
click at [1263, 325] on button "Begin search" at bounding box center [1271, 321] width 113 height 33
click at [954, 247] on div "Search Fields Select fields to search" at bounding box center [1069, 252] width 517 height 62
click at [954, 259] on html "moonpay first app test Navigation Dashboard Overview API Keys Redirect URLs OAu…" at bounding box center [686, 377] width 1372 height 754
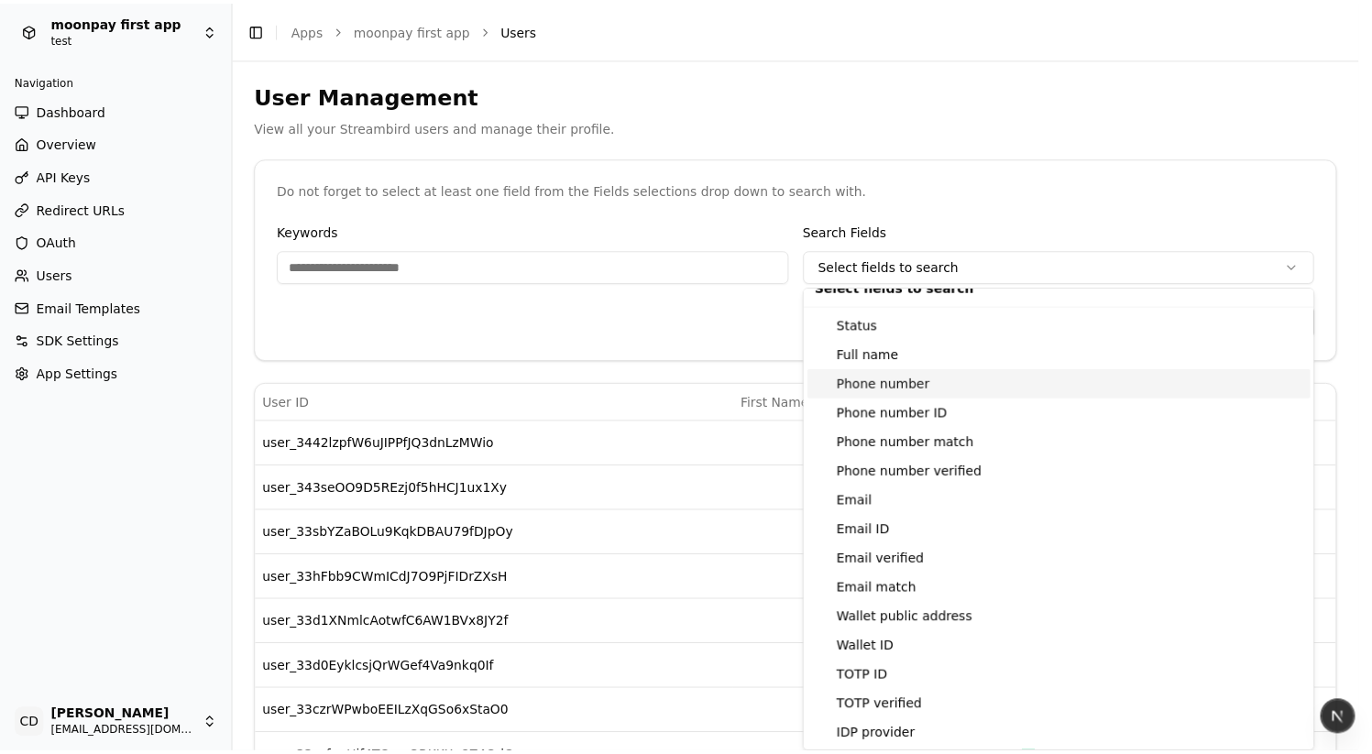
scroll to position [19, 0]
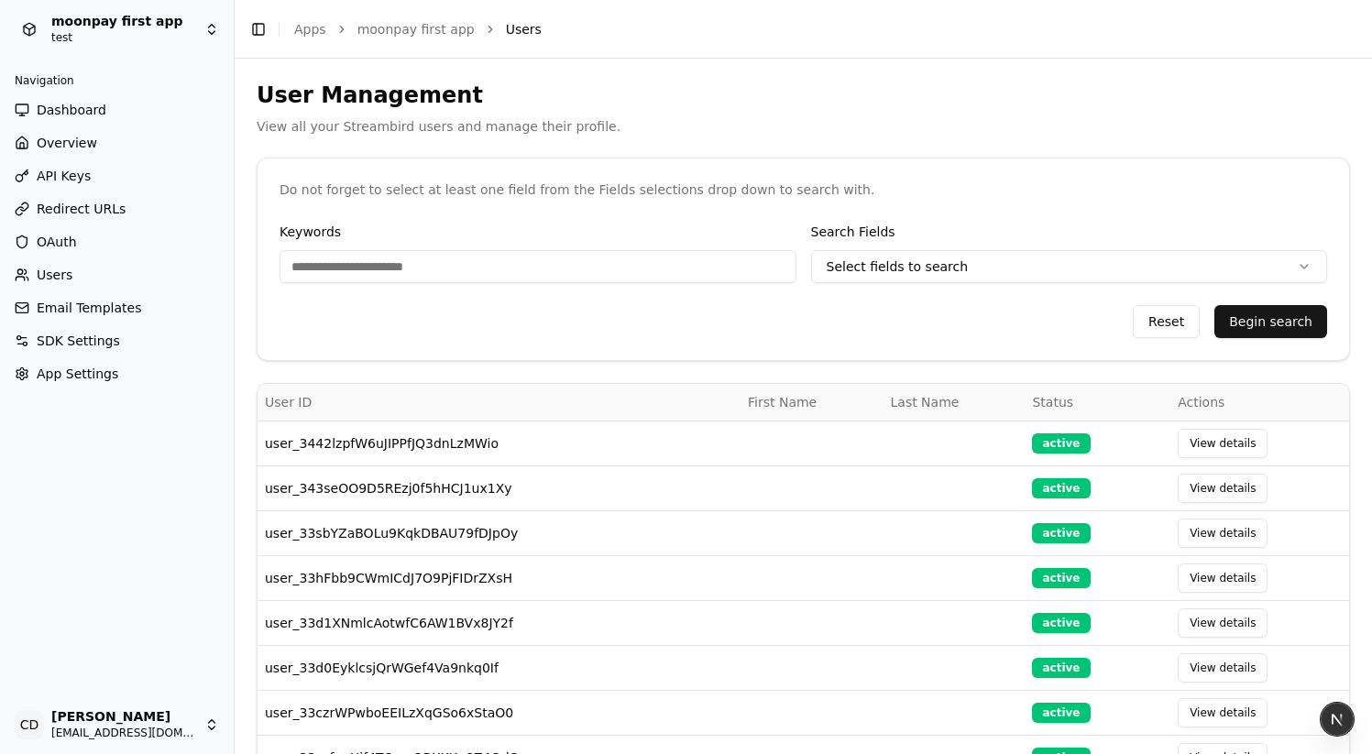
click at [671, 385] on html "moonpay first app test Navigation Dashboard Overview API Keys Redirect URLs OAu…" at bounding box center [686, 377] width 1372 height 754
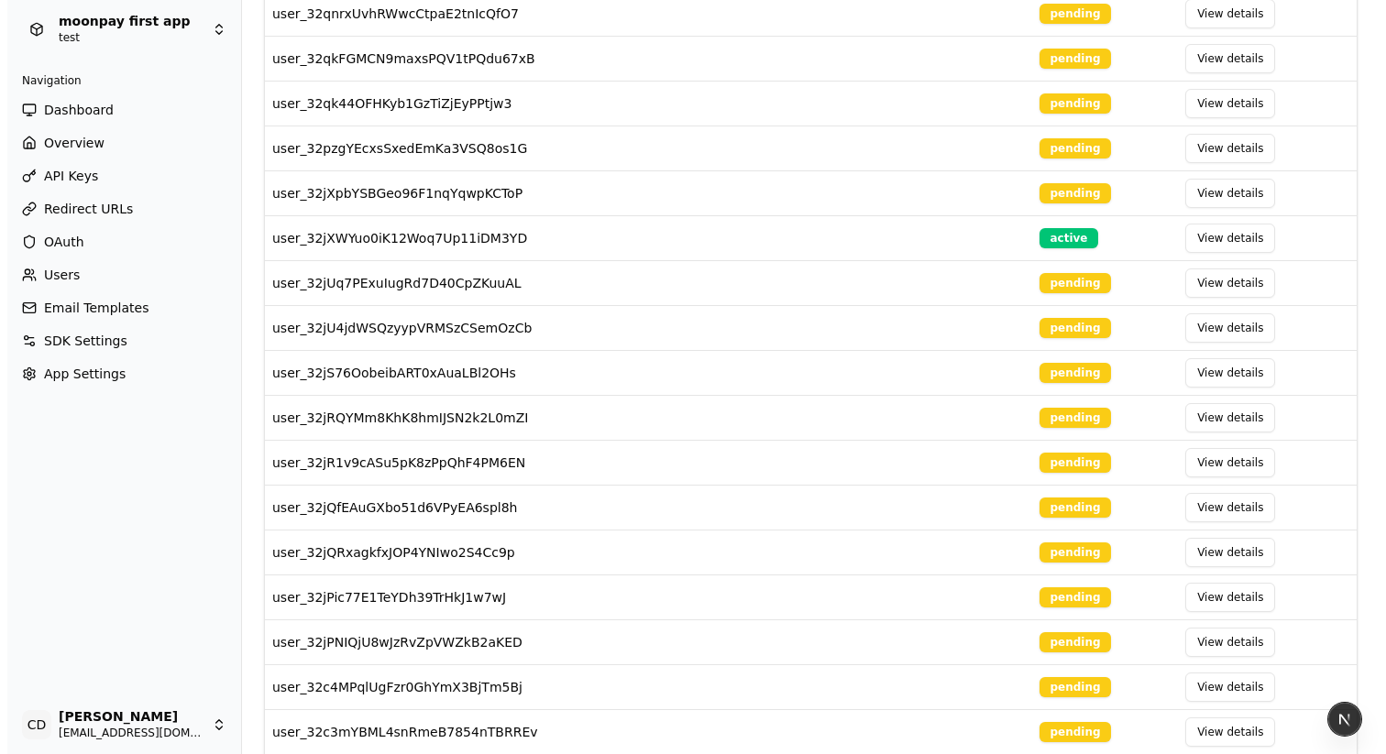
scroll to position [70, 0]
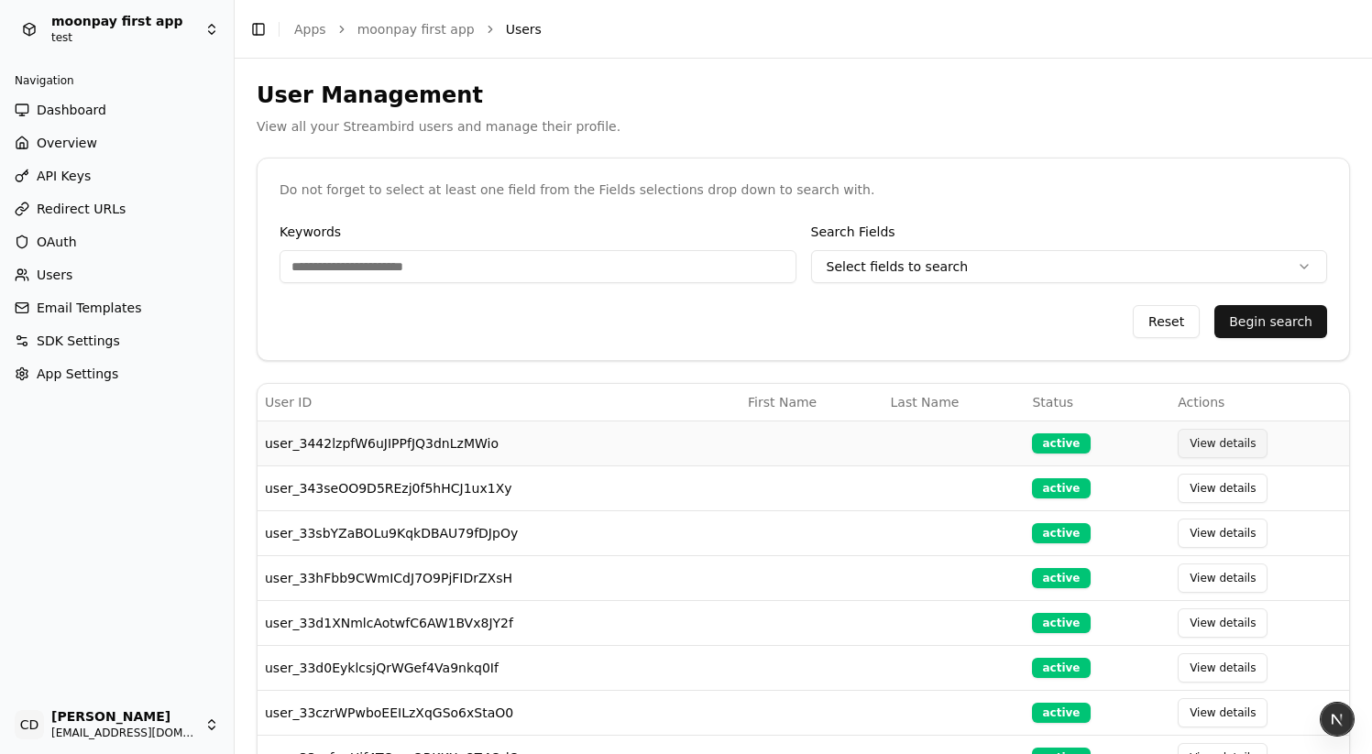
click at [1193, 444] on button "View details" at bounding box center [1223, 443] width 90 height 29
select select "**"
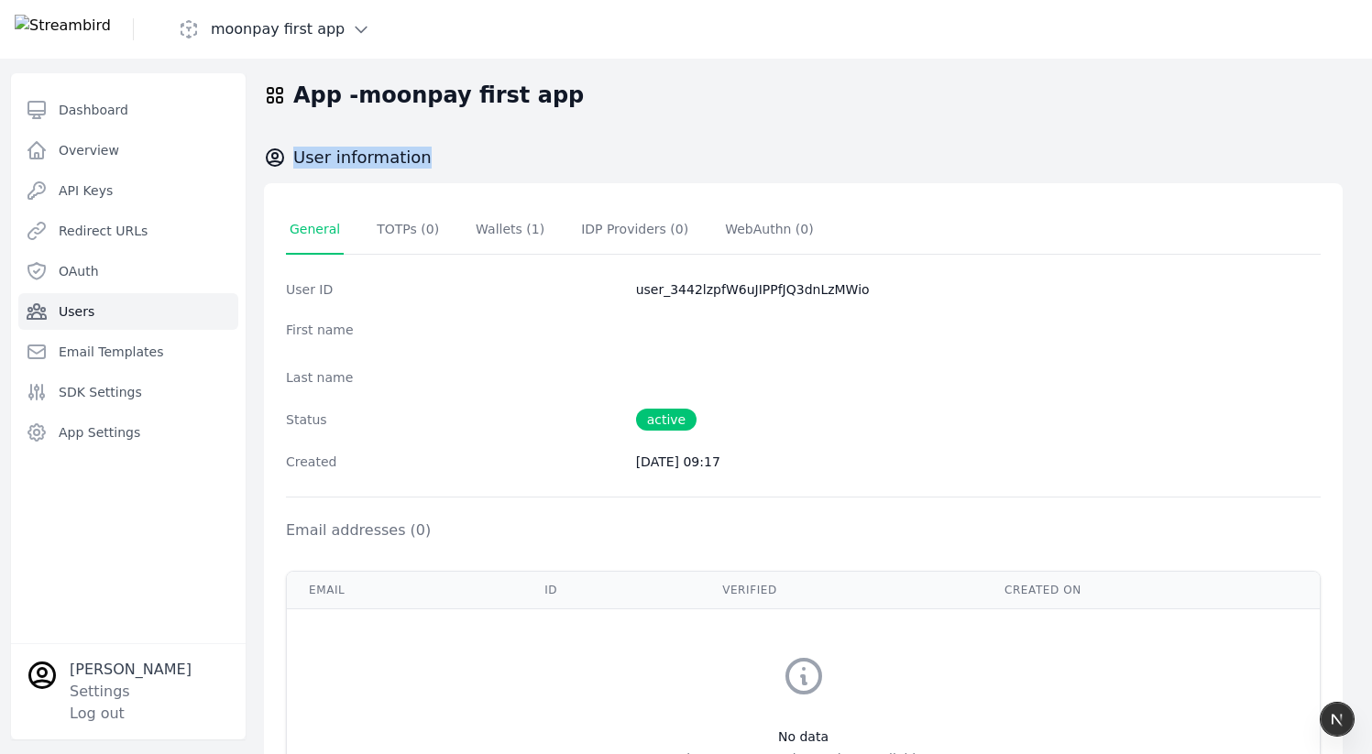
drag, startPoint x: 449, startPoint y: 151, endPoint x: 427, endPoint y: 149, distance: 22.1
click at [427, 149] on div "User information" at bounding box center [803, 158] width 1079 height 22
copy h2 "User information"
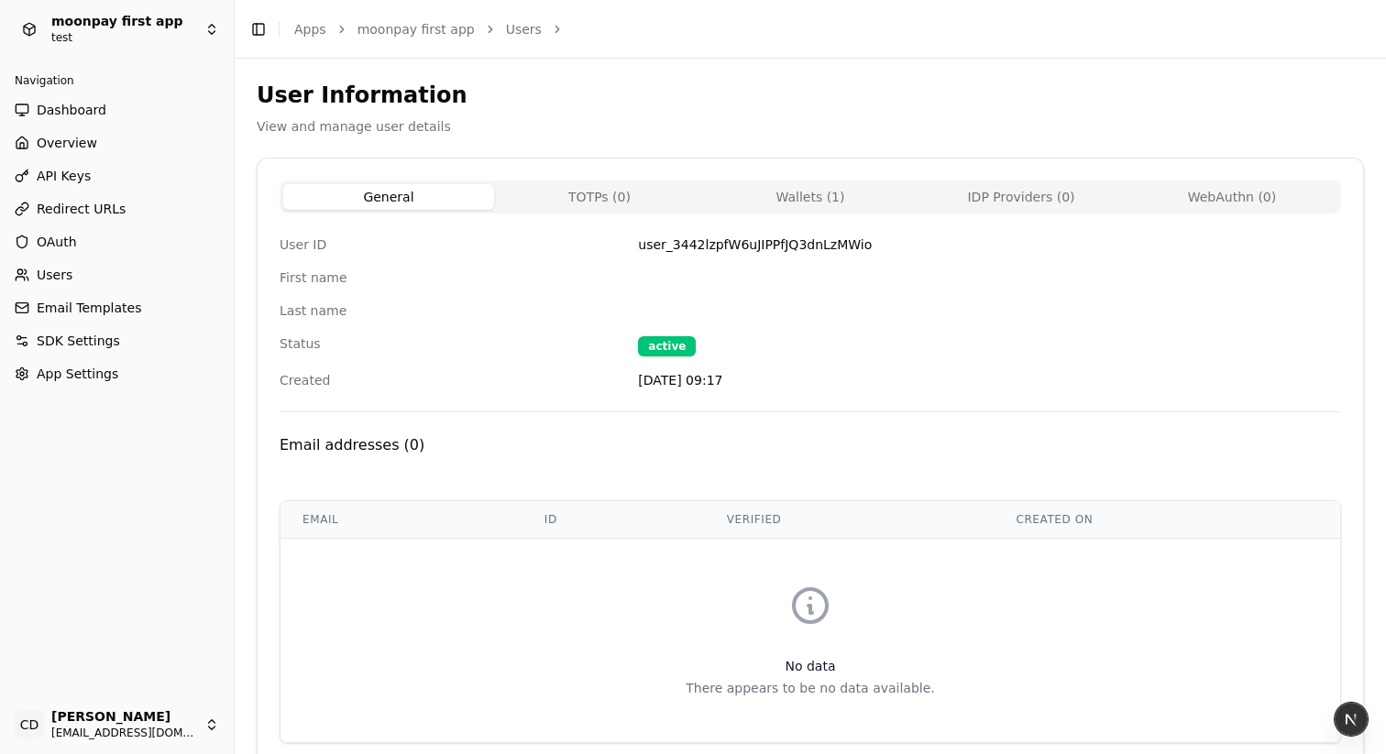
click at [610, 193] on button "TOTPs ( 0 )" at bounding box center [599, 197] width 211 height 26
select select "**"
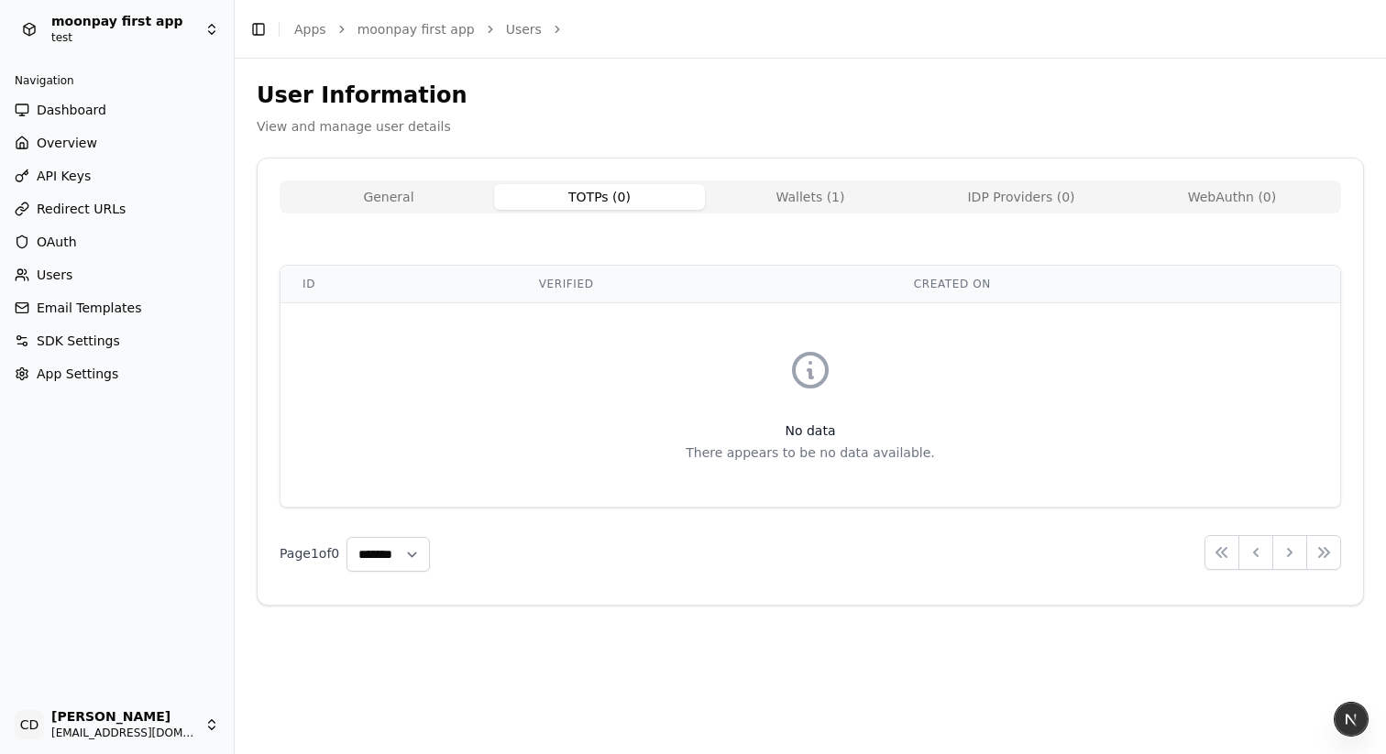
select select "**"
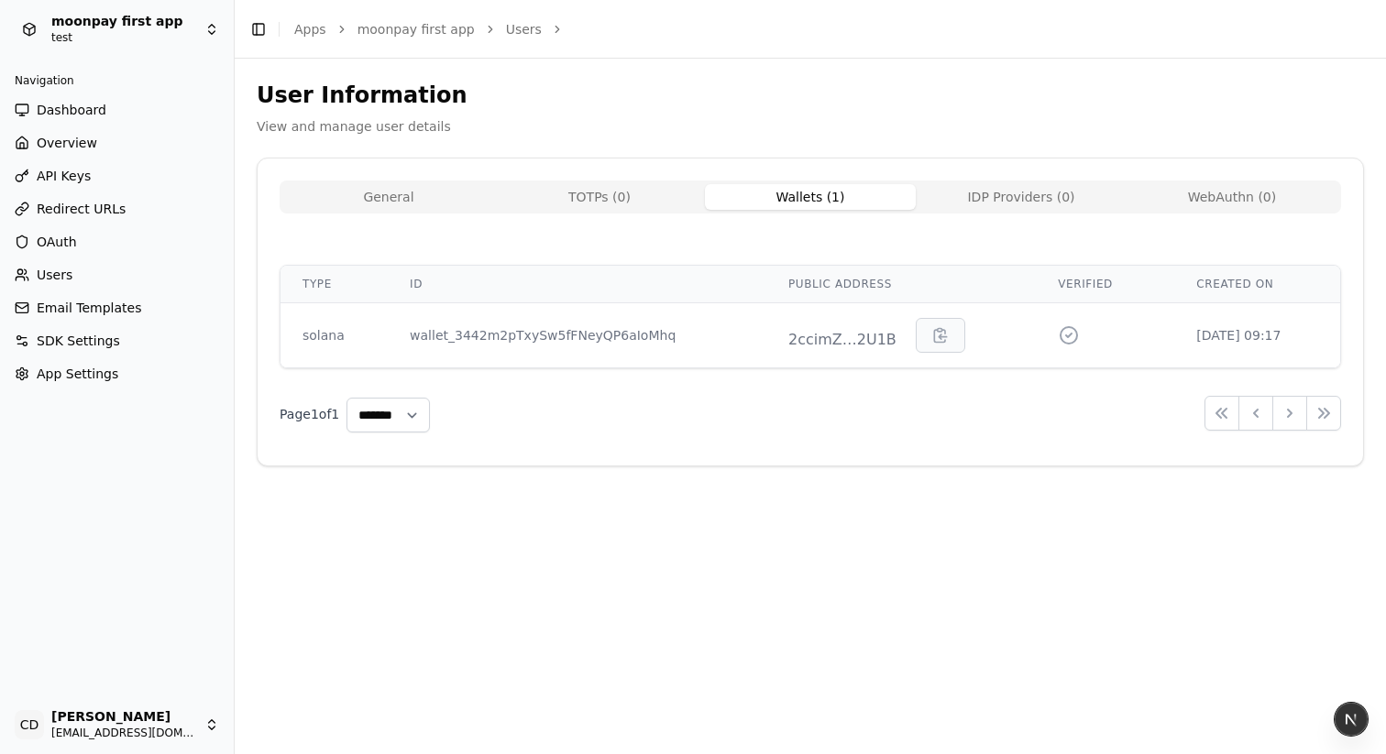
click at [818, 195] on button "Wallets ( 1 )" at bounding box center [810, 197] width 211 height 26
click at [980, 194] on button "IDP Providers ( 0 )" at bounding box center [1021, 197] width 211 height 26
select select "**"
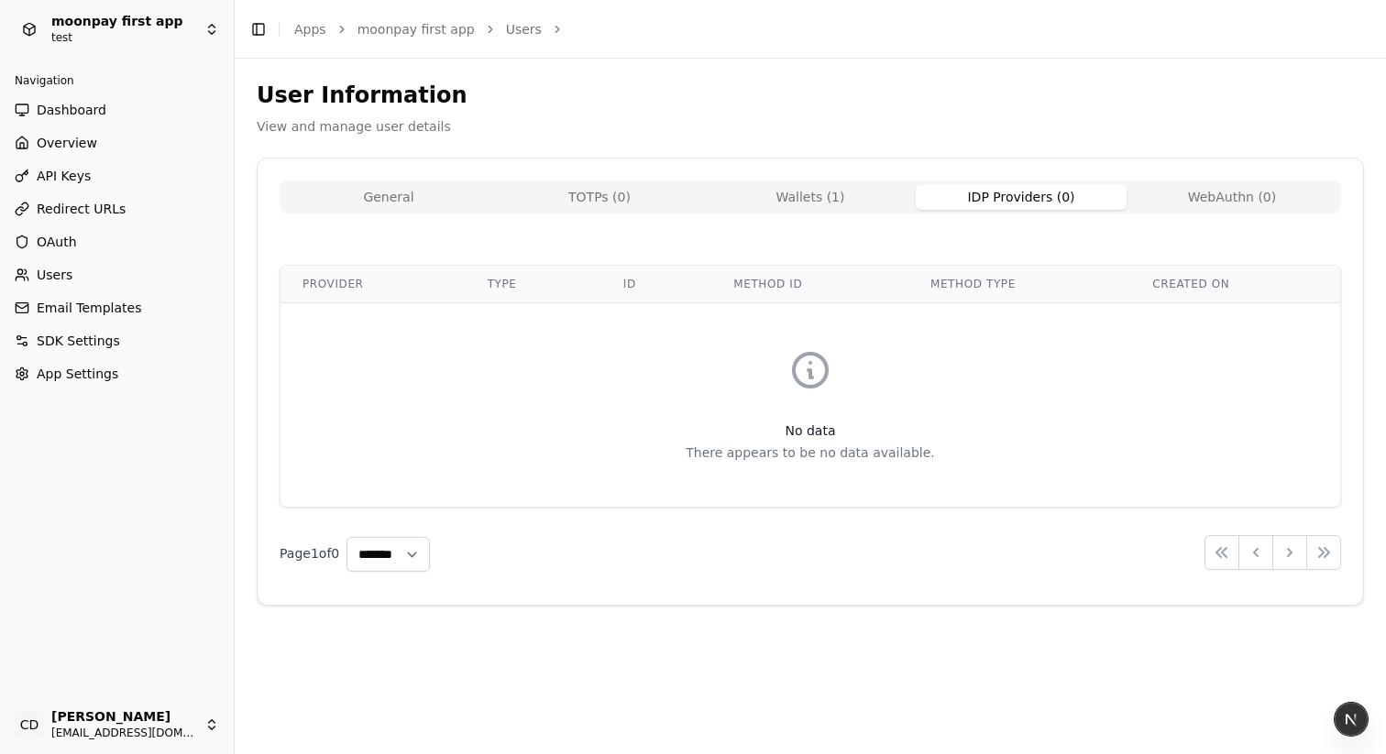
click at [1183, 194] on button "WebAuthn ( 0 )" at bounding box center [1232, 197] width 211 height 26
select select "**"
click at [984, 193] on button "IDP Providers ( 0 )" at bounding box center [1021, 197] width 211 height 26
select select "**"
click at [829, 191] on button "Wallets ( 1 )" at bounding box center [810, 197] width 211 height 26
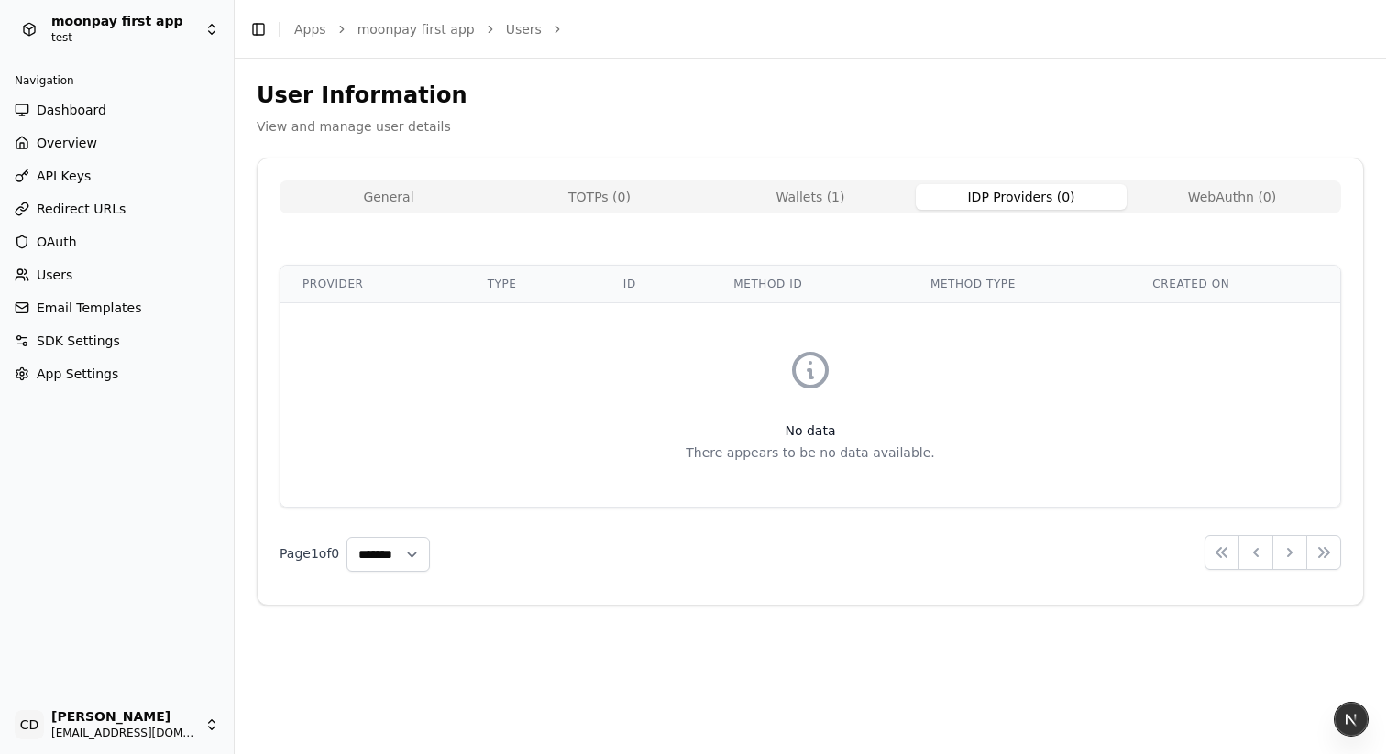
select select "**"
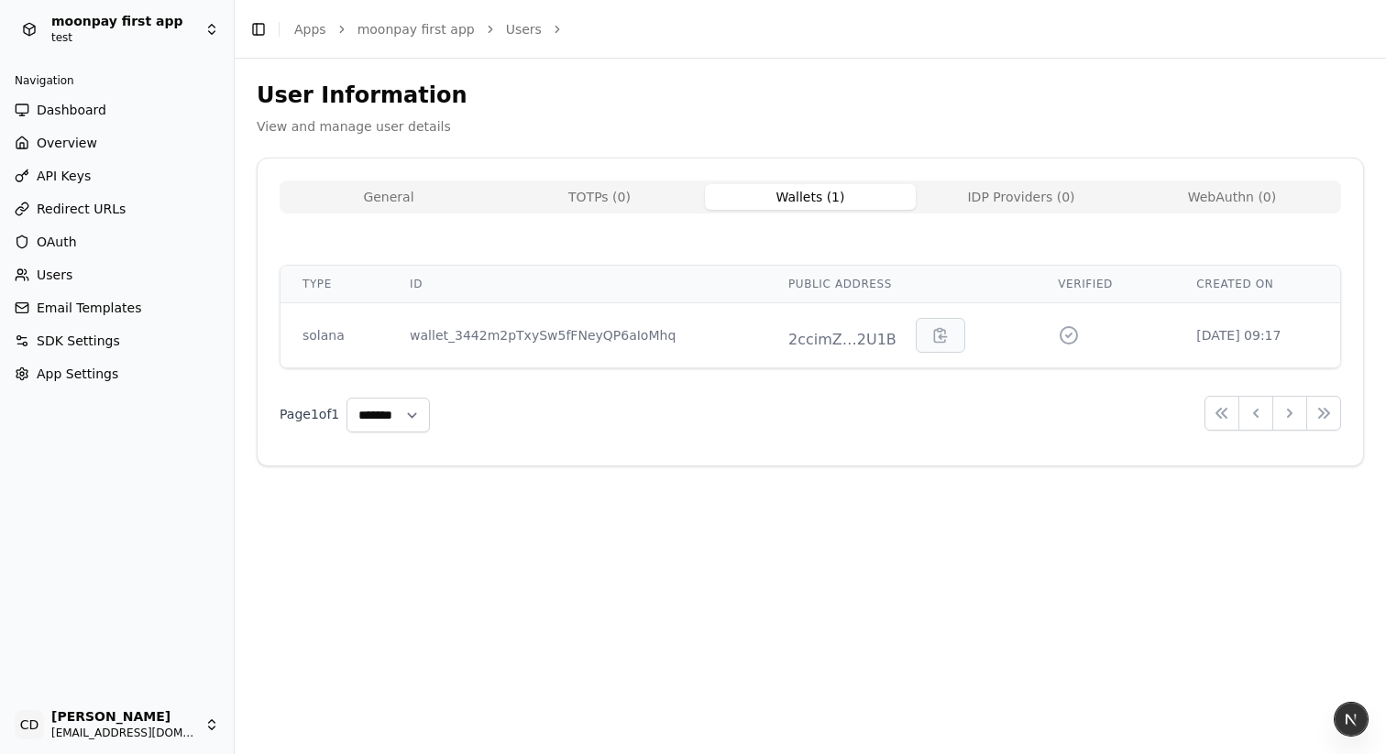
click at [599, 203] on button "TOTPs ( 0 )" at bounding box center [599, 197] width 211 height 26
select select "**"
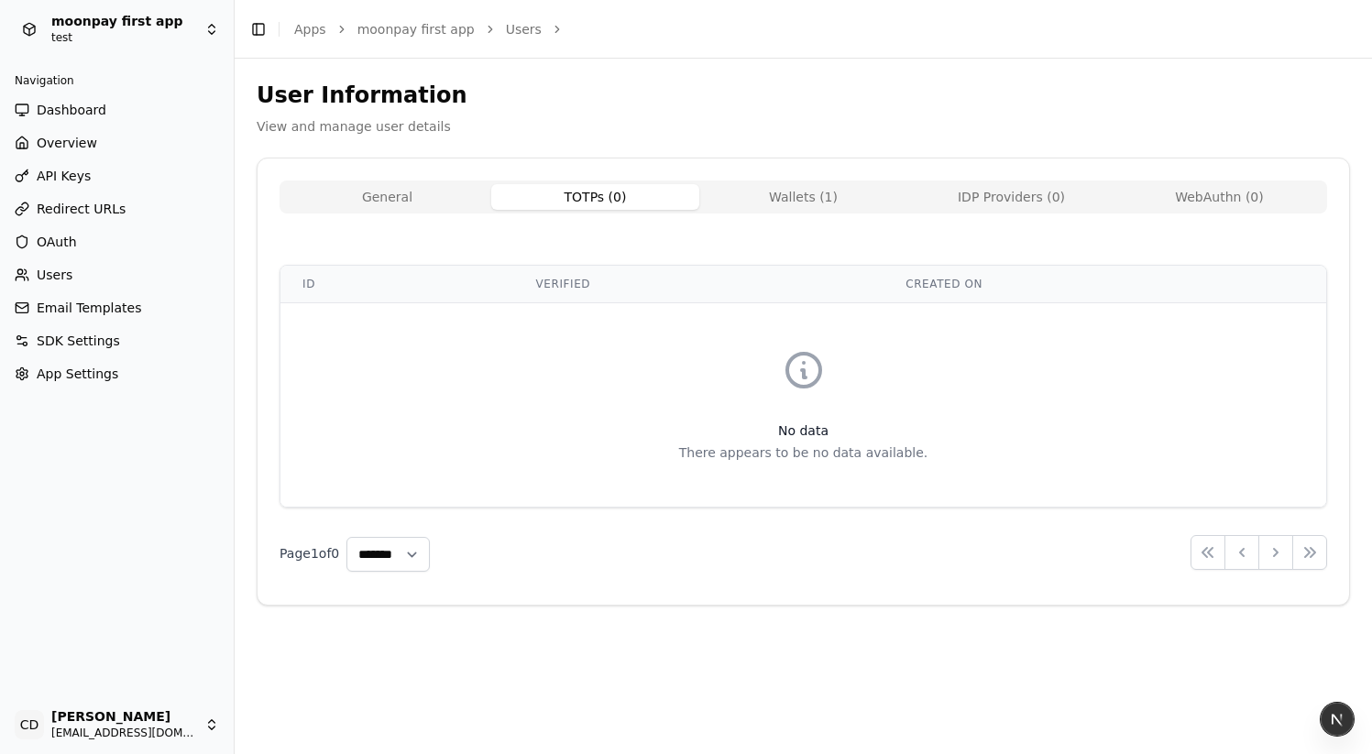
click at [452, 187] on button "General" at bounding box center [387, 197] width 208 height 26
select select "**"
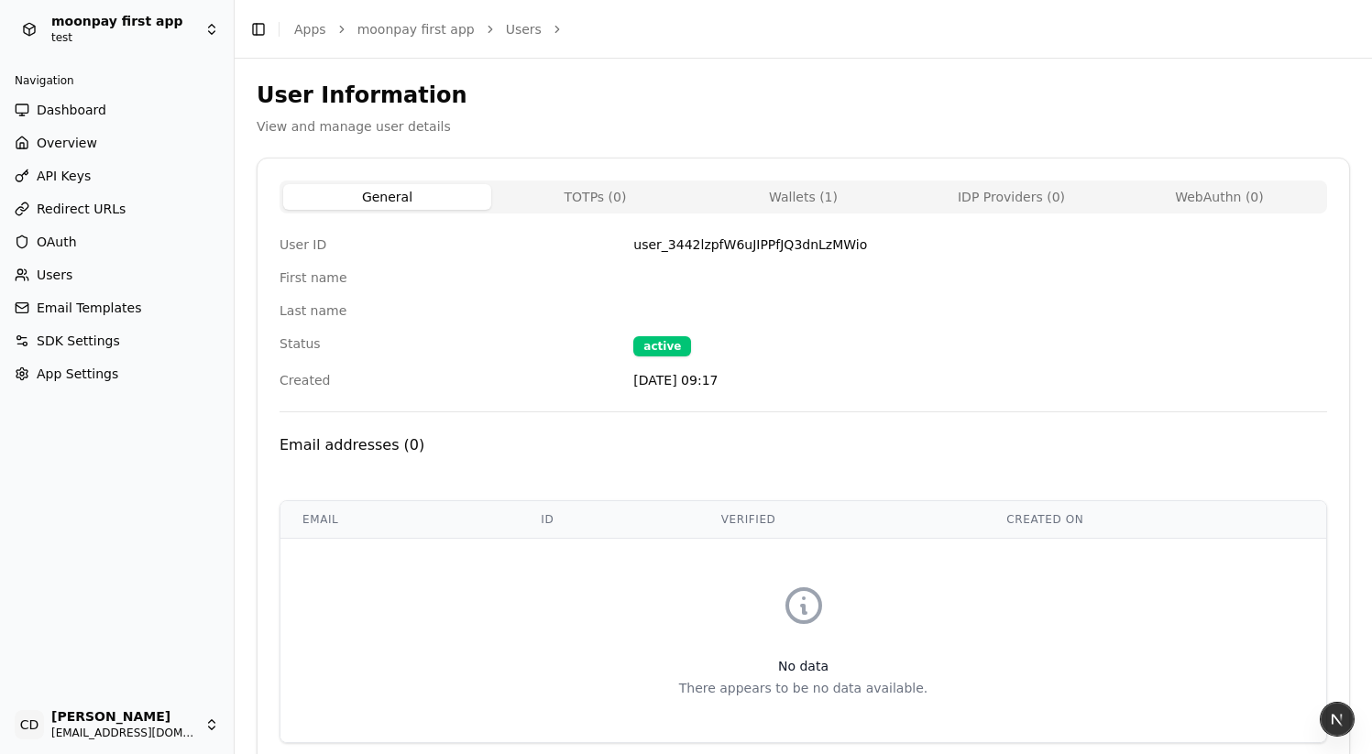
click at [852, 199] on button "Wallets ( 1 )" at bounding box center [803, 197] width 208 height 26
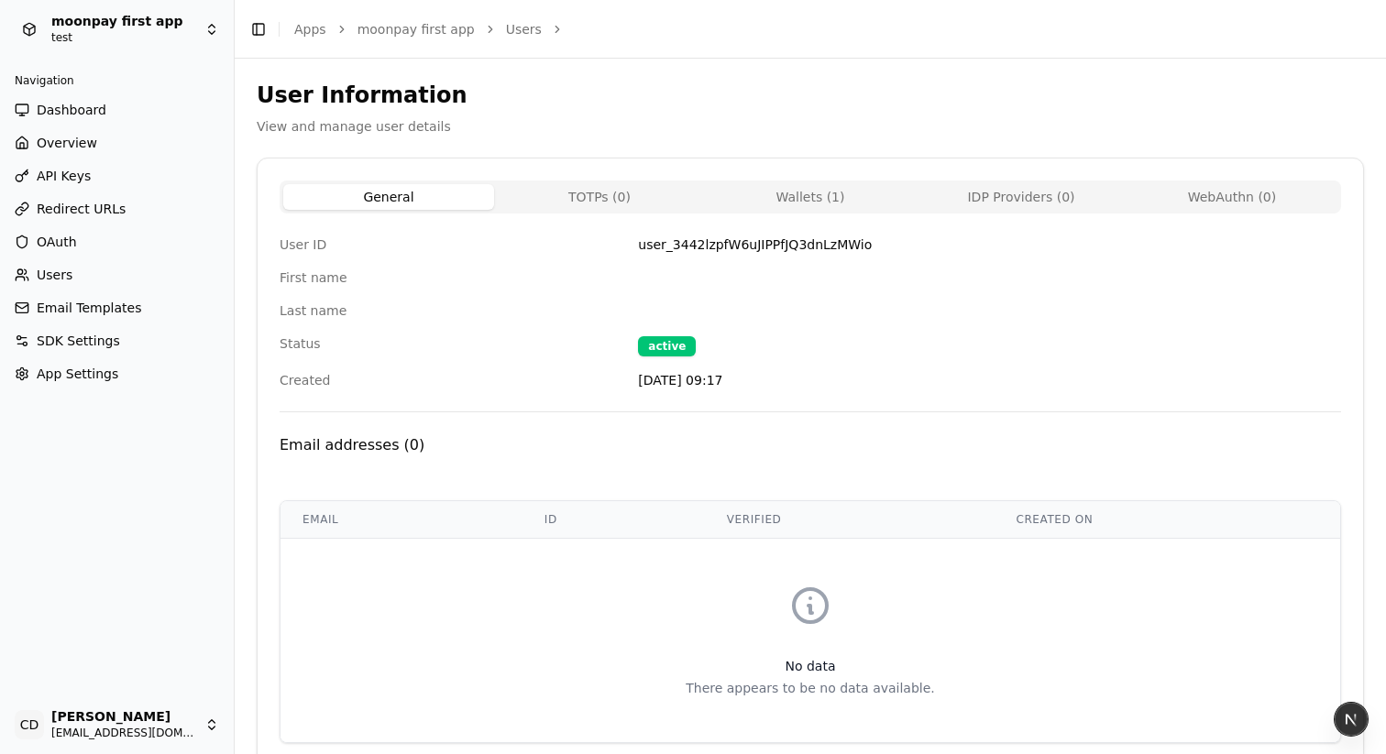
select select "**"
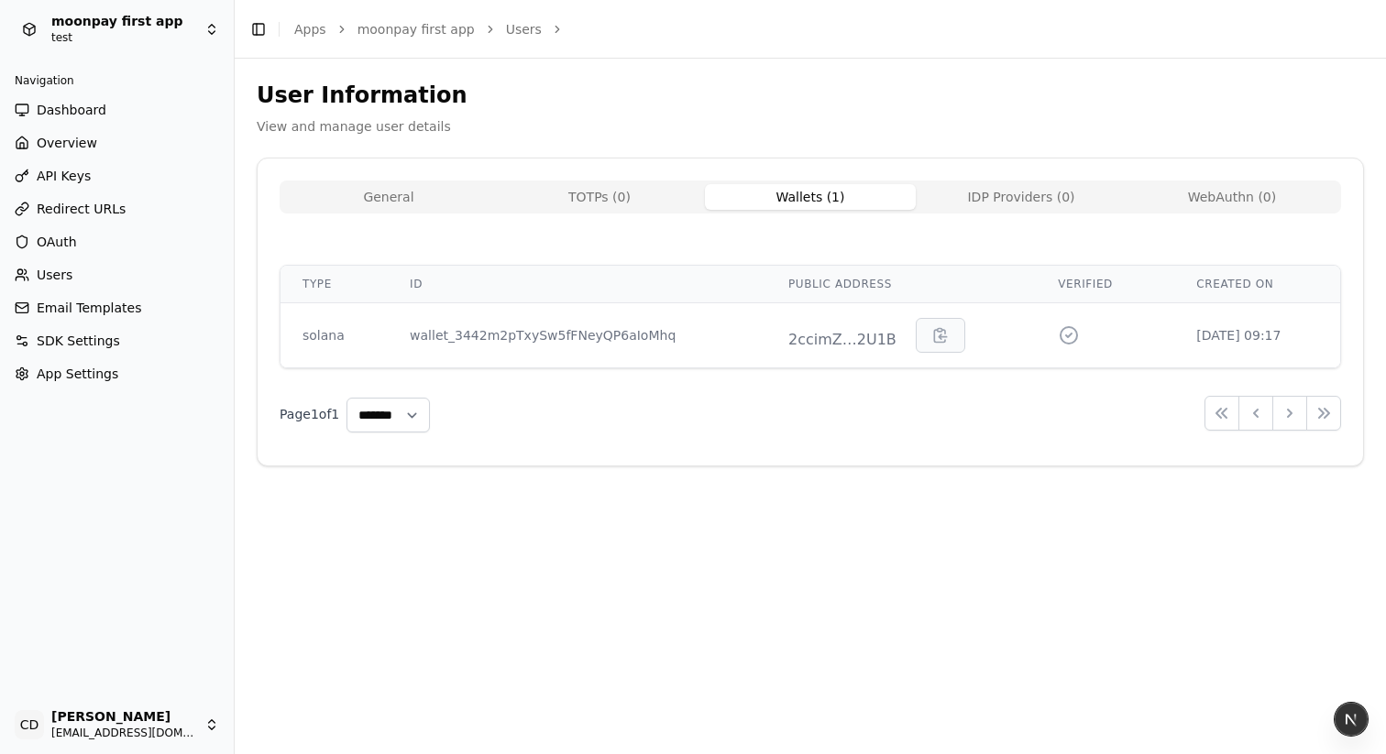
select select "**"
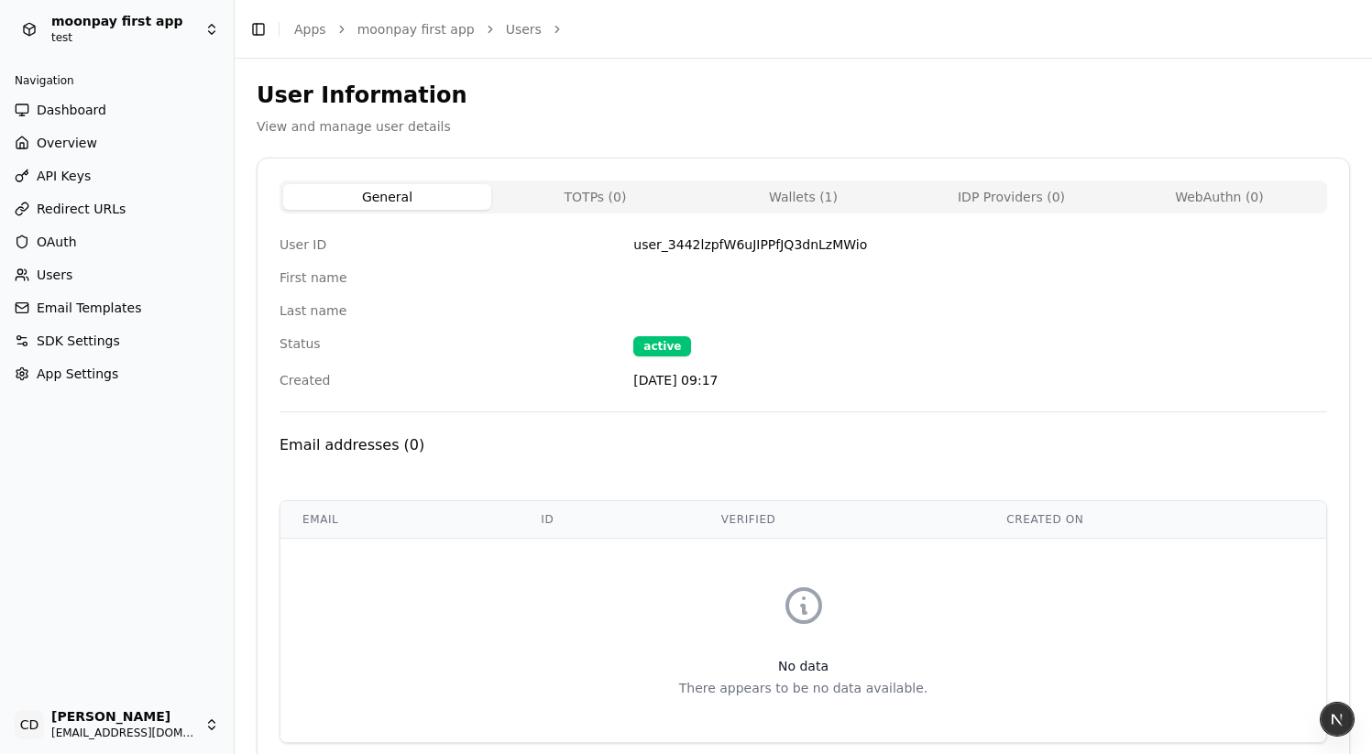
click at [377, 198] on button "General" at bounding box center [387, 197] width 208 height 26
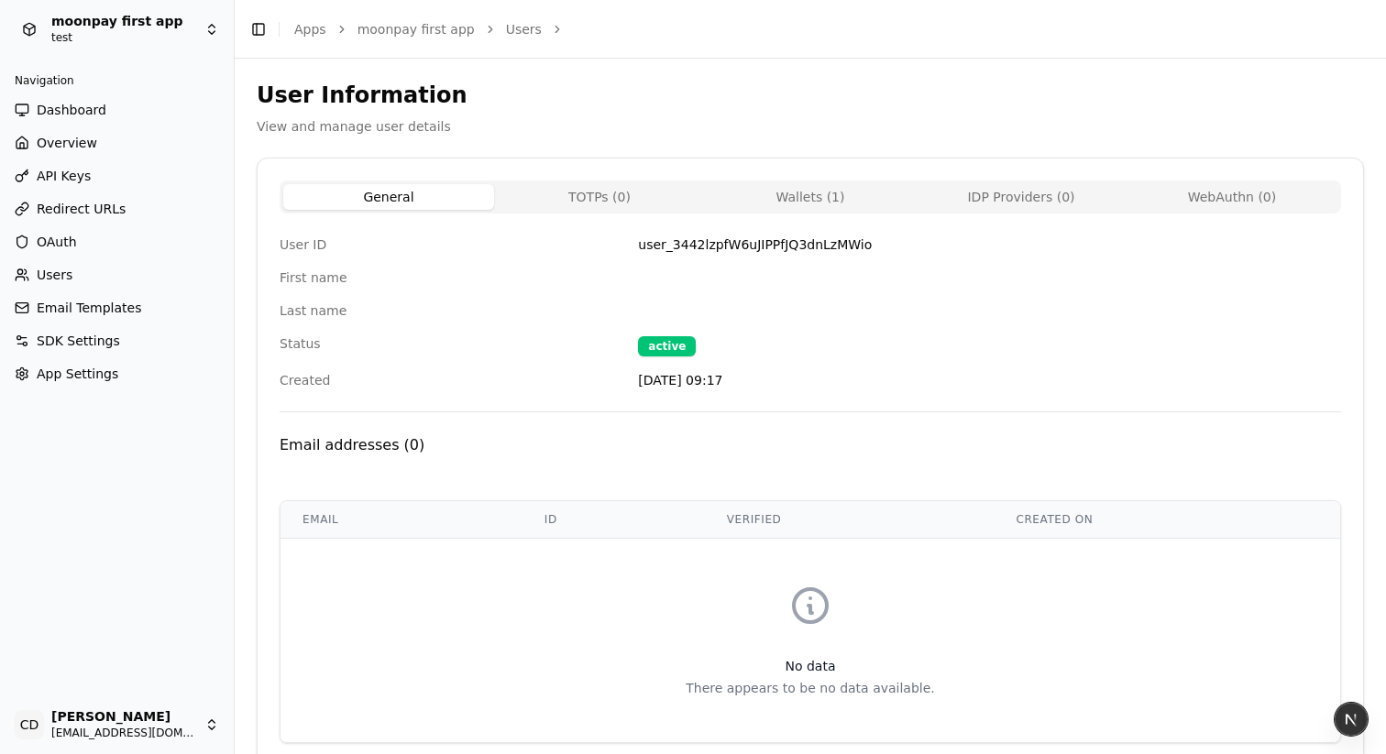
click at [604, 200] on button "TOTPs ( 0 )" at bounding box center [599, 197] width 211 height 26
select select "**"
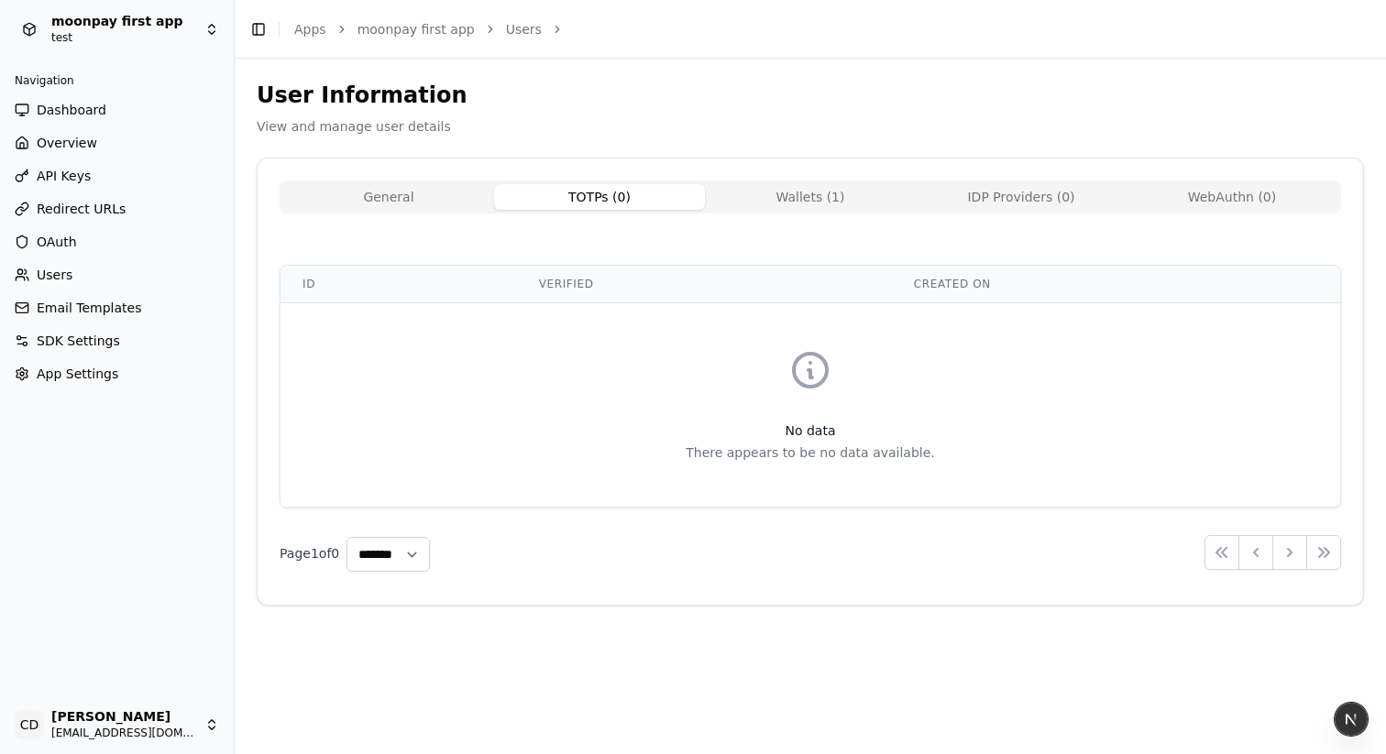
drag, startPoint x: 806, startPoint y: 191, endPoint x: 824, endPoint y: 189, distance: 18.4
click at [807, 191] on button "Wallets ( 1 )" at bounding box center [810, 197] width 211 height 26
select select "**"
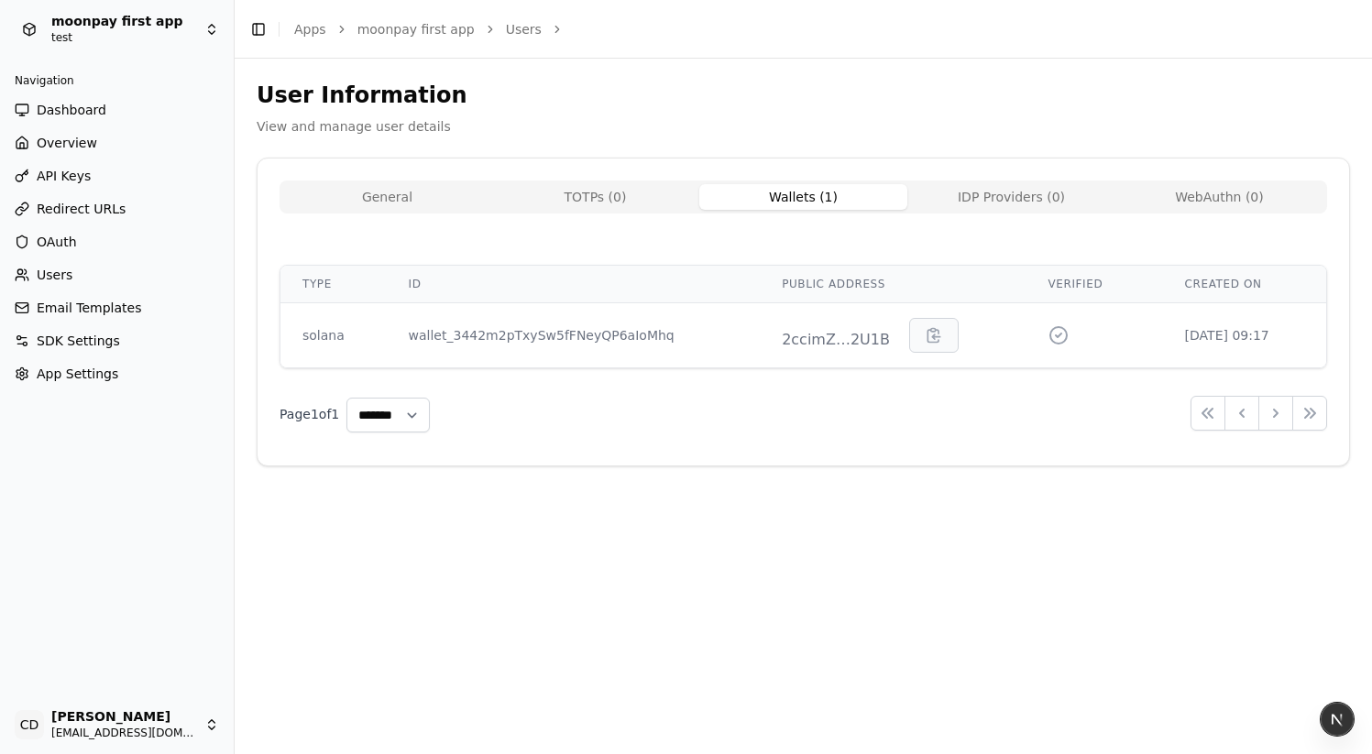
click at [444, 196] on button "General" at bounding box center [387, 197] width 208 height 26
select select "**"
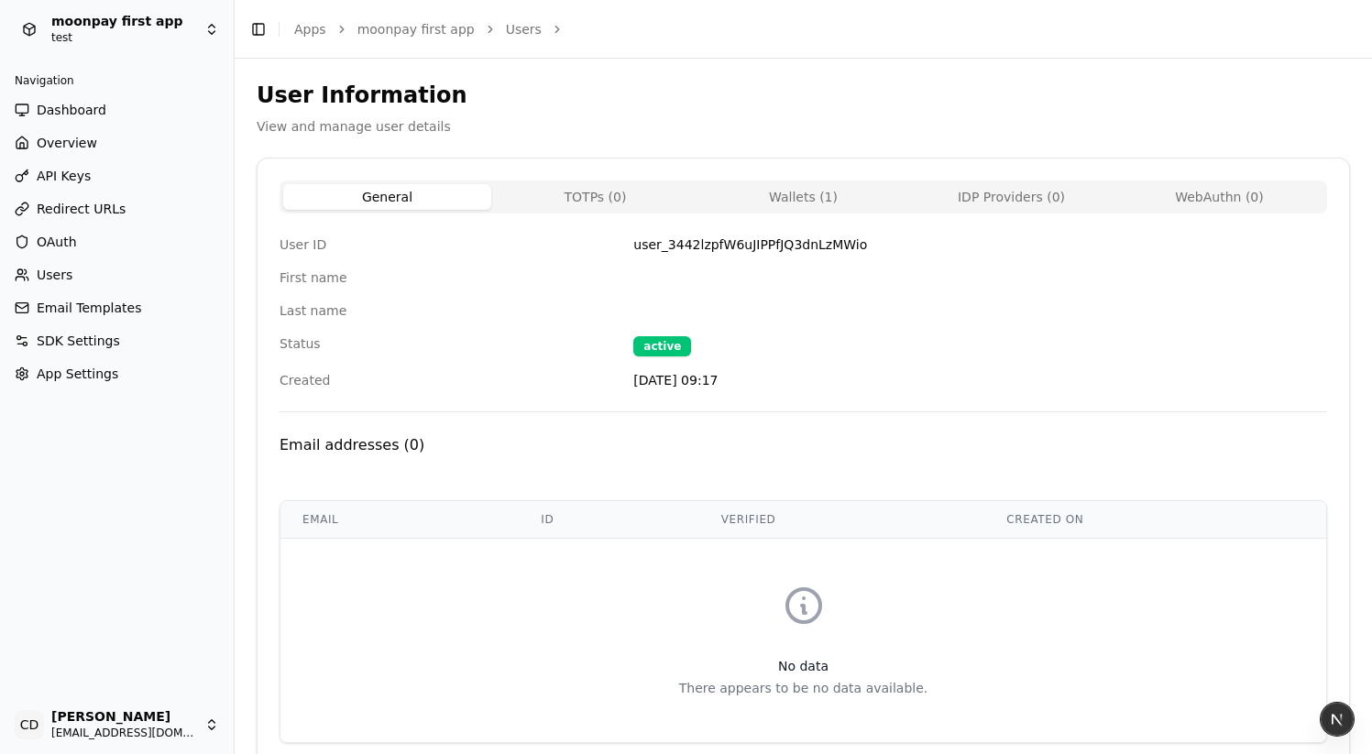
click at [571, 195] on button "TOTPs ( 0 )" at bounding box center [595, 197] width 208 height 26
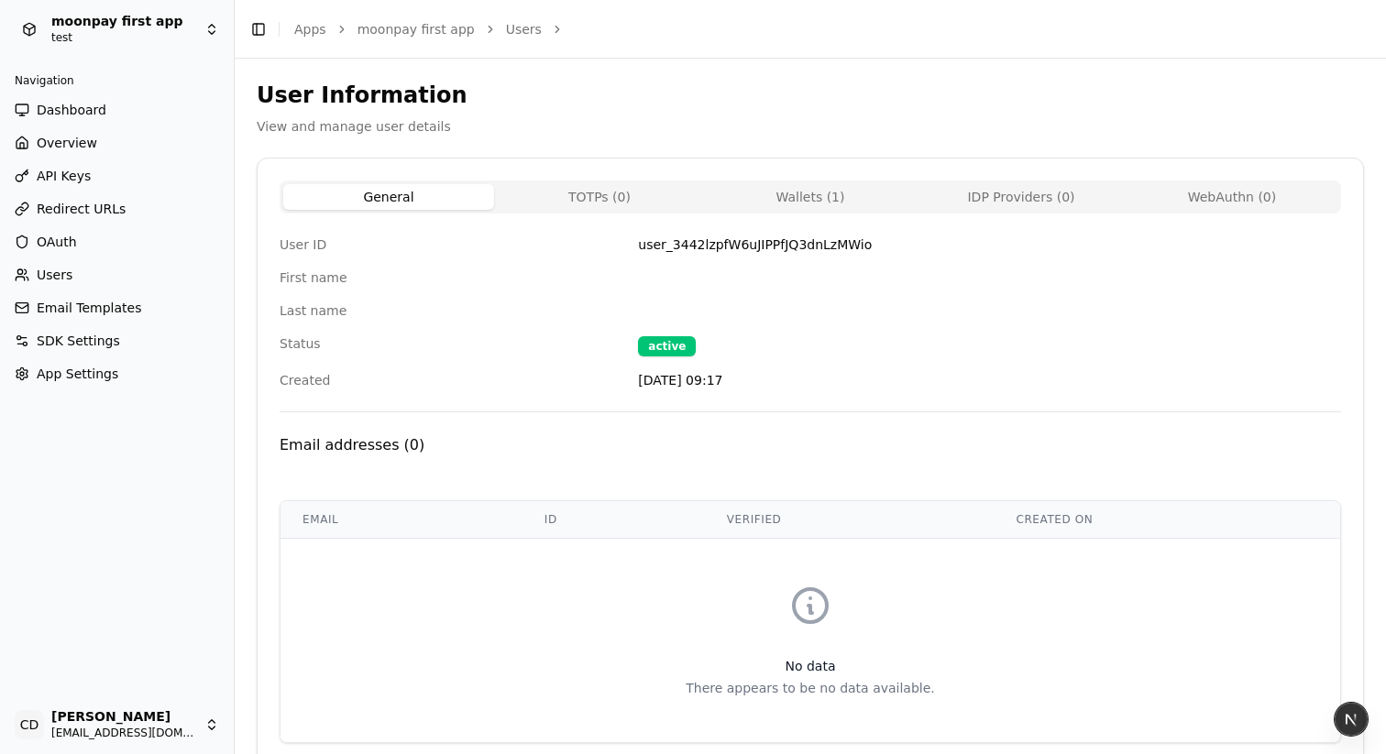
select select "**"
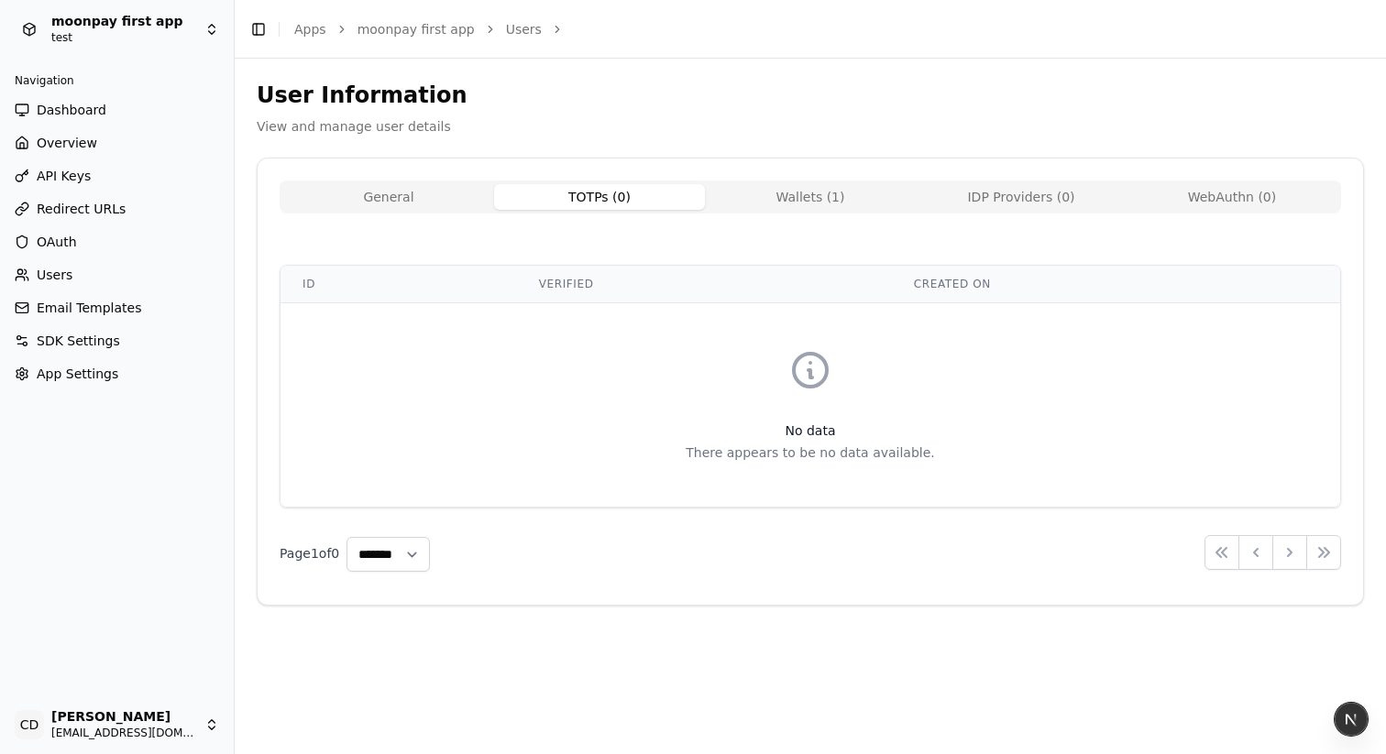
select select "**"
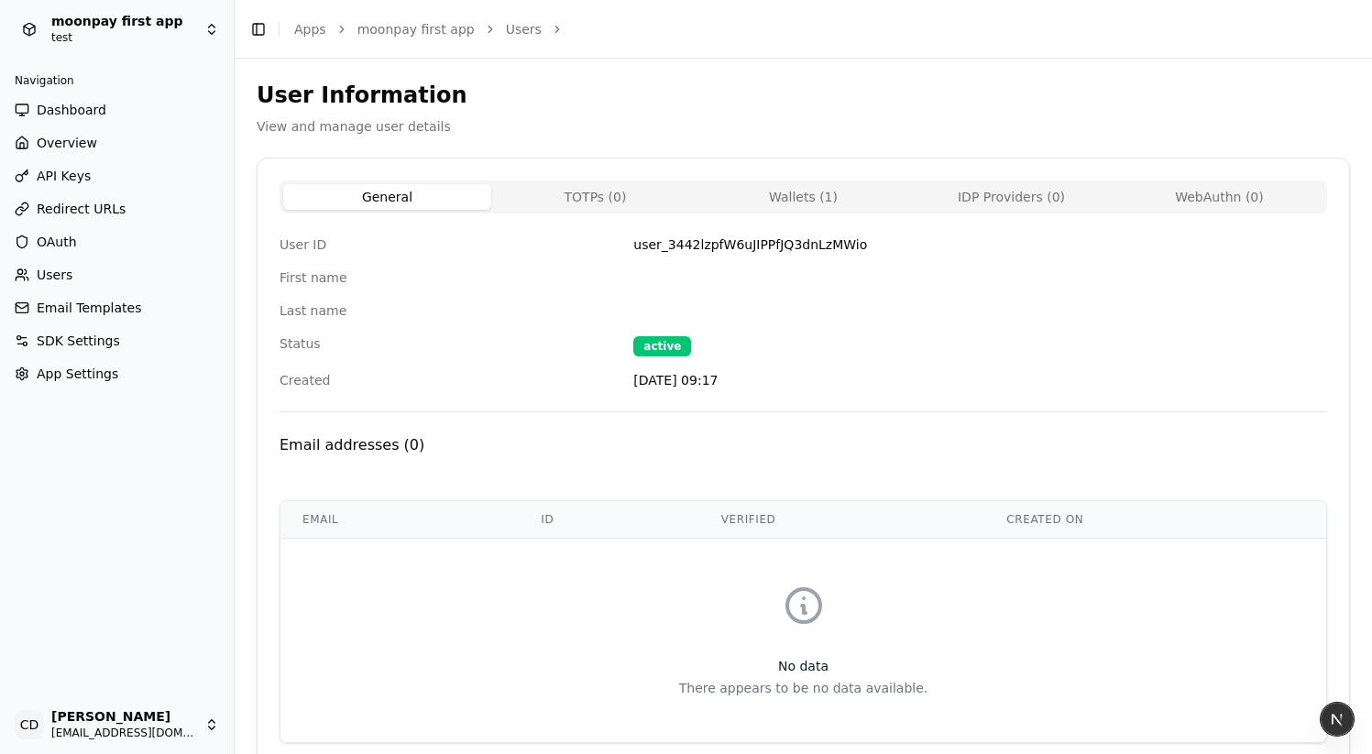
click at [465, 191] on button "General" at bounding box center [387, 197] width 208 height 26
click at [70, 281] on span "Users" at bounding box center [55, 275] width 36 height 18
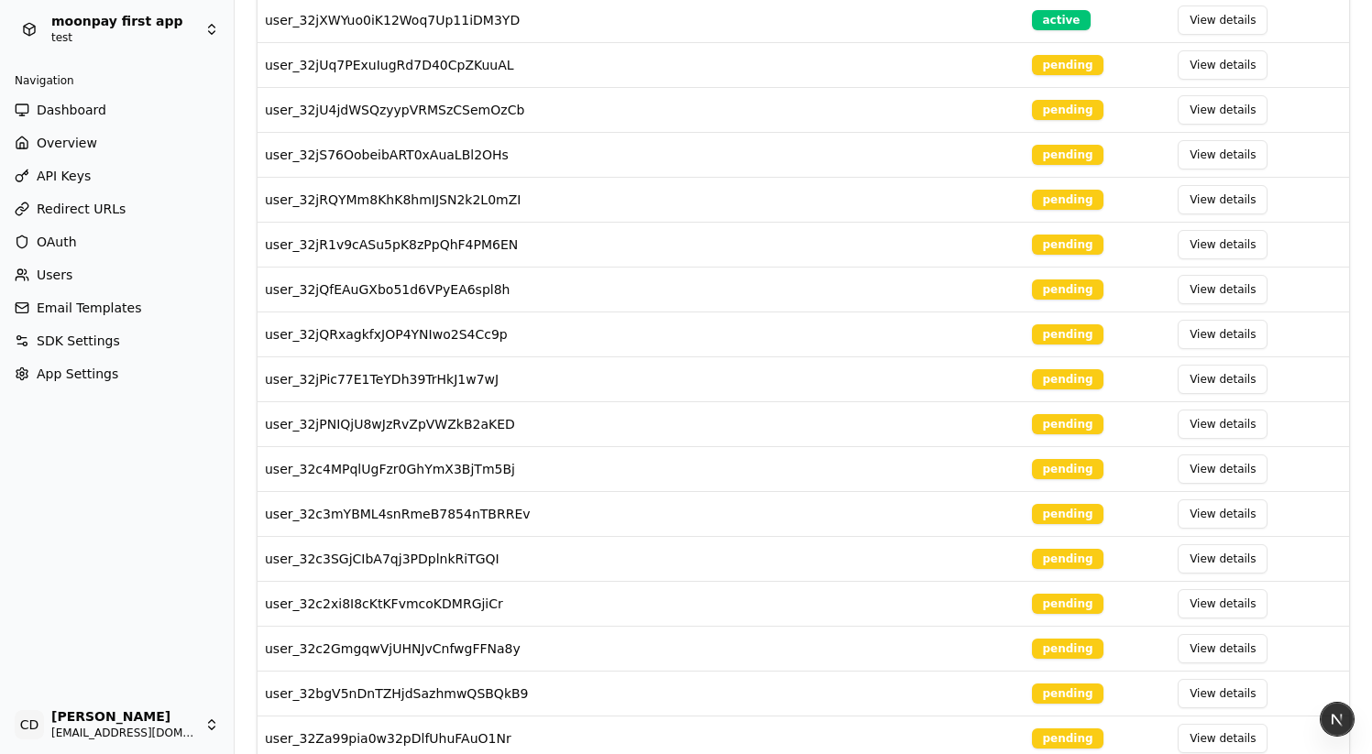
scroll to position [1994, 0]
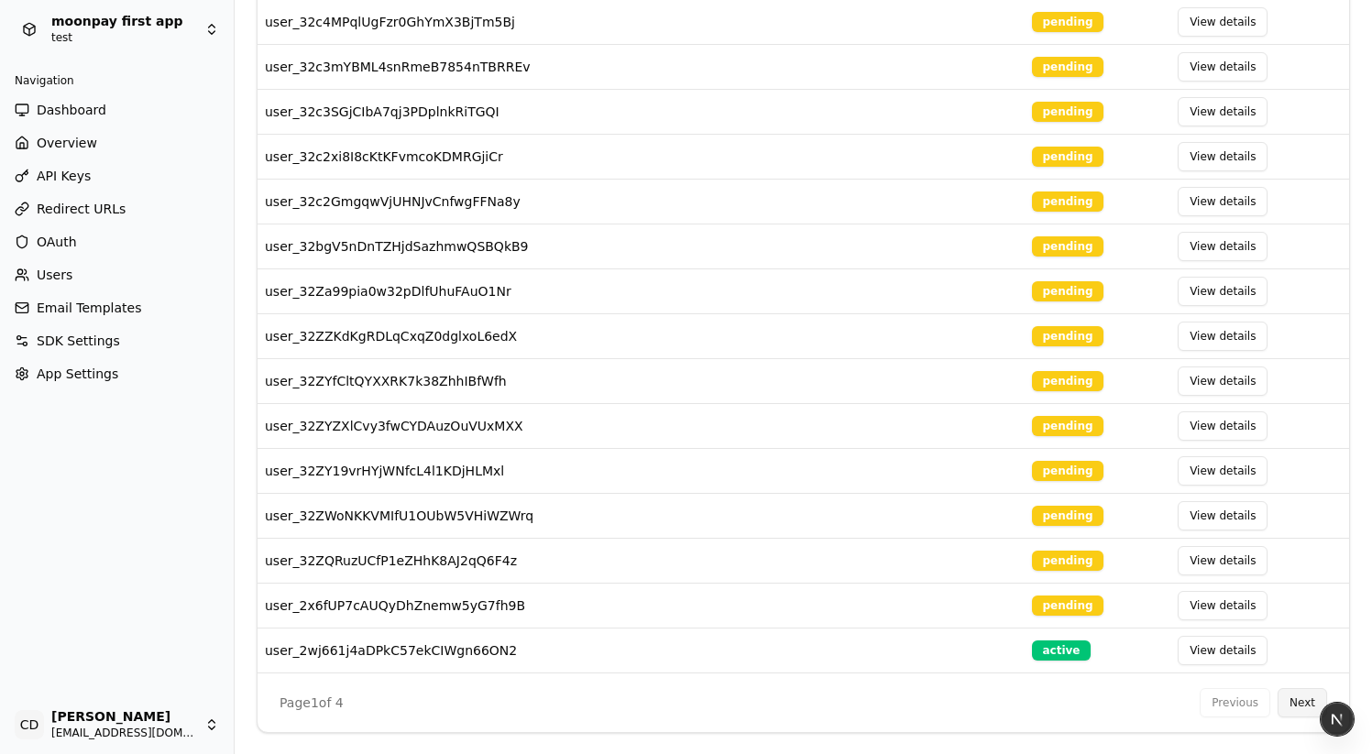
click at [1302, 704] on button "Next" at bounding box center [1302, 702] width 49 height 29
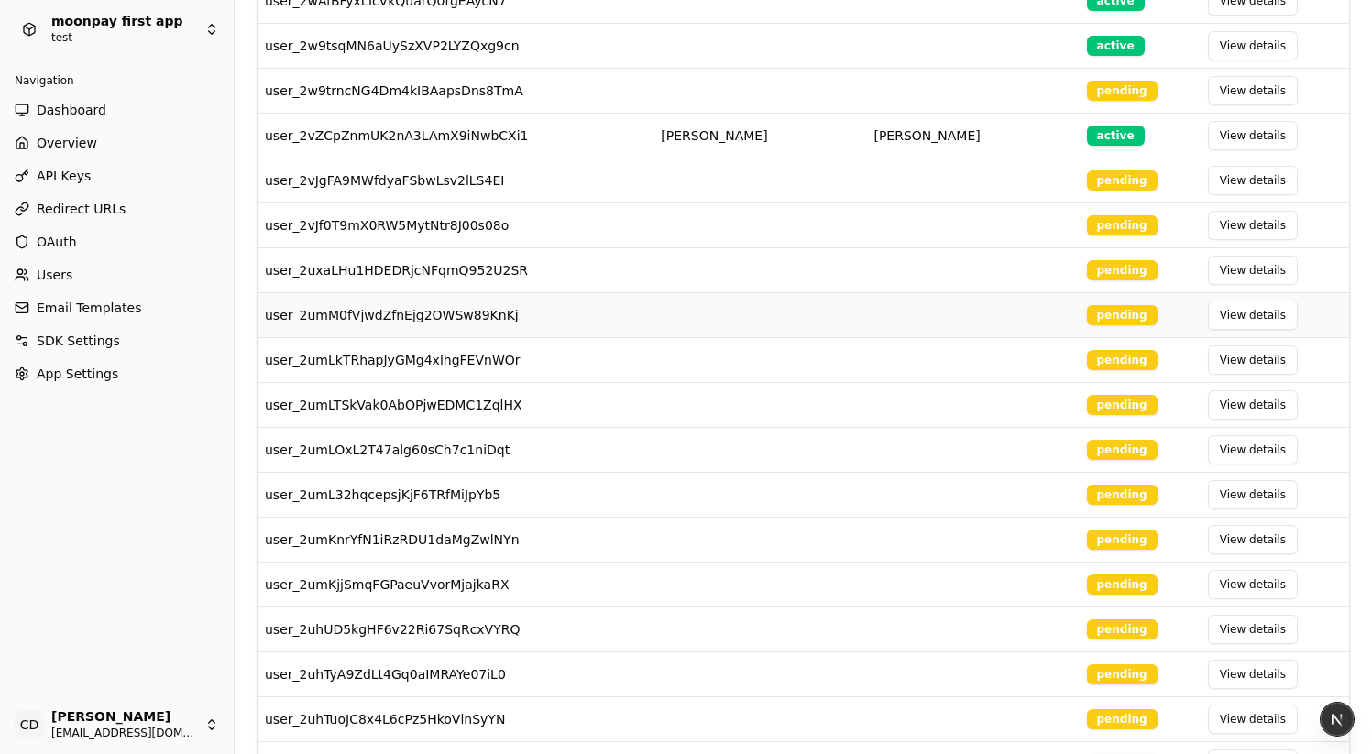
scroll to position [404, 0]
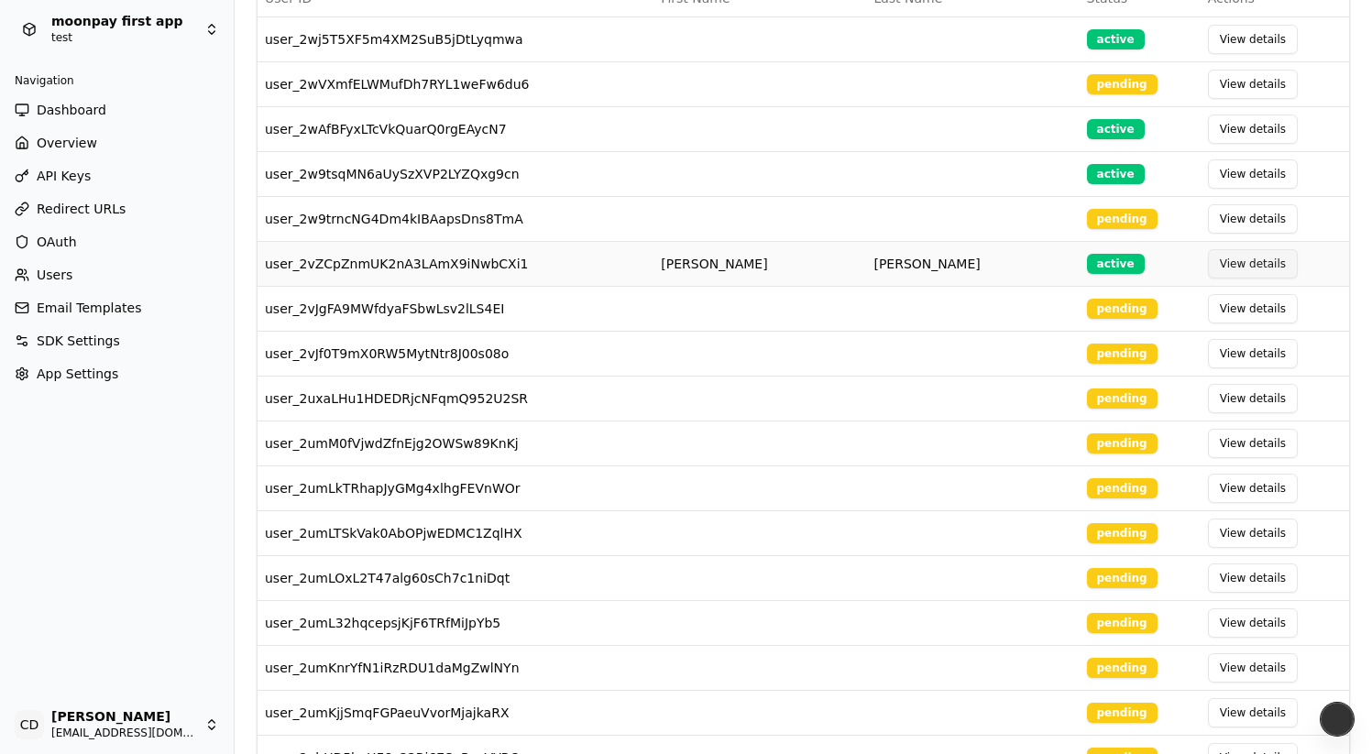
click at [1213, 262] on button "View details" at bounding box center [1253, 263] width 90 height 29
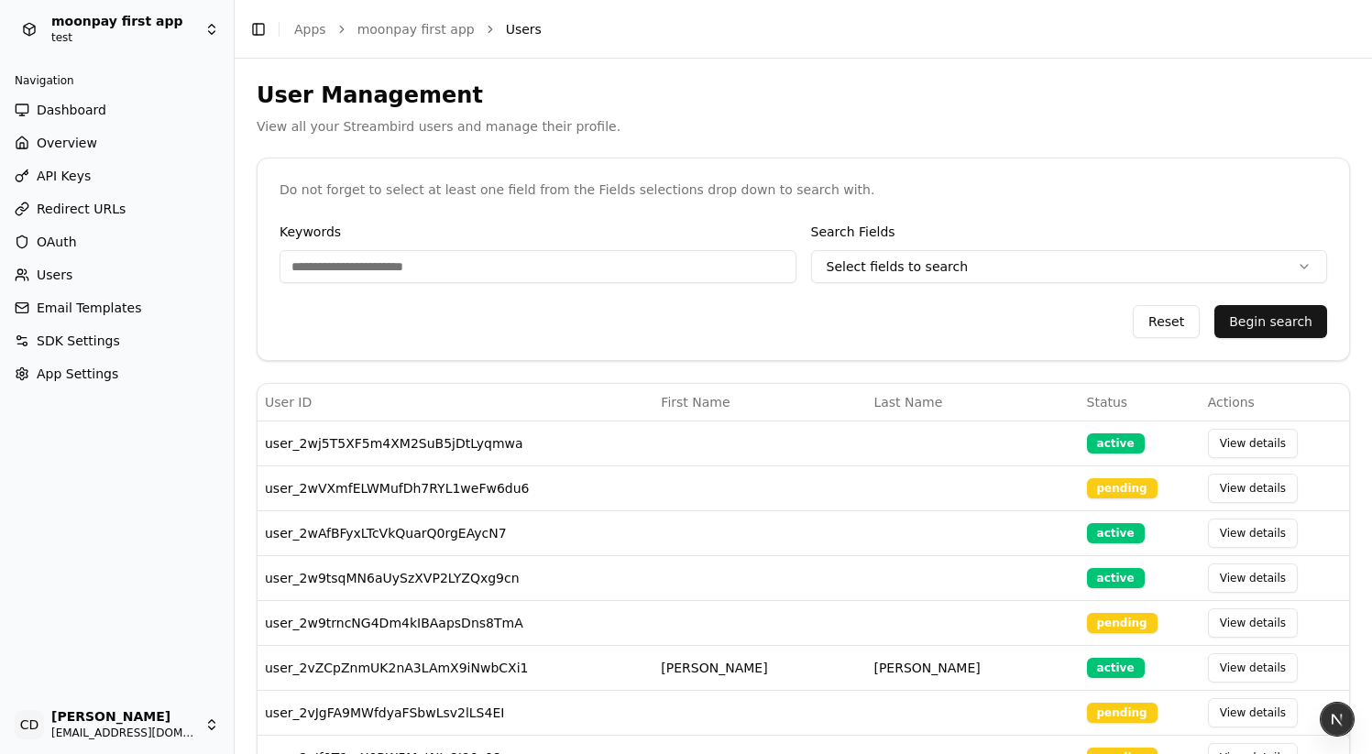
select select "**"
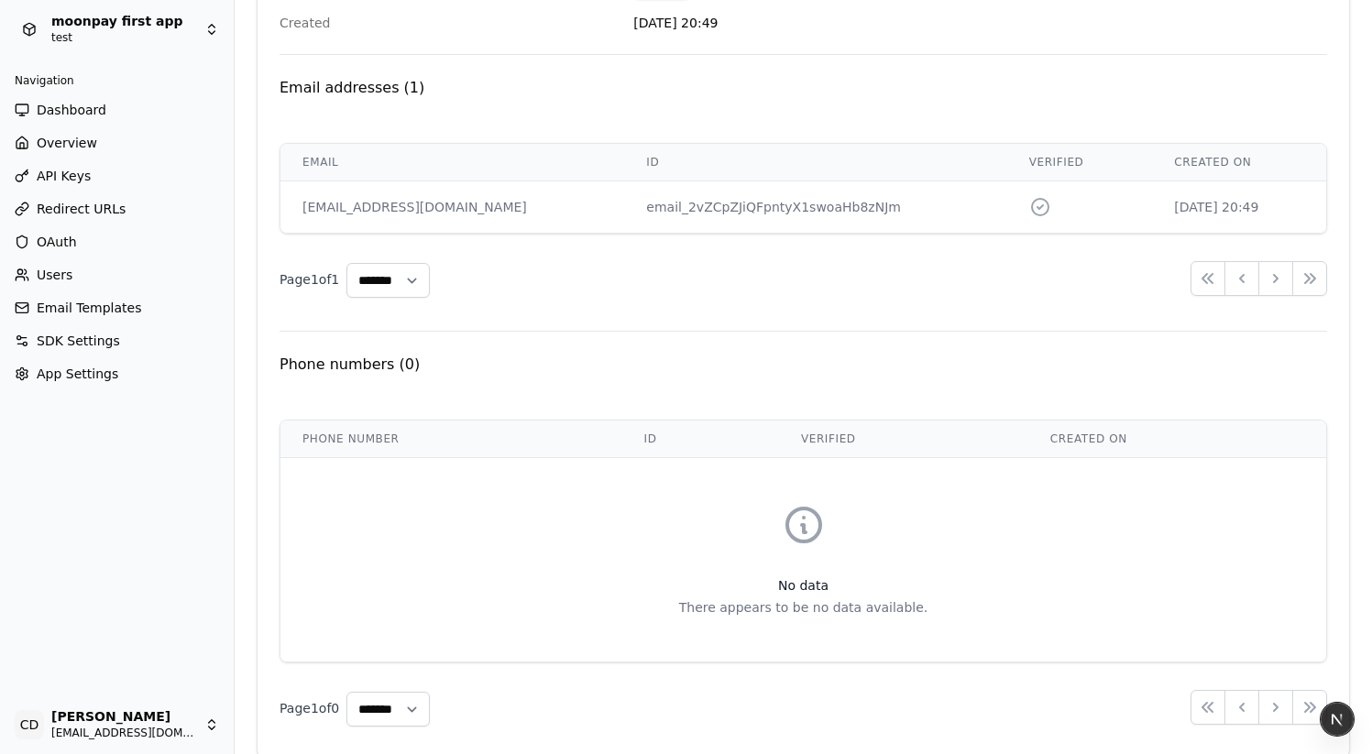
scroll to position [356, 0]
click at [410, 291] on select "**** * **** ** **** **" at bounding box center [387, 282] width 83 height 35
click at [351, 265] on select "**** * **** ** **** **" at bounding box center [387, 282] width 83 height 35
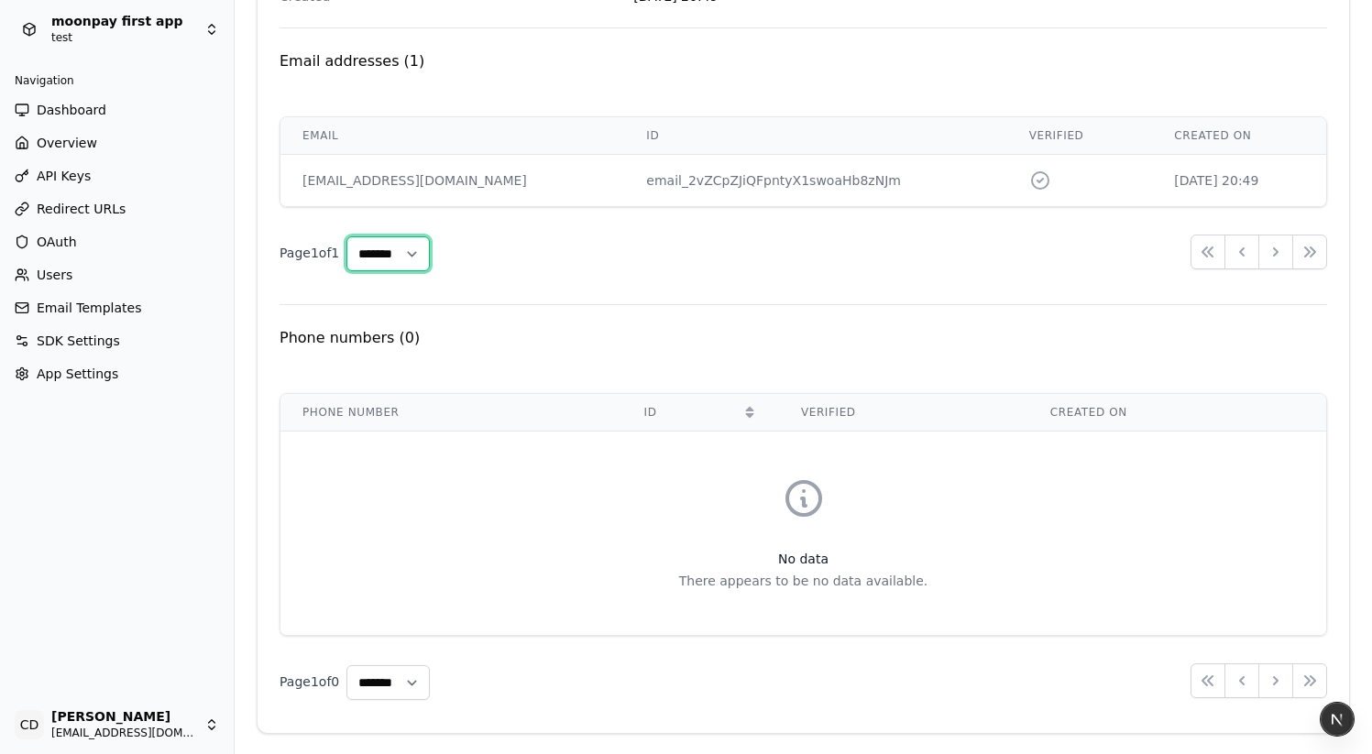
scroll to position [387, 0]
click at [430, 677] on select "**** * **** ** **** **" at bounding box center [387, 681] width 83 height 35
click at [356, 664] on select "**** * **** ** **** **" at bounding box center [387, 681] width 83 height 35
click at [416, 687] on select "**** * **** ** **** **" at bounding box center [387, 681] width 83 height 35
select select "*"
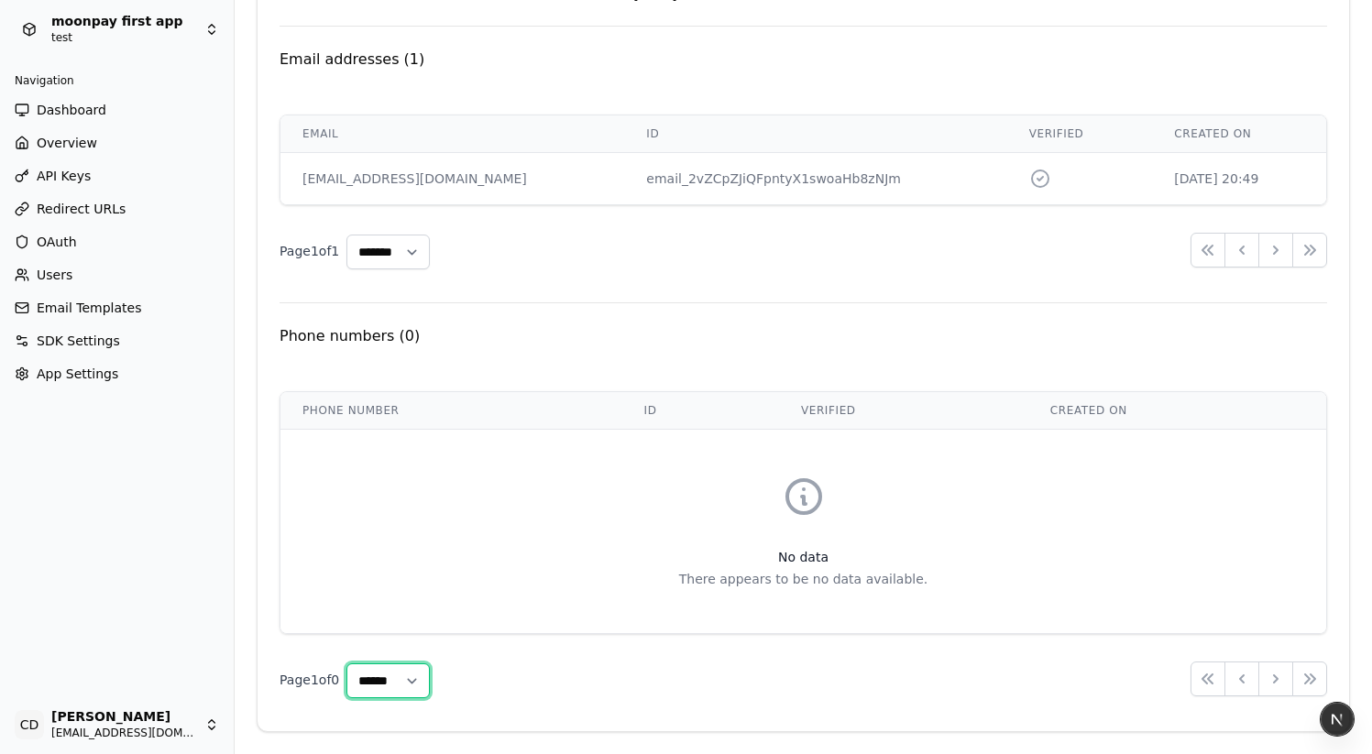
click at [356, 664] on select "**** * **** ** **** **" at bounding box center [387, 681] width 83 height 35
drag, startPoint x: 793, startPoint y: 503, endPoint x: 903, endPoint y: 532, distance: 113.6
click at [901, 531] on div "No data There appears to be no data available." at bounding box center [803, 532] width 1044 height 202
click at [903, 532] on div "No data There appears to be no data available." at bounding box center [803, 532] width 1044 height 202
click at [679, 257] on div "Page 1 of 1 Items Per Page **** * **** ** **** ** First Previous Next Last" at bounding box center [804, 250] width 1048 height 38
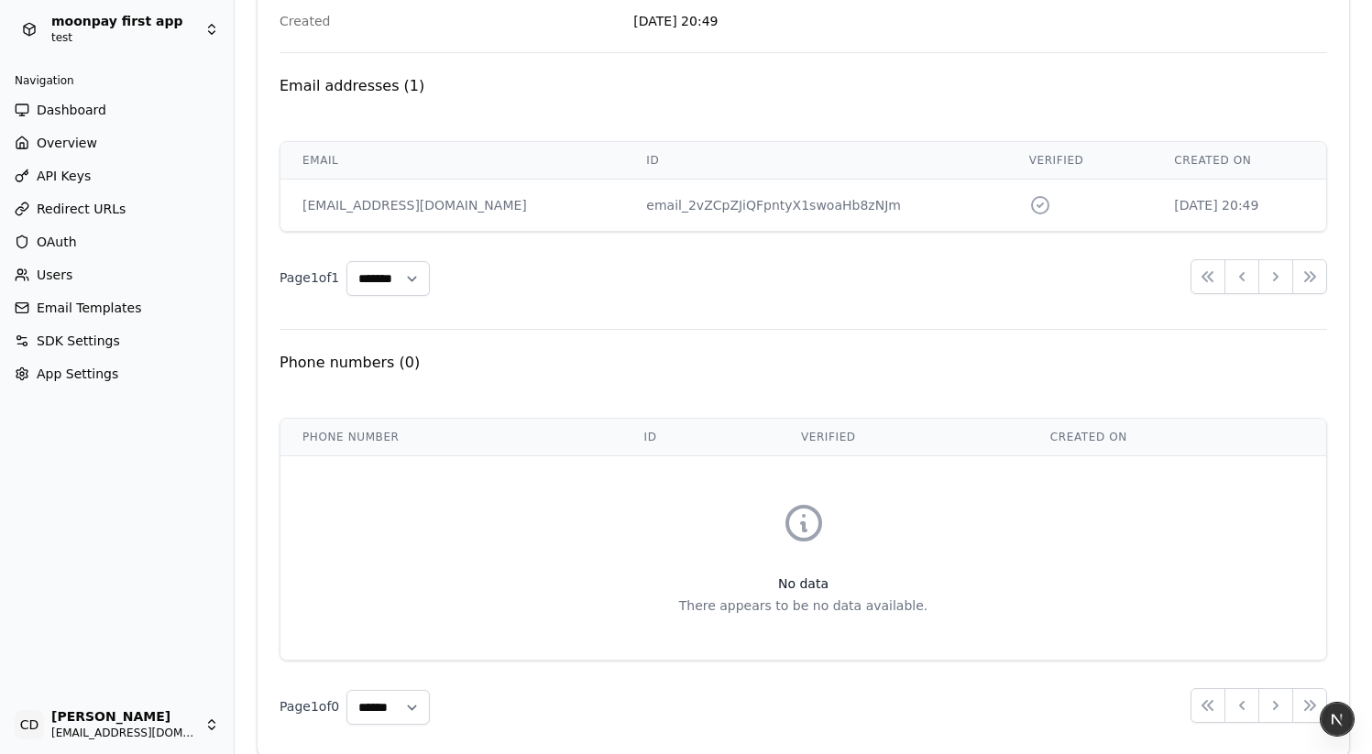
scroll to position [355, 0]
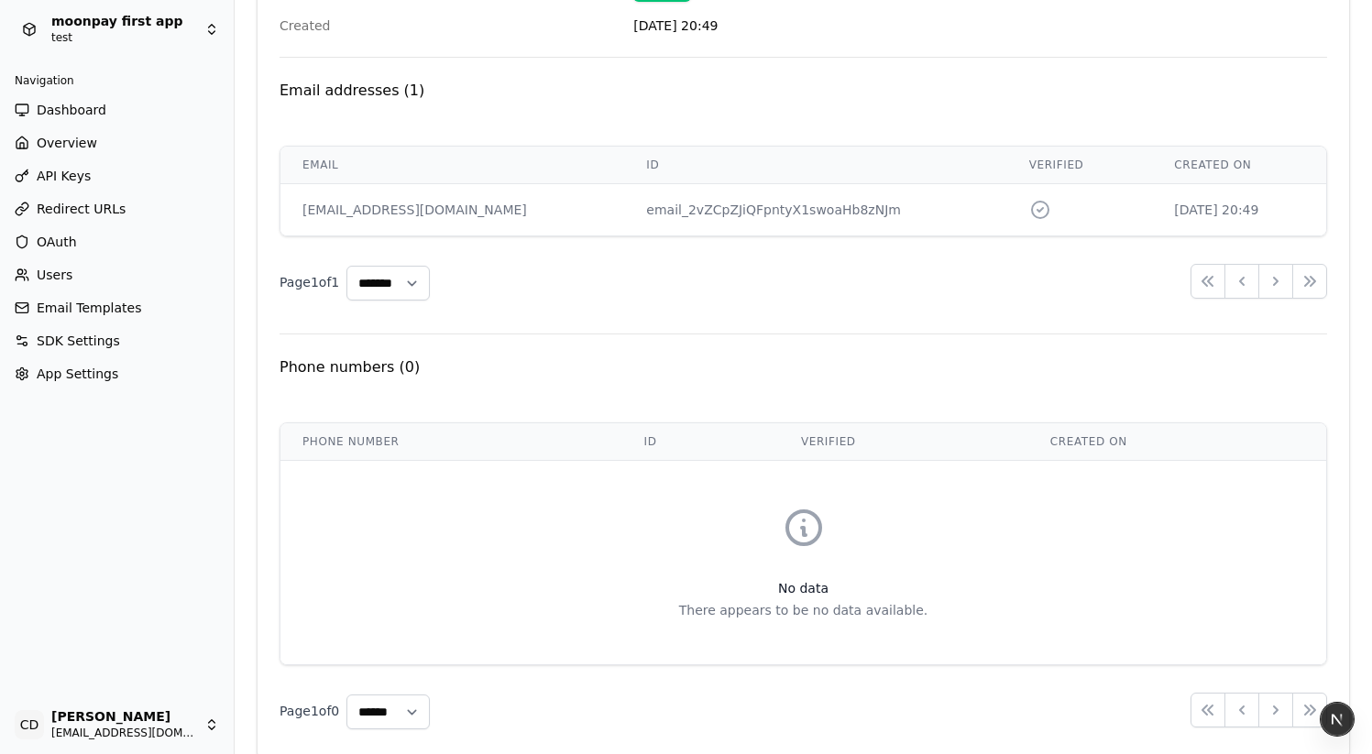
click at [563, 90] on h3 "Email addresses ( 1 )" at bounding box center [804, 91] width 1048 height 22
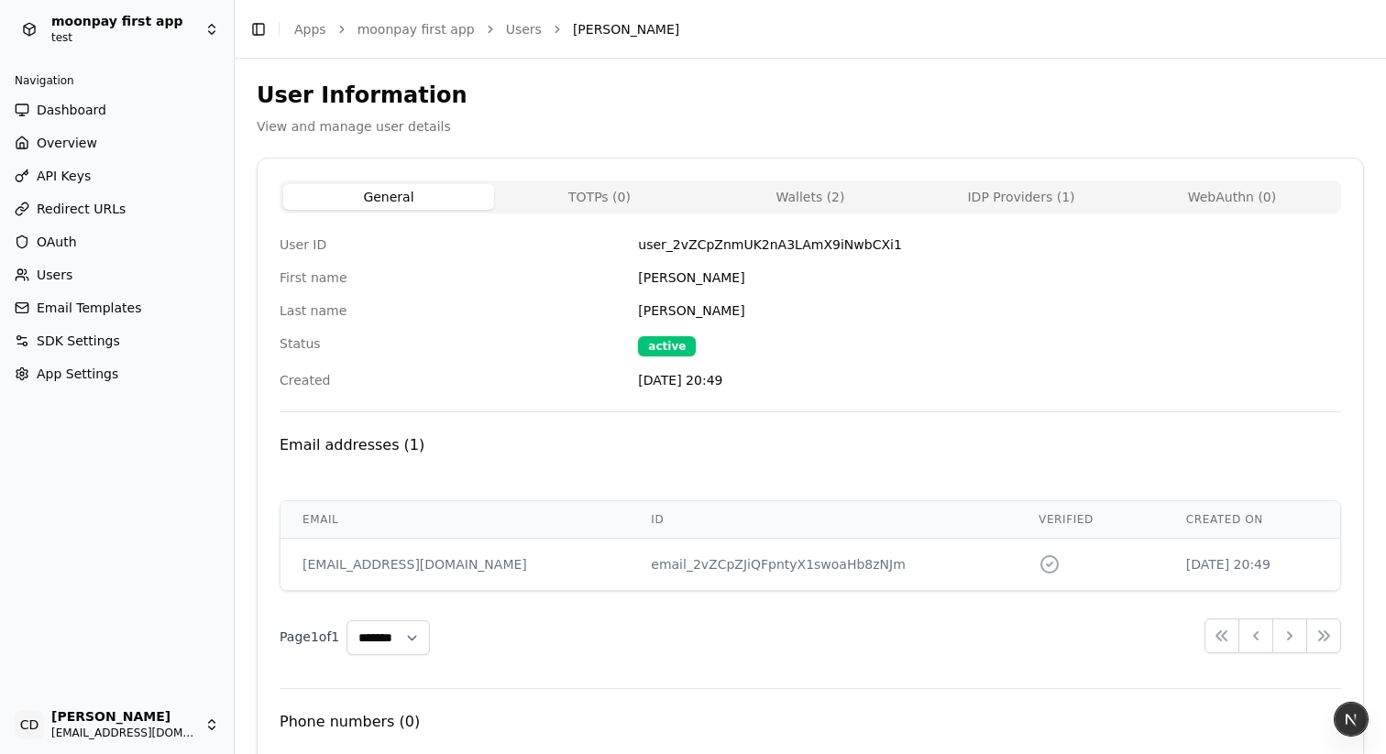
click at [812, 194] on button "Wallets ( 2 )" at bounding box center [810, 197] width 211 height 26
select select "**"
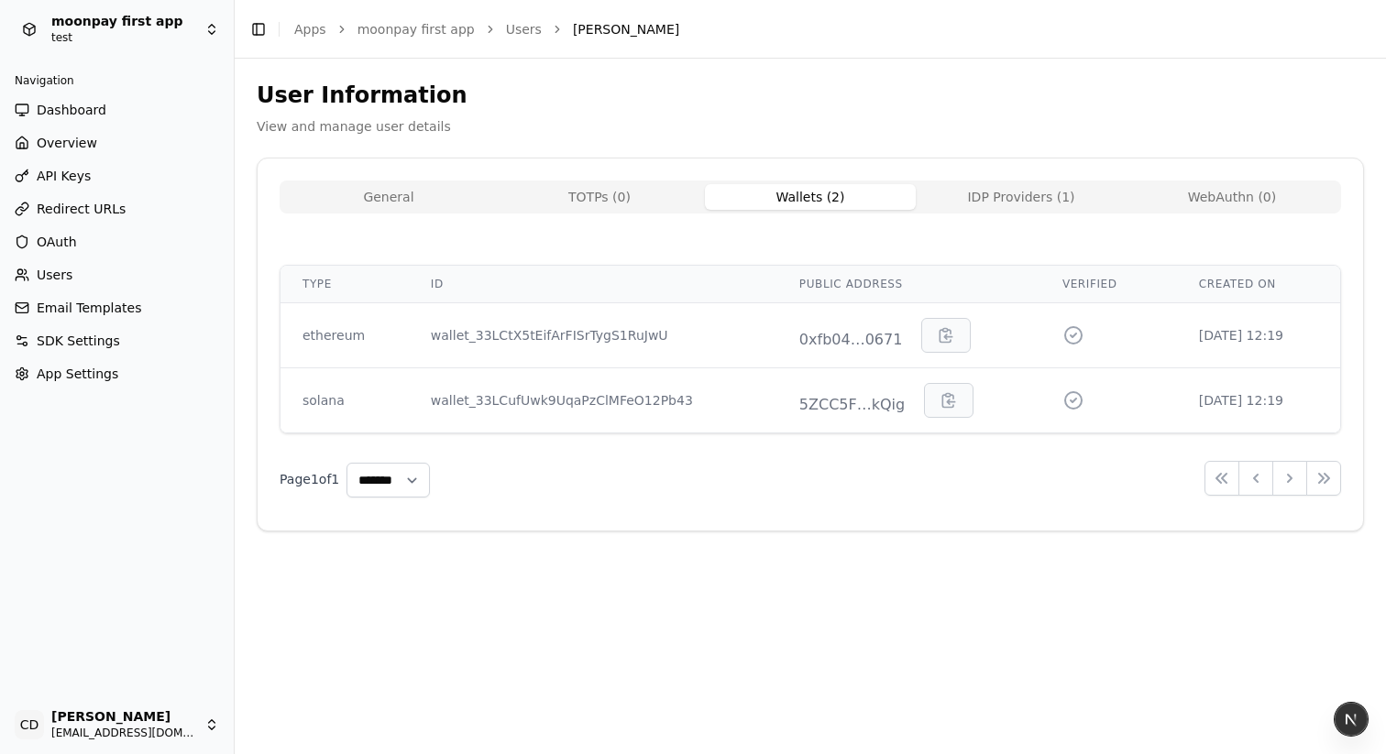
select select "**"
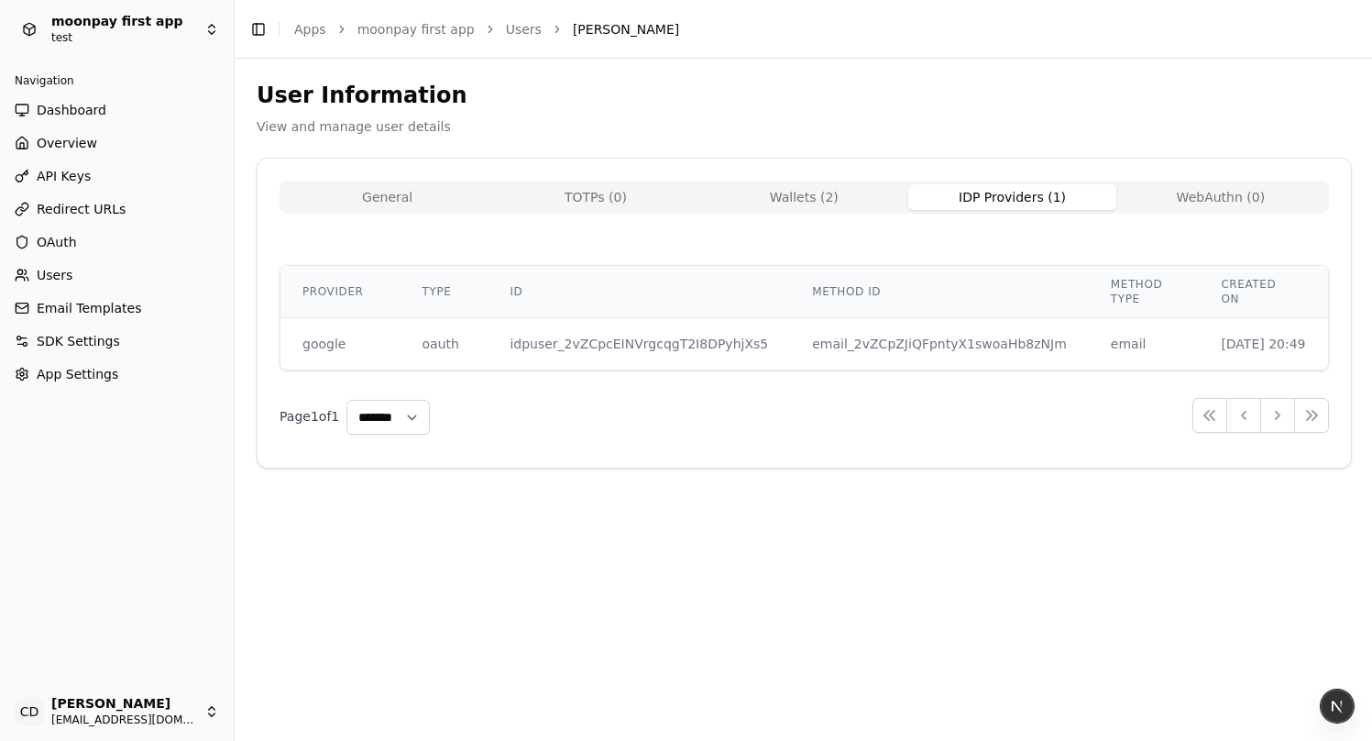
click at [982, 198] on button "IDP Providers ( 1 )" at bounding box center [1012, 197] width 208 height 26
click at [596, 192] on button "TOTPs ( 0 )" at bounding box center [595, 197] width 208 height 26
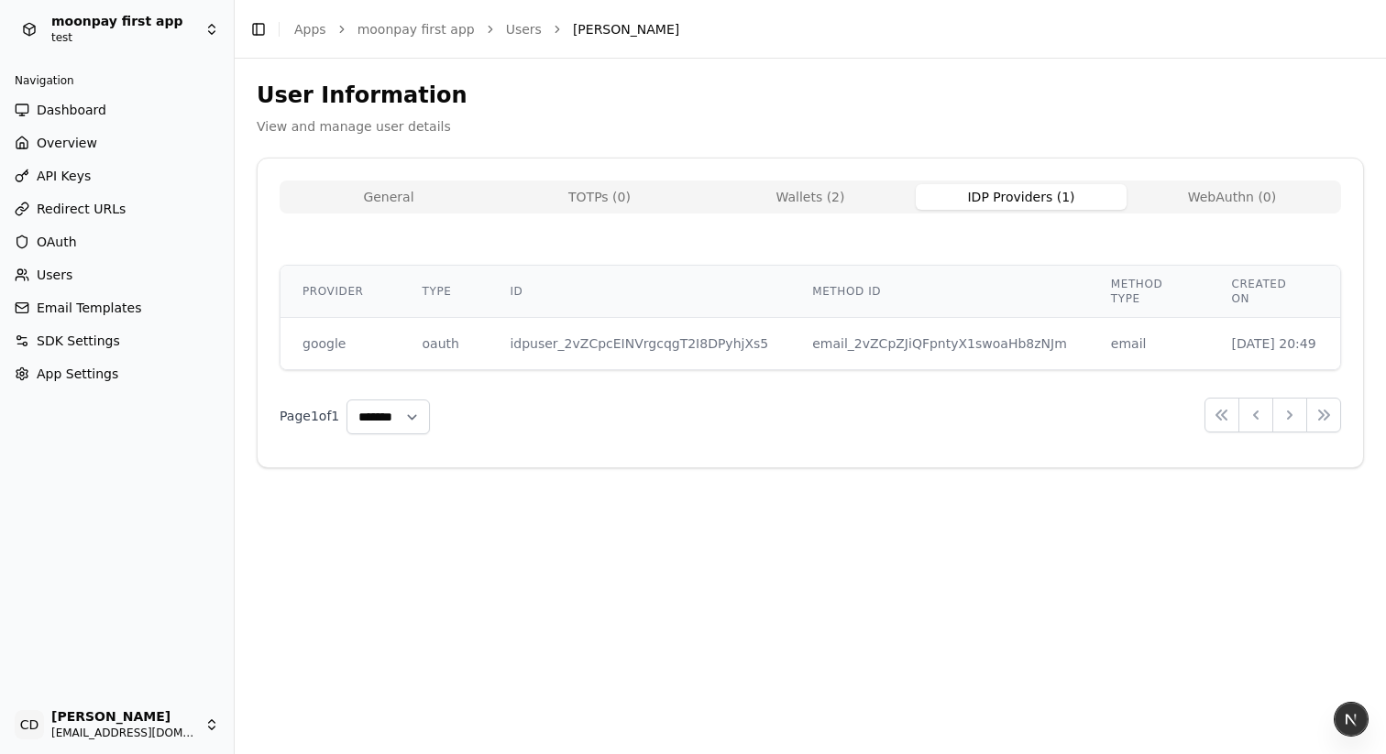
select select "**"
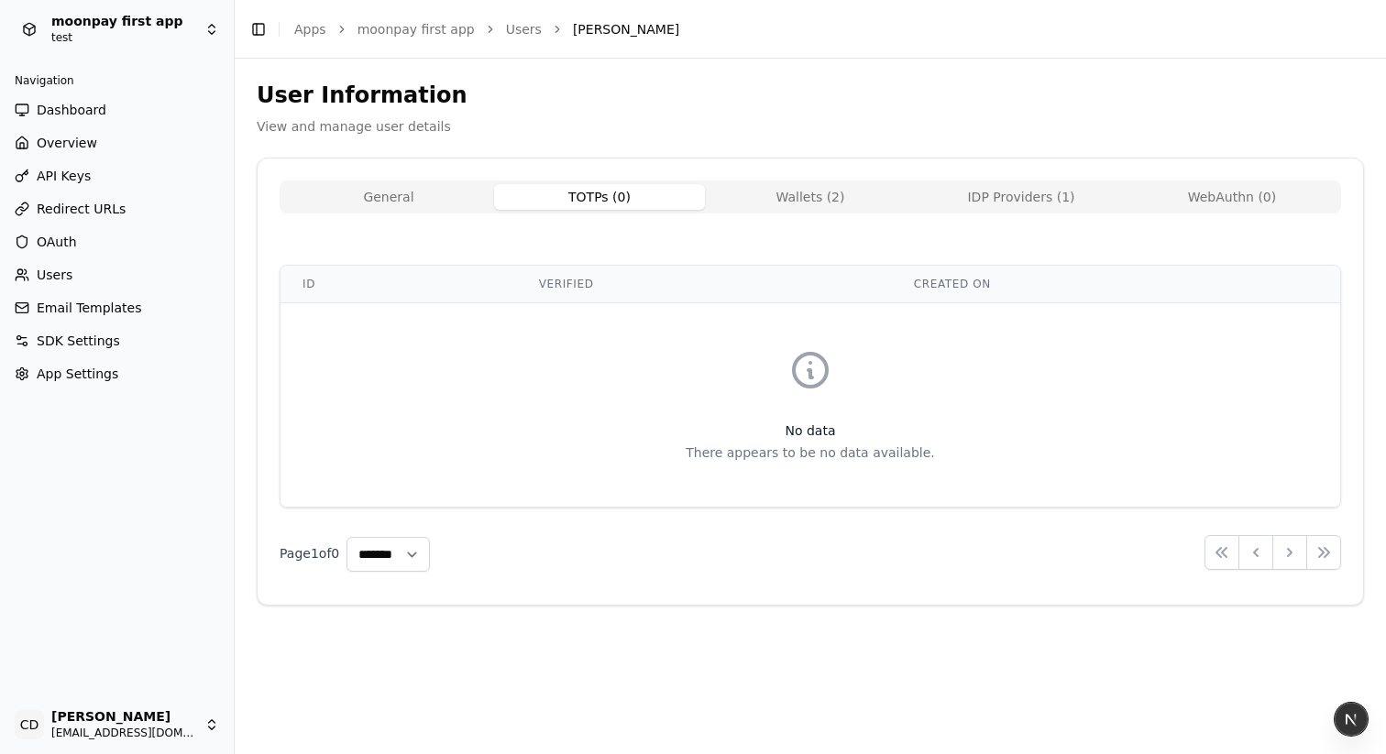
select select "**"
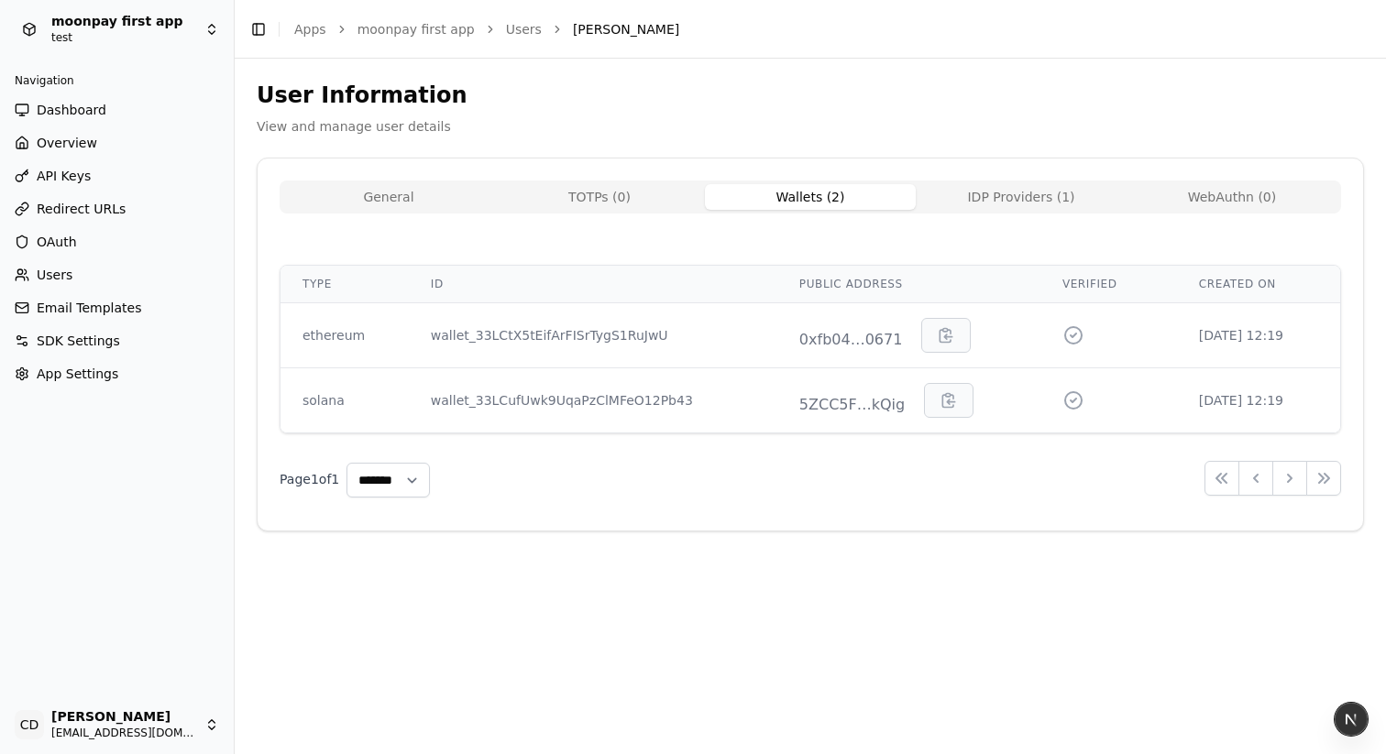
click at [774, 193] on button "Wallets ( 2 )" at bounding box center [810, 197] width 211 height 26
click at [624, 194] on button "TOTPs ( 0 )" at bounding box center [599, 197] width 211 height 26
select select "**"
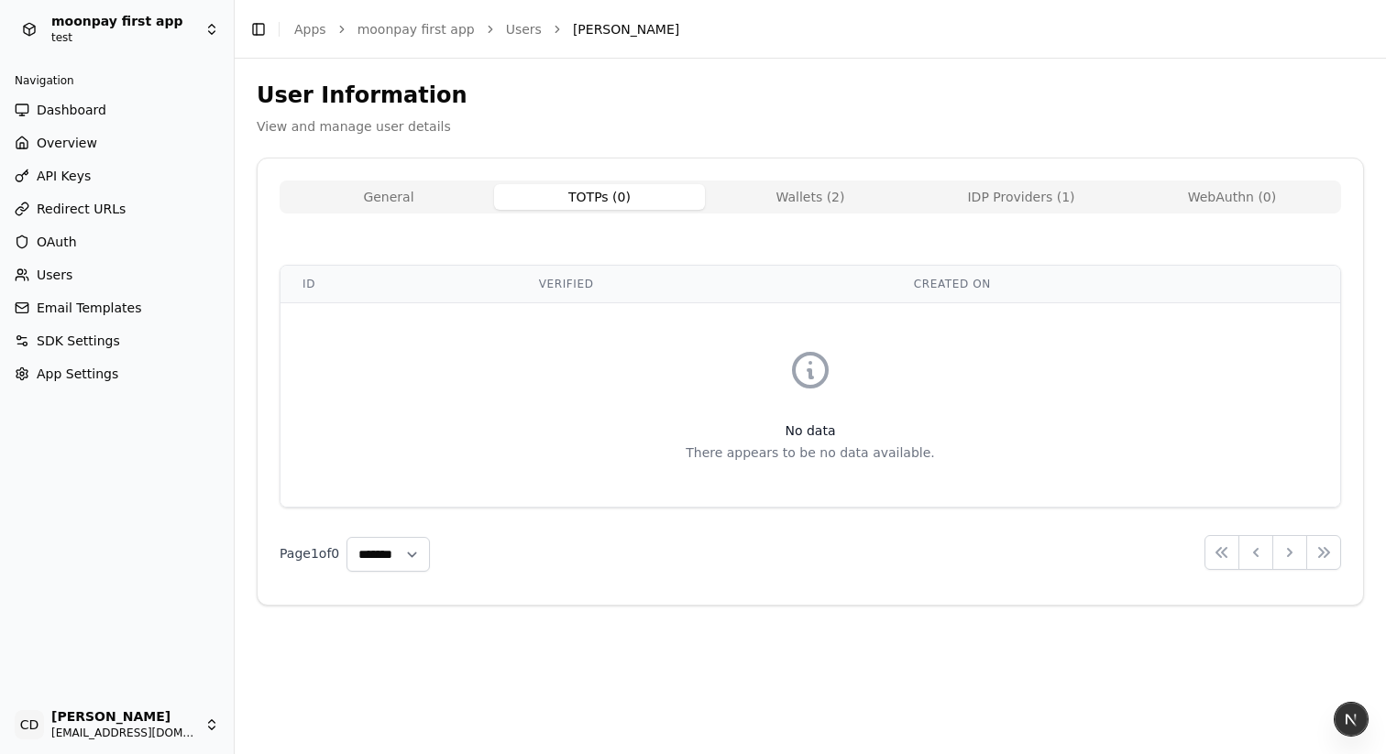
select select "**"
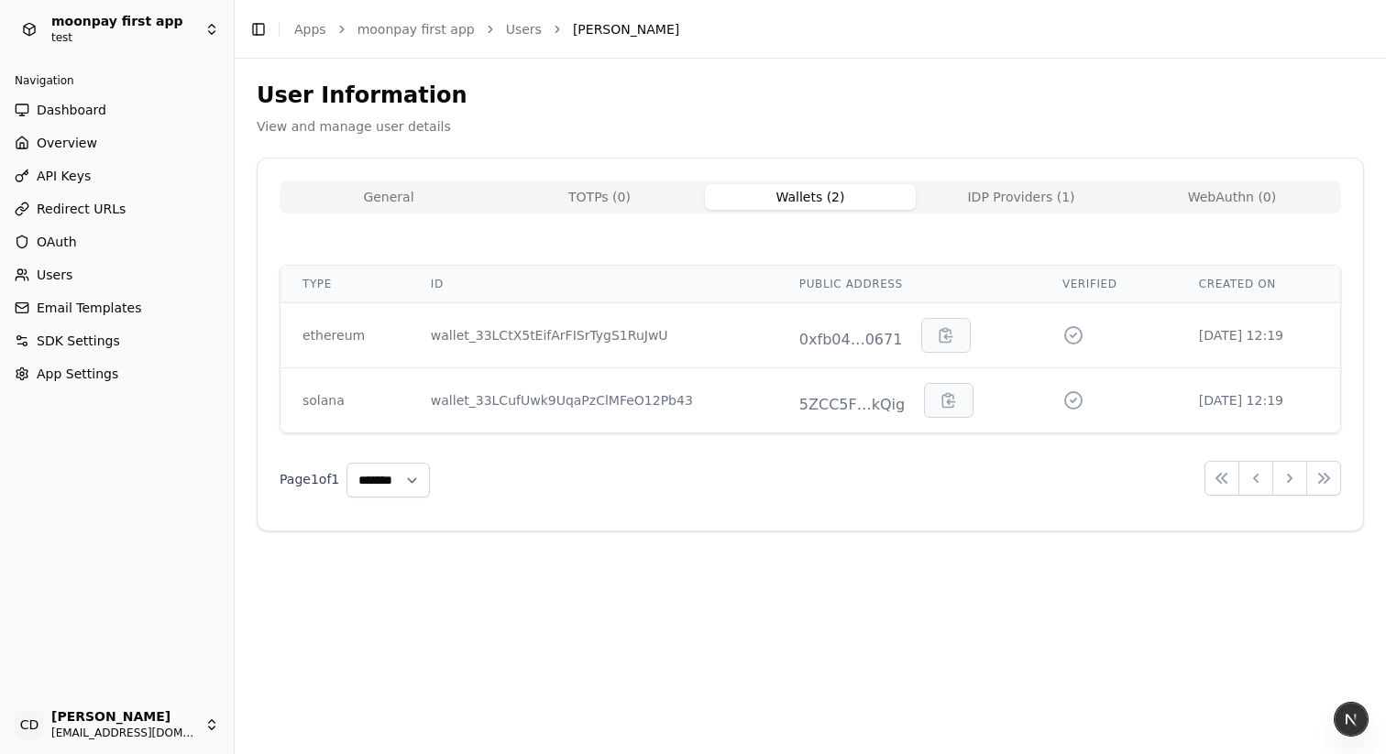
drag, startPoint x: 792, startPoint y: 194, endPoint x: 643, endPoint y: 185, distance: 149.7
click at [791, 195] on button "Wallets ( 2 )" at bounding box center [810, 197] width 211 height 26
select select "**"
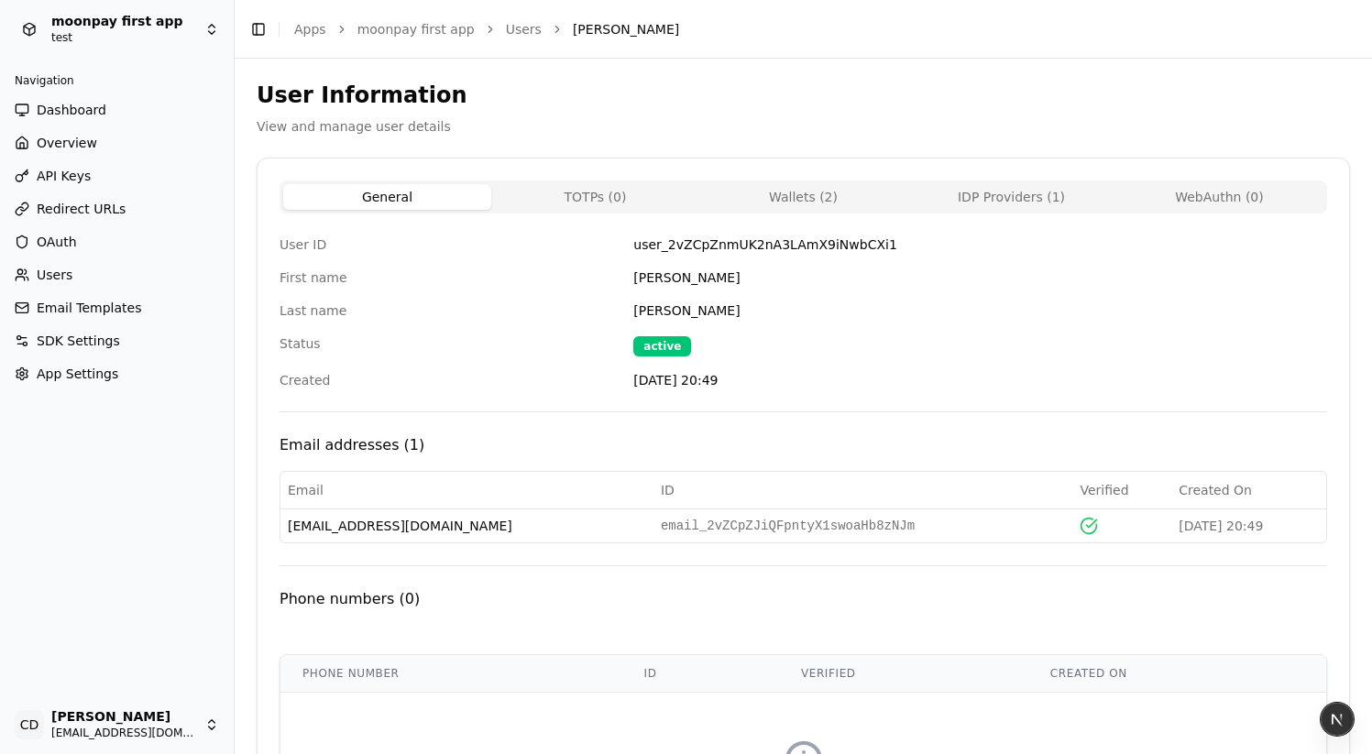
click at [460, 188] on button "General" at bounding box center [387, 197] width 208 height 26
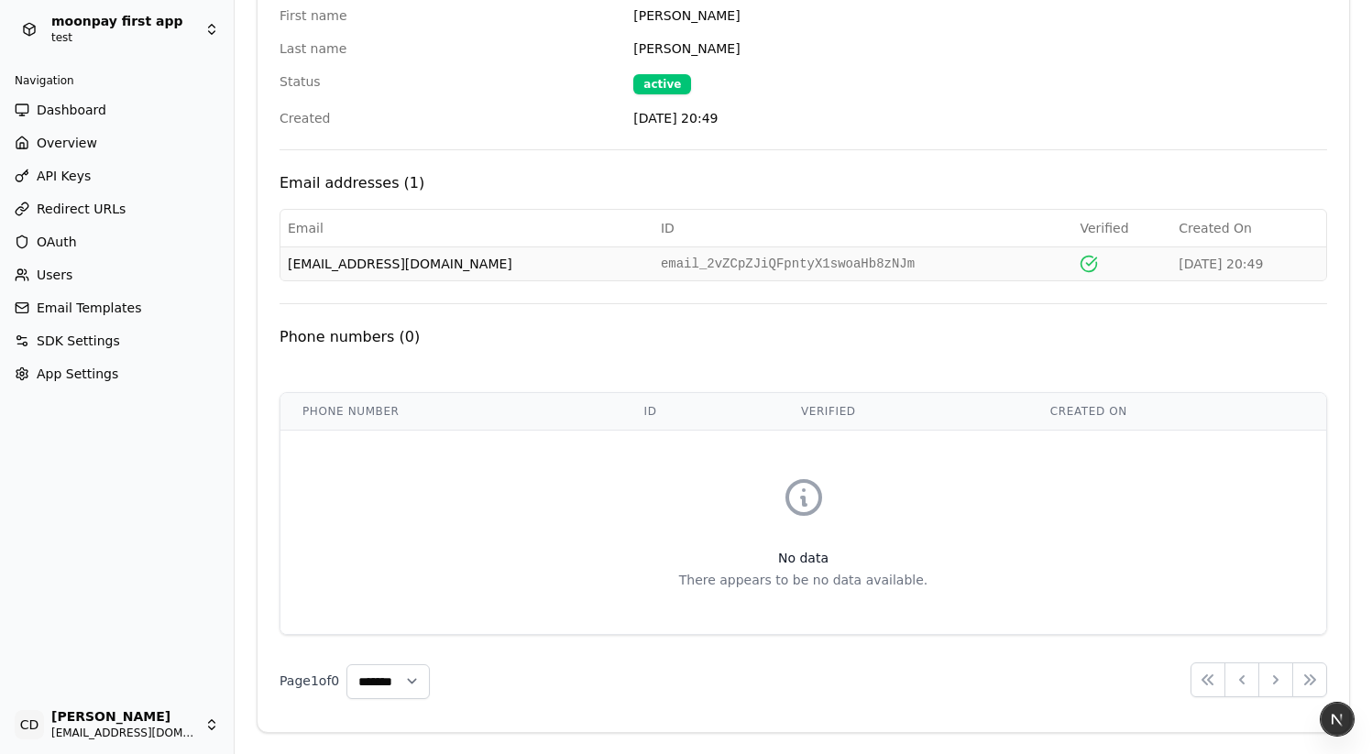
scroll to position [263, 0]
click at [430, 680] on select "**** * **** ** **** **" at bounding box center [387, 681] width 83 height 35
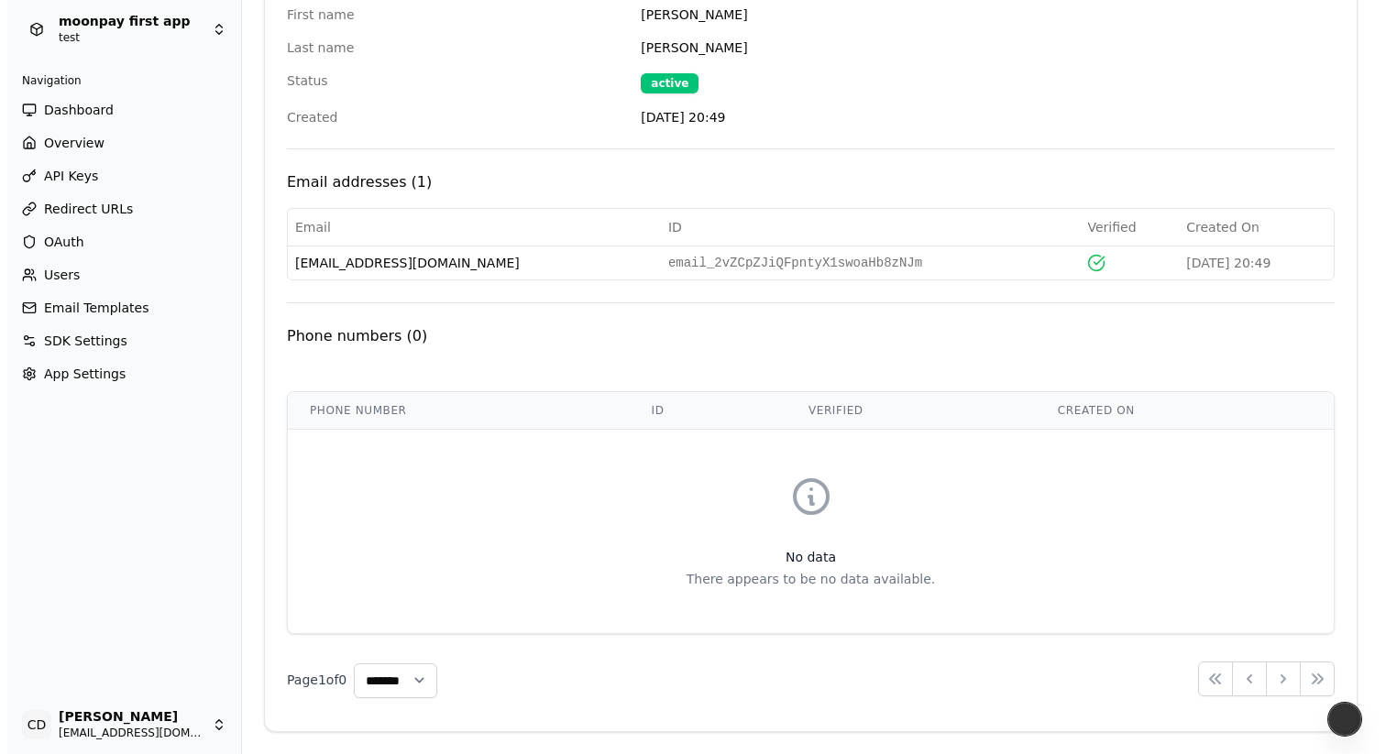
scroll to position [0, 0]
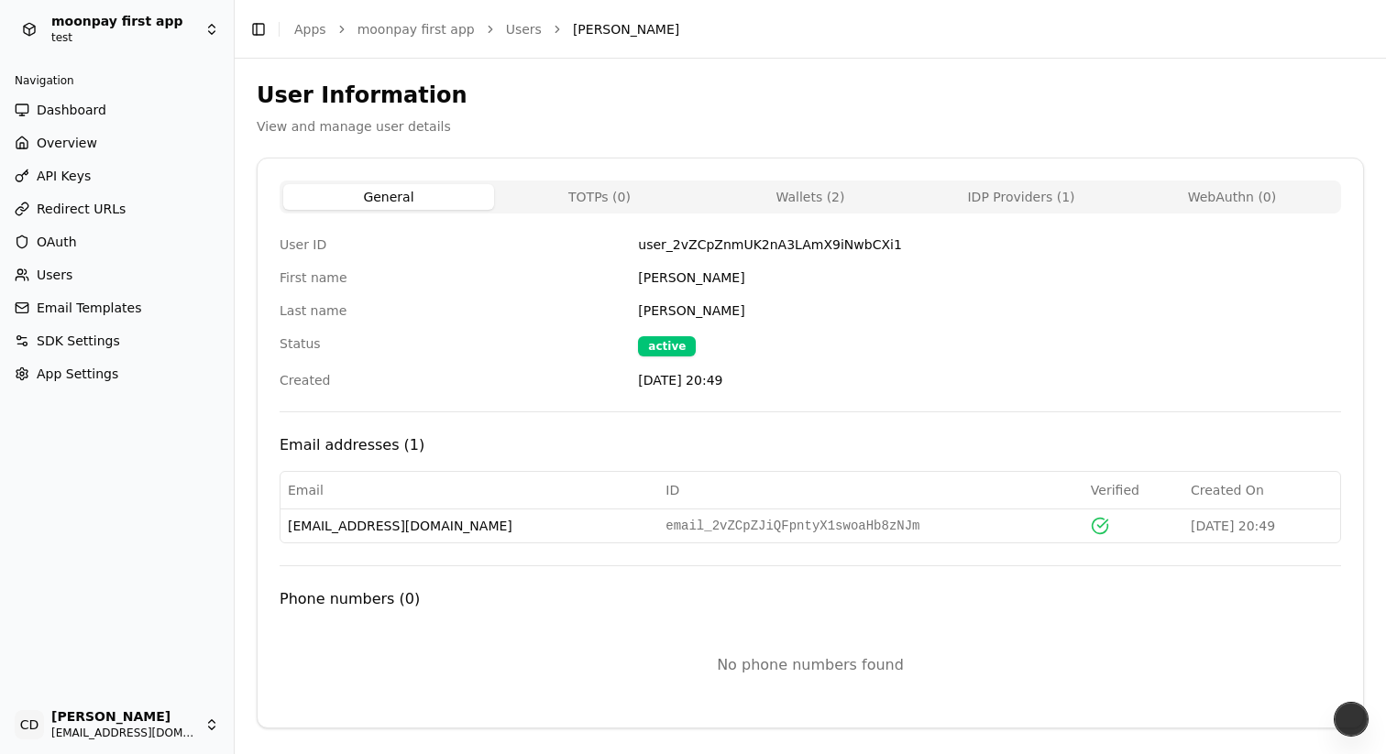
click at [411, 658] on div "No phone numbers found" at bounding box center [810, 665] width 1061 height 81
click at [587, 184] on button "TOTPs ( 0 )" at bounding box center [599, 197] width 211 height 26
select select "**"
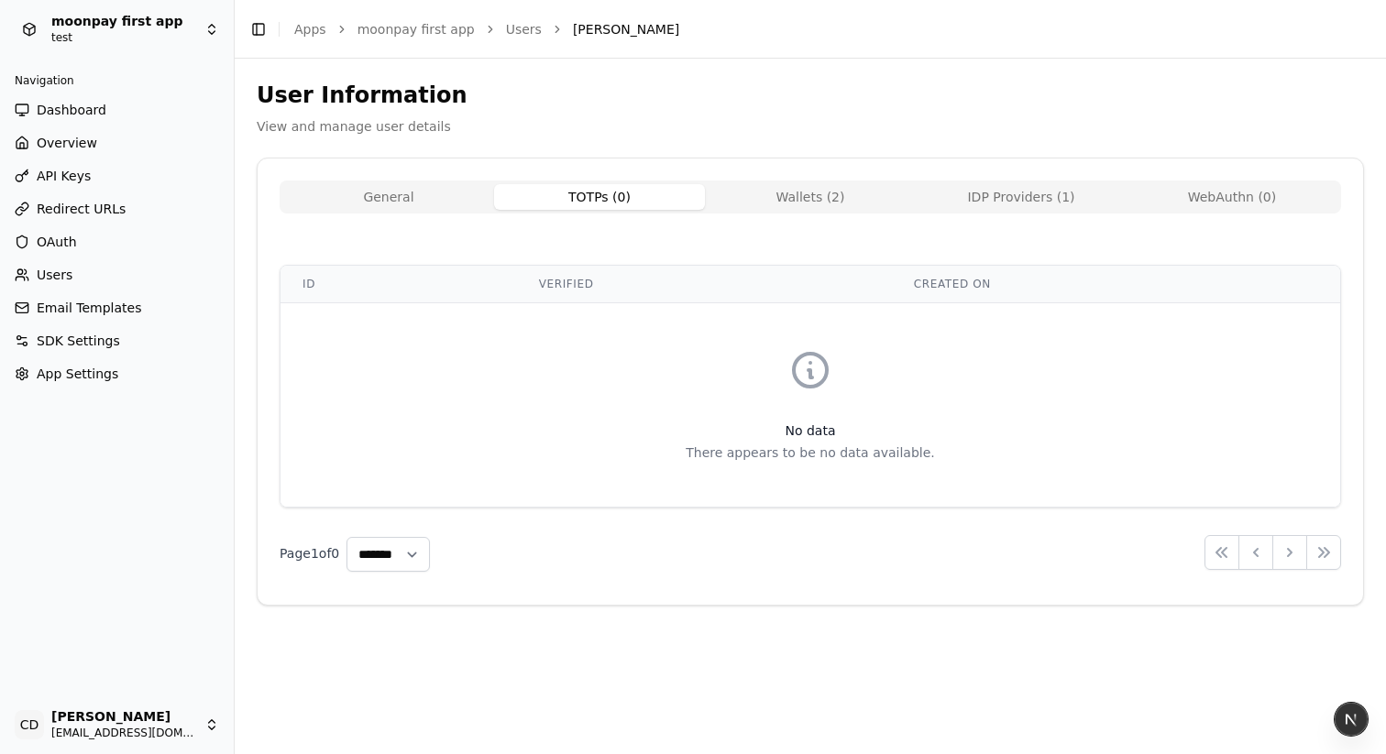
click at [414, 192] on button "General" at bounding box center [388, 197] width 211 height 26
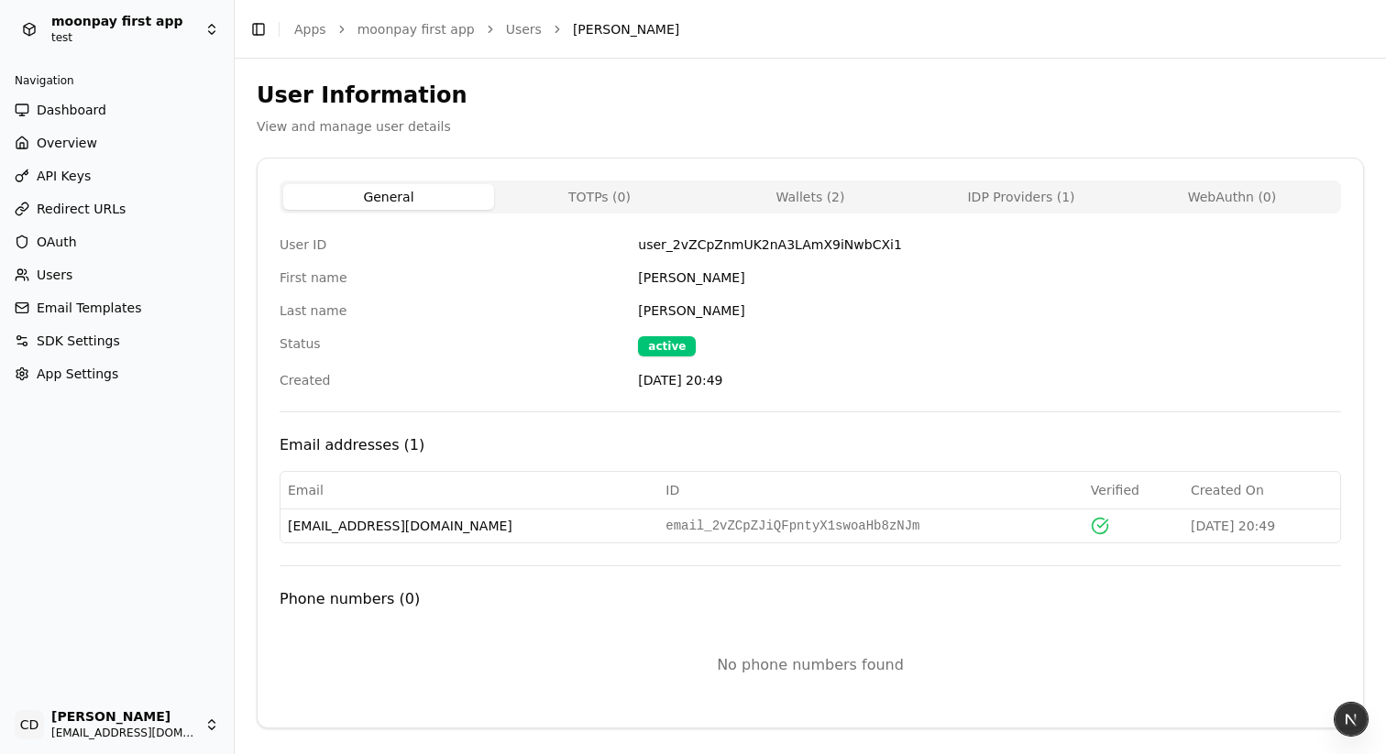
click at [415, 192] on button "General" at bounding box center [388, 197] width 211 height 26
click at [638, 181] on div "General TOTPs ( 0 ) Wallets ( 2 ) IDP Providers ( 1 ) WebAuthn ( 0 )" at bounding box center [810, 197] width 1061 height 33
click at [634, 185] on button "TOTPs ( 0 )" at bounding box center [599, 197] width 211 height 26
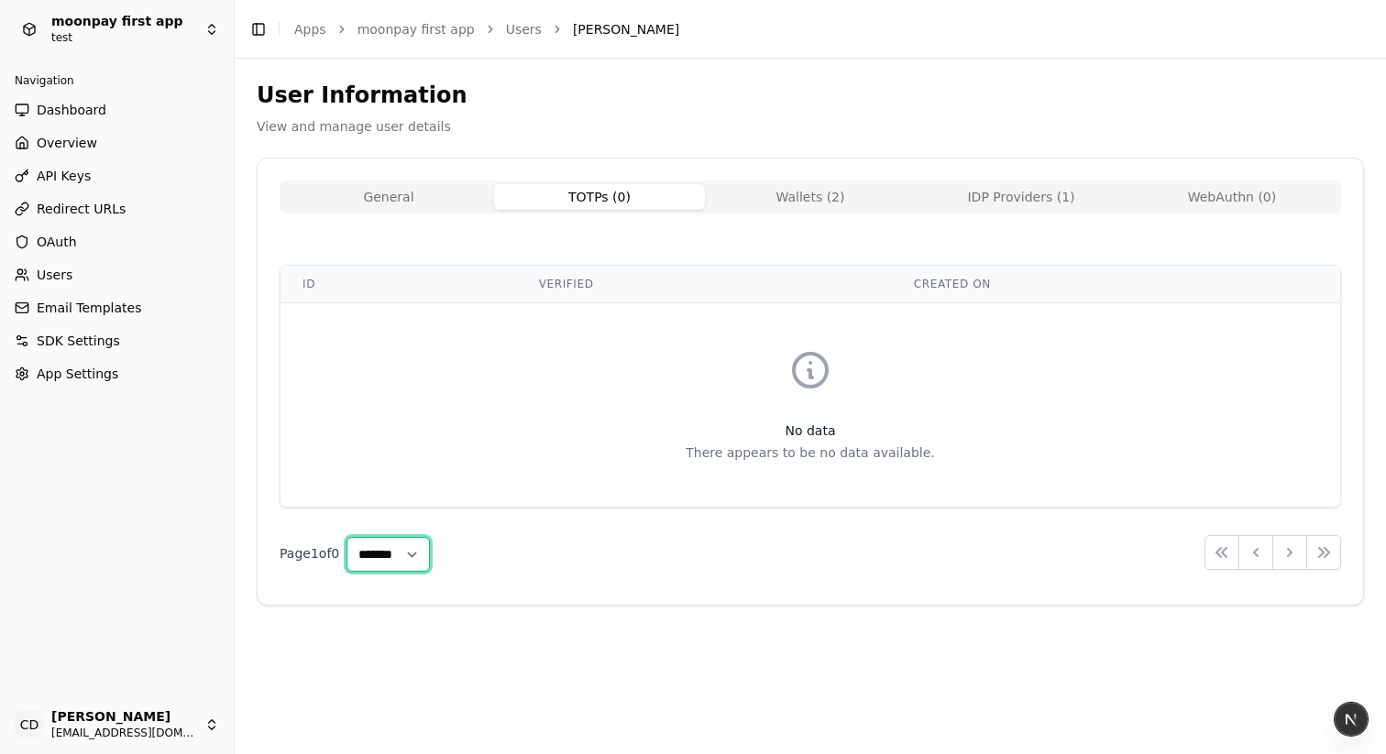
click at [410, 557] on select "**** * **** ** **** **" at bounding box center [387, 554] width 83 height 35
select select "**"
click at [356, 537] on select "**** * **** ** **** **" at bounding box center [387, 554] width 83 height 35
select select "**"
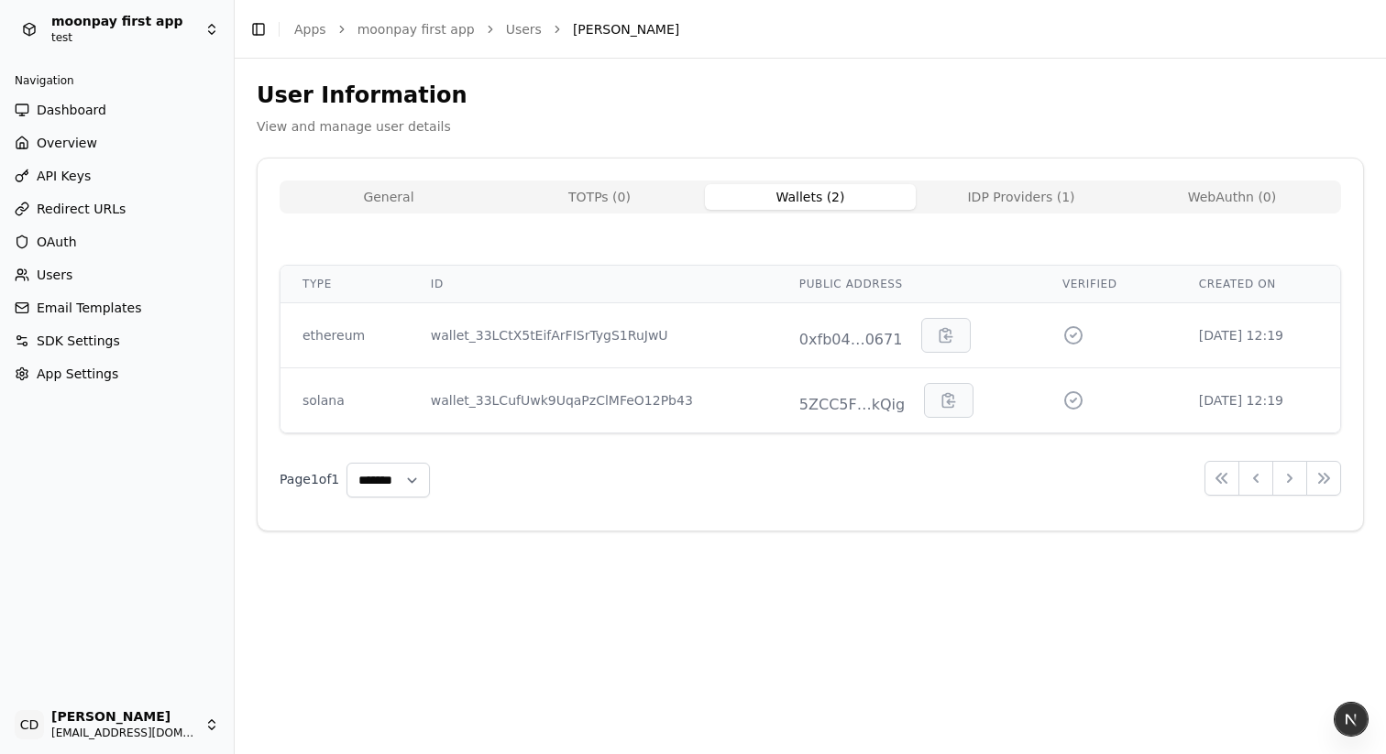
click at [799, 199] on button "Wallets ( 2 )" at bounding box center [810, 197] width 211 height 26
select select "**"
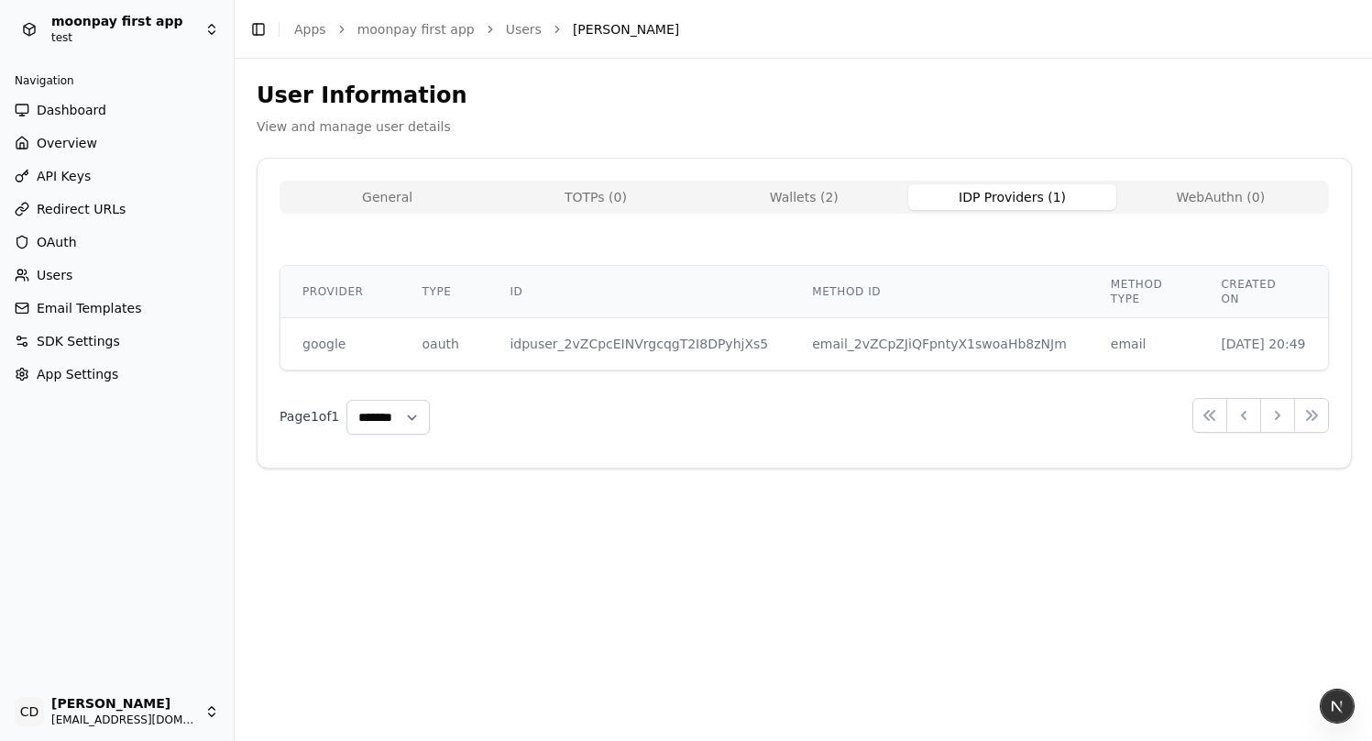
click at [1007, 192] on button "IDP Providers ( 1 )" at bounding box center [1012, 197] width 208 height 26
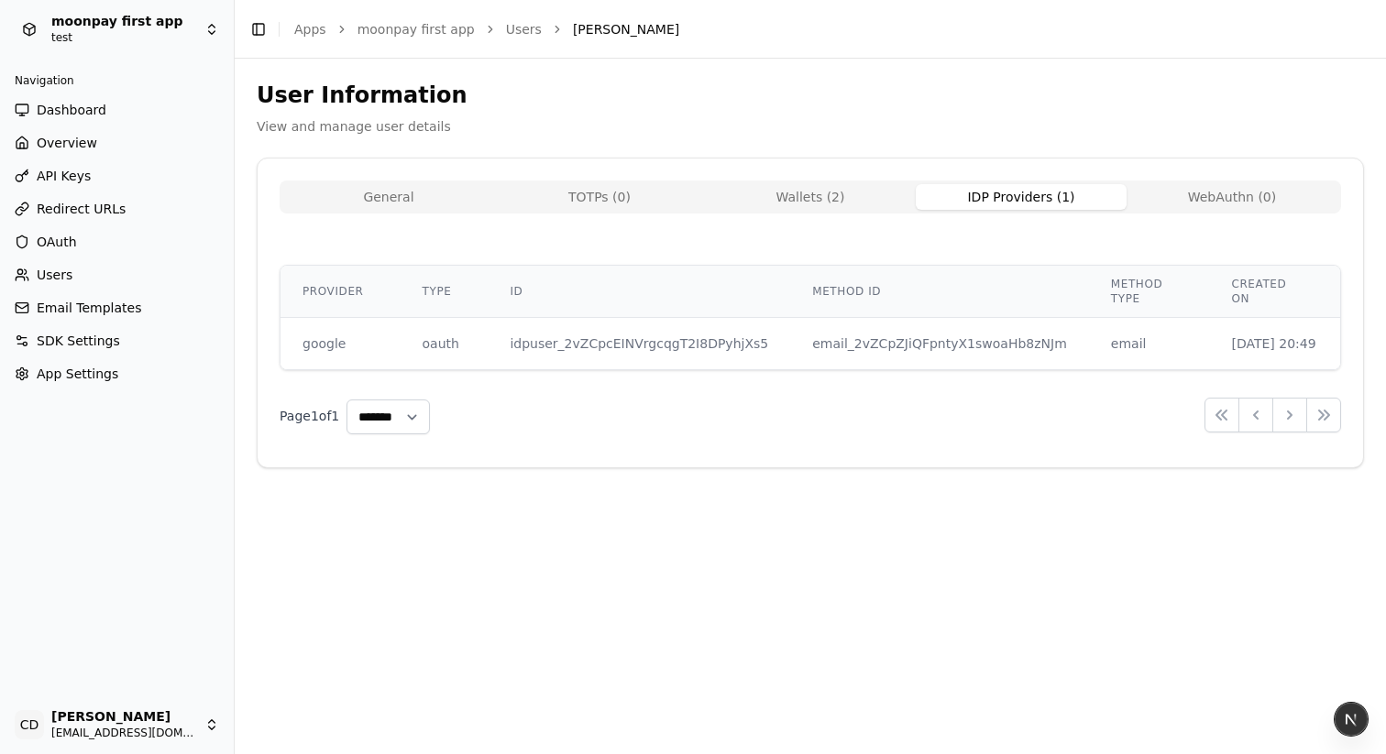
select select "**"
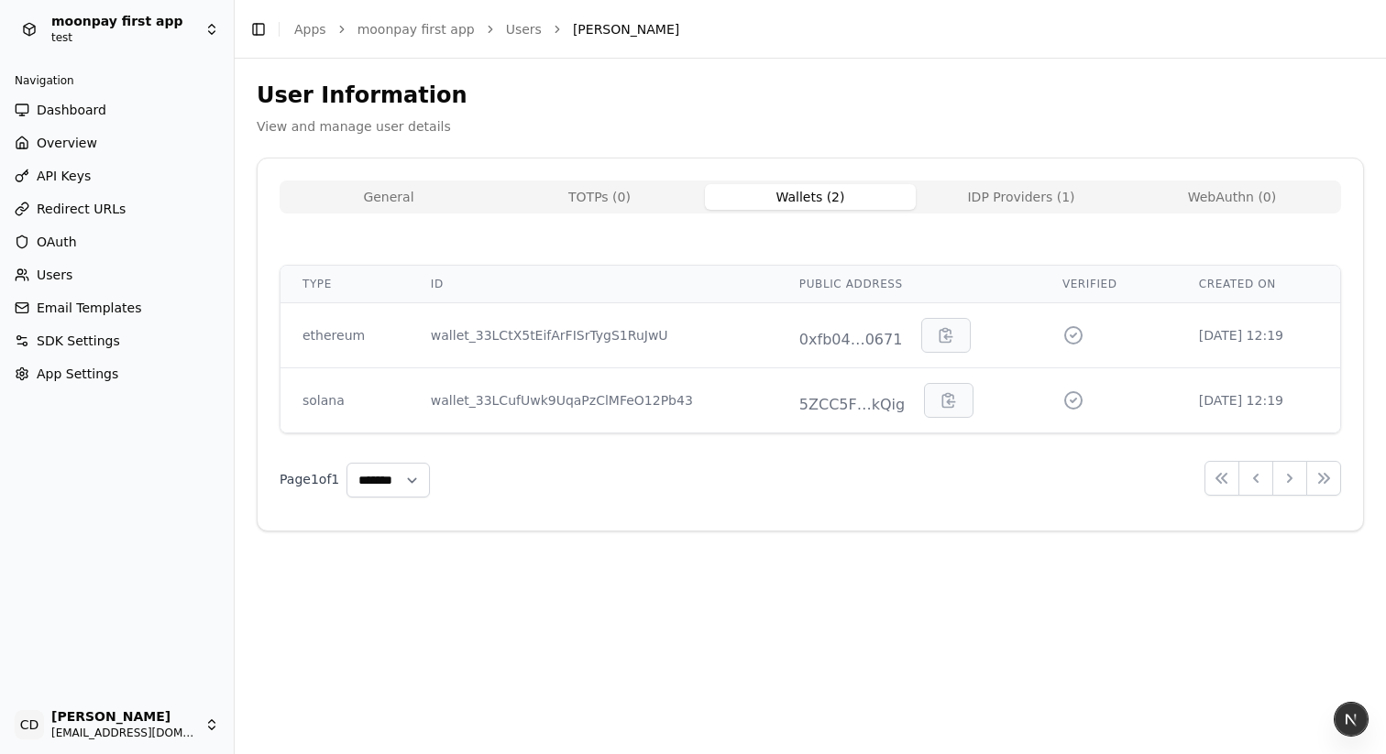
click at [886, 193] on button "Wallets ( 2 )" at bounding box center [810, 197] width 211 height 26
click at [940, 398] on icon "button" at bounding box center [949, 400] width 18 height 18
click at [943, 407] on icon "button" at bounding box center [949, 401] width 12 height 14
select select "**"
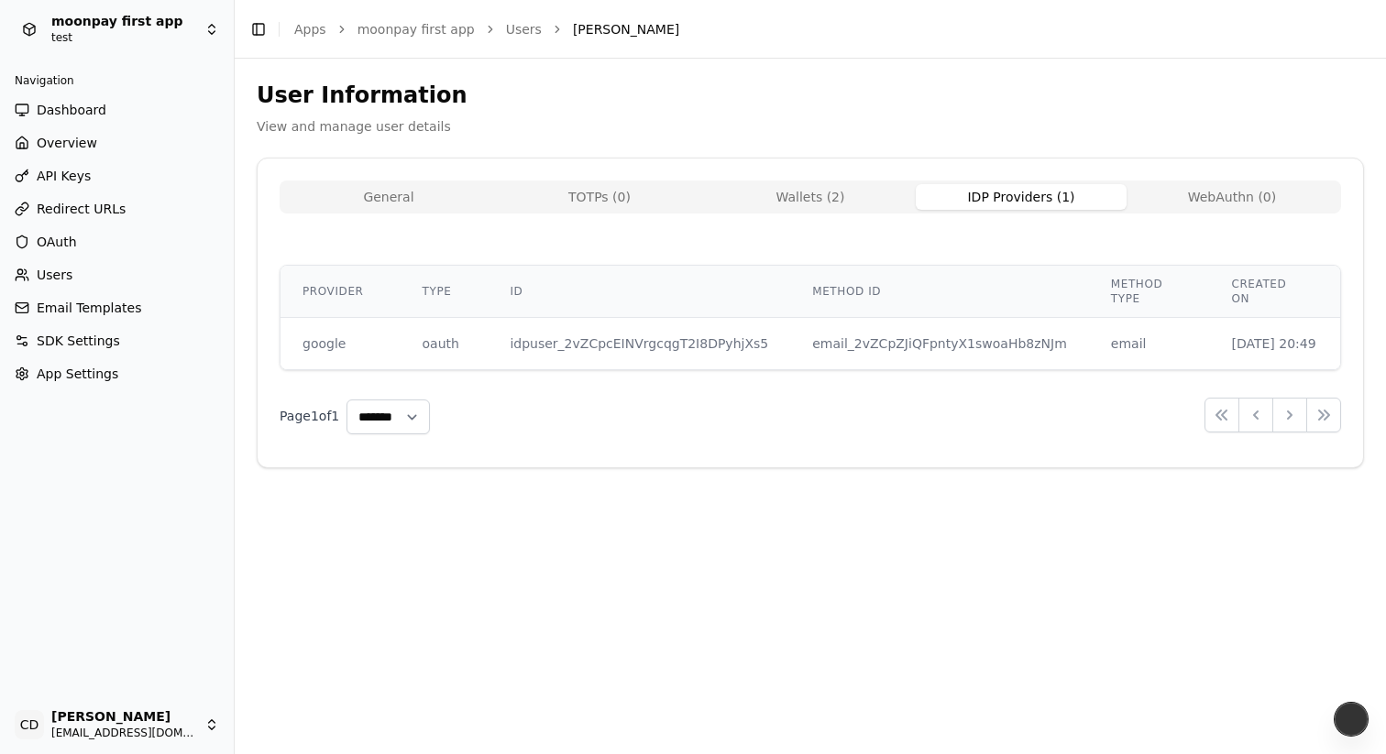
click at [1007, 193] on button "IDP Providers ( 1 )" at bounding box center [1021, 197] width 211 height 26
click at [1208, 197] on button "WebAuthn ( 0 )" at bounding box center [1232, 197] width 211 height 26
select select "**"
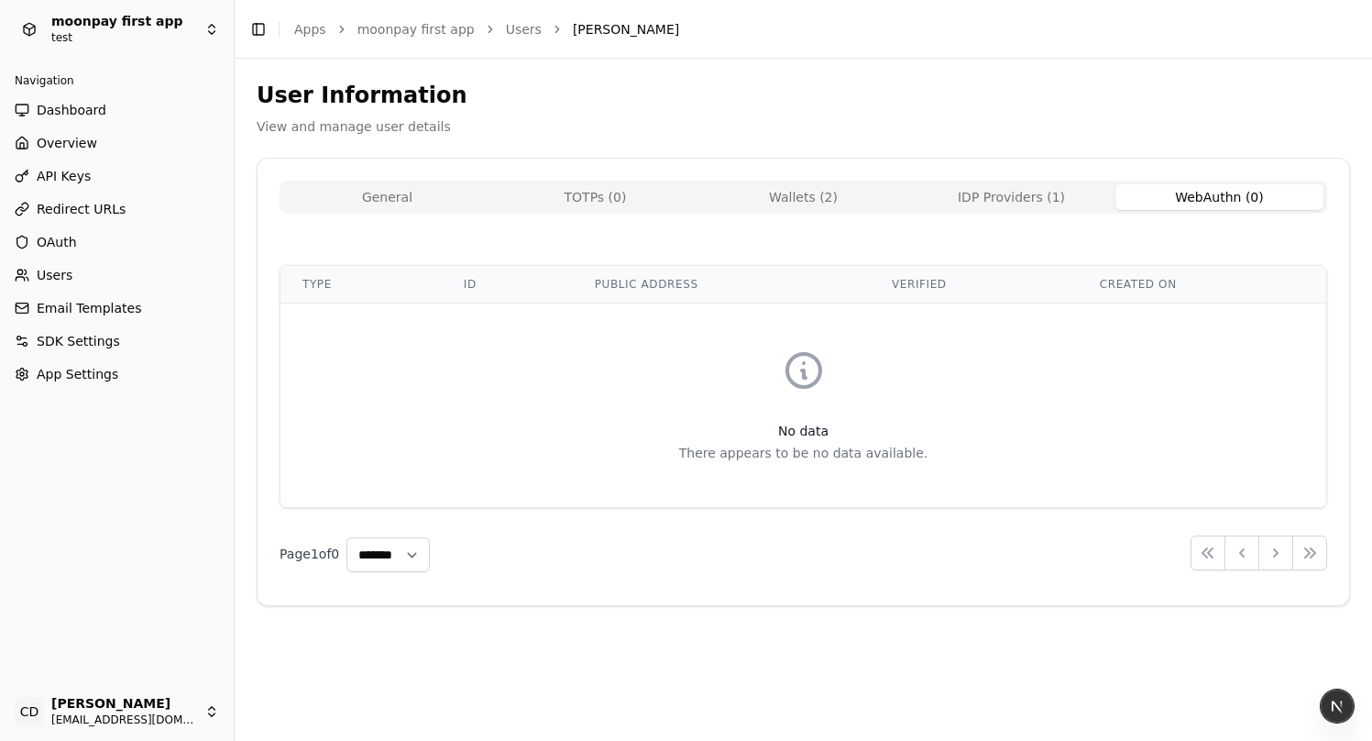
click at [1092, 203] on button "IDP Providers ( 1 )" at bounding box center [1011, 197] width 208 height 26
select select "**"
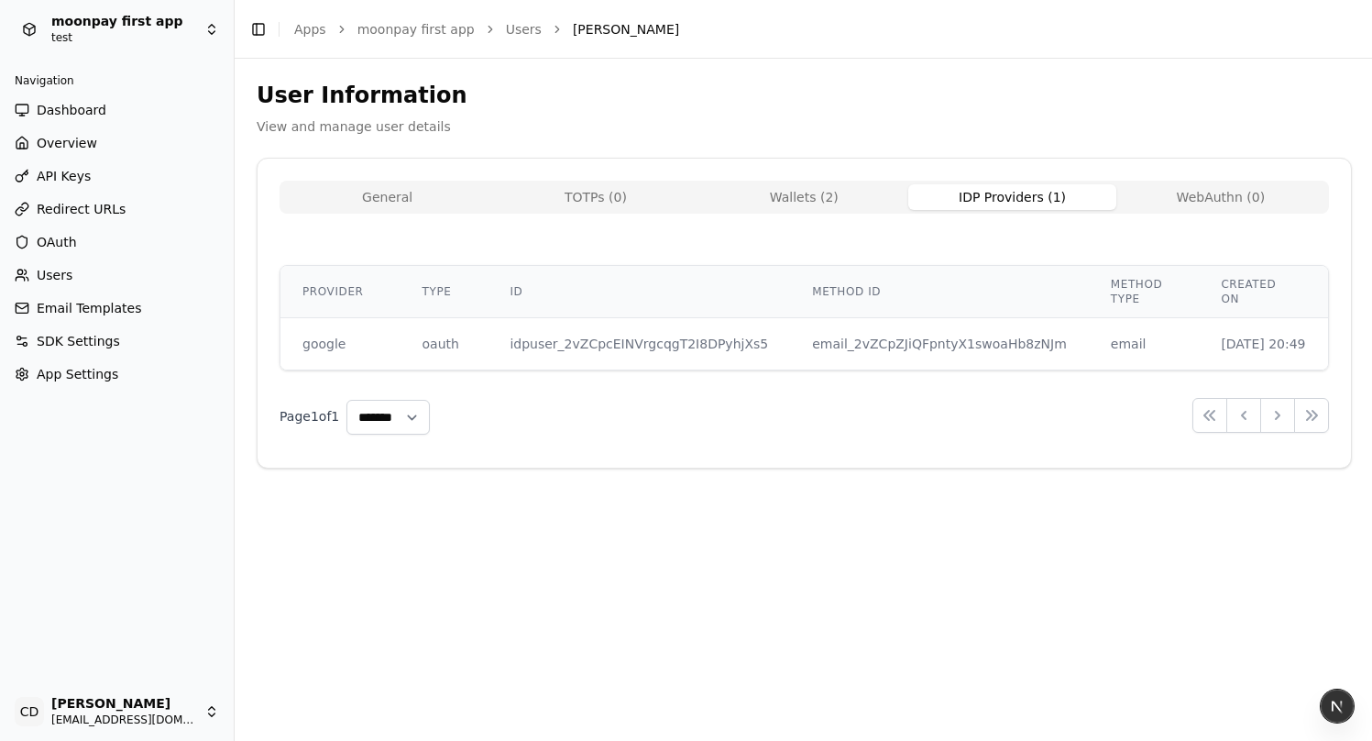
drag, startPoint x: 814, startPoint y: 196, endPoint x: 620, endPoint y: 195, distance: 194.3
click at [809, 197] on button "Wallets ( 2 )" at bounding box center [804, 197] width 208 height 26
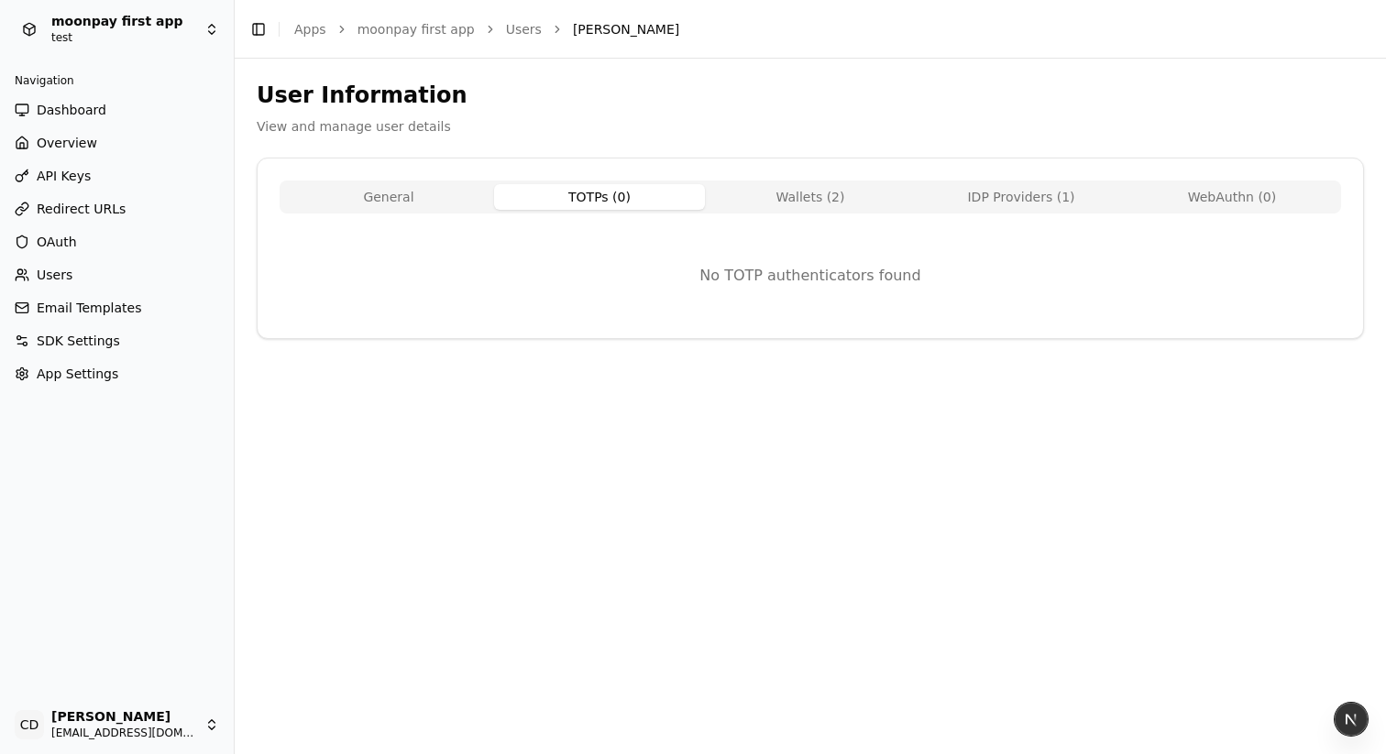
drag, startPoint x: 618, startPoint y: 196, endPoint x: 542, endPoint y: 199, distance: 76.1
click at [615, 196] on button "TOTPs ( 0 )" at bounding box center [599, 197] width 211 height 26
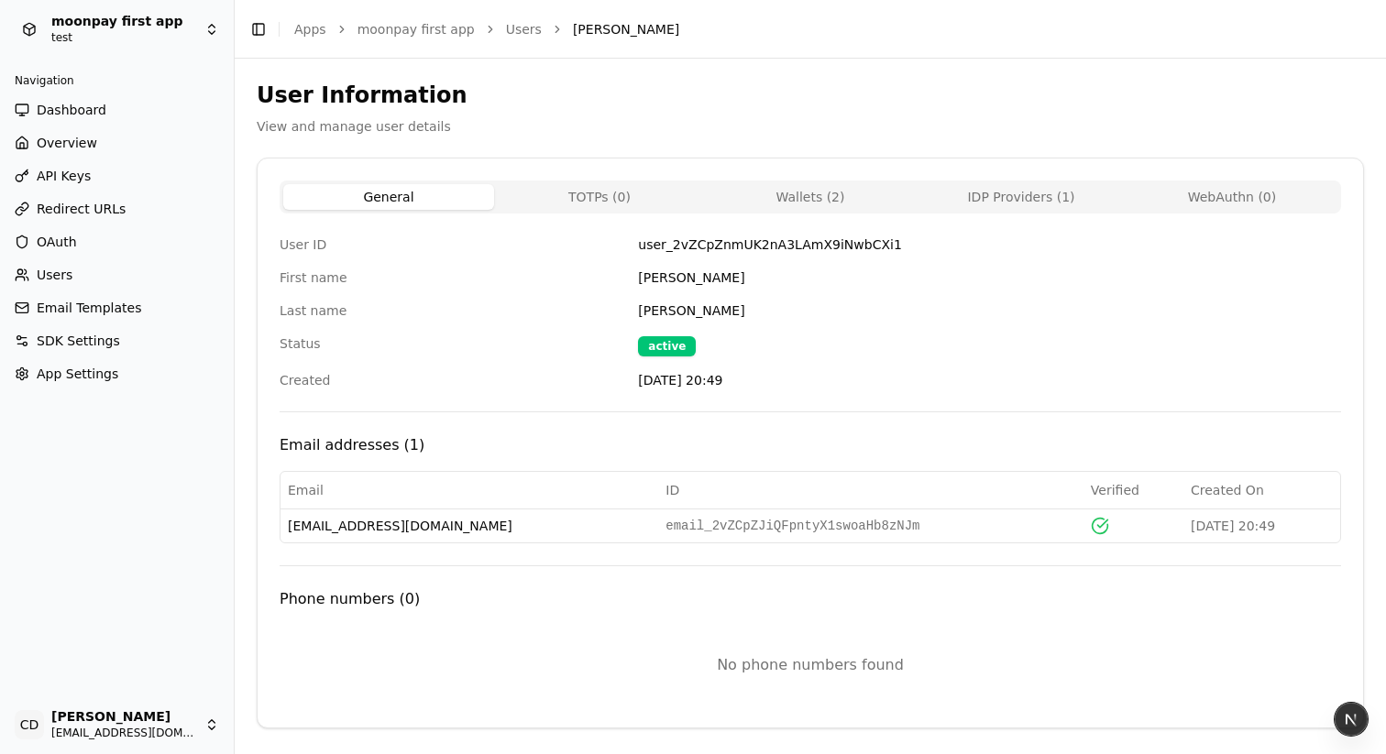
click at [410, 200] on button "General" at bounding box center [388, 197] width 211 height 26
click at [833, 189] on button "Wallets ( 2 )" at bounding box center [810, 197] width 211 height 26
select select "**"
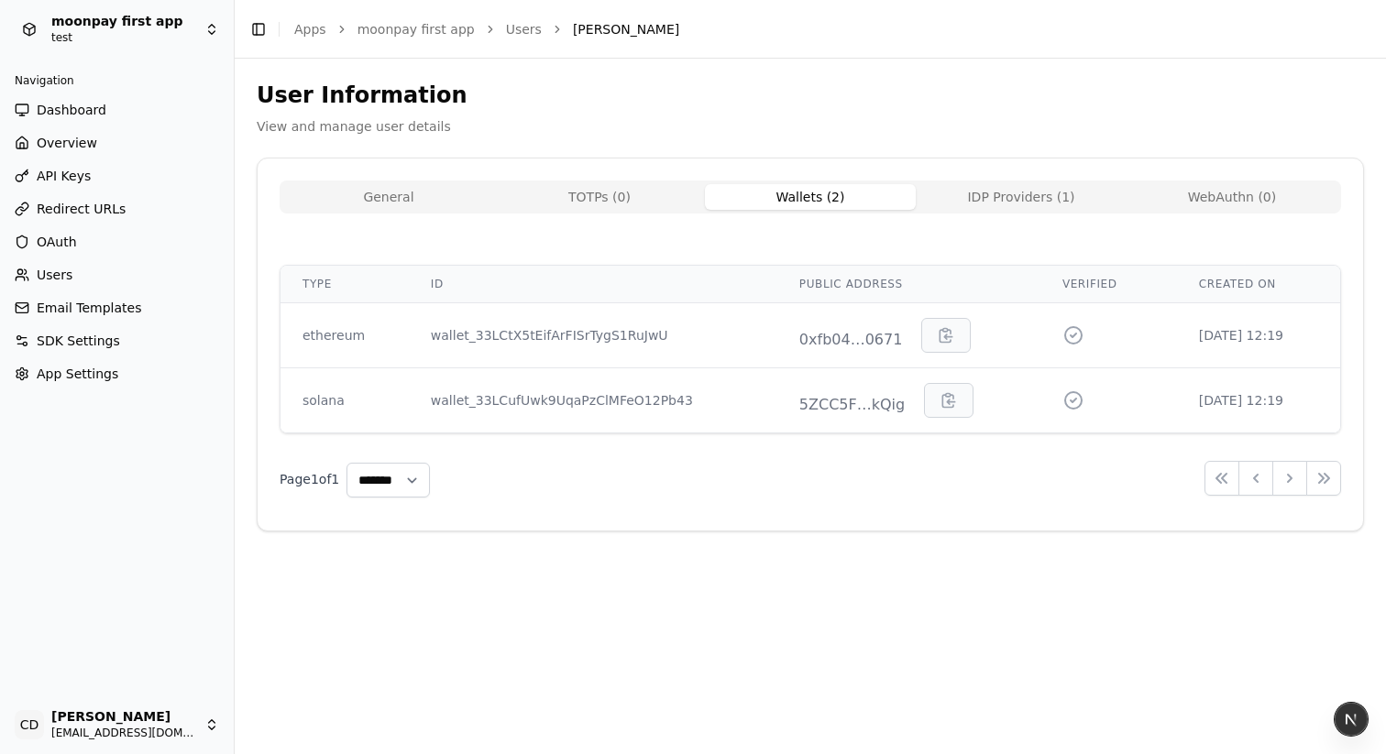
click at [1009, 201] on button "IDP Providers ( 1 )" at bounding box center [1021, 197] width 211 height 26
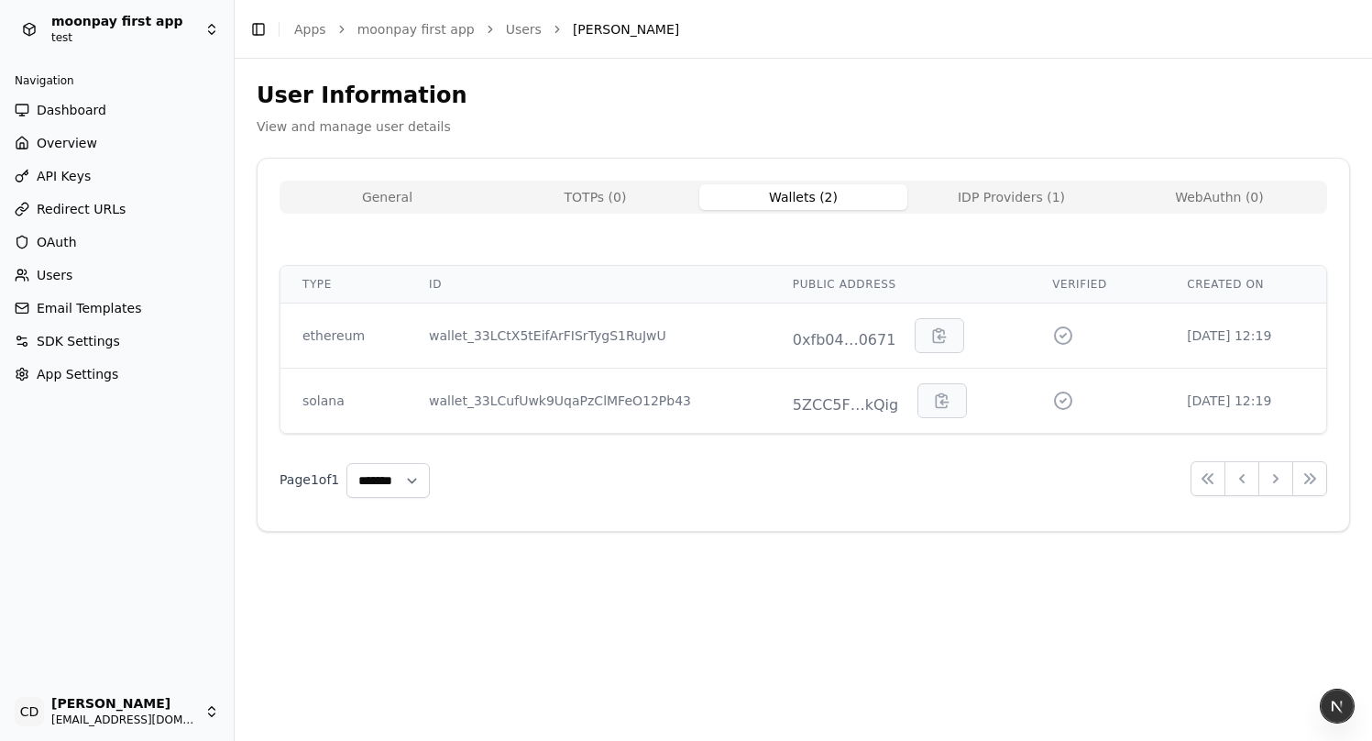
select select "**"
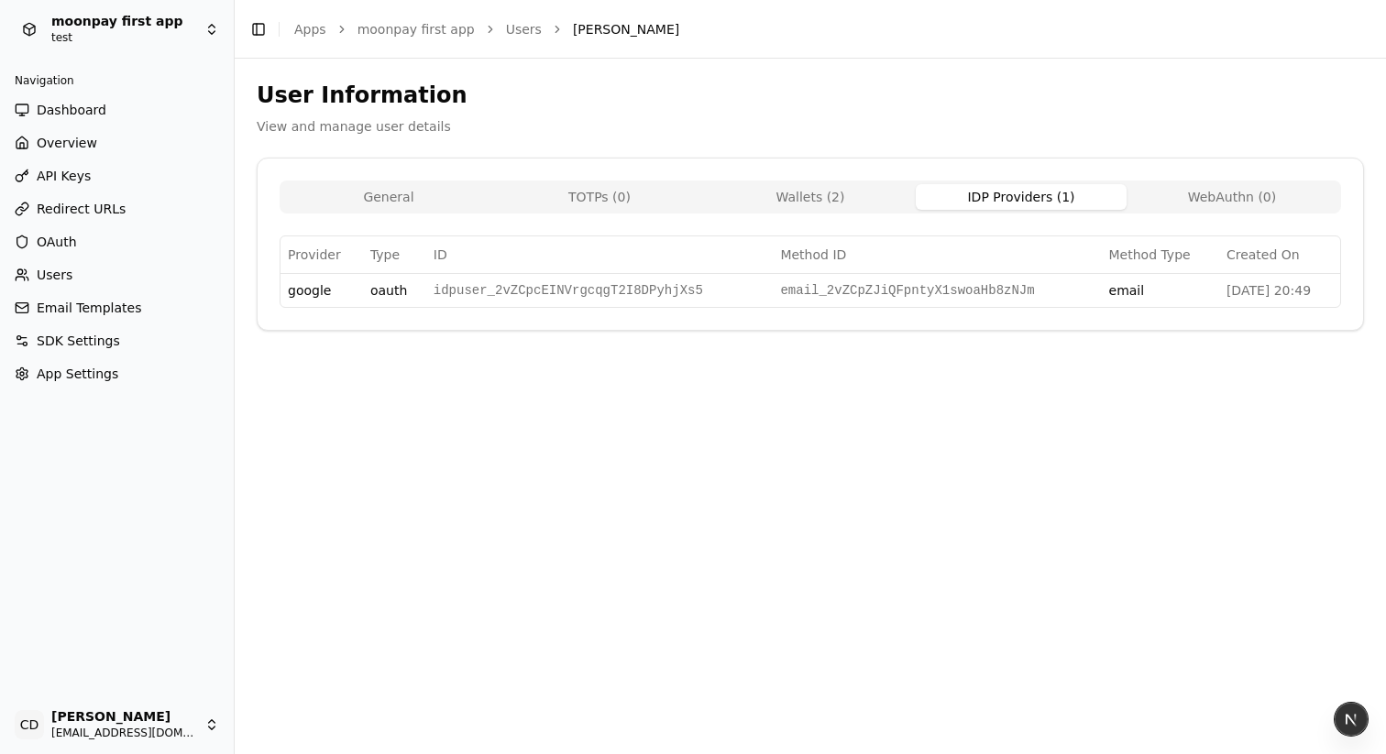
click at [757, 192] on button "Wallets ( 2 )" at bounding box center [810, 197] width 211 height 26
select select "**"
click at [1061, 206] on button "IDP Providers ( 1 )" at bounding box center [1021, 197] width 211 height 26
click at [1196, 192] on button "WebAuthn ( 0 )" at bounding box center [1232, 197] width 211 height 26
select select "**"
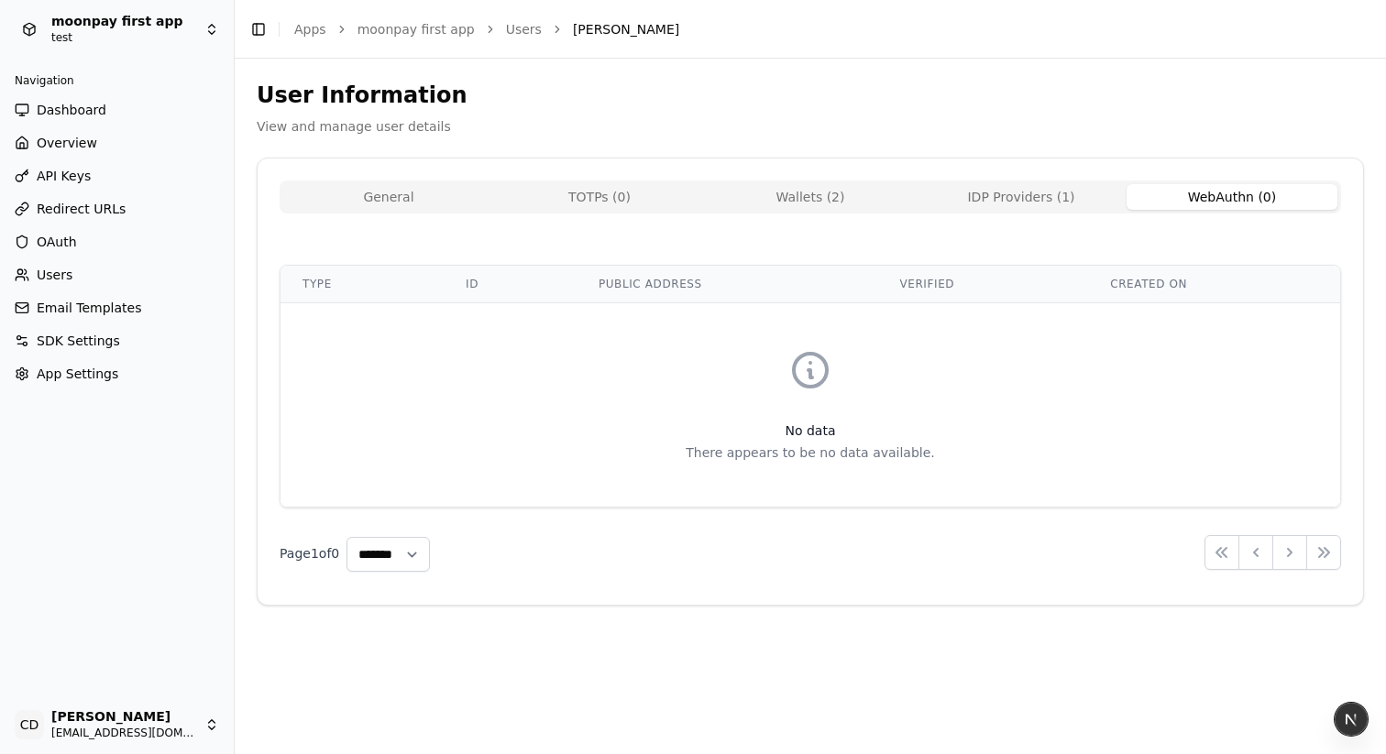
select select "**"
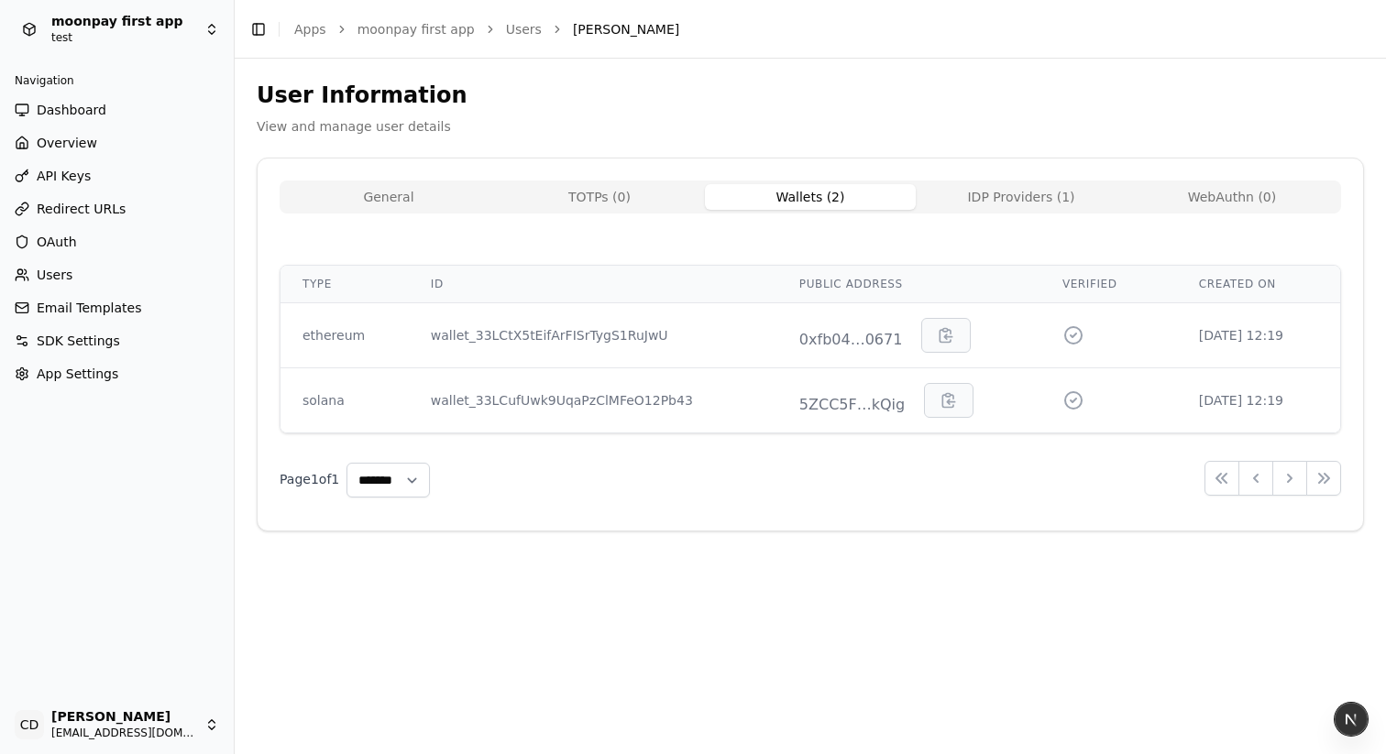
click at [719, 195] on button "Wallets ( 2 )" at bounding box center [810, 197] width 211 height 26
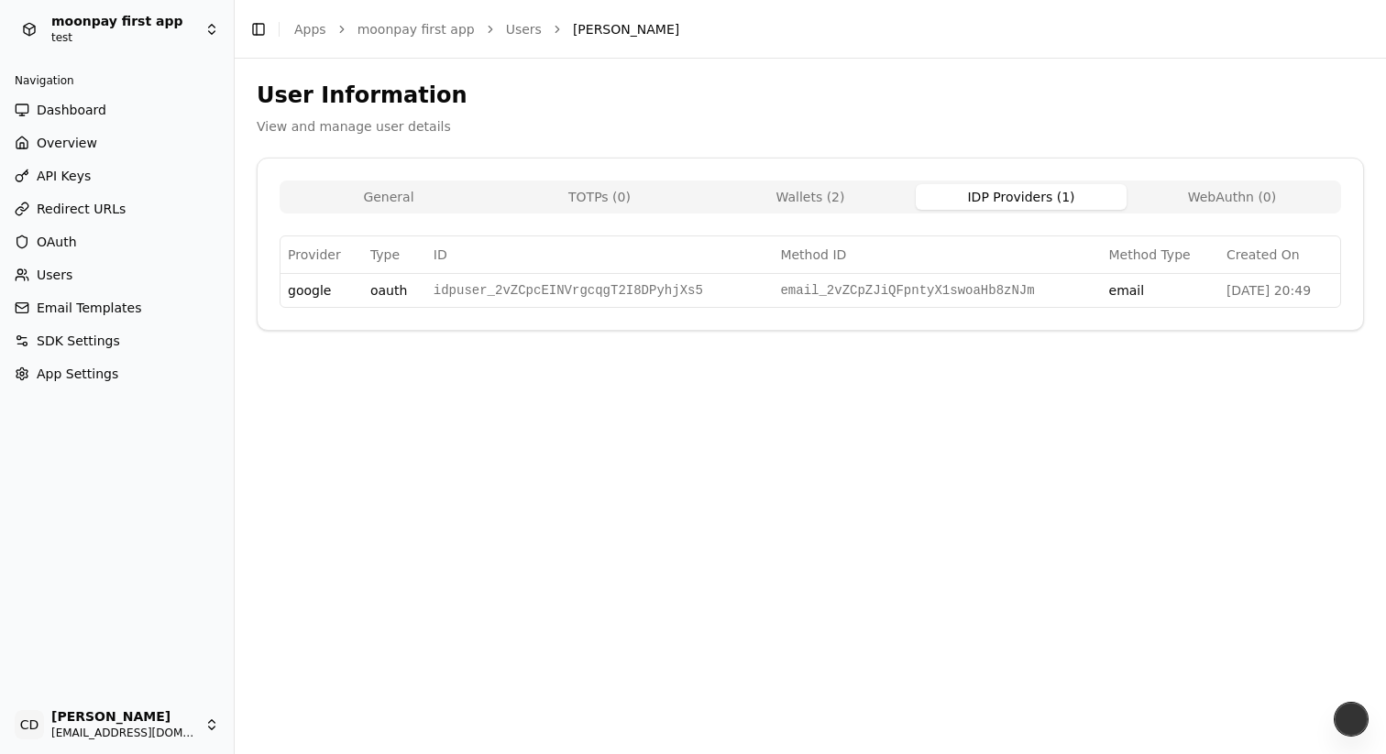
click at [1011, 200] on button "IDP Providers ( 1 )" at bounding box center [1021, 197] width 211 height 26
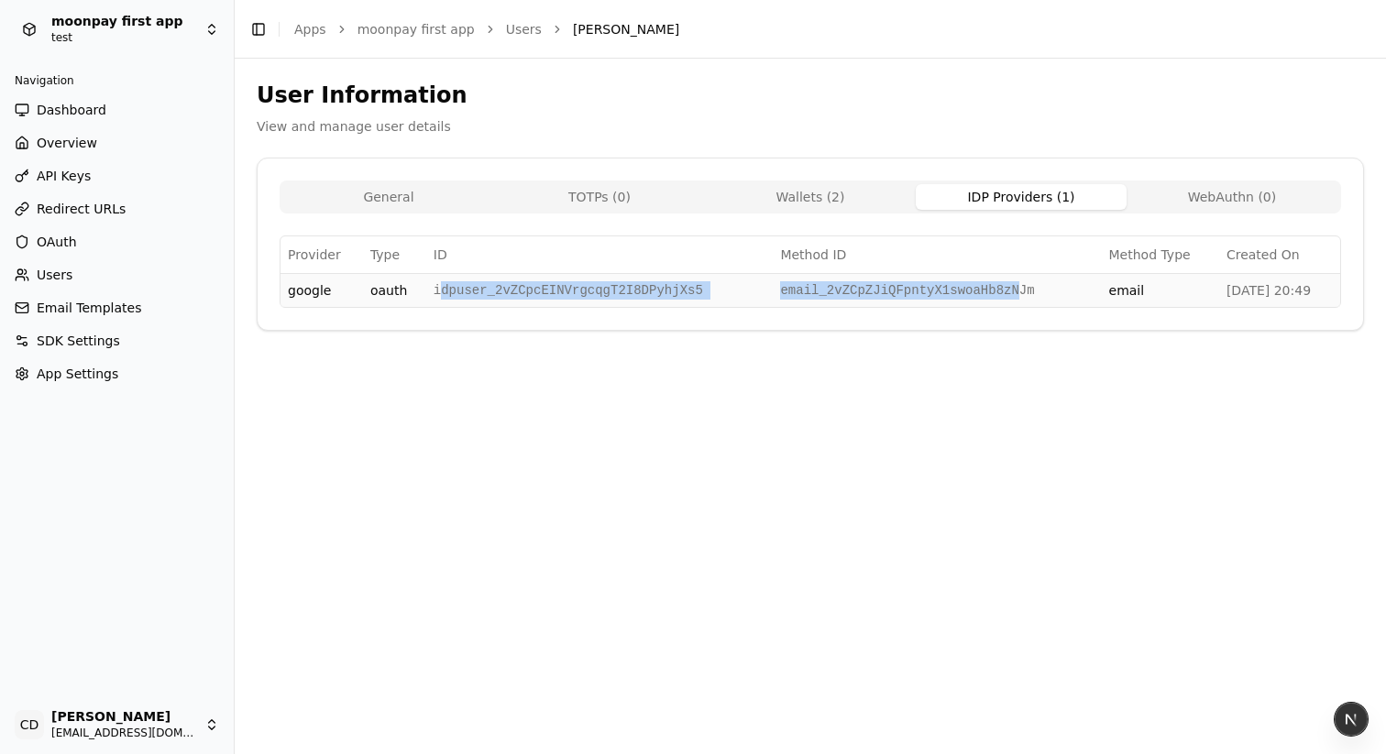
drag, startPoint x: 516, startPoint y: 283, endPoint x: 1016, endPoint y: 284, distance: 499.6
click at [1009, 282] on tr "google oauth idpuser_2vZCpcEINVrgcqgT2I8DPyhjXs5 email_2vZCpZJiQFpntyX1swoaHb8z…" at bounding box center [810, 290] width 1060 height 34
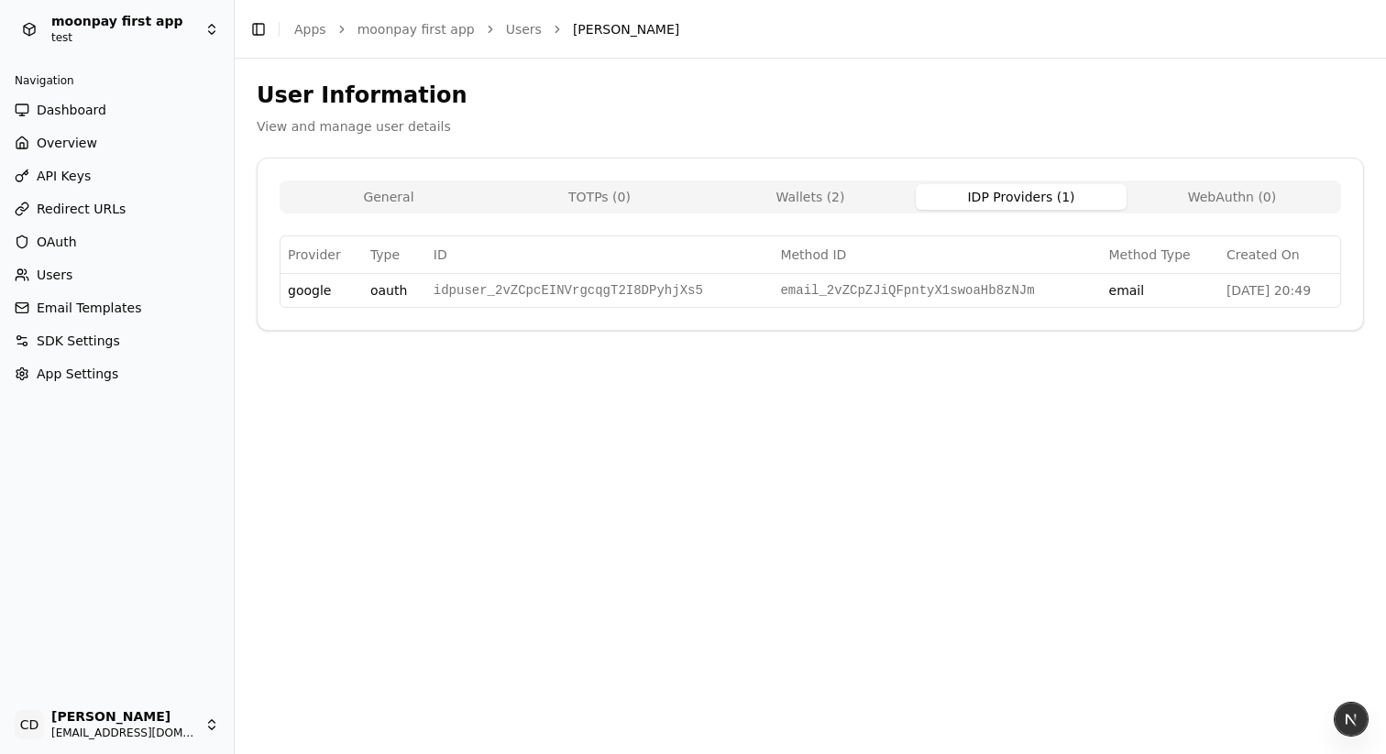
click at [1080, 376] on div "User Information View and manage user details General TOTPs ( 0 ) Wallets ( 2 )…" at bounding box center [810, 407] width 1151 height 696
click at [789, 192] on button "Wallets ( 2 )" at bounding box center [810, 197] width 211 height 26
select select "**"
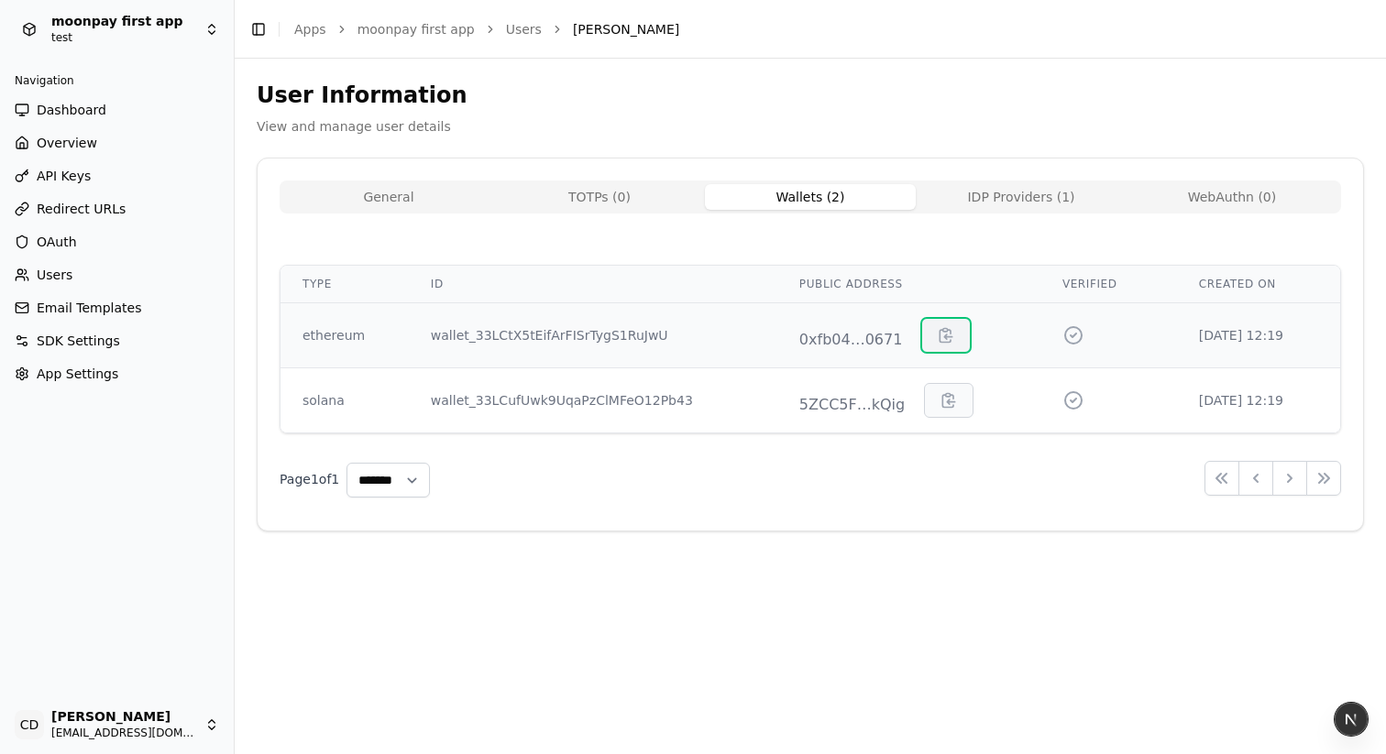
click at [950, 334] on button "button" at bounding box center [945, 335] width 49 height 35
drag, startPoint x: 379, startPoint y: 189, endPoint x: 406, endPoint y: 185, distance: 26.8
click at [379, 189] on button "General" at bounding box center [388, 197] width 211 height 26
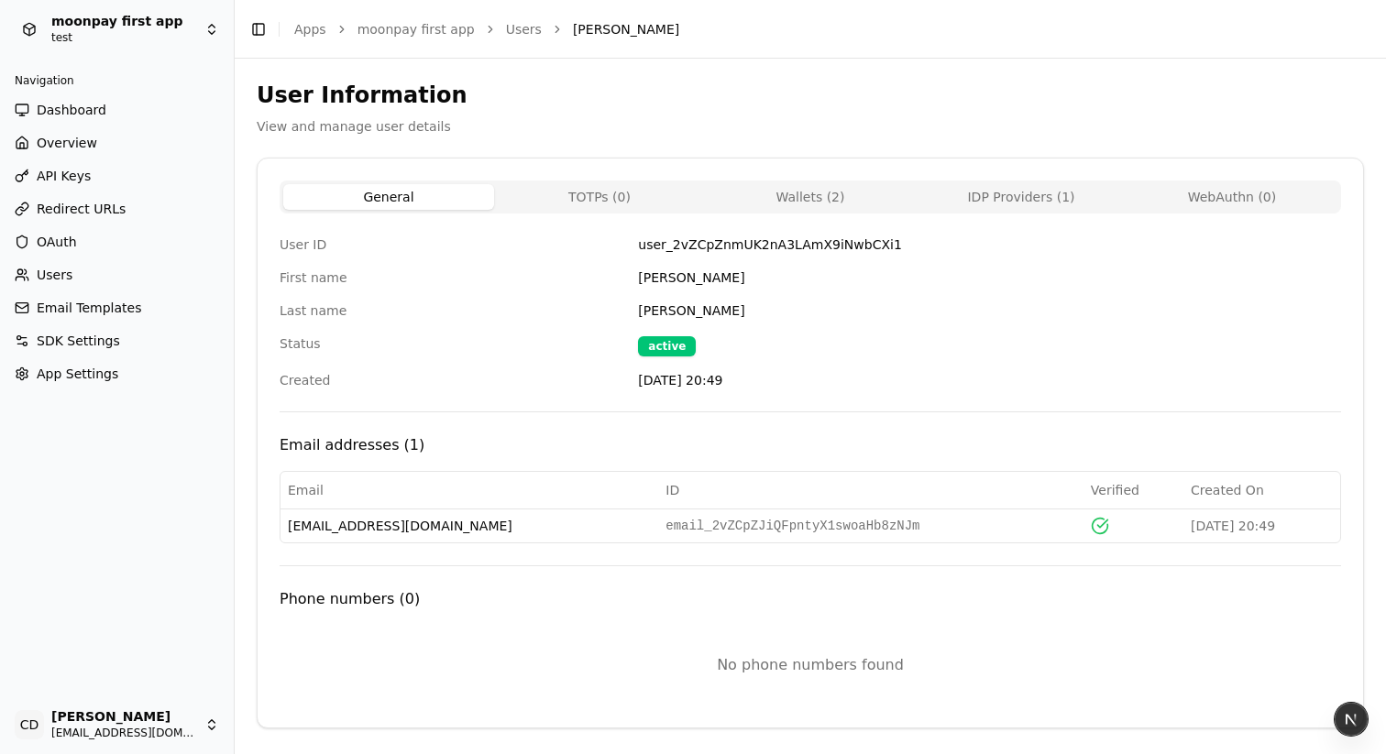
click at [613, 189] on button "TOTPs ( 0 )" at bounding box center [599, 197] width 211 height 26
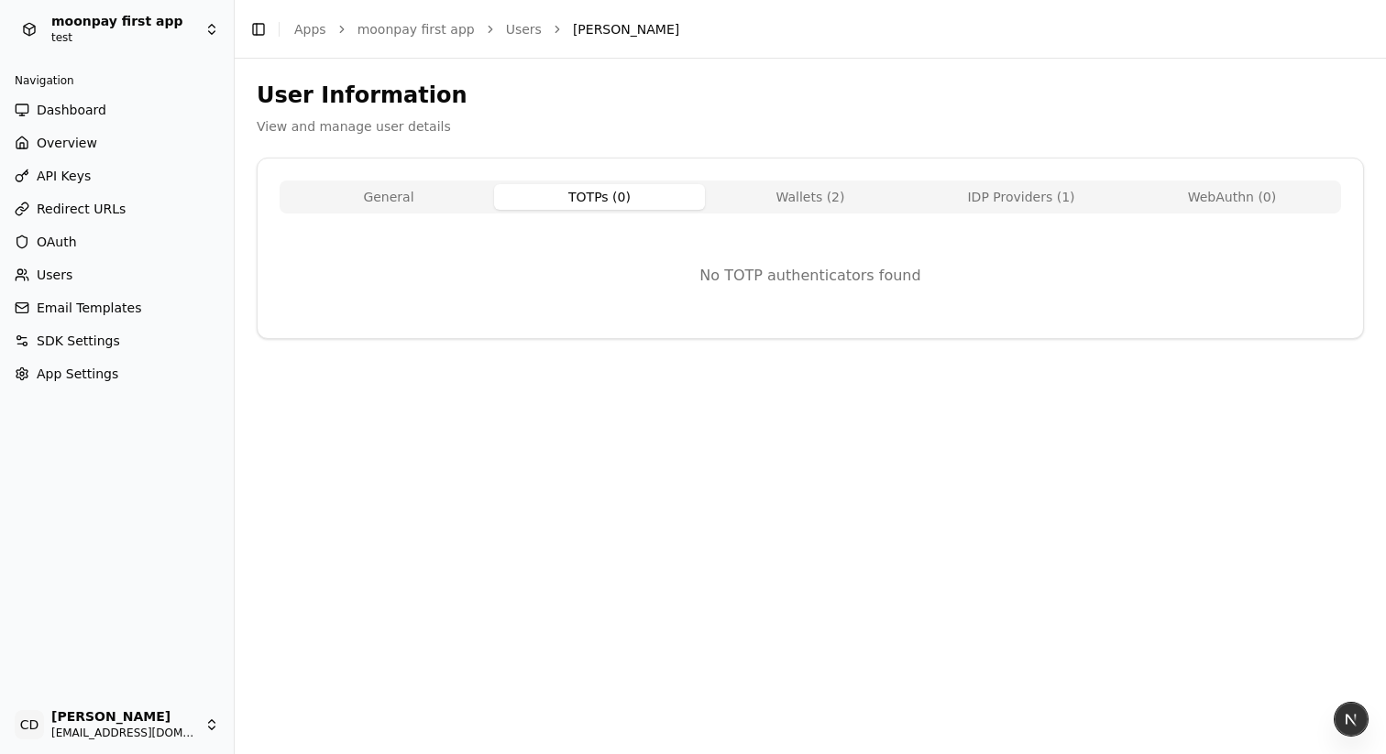
select select "**"
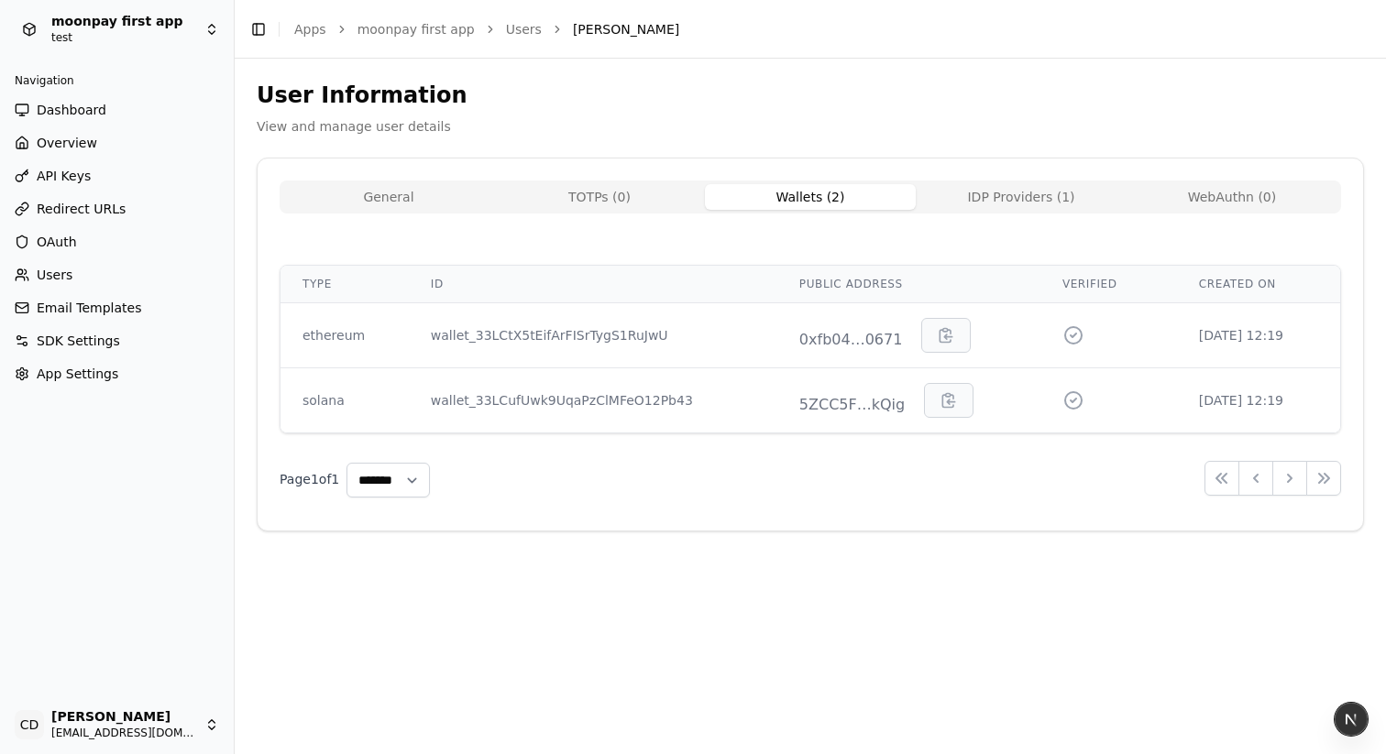
click at [810, 198] on button "Wallets ( 2 )" at bounding box center [810, 197] width 211 height 26
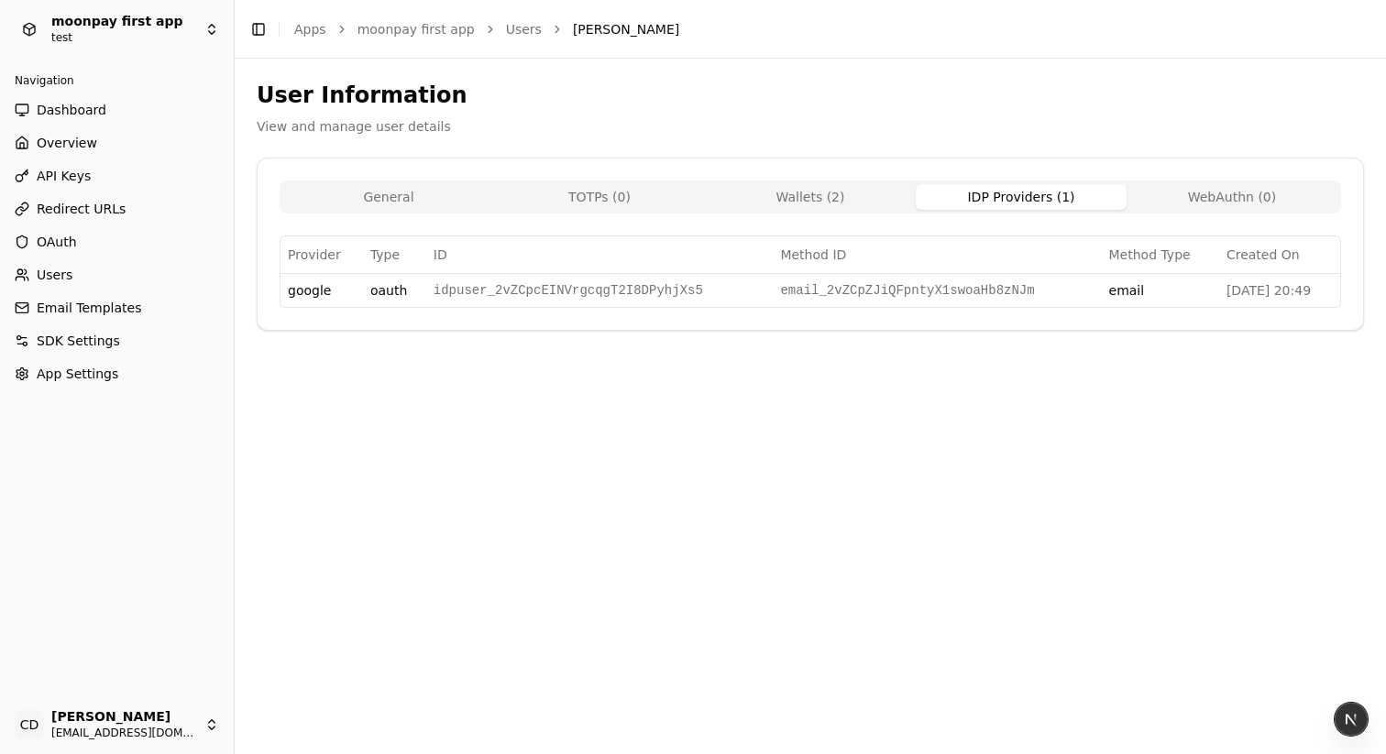
click at [1006, 202] on button "IDP Providers ( 1 )" at bounding box center [1021, 197] width 211 height 26
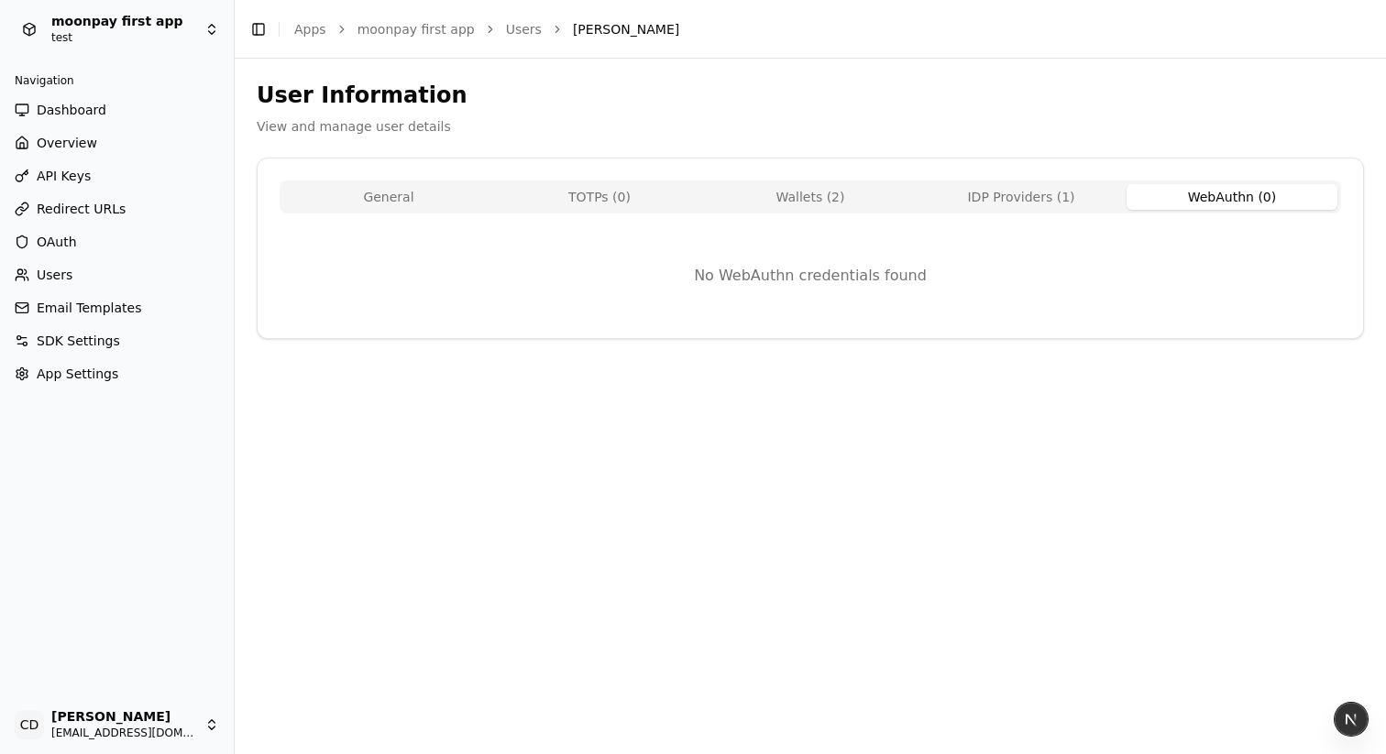
click at [1186, 200] on button "WebAuthn ( 0 )" at bounding box center [1232, 197] width 211 height 26
click at [1058, 204] on button "IDP Providers ( 1 )" at bounding box center [1021, 197] width 211 height 26
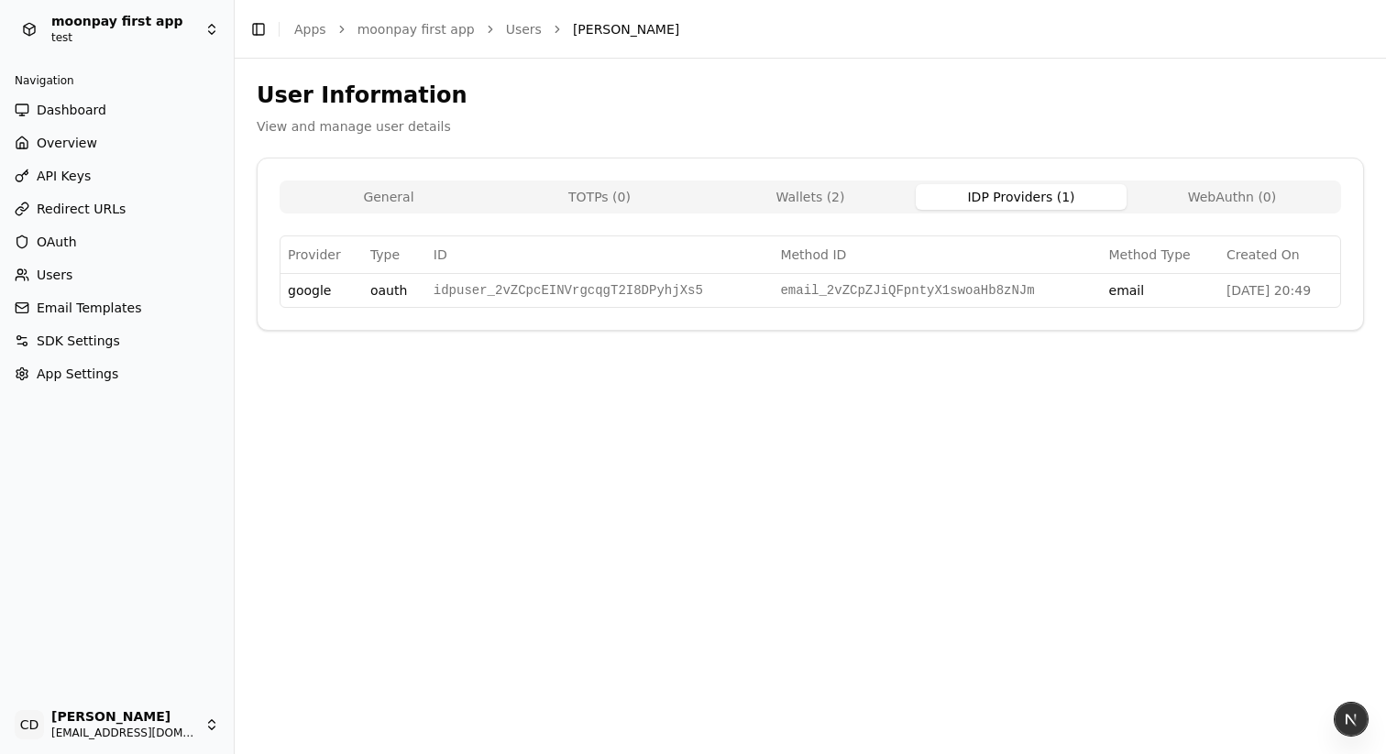
select select "**"
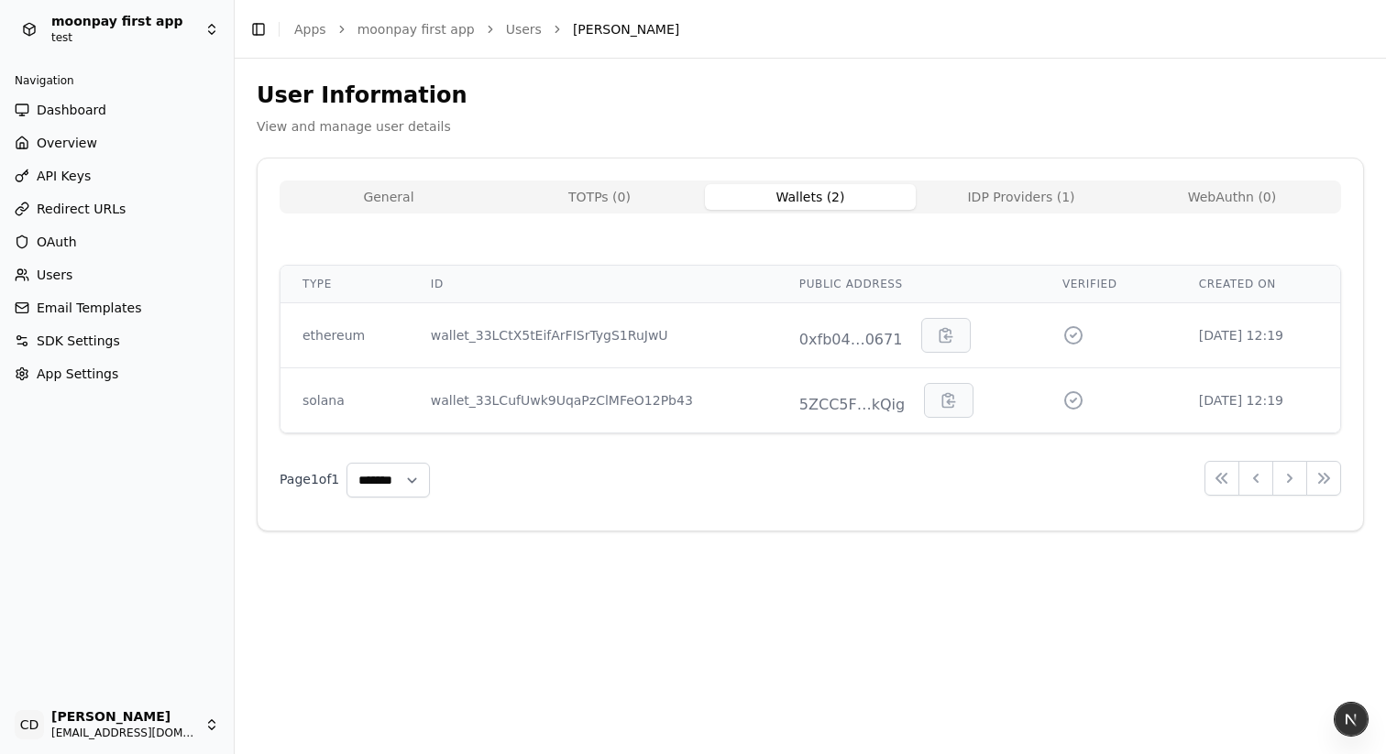
click at [845, 199] on button "Wallets ( 2 )" at bounding box center [810, 197] width 211 height 26
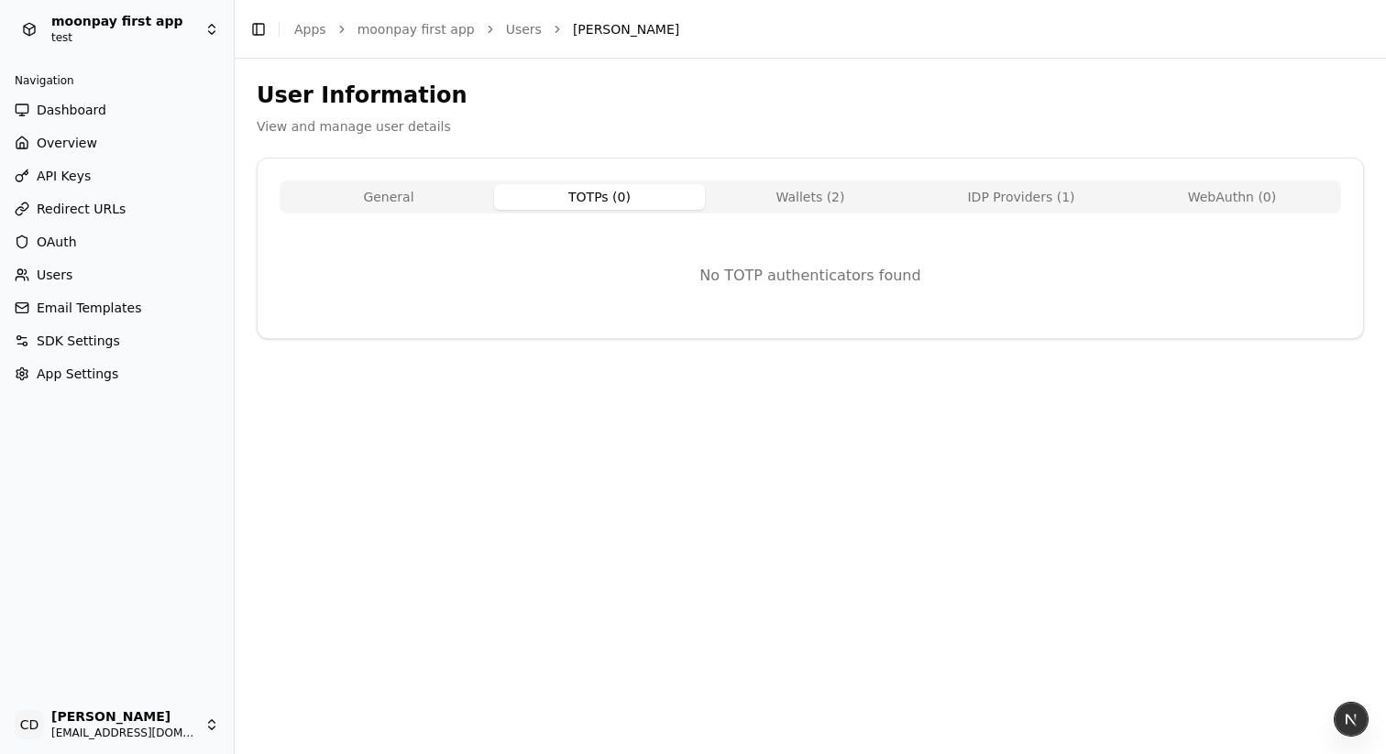
click at [607, 199] on button "TOTPs ( 0 )" at bounding box center [599, 197] width 211 height 26
click at [409, 203] on button "General" at bounding box center [388, 197] width 211 height 26
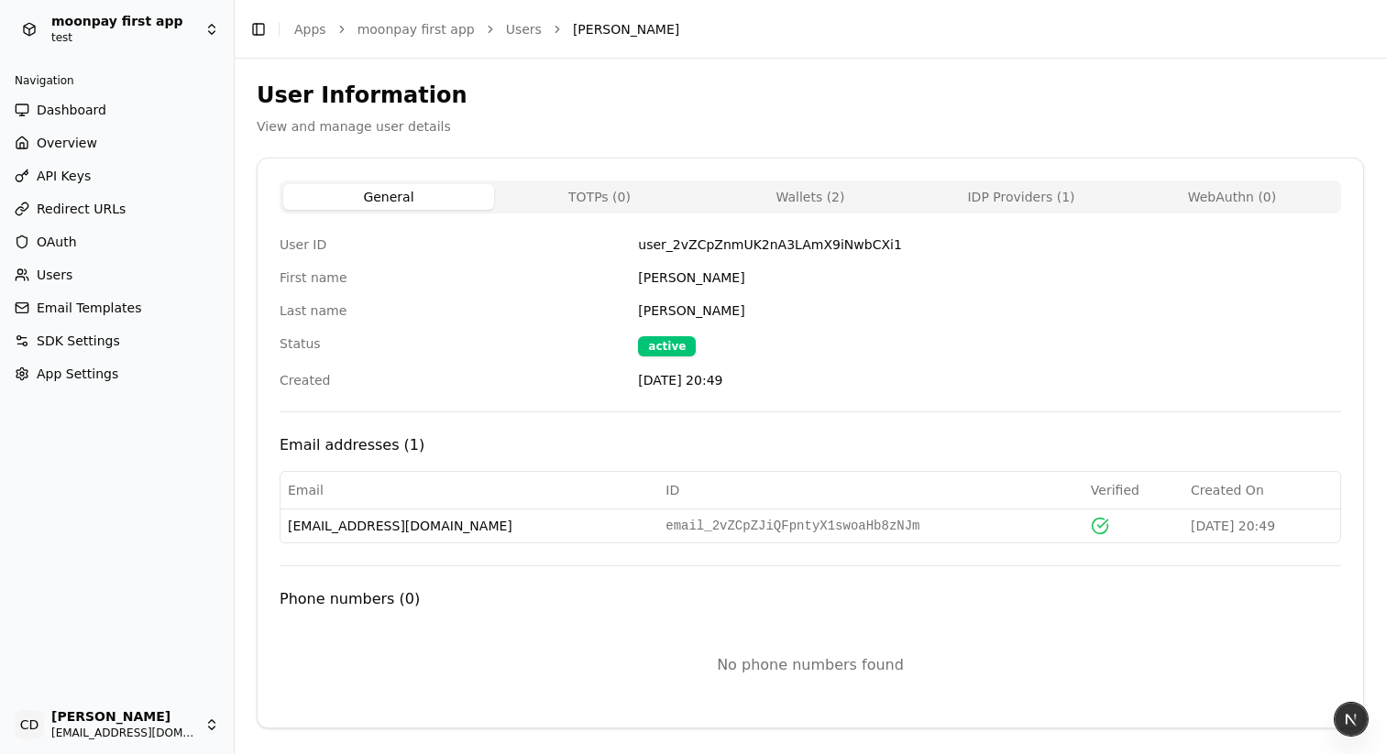
click at [565, 200] on button "TOTPs ( 0 )" at bounding box center [599, 197] width 211 height 26
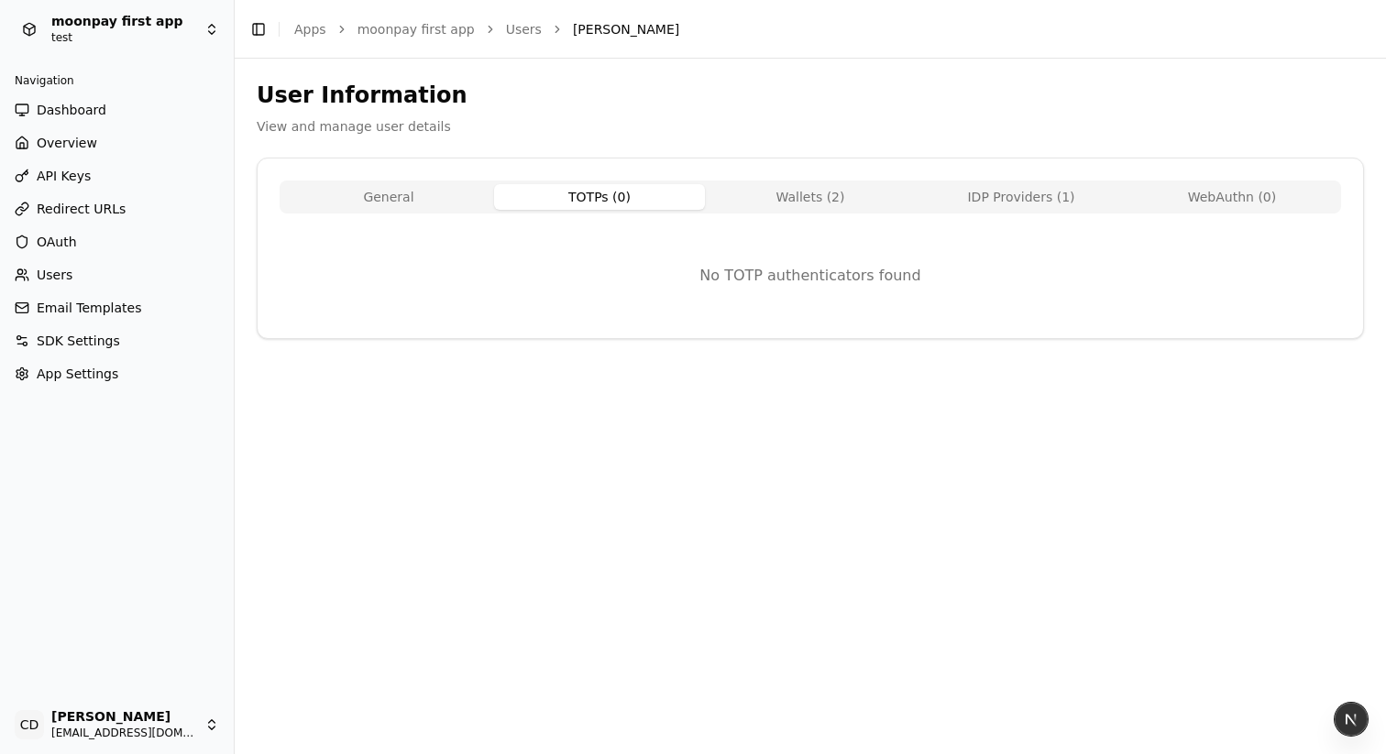
click at [442, 198] on button "General" at bounding box center [388, 197] width 211 height 26
click at [609, 198] on button "TOTPs ( 0 )" at bounding box center [599, 197] width 211 height 26
select select "**"
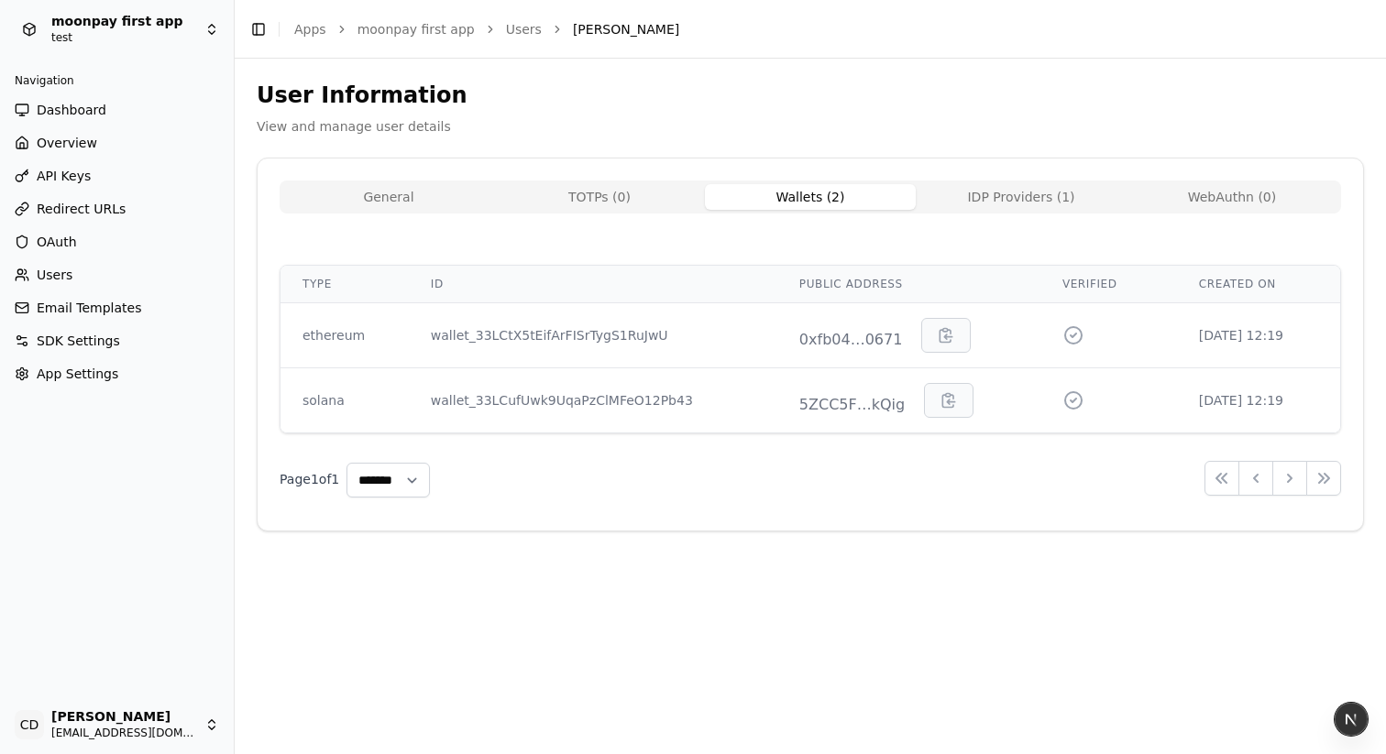
click at [842, 200] on button "Wallets ( 2 )" at bounding box center [810, 197] width 211 height 26
drag, startPoint x: 1028, startPoint y: 210, endPoint x: 1214, endPoint y: 191, distance: 187.1
click at [1028, 209] on div "General TOTPs ( 0 ) Wallets ( 2 ) IDP Providers ( 1 ) WebAuthn ( 0 )" at bounding box center [810, 197] width 1061 height 33
click at [1225, 191] on button "WebAuthn ( 0 )" at bounding box center [1232, 197] width 211 height 26
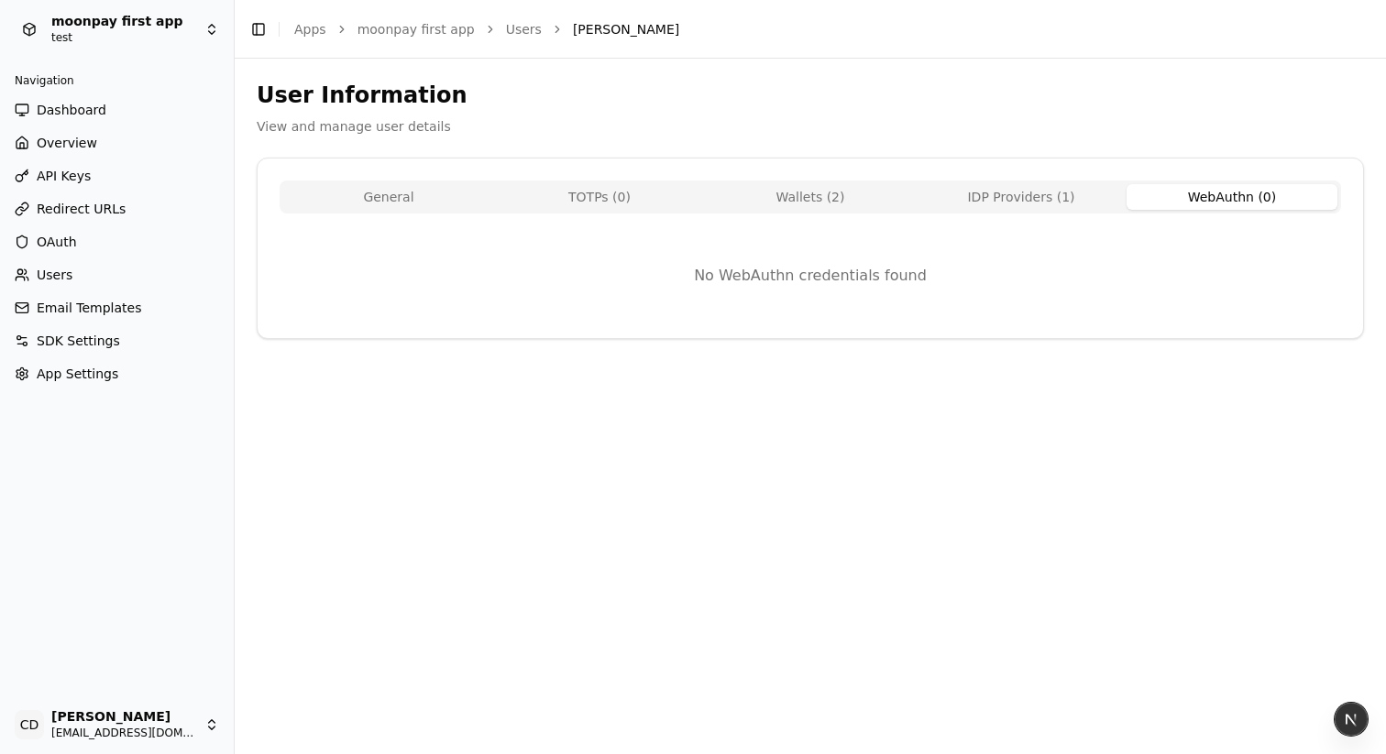
click at [1055, 190] on button "IDP Providers ( 1 )" at bounding box center [1021, 197] width 211 height 26
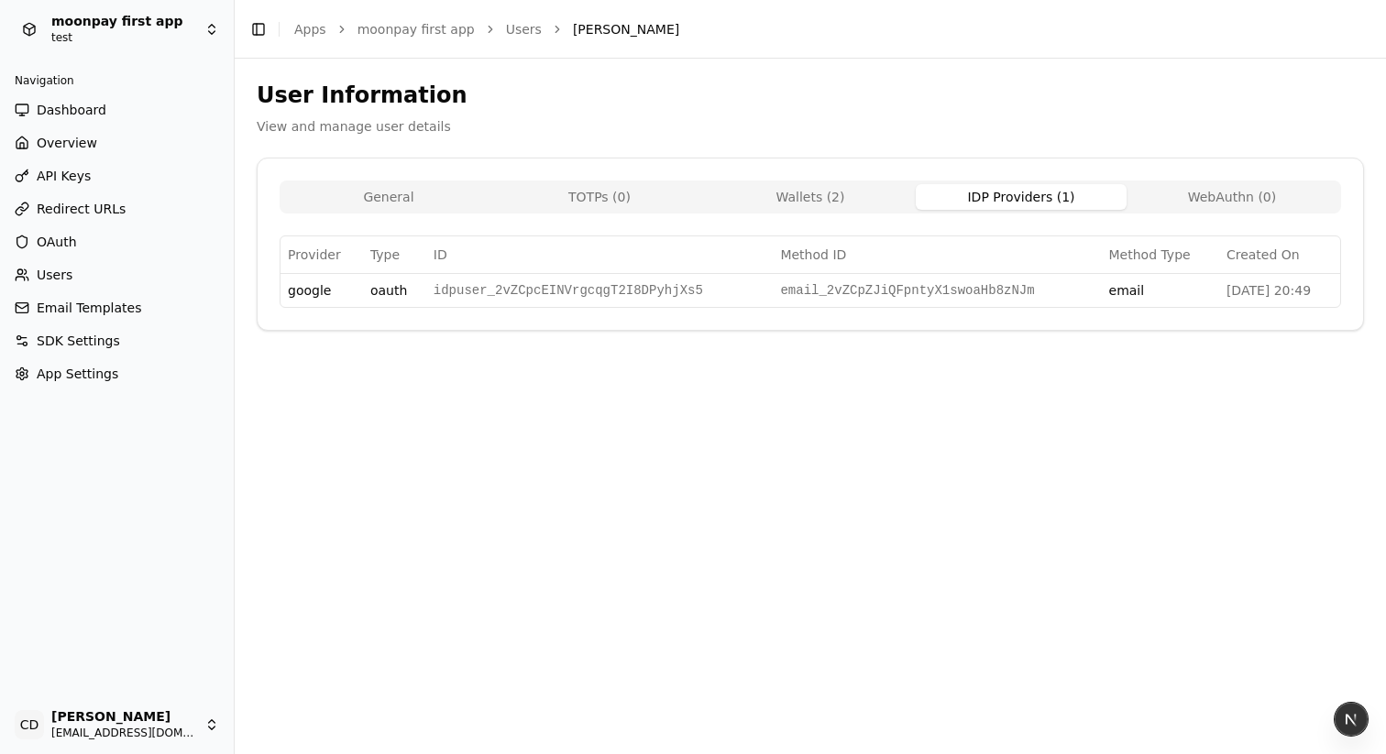
select select "**"
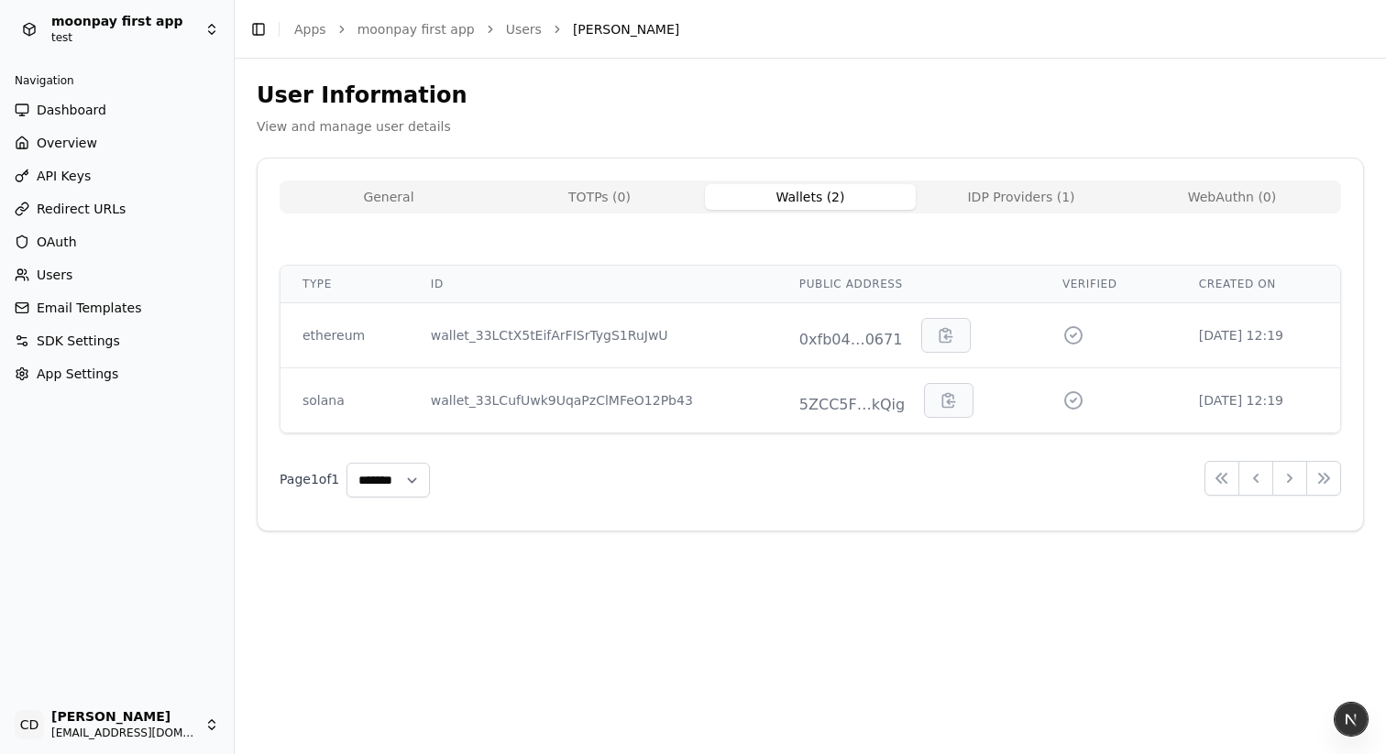
drag, startPoint x: 765, startPoint y: 192, endPoint x: 535, endPoint y: 187, distance: 230.1
click at [752, 192] on button "Wallets ( 2 )" at bounding box center [810, 197] width 211 height 26
click at [427, 190] on button "General" at bounding box center [388, 197] width 211 height 26
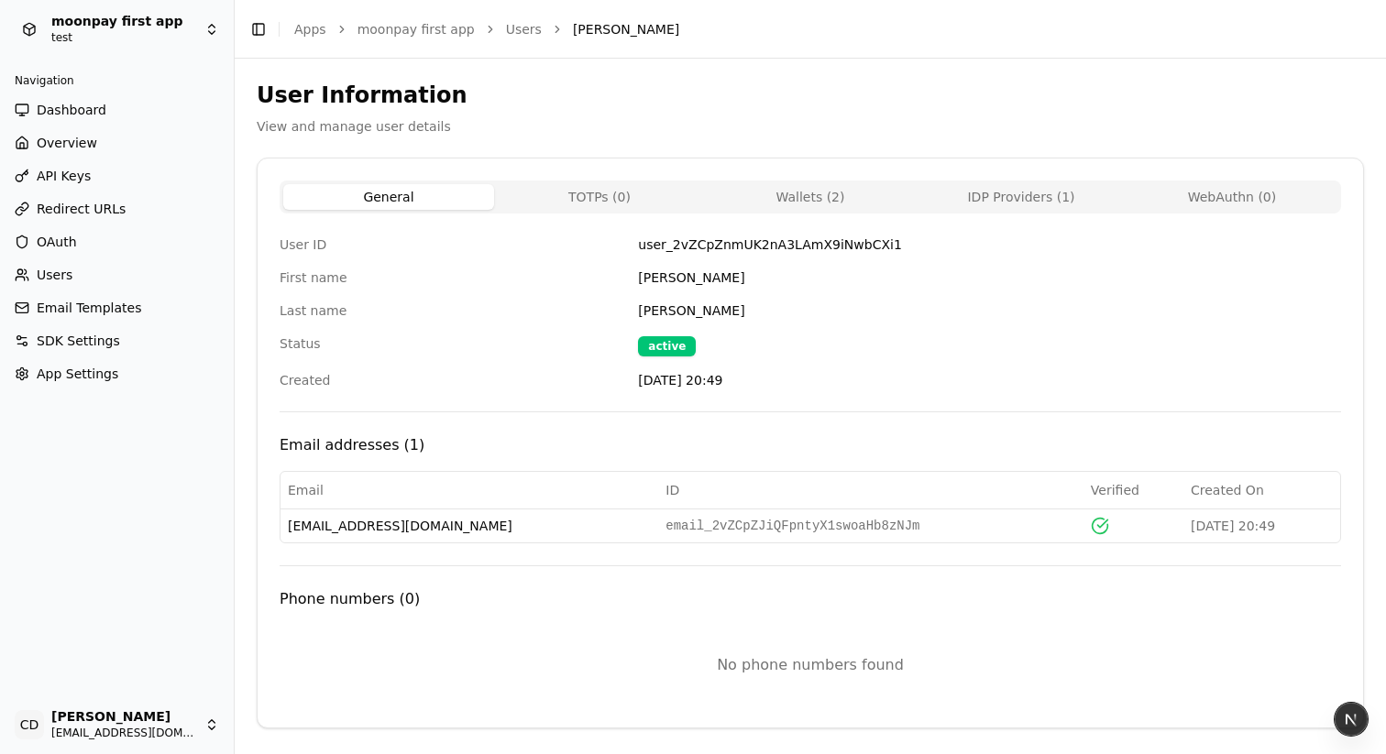
click at [548, 201] on button "TOTPs ( 0 )" at bounding box center [599, 197] width 211 height 26
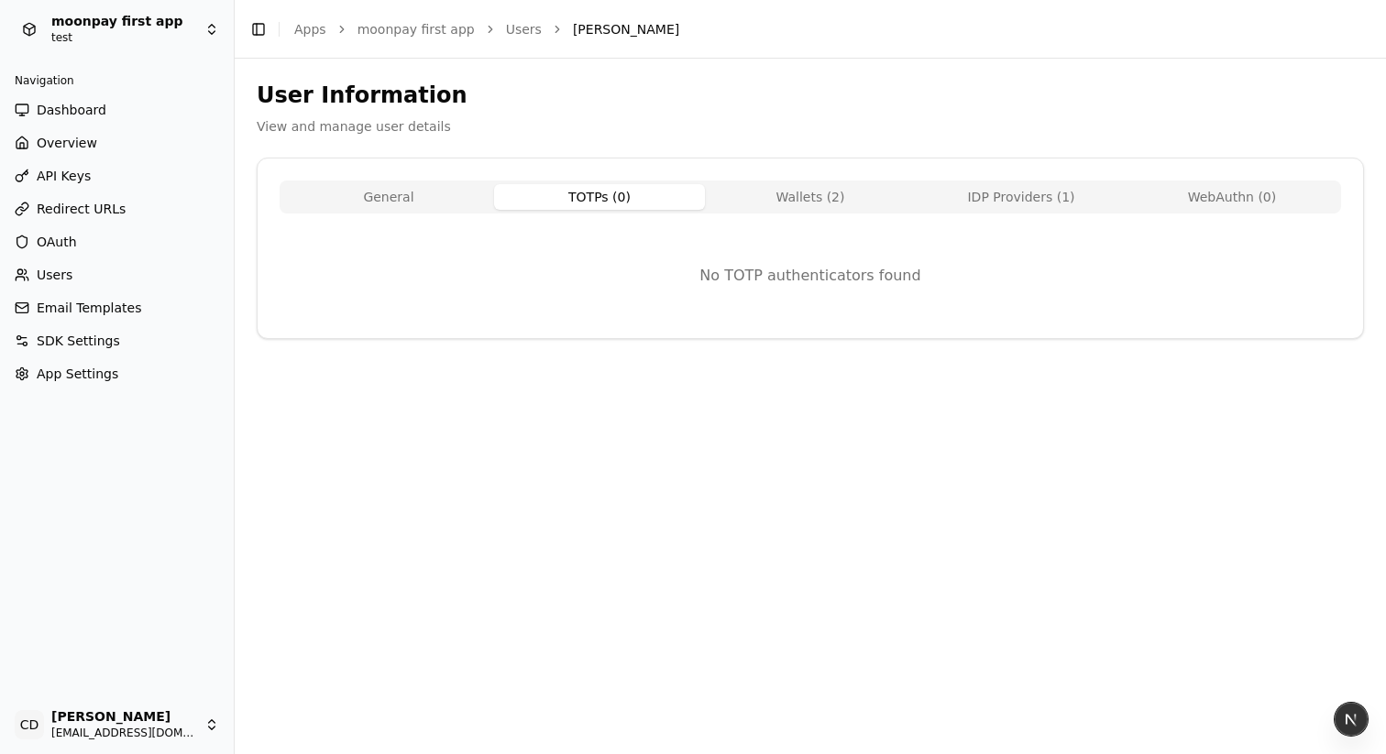
select select "**"
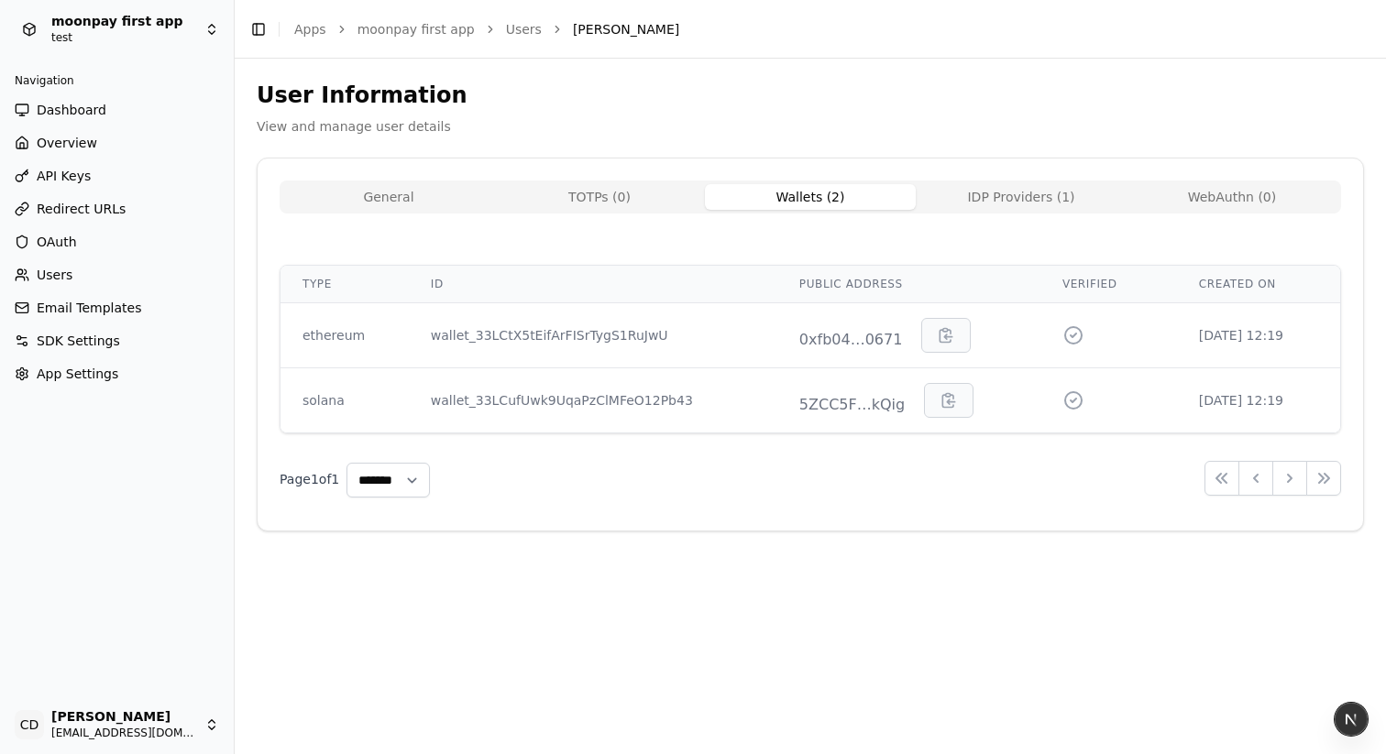
drag, startPoint x: 786, startPoint y: 195, endPoint x: 849, endPoint y: 192, distance: 62.4
click at [786, 195] on button "Wallets ( 2 )" at bounding box center [810, 197] width 211 height 26
drag, startPoint x: 951, startPoint y: 194, endPoint x: 1137, endPoint y: 193, distance: 186.1
click at [951, 194] on button "IDP Providers ( 1 )" at bounding box center [1021, 197] width 211 height 26
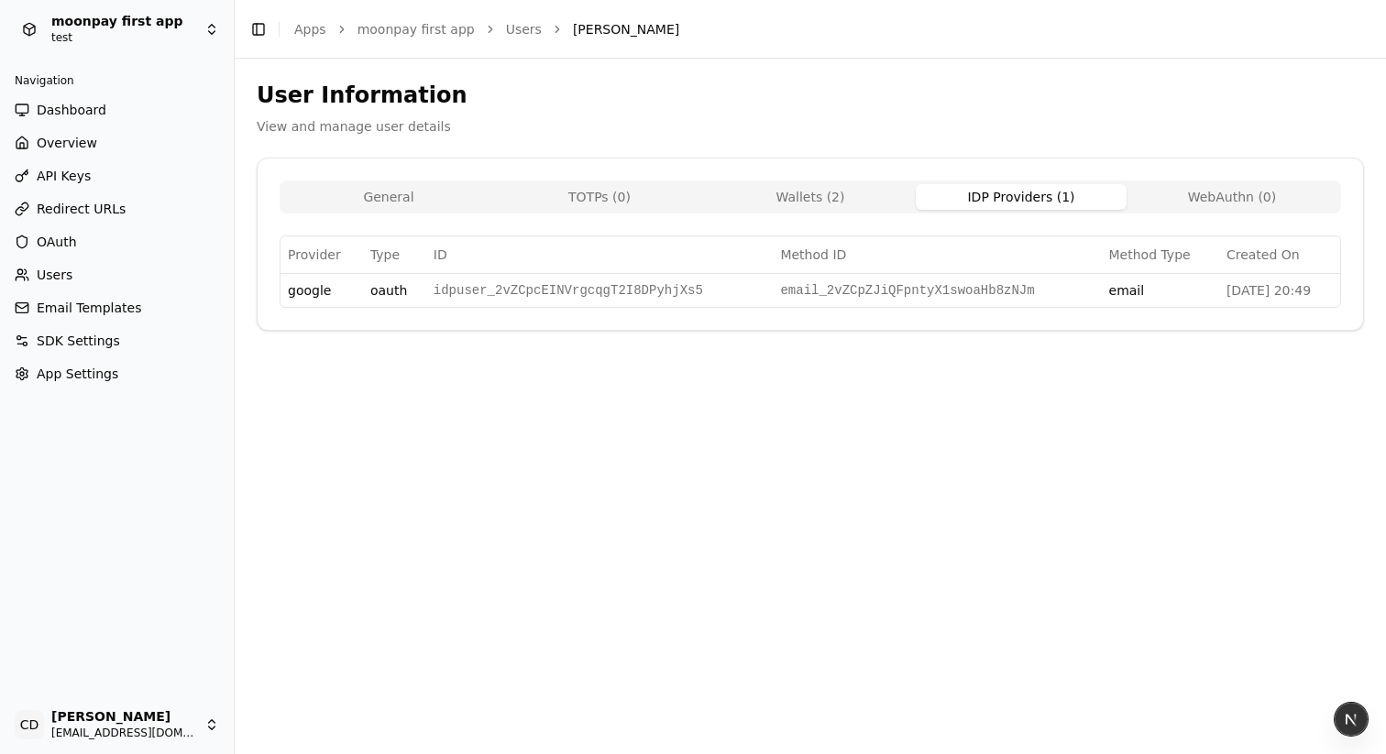
click at [1189, 189] on button "WebAuthn ( 0 )" at bounding box center [1232, 197] width 211 height 26
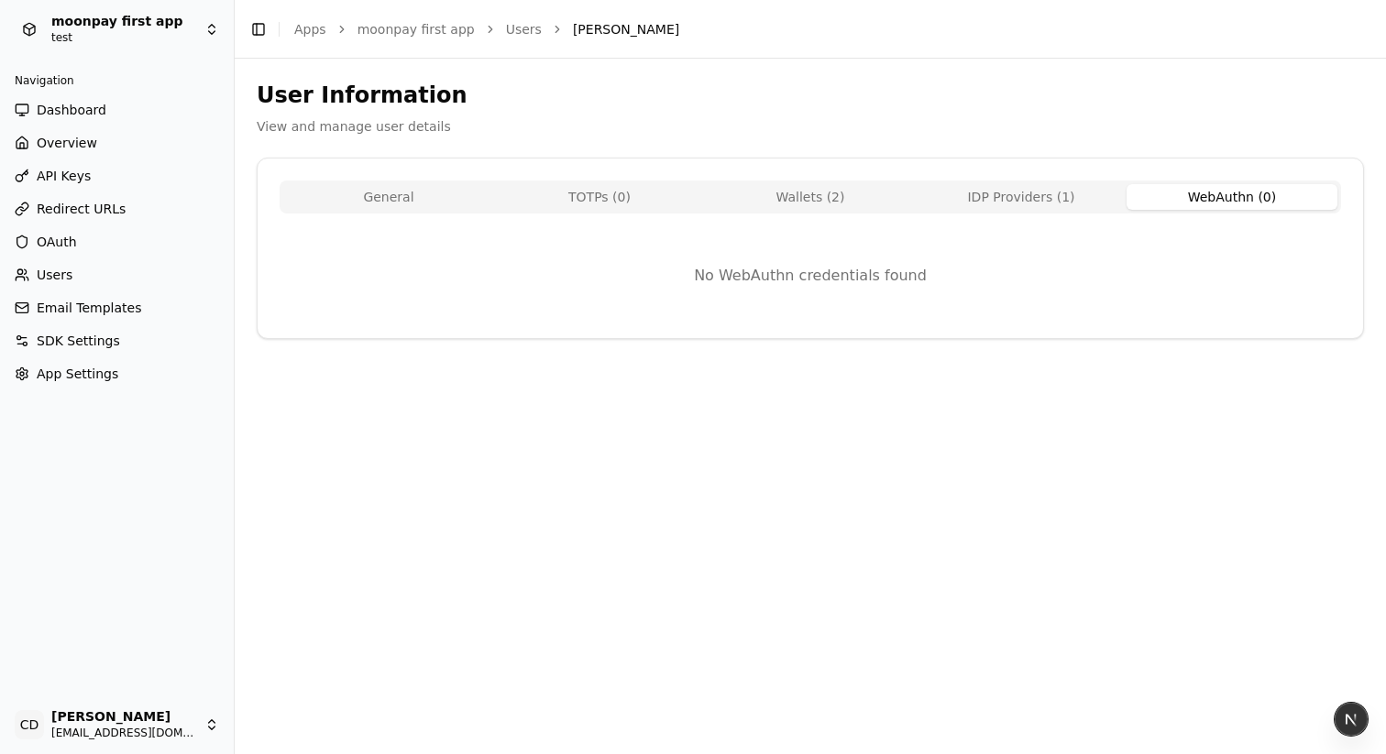
click at [1038, 192] on button "IDP Providers ( 1 )" at bounding box center [1021, 197] width 211 height 26
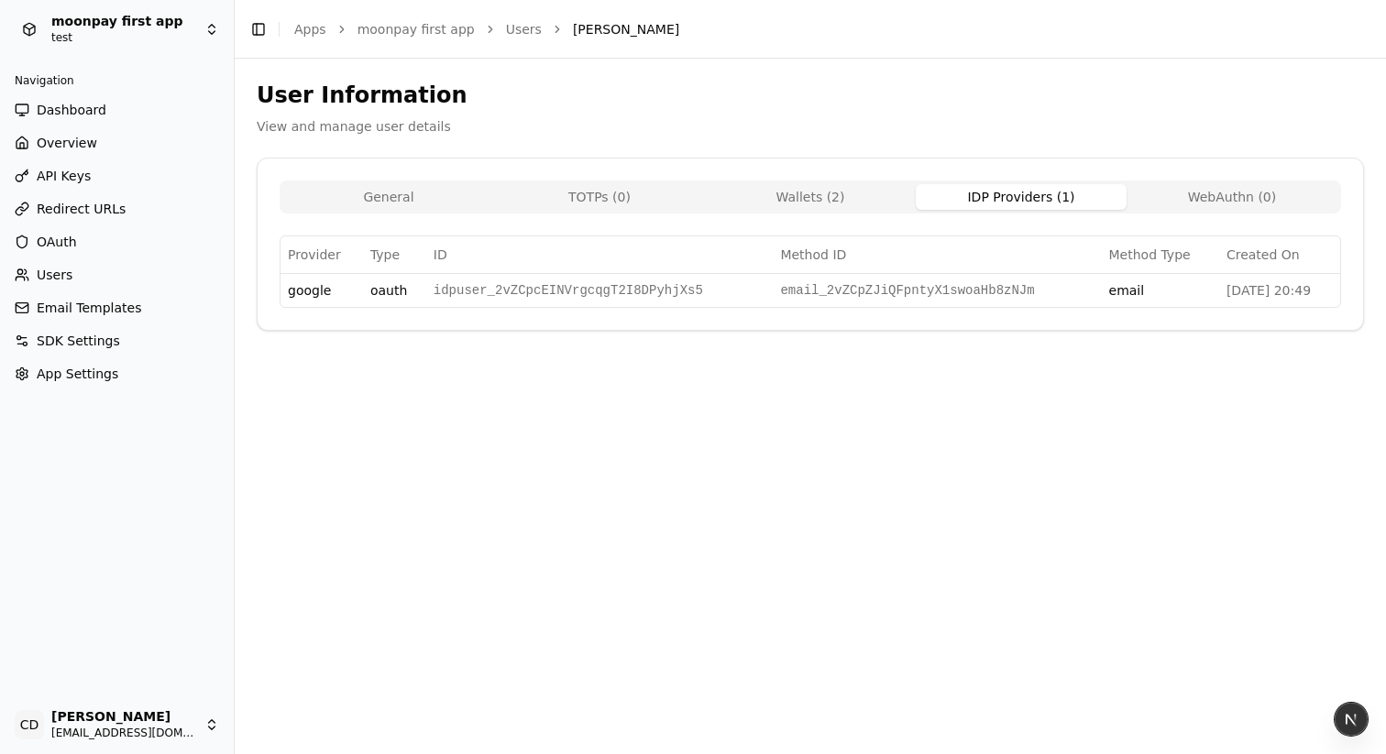
select select "**"
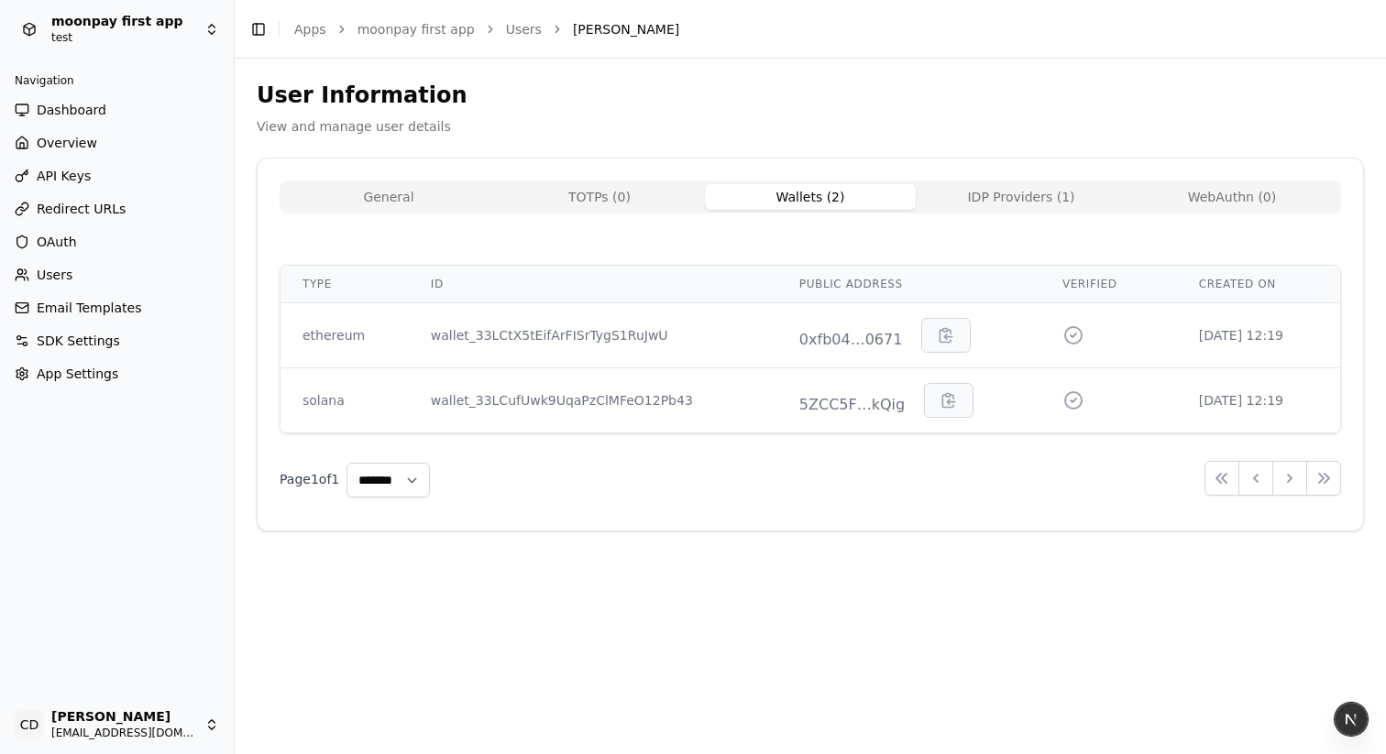
click at [731, 195] on button "Wallets ( 2 )" at bounding box center [810, 197] width 211 height 26
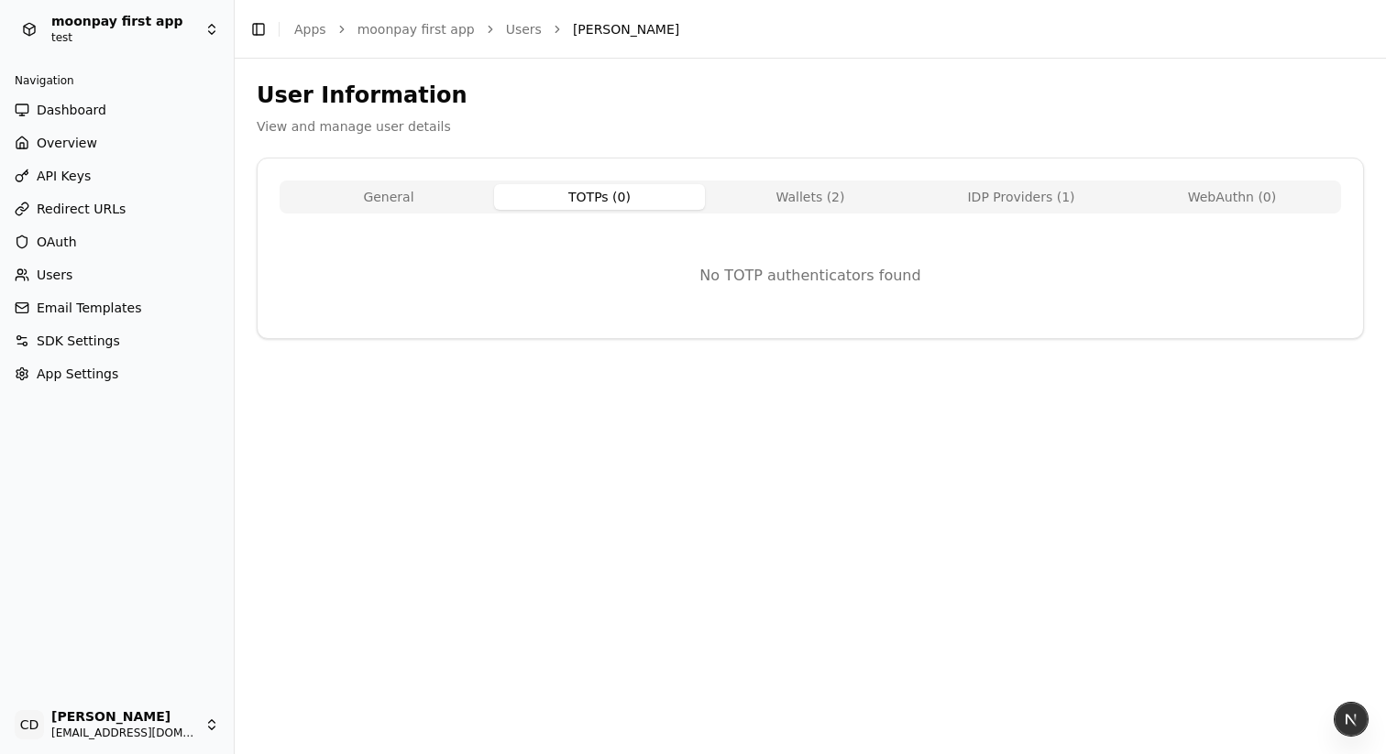
drag, startPoint x: 503, startPoint y: 189, endPoint x: 481, endPoint y: 189, distance: 22.0
click at [496, 189] on button "TOTPs ( 0 )" at bounding box center [599, 197] width 211 height 26
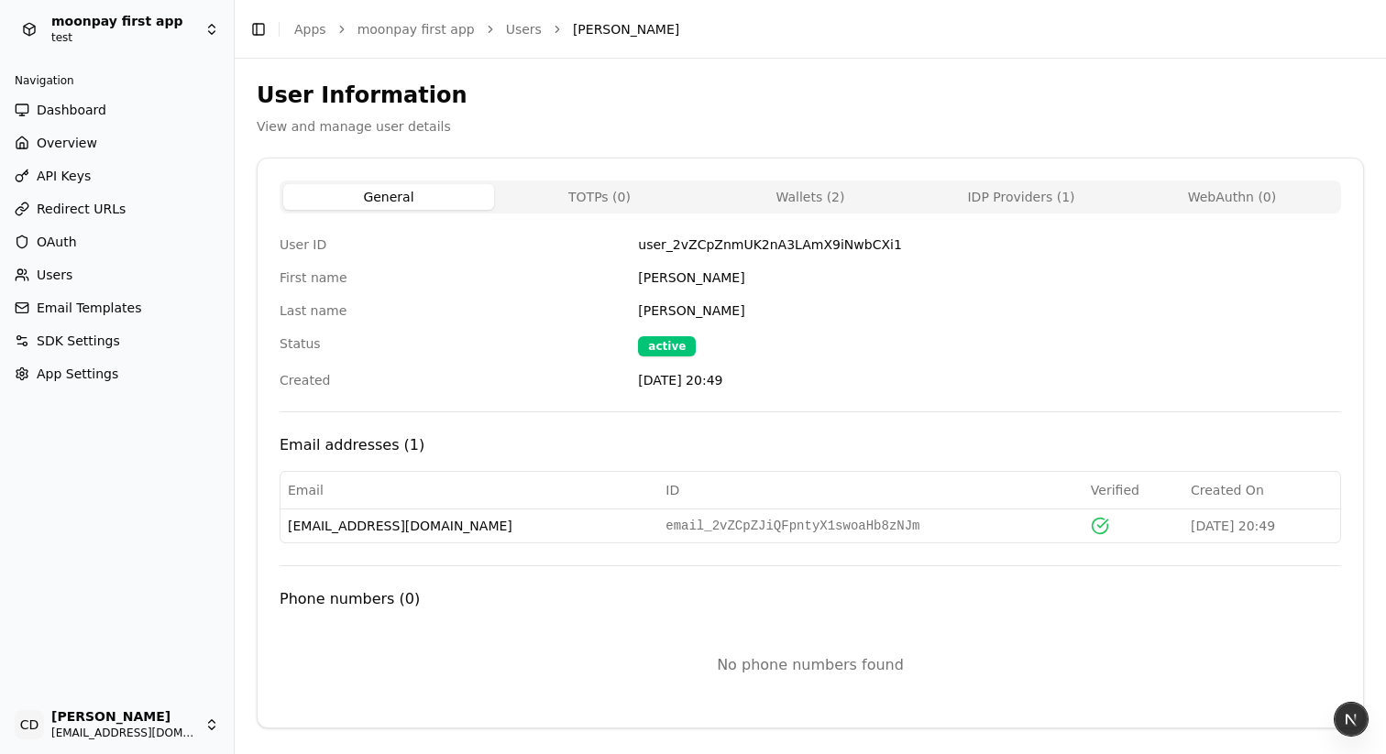
click at [346, 191] on button "General" at bounding box center [388, 197] width 211 height 26
click at [787, 182] on div "General TOTPs ( 0 ) Wallets ( 2 ) IDP Providers ( 1 ) WebAuthn ( 0 )" at bounding box center [810, 197] width 1061 height 33
click at [788, 191] on button "Wallets ( 2 )" at bounding box center [810, 197] width 211 height 26
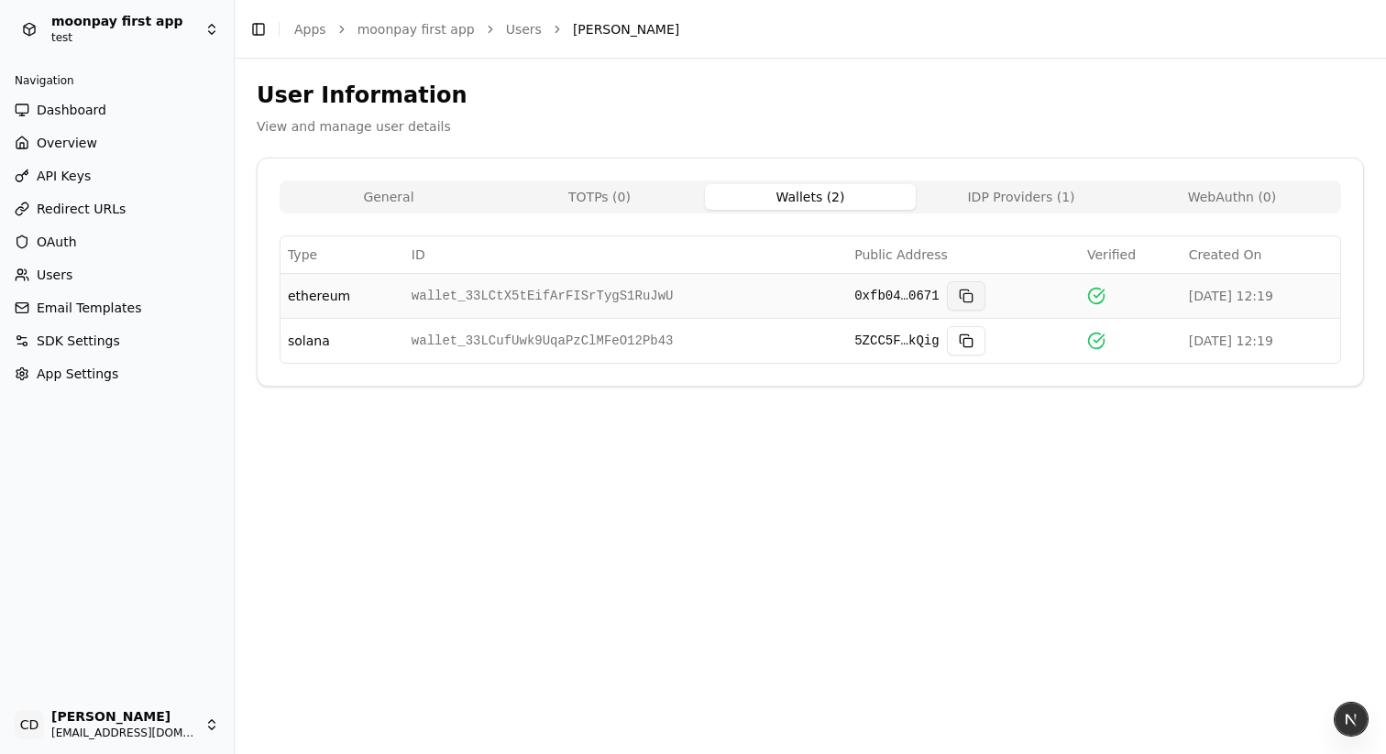
click at [947, 302] on button at bounding box center [966, 295] width 38 height 29
click at [947, 299] on button at bounding box center [966, 295] width 38 height 29
click at [947, 339] on button at bounding box center [966, 340] width 38 height 29
click at [947, 294] on button at bounding box center [966, 295] width 38 height 29
click at [947, 297] on button at bounding box center [966, 295] width 38 height 29
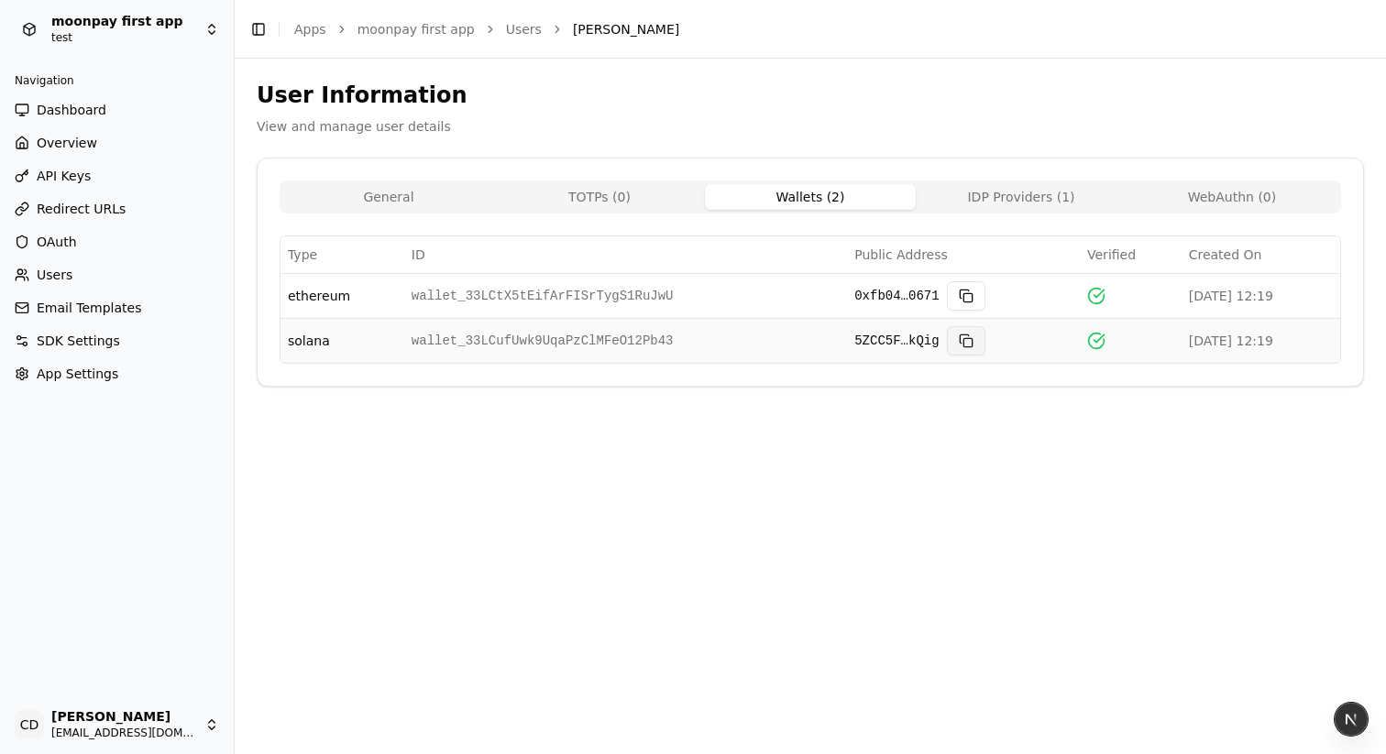
click at [947, 338] on button at bounding box center [966, 340] width 38 height 29
click at [93, 366] on span "App Settings" at bounding box center [78, 374] width 82 height 18
click at [93, 365] on span "App Settings" at bounding box center [78, 374] width 82 height 18
click at [93, 366] on span "App Settings" at bounding box center [78, 374] width 82 height 18
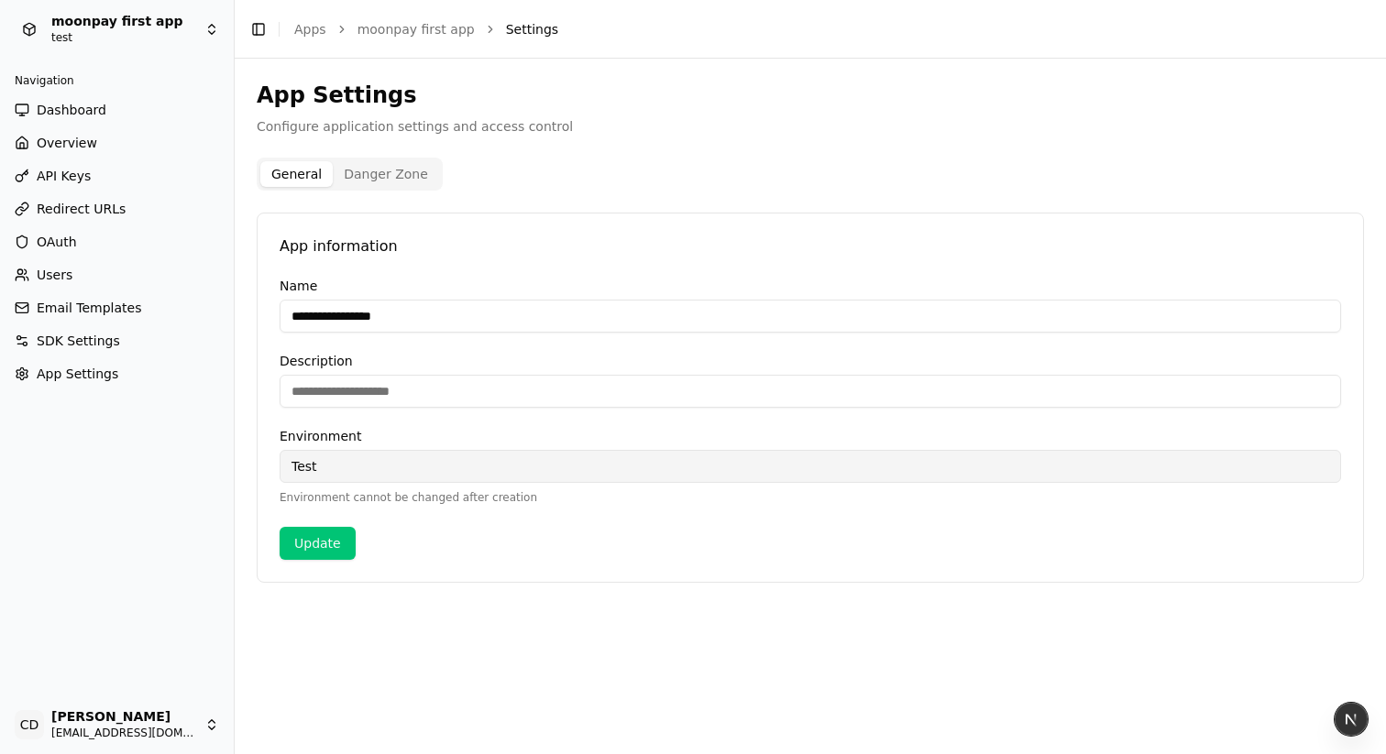
click at [97, 333] on span "SDK Settings" at bounding box center [78, 341] width 83 height 18
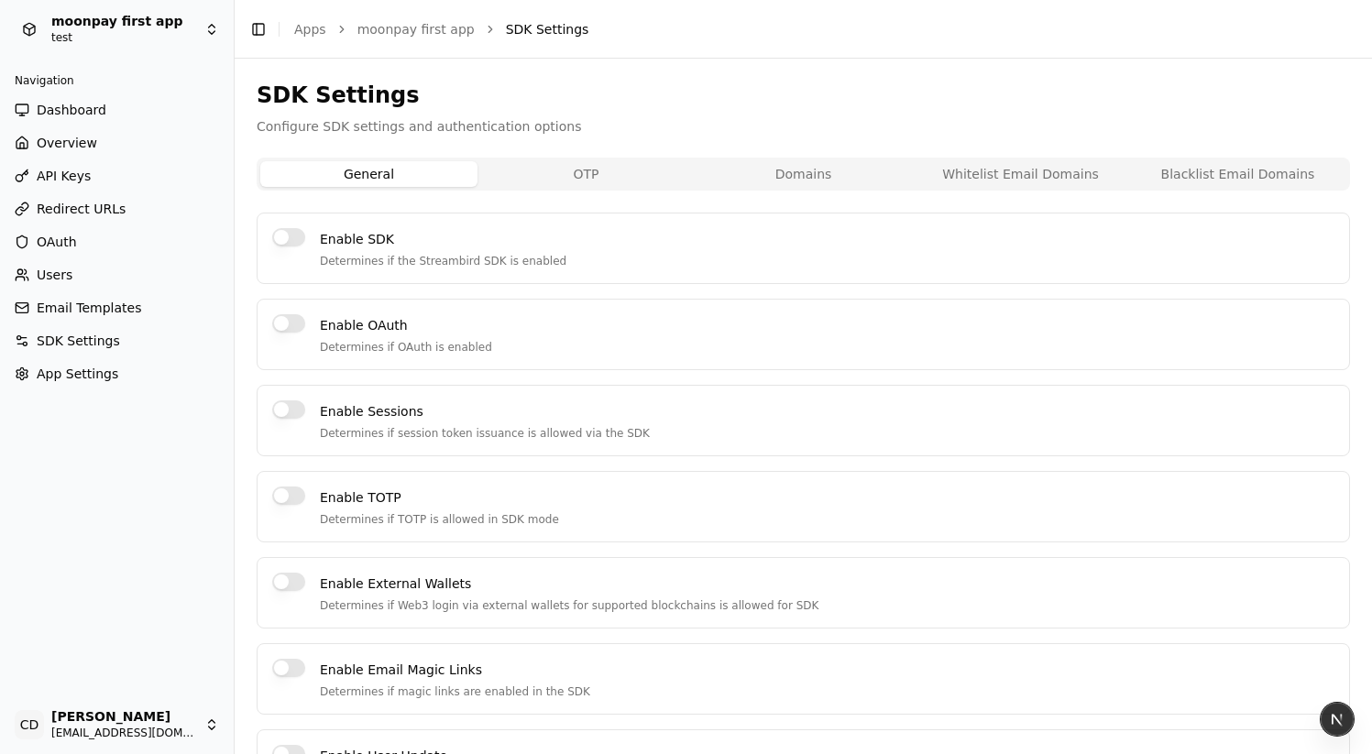
click at [66, 178] on span "API Keys" at bounding box center [64, 176] width 54 height 18
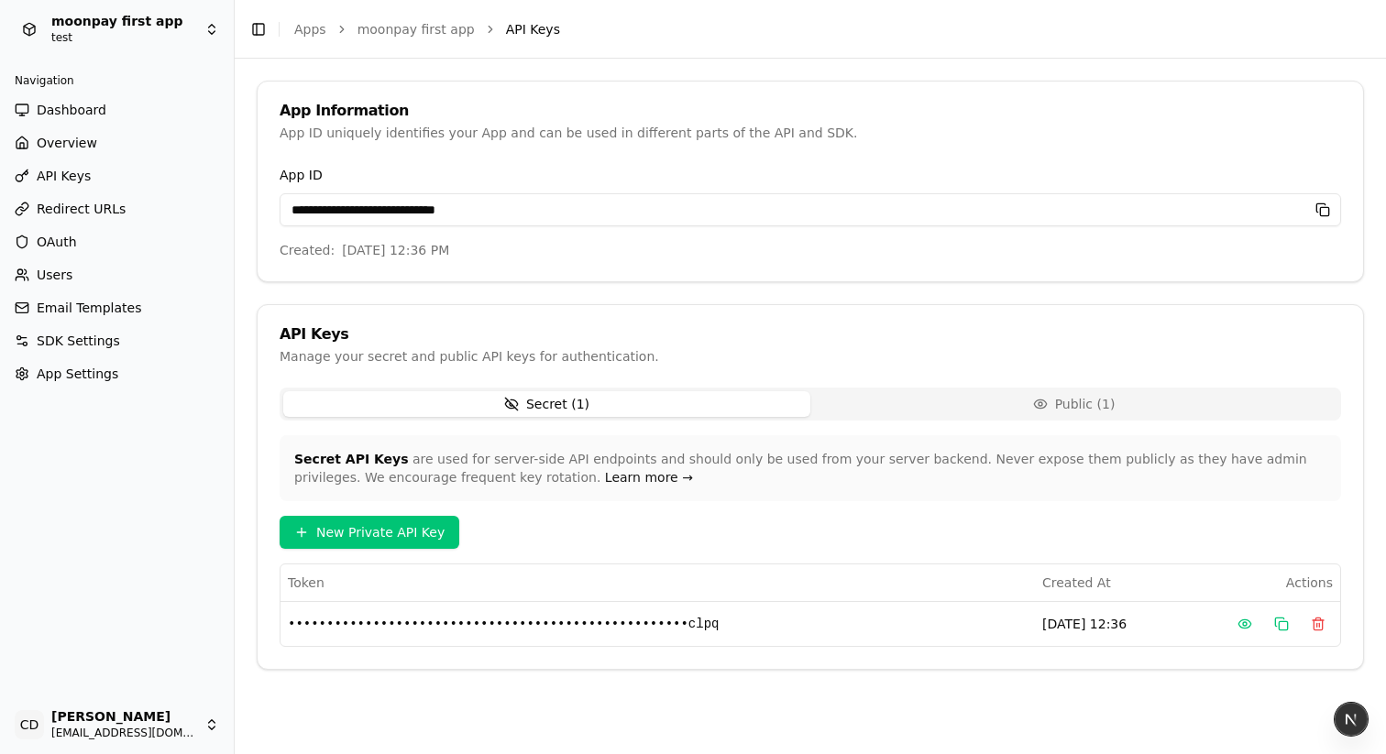
click at [1324, 214] on icon "button" at bounding box center [1322, 210] width 15 height 15
click at [57, 272] on span "Users" at bounding box center [55, 275] width 36 height 18
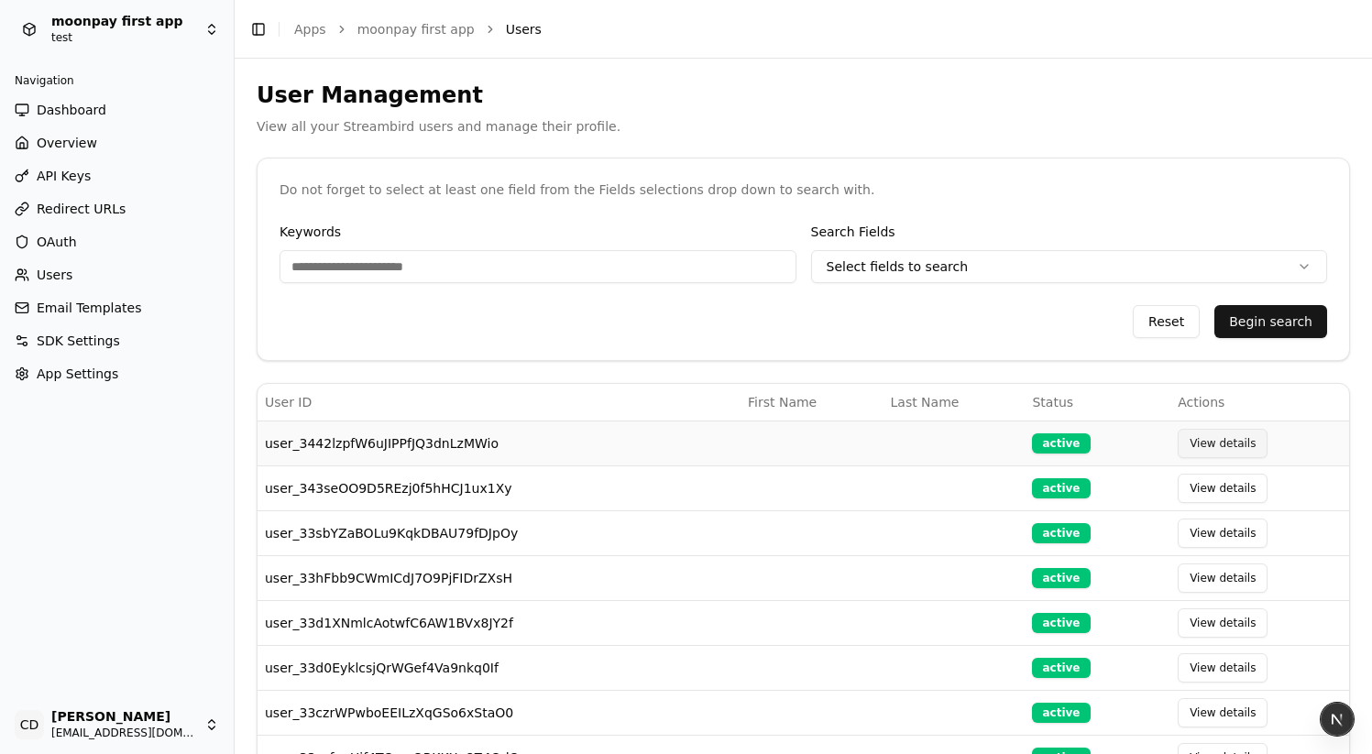
click at [1224, 434] on button "View details" at bounding box center [1223, 443] width 90 height 29
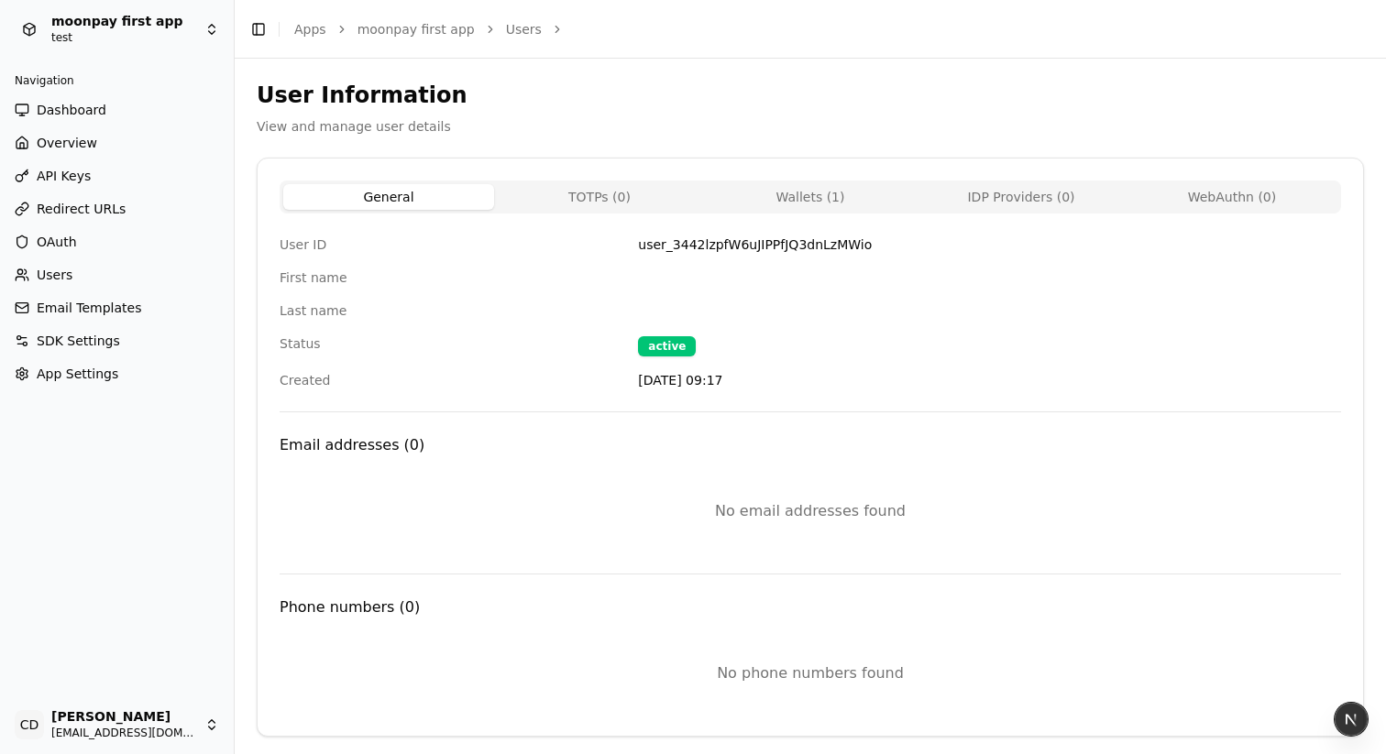
click at [795, 195] on button "Wallets ( 1 )" at bounding box center [810, 197] width 211 height 26
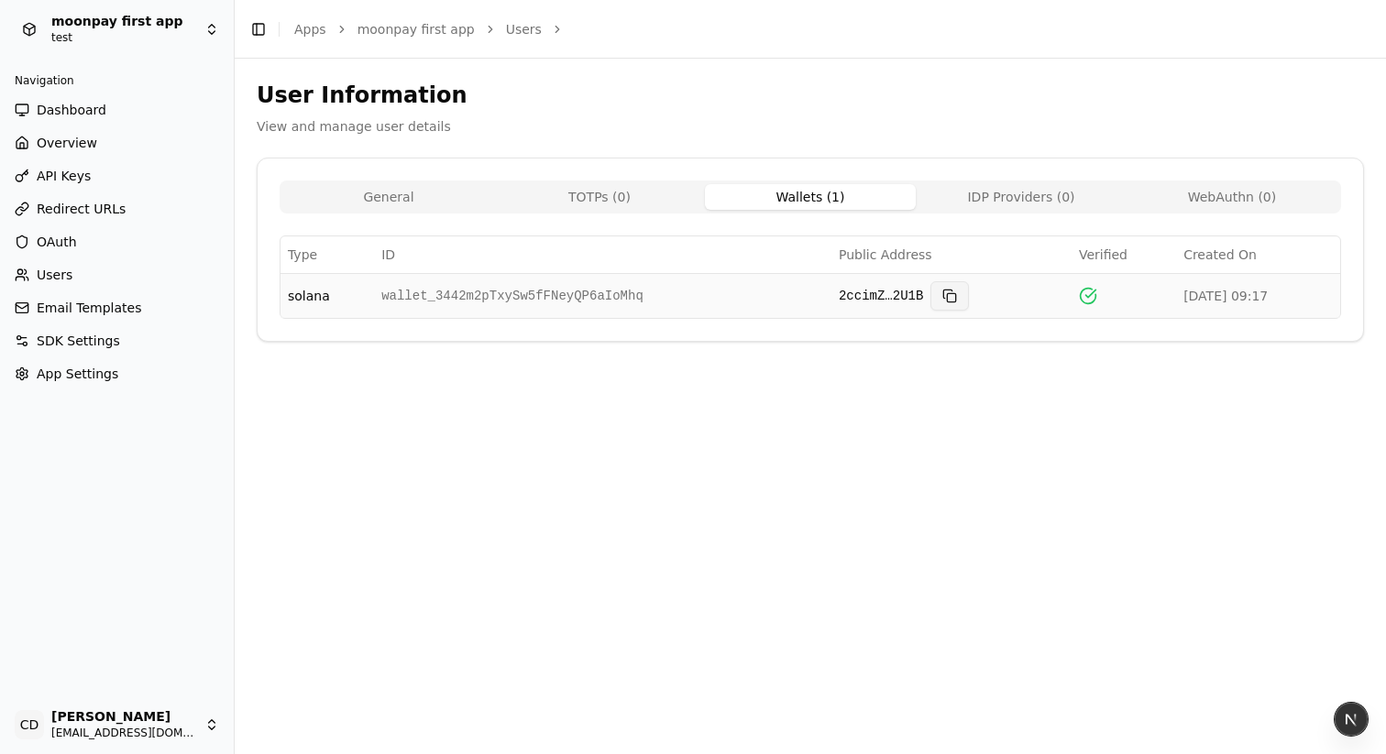
click at [936, 291] on button at bounding box center [949, 295] width 38 height 29
click at [535, 299] on td "wallet_3442m2pTxySw5fFNeyQP6aIoMhq" at bounding box center [602, 295] width 457 height 45
click at [434, 386] on div "User Information View and manage user details General TOTPs ( 0 ) Wallets ( 1 )…" at bounding box center [810, 407] width 1151 height 696
click at [930, 303] on button at bounding box center [949, 295] width 38 height 29
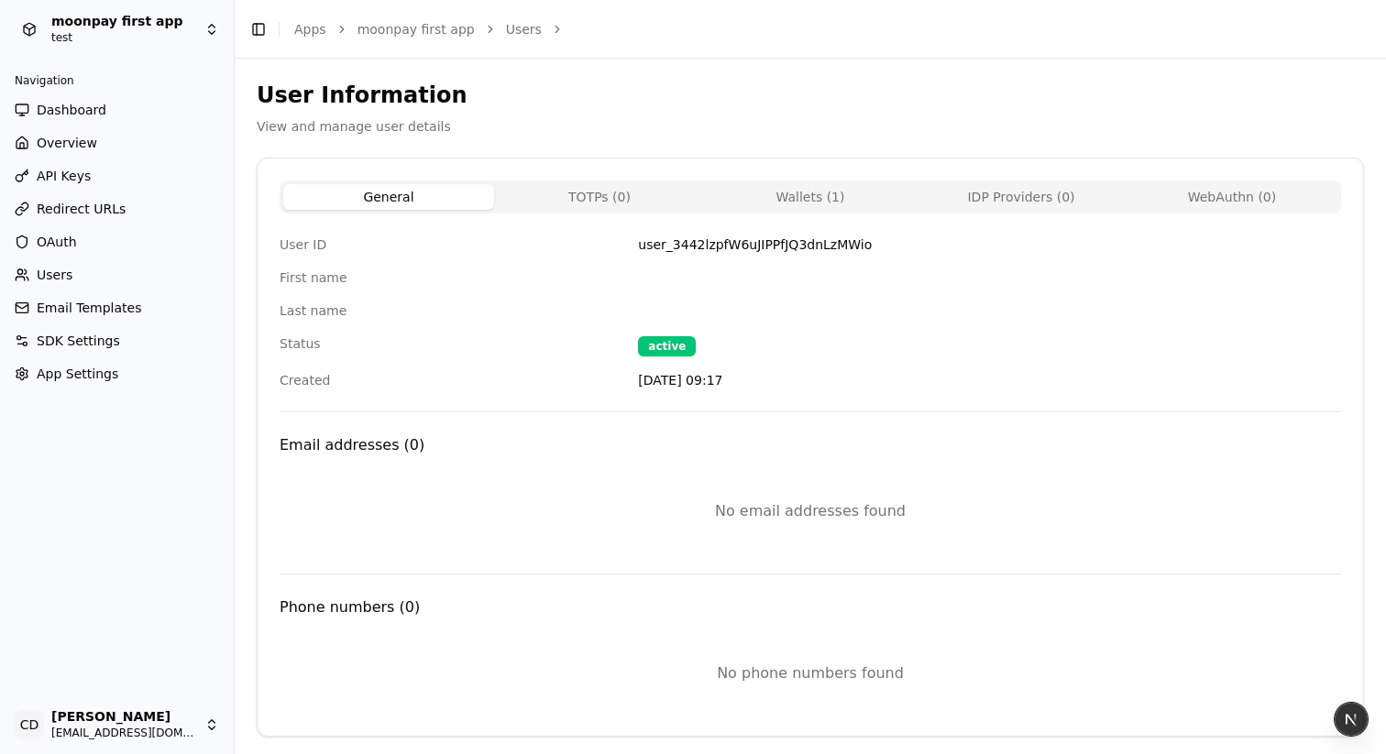
click at [830, 190] on button "Wallets ( 1 )" at bounding box center [810, 197] width 211 height 26
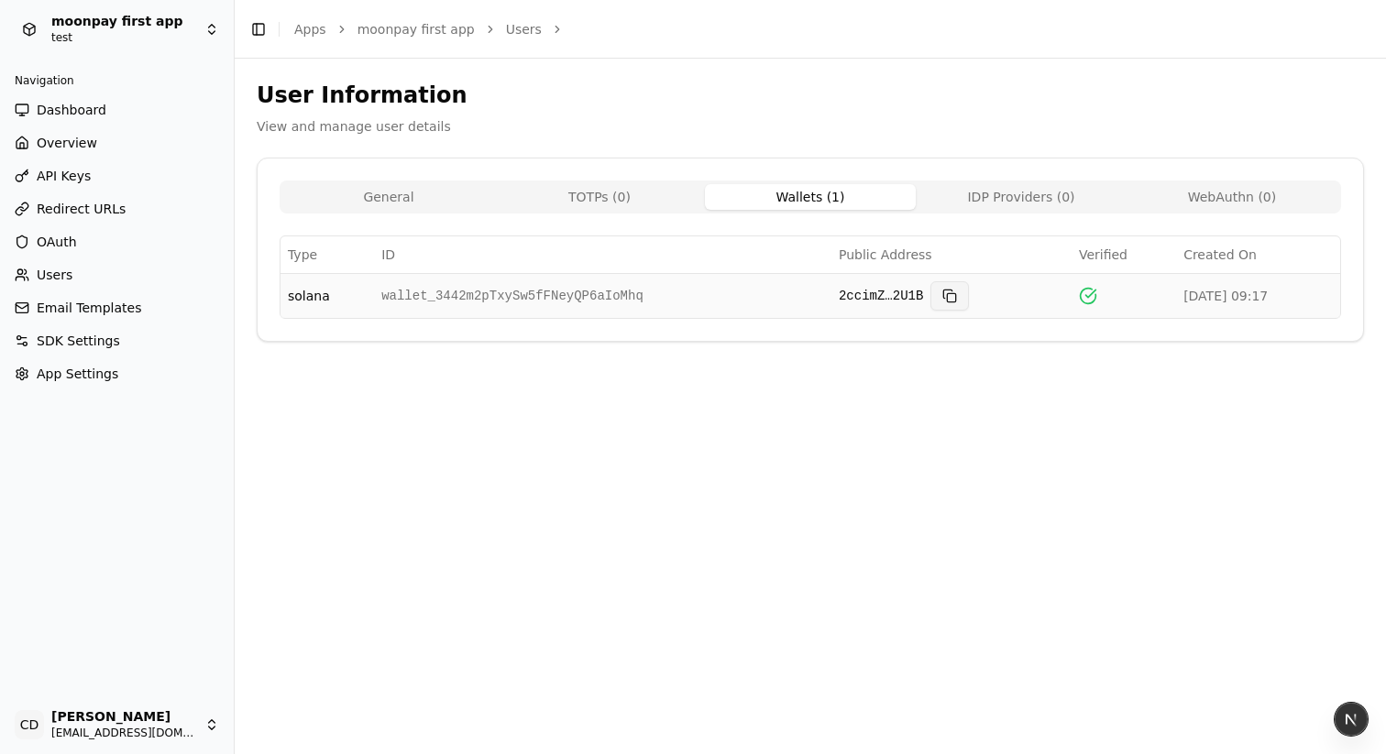
click at [930, 291] on button at bounding box center [949, 295] width 38 height 29
click at [930, 303] on button at bounding box center [949, 295] width 38 height 29
click at [930, 296] on button at bounding box center [949, 295] width 38 height 29
click at [316, 302] on td "solana" at bounding box center [326, 295] width 93 height 45
click at [71, 267] on link "Users" at bounding box center [116, 274] width 219 height 29
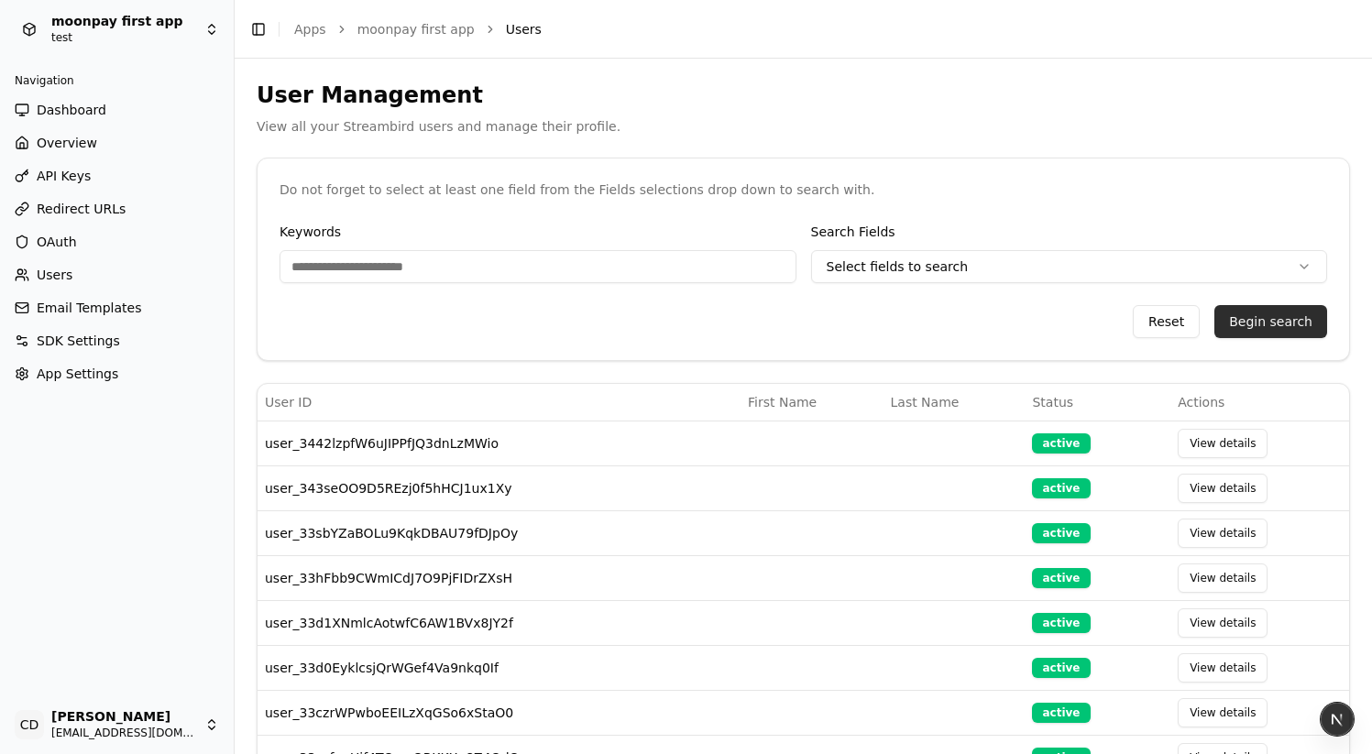
click at [1242, 331] on button "Begin search" at bounding box center [1271, 321] width 113 height 33
